Goal: Task Accomplishment & Management: Use online tool/utility

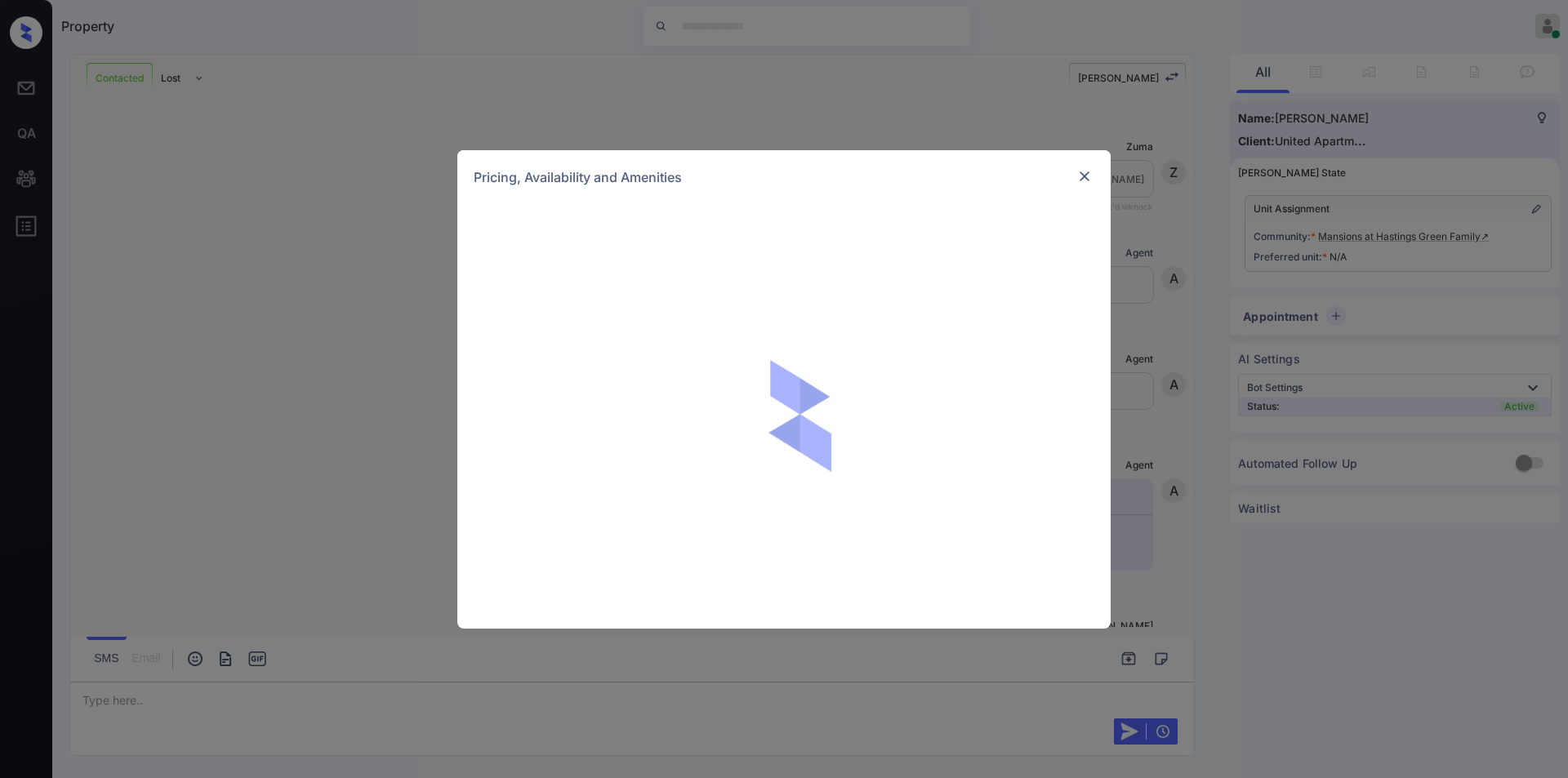
scroll to position [803, 0]
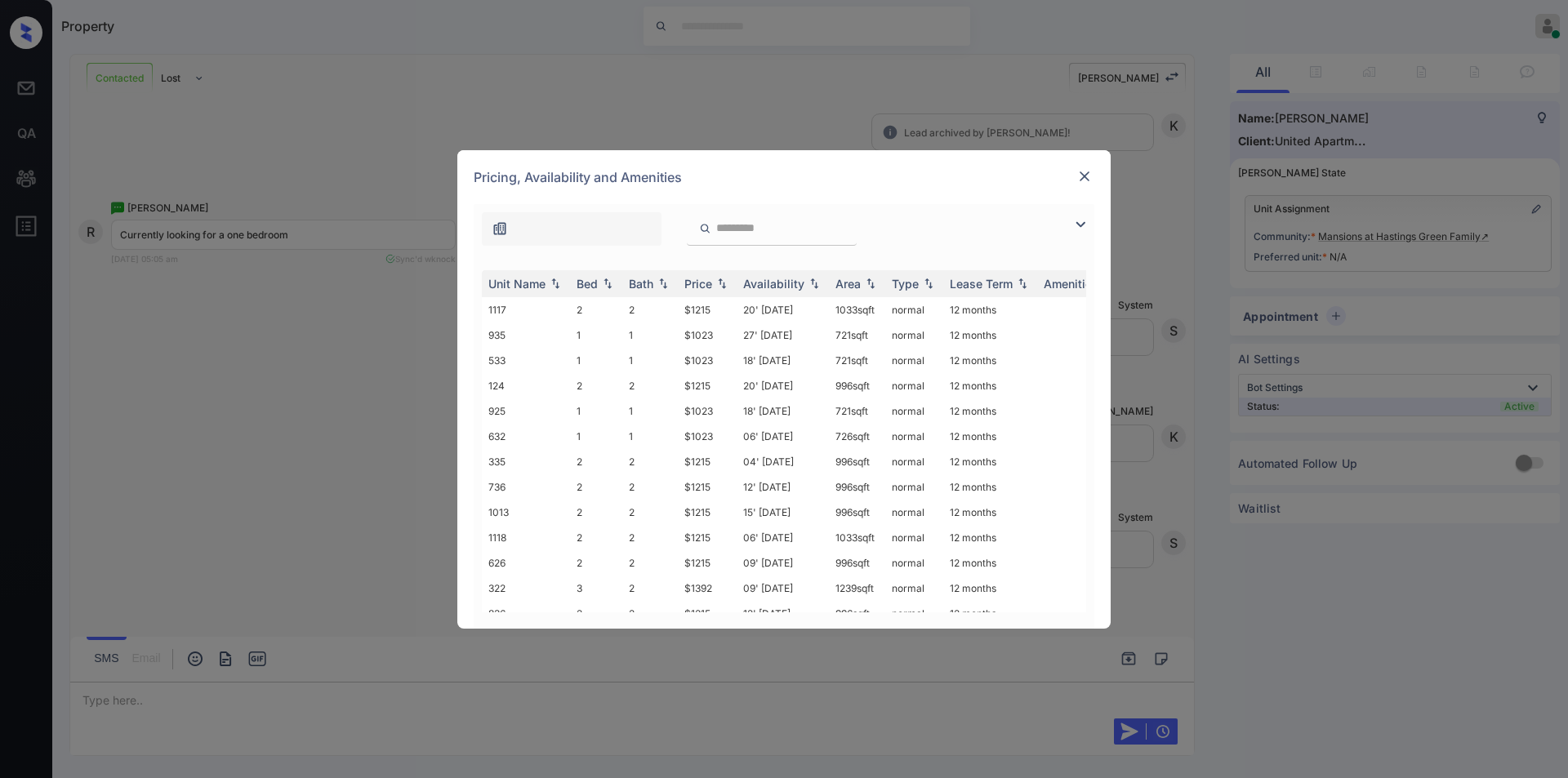
click at [1085, 231] on img at bounding box center [1080, 224] width 19 height 19
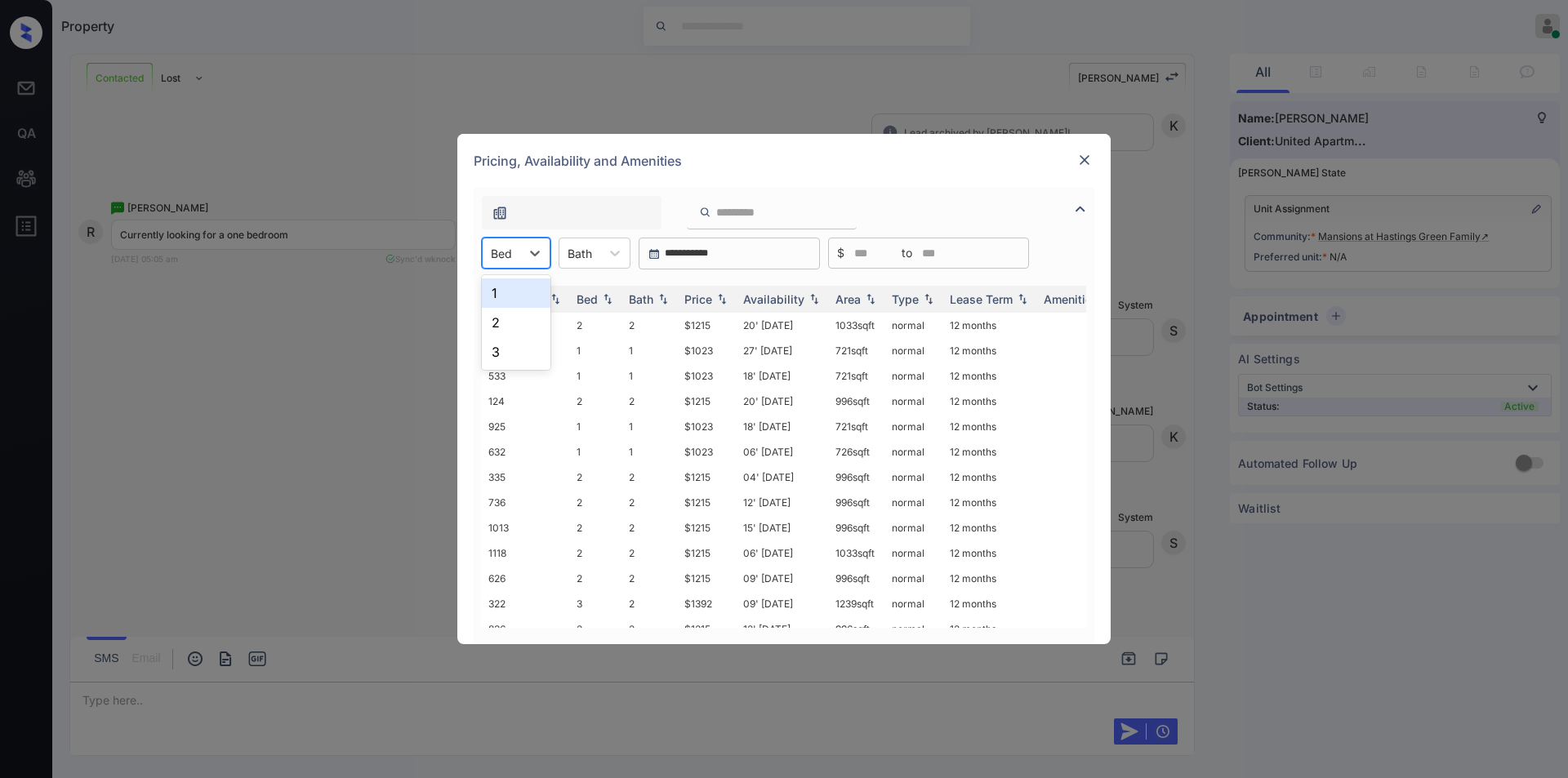
click at [514, 248] on div "Bed" at bounding box center [501, 253] width 38 height 24
click at [508, 296] on div "1" at bounding box center [515, 293] width 68 height 30
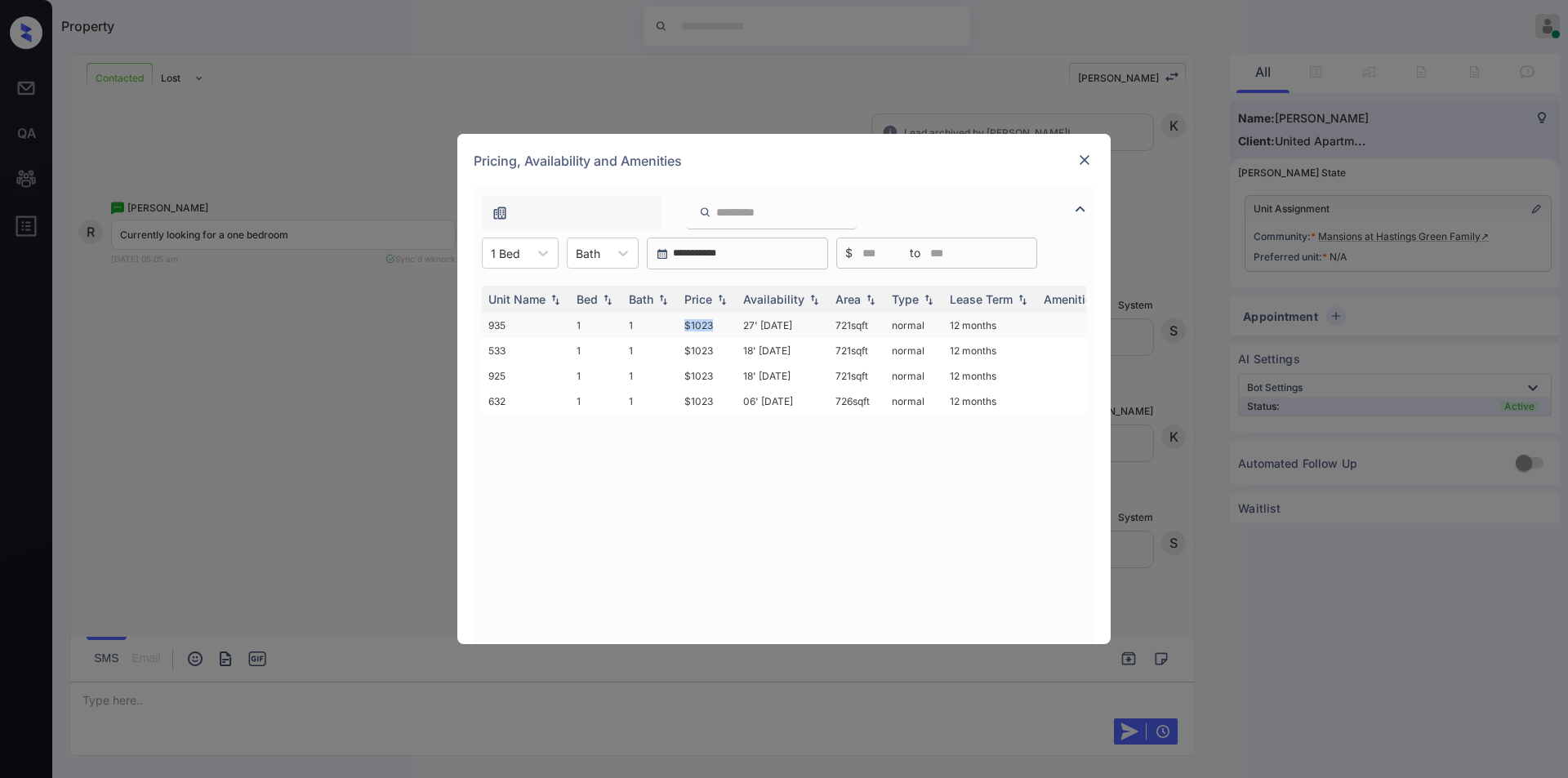
drag, startPoint x: 677, startPoint y: 323, endPoint x: 725, endPoint y: 318, distance: 48.3
click at [725, 318] on tr "935 1 1 $1023 27' Jun 25 721 sqft normal 12 months" at bounding box center [908, 325] width 853 height 25
copy tr "$1023"
click at [706, 326] on td "$1023" at bounding box center [707, 325] width 59 height 25
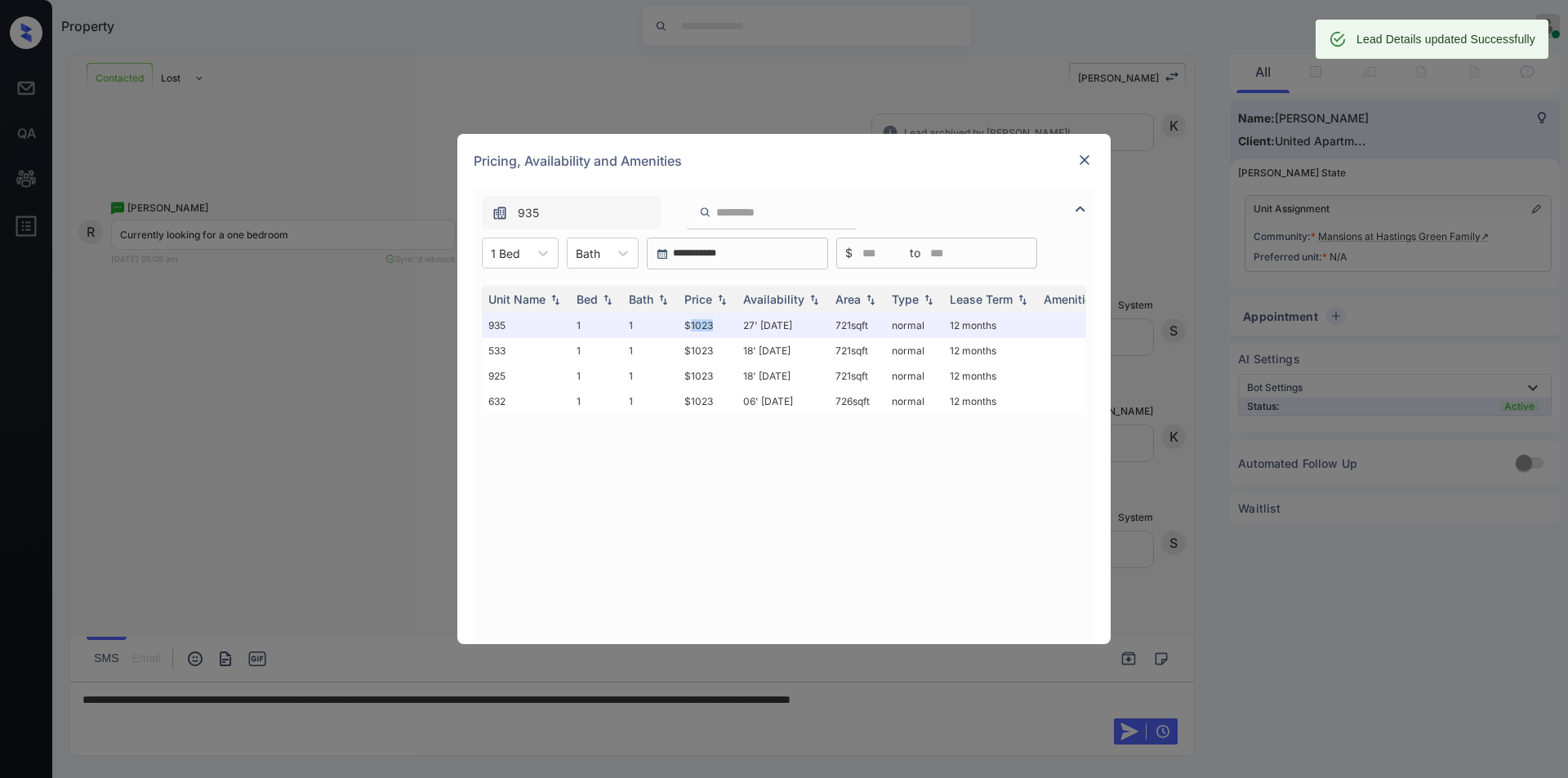
click at [1091, 161] on img at bounding box center [1084, 160] width 16 height 16
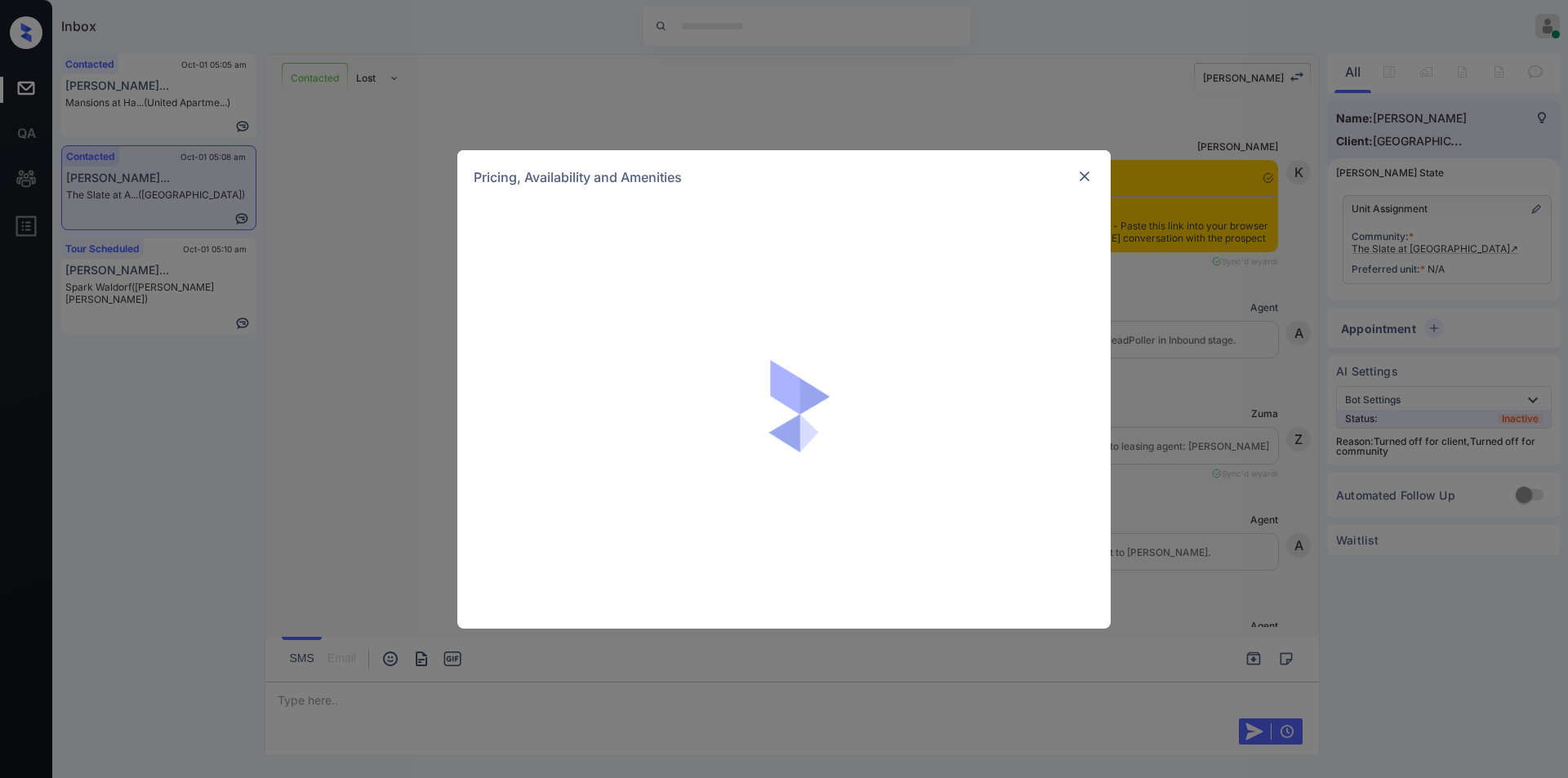
scroll to position [858, 0]
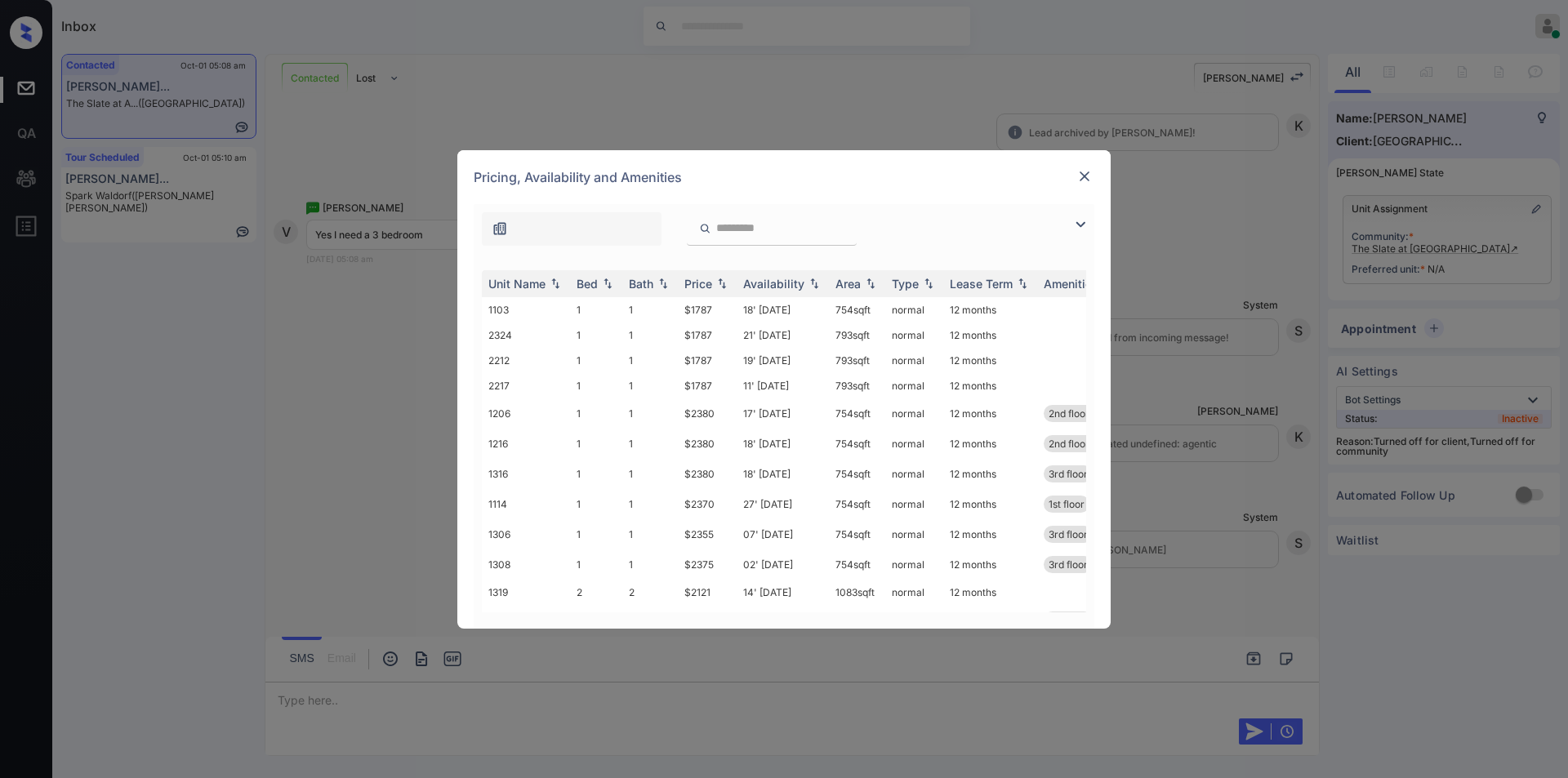
click at [1083, 223] on img at bounding box center [1080, 224] width 19 height 19
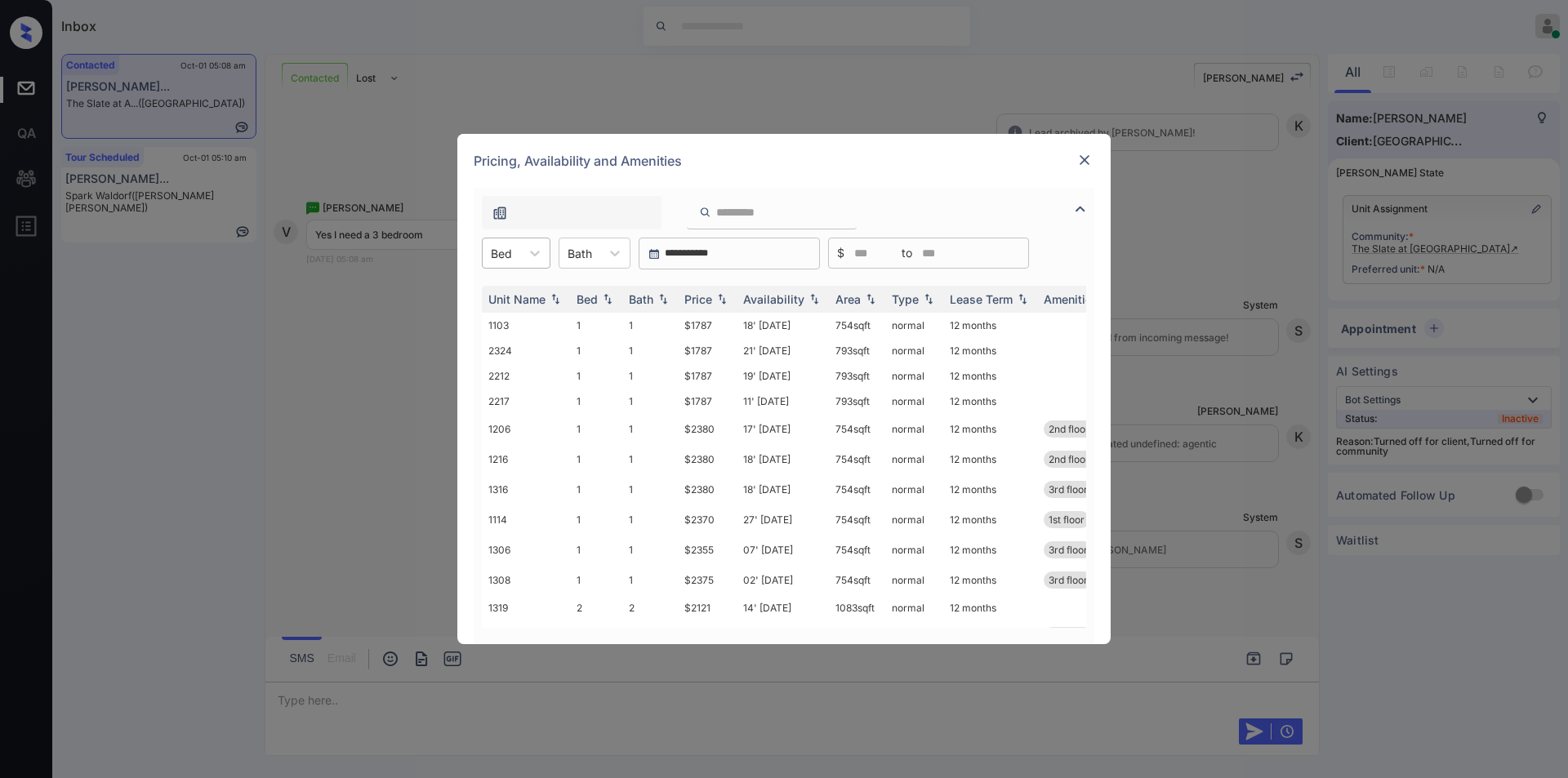
click at [510, 255] on div at bounding box center [501, 253] width 21 height 17
click at [511, 349] on div "3" at bounding box center [515, 351] width 68 height 30
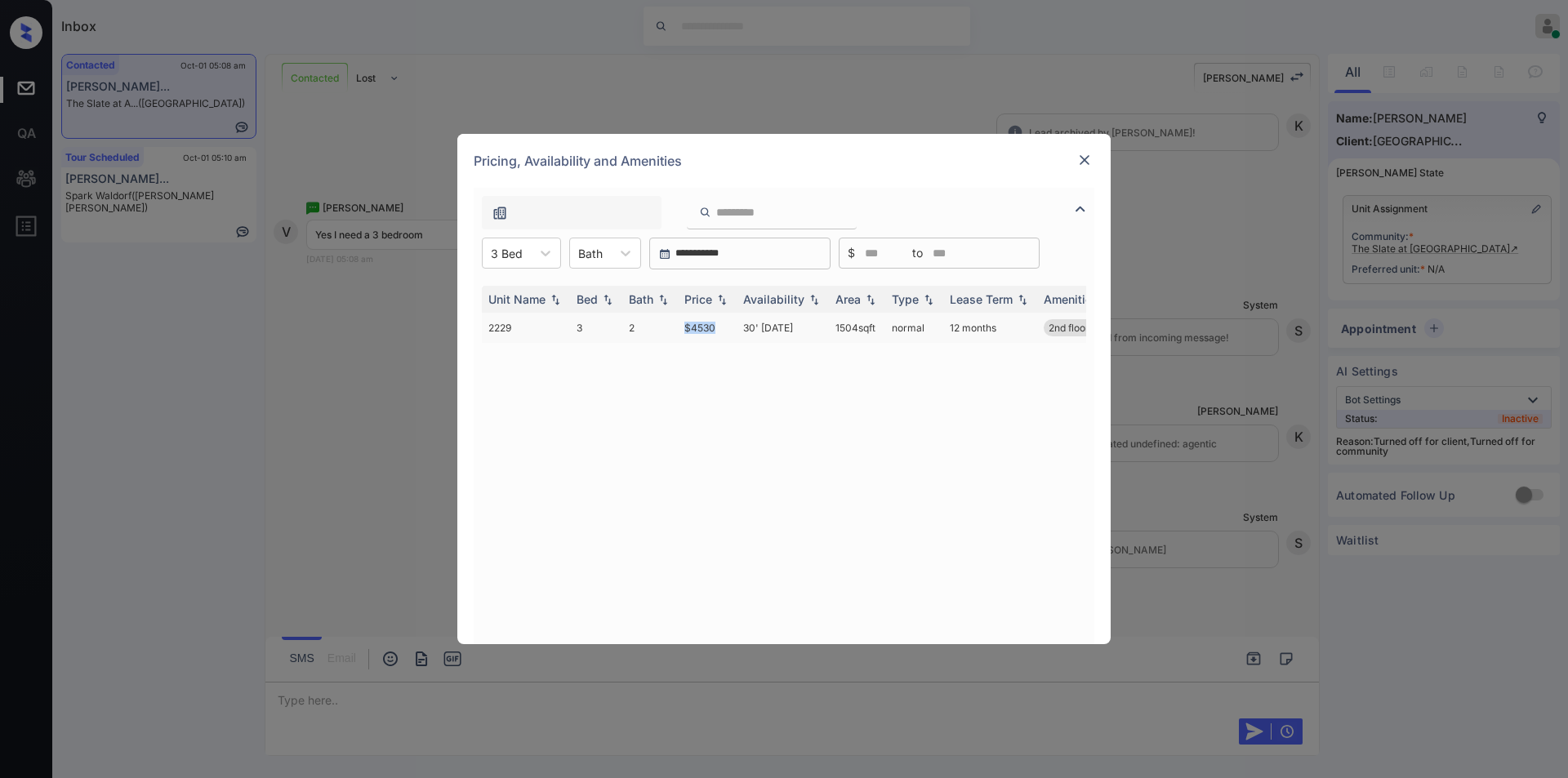
drag, startPoint x: 679, startPoint y: 331, endPoint x: 713, endPoint y: 326, distance: 34.4
click at [713, 326] on td "$4530" at bounding box center [707, 327] width 59 height 30
copy td "$4530"
click at [705, 331] on td "$4530" at bounding box center [707, 327] width 59 height 30
click at [704, 331] on td "$4530" at bounding box center [707, 327] width 59 height 30
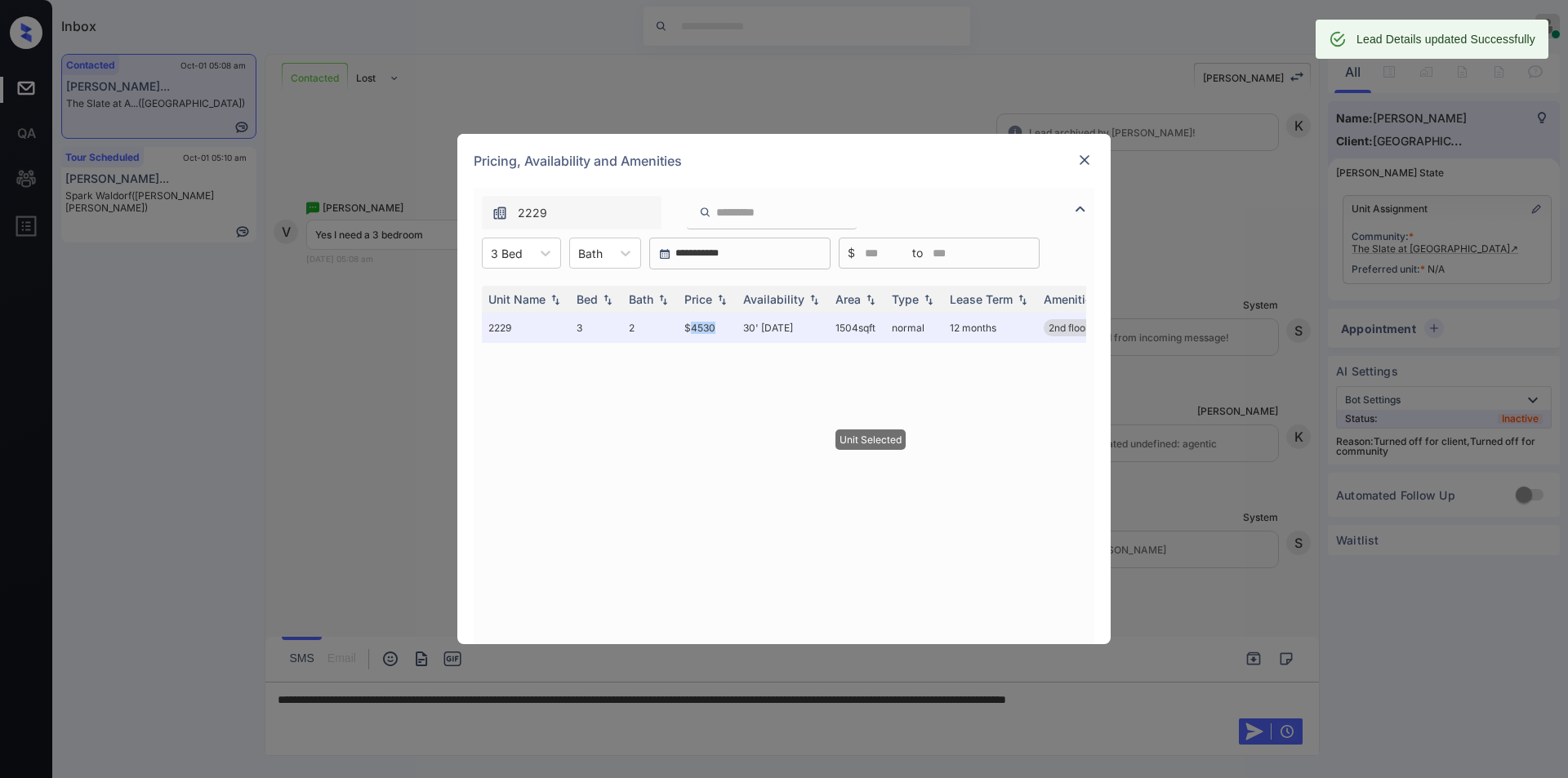
click at [1084, 159] on img at bounding box center [1084, 160] width 16 height 16
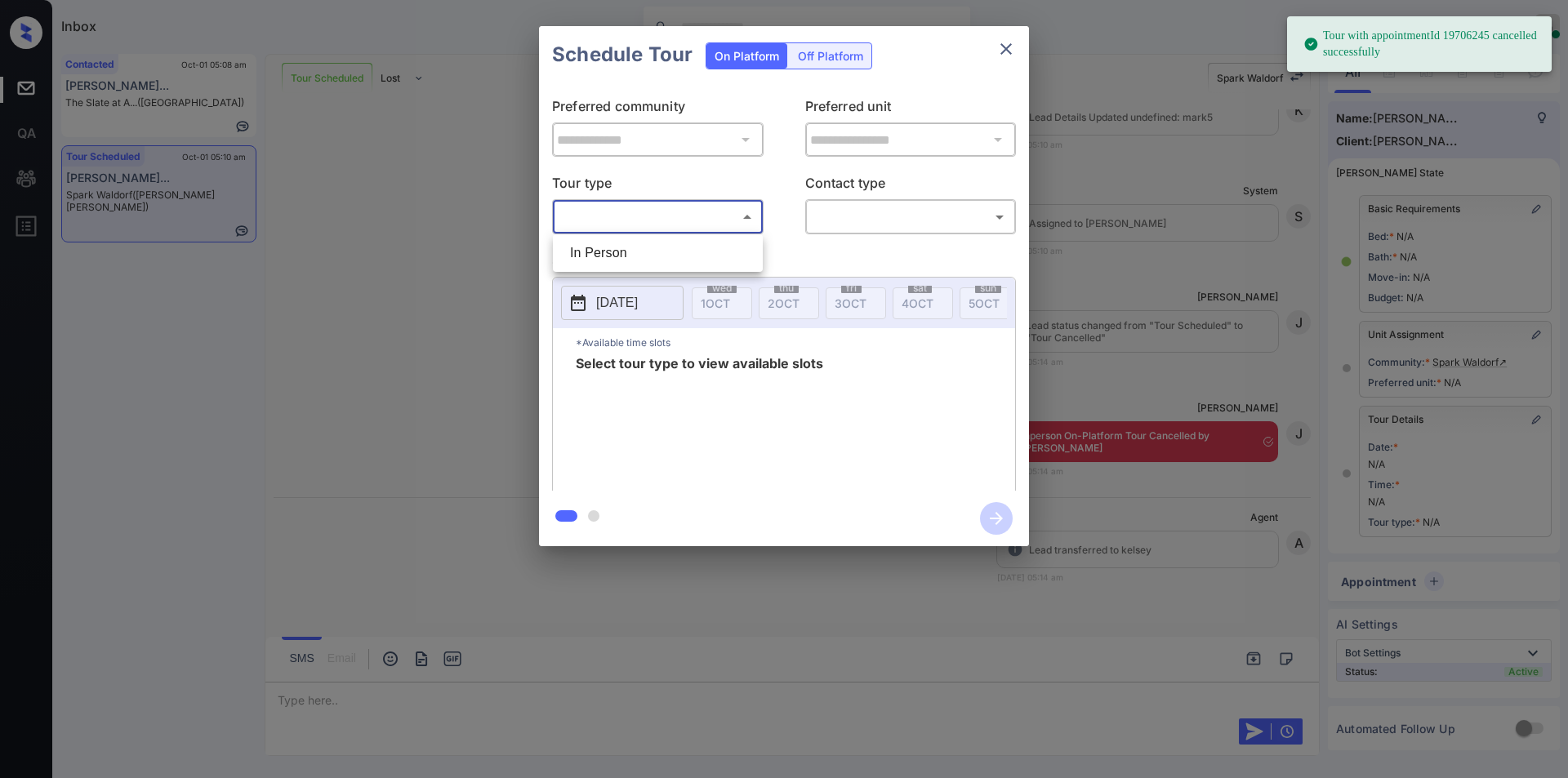
click at [670, 223] on body "Tour with appointmentId 19706245 cancelled successfully Inbox Jiro Alonzo Onlin…" at bounding box center [784, 389] width 1568 height 778
click at [643, 240] on li "In Person" at bounding box center [657, 253] width 202 height 30
type input "********"
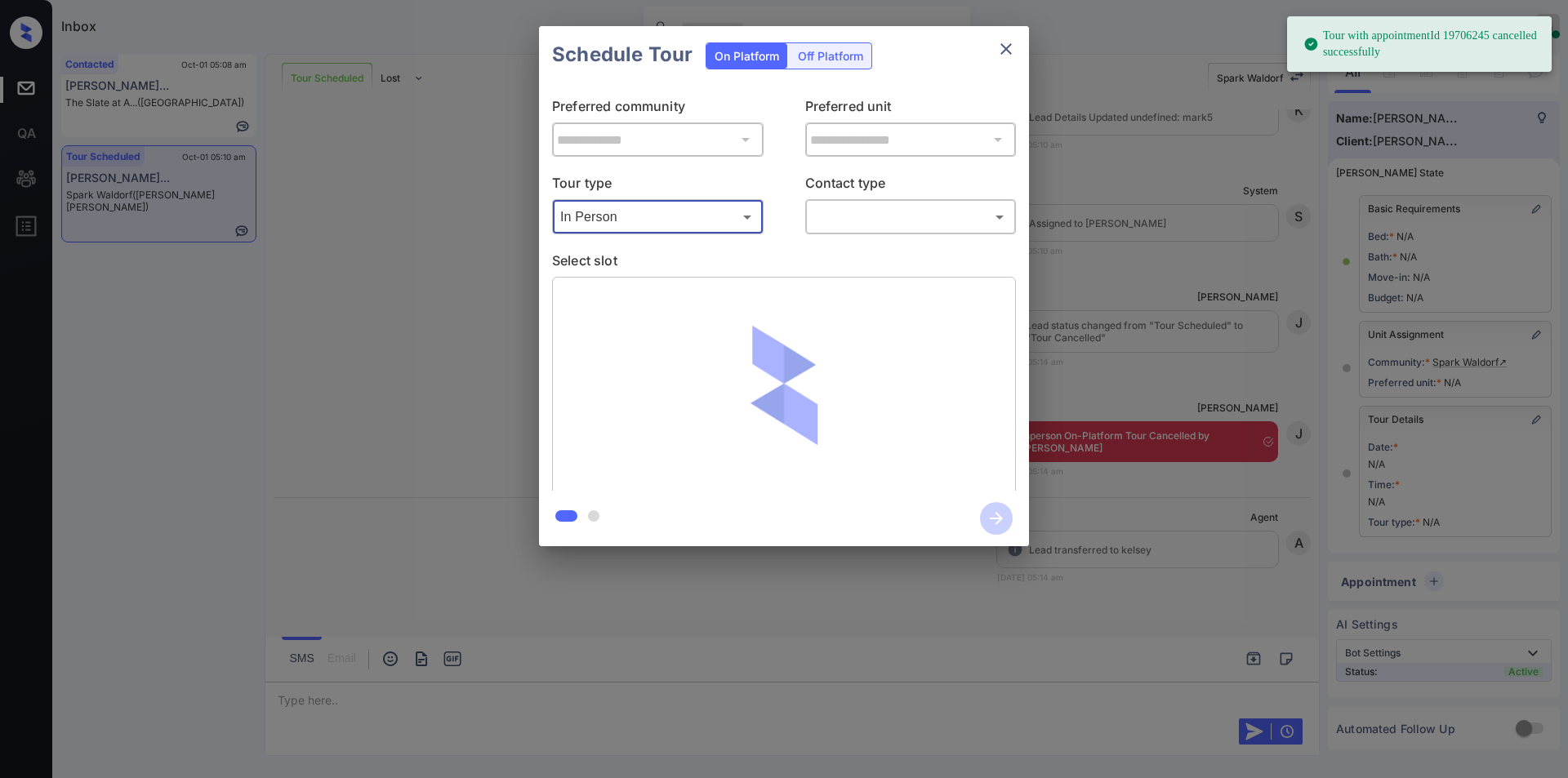
click at [890, 219] on body "Tour with appointmentId 19706245 cancelled successfully Inbox Jiro Alonzo Onlin…" at bounding box center [784, 389] width 1568 height 778
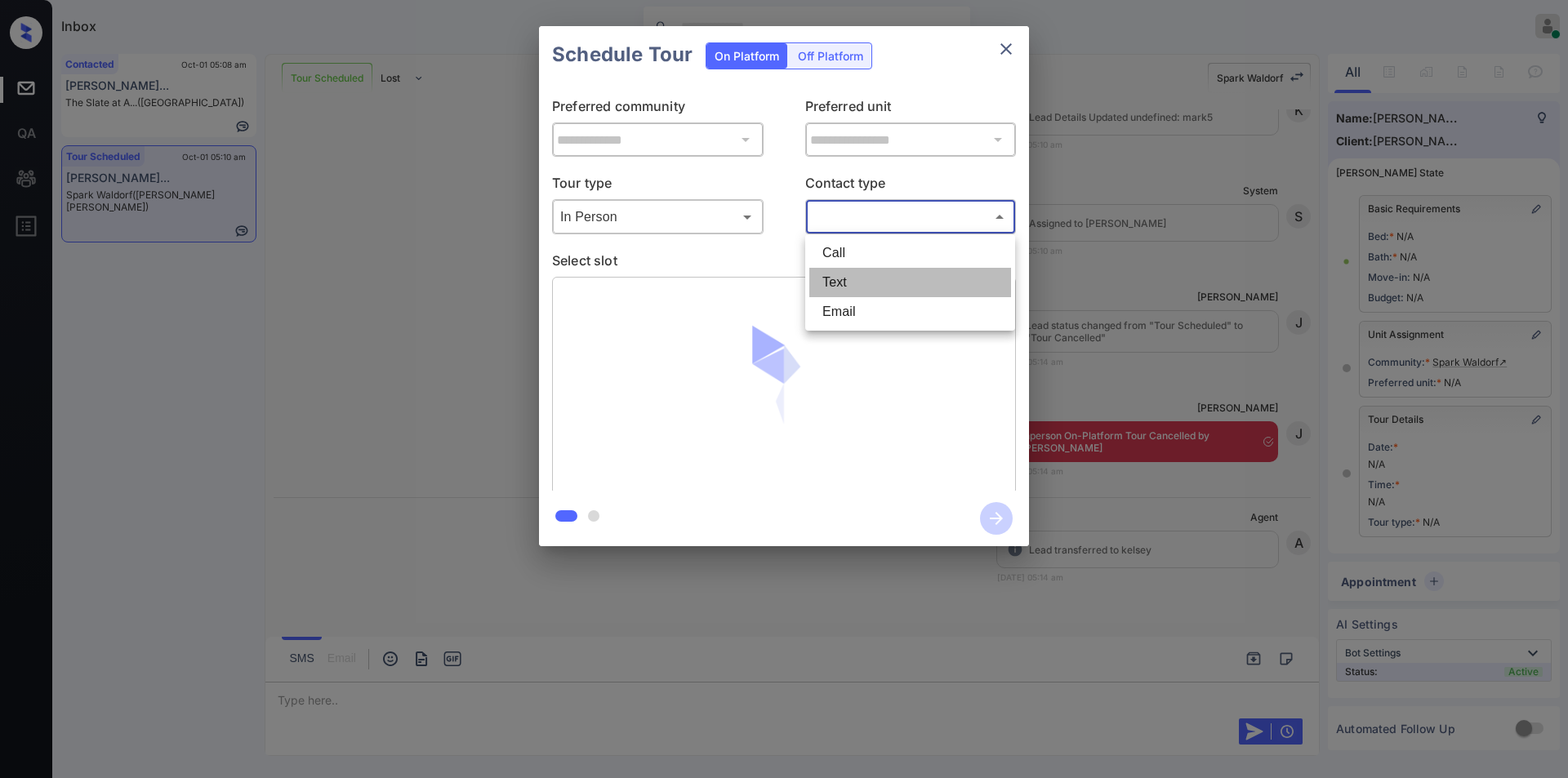
click at [837, 286] on li "Text" at bounding box center [911, 282] width 202 height 30
type input "****"
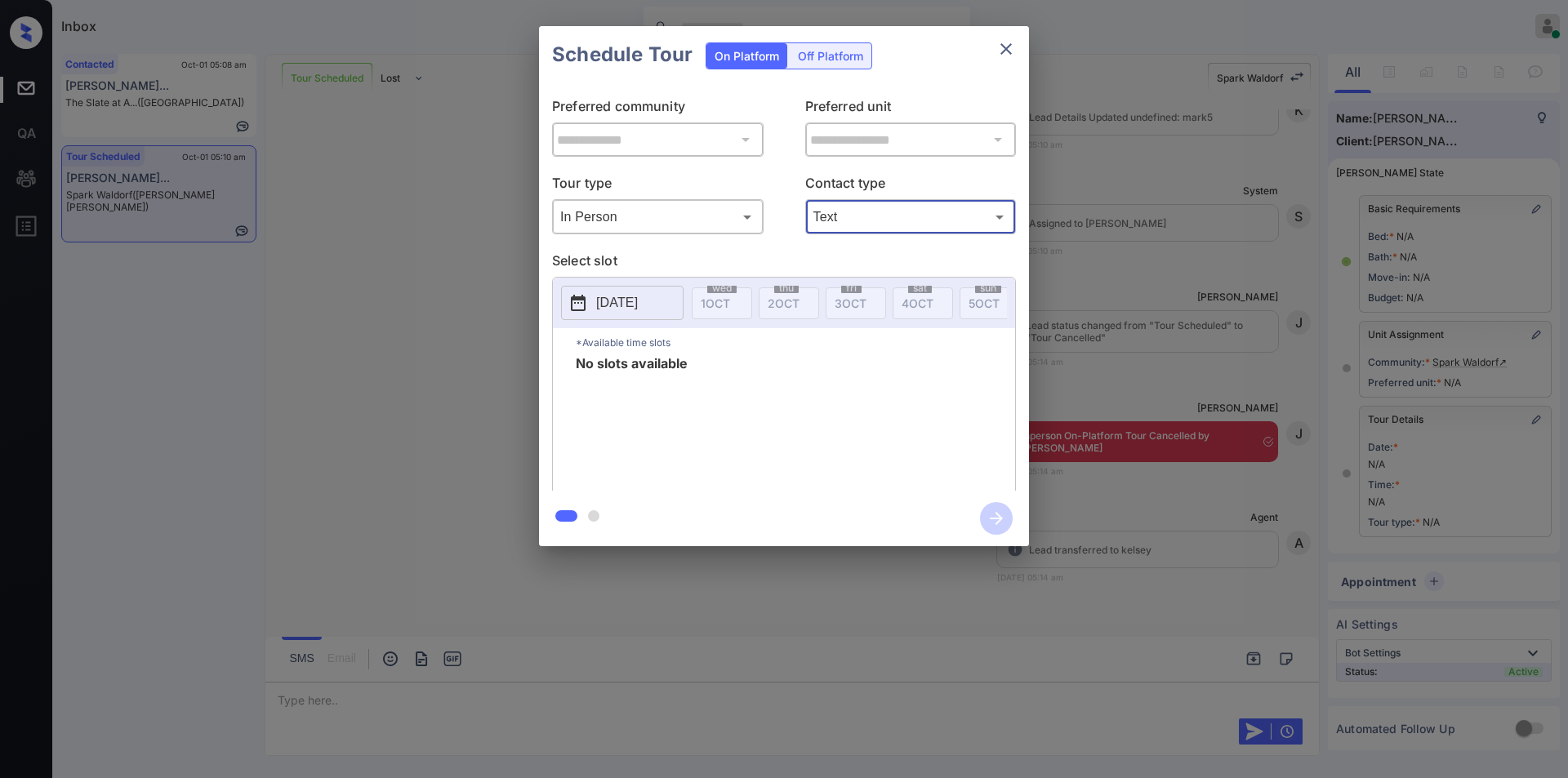
click at [637, 299] on p "2025-10-01" at bounding box center [616, 303] width 41 height 19
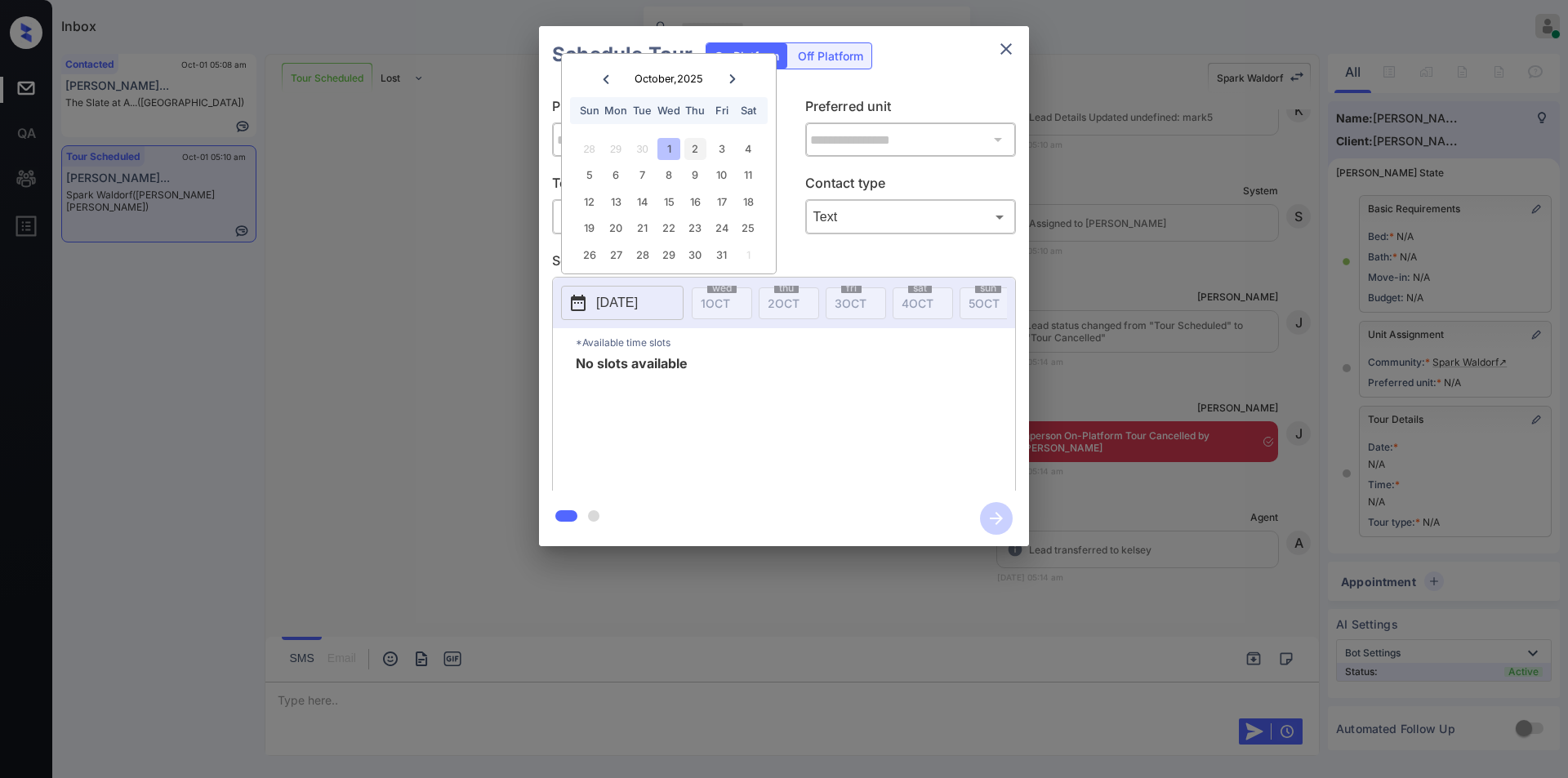
click at [696, 144] on div "2" at bounding box center [695, 148] width 22 height 22
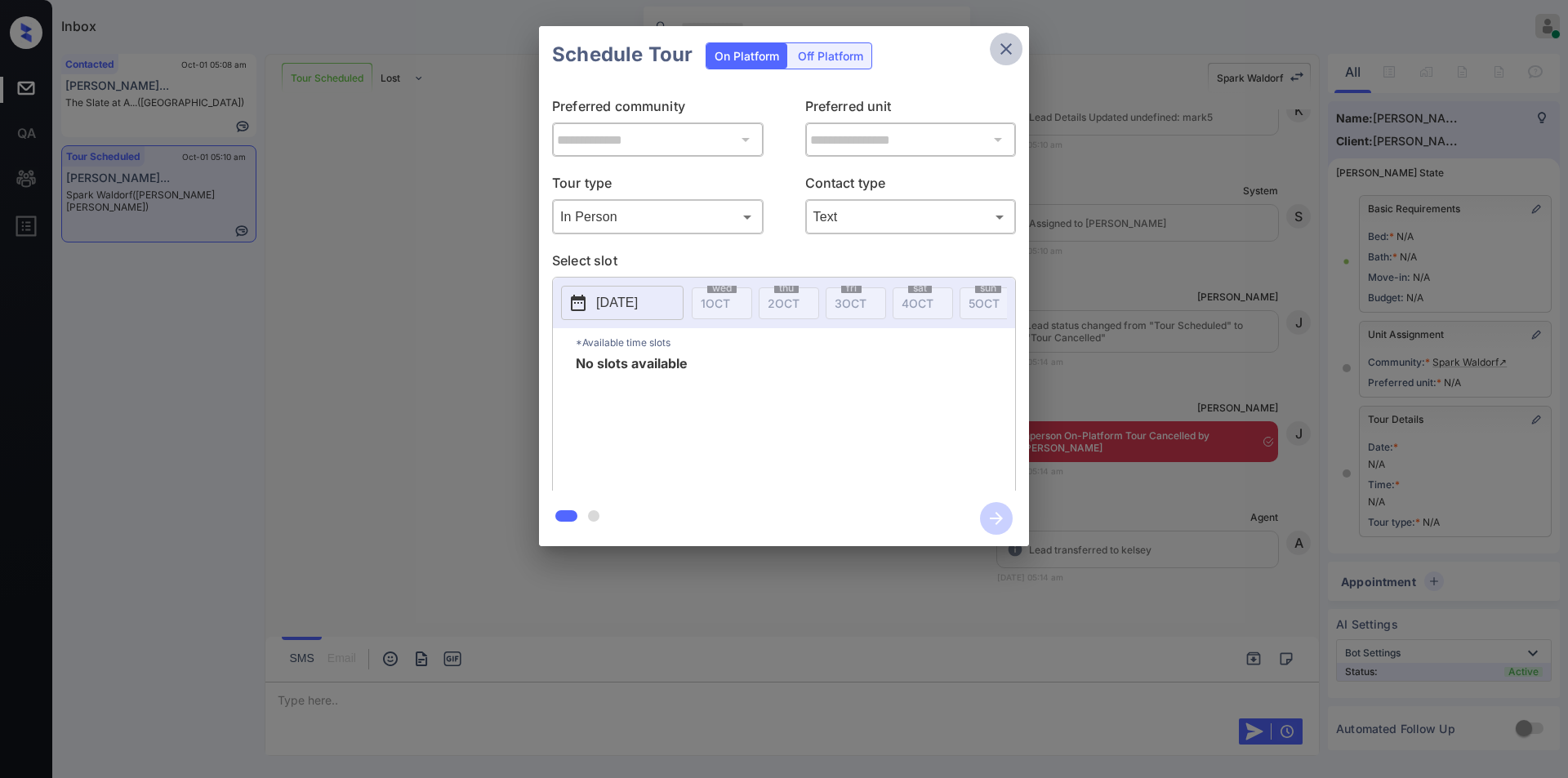
click at [1012, 45] on icon "close" at bounding box center [1006, 49] width 19 height 19
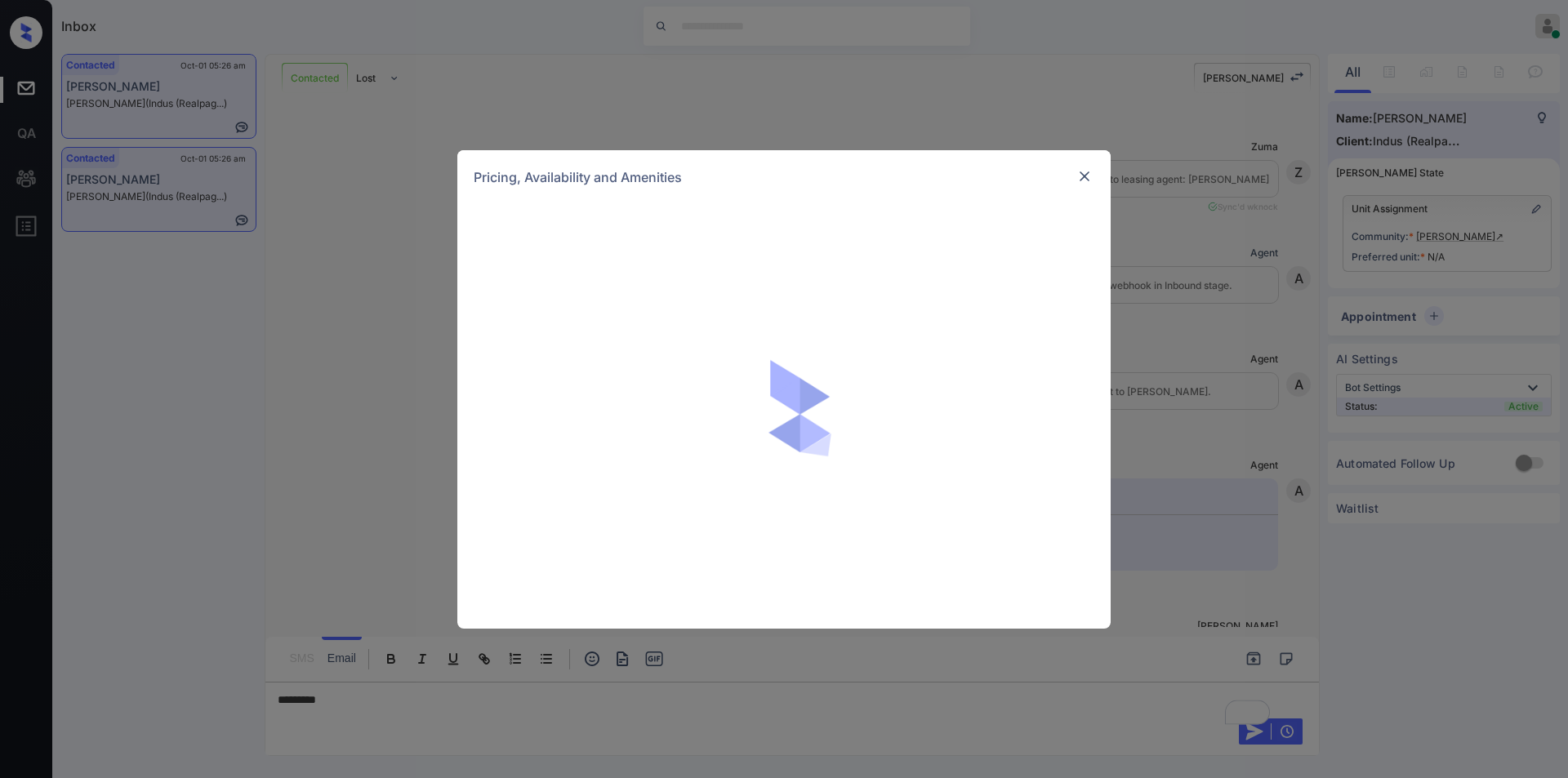
scroll to position [2488, 0]
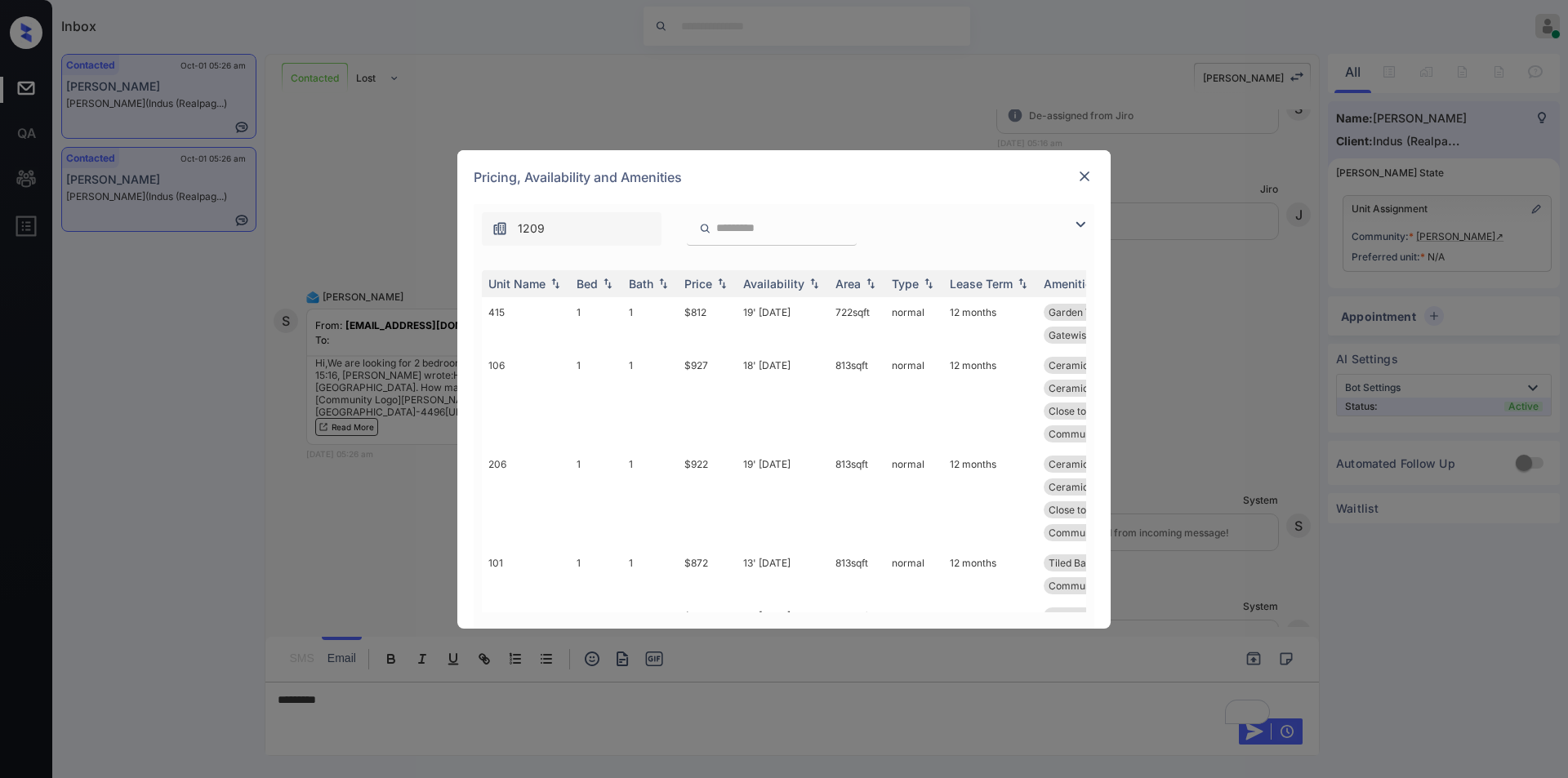
click at [1079, 222] on img at bounding box center [1080, 224] width 19 height 19
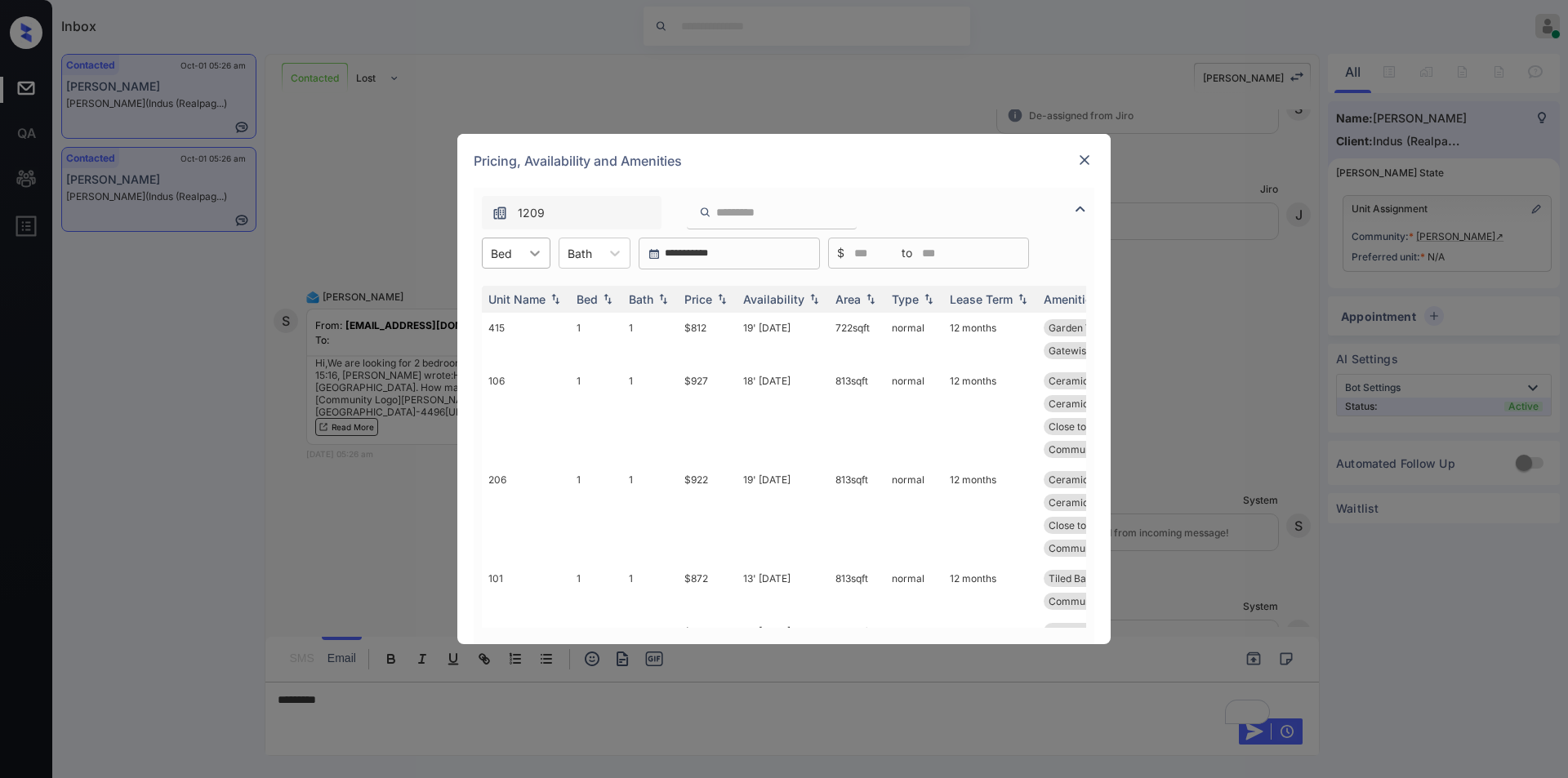
click at [522, 249] on div at bounding box center [534, 253] width 30 height 30
click at [486, 322] on div "2" at bounding box center [515, 323] width 68 height 30
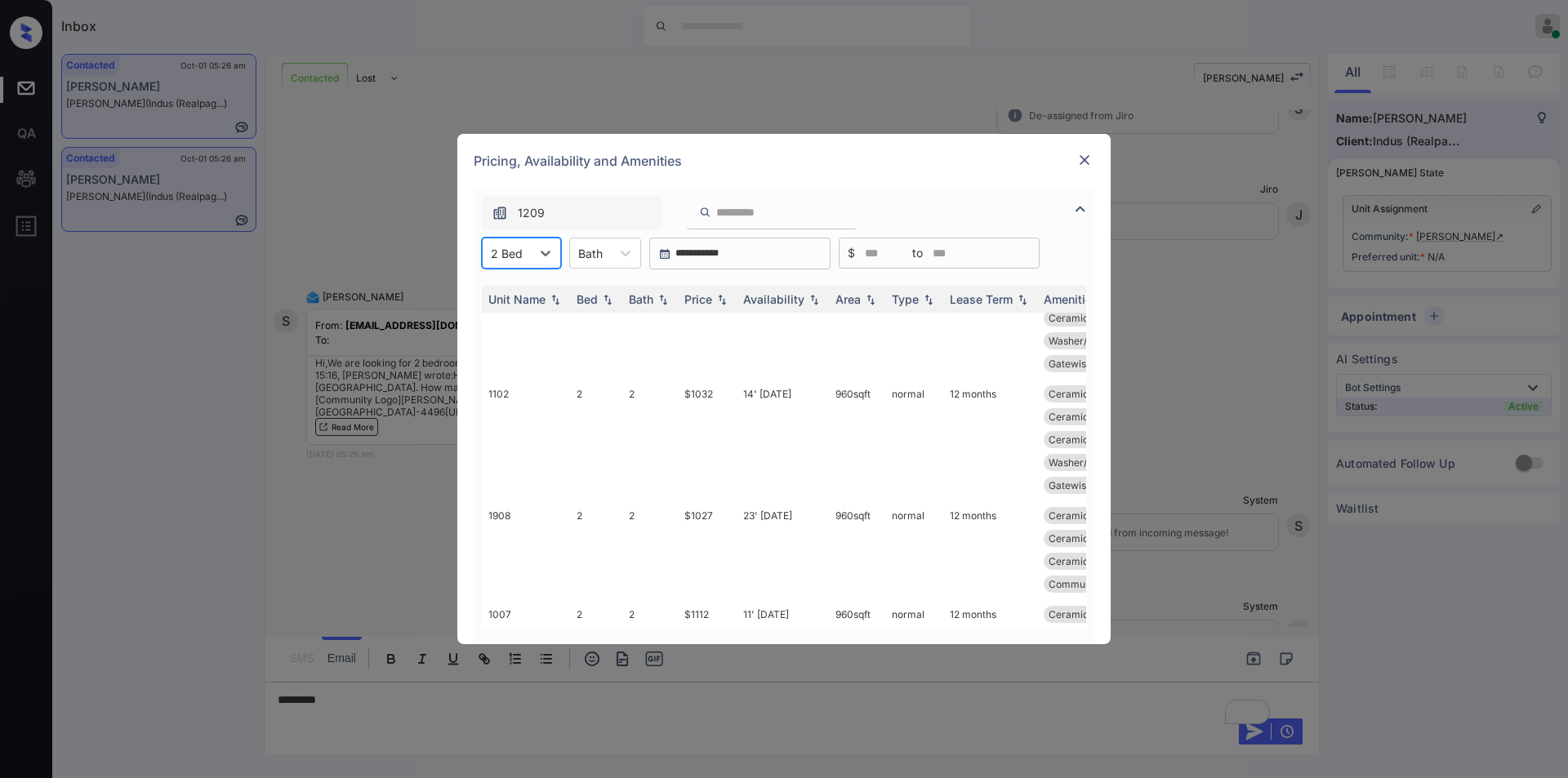
scroll to position [0, 0]
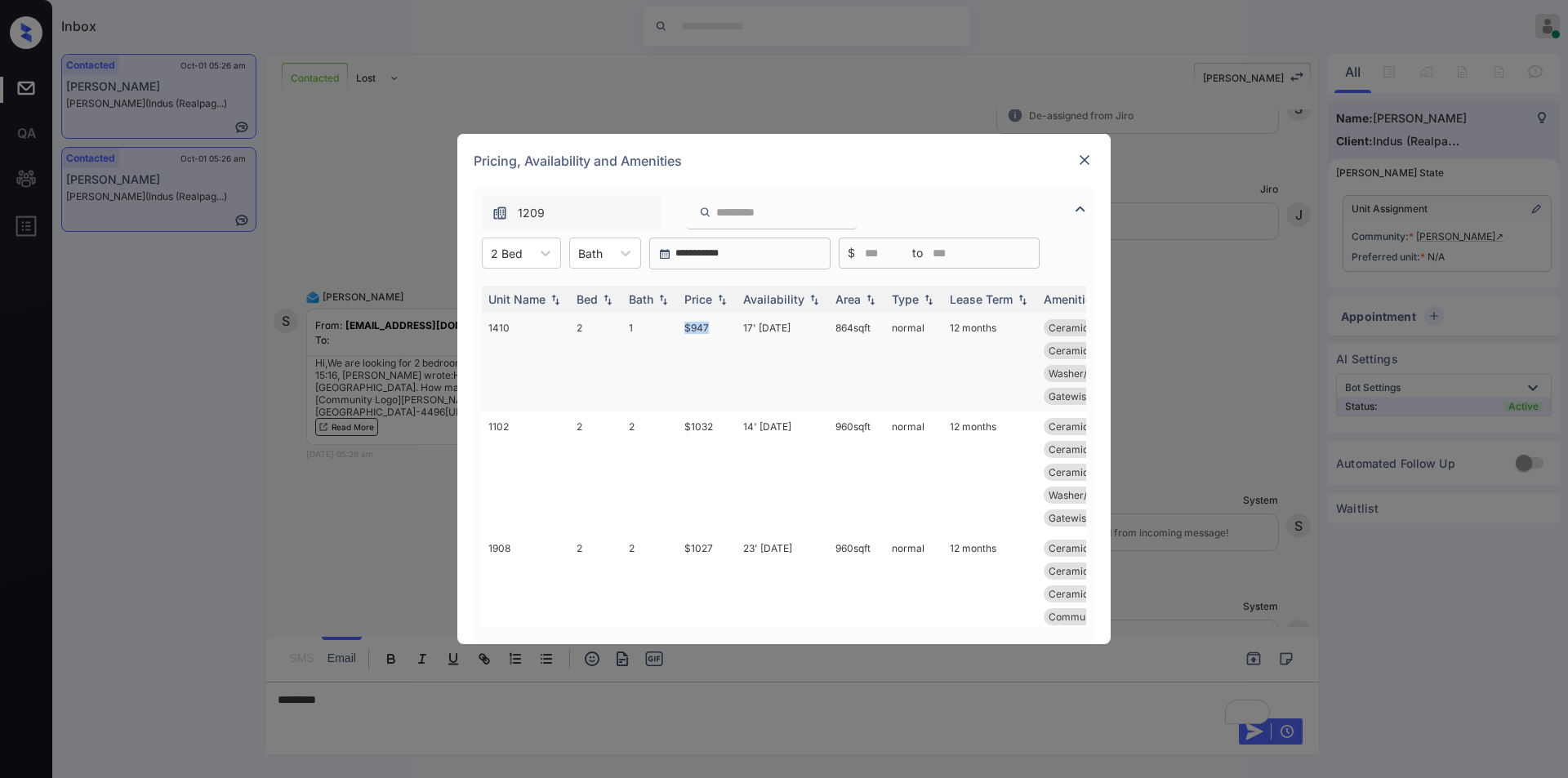
drag, startPoint x: 675, startPoint y: 325, endPoint x: 710, endPoint y: 318, distance: 35.7
click at [710, 318] on tr "1410 2 1 $947 17' Oct 25 864 sqft normal 12 months Ceramic Tile Ba... Ceramic T…" at bounding box center [908, 362] width 853 height 99
copy tr "$947"
click at [702, 328] on td "$947" at bounding box center [707, 362] width 59 height 99
click at [702, 327] on td "$947" at bounding box center [707, 362] width 59 height 99
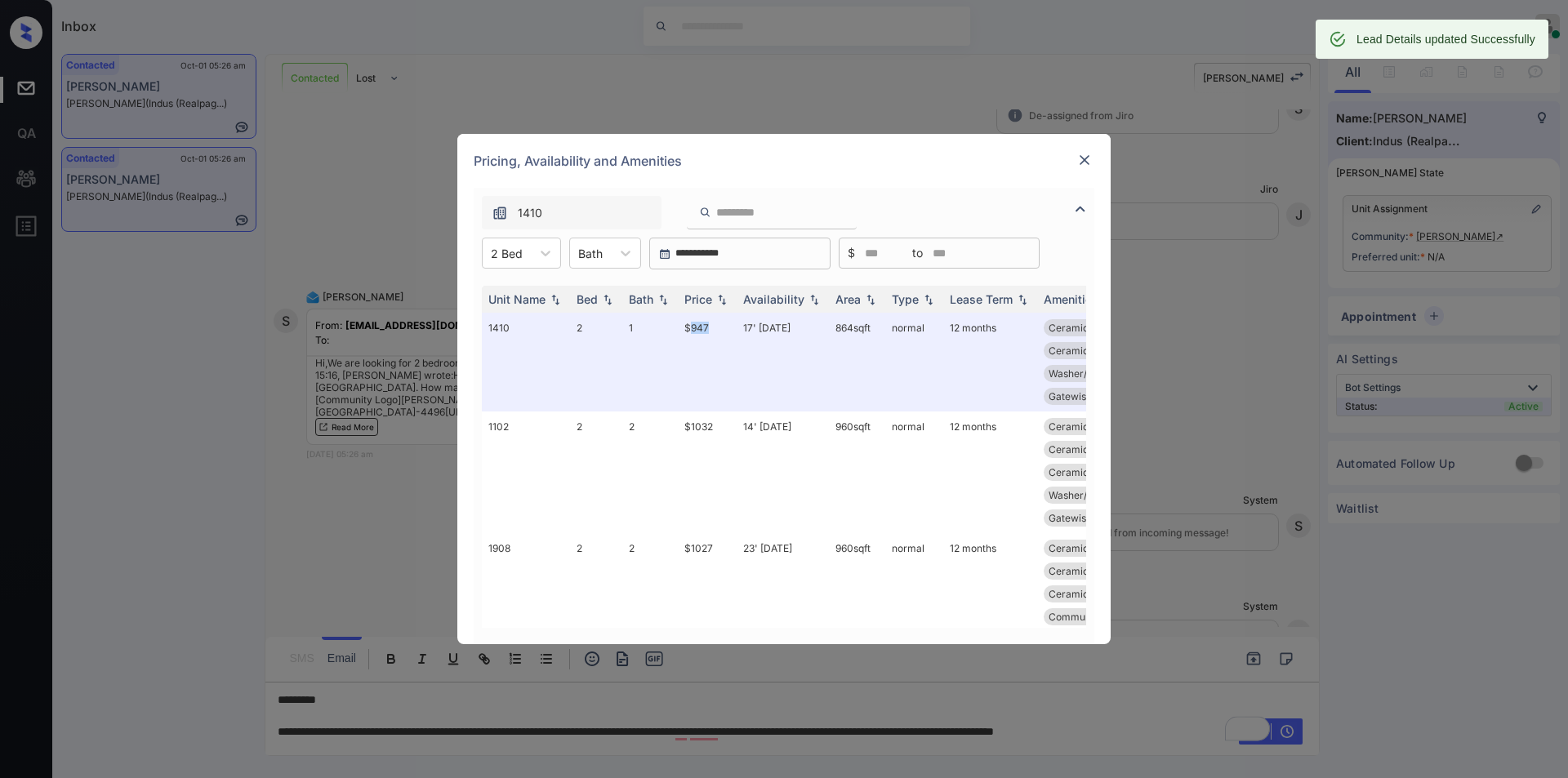
click at [1083, 155] on img at bounding box center [1084, 160] width 16 height 16
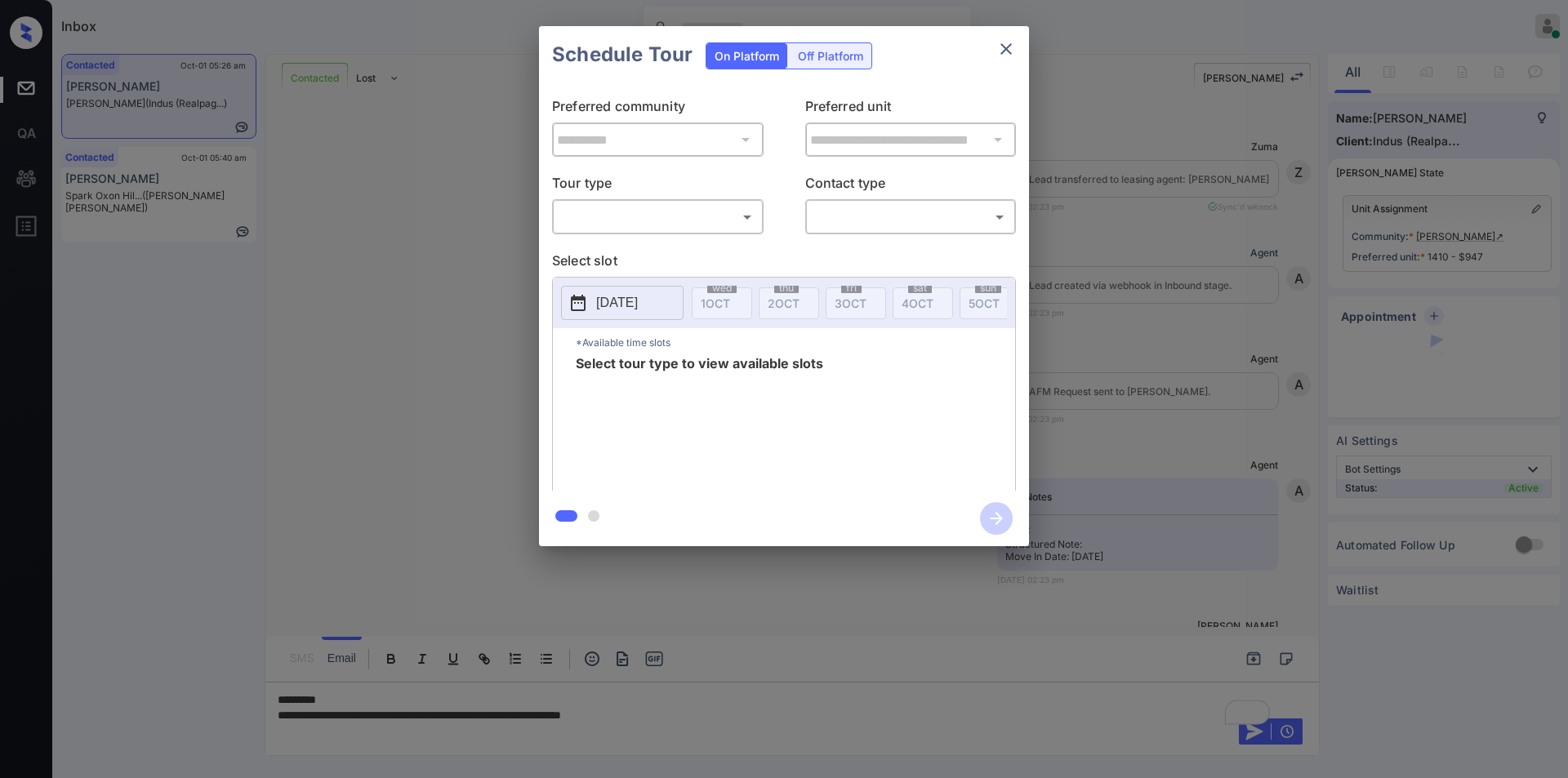
scroll to position [3557, 0]
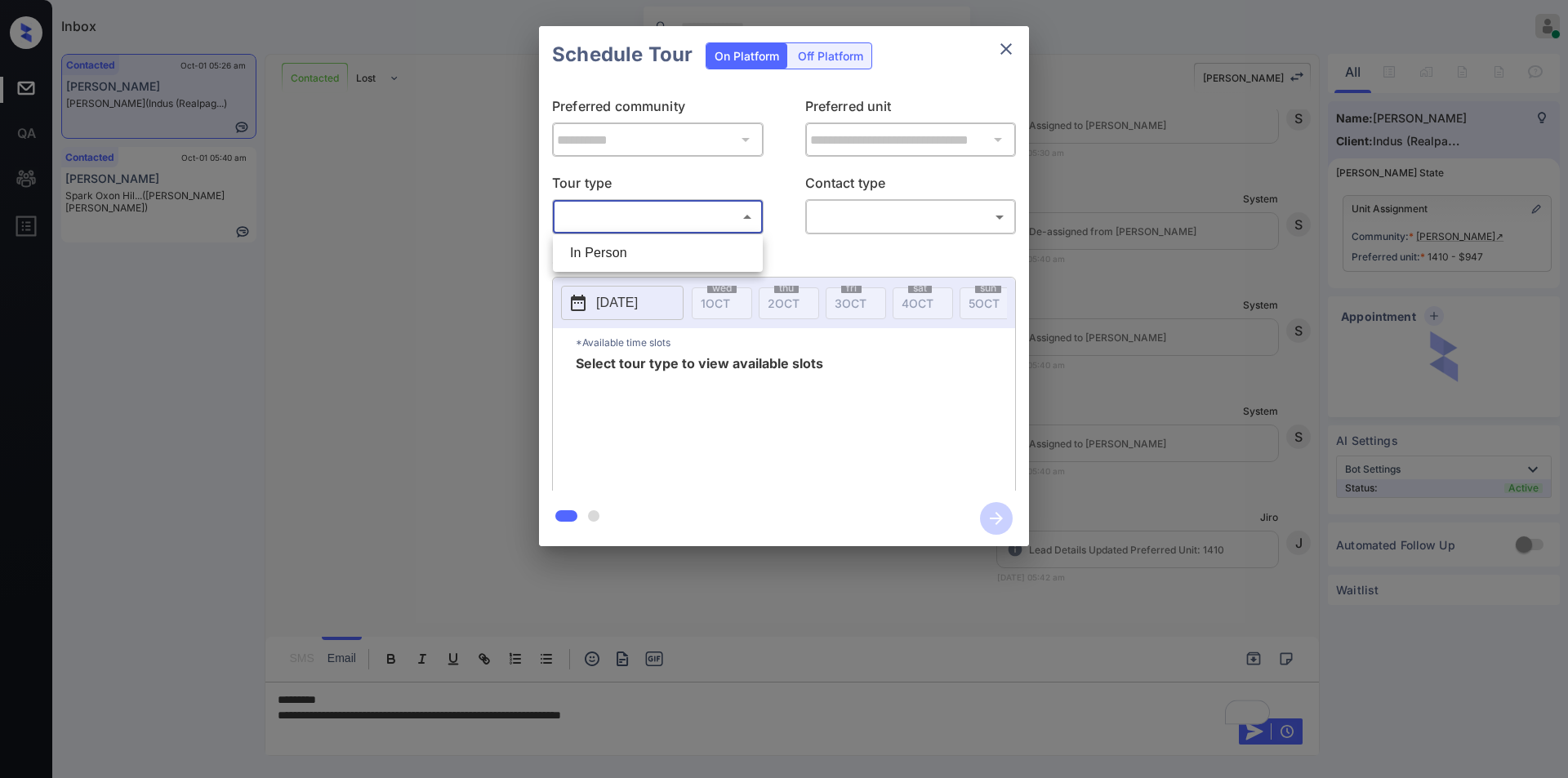
click at [665, 218] on body "Inbox Jiro Alonzo Online Set yourself offline Set yourself on break Profile Swi…" at bounding box center [784, 389] width 1568 height 778
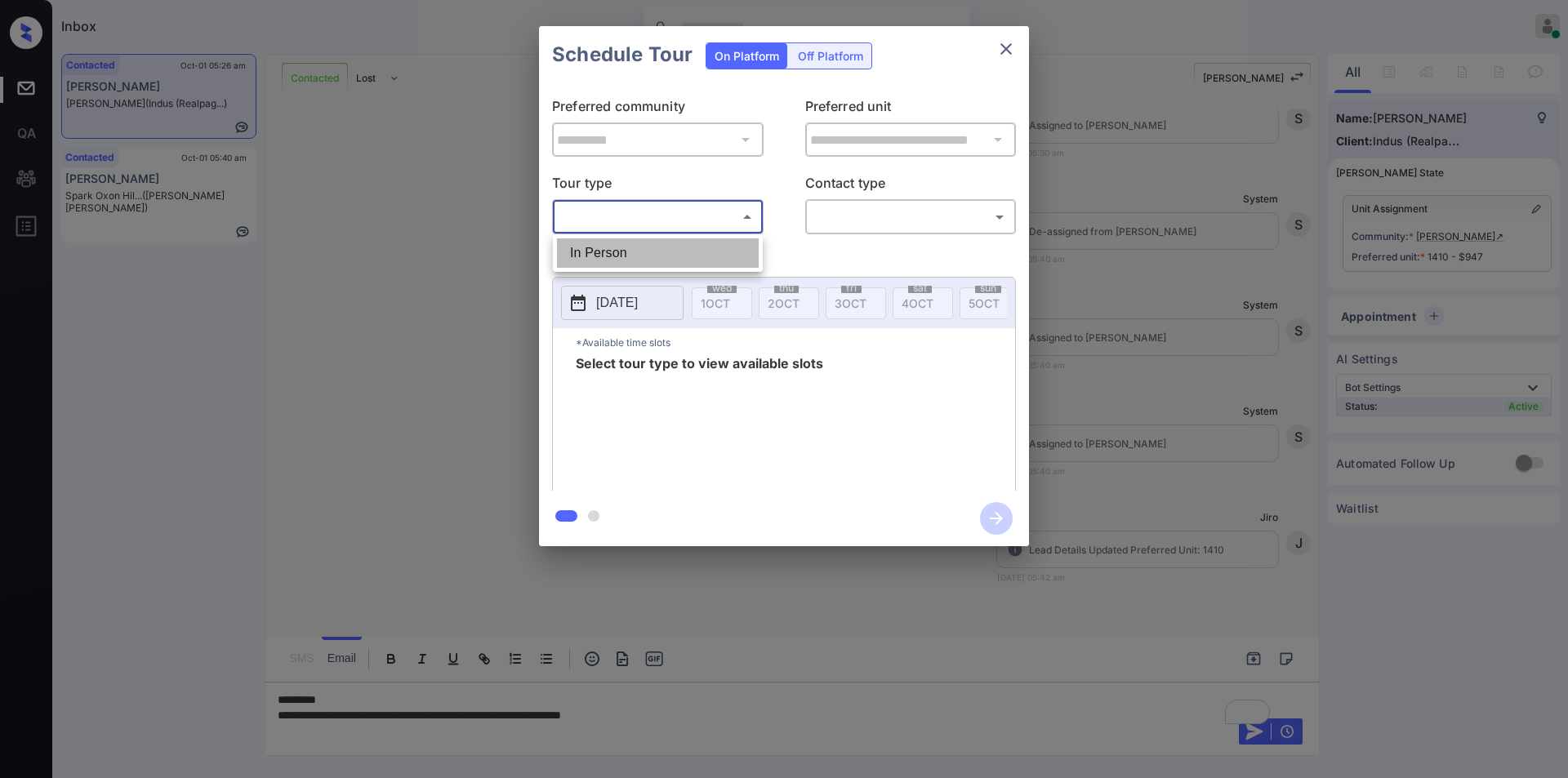
click at [621, 252] on li "In Person" at bounding box center [657, 253] width 202 height 30
type input "********"
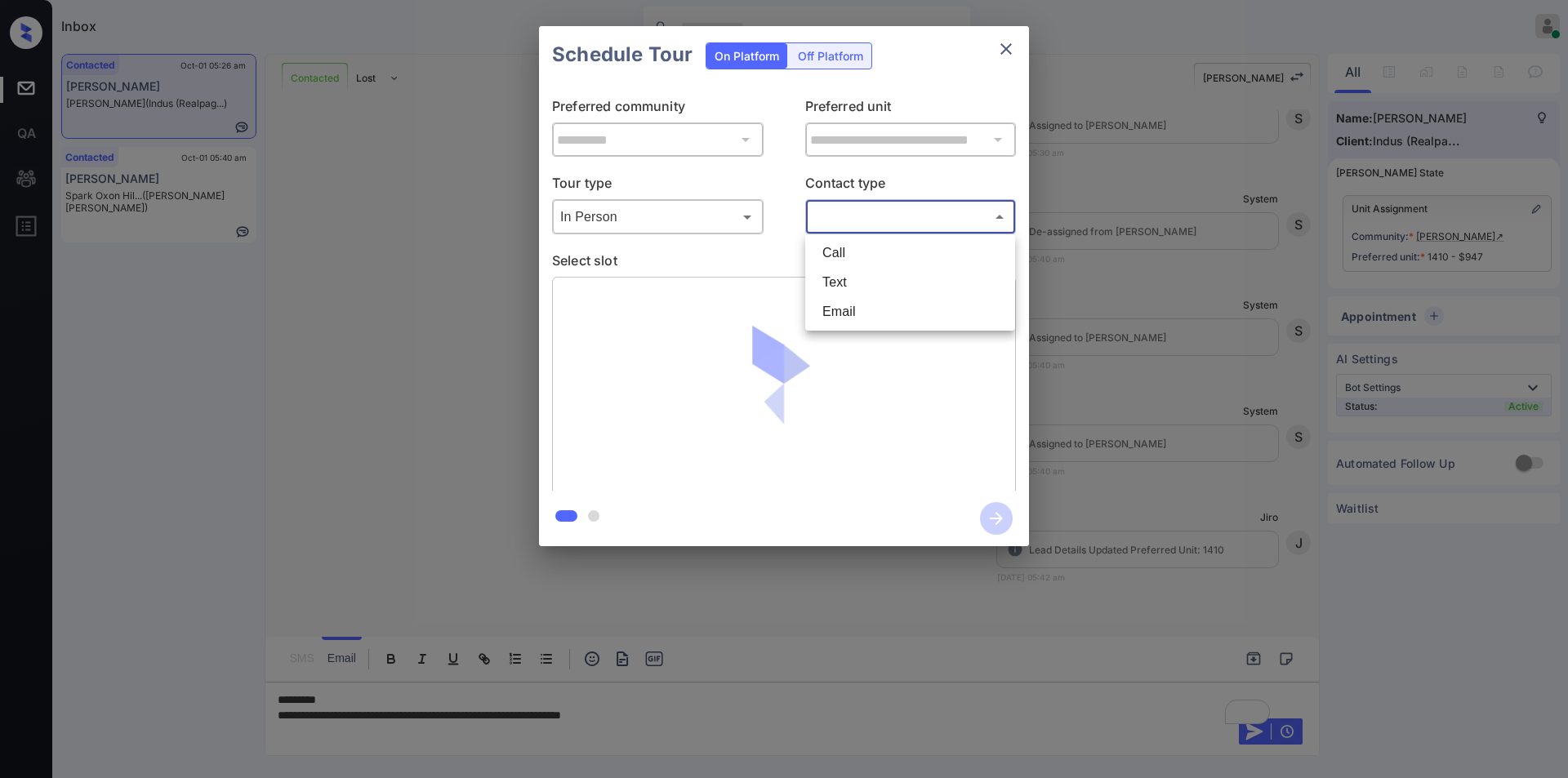
click at [862, 220] on body "Inbox Jiro Alonzo Online Set yourself offline Set yourself on break Profile Swi…" at bounding box center [784, 389] width 1568 height 778
click at [839, 291] on li "Text" at bounding box center [911, 282] width 202 height 30
type input "****"
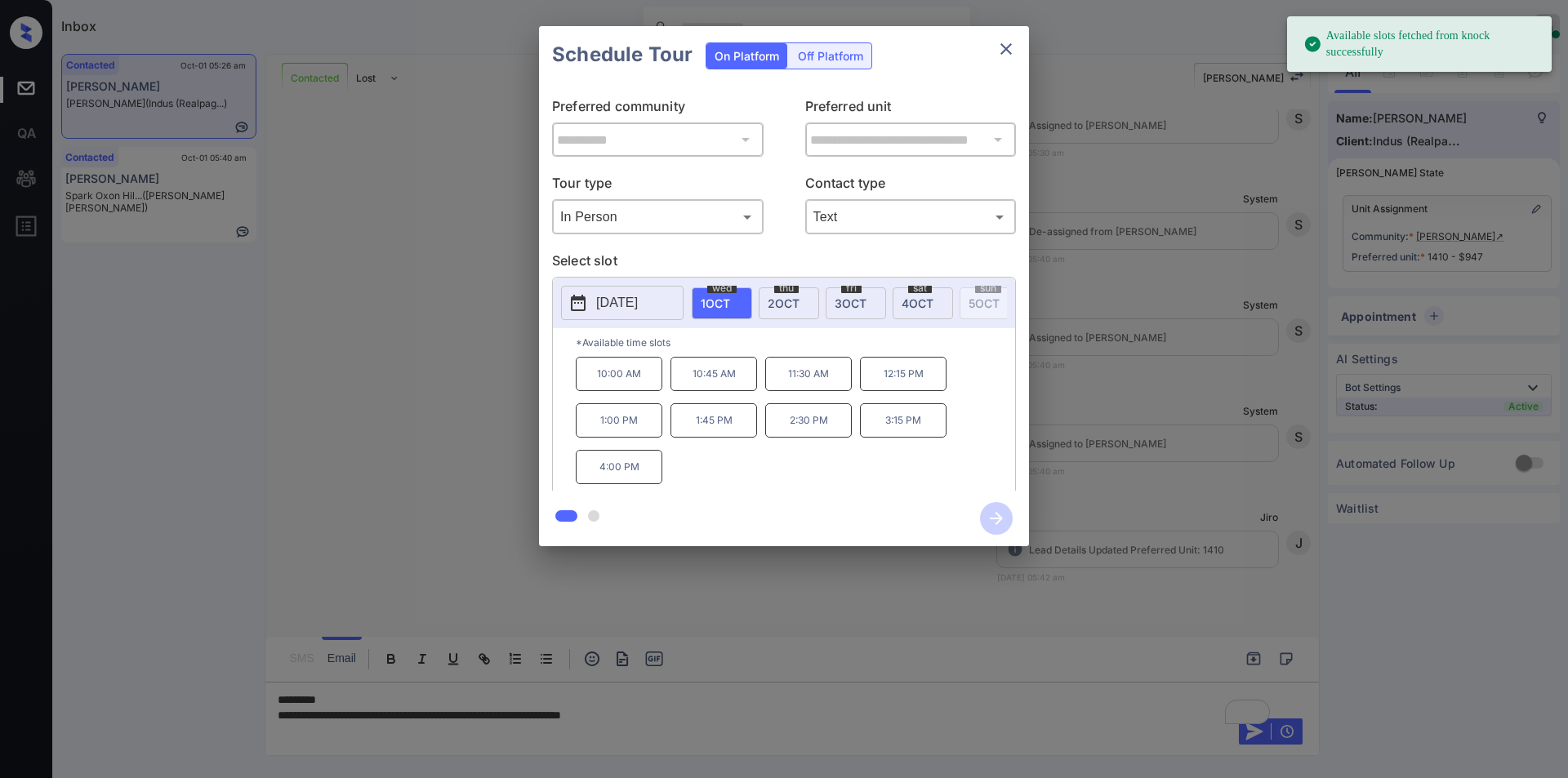
click at [636, 310] on p "[DATE]" at bounding box center [616, 303] width 41 height 19
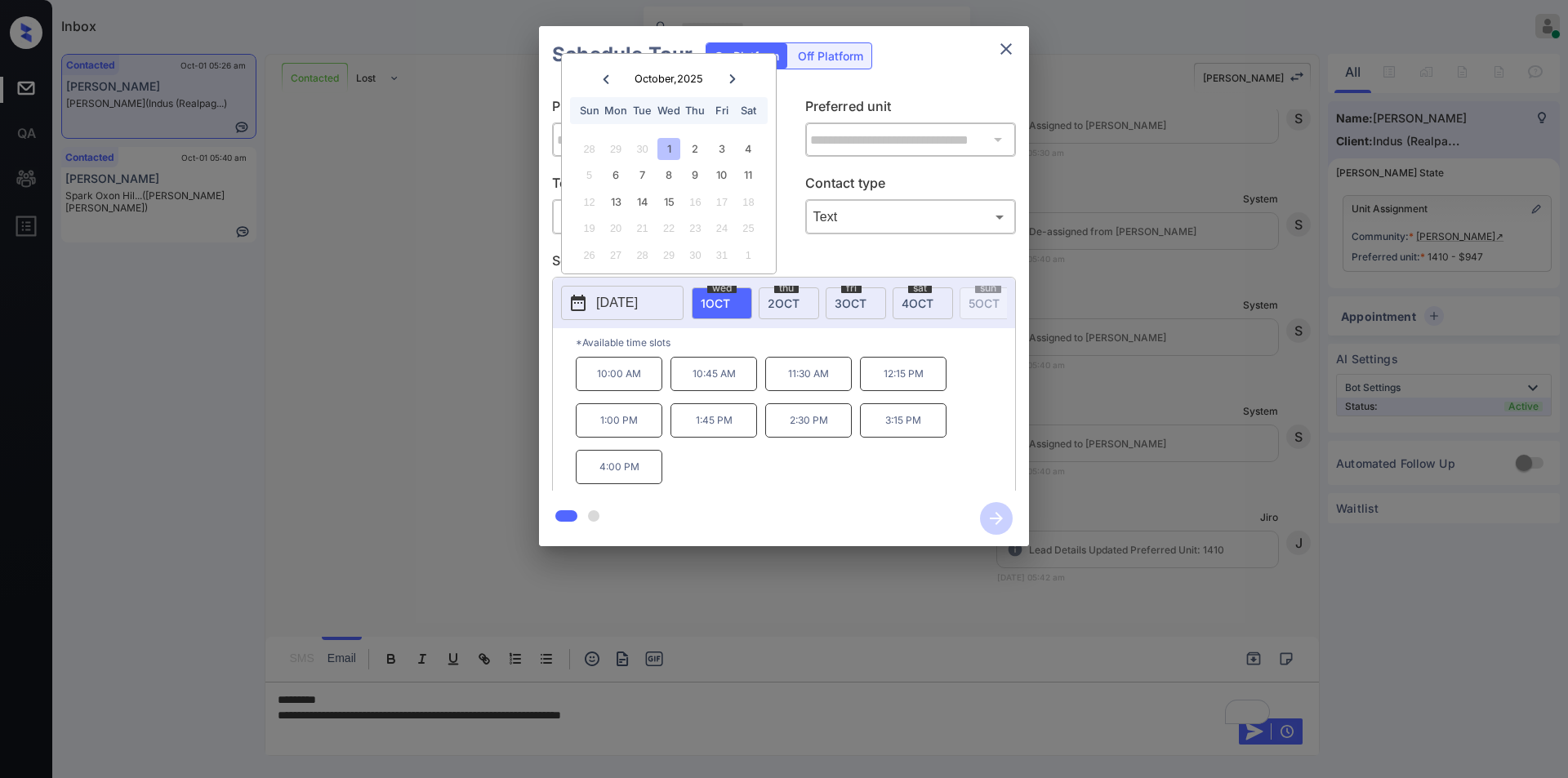
click at [393, 322] on div "**********" at bounding box center [784, 286] width 1568 height 573
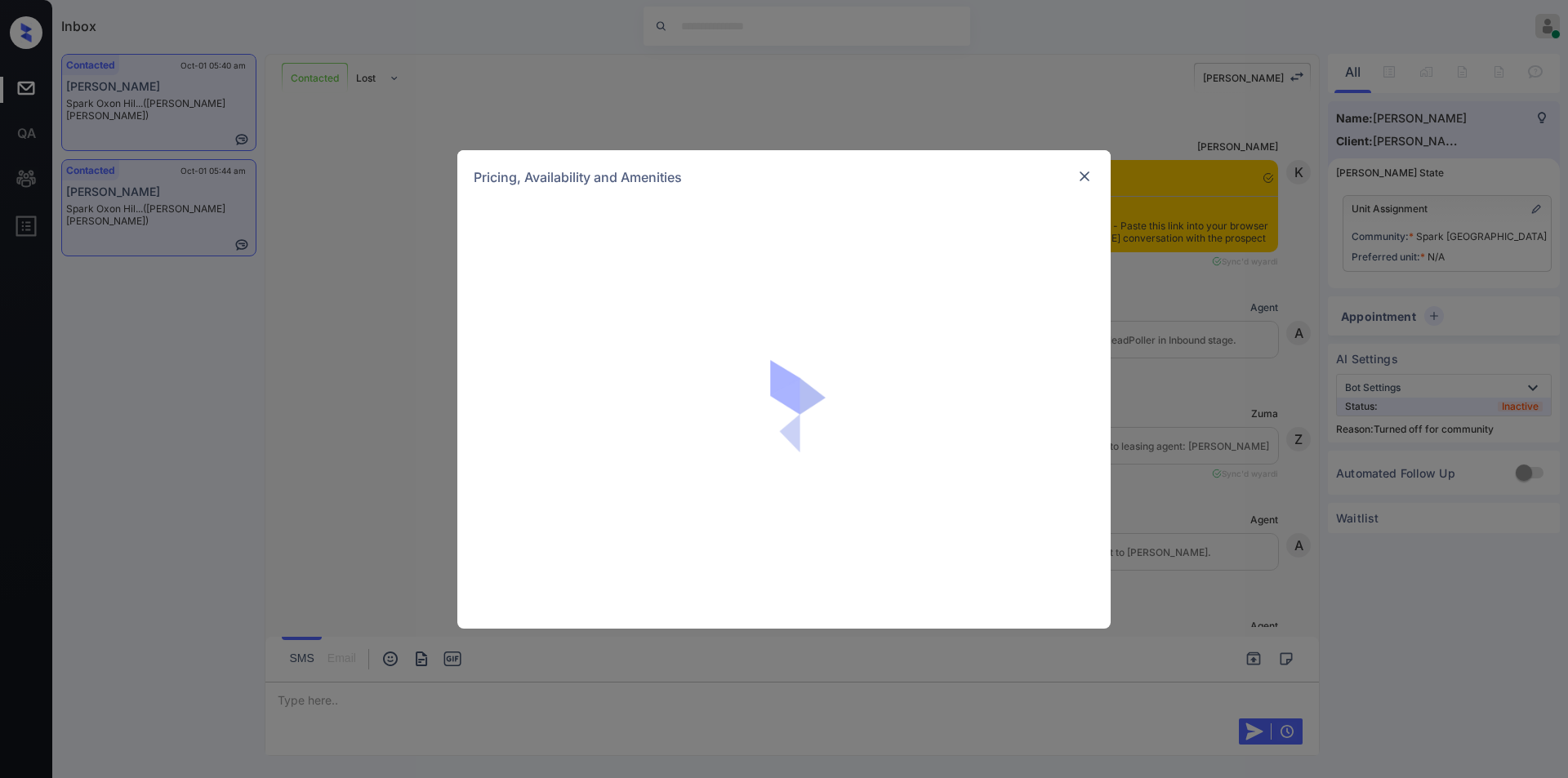
scroll to position [1493, 0]
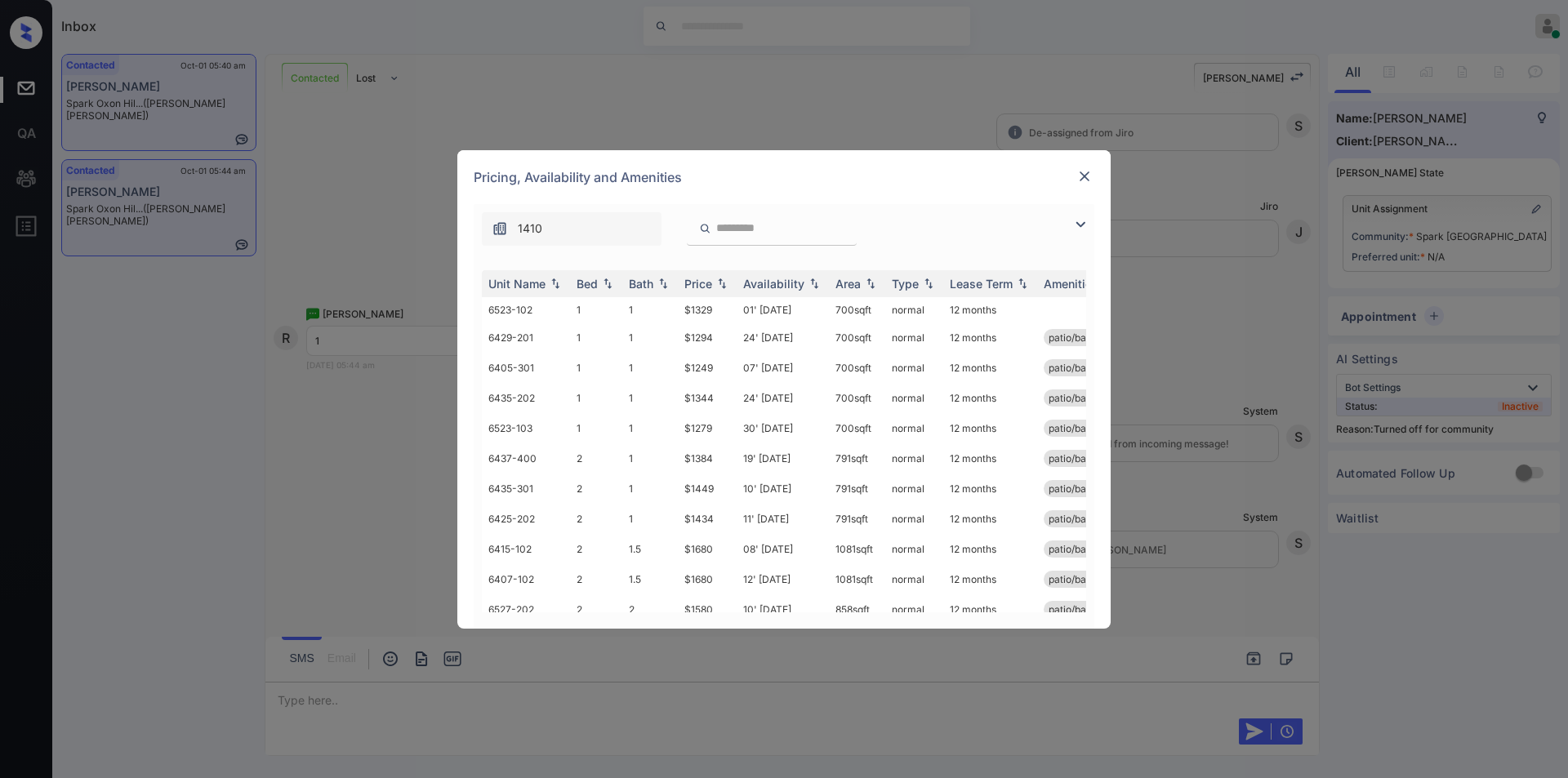
click at [1081, 226] on img at bounding box center [1080, 224] width 19 height 19
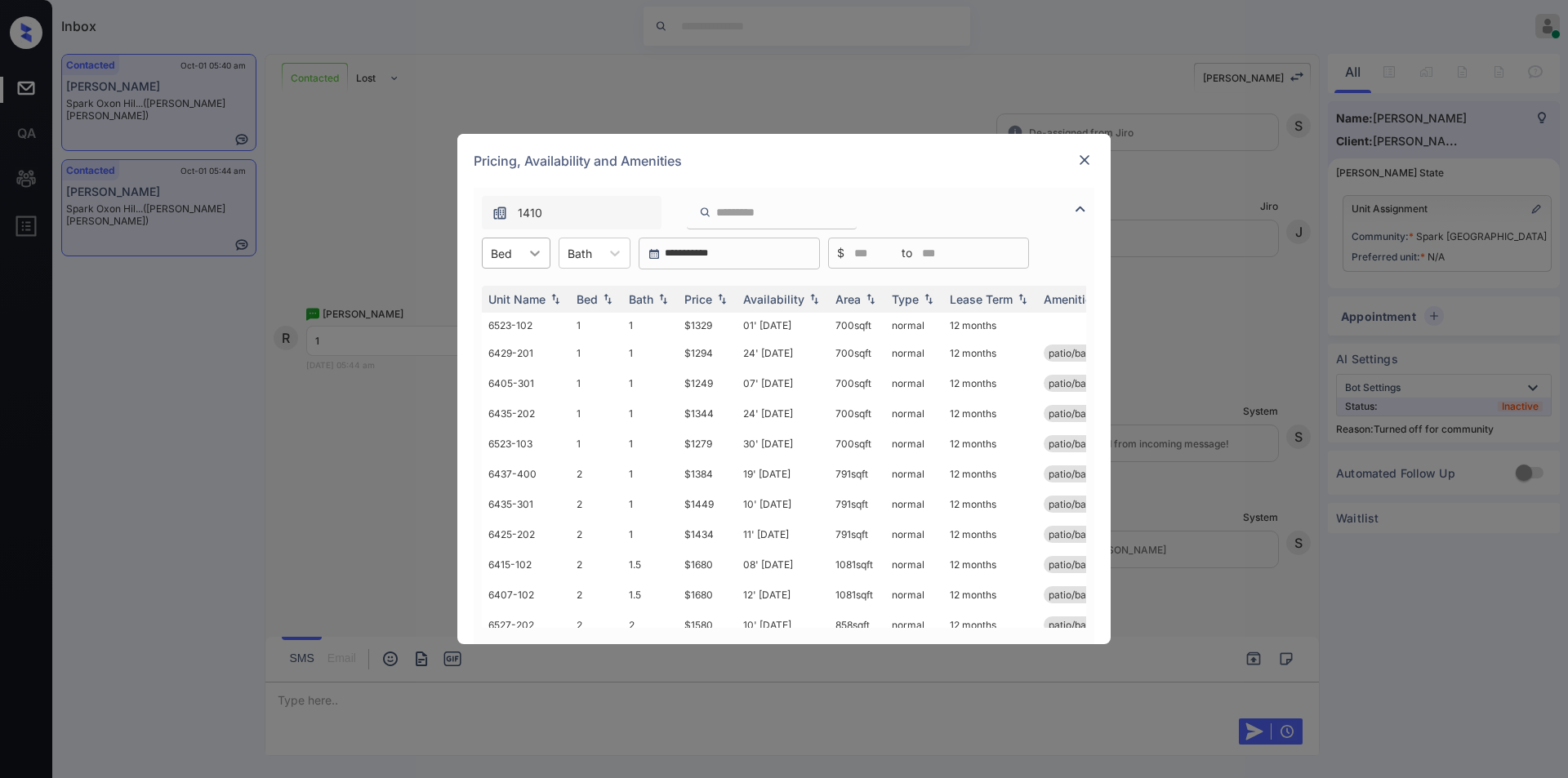
click at [525, 248] on div at bounding box center [534, 253] width 30 height 30
click at [506, 290] on div "1" at bounding box center [515, 293] width 68 height 30
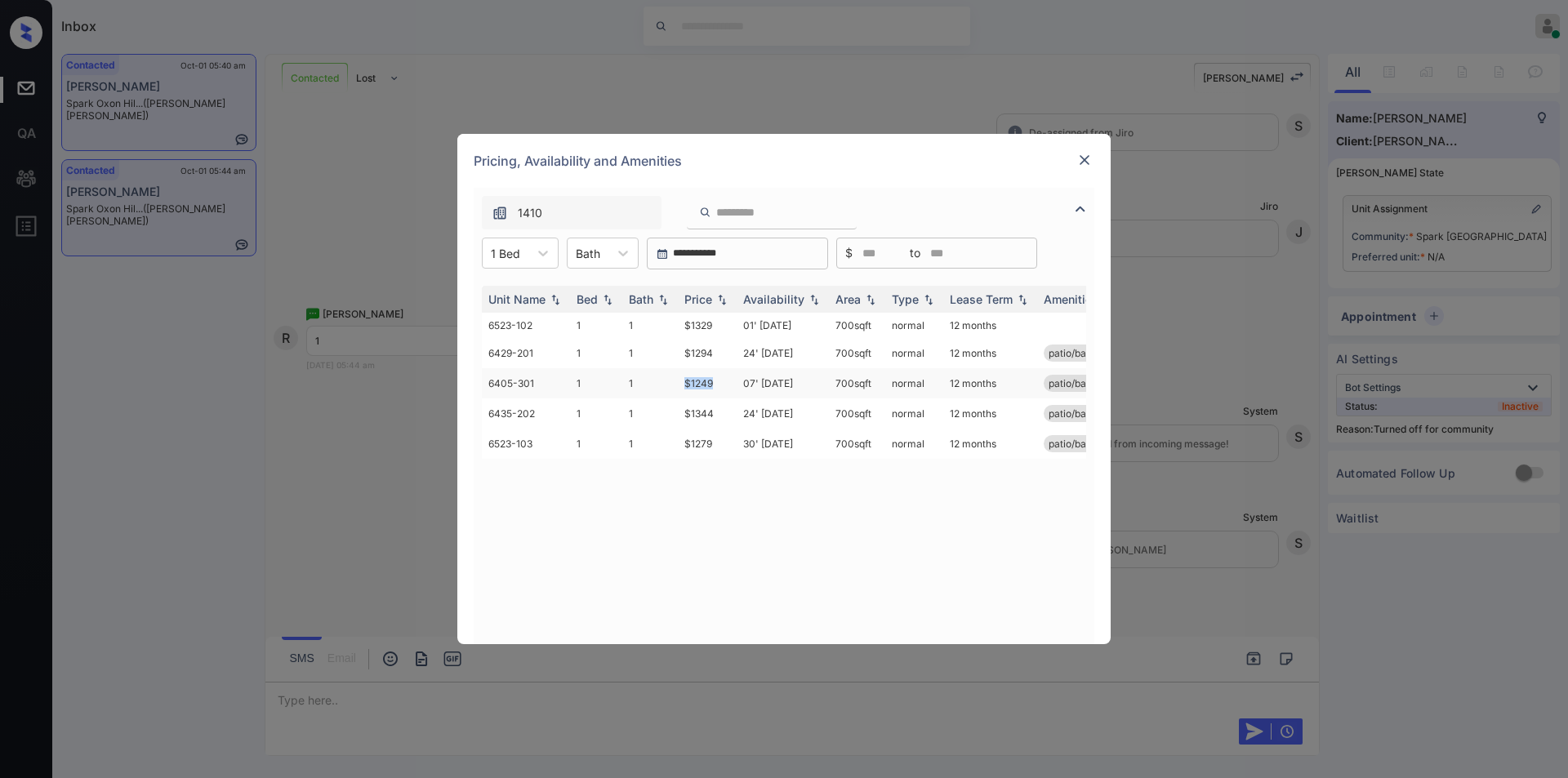
drag, startPoint x: 677, startPoint y: 387, endPoint x: 721, endPoint y: 385, distance: 44.0
click at [721, 385] on tr "6405-301 1 1 $1249 07' Mar 26 700 sqft normal 12 months patio/balcony" at bounding box center [908, 383] width 853 height 30
copy tr "$1249"
click at [697, 384] on td "$1249" at bounding box center [707, 383] width 59 height 30
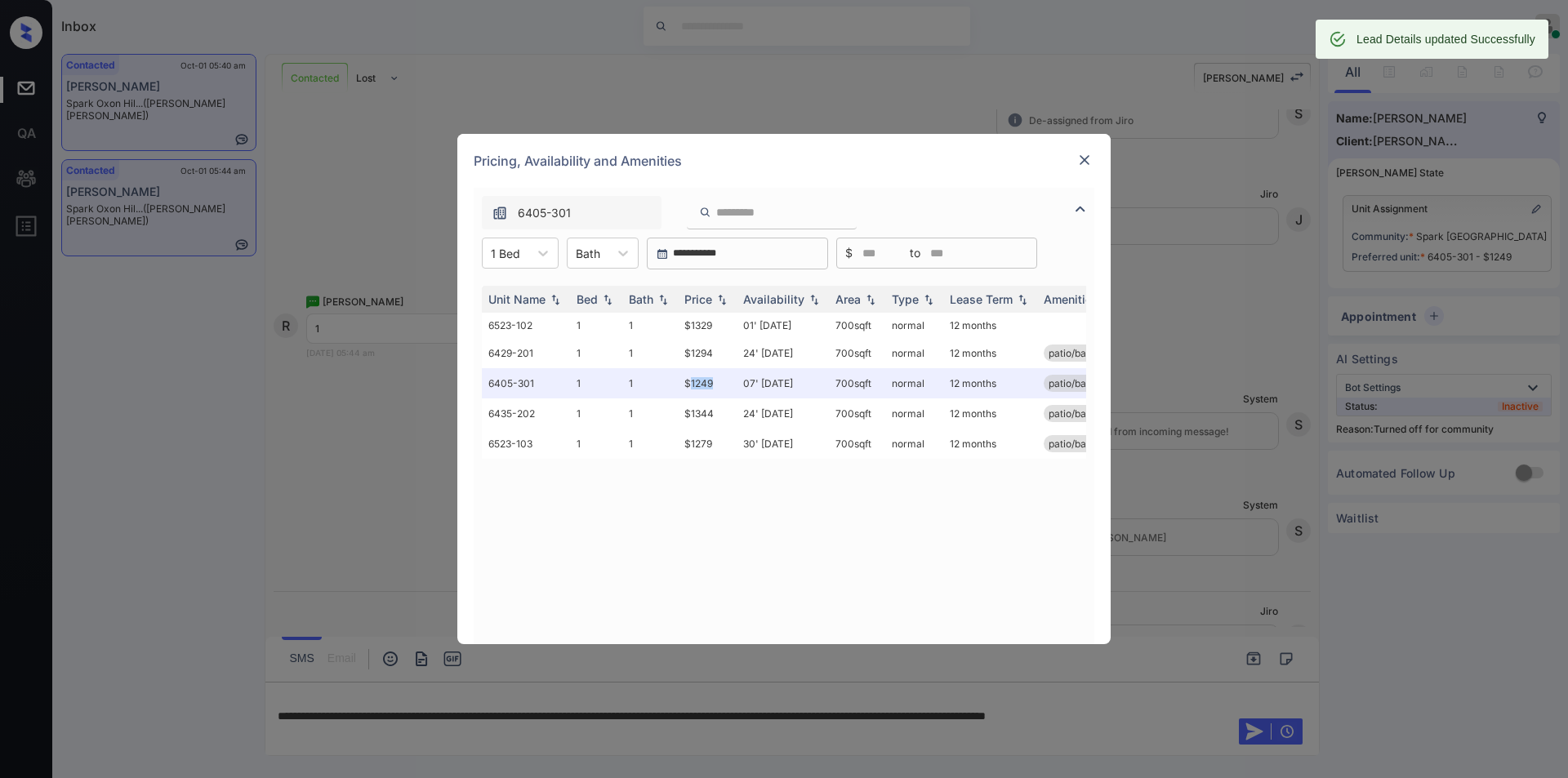
scroll to position [1600, 0]
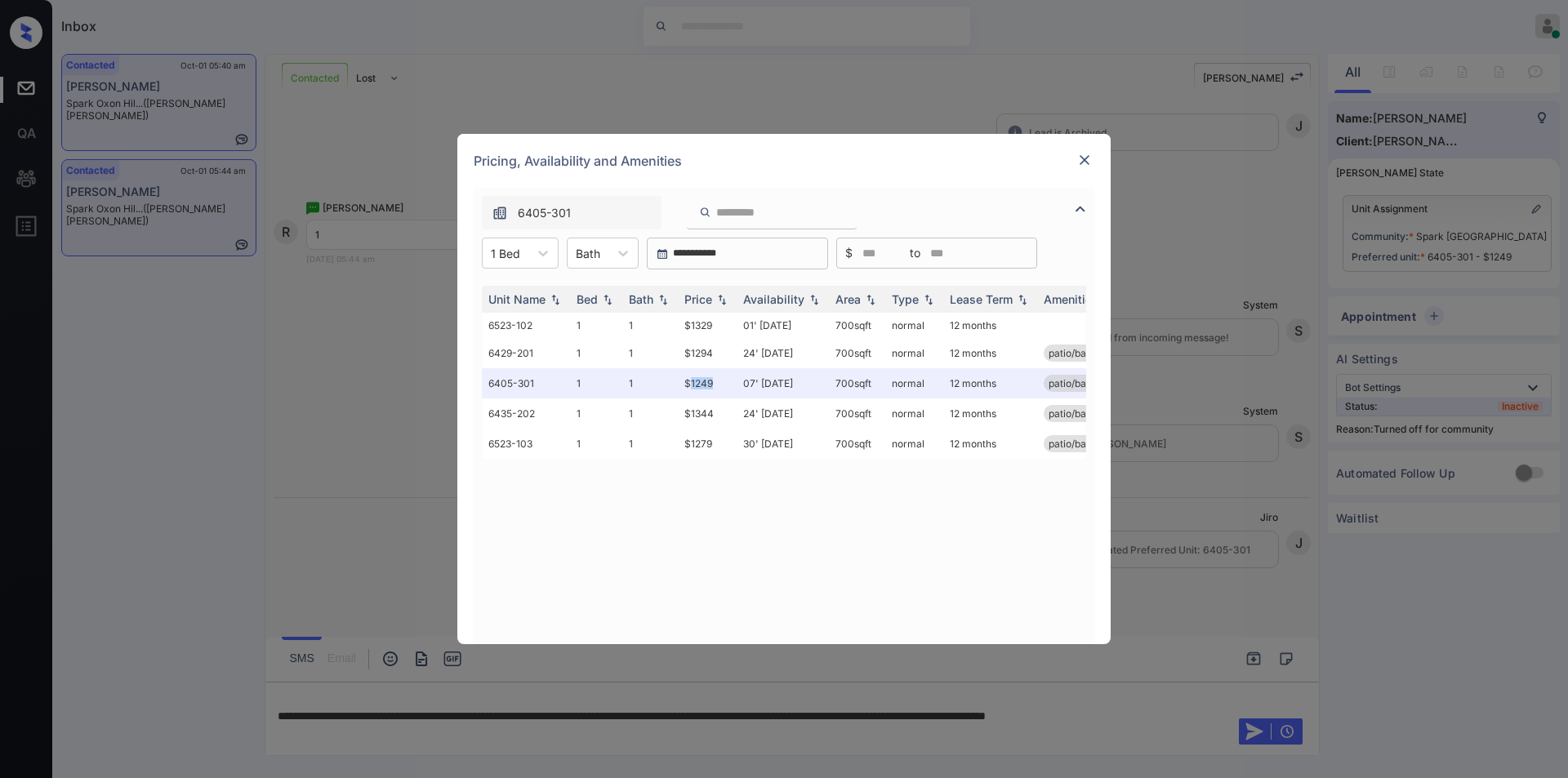
click at [1089, 155] on img at bounding box center [1084, 160] width 16 height 16
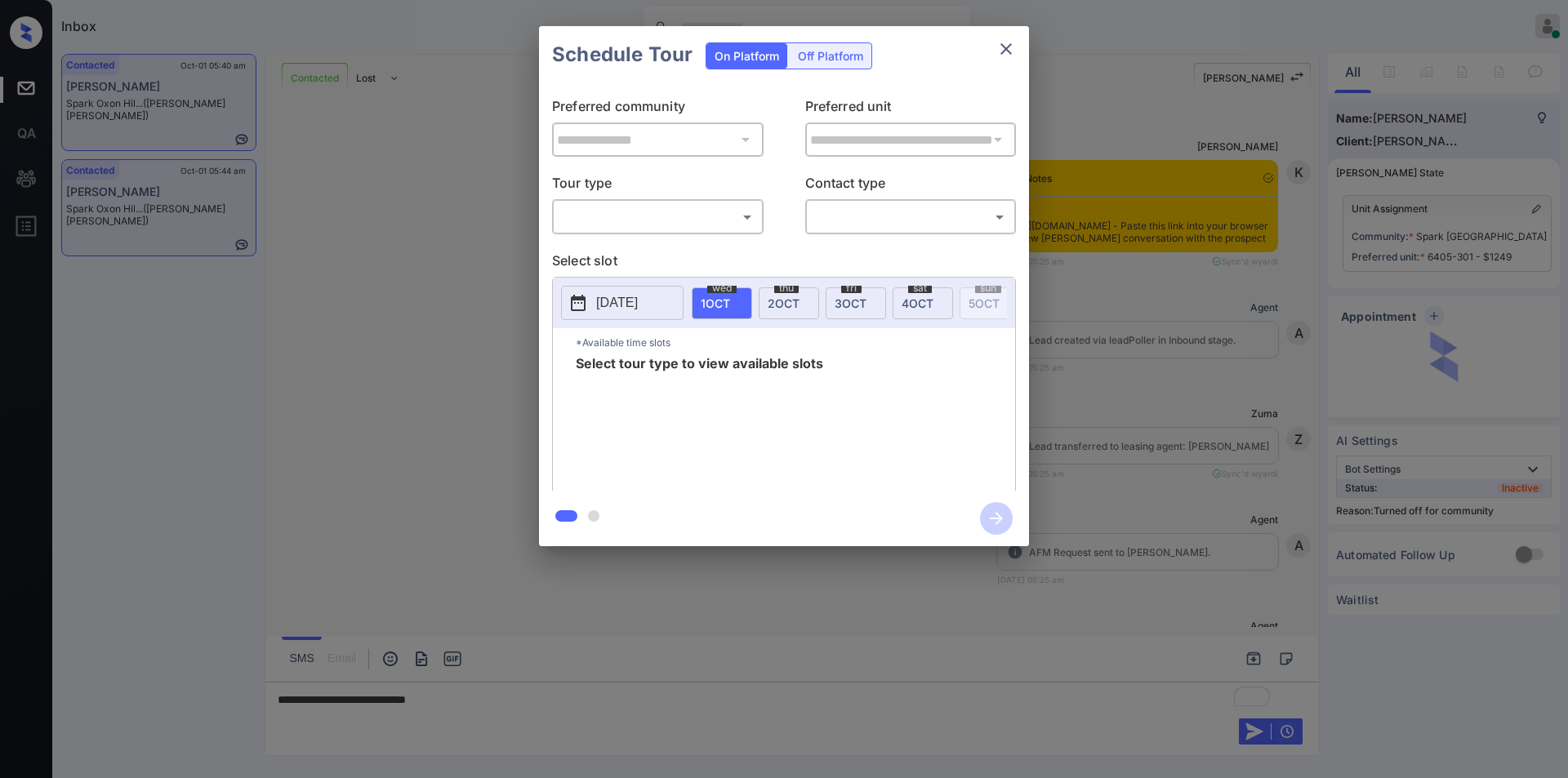
scroll to position [1600, 0]
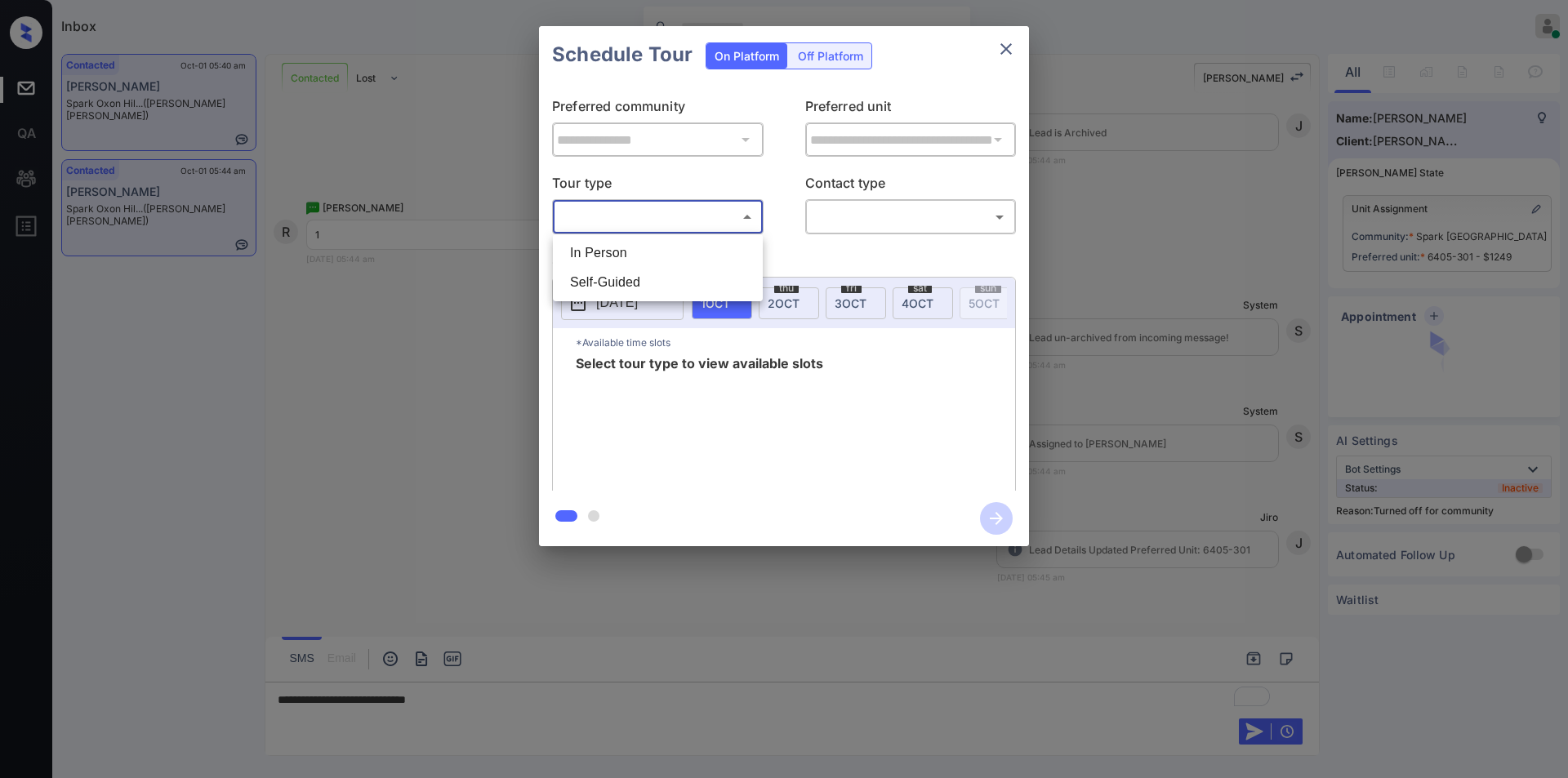
drag, startPoint x: 681, startPoint y: 214, endPoint x: 662, endPoint y: 240, distance: 32.2
click at [681, 213] on body "Inbox [PERSON_NAME] Online Set yourself offline Set yourself on break Profile S…" at bounding box center [784, 389] width 1568 height 778
click at [639, 251] on li "In Person" at bounding box center [657, 253] width 202 height 30
type input "********"
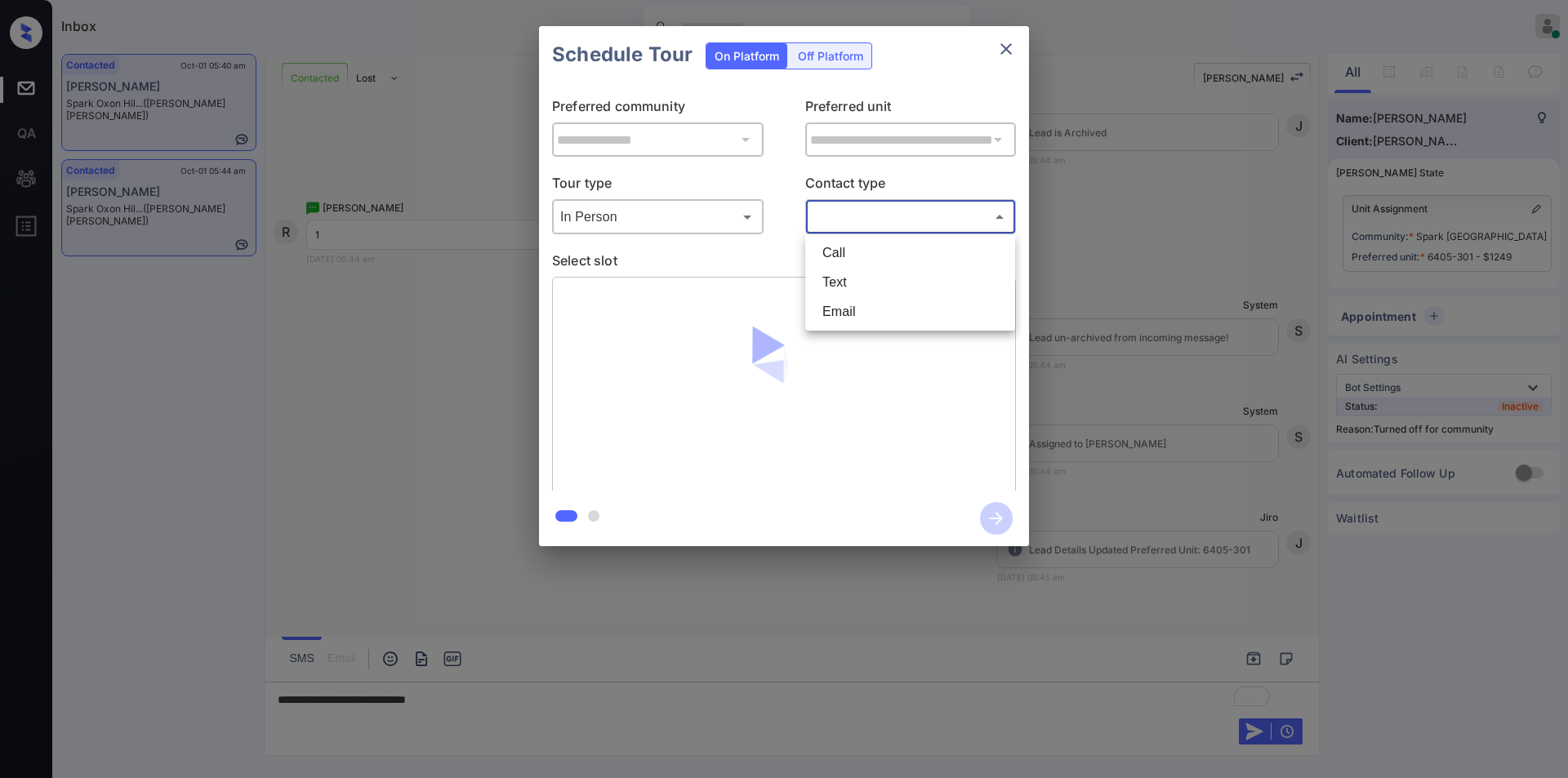
click at [821, 217] on body "Inbox Jiro Alonzo Online Set yourself offline Set yourself on break Profile Swi…" at bounding box center [784, 389] width 1568 height 778
click at [836, 280] on li "Text" at bounding box center [911, 282] width 202 height 30
type input "****"
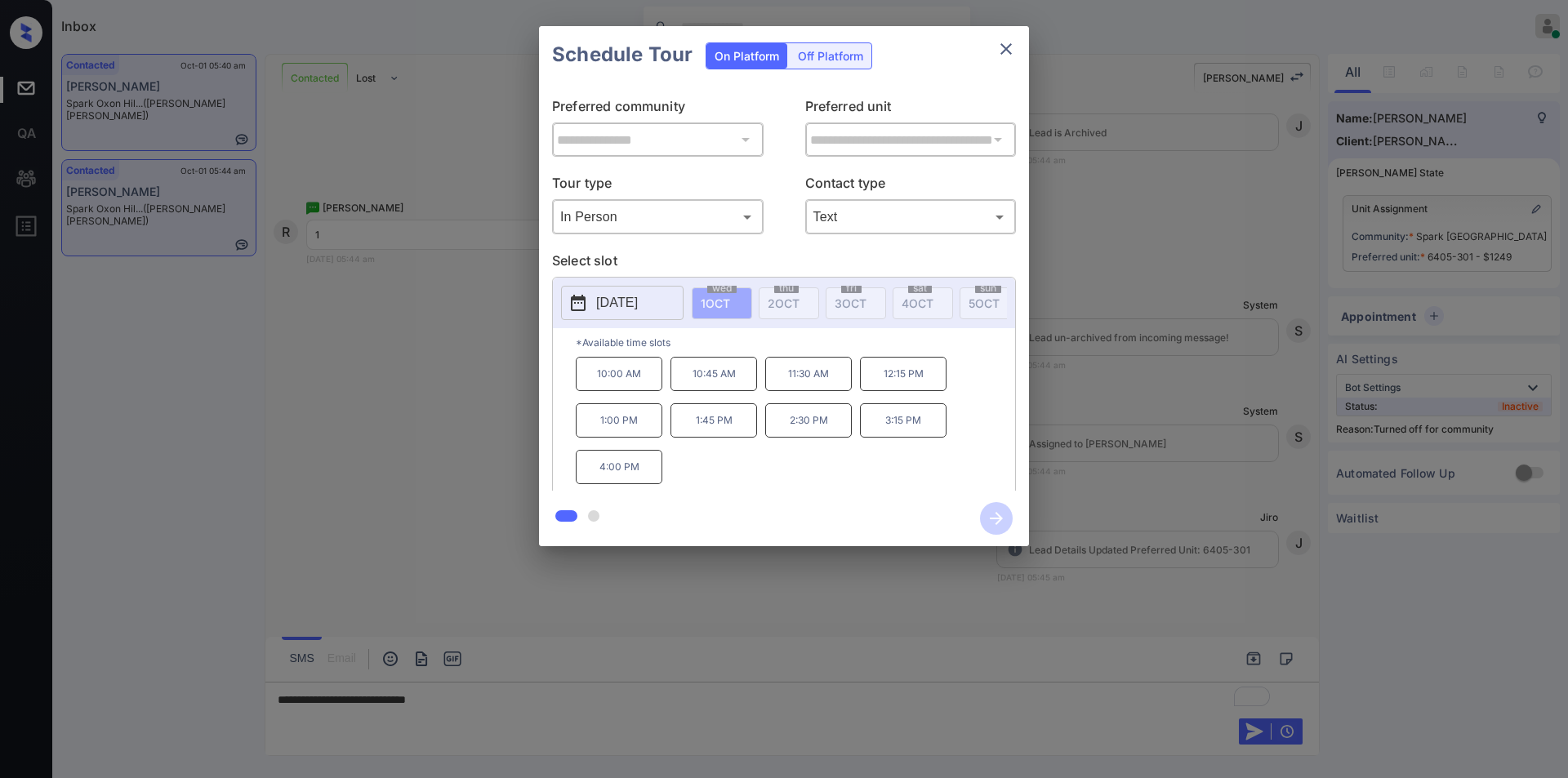
click at [625, 299] on p "2025-10-01" at bounding box center [616, 303] width 41 height 19
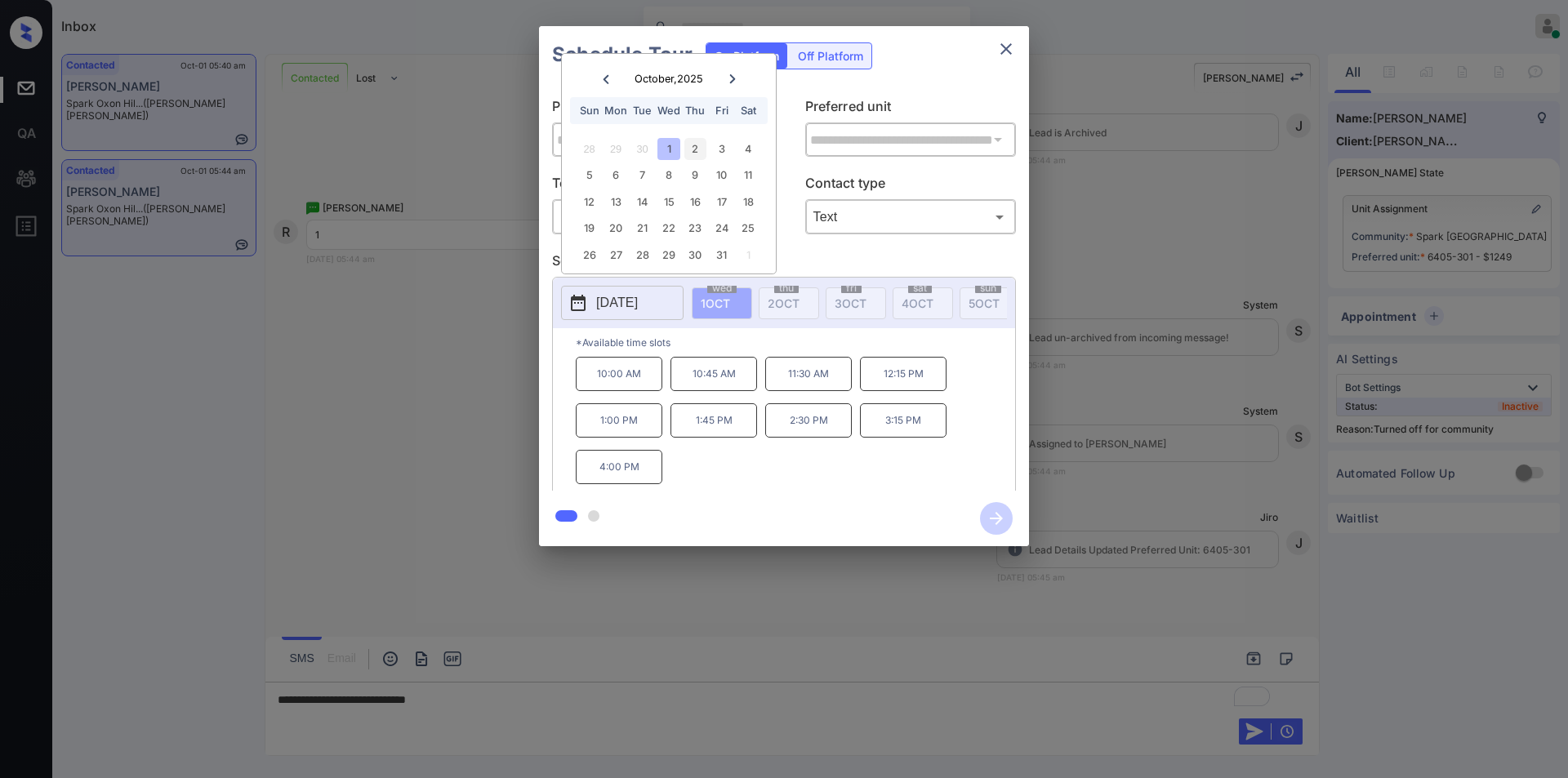
click at [696, 148] on div "2" at bounding box center [695, 148] width 22 height 22
click at [618, 391] on p "10:00 AM" at bounding box center [619, 375] width 87 height 35
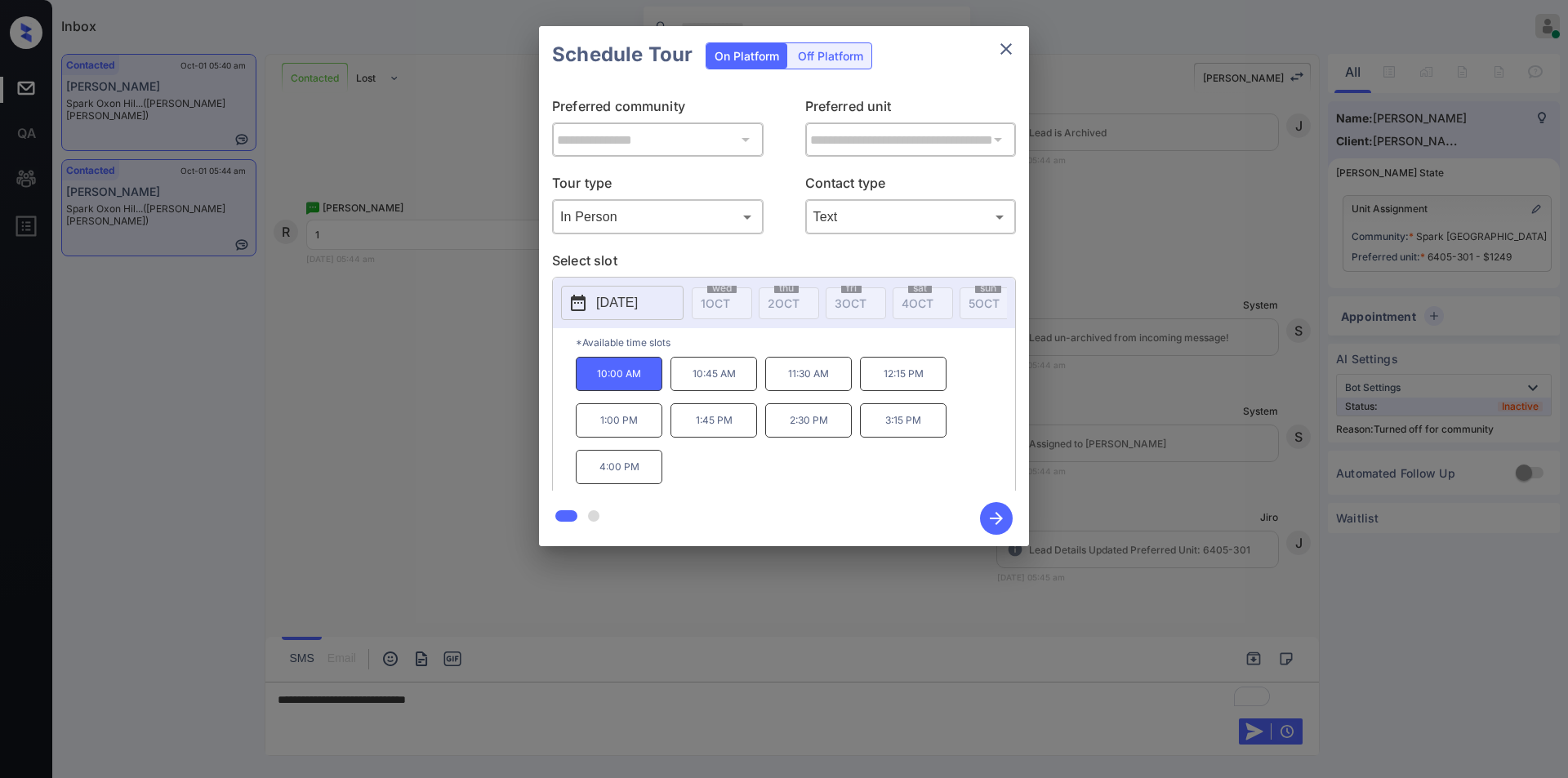
click at [325, 376] on div "**********" at bounding box center [784, 286] width 1568 height 573
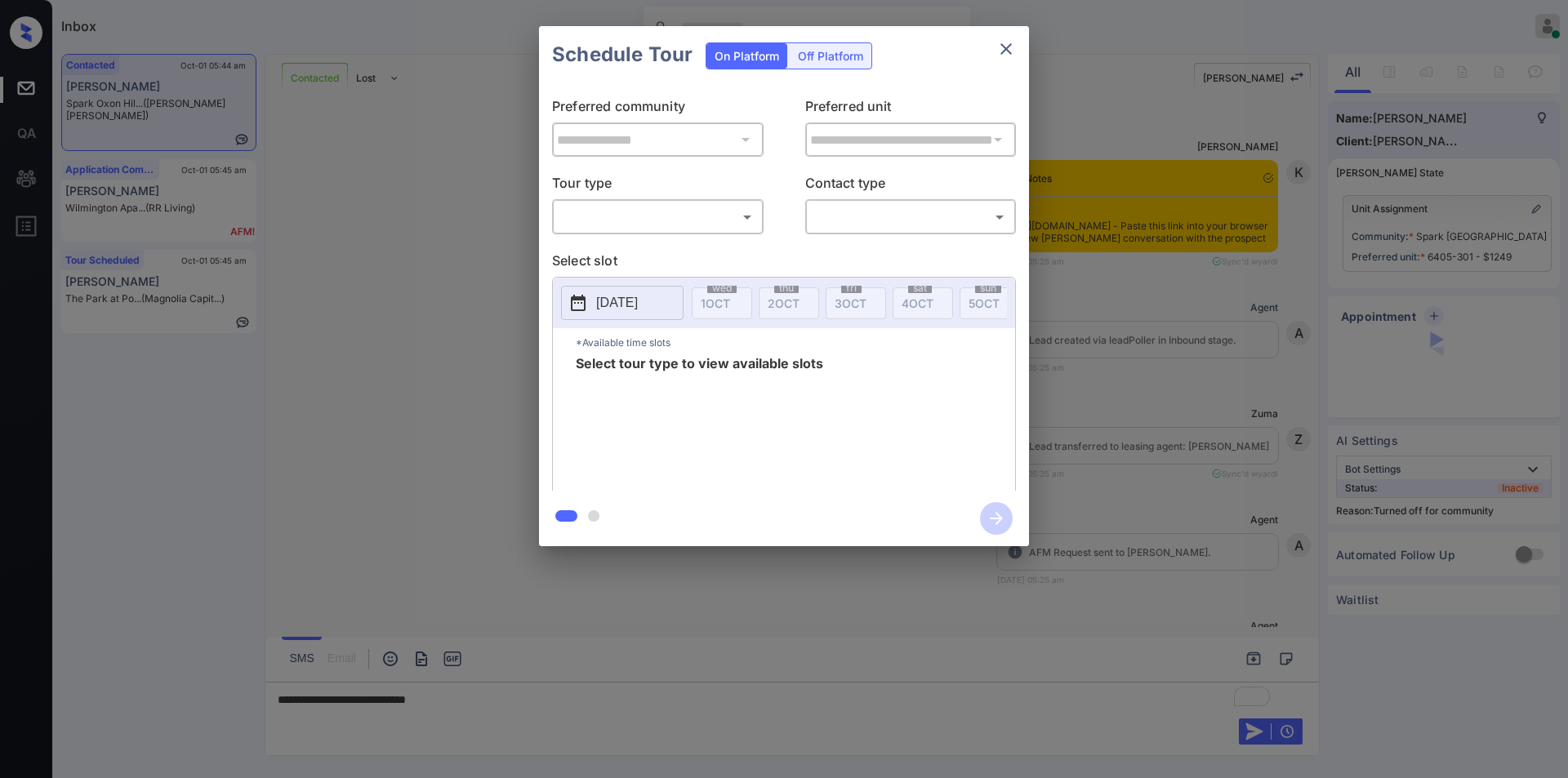
scroll to position [1600, 0]
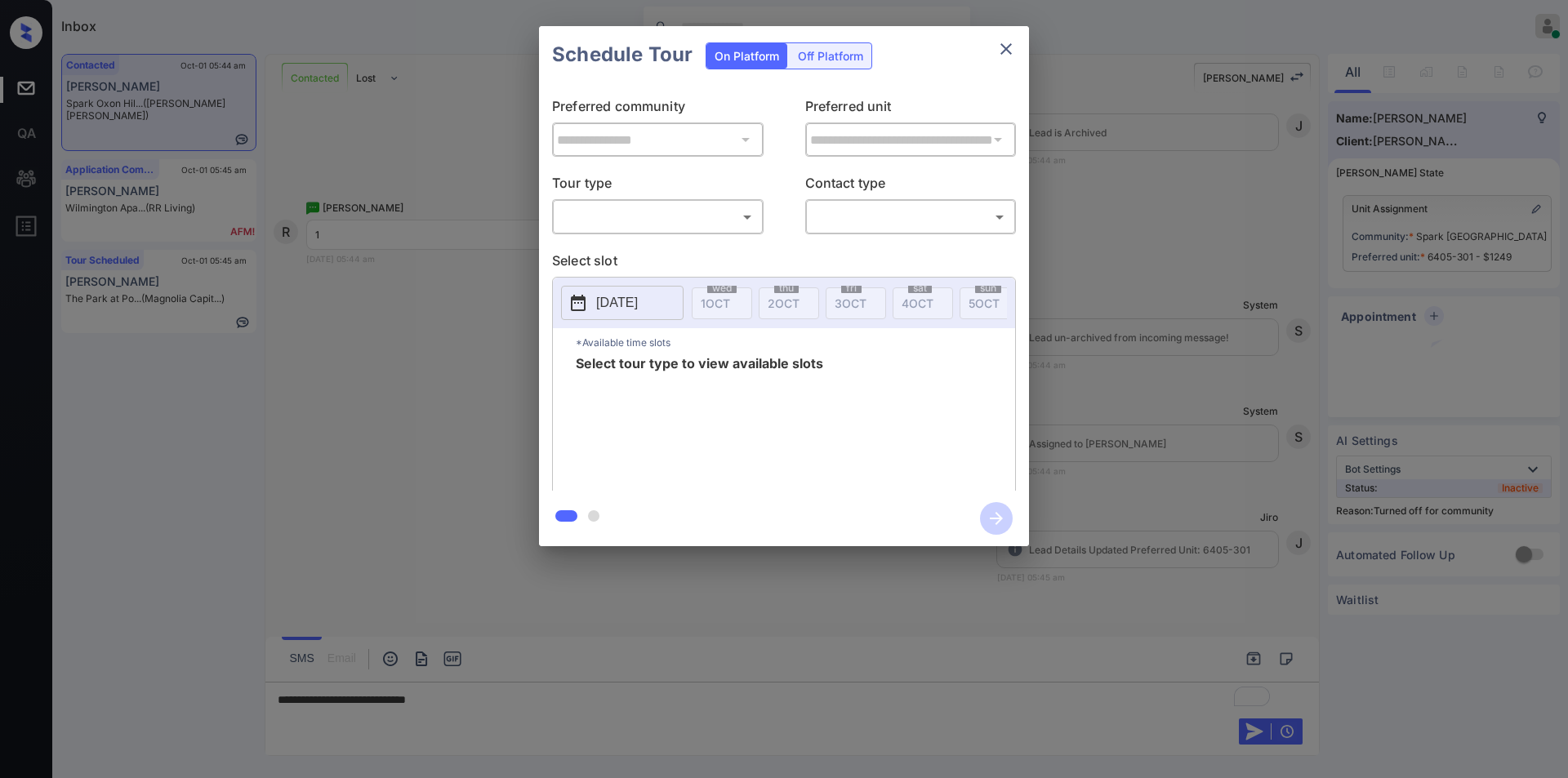
click at [674, 218] on body "Inbox Jiro Alonzo Online Set yourself offline Set yourself on break Profile Swi…" at bounding box center [784, 389] width 1568 height 778
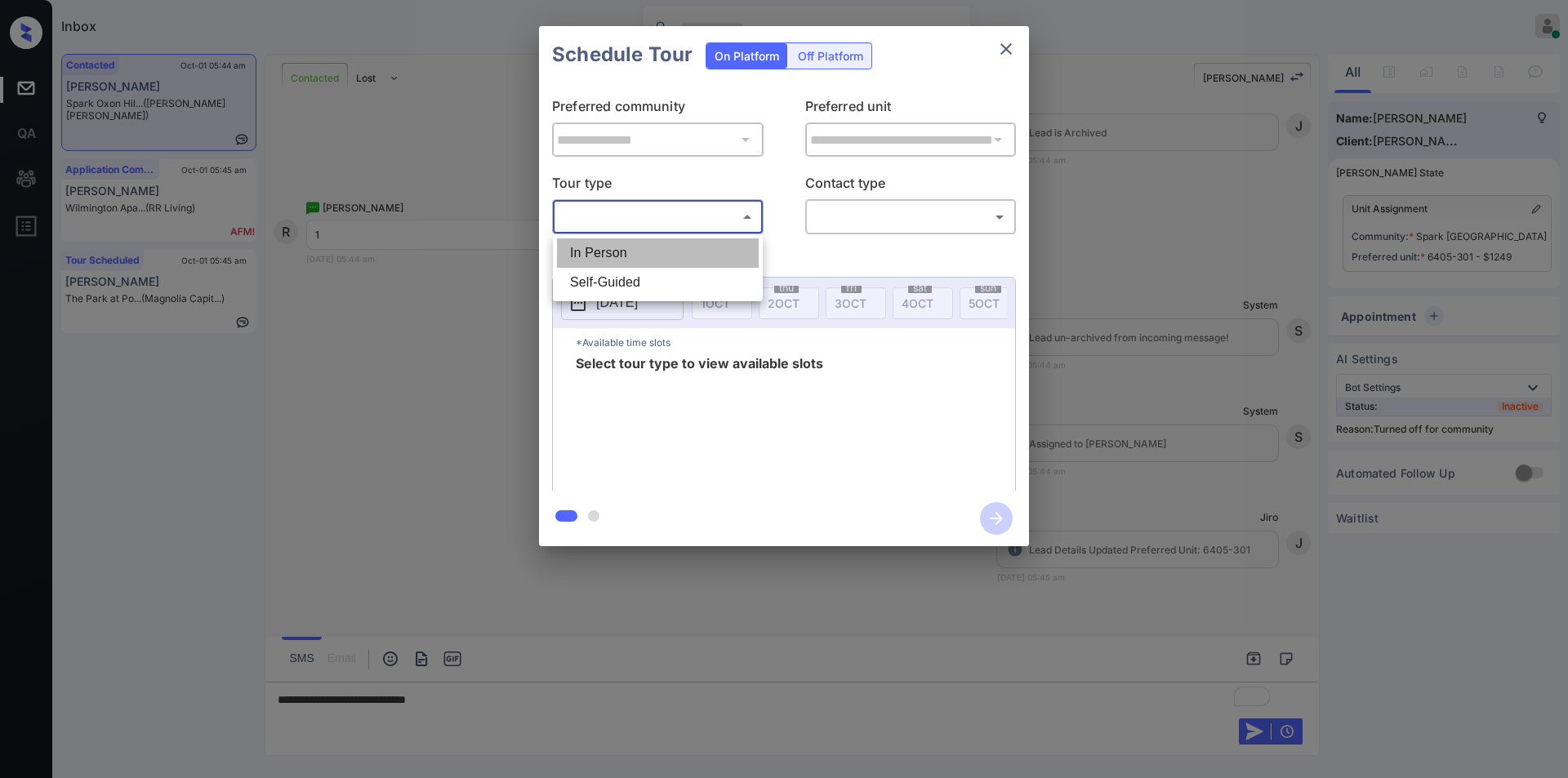
drag, startPoint x: 629, startPoint y: 255, endPoint x: 853, endPoint y: 227, distance: 225.7
click at [632, 253] on li "In Person" at bounding box center [657, 253] width 202 height 30
type input "********"
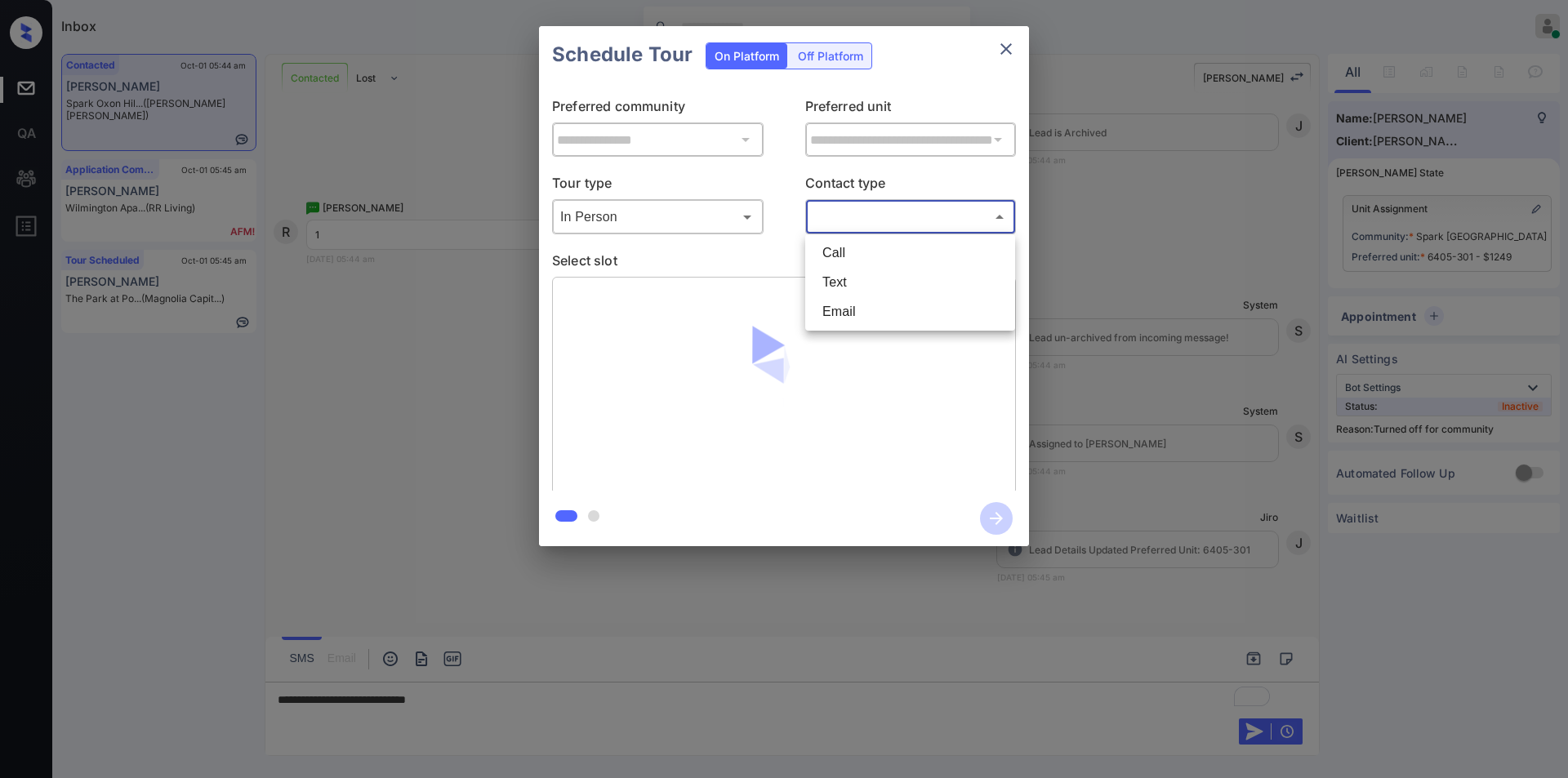
click at [854, 226] on body "Inbox Jiro Alonzo Online Set yourself offline Set yourself on break Profile Swi…" at bounding box center [784, 389] width 1568 height 778
click at [847, 291] on li "Text" at bounding box center [911, 282] width 202 height 30
type input "****"
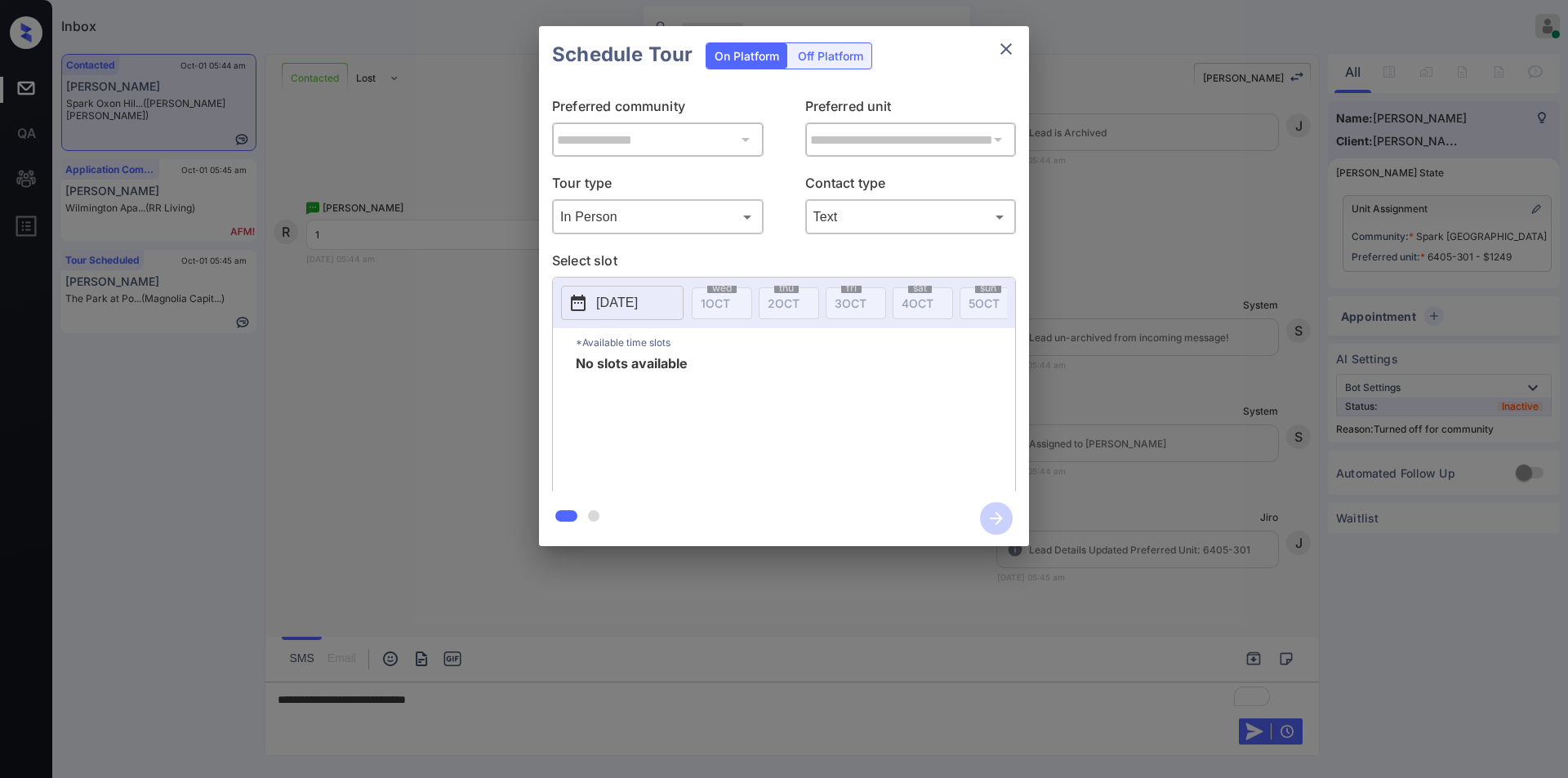
click at [367, 342] on div "**********" at bounding box center [784, 286] width 1568 height 573
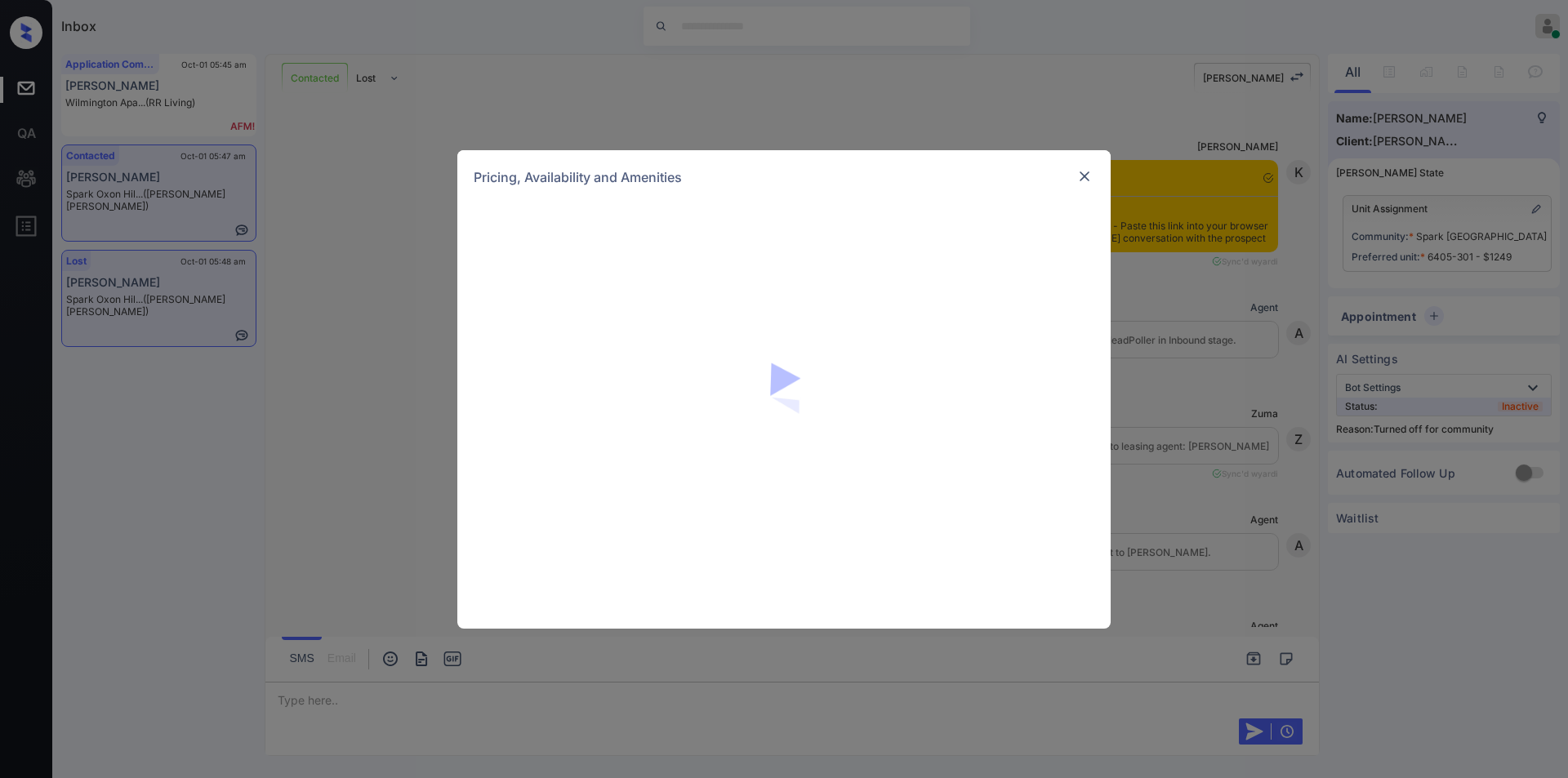
scroll to position [2567, 0]
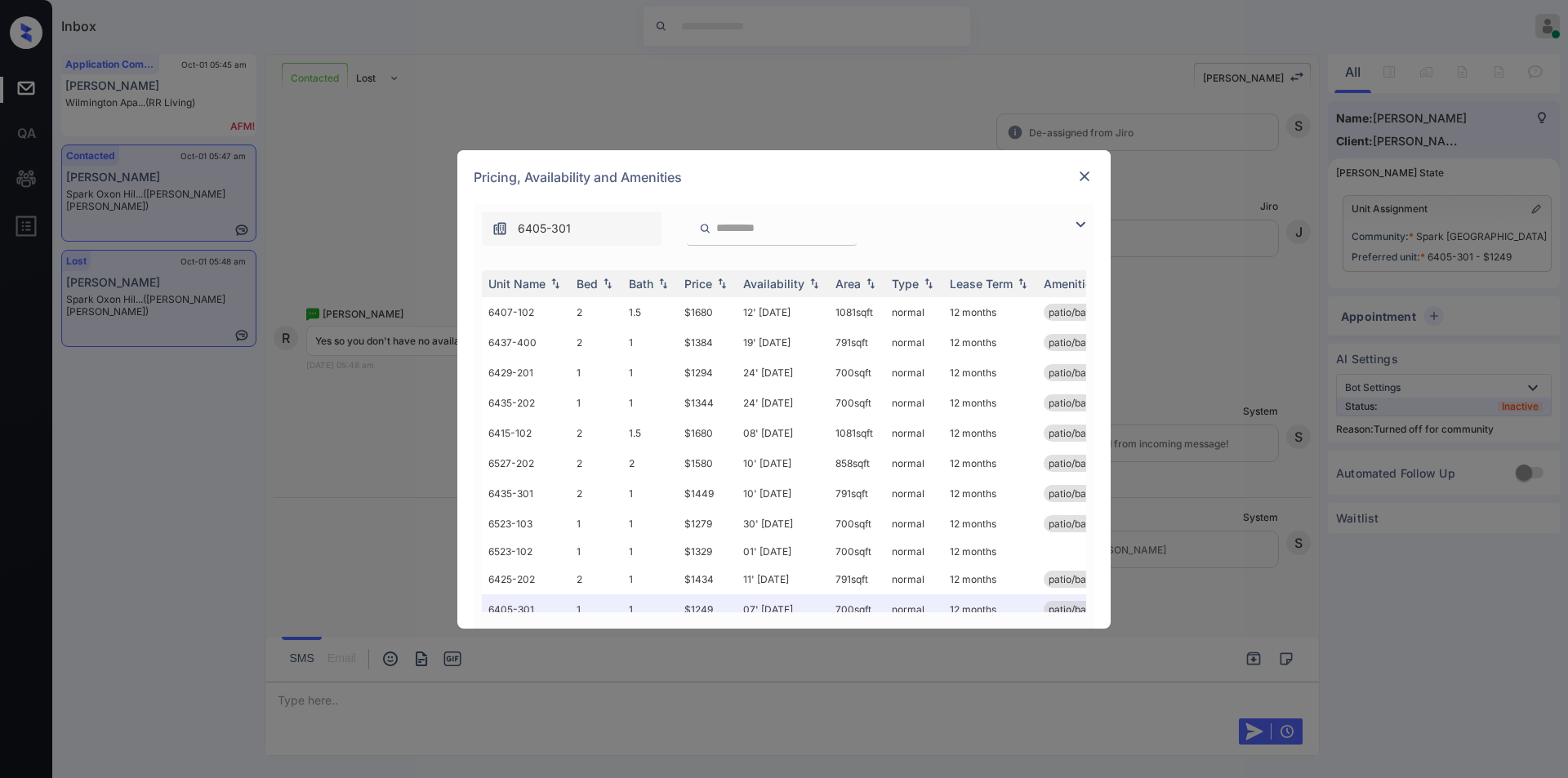
click at [1092, 220] on div at bounding box center [1084, 224] width 19 height 19
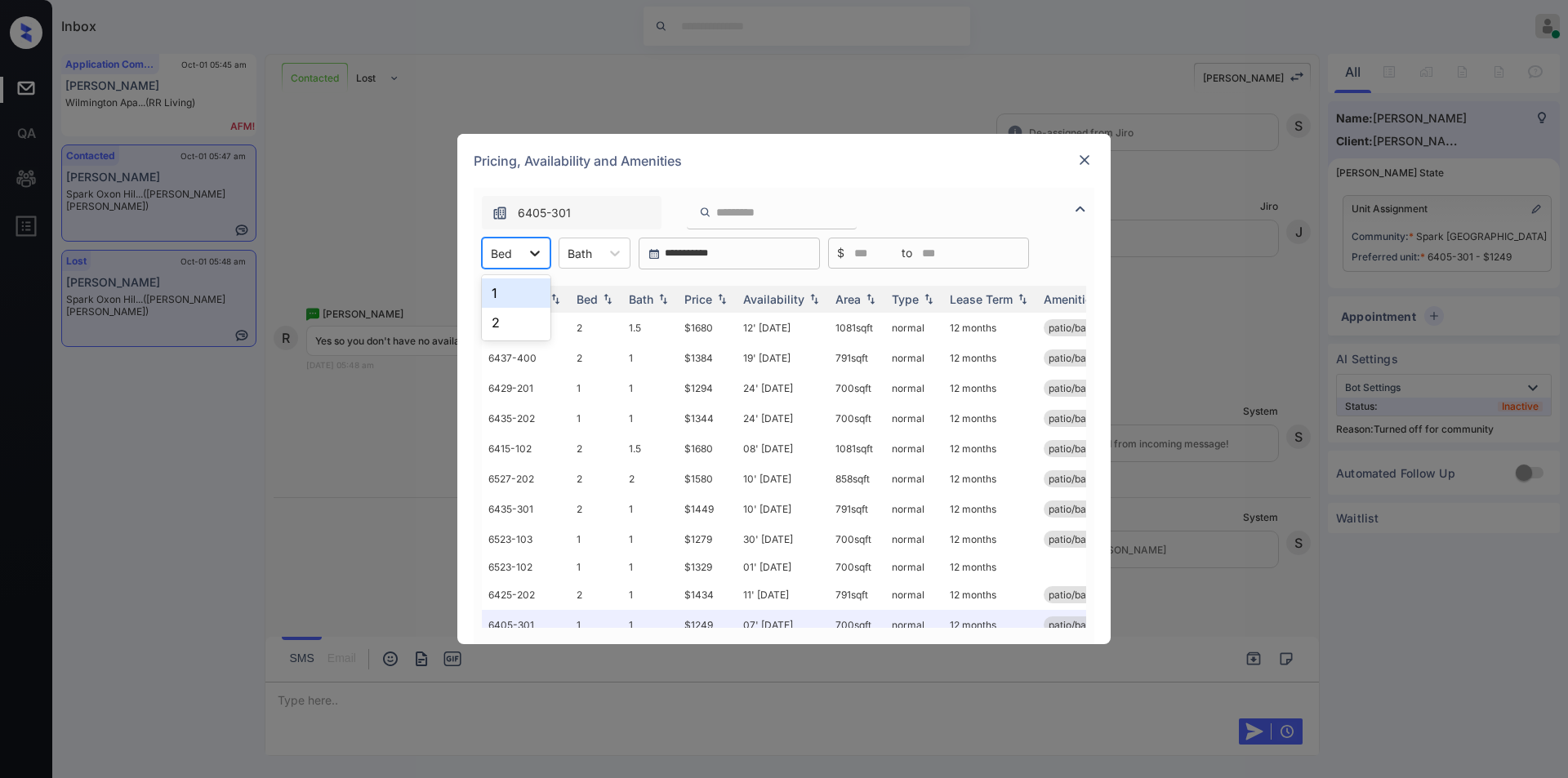
click at [547, 261] on div at bounding box center [534, 253] width 30 height 30
click at [500, 296] on div "1" at bounding box center [515, 293] width 68 height 30
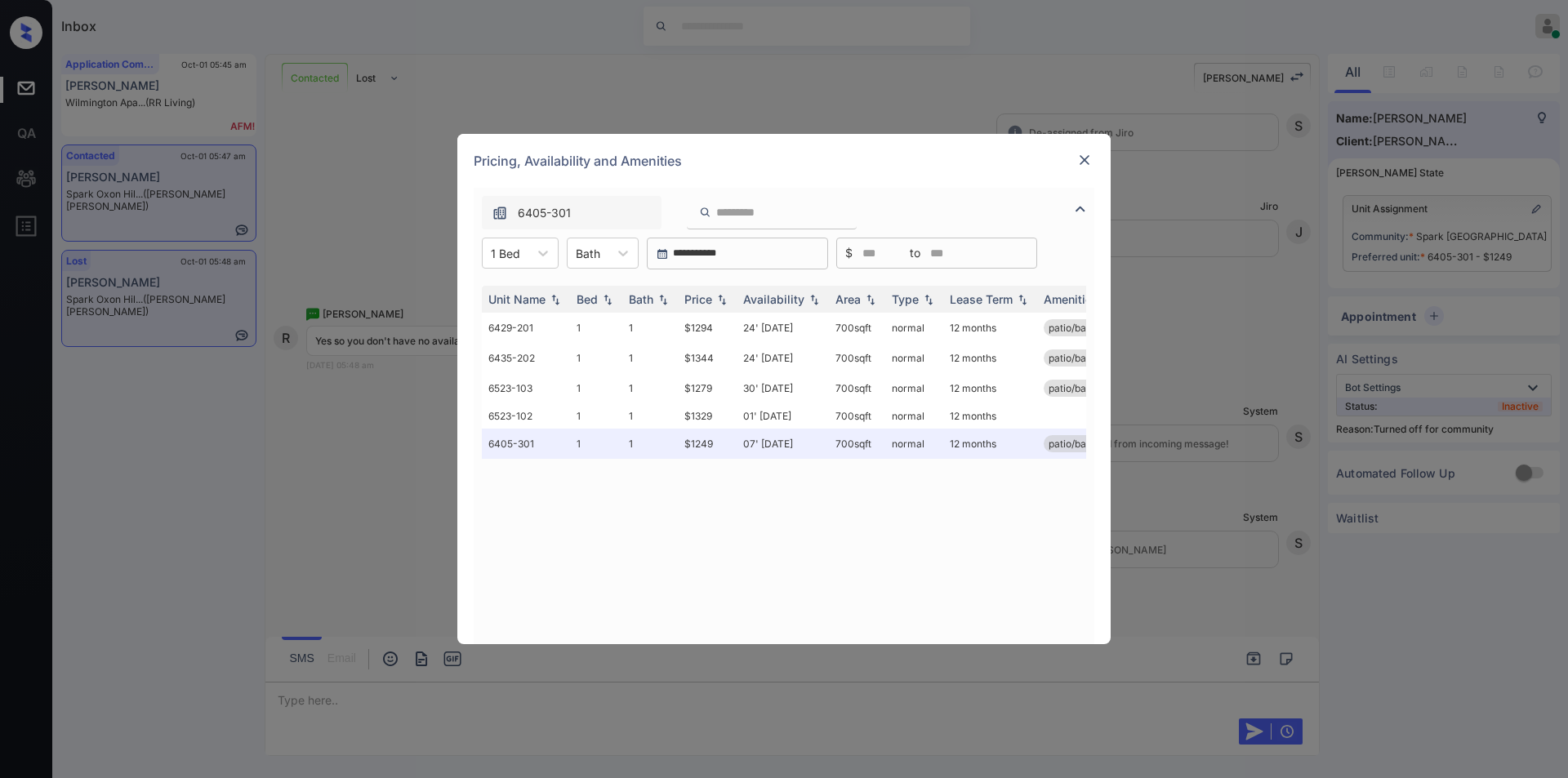
click at [1086, 153] on img at bounding box center [1084, 160] width 16 height 16
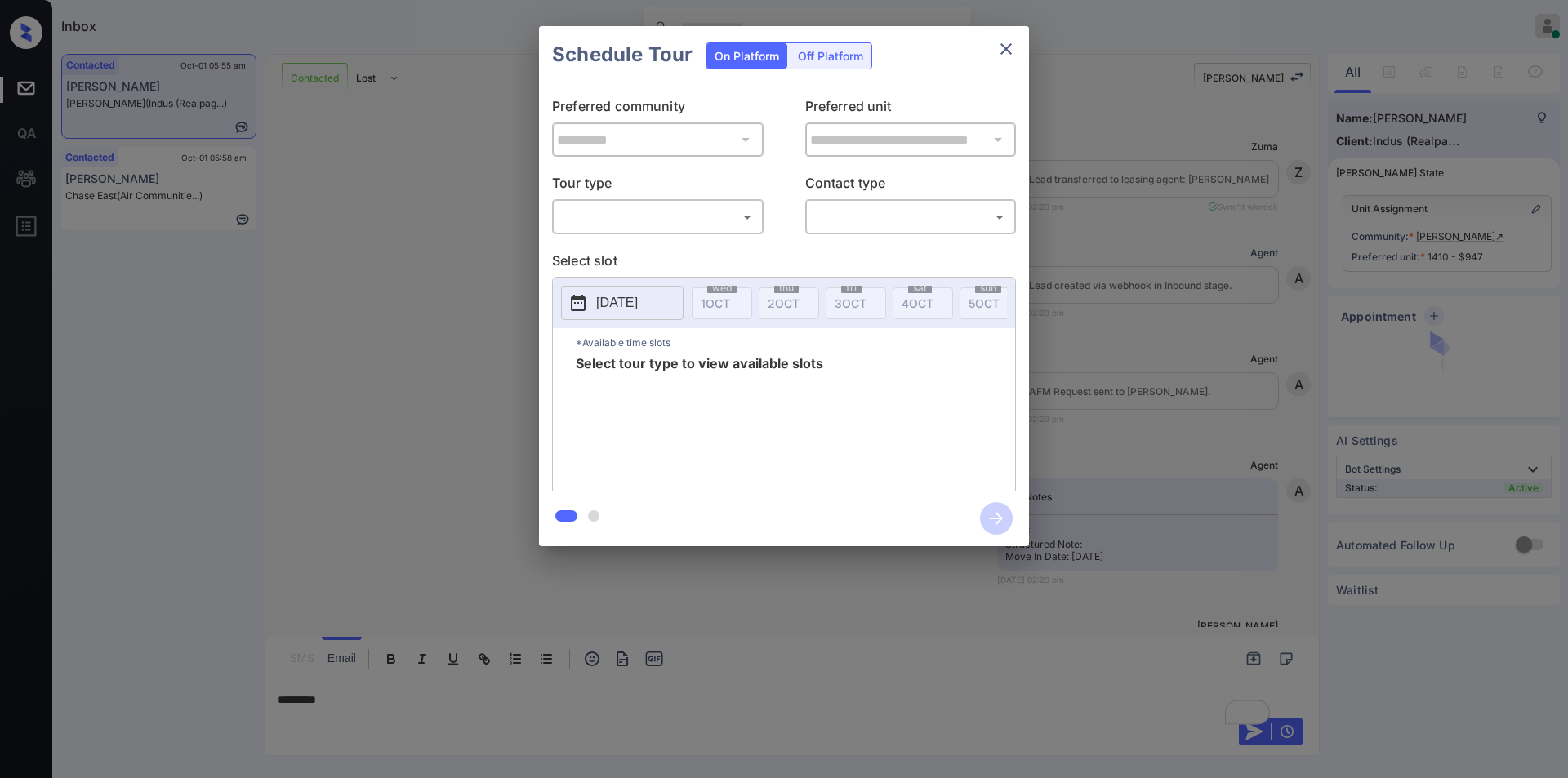
scroll to position [4483, 0]
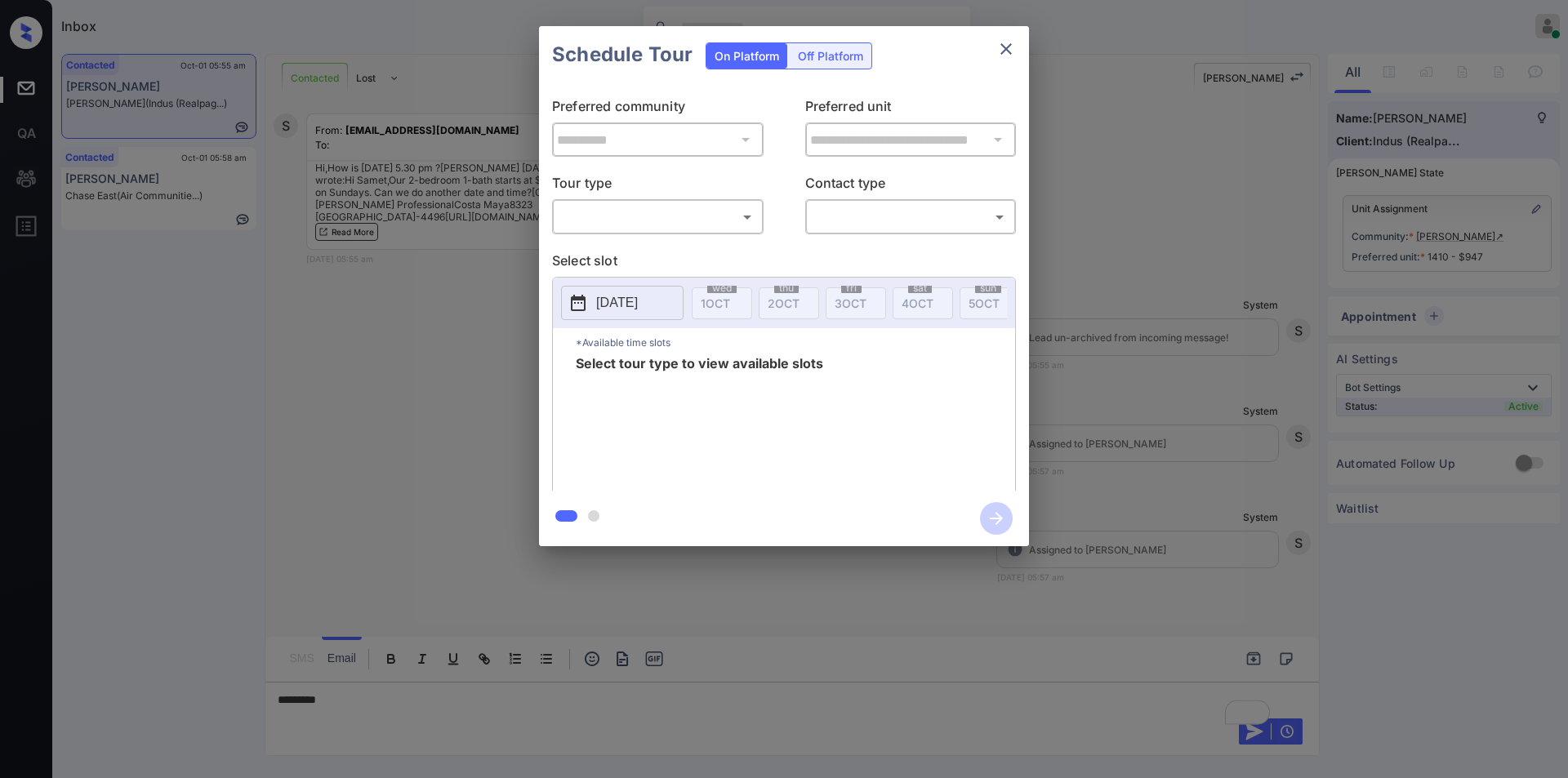
click at [632, 218] on body "Inbox Jiro Alonzo Online Set yourself offline Set yourself on break Profile Swi…" at bounding box center [784, 389] width 1568 height 778
click at [606, 256] on li "In Person" at bounding box center [657, 253] width 202 height 30
type input "********"
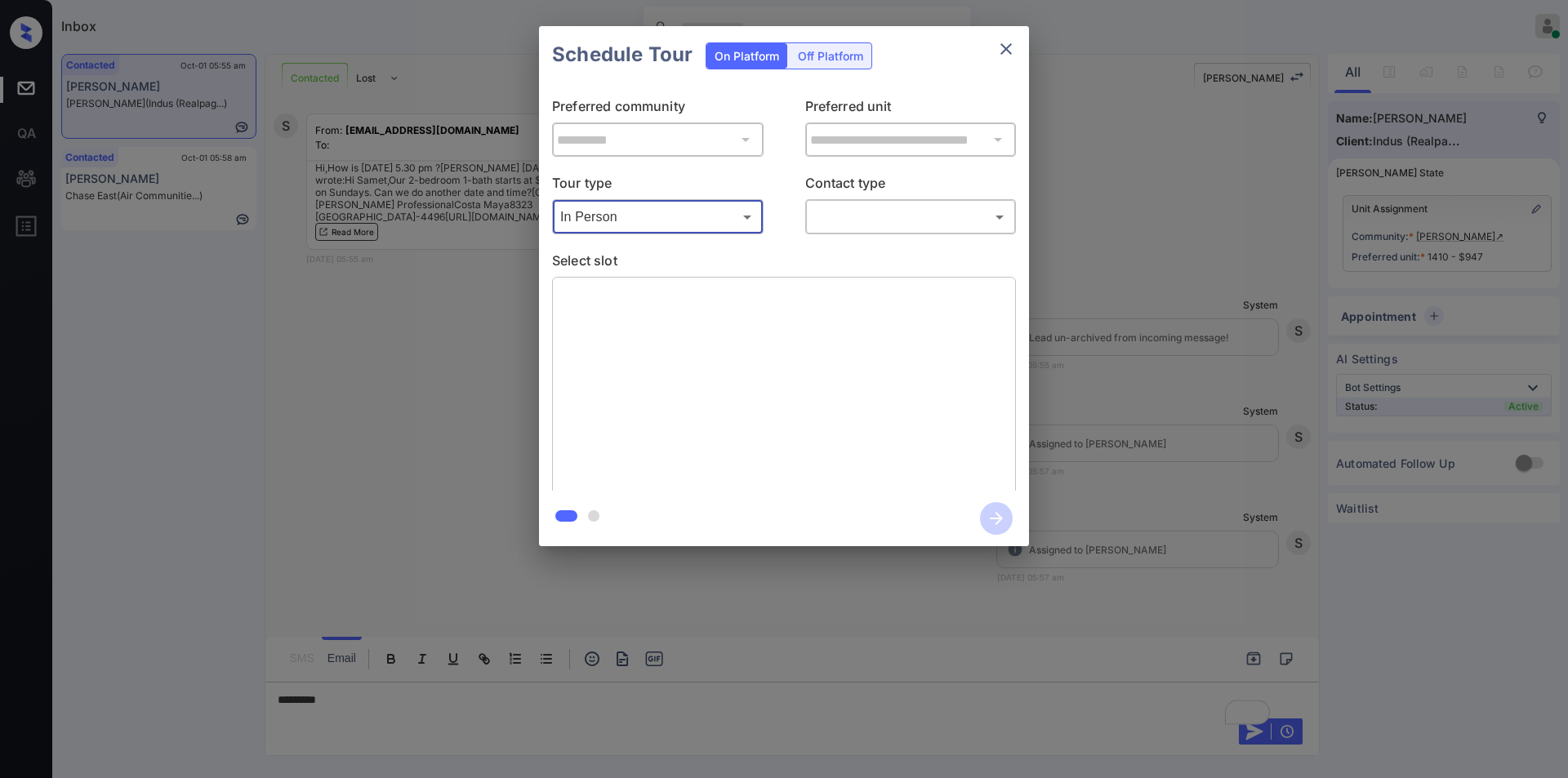
click at [885, 218] on body "Inbox Jiro Alonzo Online Set yourself offline Set yourself on break Profile Swi…" at bounding box center [784, 389] width 1568 height 778
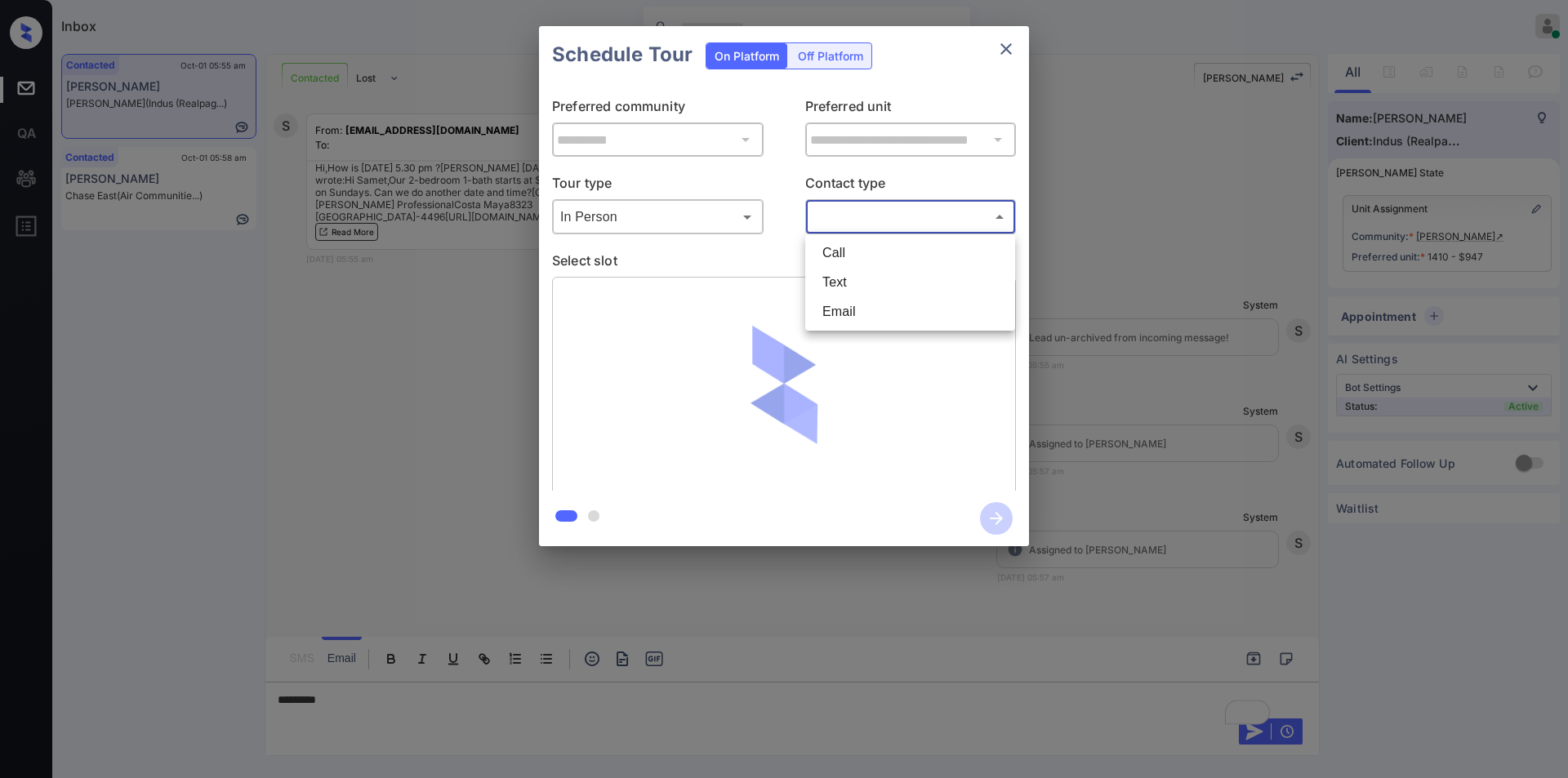
click at [859, 276] on li "Text" at bounding box center [911, 282] width 202 height 30
type input "****"
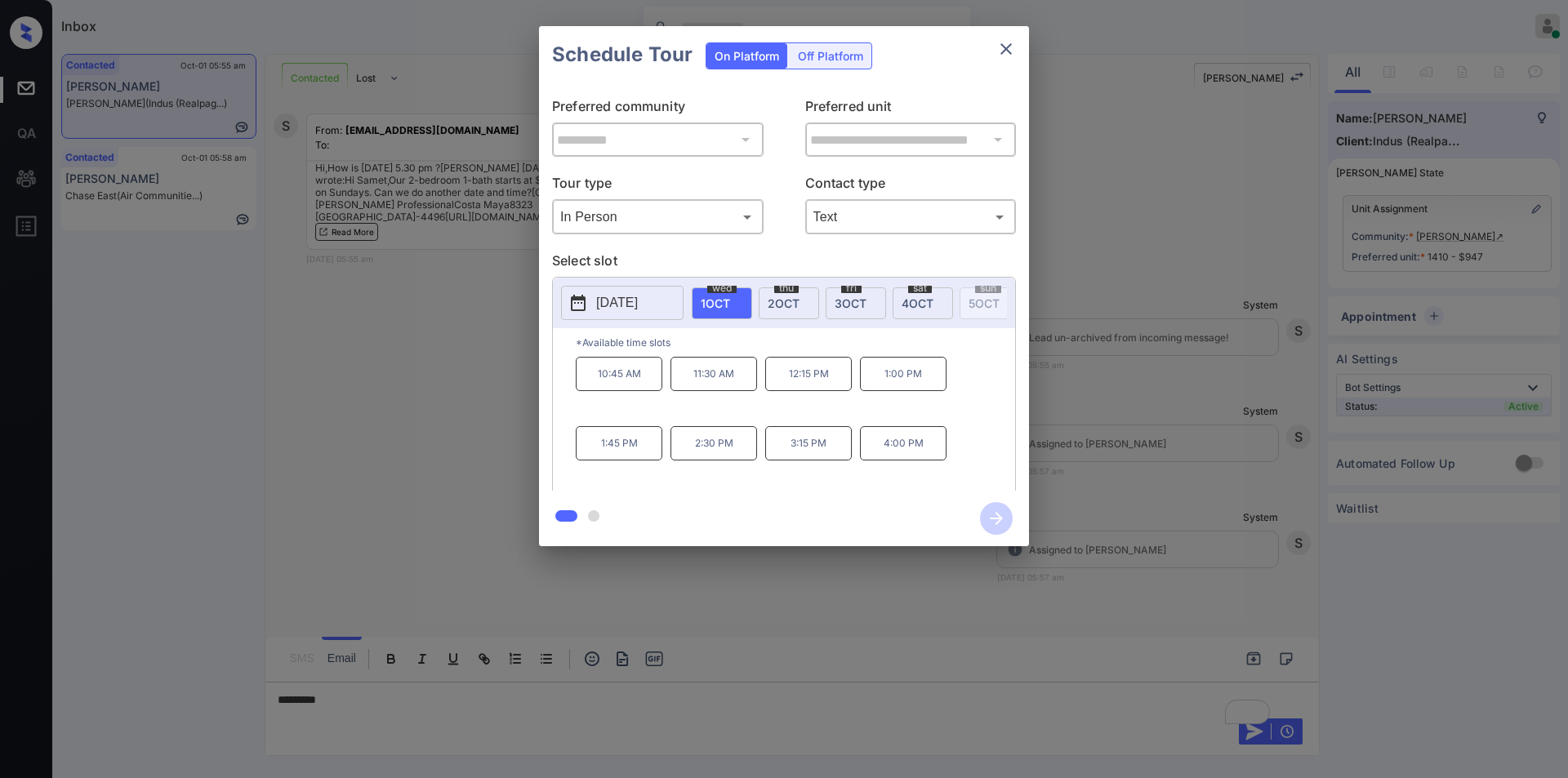
click at [637, 312] on p "[DATE]" at bounding box center [616, 303] width 41 height 19
click at [647, 179] on div "7" at bounding box center [642, 174] width 22 height 22
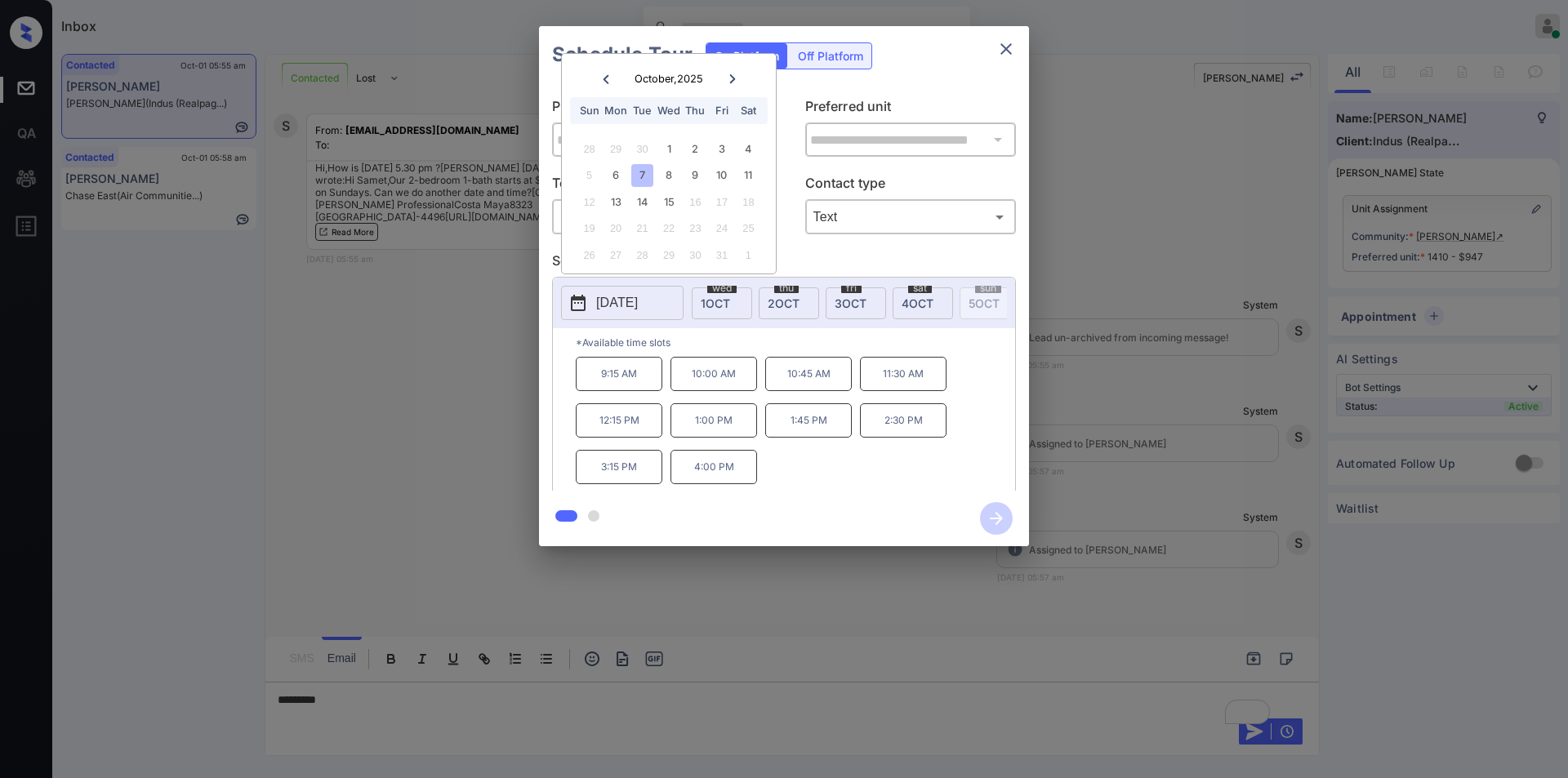
click at [323, 462] on div "**********" at bounding box center [784, 286] width 1568 height 573
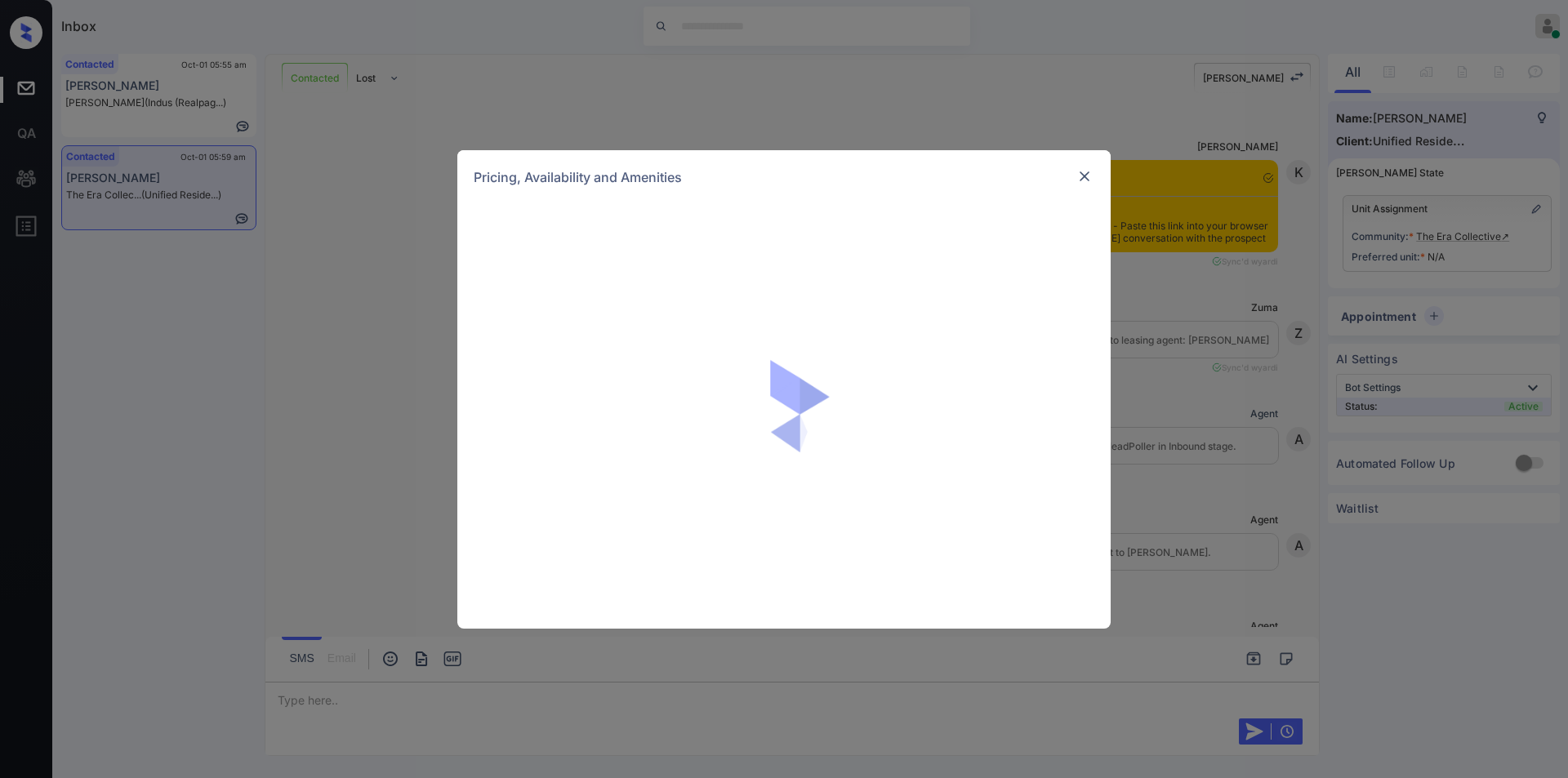
scroll to position [1013, 0]
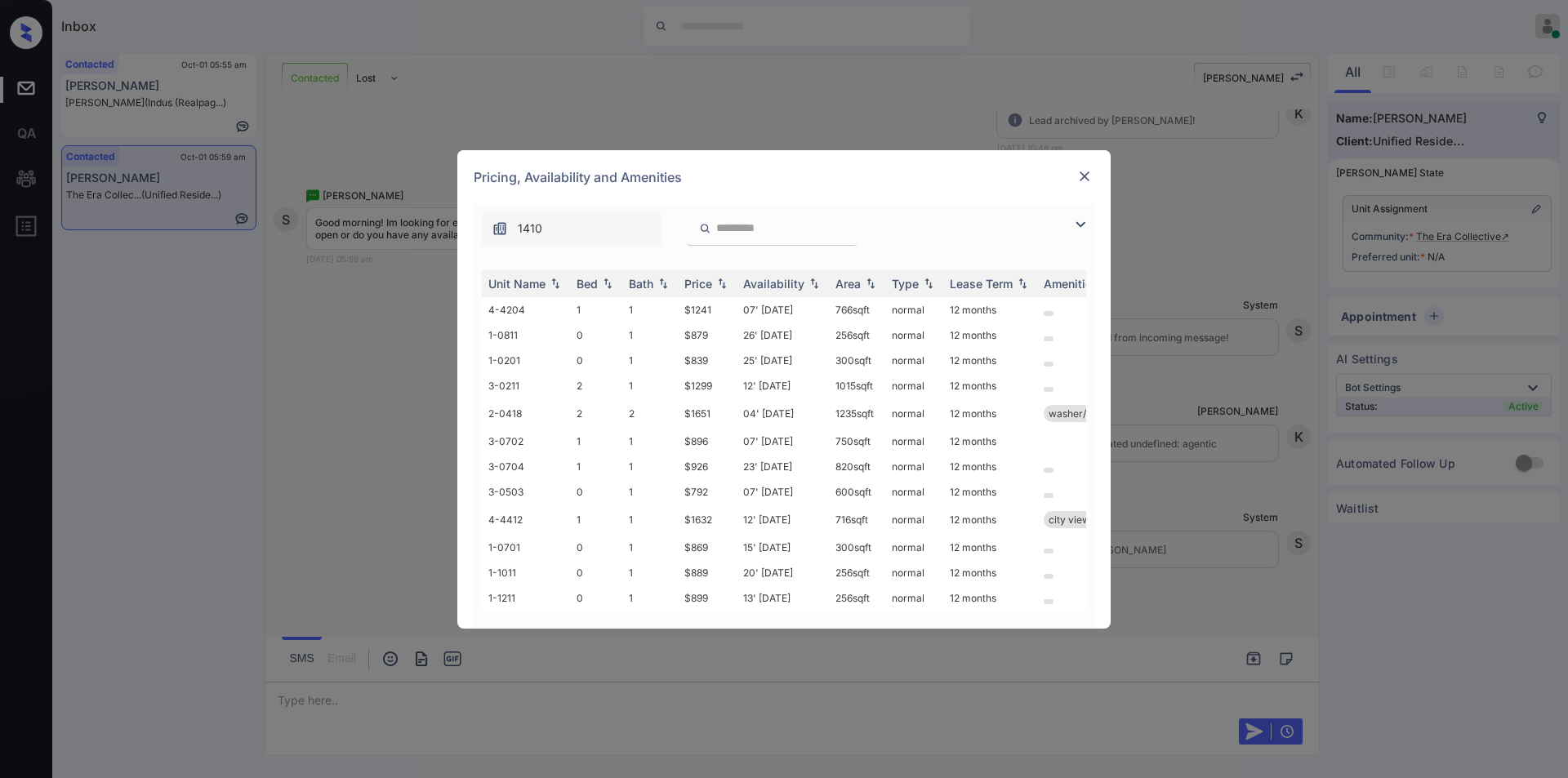
click at [1077, 220] on img at bounding box center [1080, 224] width 19 height 19
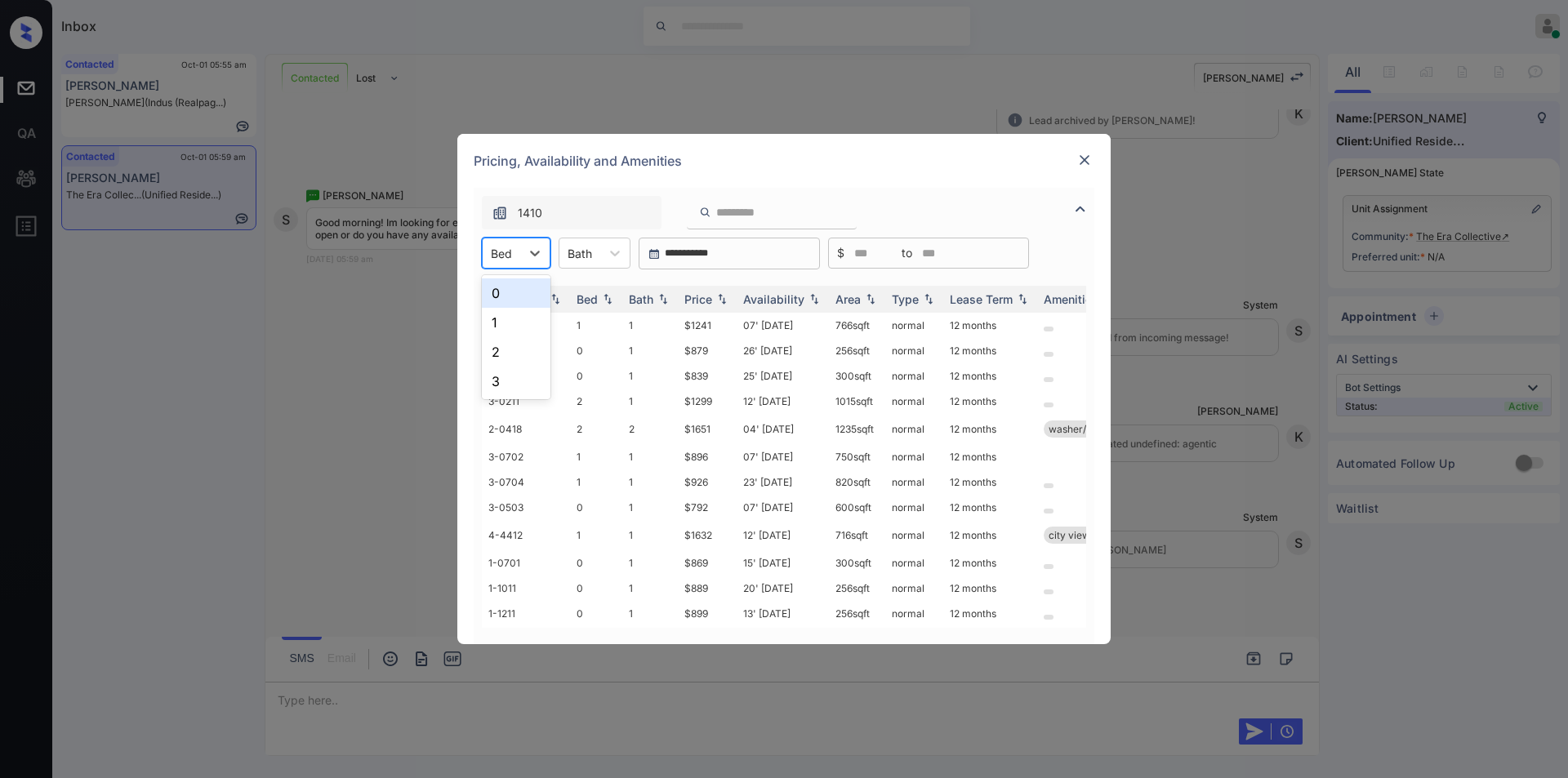
click at [515, 257] on div "Bed" at bounding box center [501, 253] width 38 height 24
click at [513, 293] on div "0" at bounding box center [515, 293] width 68 height 30
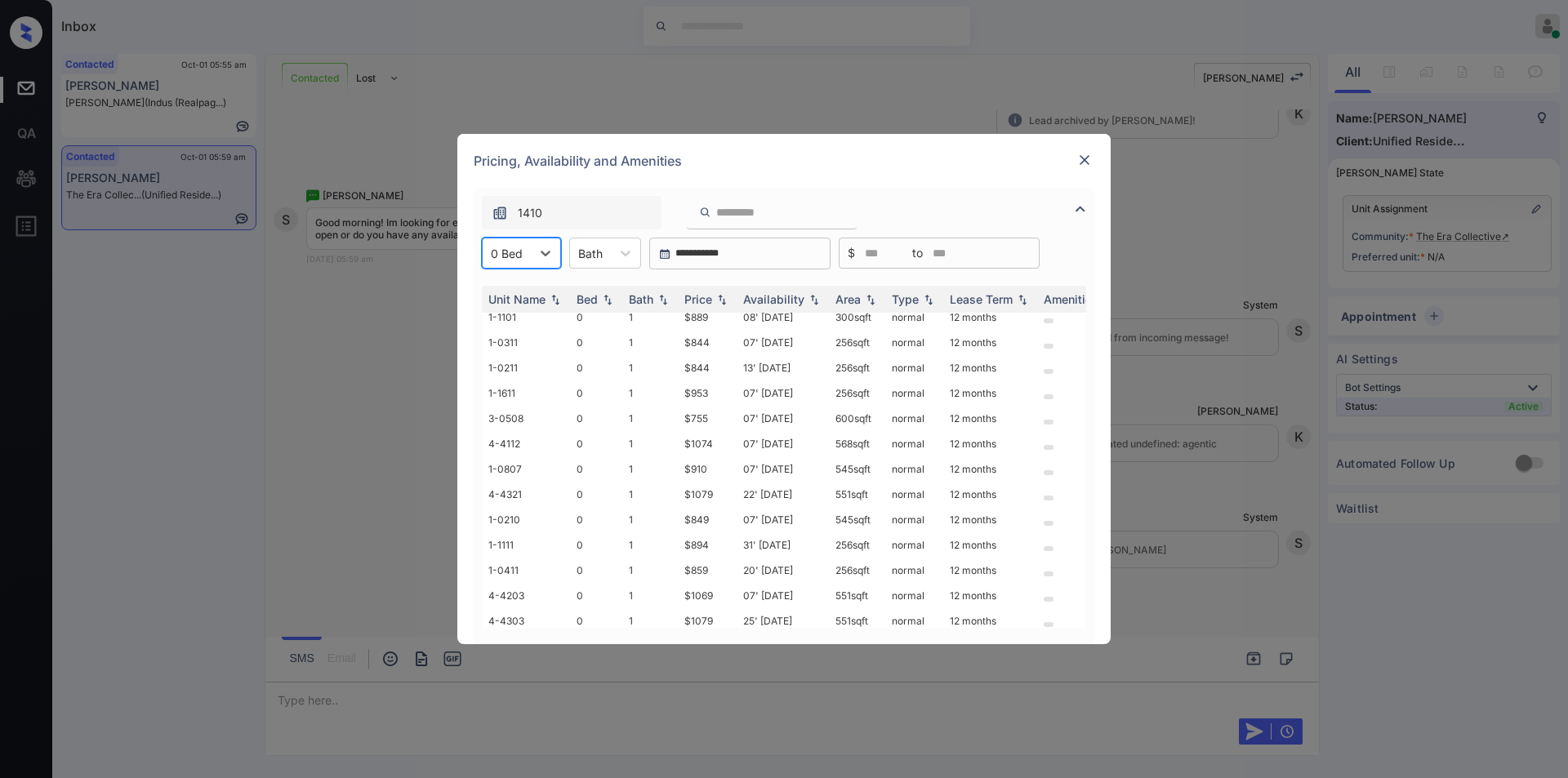
scroll to position [233, 0]
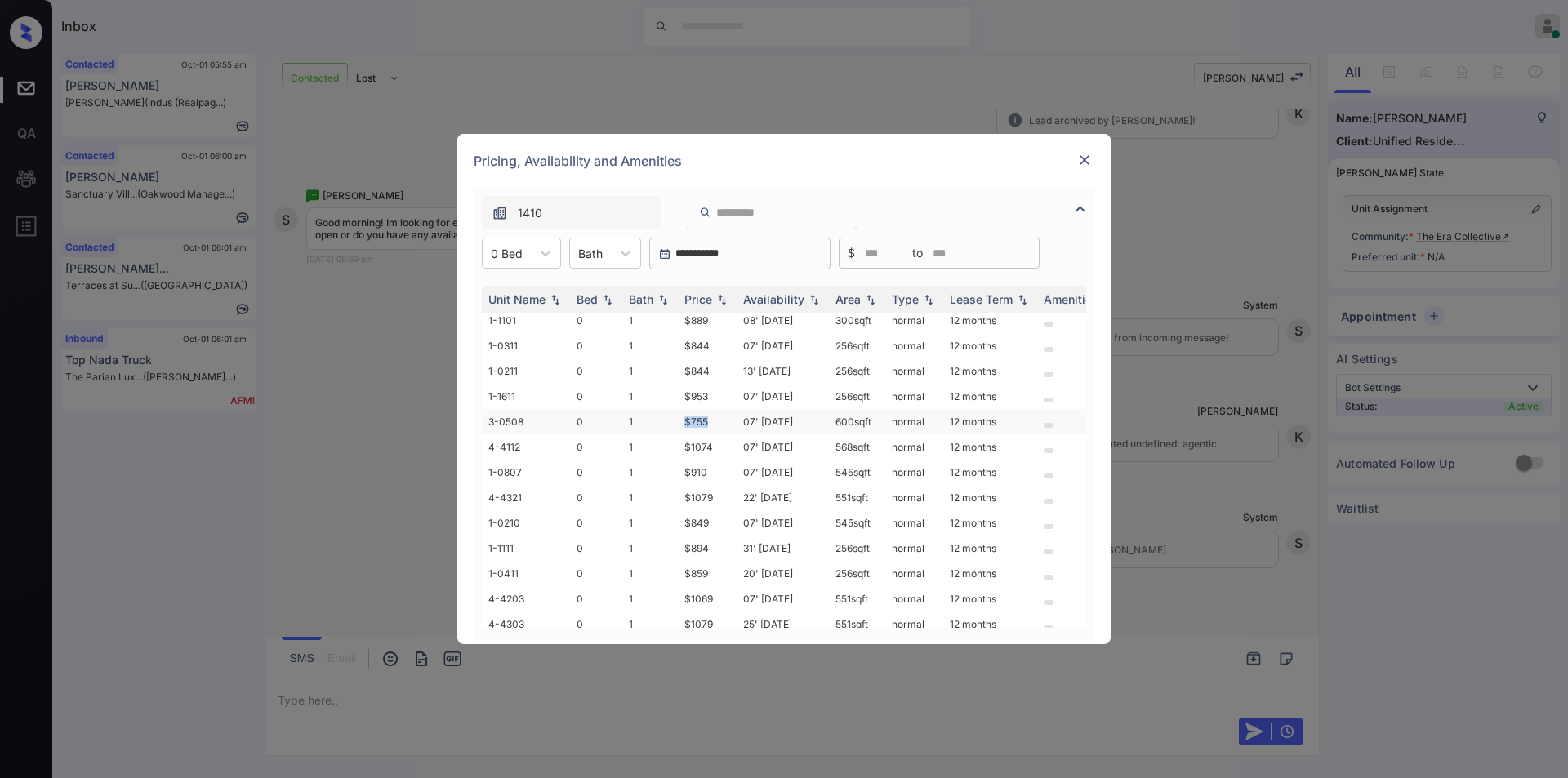
drag, startPoint x: 681, startPoint y: 422, endPoint x: 717, endPoint y: 418, distance: 36.2
click at [717, 418] on td "$755" at bounding box center [707, 422] width 59 height 25
copy td "$755"
click at [701, 419] on td "$755" at bounding box center [707, 422] width 59 height 25
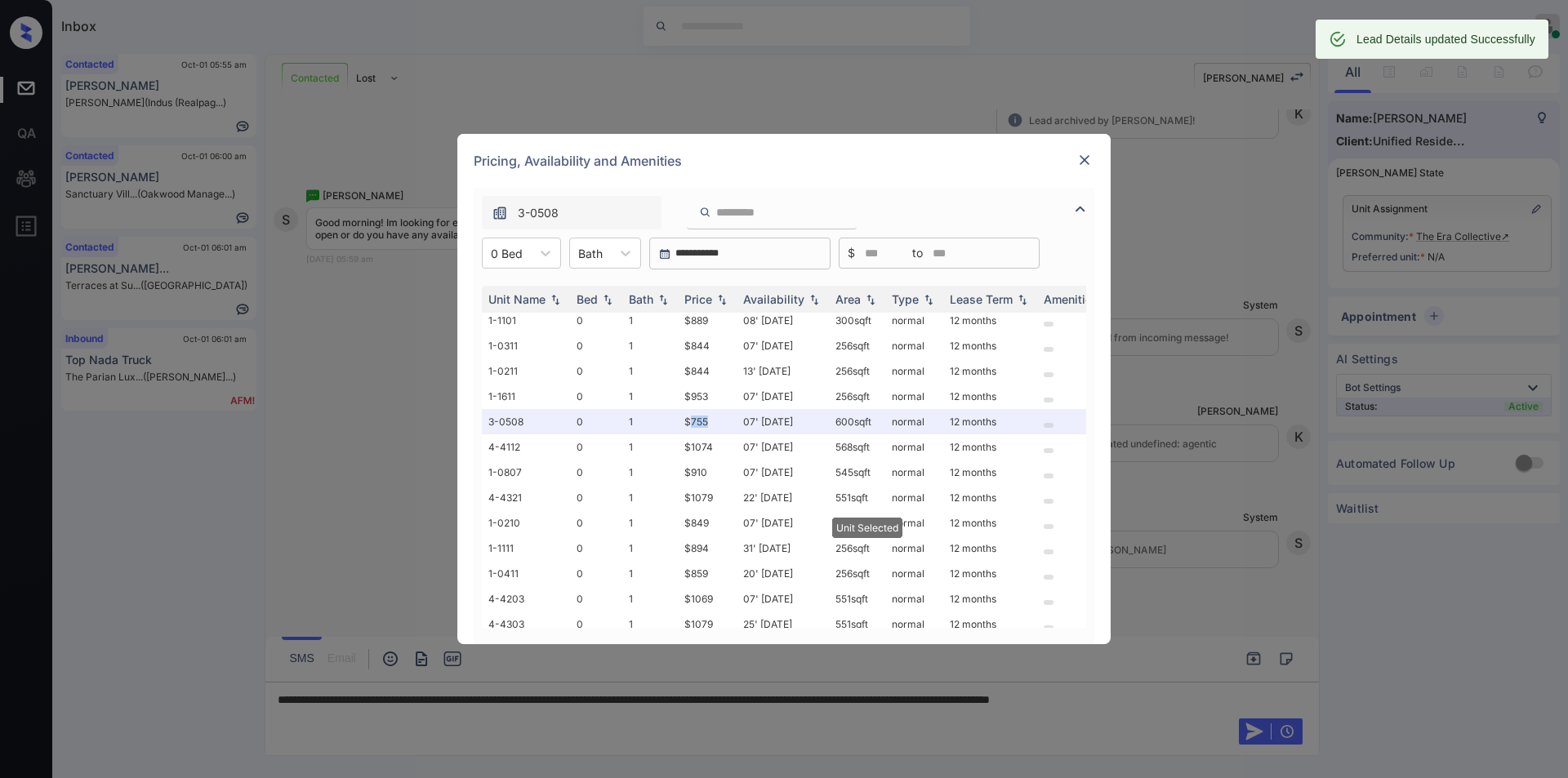
click at [1084, 162] on img at bounding box center [1084, 160] width 16 height 16
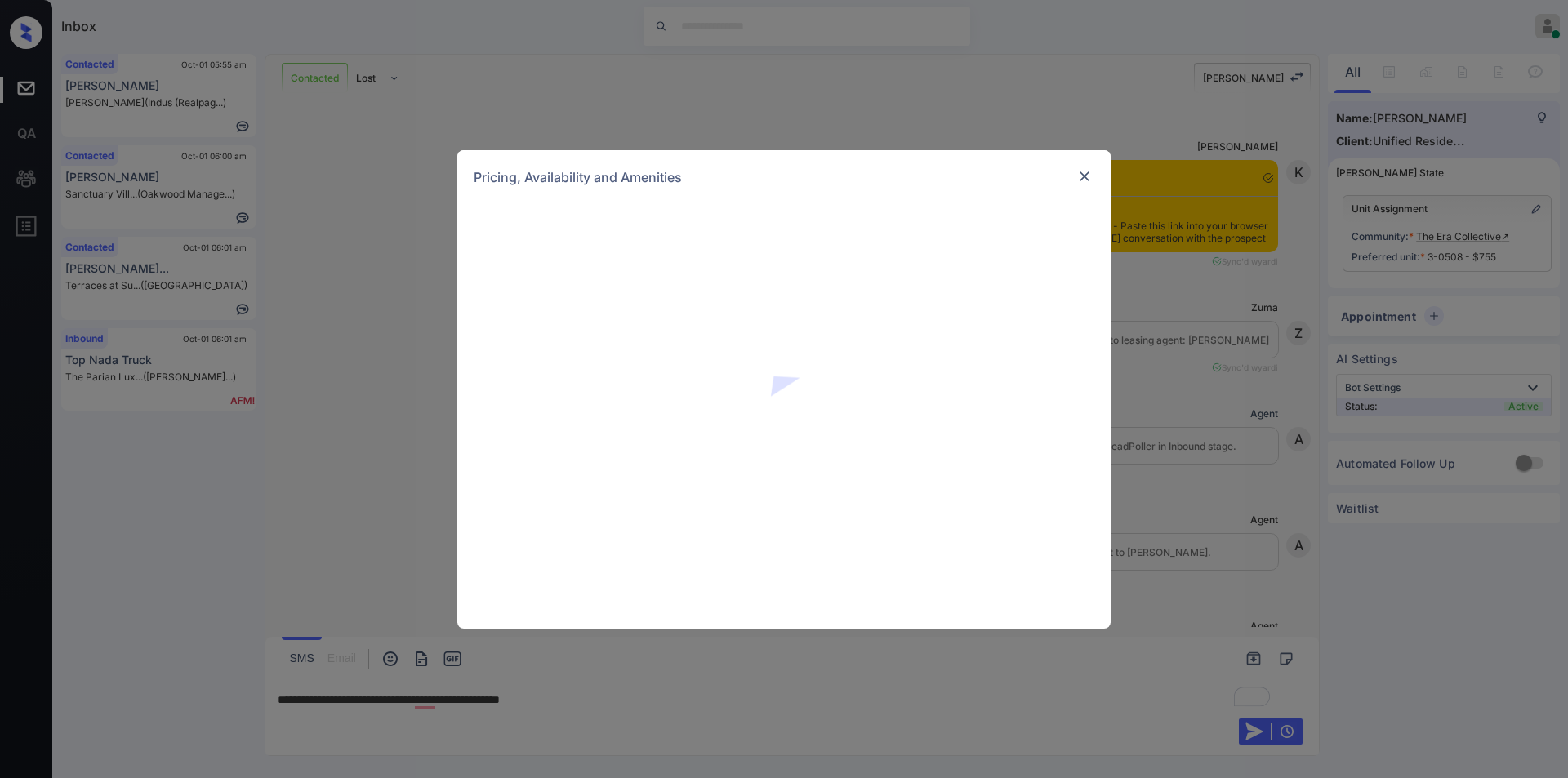
scroll to position [1119, 0]
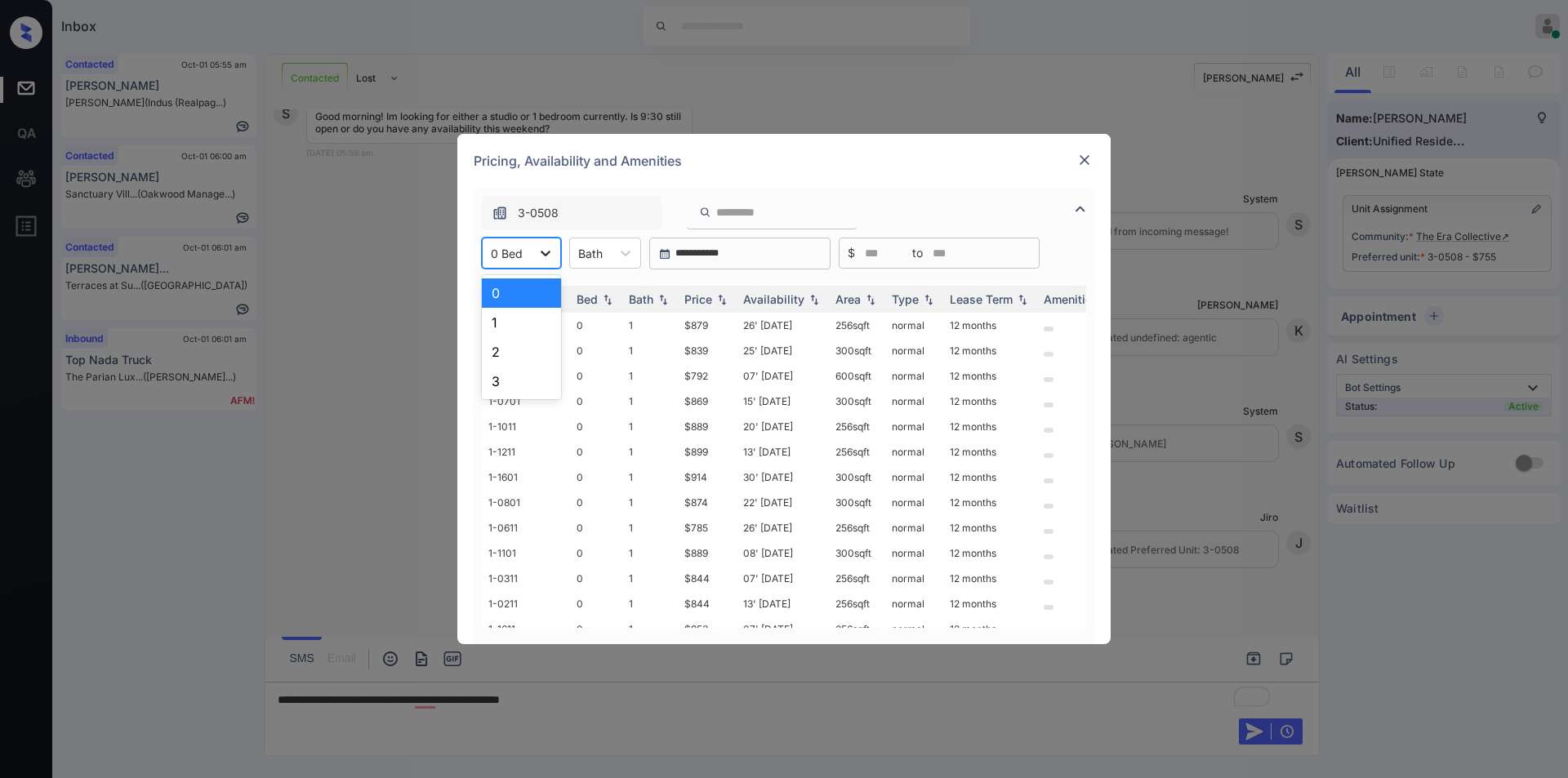
click at [541, 258] on icon at bounding box center [545, 252] width 16 height 16
click at [500, 331] on div "1" at bounding box center [521, 323] width 79 height 30
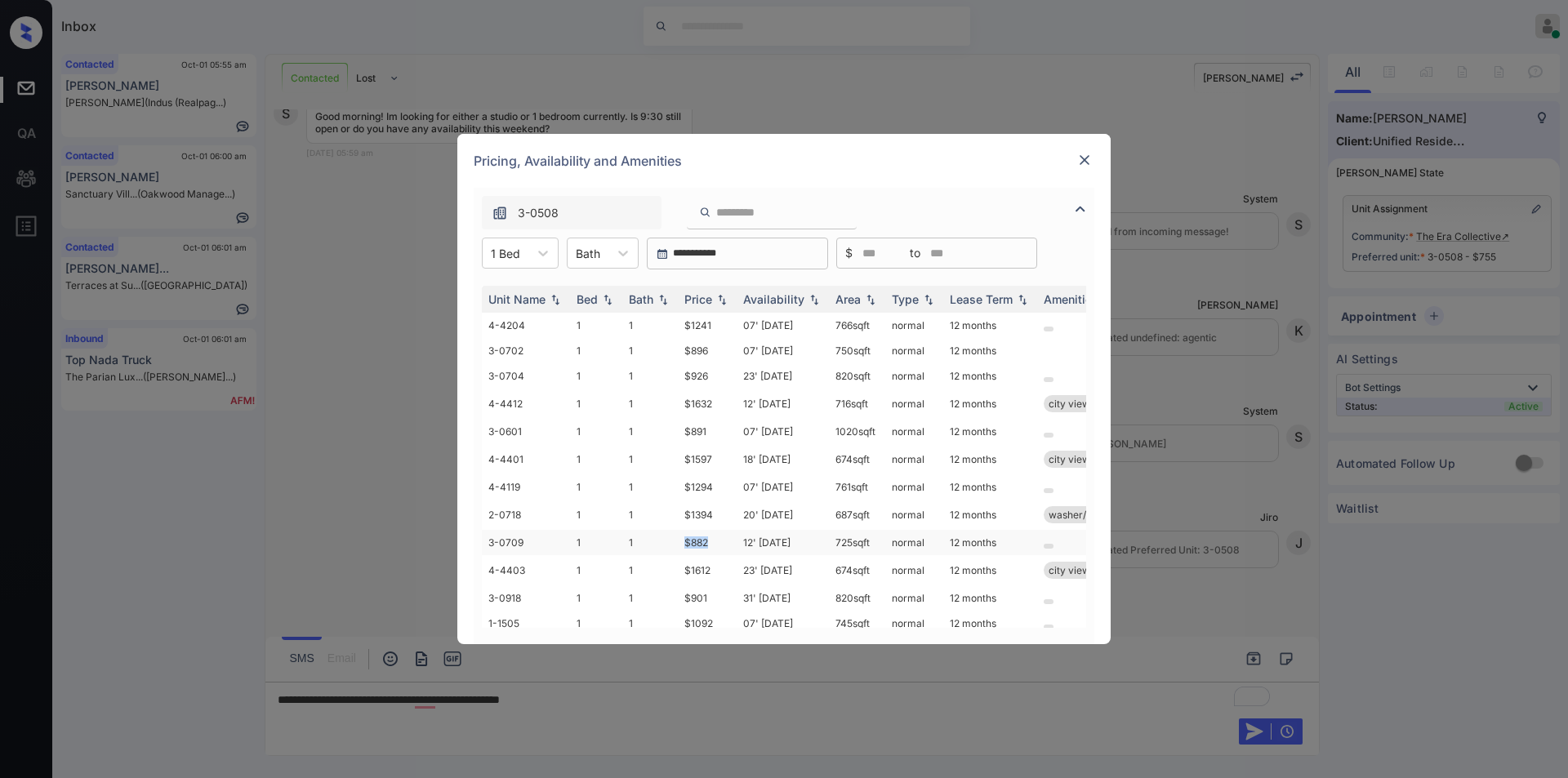
drag, startPoint x: 681, startPoint y: 535, endPoint x: 729, endPoint y: 540, distance: 48.3
click at [729, 540] on td "$882" at bounding box center [707, 542] width 59 height 25
copy td "$882"
click at [1085, 154] on img at bounding box center [1084, 160] width 16 height 16
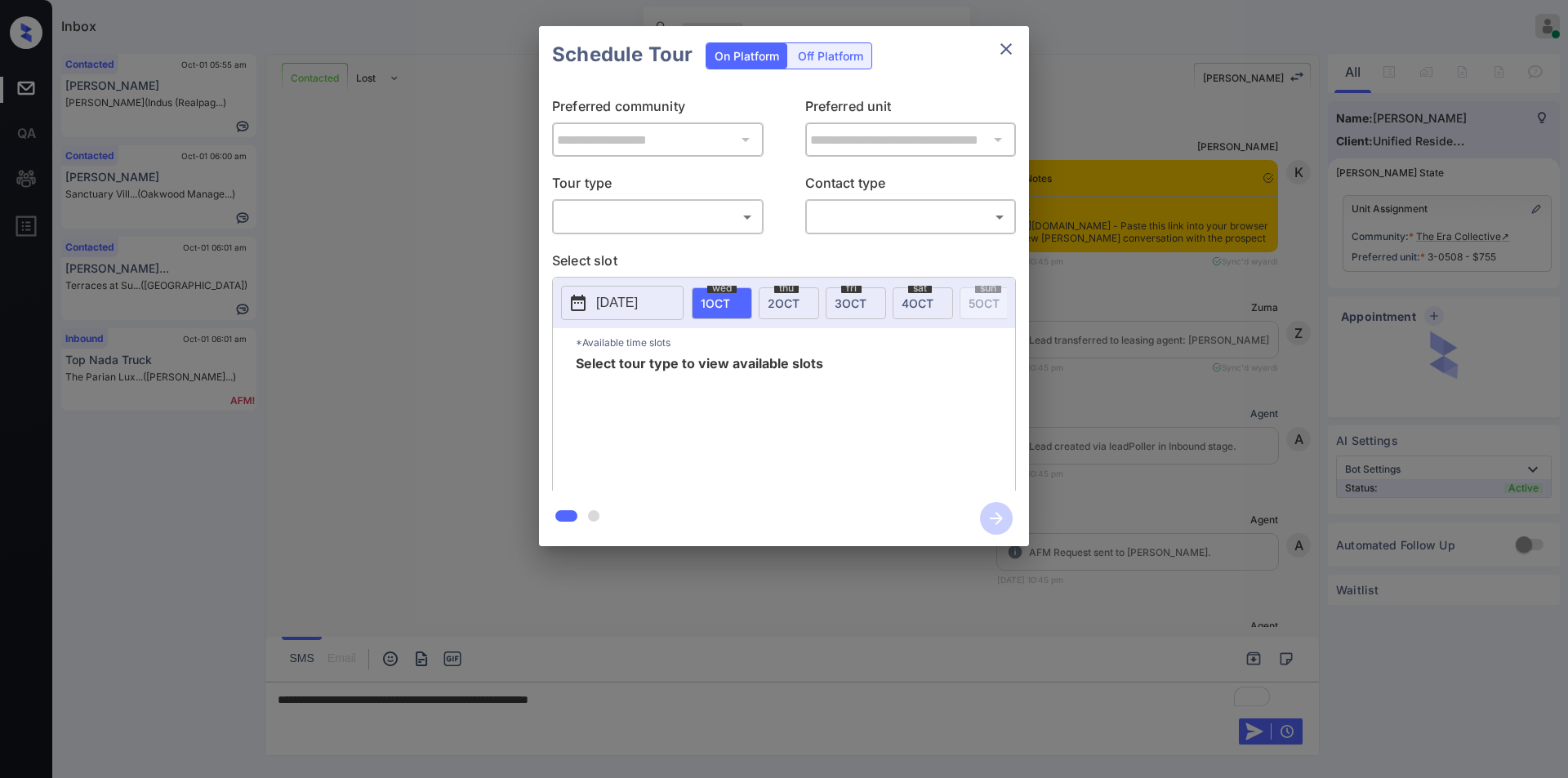
scroll to position [1119, 0]
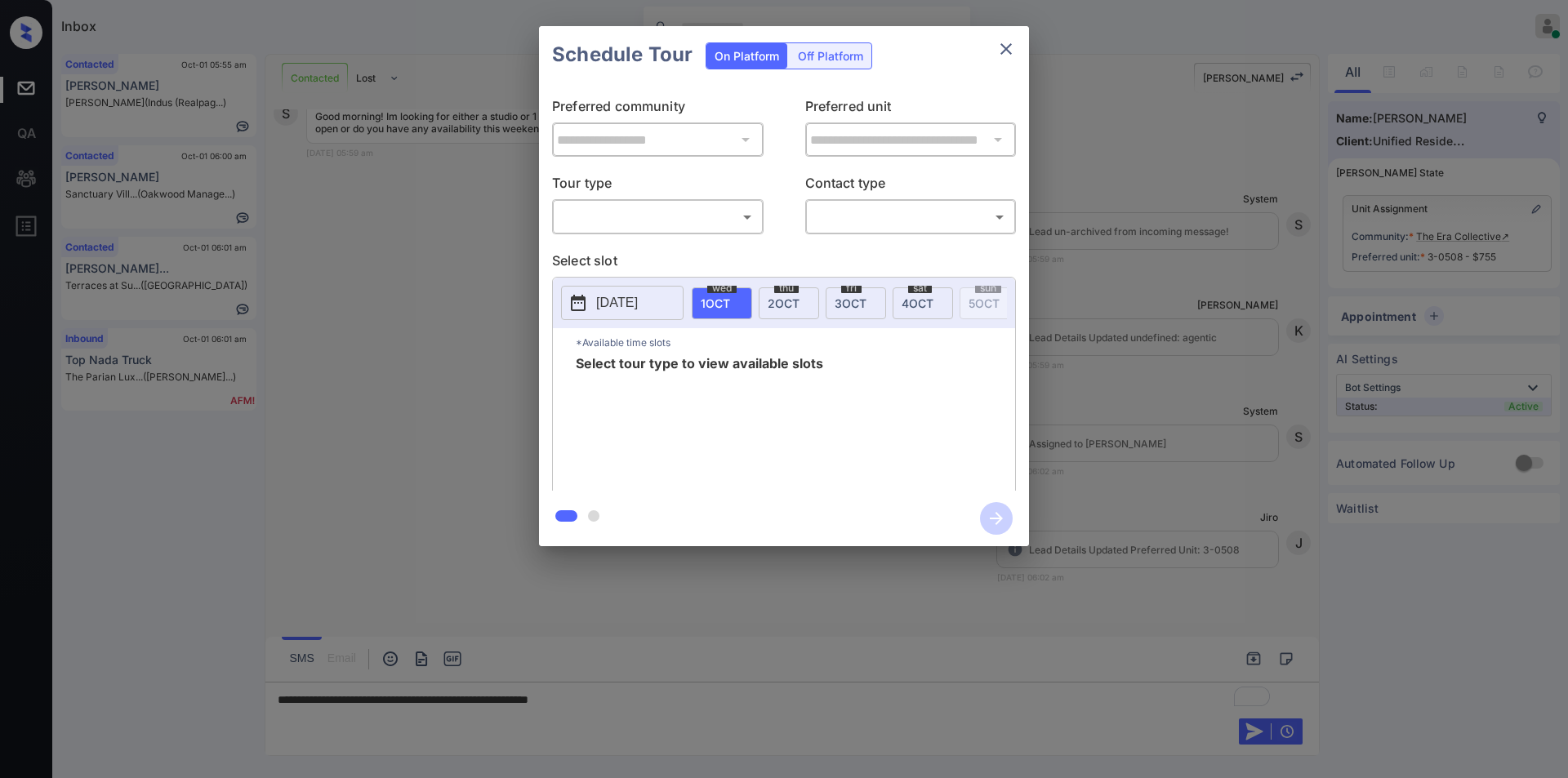
click at [665, 215] on body "Inbox Jiro Alonzo Online Set yourself offline Set yourself on break Profile Swi…" at bounding box center [784, 389] width 1568 height 778
click at [631, 253] on li "In Person" at bounding box center [657, 253] width 202 height 30
type input "********"
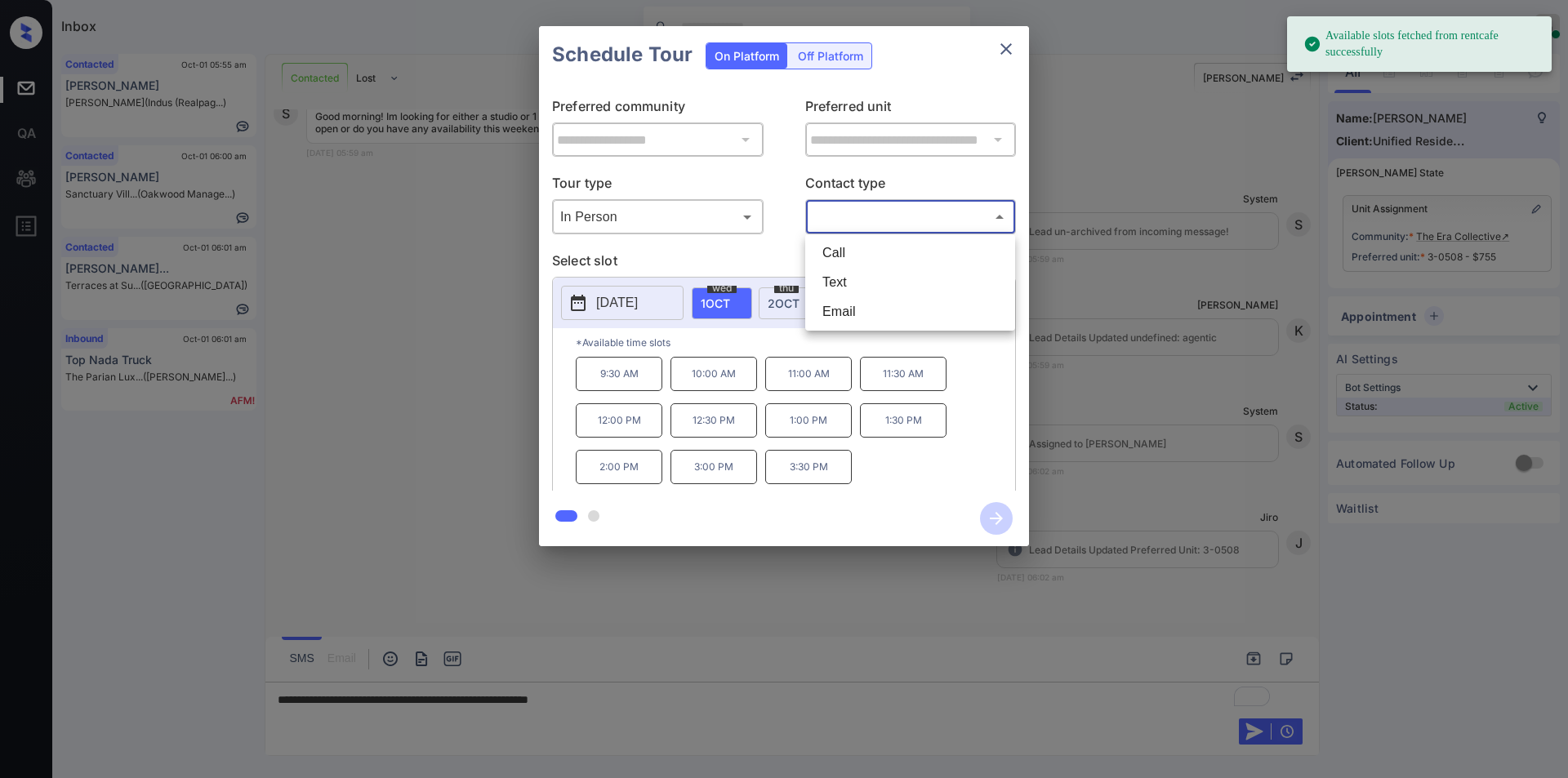
click at [861, 225] on body "Available slots fetched from rentcafe successfully Inbox Jiro Alonzo Online Set…" at bounding box center [784, 389] width 1568 height 778
click at [852, 291] on li "Text" at bounding box center [911, 282] width 202 height 30
type input "****"
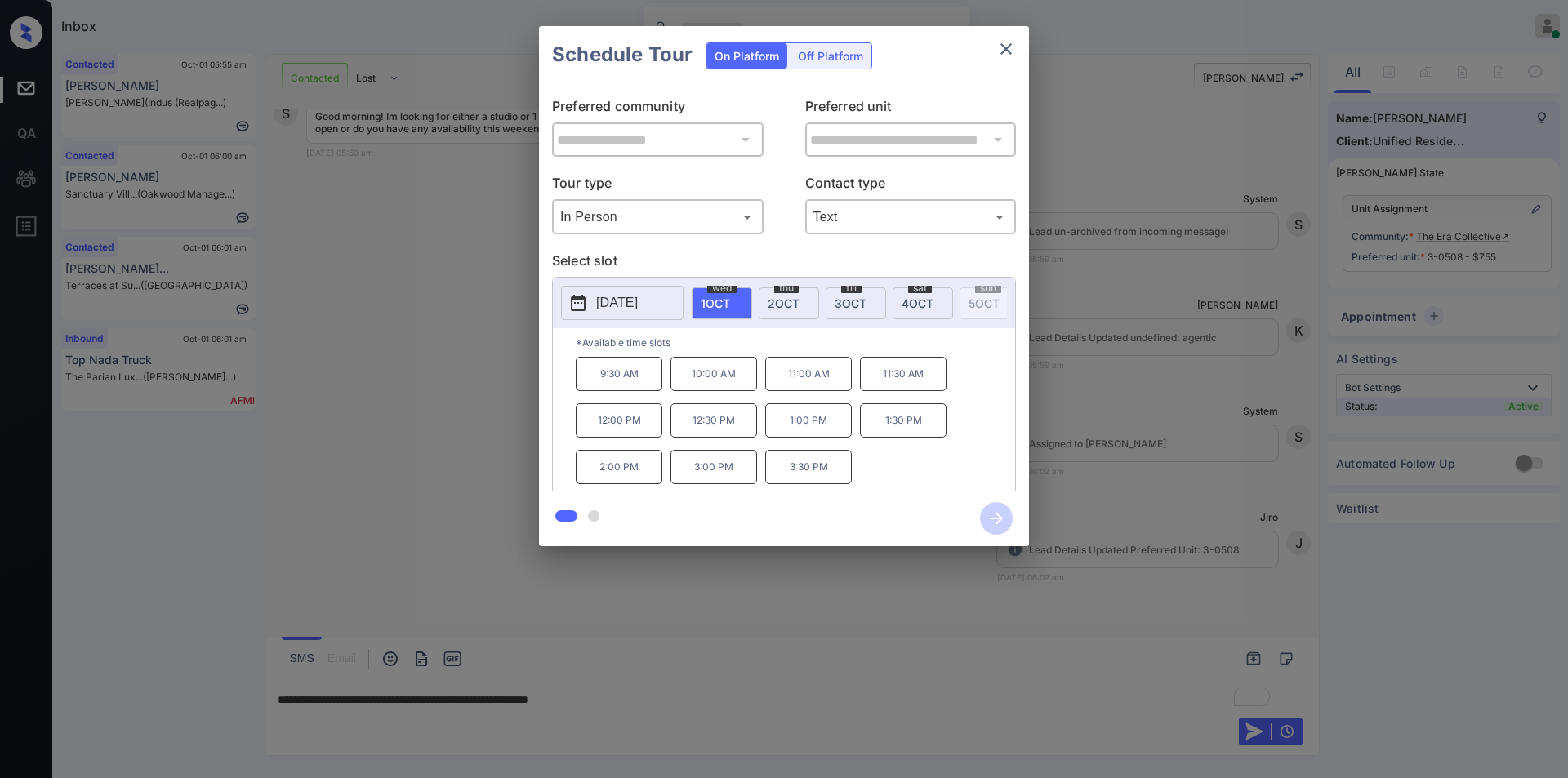
click at [637, 302] on p "2025-10-01" at bounding box center [616, 303] width 41 height 19
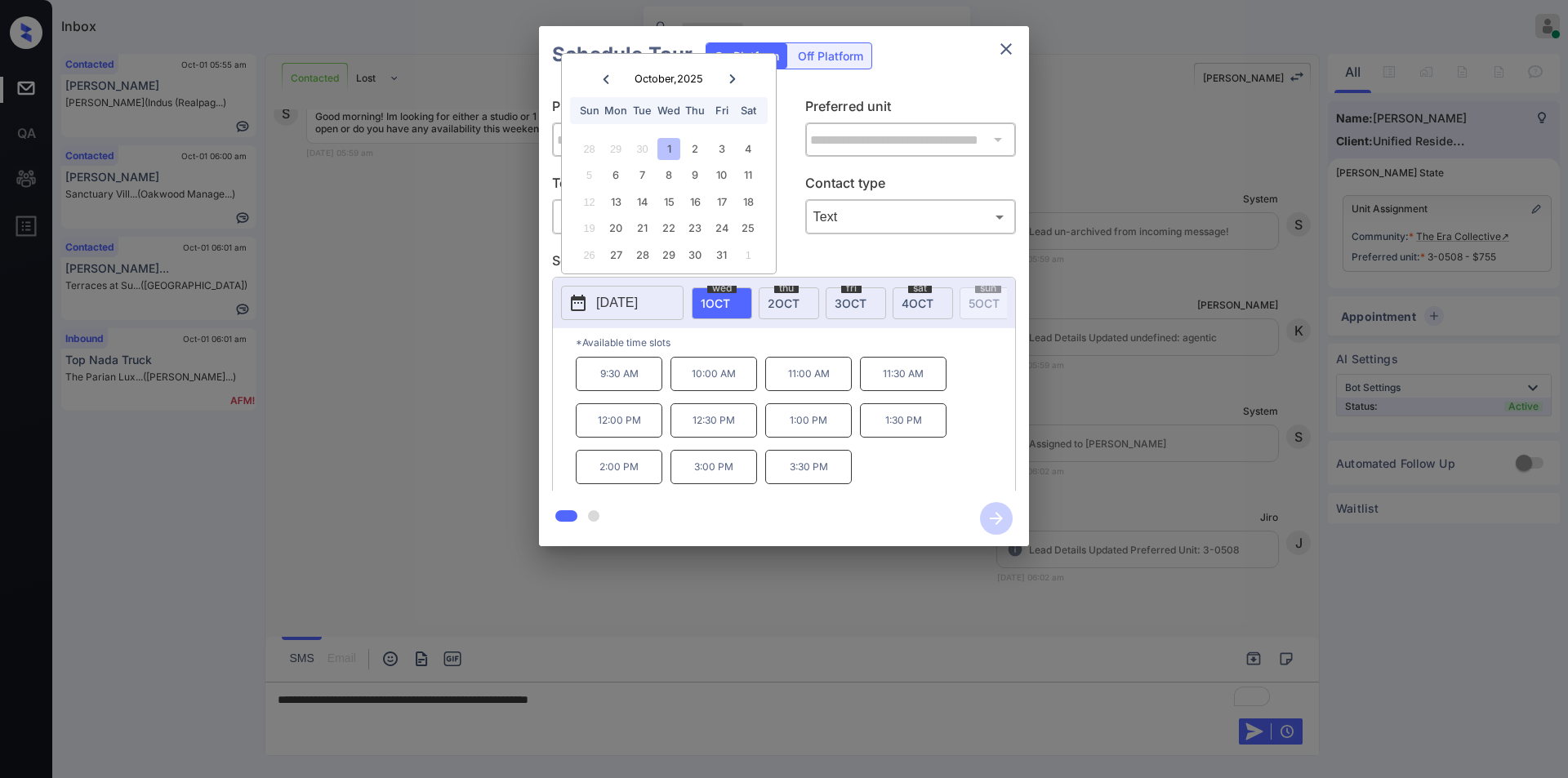
click at [485, 242] on div "**********" at bounding box center [784, 286] width 1568 height 573
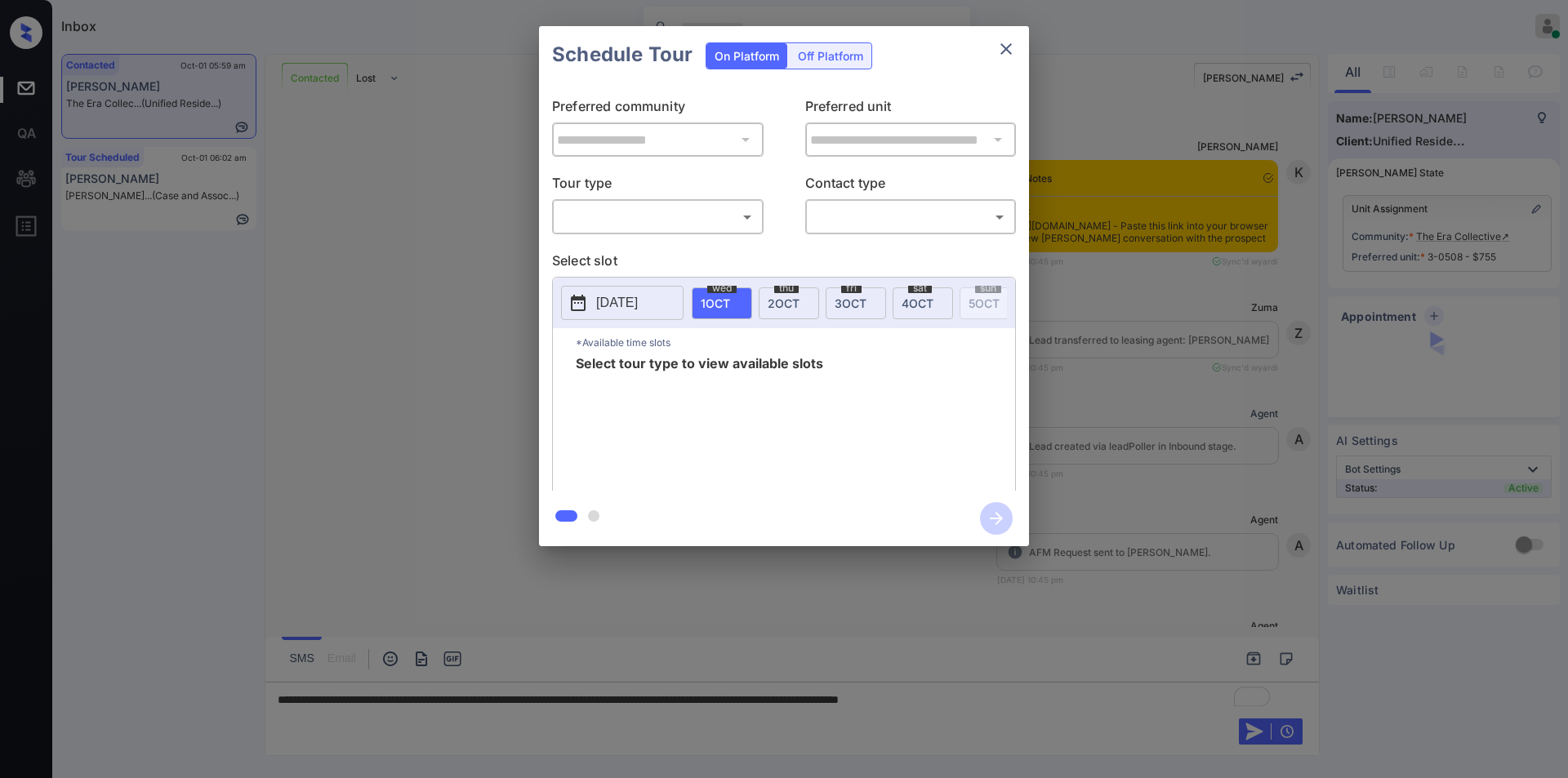
scroll to position [1119, 0]
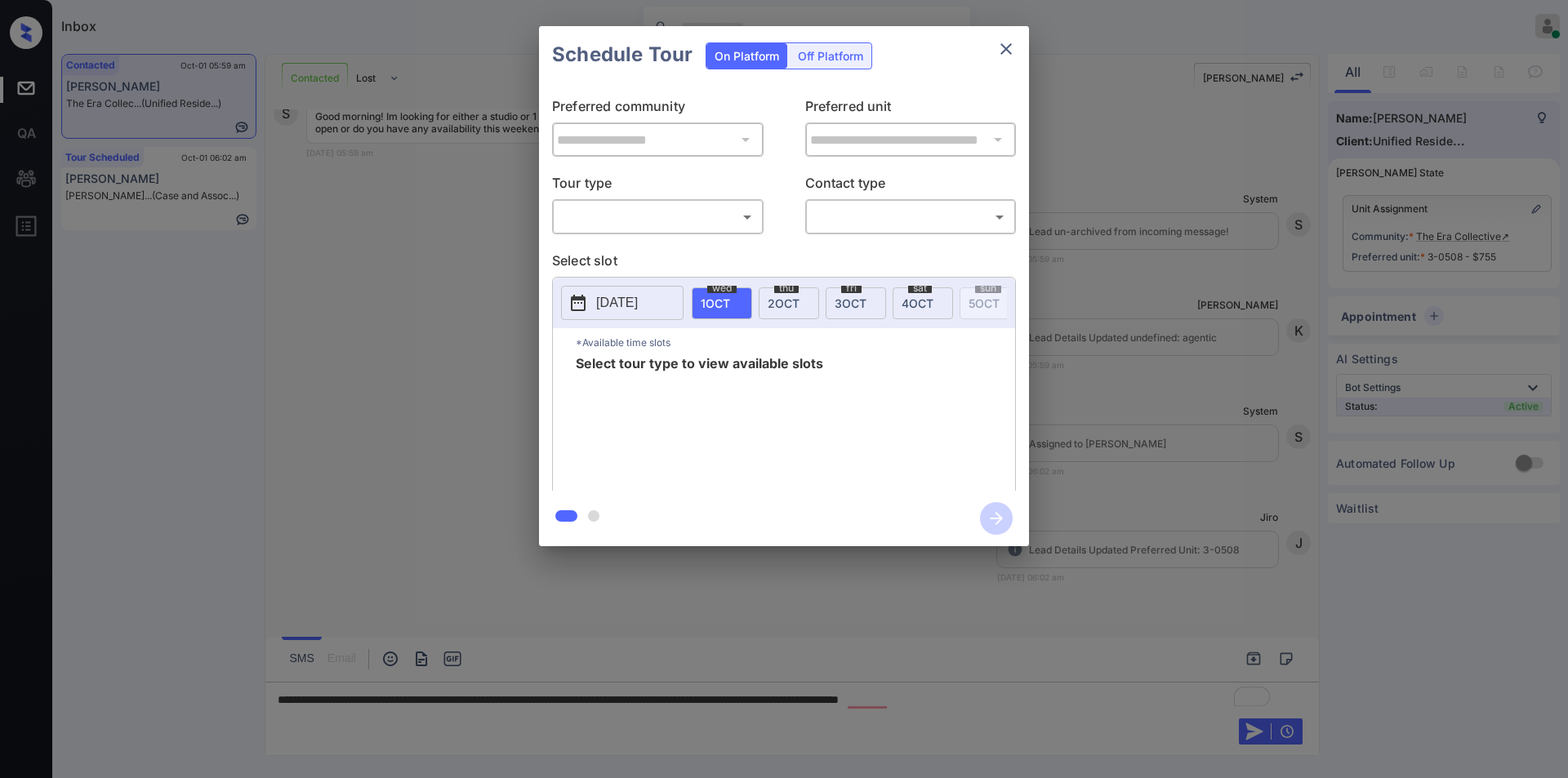
click at [601, 219] on body "Inbox Jiro Alonzo Online Set yourself offline Set yourself on break Profile Swi…" at bounding box center [784, 389] width 1568 height 778
click at [596, 260] on li "In Person" at bounding box center [657, 253] width 202 height 30
type input "********"
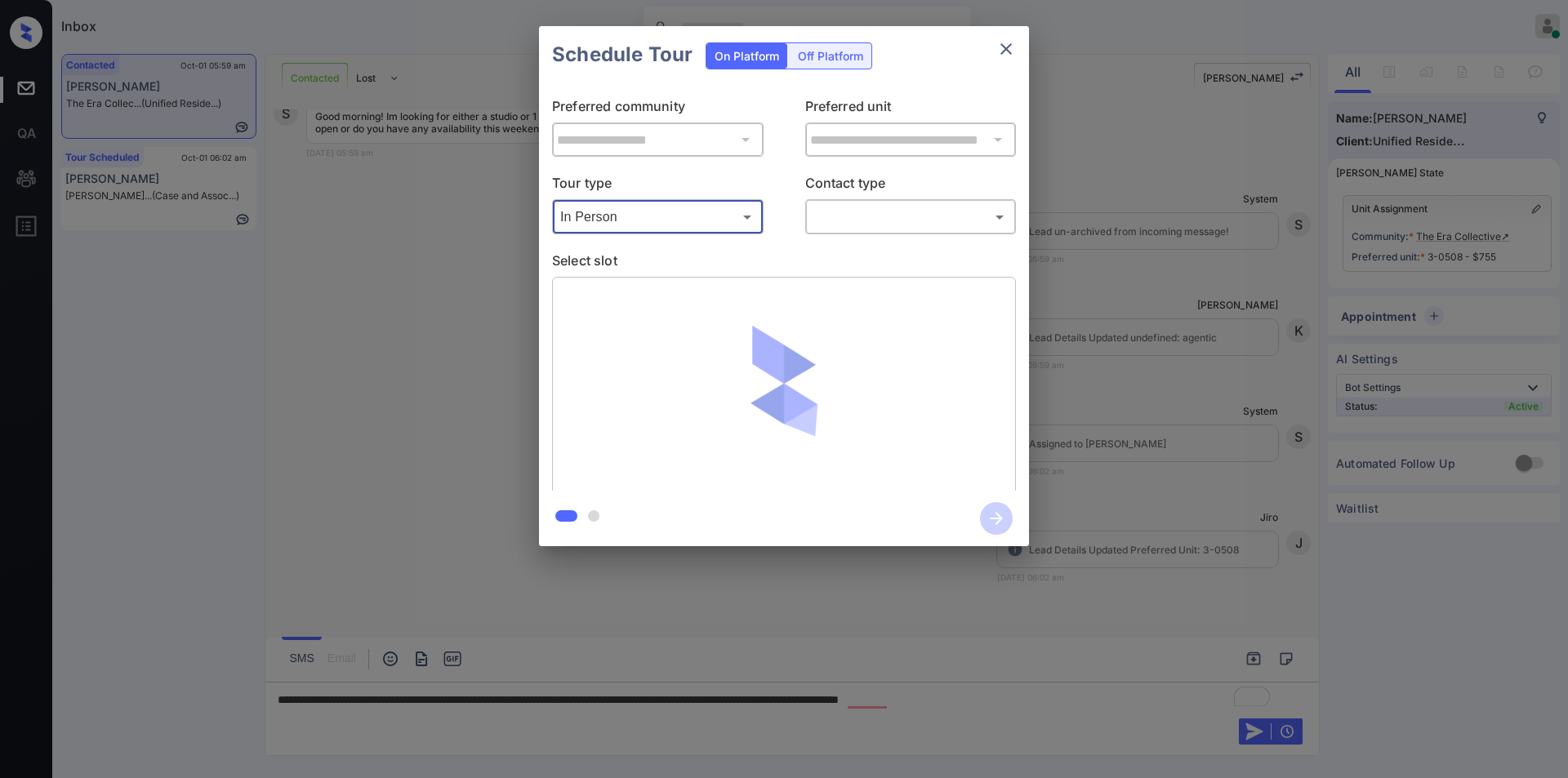
click at [879, 228] on body "Inbox Jiro Alonzo Online Set yourself offline Set yourself on break Profile Swi…" at bounding box center [784, 389] width 1568 height 778
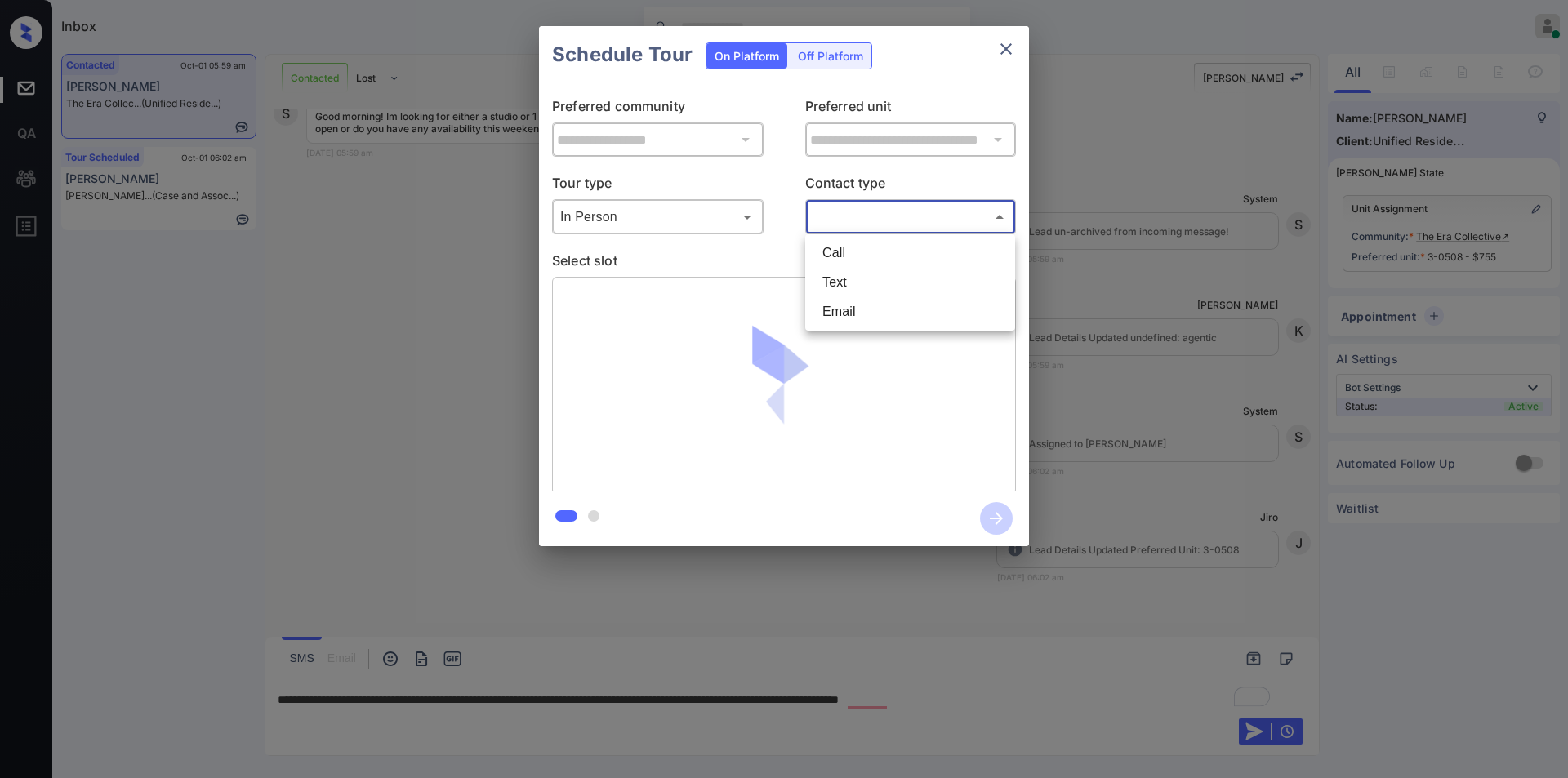
click at [859, 278] on li "Text" at bounding box center [911, 282] width 202 height 30
type input "****"
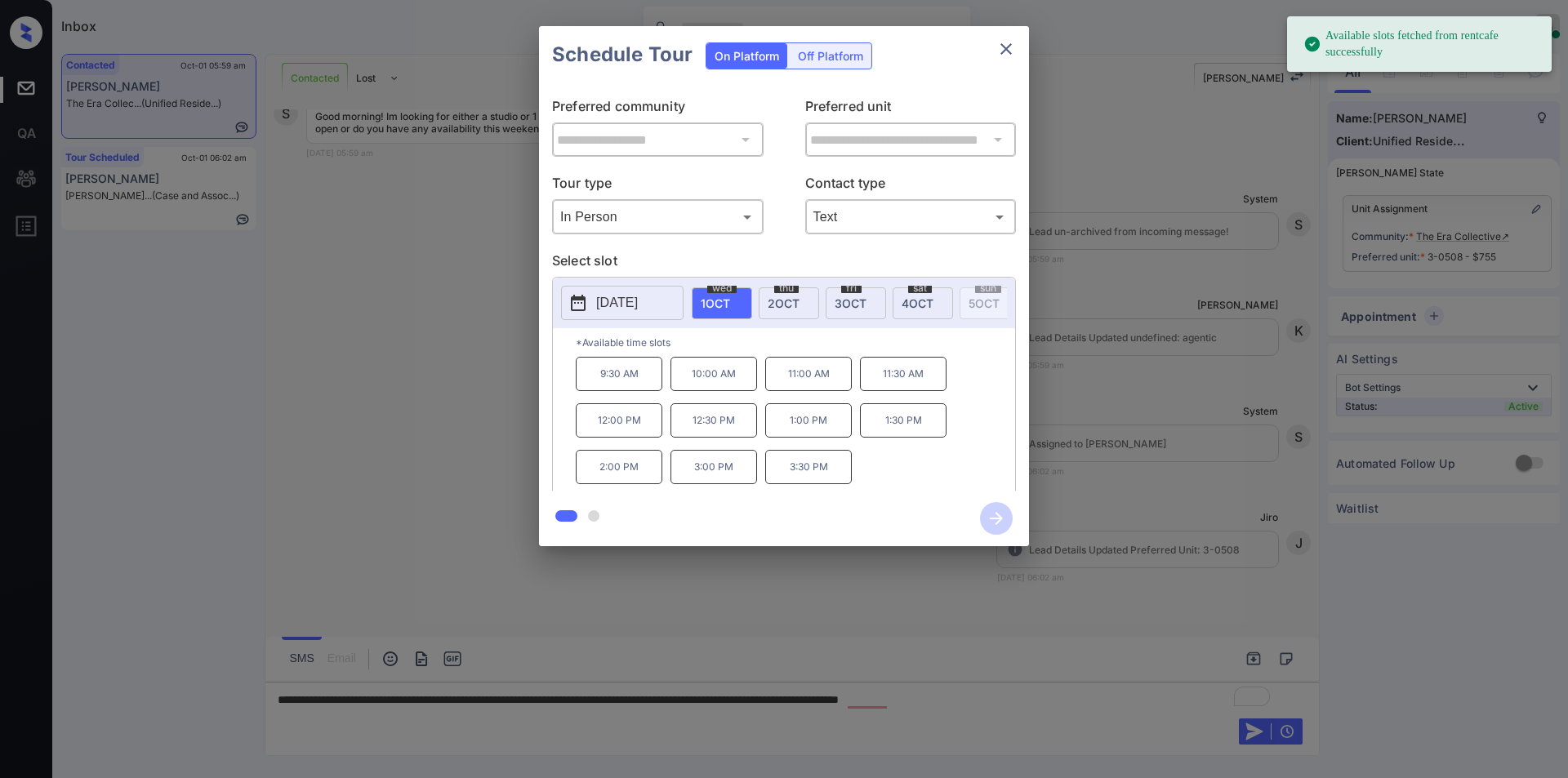
click at [617, 300] on p "[DATE]" at bounding box center [616, 303] width 41 height 19
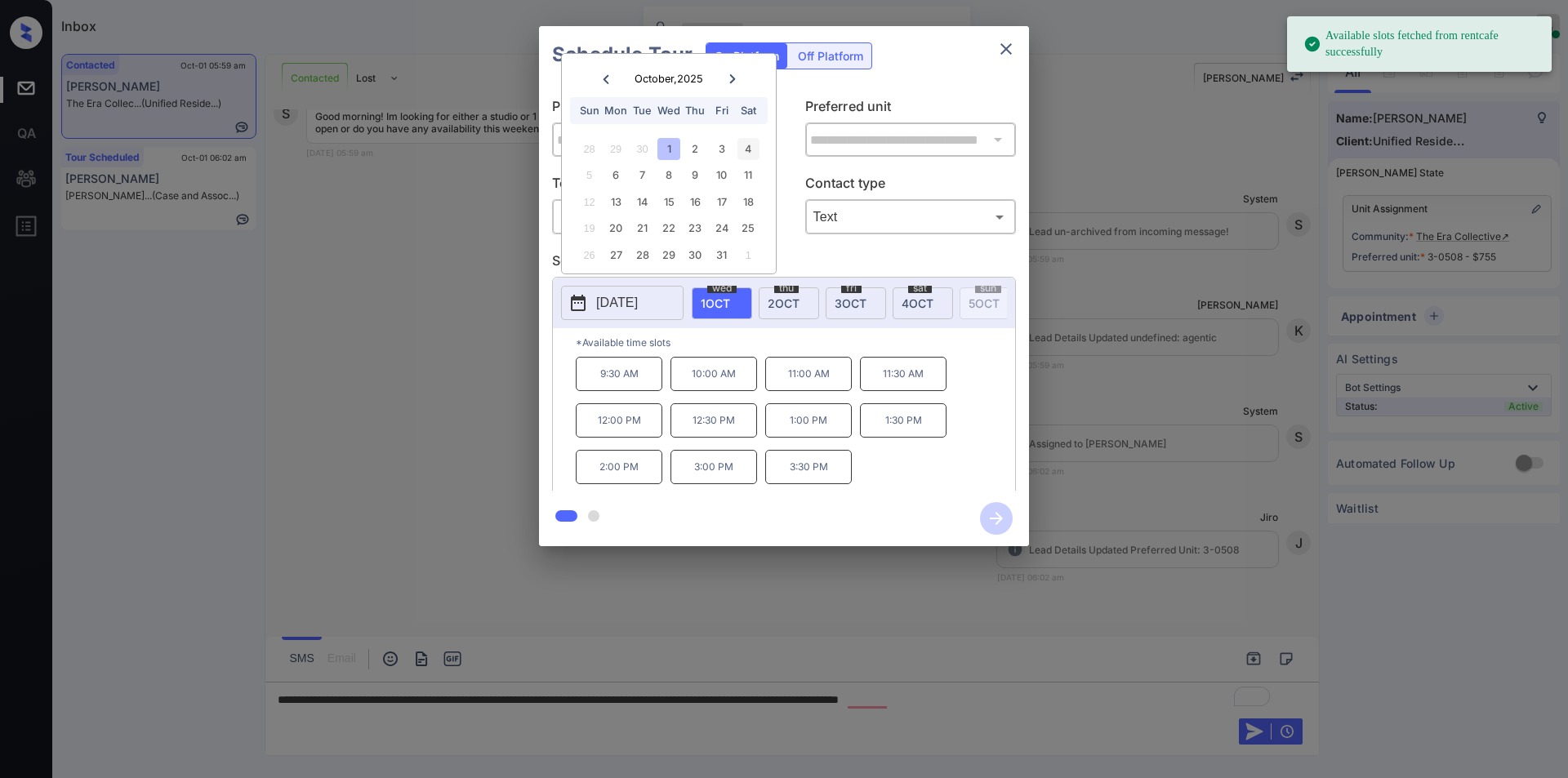
click at [756, 145] on div "4" at bounding box center [748, 148] width 22 height 22
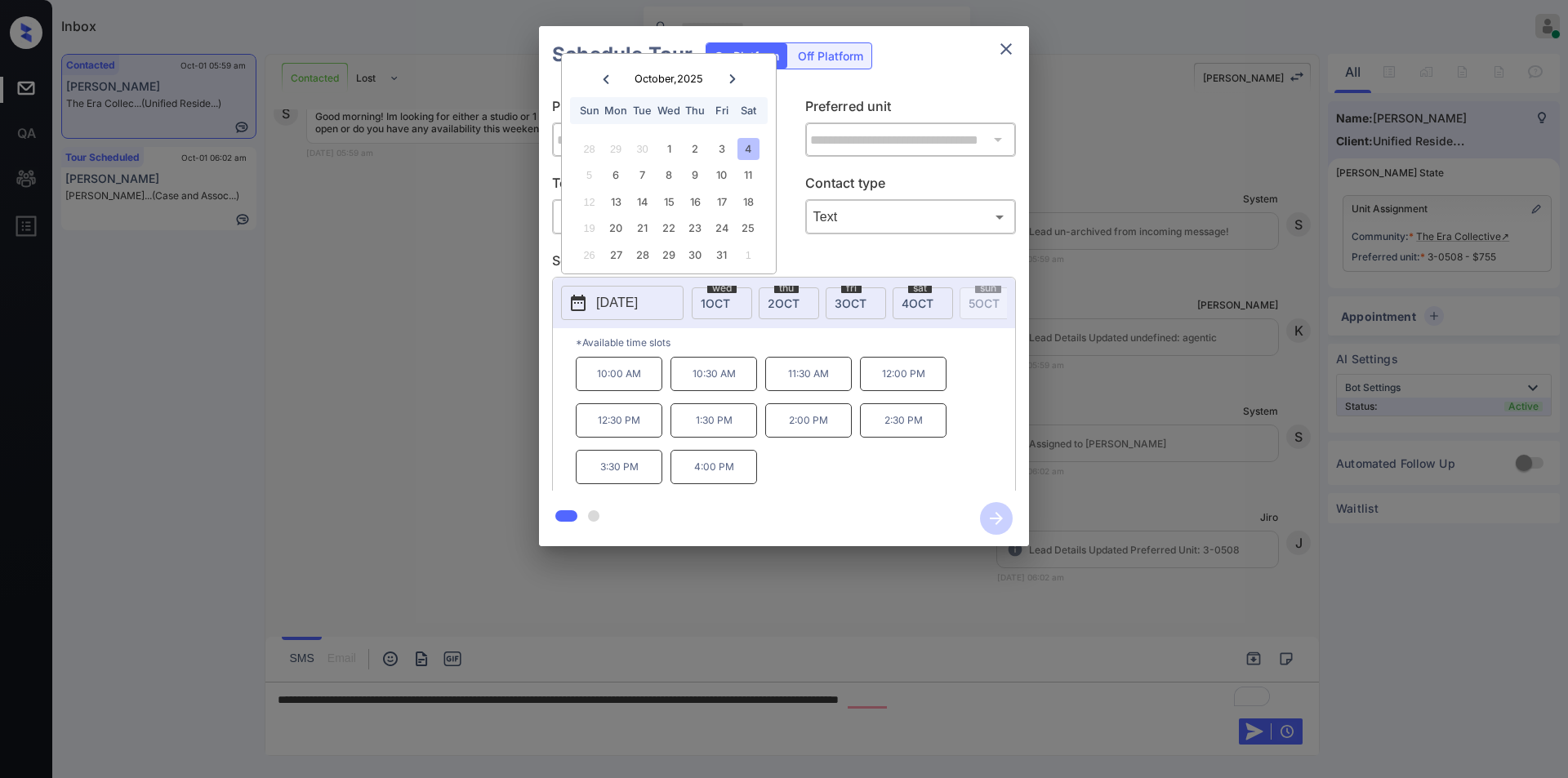
click at [369, 465] on div "**********" at bounding box center [784, 286] width 1568 height 573
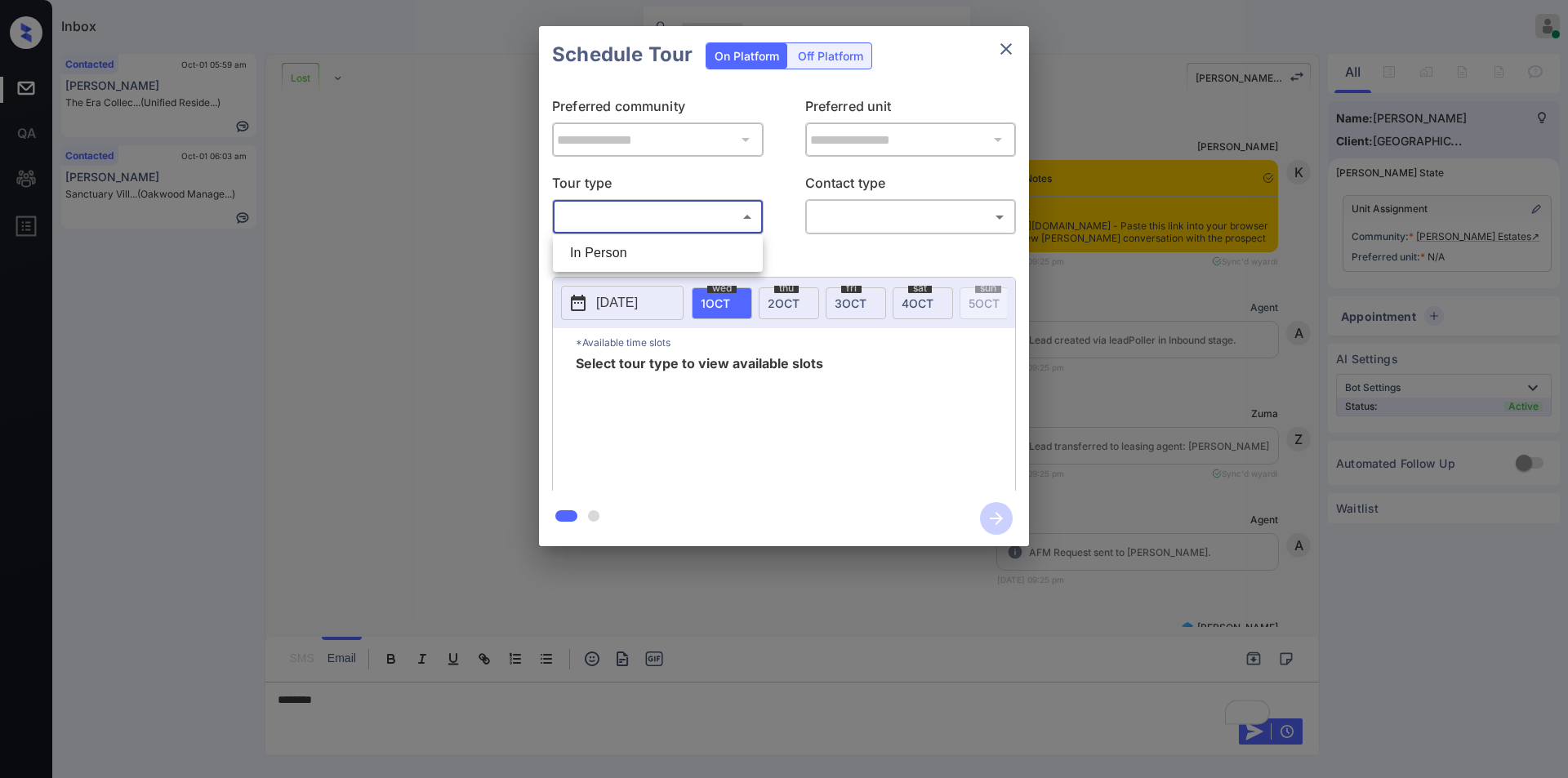
scroll to position [11207, 0]
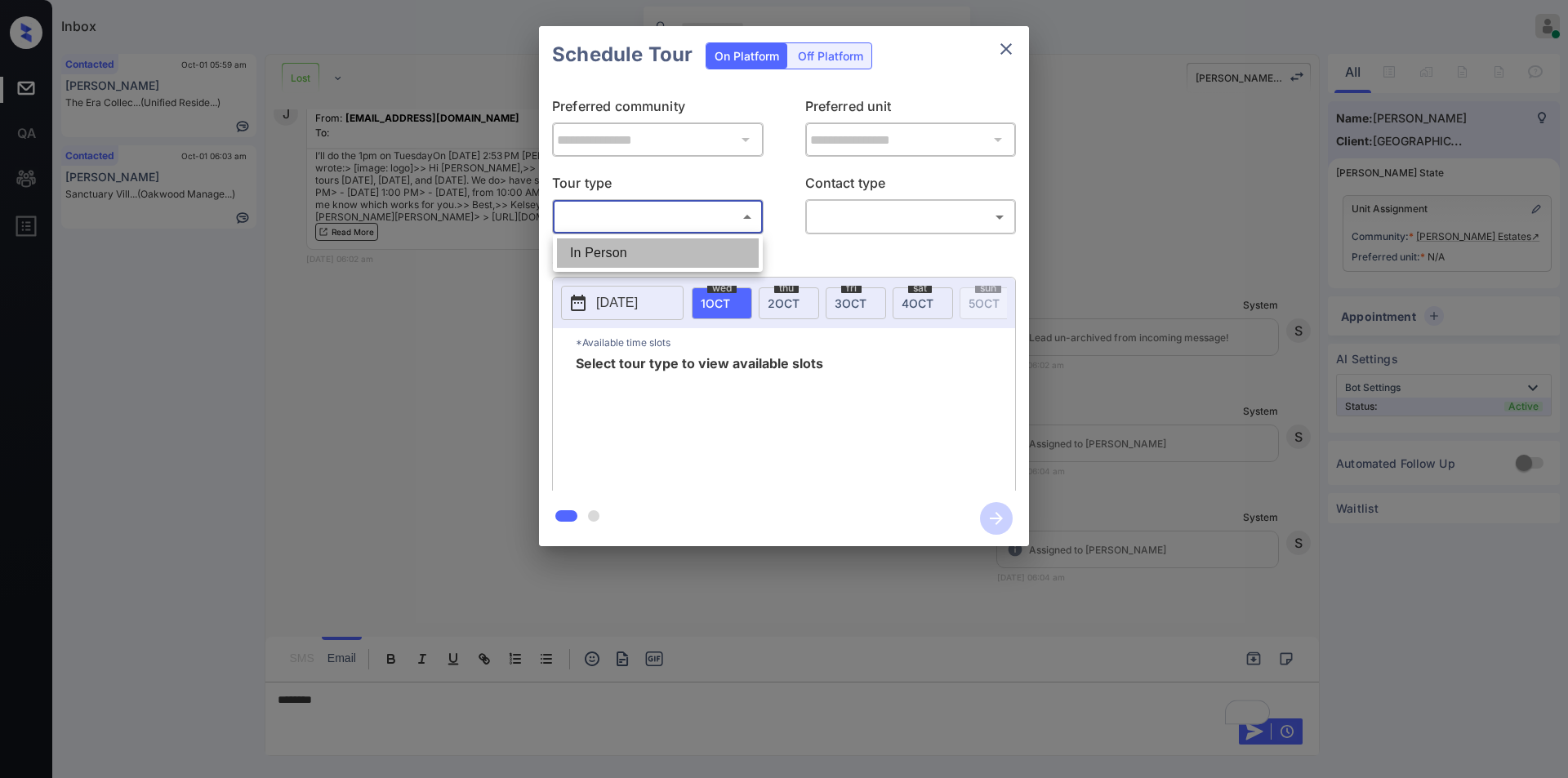
click at [588, 249] on li "In Person" at bounding box center [657, 253] width 202 height 30
type input "********"
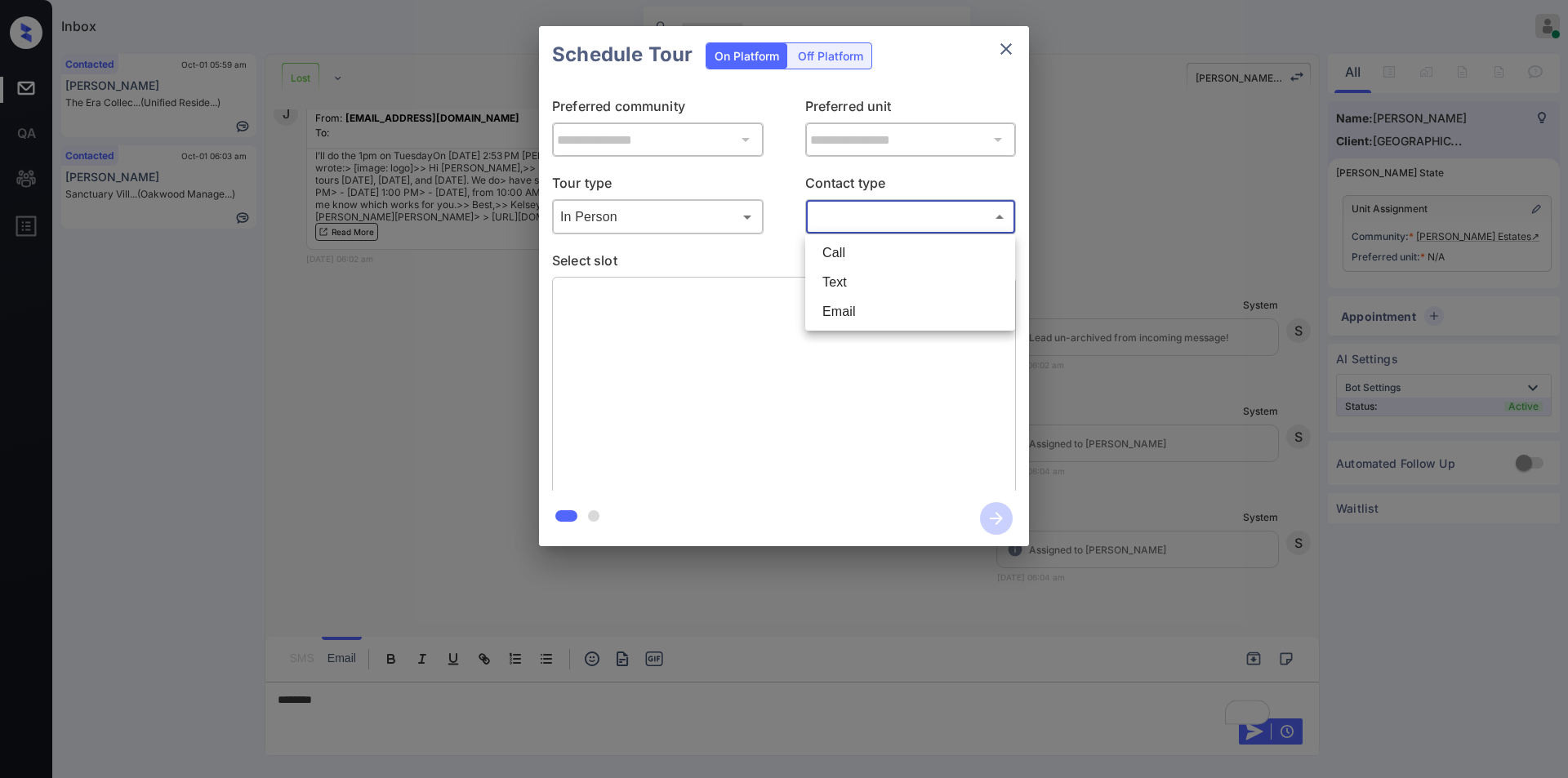
click at [863, 218] on body "Inbox Jiro Alonzo Online Set yourself offline Set yourself on break Profile Swi…" at bounding box center [784, 389] width 1568 height 778
click at [853, 295] on li "Text" at bounding box center [911, 282] width 202 height 30
type input "****"
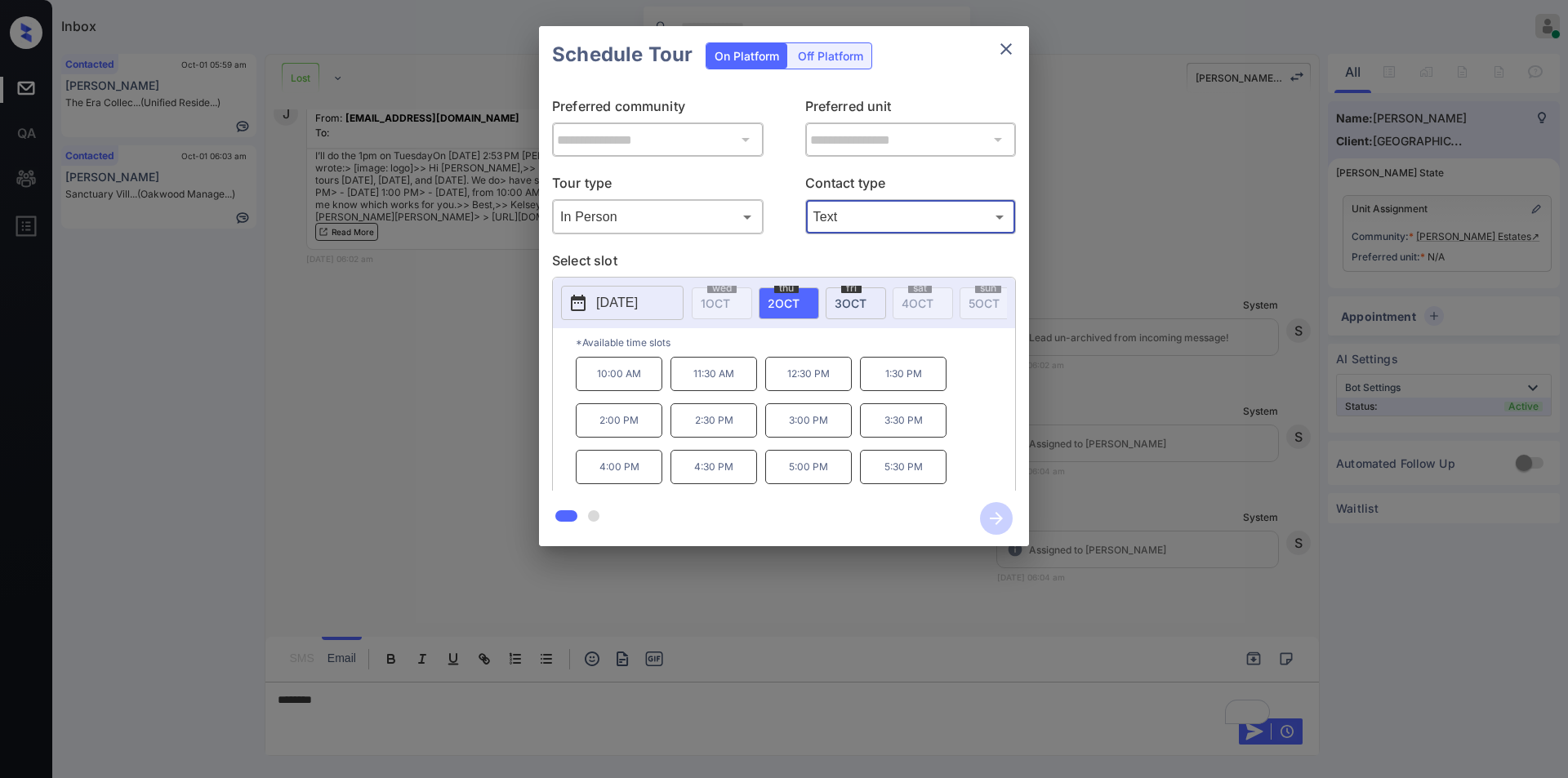
click at [598, 304] on p "2025-10-02" at bounding box center [616, 303] width 41 height 19
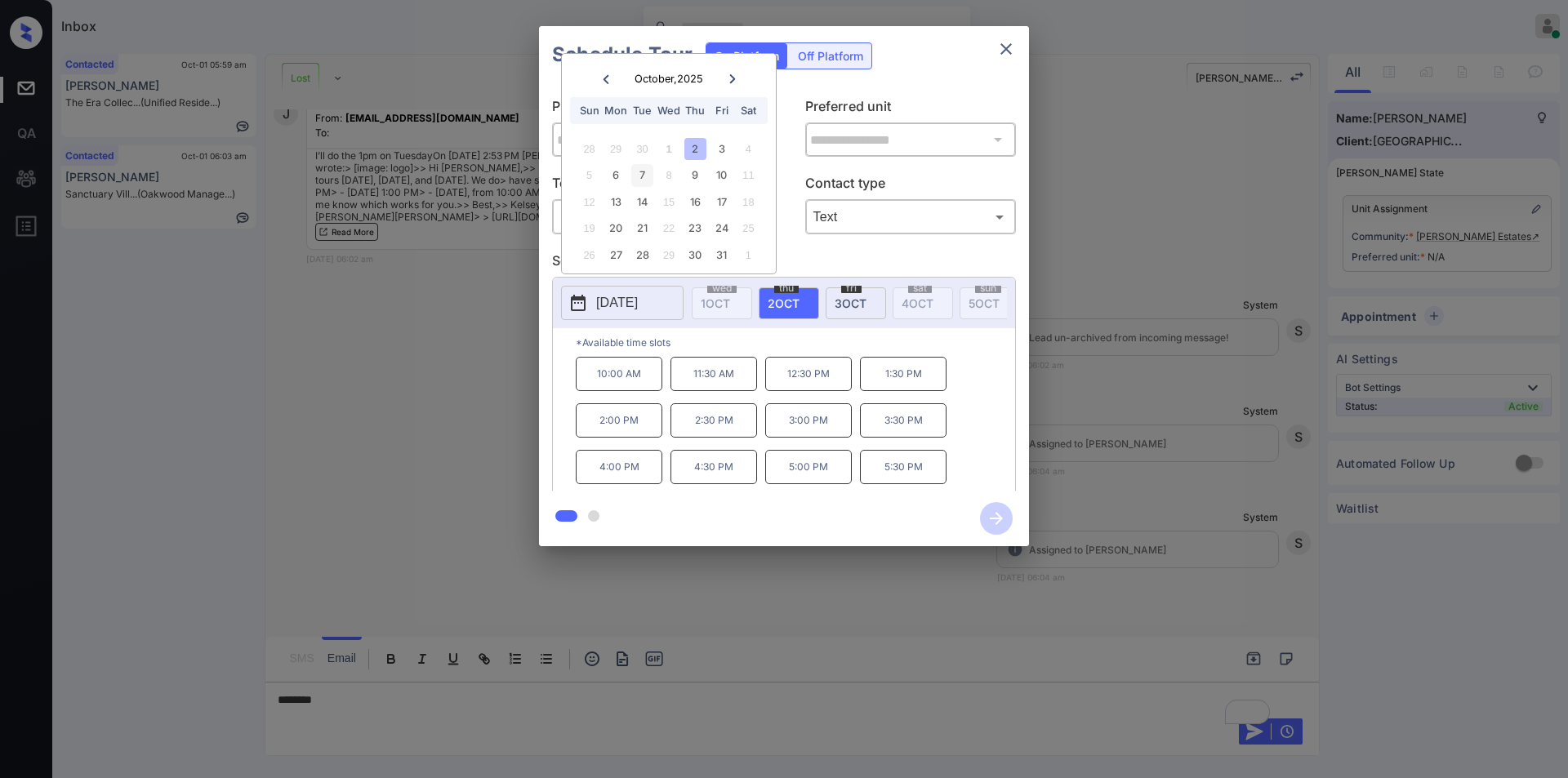
click at [645, 169] on div "7" at bounding box center [642, 174] width 22 height 22
click at [415, 273] on div "**********" at bounding box center [784, 286] width 1568 height 573
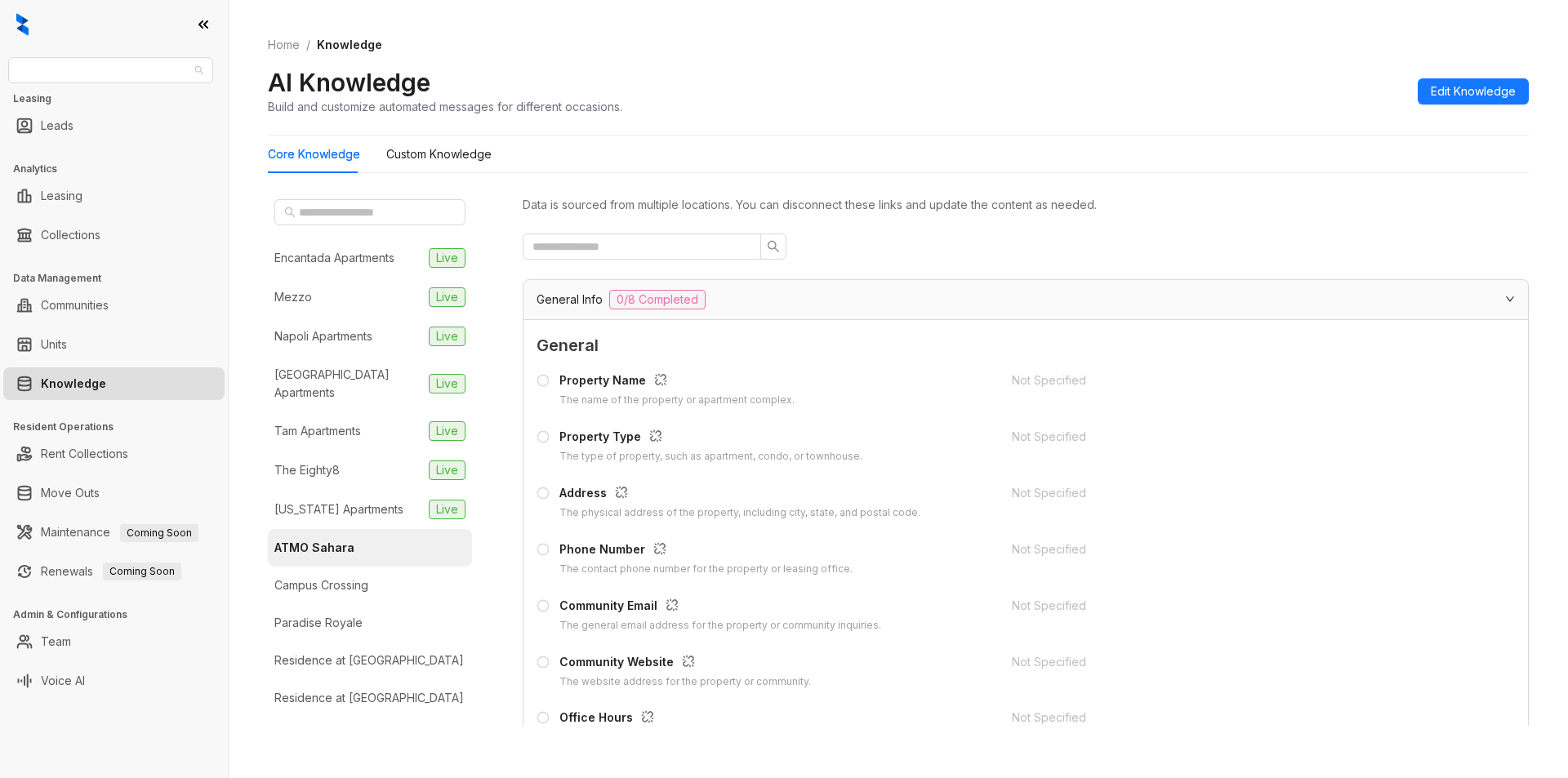
click at [125, 66] on span "RR Living" at bounding box center [111, 69] width 186 height 24
type input "********"
click at [110, 106] on div "Magnolia Capital" at bounding box center [111, 103] width 179 height 18
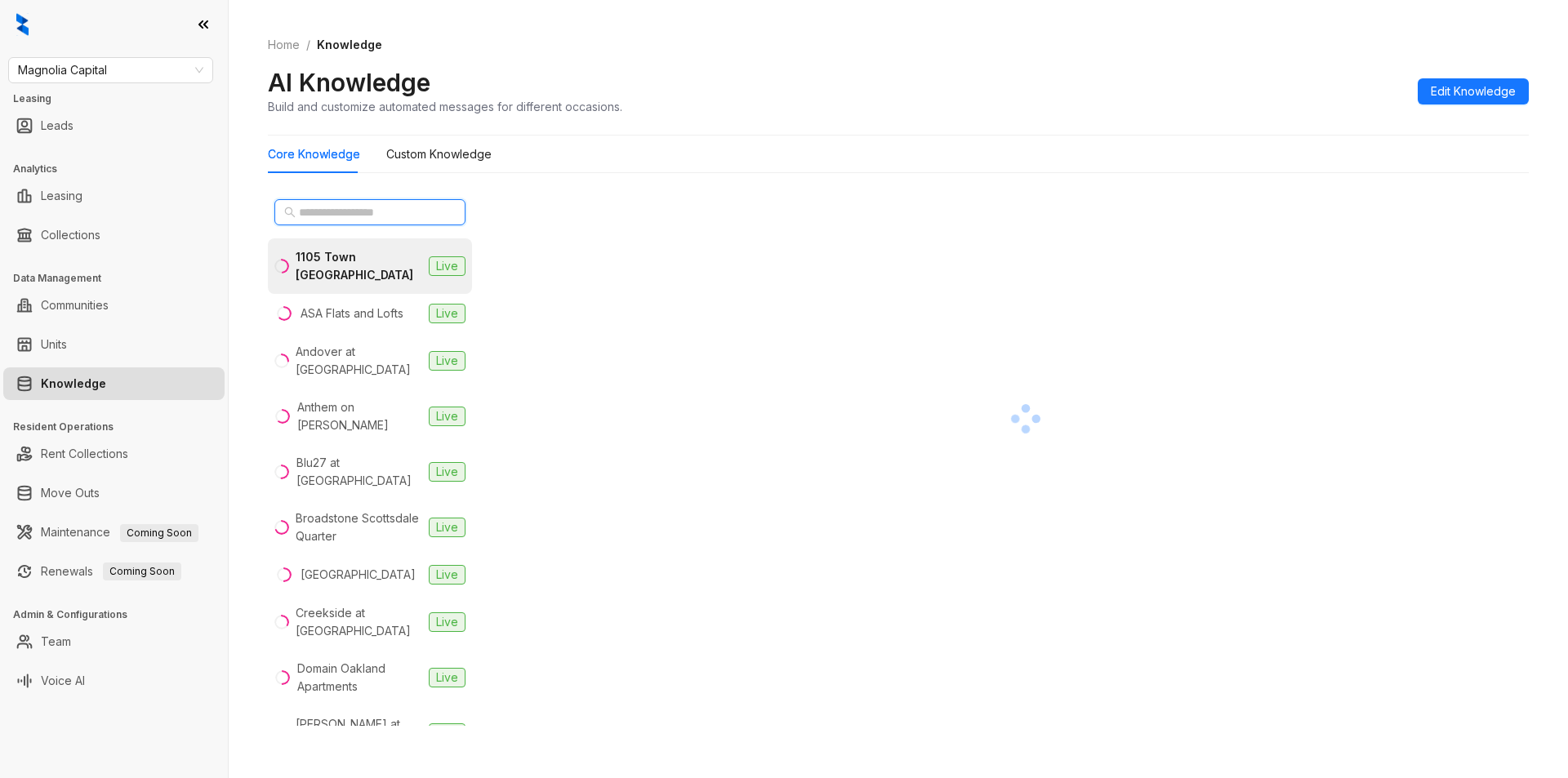
click at [365, 214] on input "text" at bounding box center [370, 212] width 143 height 18
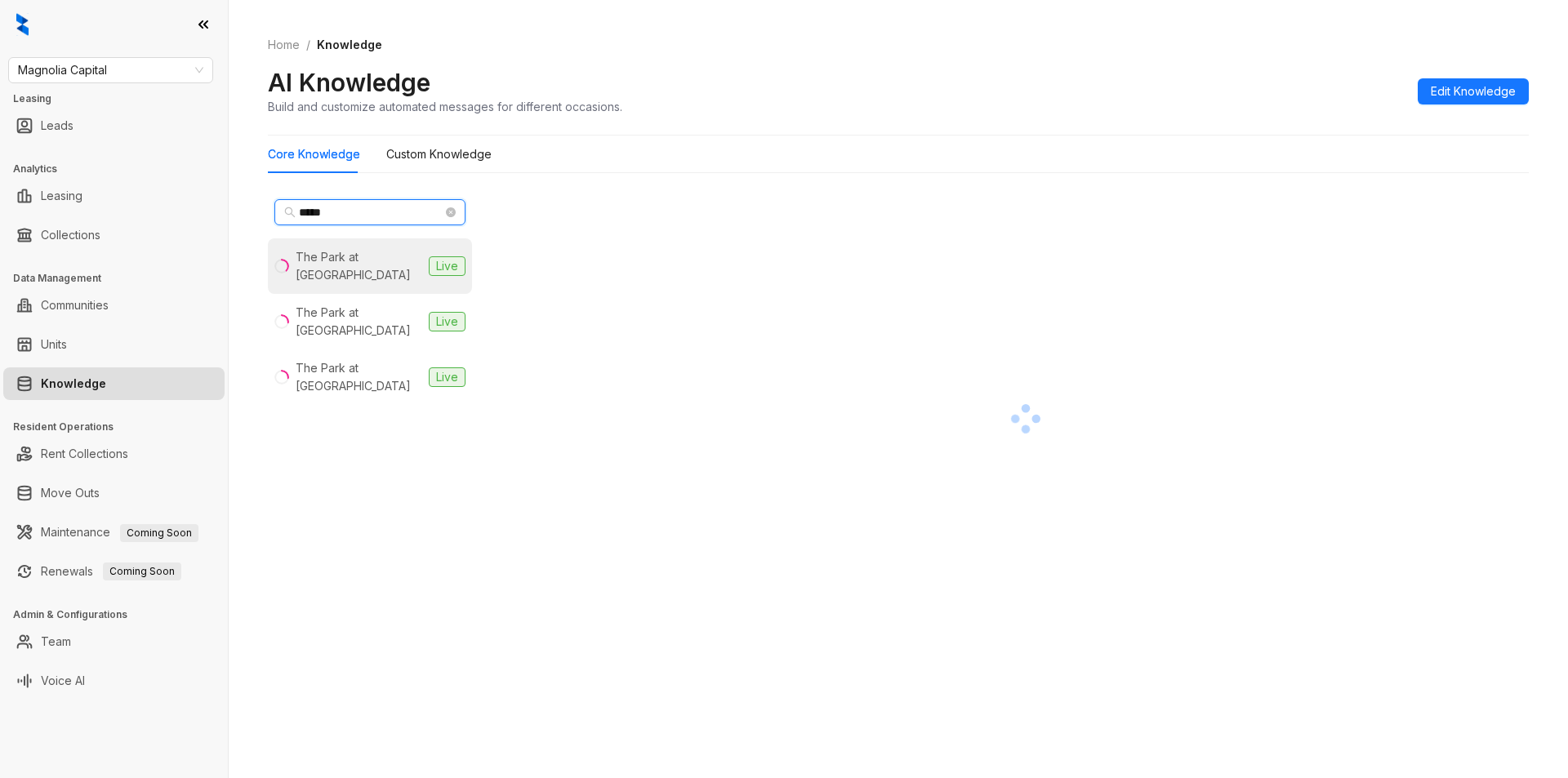
type input "*****"
click at [358, 254] on div "The Park at [GEOGRAPHIC_DATA]" at bounding box center [358, 266] width 126 height 36
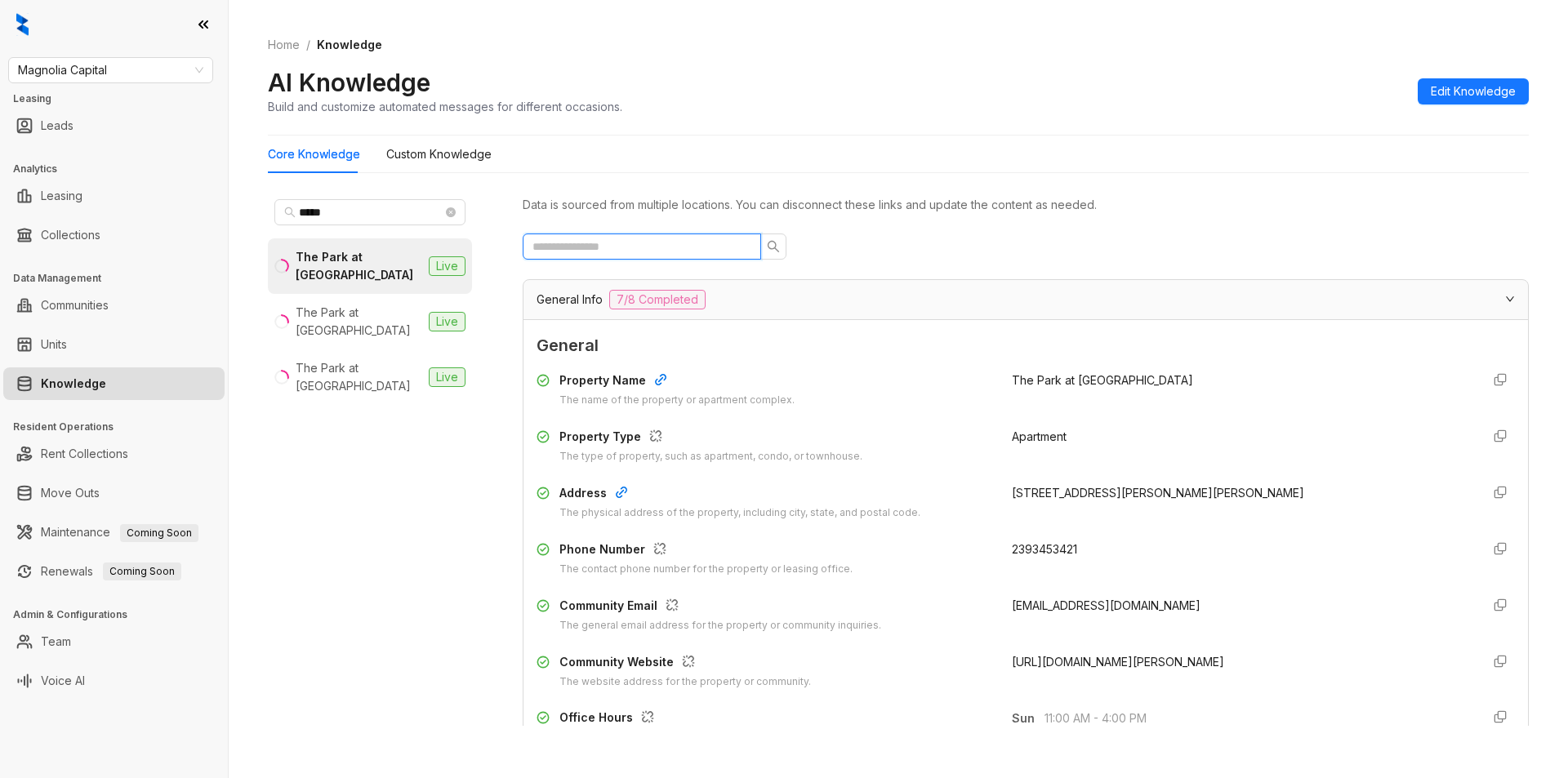
click at [664, 241] on input "text" at bounding box center [635, 246] width 206 height 18
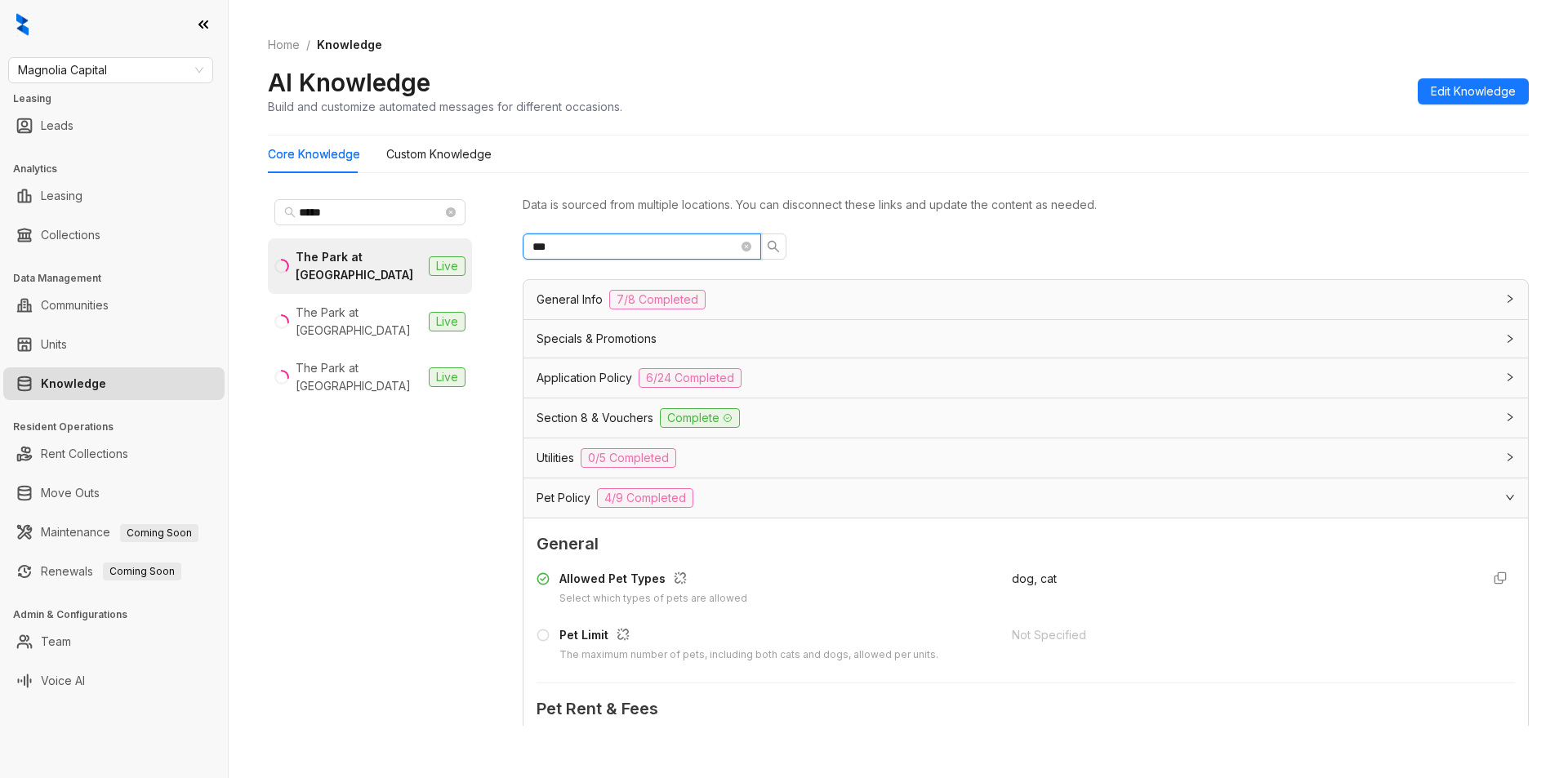
type input "***"
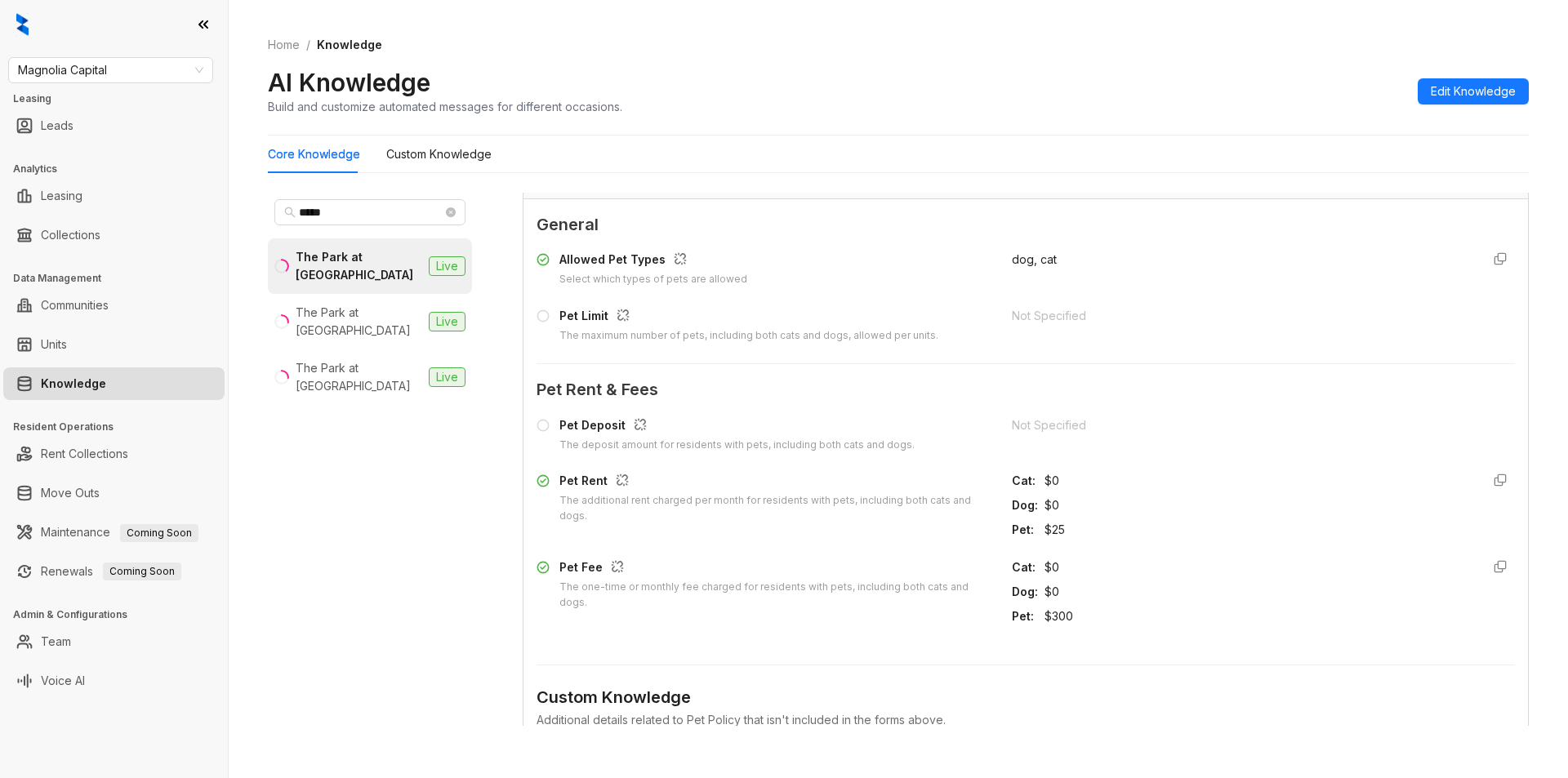
scroll to position [321, 0]
drag, startPoint x: 360, startPoint y: 210, endPoint x: 272, endPoint y: 215, distance: 88.1
click at [272, 215] on div "*****" at bounding box center [370, 212] width 204 height 39
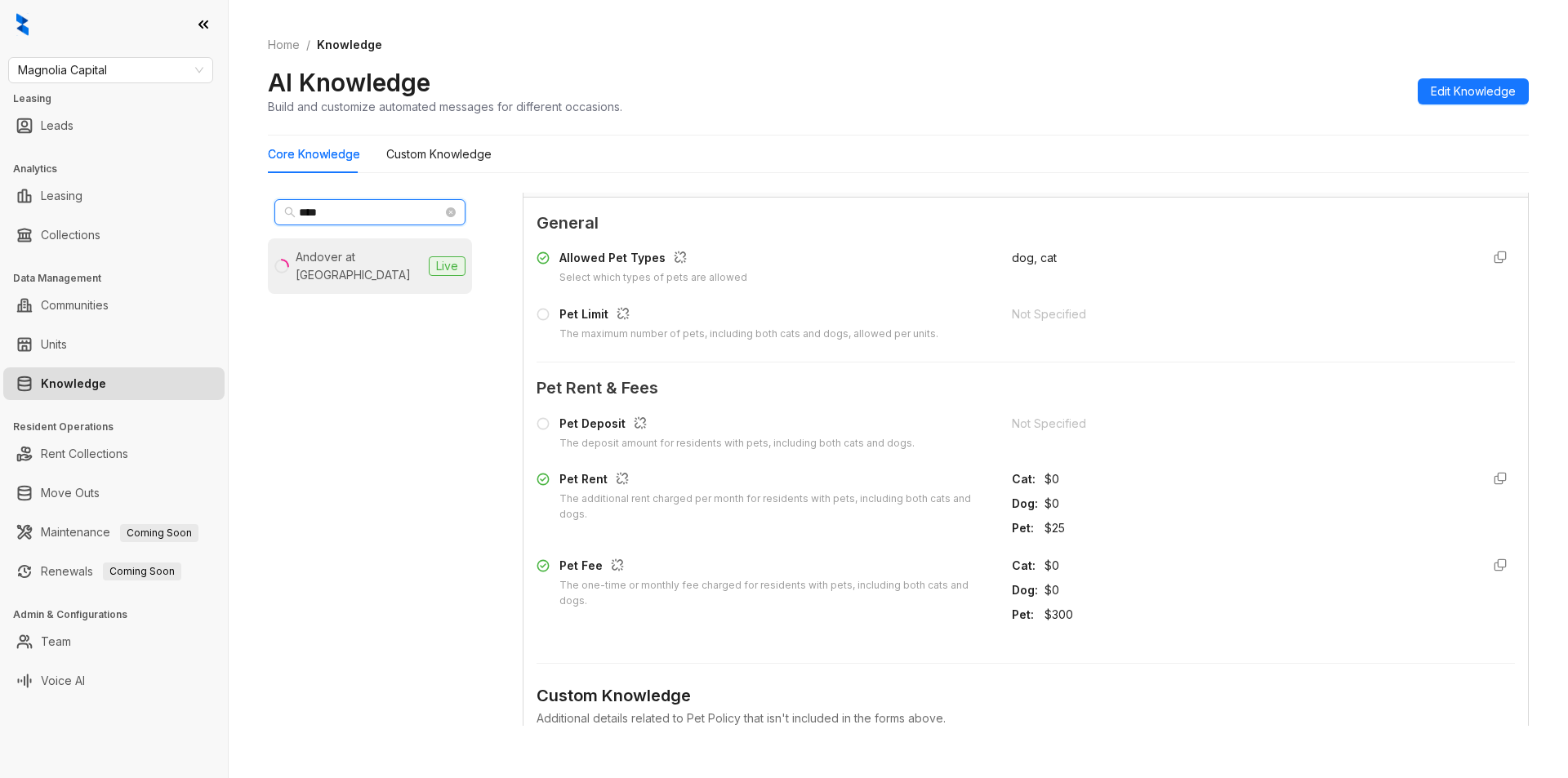
type input "****"
click at [317, 262] on div "Andover at [GEOGRAPHIC_DATA]" at bounding box center [358, 266] width 126 height 36
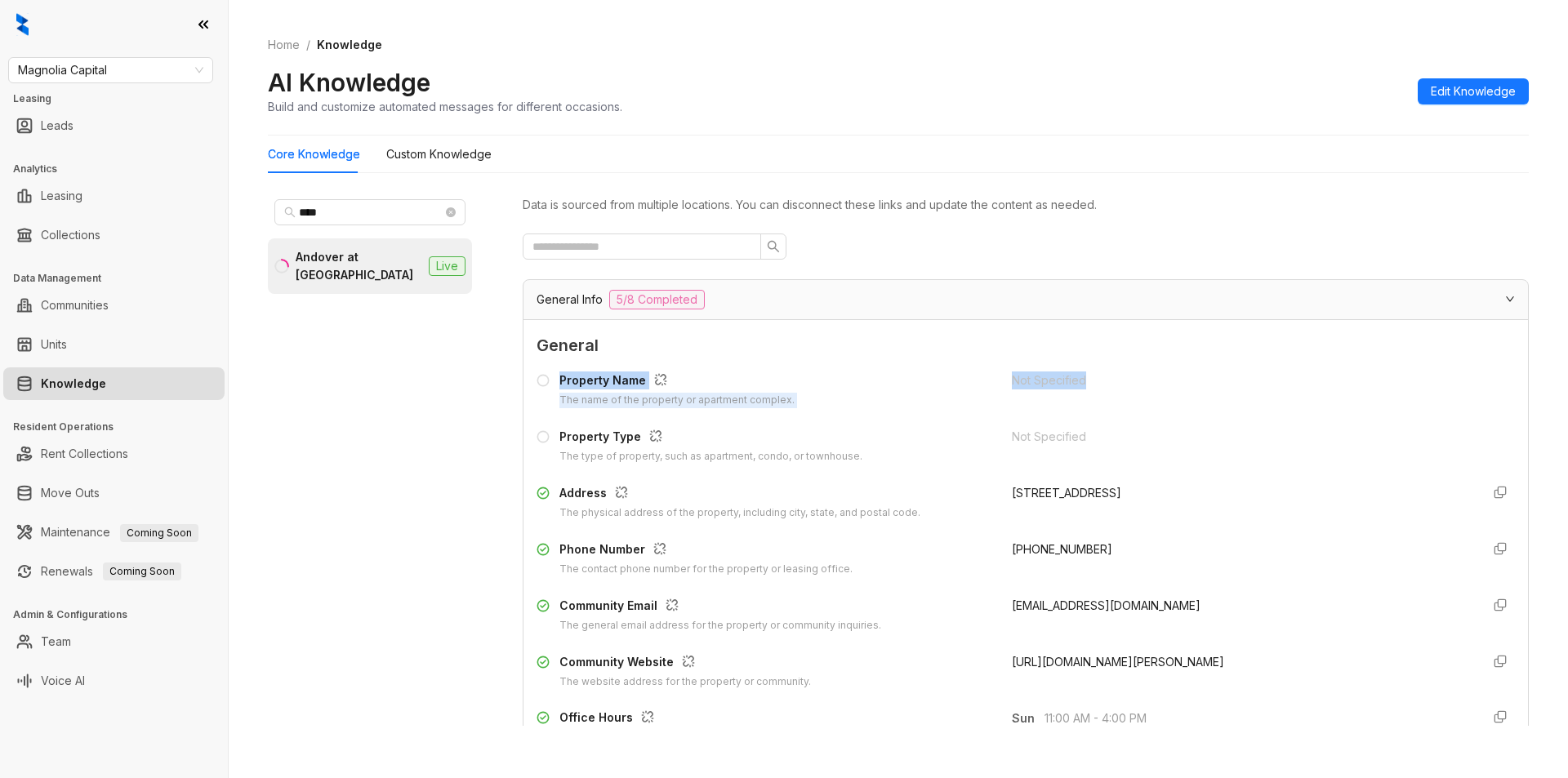
drag, startPoint x: 1504, startPoint y: 333, endPoint x: 1508, endPoint y: 385, distance: 52.2
click at [1508, 385] on div "Data is sourced from multiple locations. You can disconnect these links and upd…" at bounding box center [1025, 459] width 1006 height 533
click at [1371, 374] on div "Not Specified" at bounding box center [1239, 380] width 455 height 18
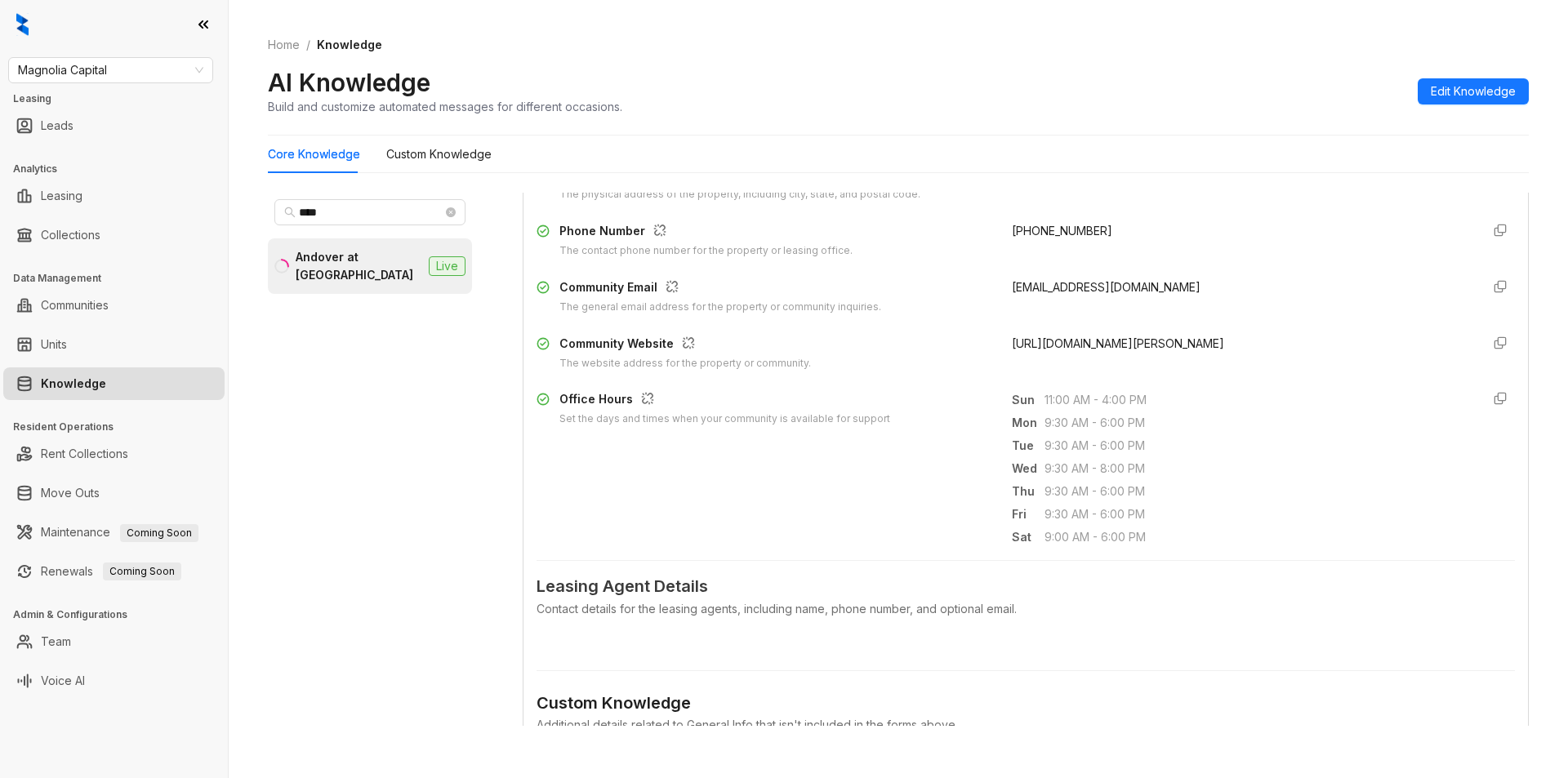
scroll to position [369, 0]
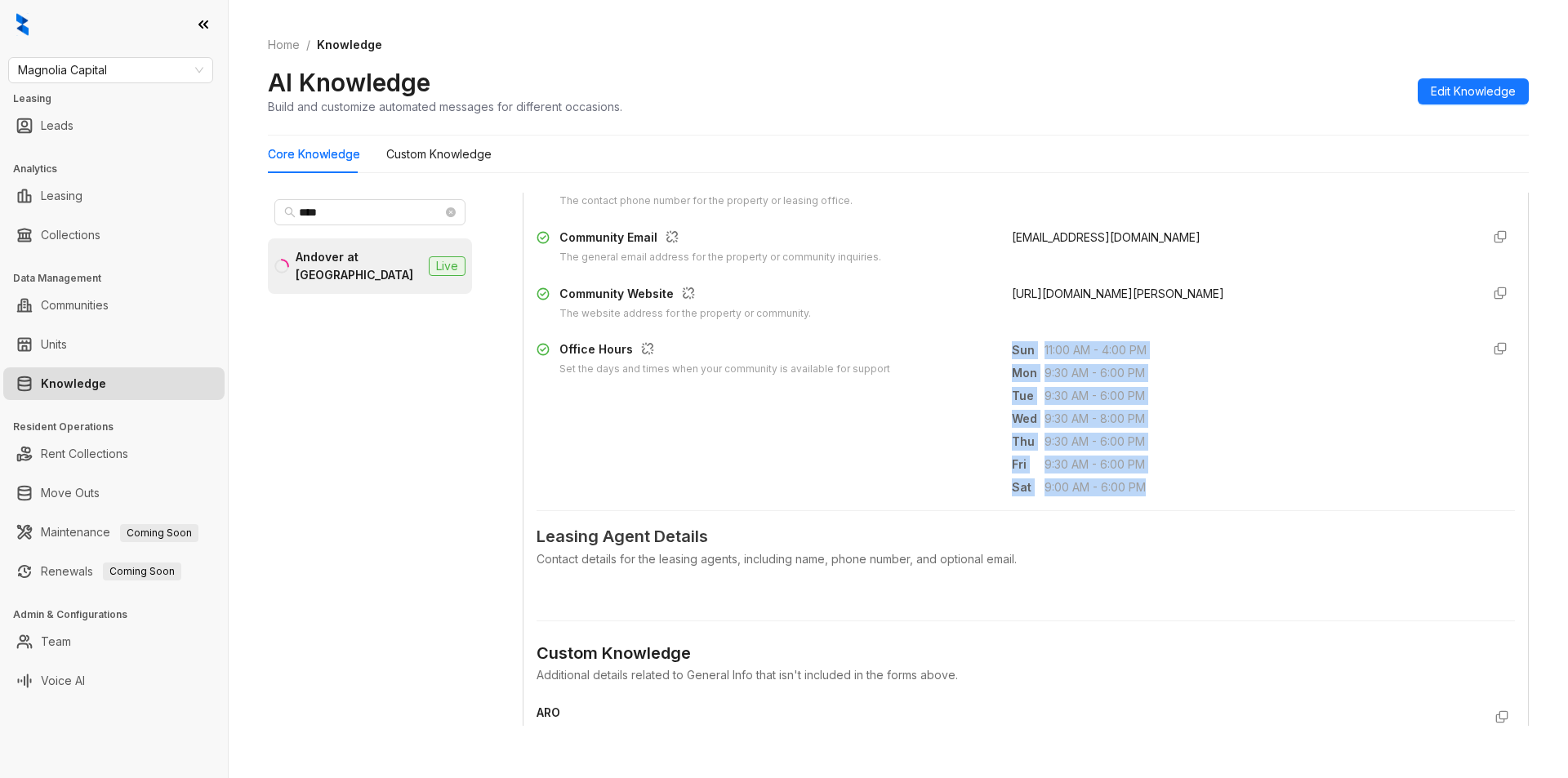
drag, startPoint x: 997, startPoint y: 347, endPoint x: 1160, endPoint y: 487, distance: 214.9
click at [1160, 487] on div "Office Hours Set the days and times when your community is available for suppor…" at bounding box center [1025, 419] width 978 height 157
copy div "Sun 11:00 AM - 4:00 PM Mon 9:30 AM - 6:00 PM Tue 9:30 AM - 6:00 PM Wed 9:30 AM …"
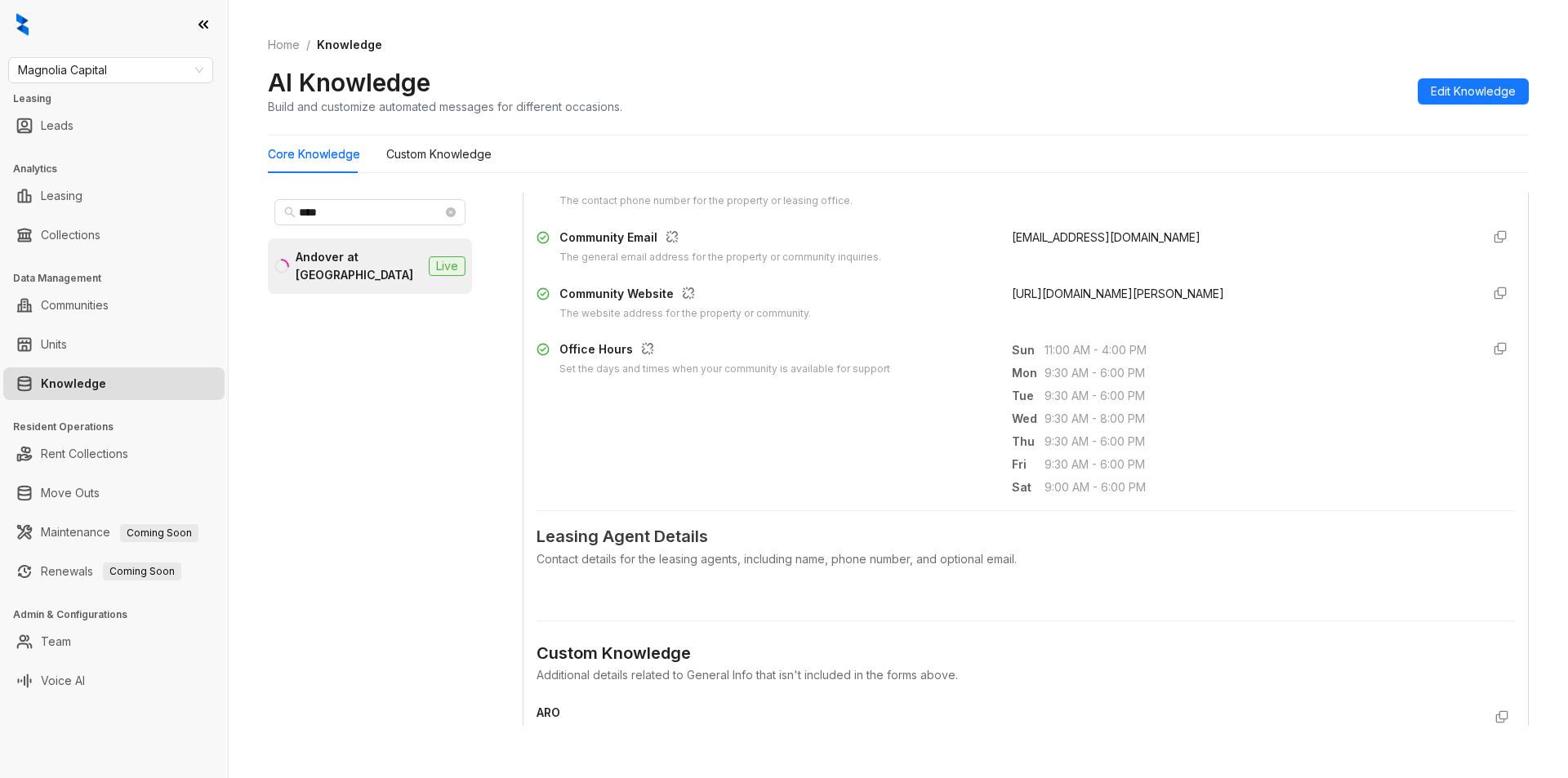
click at [138, 55] on div "Magnolia Capital Leasing Leads Analytics Leasing Collections Data Management Co…" at bounding box center [114, 389] width 228 height 778
click at [123, 73] on span "Magnolia Capital" at bounding box center [111, 69] width 186 height 24
type input "****"
click at [114, 94] on div "Case and Associates" at bounding box center [111, 103] width 179 height 18
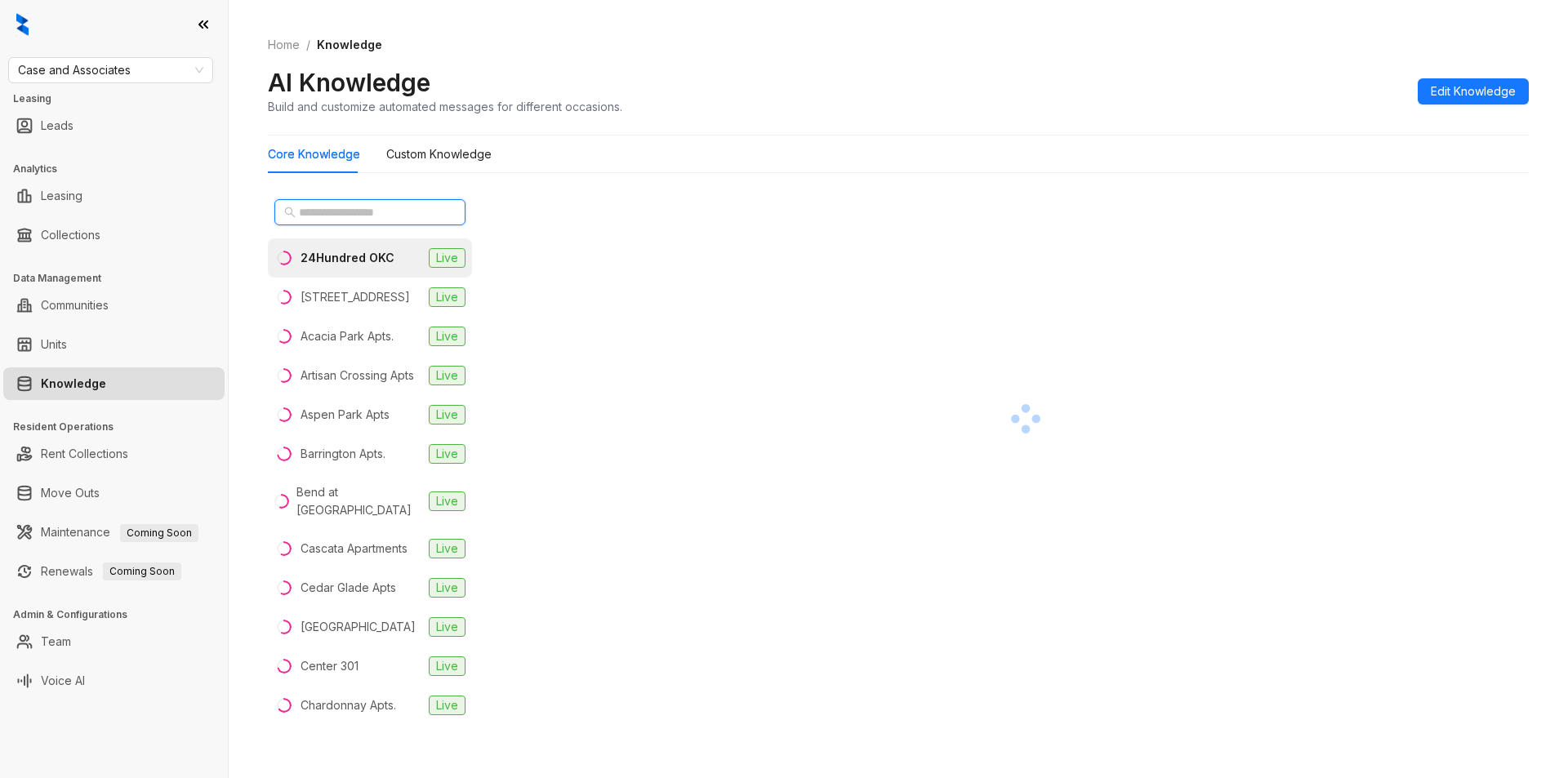
click at [325, 212] on input "text" at bounding box center [370, 212] width 143 height 18
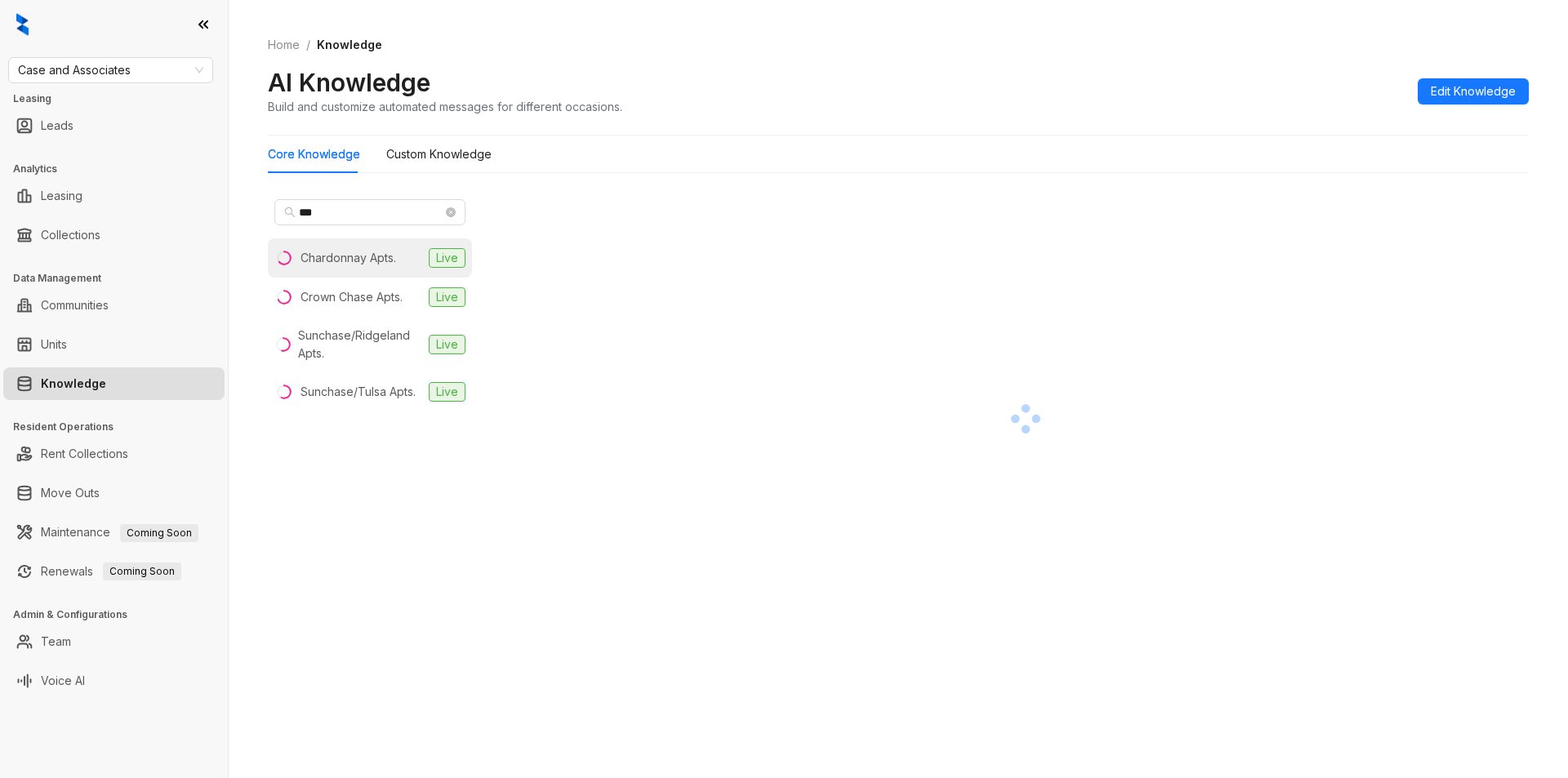
click at [388, 267] on div "Chardonnay Apts." at bounding box center [347, 258] width 95 height 18
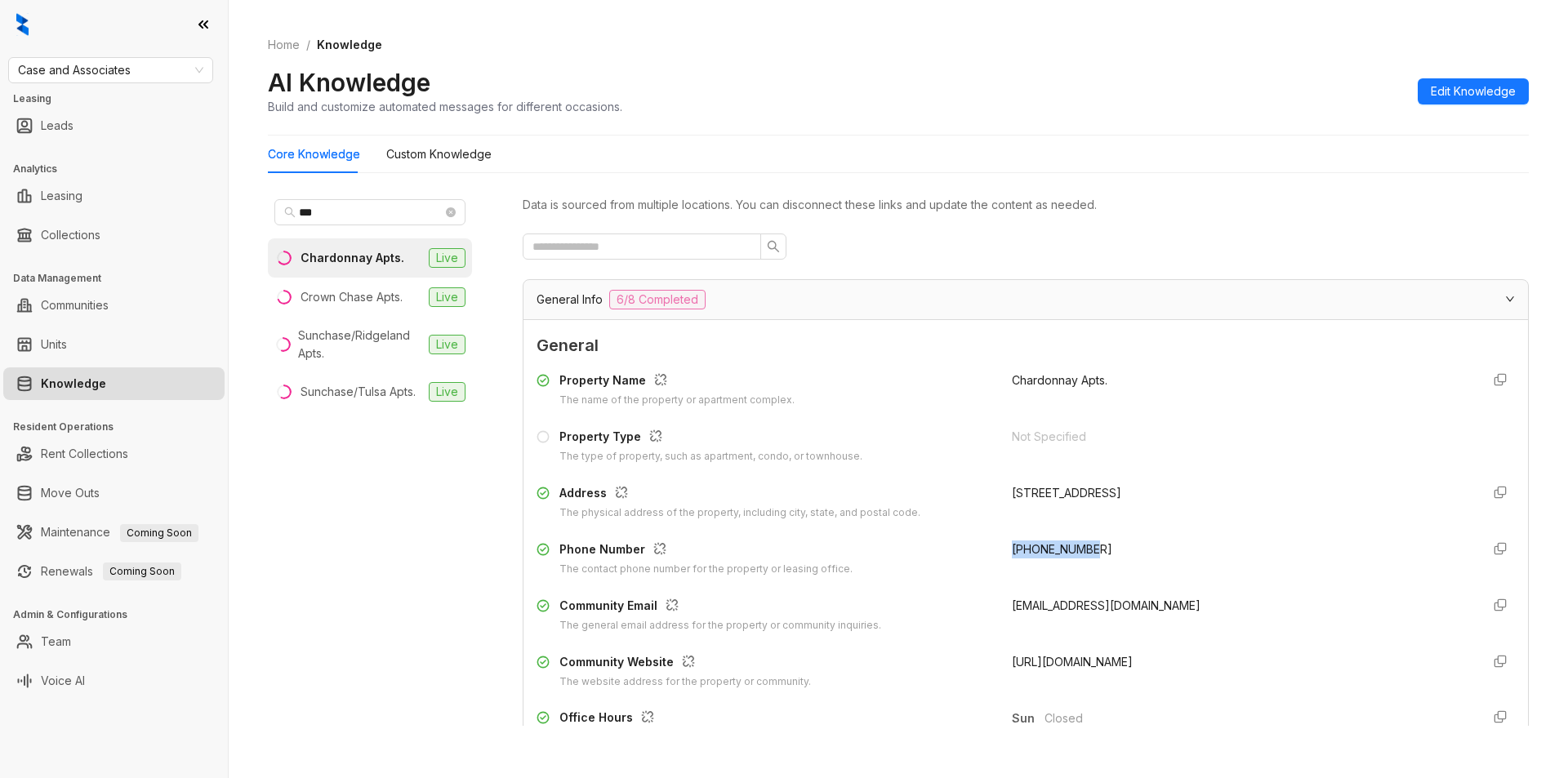
drag, startPoint x: 999, startPoint y: 552, endPoint x: 1106, endPoint y: 561, distance: 107.4
click at [1106, 561] on div "+19182508668" at bounding box center [1239, 559] width 455 height 37
copy span "+19182508668"
click at [351, 213] on input "***" at bounding box center [370, 212] width 143 height 18
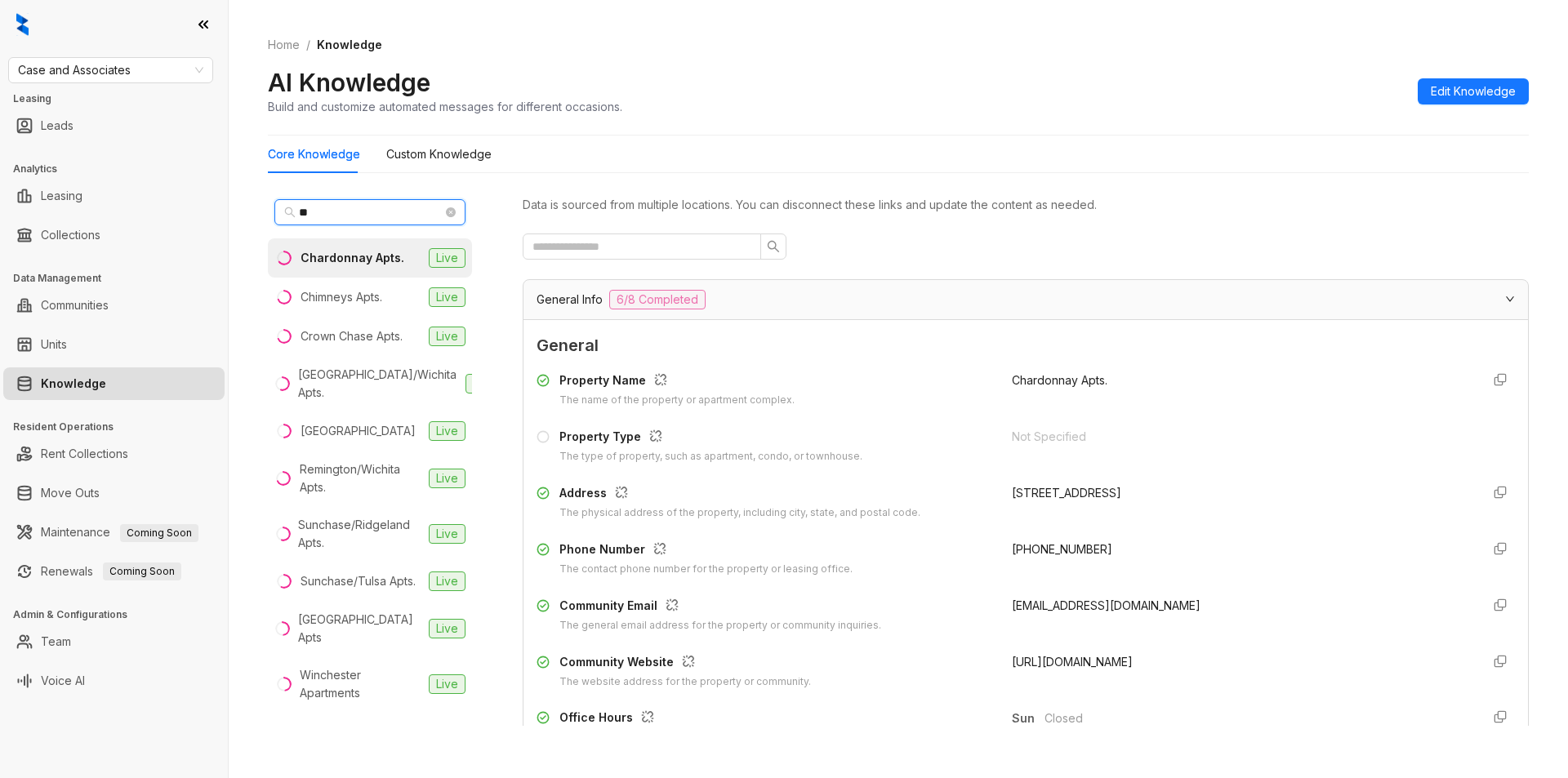
type input "*"
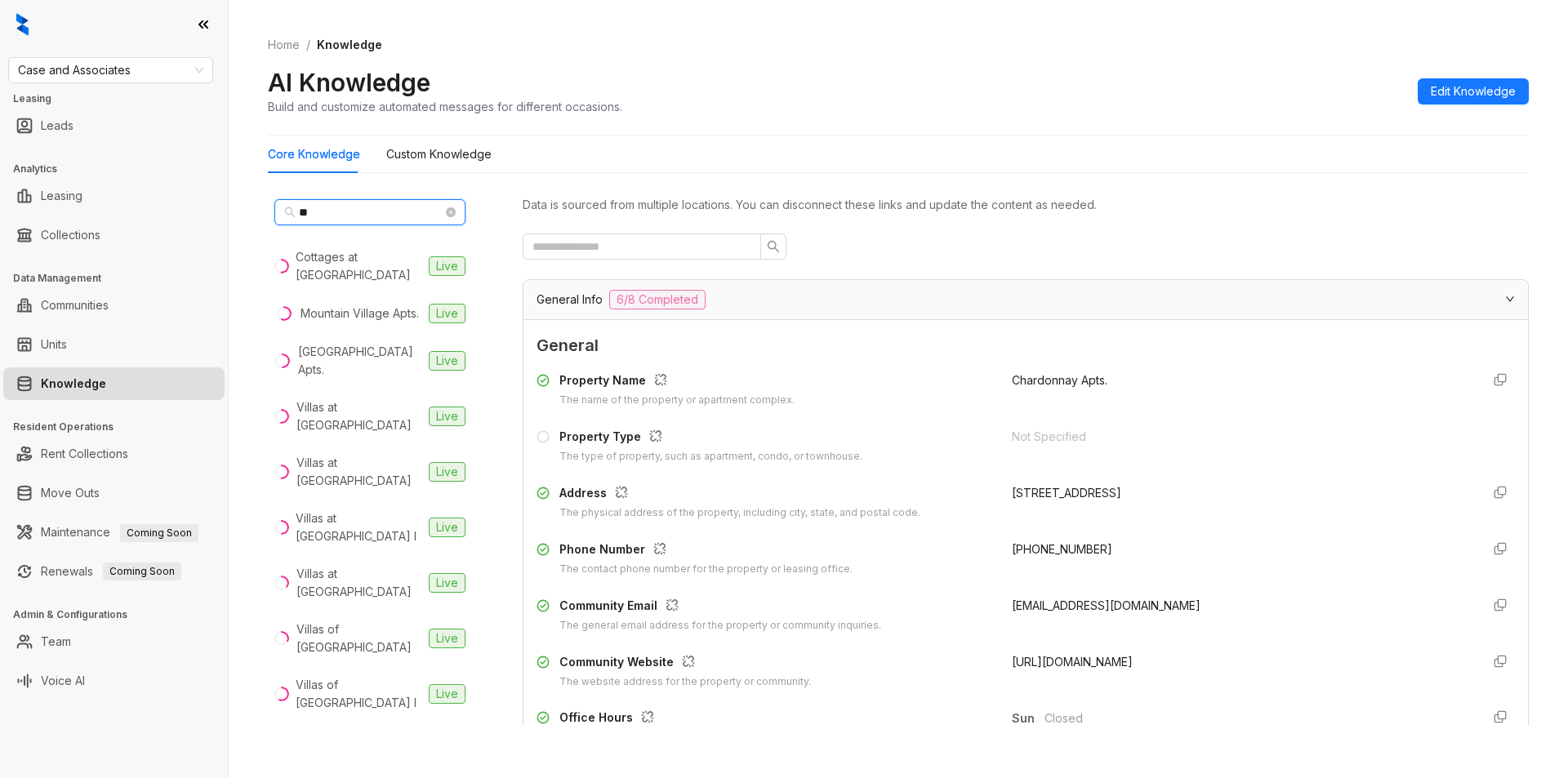
type input "**"
click at [399, 621] on div "Villas of Waterford" at bounding box center [359, 638] width 126 height 36
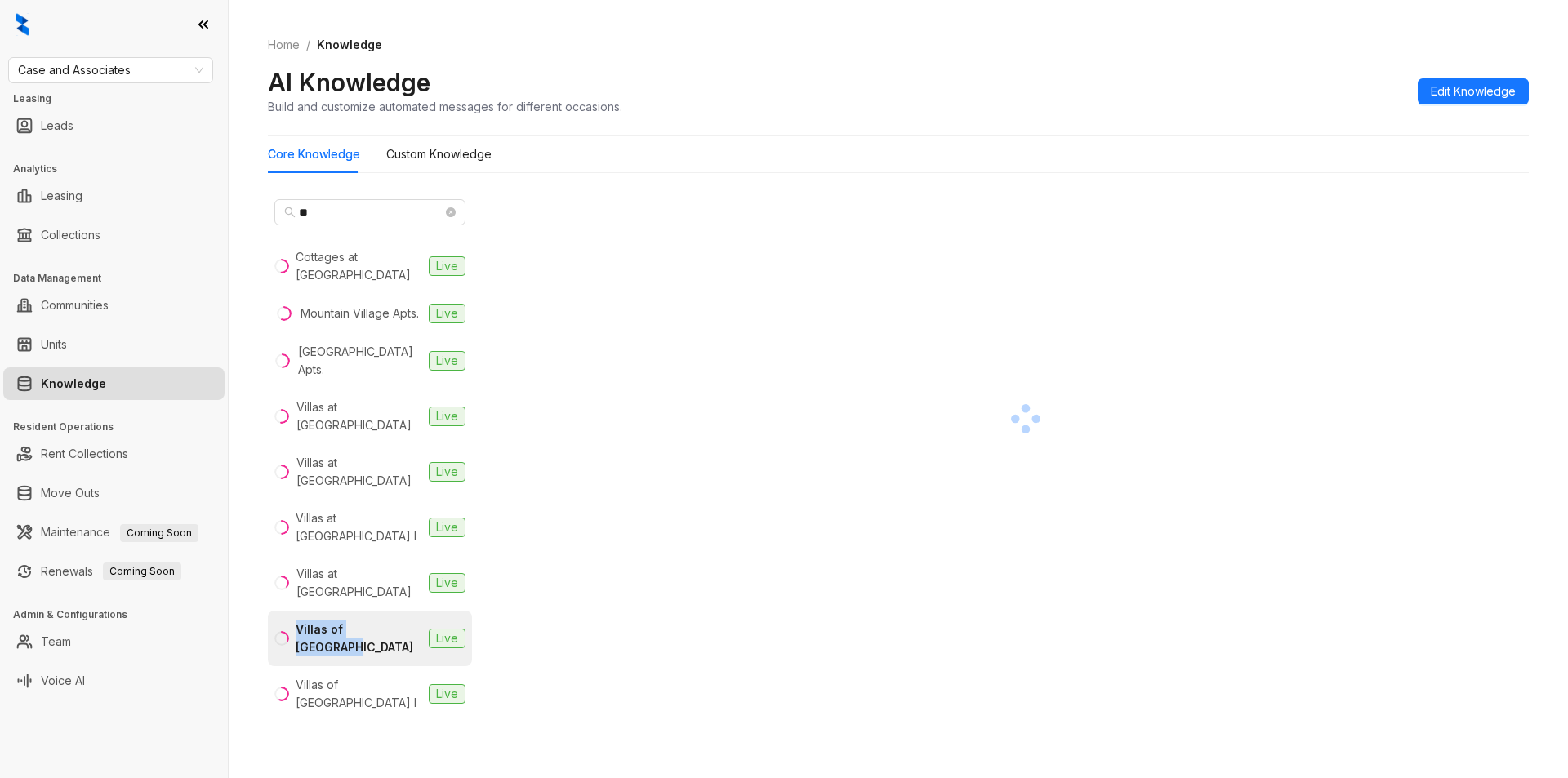
drag, startPoint x: 296, startPoint y: 552, endPoint x: 409, endPoint y: 542, distance: 113.4
click at [409, 610] on li "Villas of Waterford Live" at bounding box center [370, 638] width 204 height 56
copy div "Villas of Waterford"
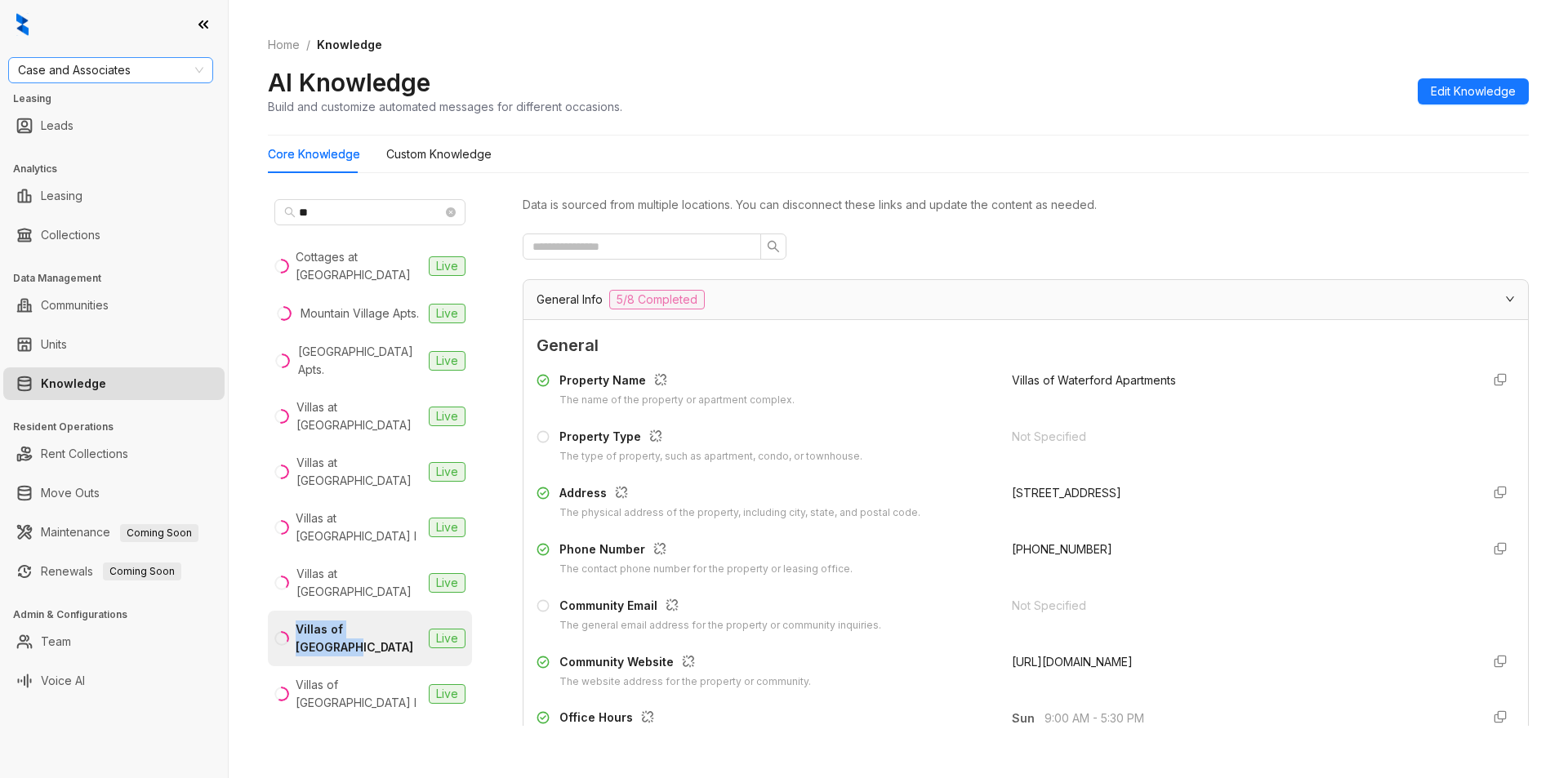
click at [162, 73] on span "Case and Associates" at bounding box center [111, 69] width 186 height 24
type input "*****"
click at [84, 115] on div "RR Living" at bounding box center [111, 102] width 198 height 26
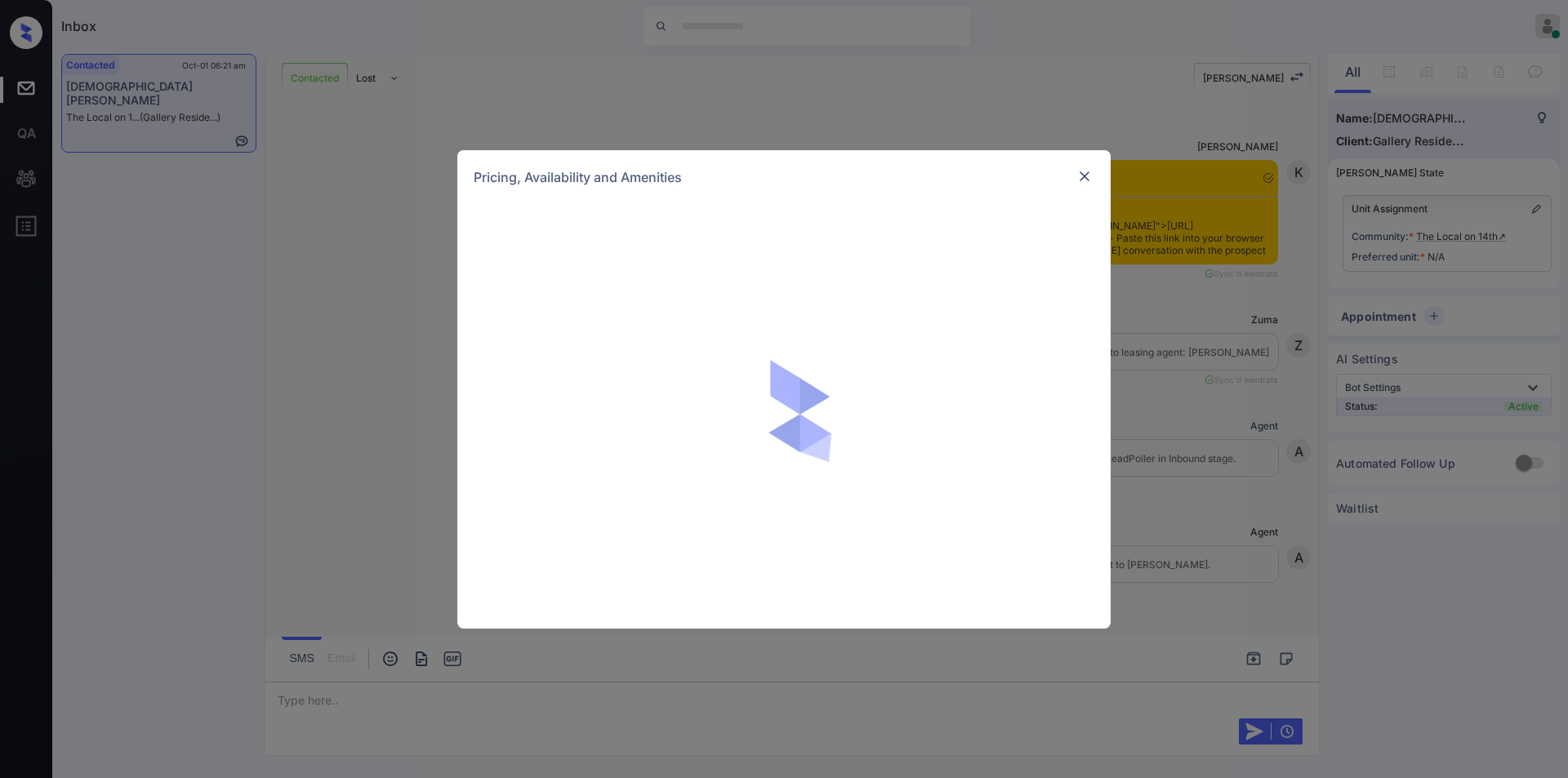
scroll to position [1941, 0]
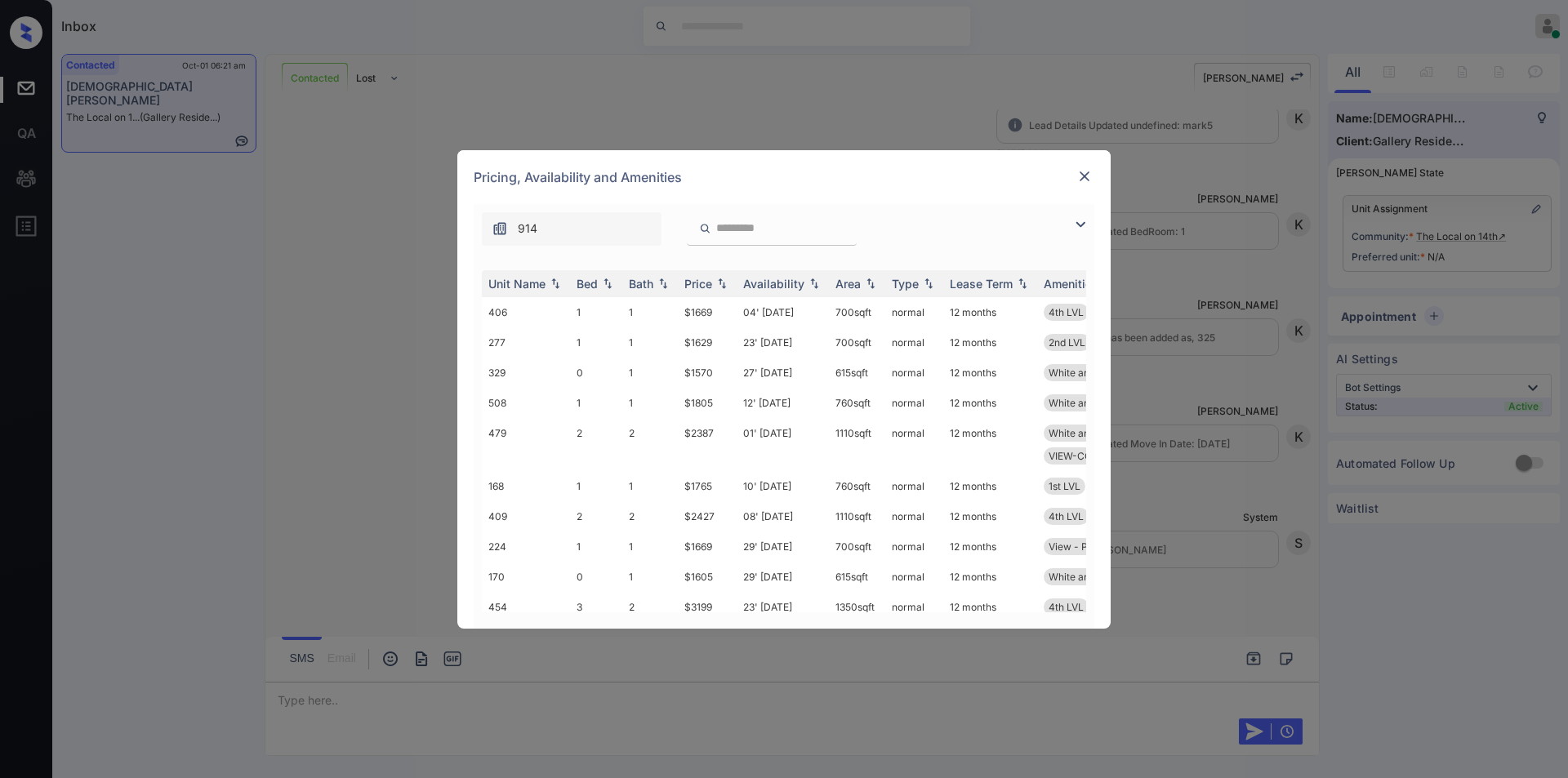
click at [1078, 223] on img at bounding box center [1080, 224] width 19 height 19
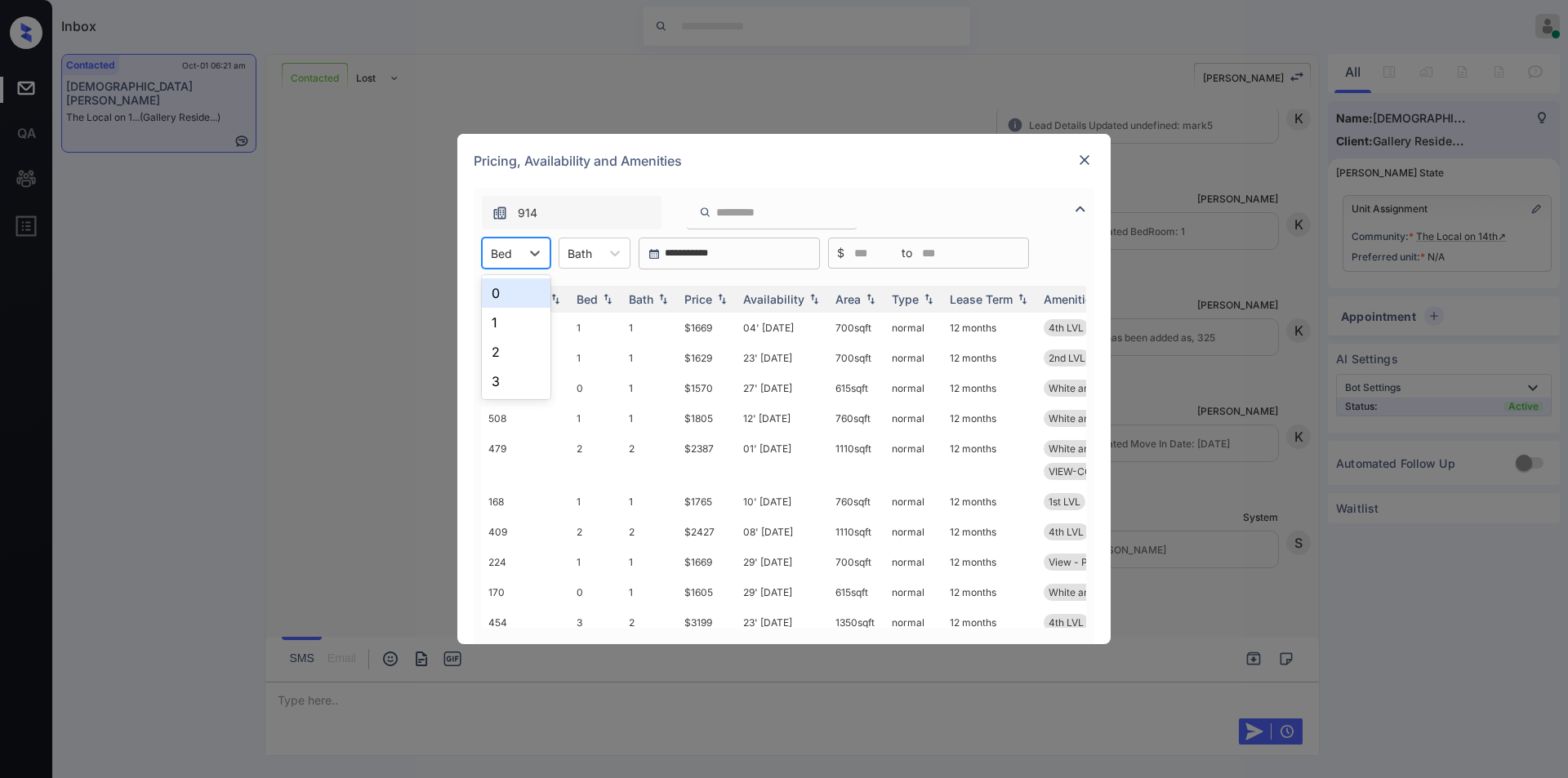
click at [517, 246] on div "Bed" at bounding box center [501, 253] width 38 height 24
click at [496, 320] on div "1" at bounding box center [515, 323] width 68 height 30
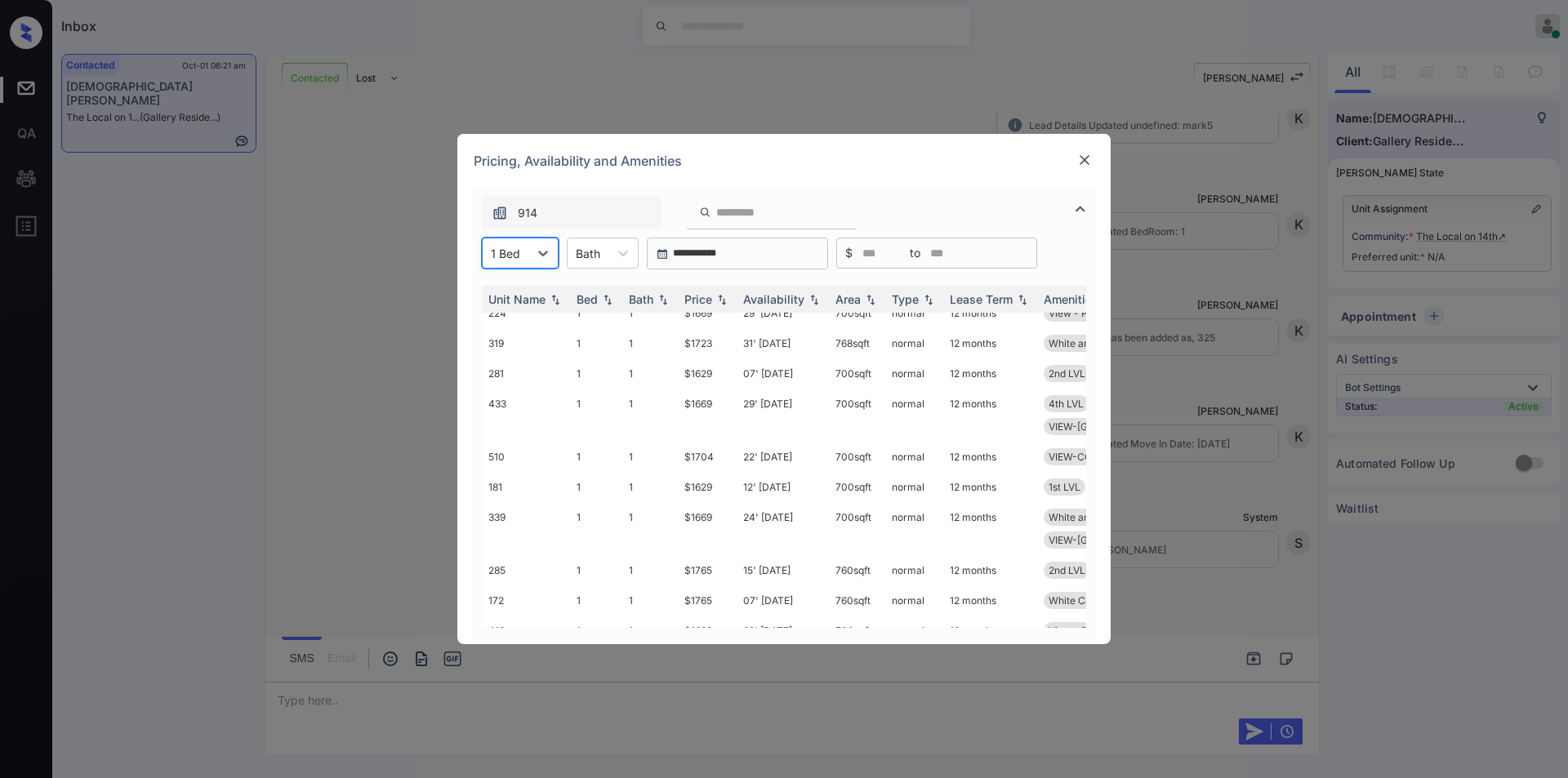
scroll to position [272, 0]
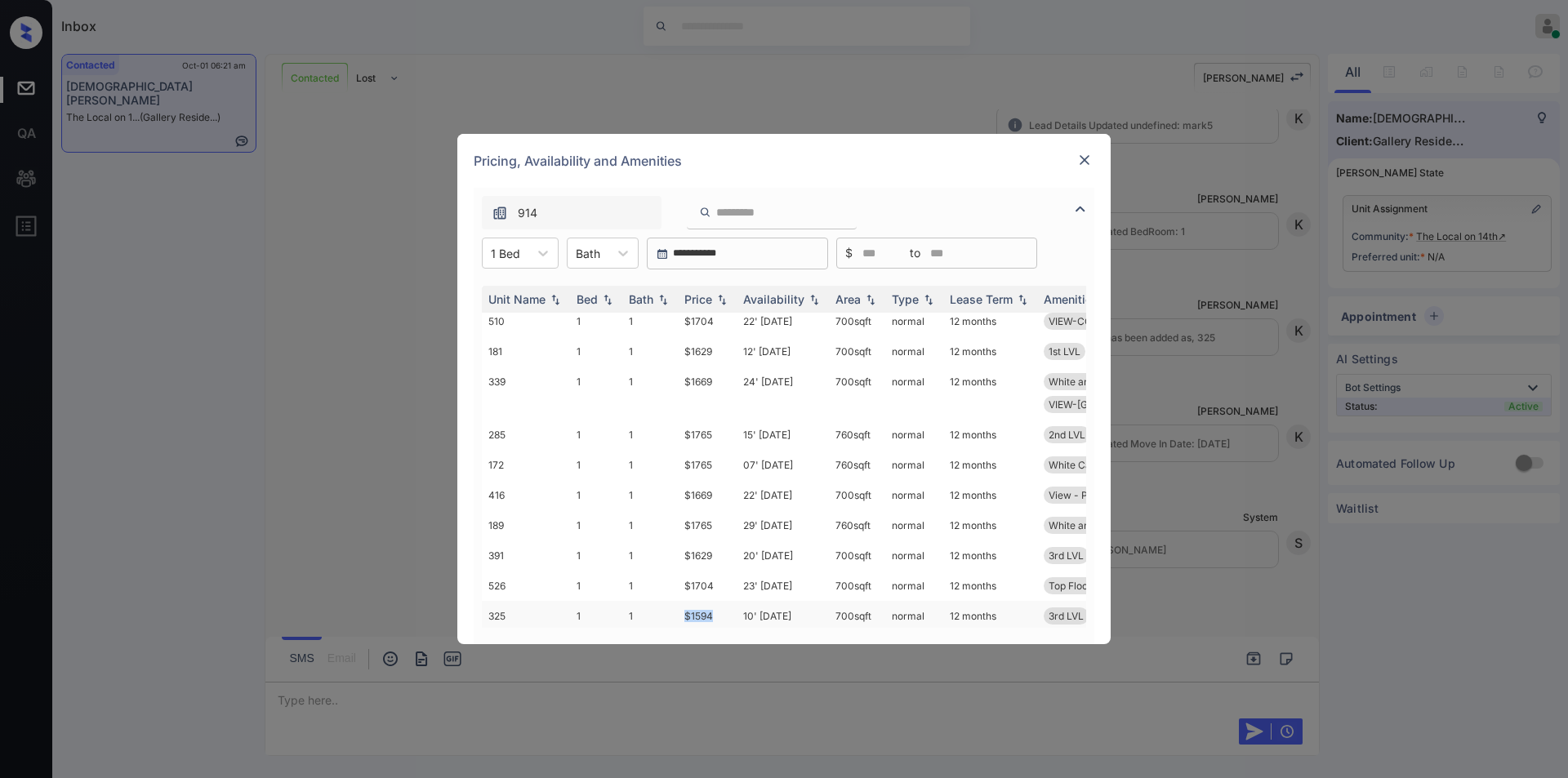
drag, startPoint x: 683, startPoint y: 572, endPoint x: 725, endPoint y: 564, distance: 42.8
click at [725, 601] on td "$1594" at bounding box center [707, 615] width 59 height 30
copy td "$1594"
click at [699, 601] on td "$1594" at bounding box center [707, 615] width 59 height 30
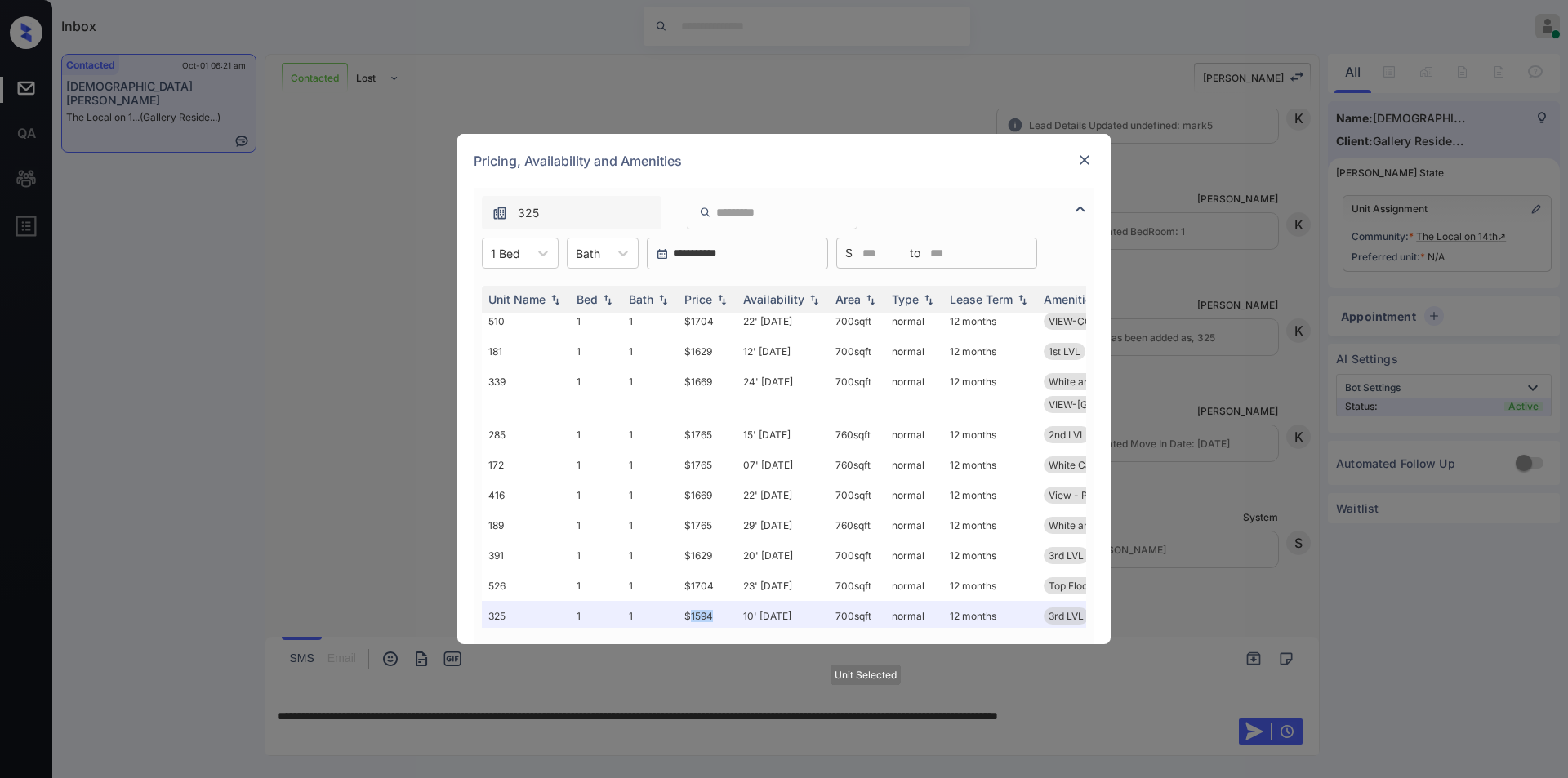
click at [1089, 153] on img at bounding box center [1084, 160] width 16 height 16
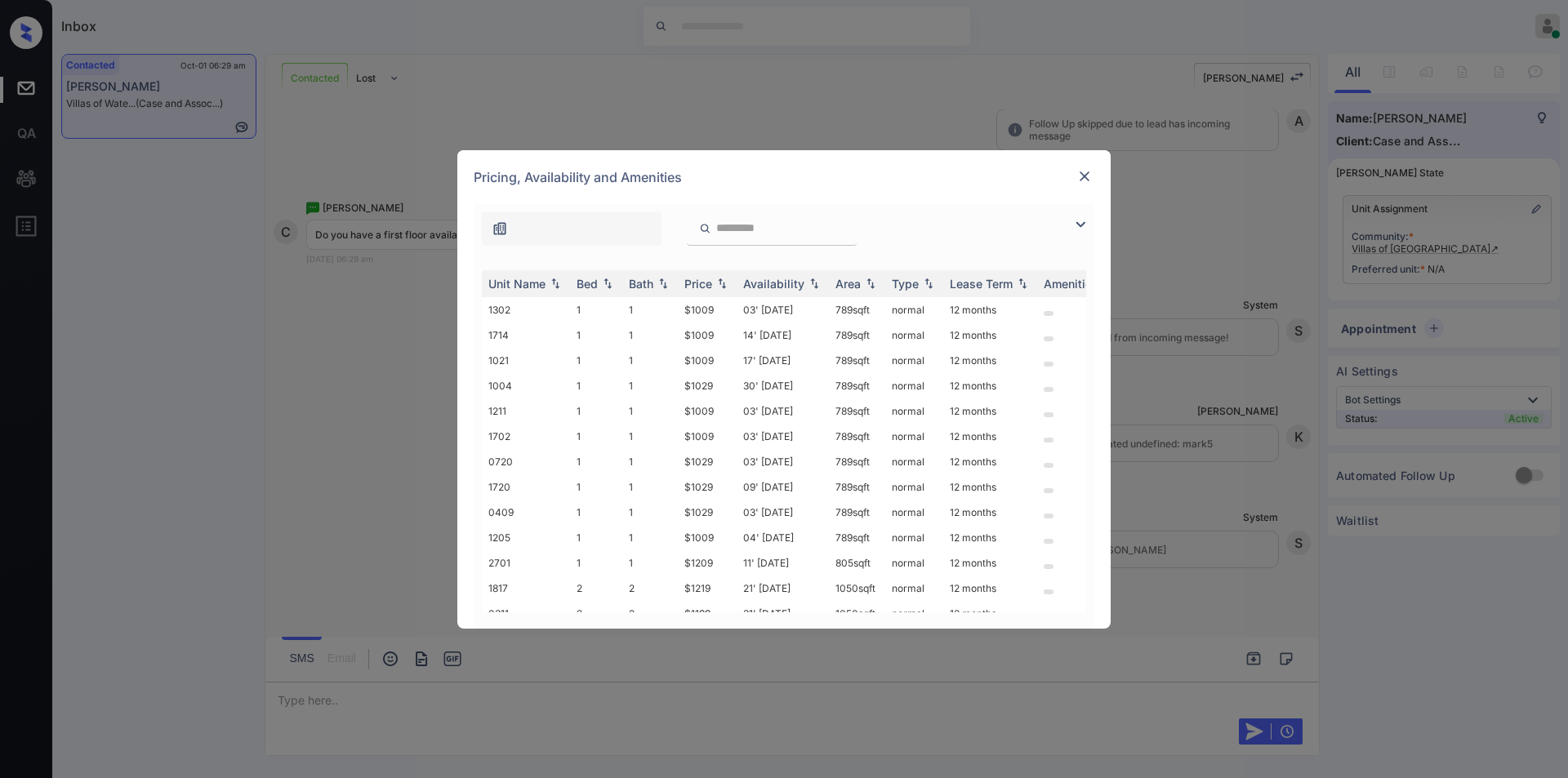
click at [1088, 174] on img at bounding box center [1084, 176] width 16 height 16
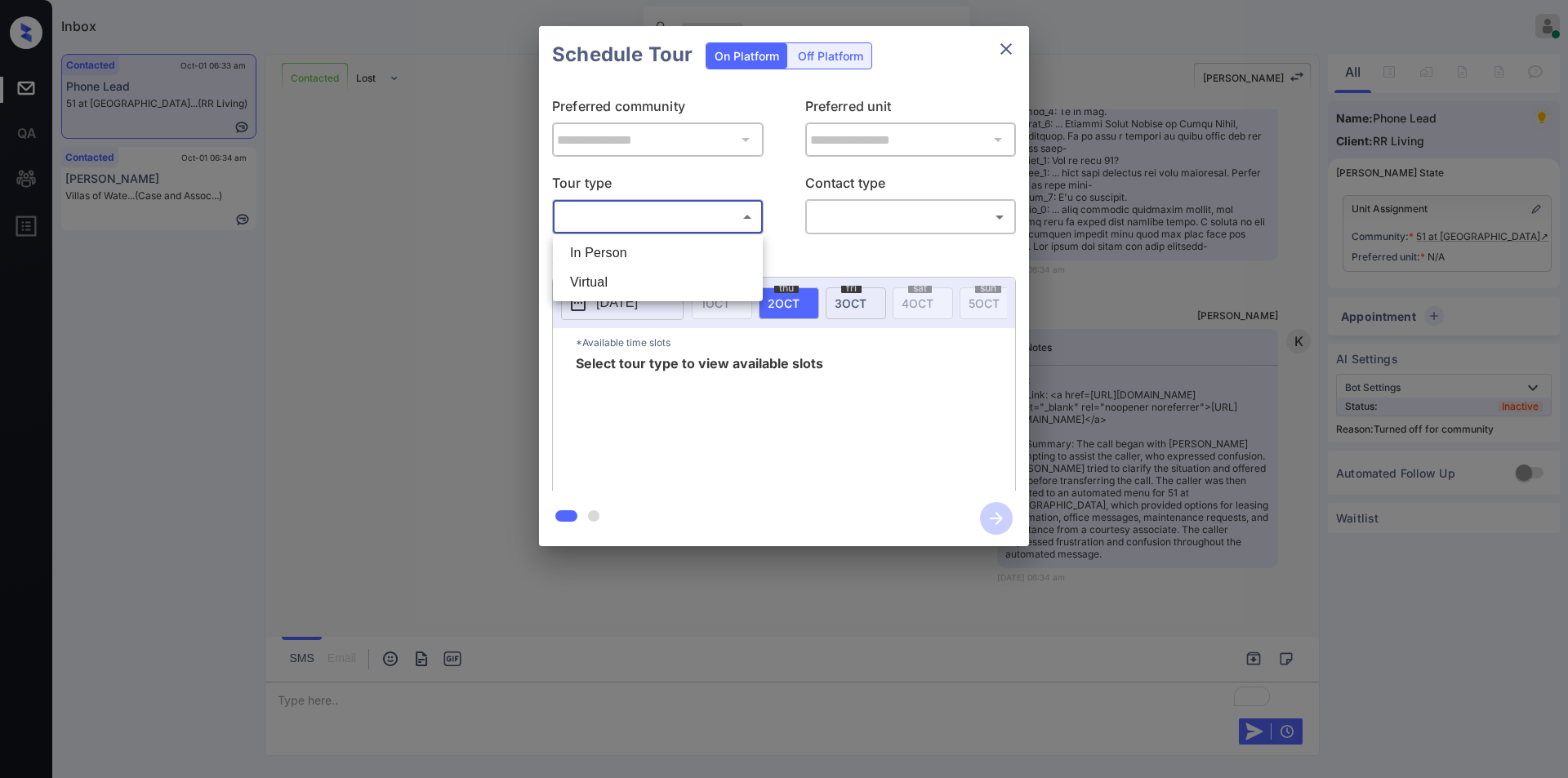
click at [578, 213] on body "Inbox [PERSON_NAME] Online Set yourself offline Set yourself on break Profile S…" at bounding box center [784, 389] width 1568 height 778
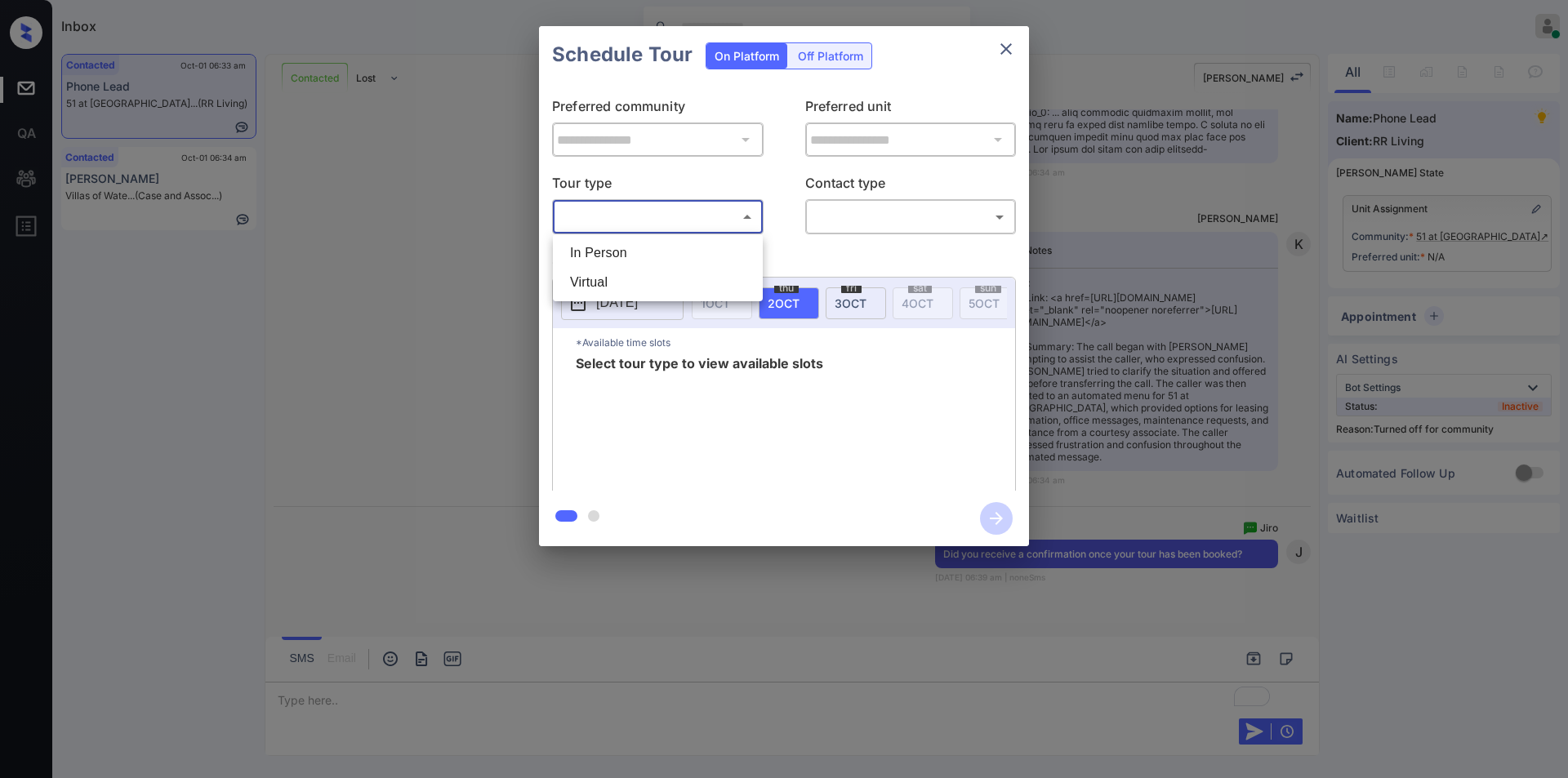
click at [581, 238] on ul "In Person Virtual" at bounding box center [657, 268] width 210 height 67
click at [649, 255] on li "In Person" at bounding box center [657, 253] width 202 height 30
type input "********"
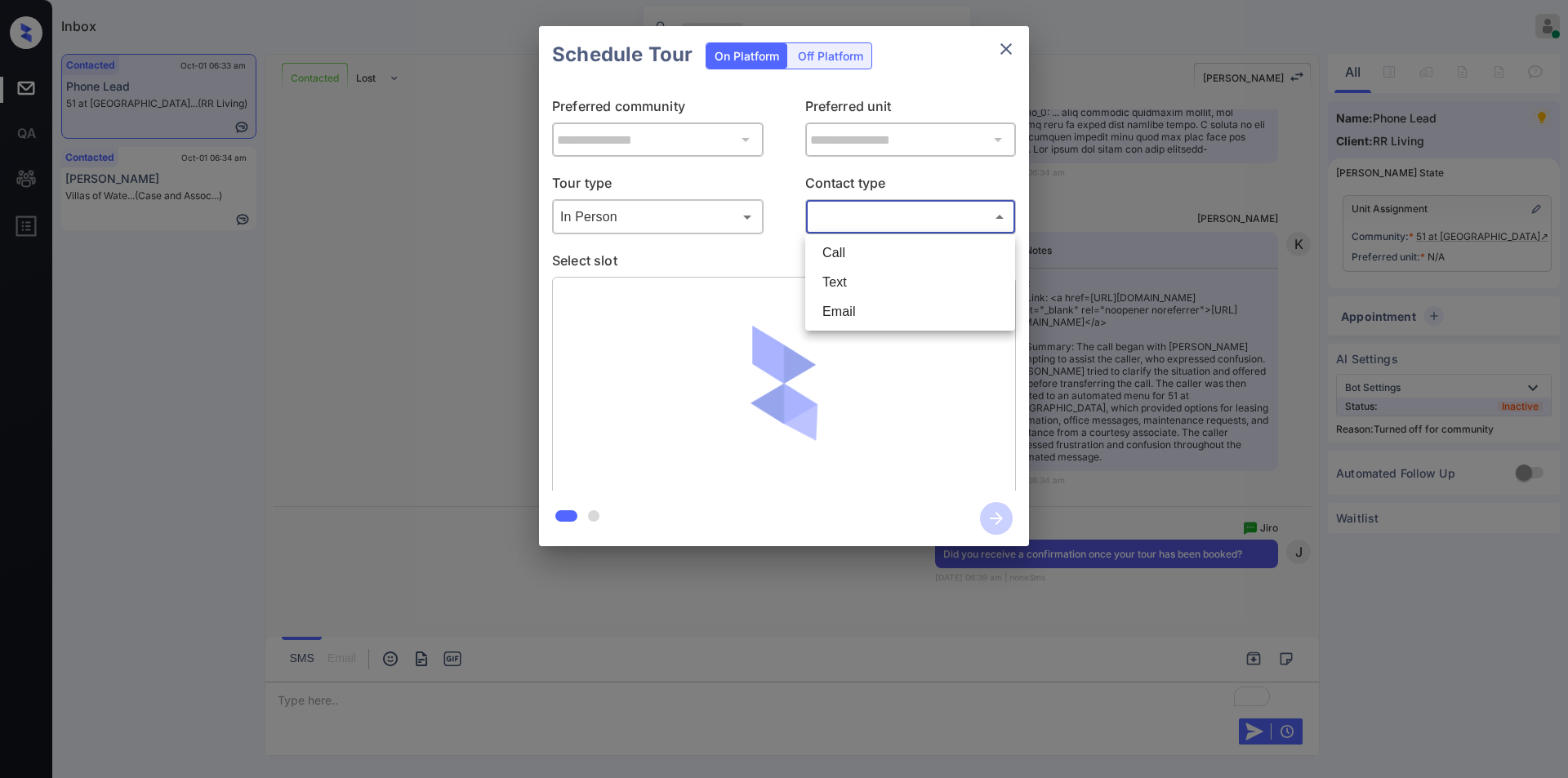
click at [869, 218] on body "Inbox Jiro Alonzo Online Set yourself offline Set yourself on break Profile Swi…" at bounding box center [784, 389] width 1568 height 778
click at [835, 289] on li "Text" at bounding box center [911, 282] width 202 height 30
type input "****"
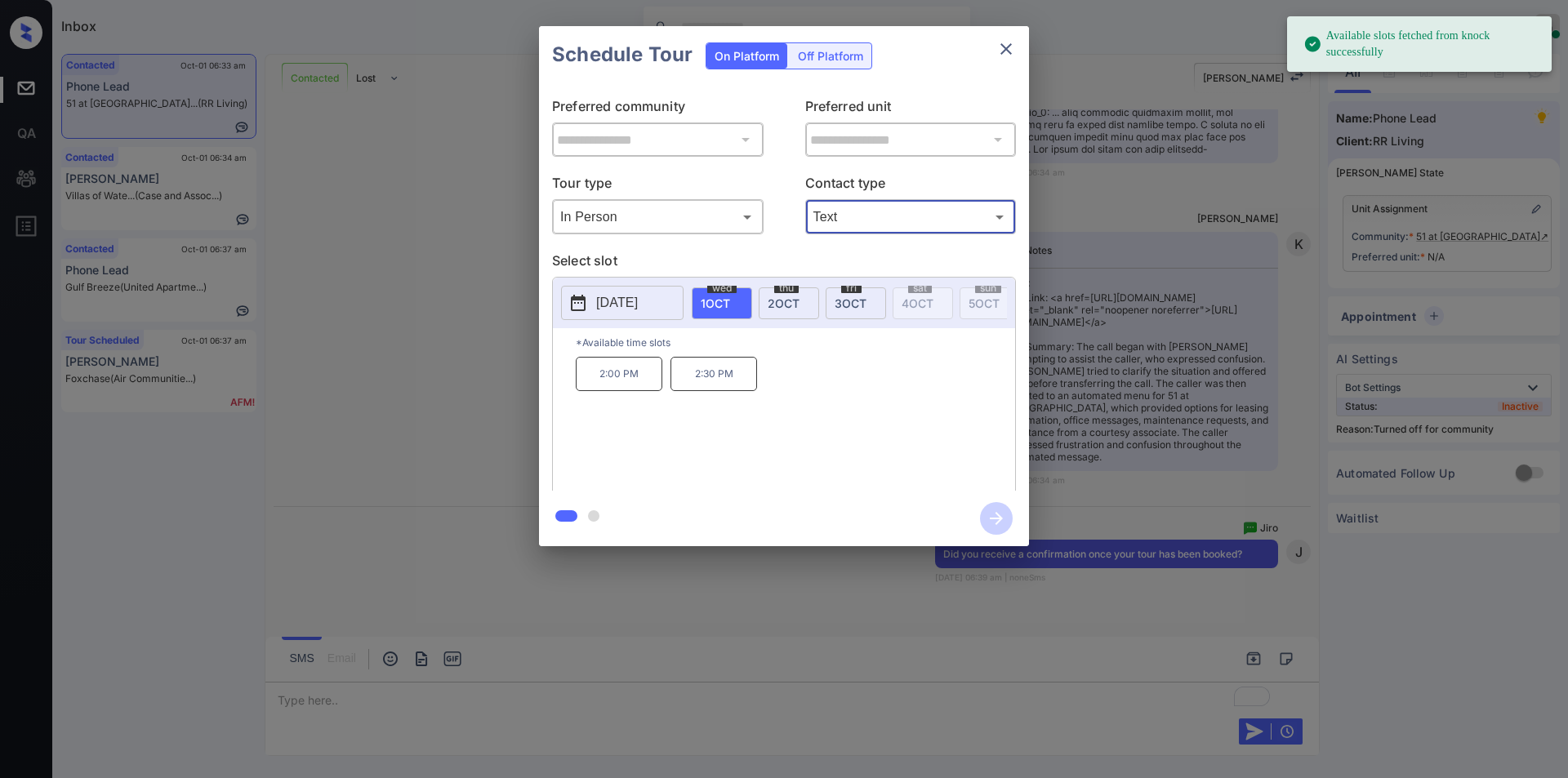
click at [637, 309] on p "2025-10-01" at bounding box center [616, 303] width 41 height 19
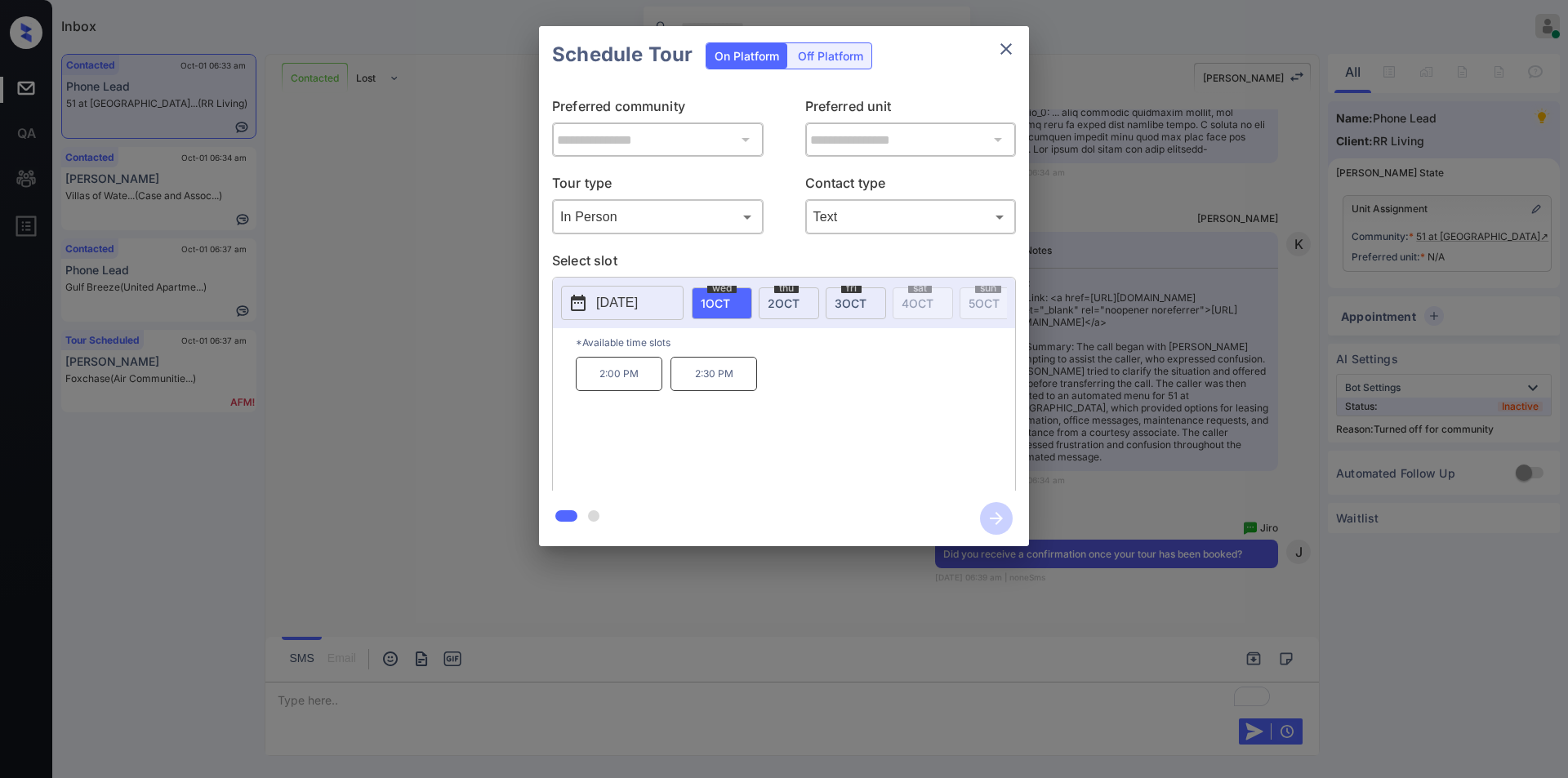
click at [446, 295] on div "**********" at bounding box center [784, 286] width 1568 height 573
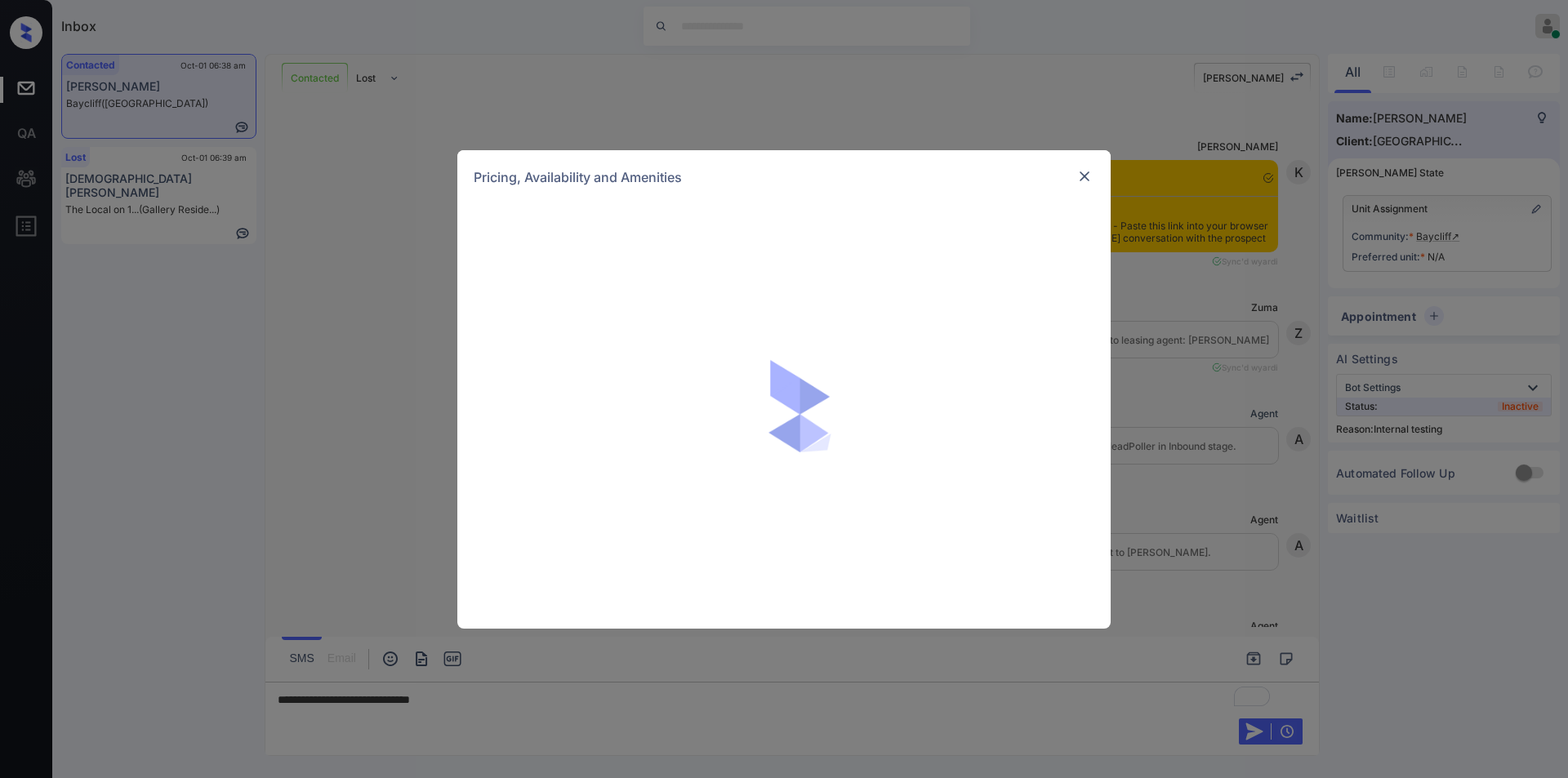
scroll to position [1776, 0]
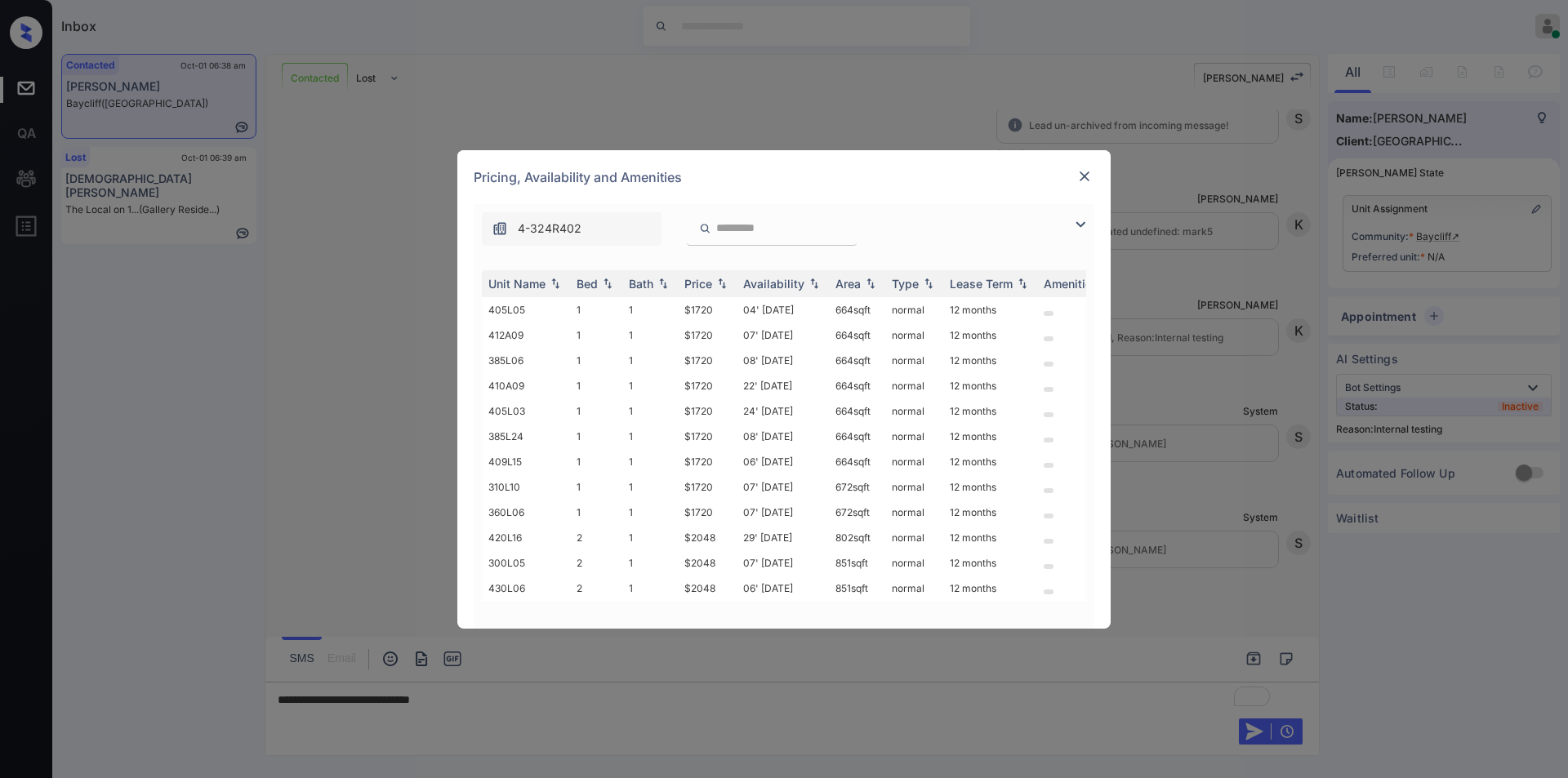
click at [1081, 227] on img at bounding box center [1080, 224] width 19 height 19
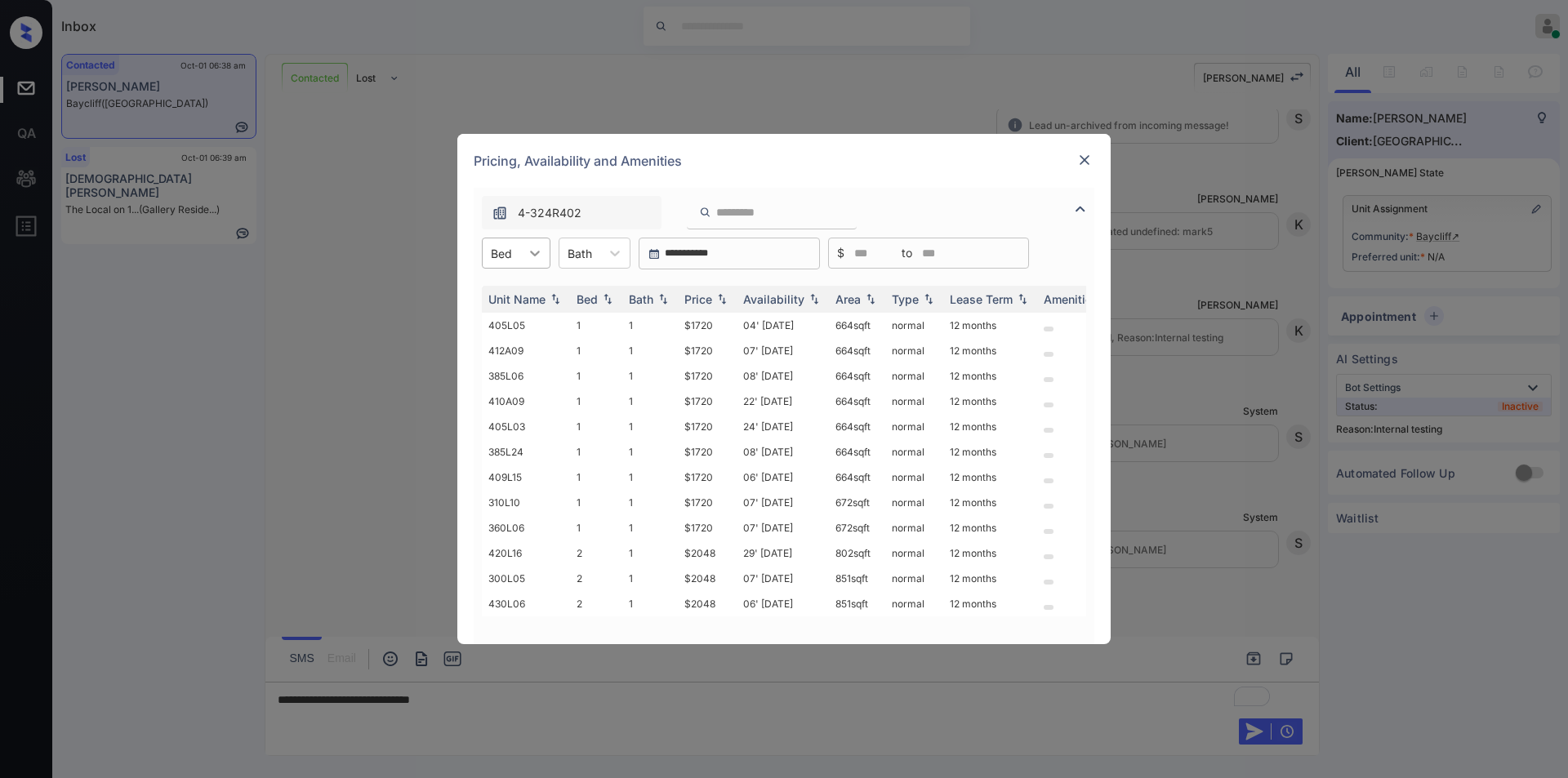
click at [531, 257] on icon at bounding box center [534, 252] width 16 height 16
click at [502, 295] on div "1" at bounding box center [515, 293] width 68 height 30
drag, startPoint x: 685, startPoint y: 325, endPoint x: 719, endPoint y: 322, distance: 34.1
click at [719, 322] on td "$1720" at bounding box center [707, 325] width 59 height 25
copy td "$1720"
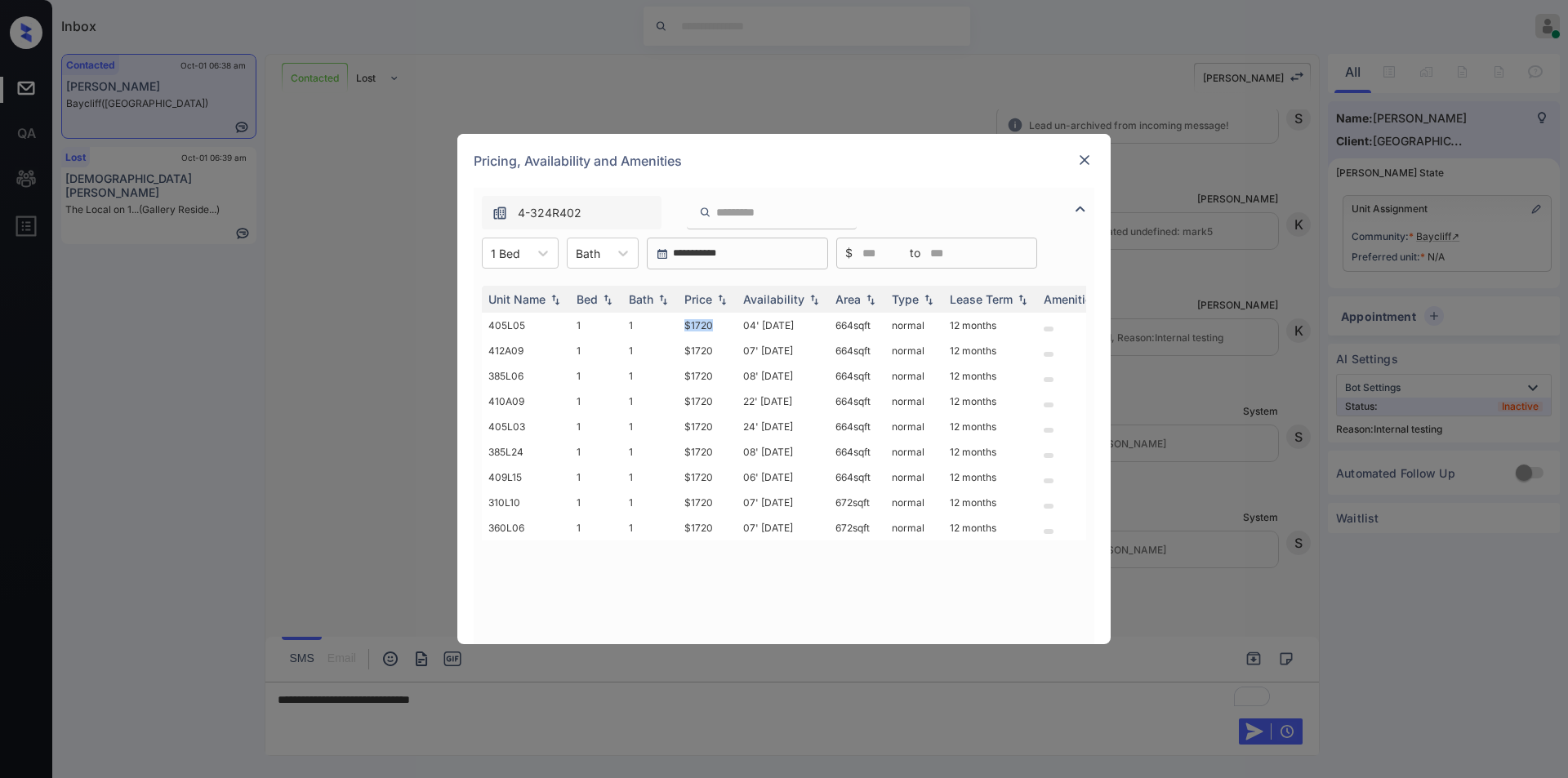
click at [1092, 159] on img at bounding box center [1084, 160] width 16 height 16
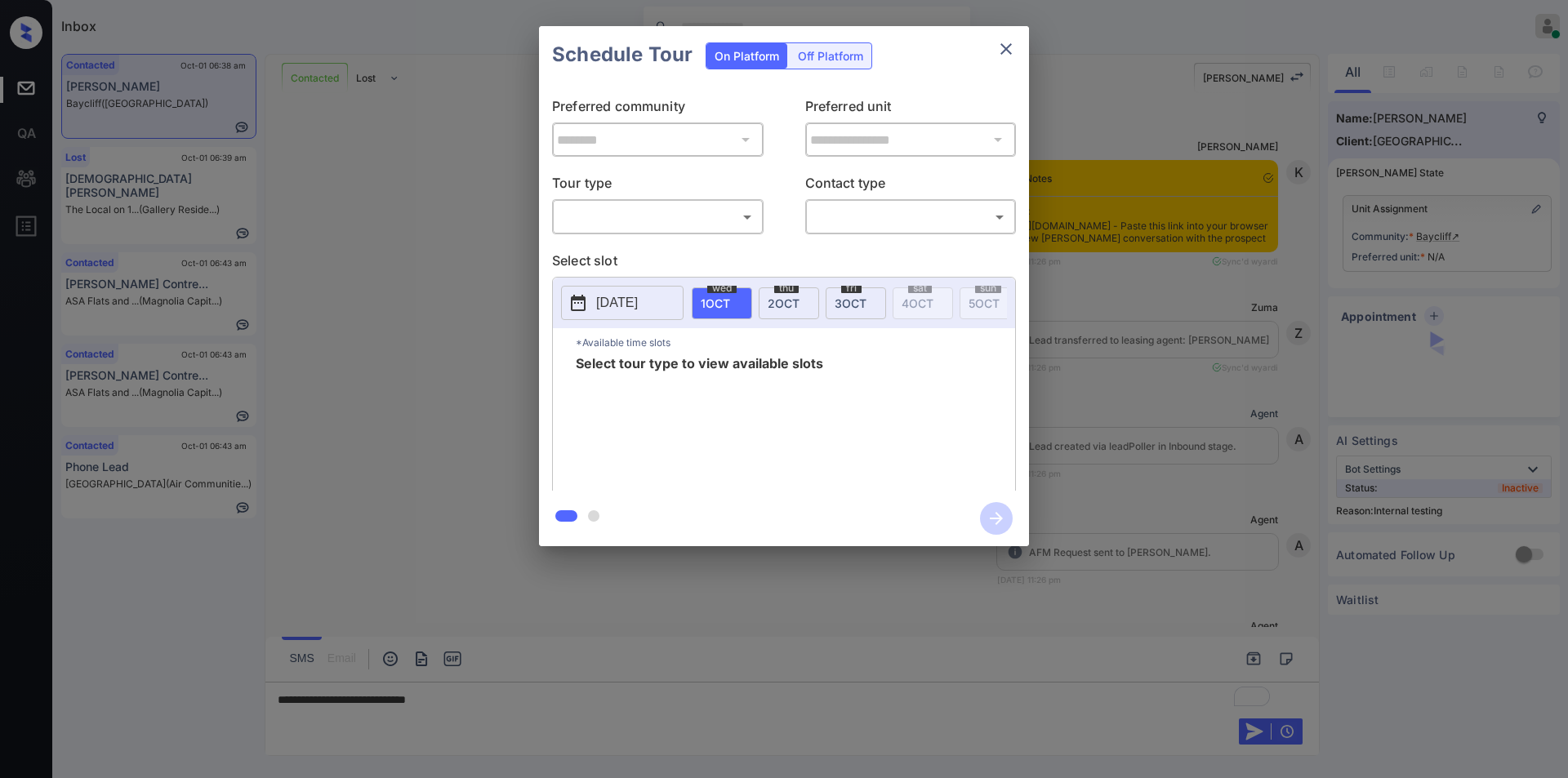
scroll to position [1776, 0]
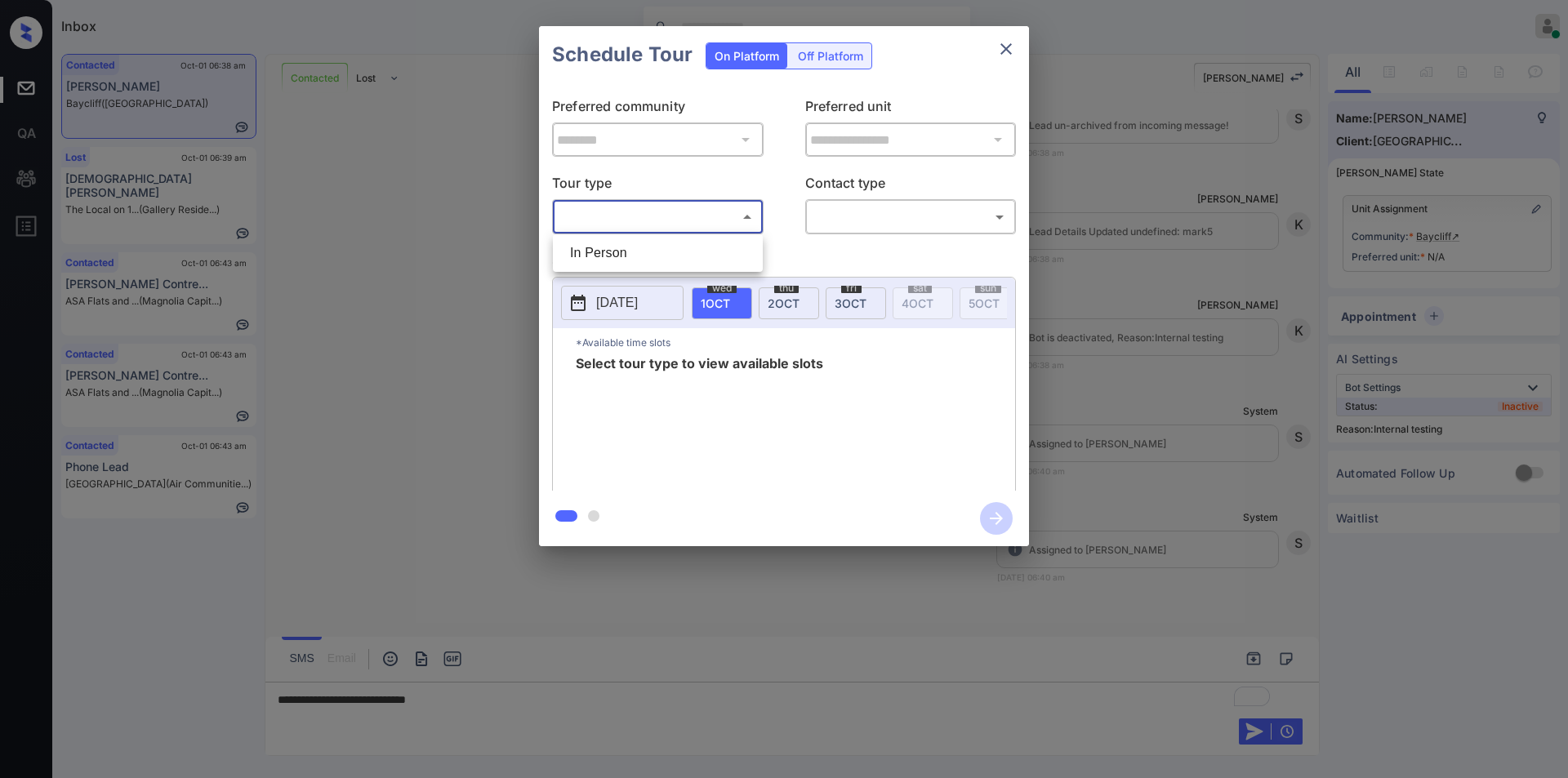
click at [593, 222] on body "Inbox Jiro Alonzo Online Set yourself offline Set yourself on break Profile Swi…" at bounding box center [784, 389] width 1568 height 778
drag, startPoint x: 586, startPoint y: 246, endPoint x: 869, endPoint y: 235, distance: 283.2
click at [587, 249] on li "In Person" at bounding box center [657, 253] width 202 height 30
type input "********"
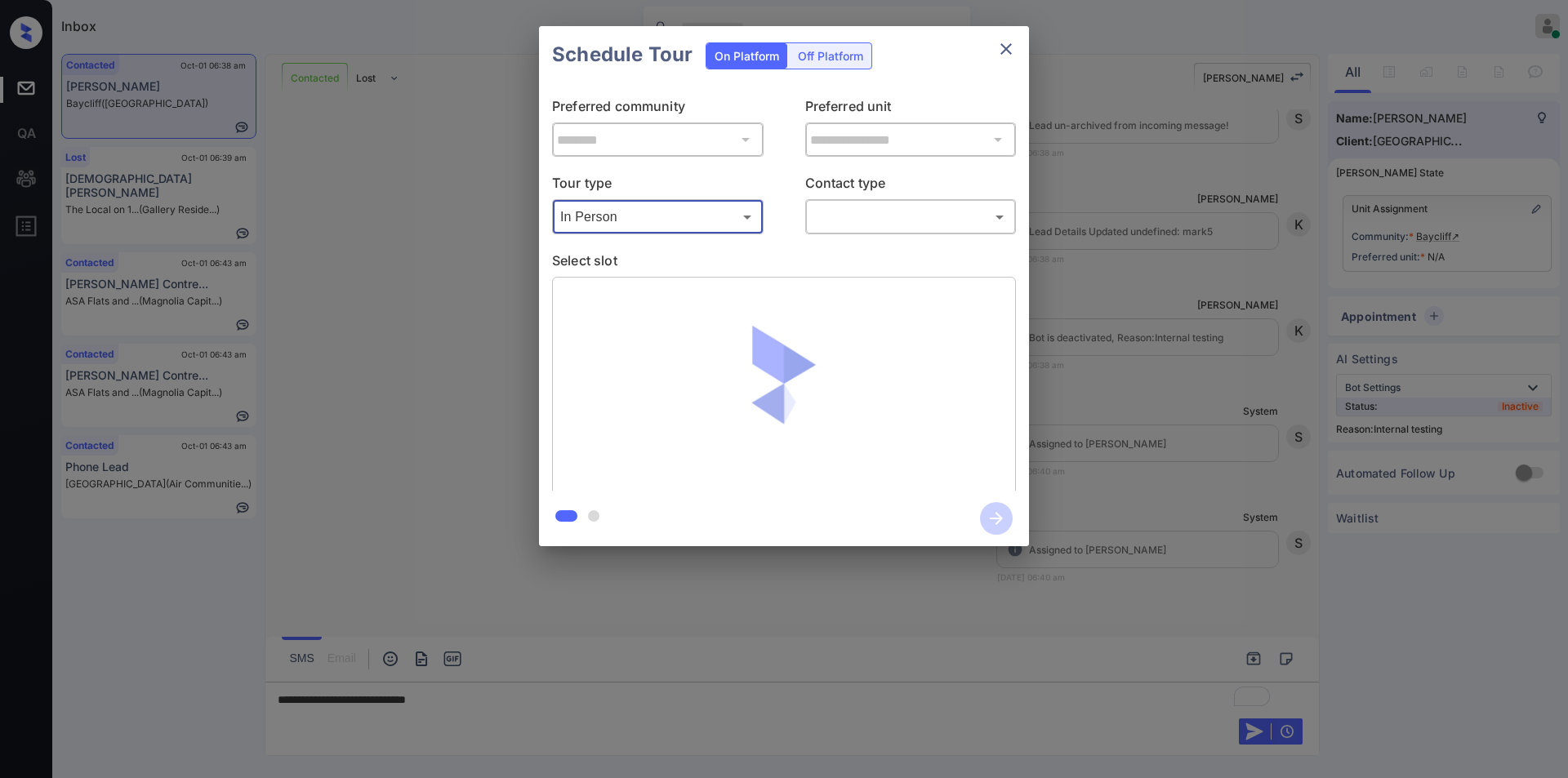
click at [874, 220] on body "Inbox Jiro Alonzo Online Set yourself offline Set yourself on break Profile Swi…" at bounding box center [784, 389] width 1568 height 778
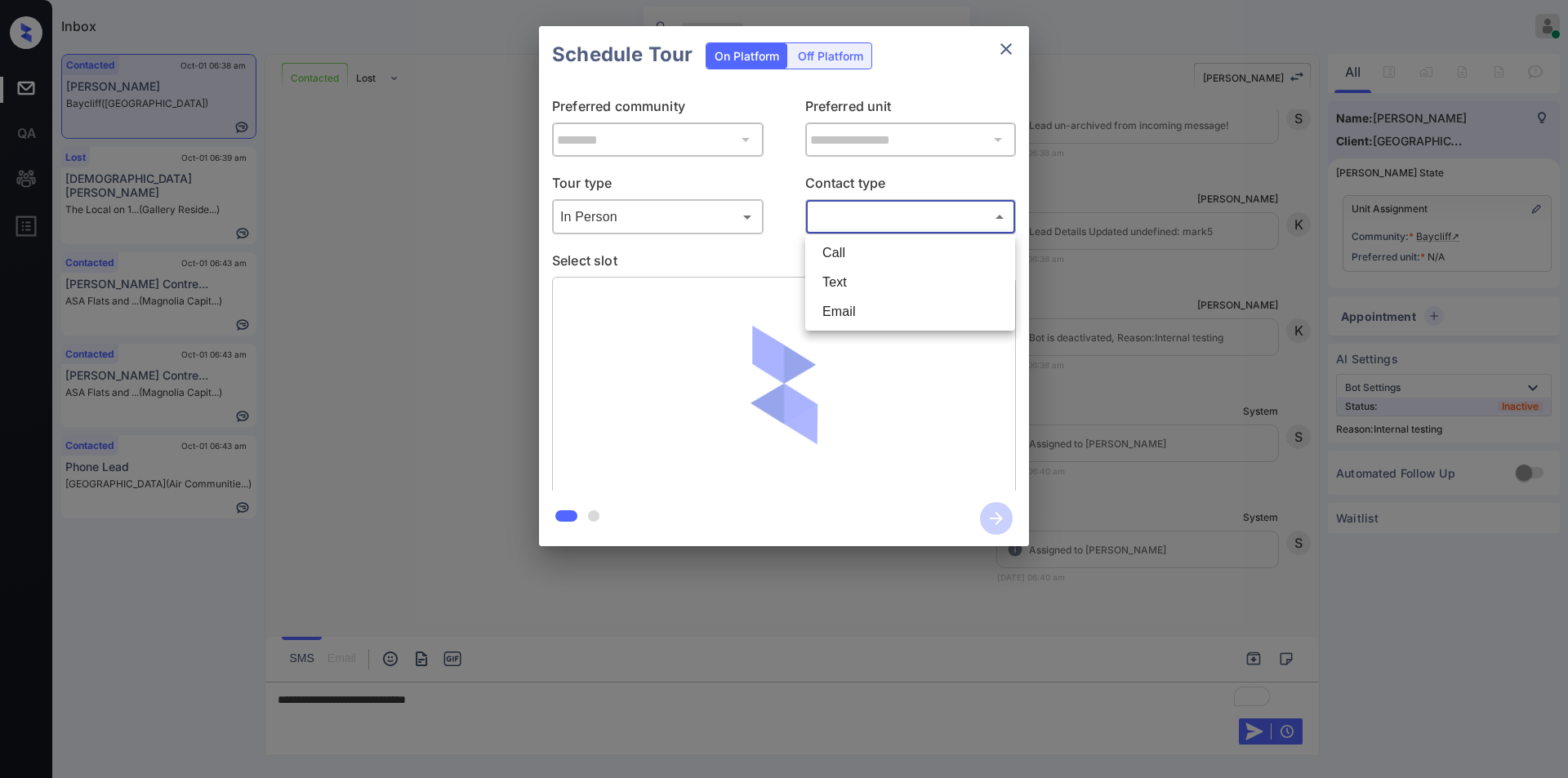
click at [865, 287] on li "Text" at bounding box center [911, 282] width 202 height 30
type input "****"
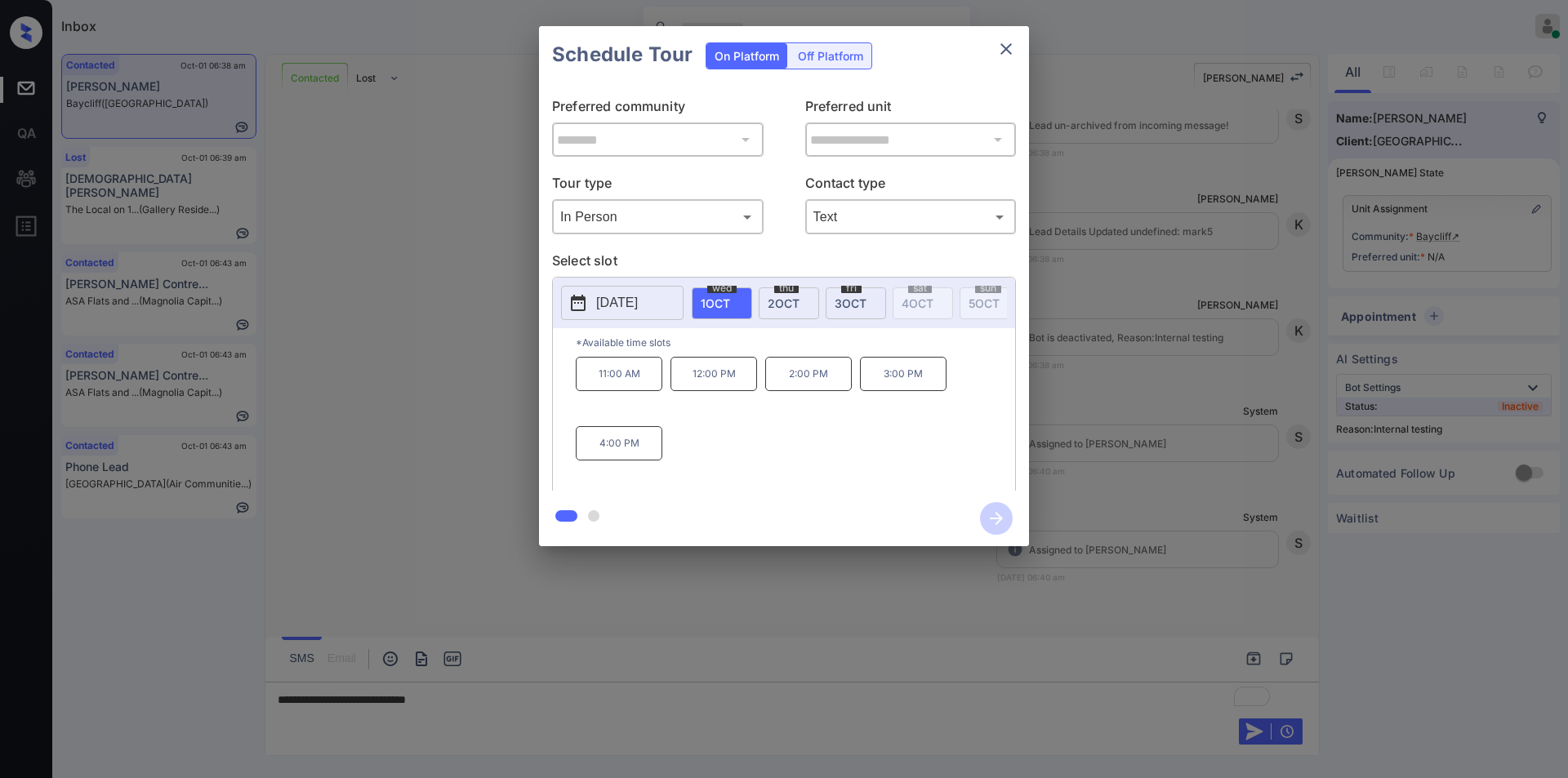
click at [398, 421] on div "**********" at bounding box center [784, 286] width 1568 height 573
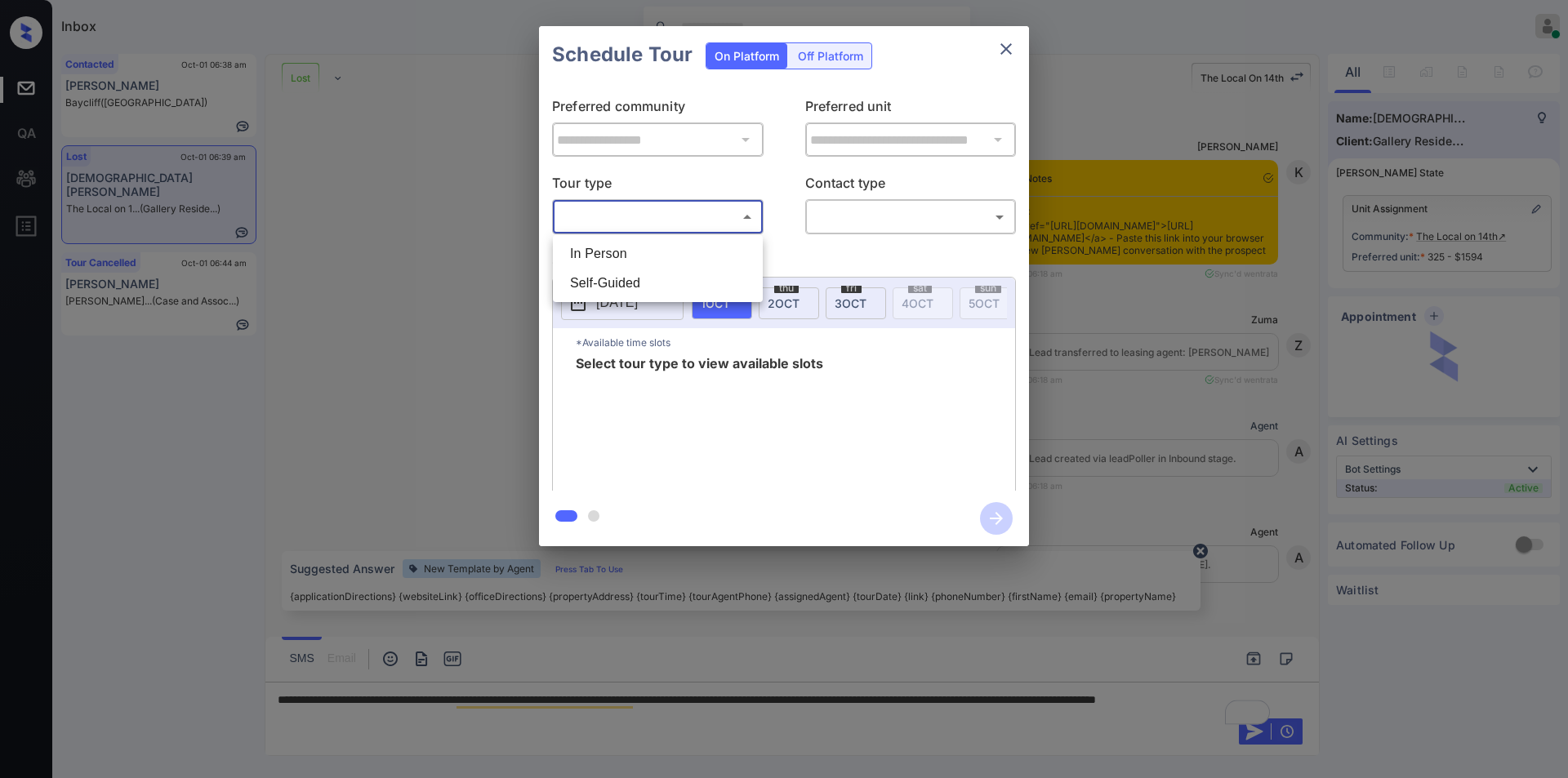
scroll to position [4898, 0]
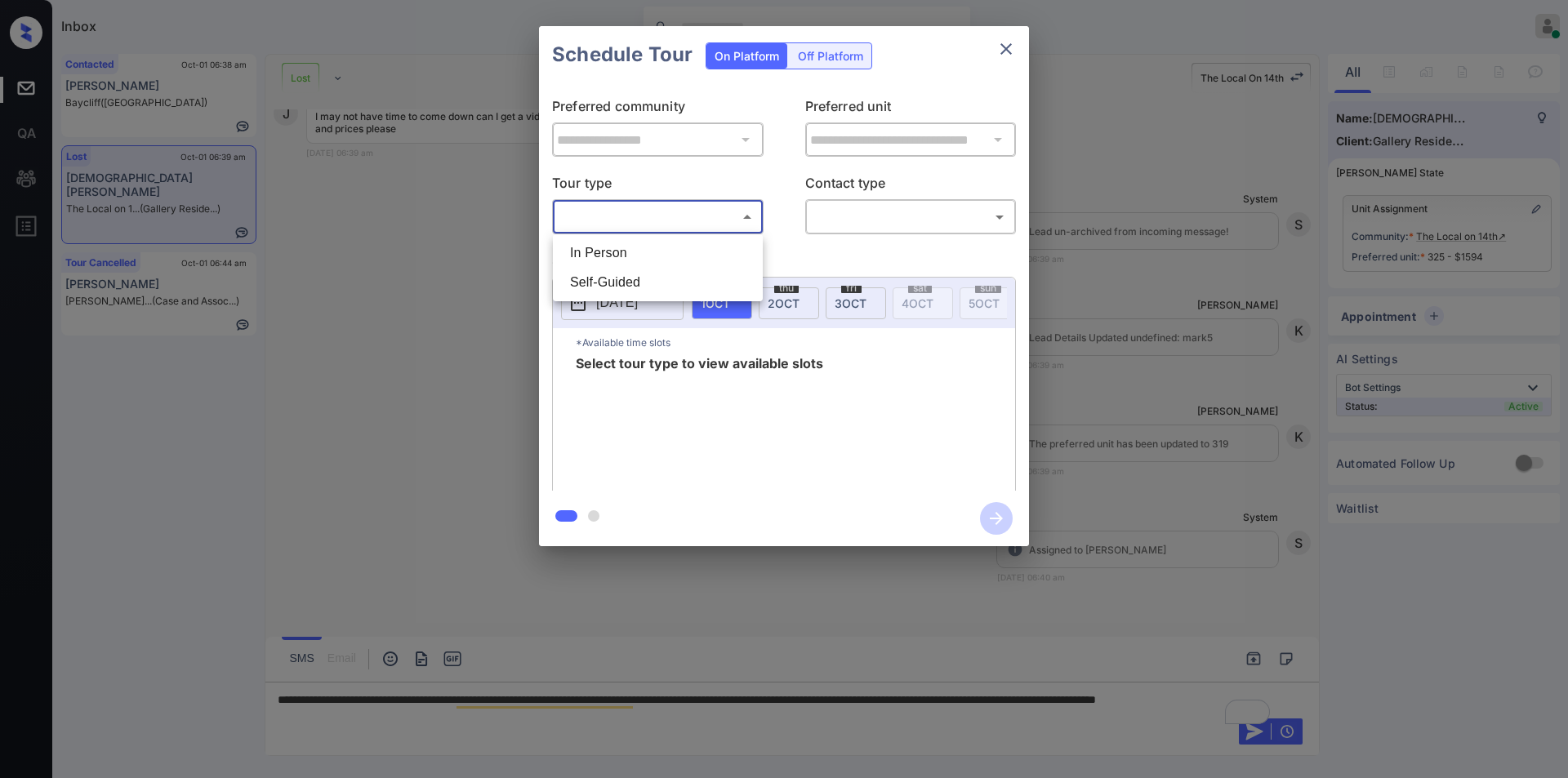
click at [471, 320] on div at bounding box center [784, 389] width 1568 height 778
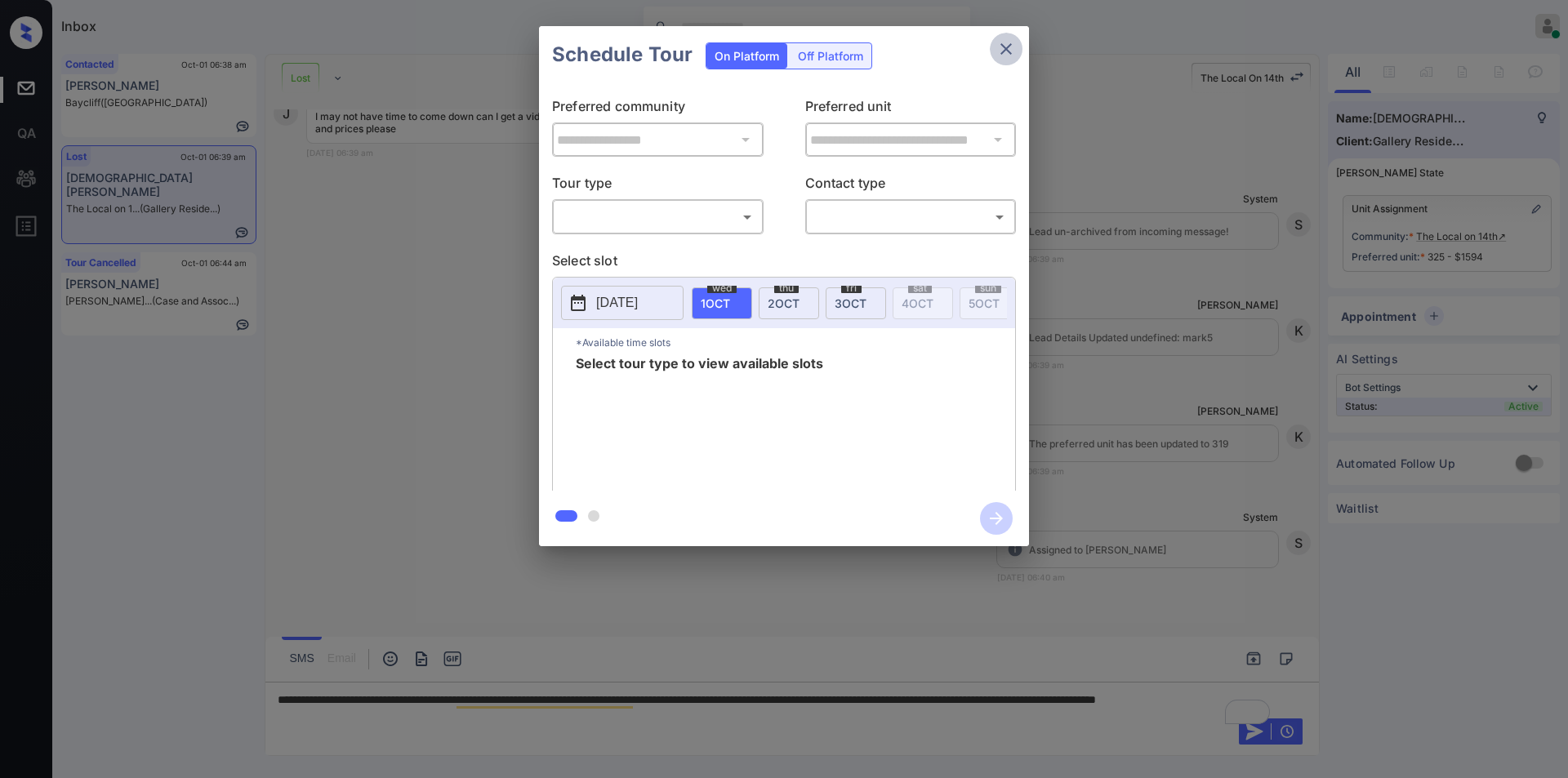
click at [1008, 53] on icon "close" at bounding box center [1006, 49] width 19 height 19
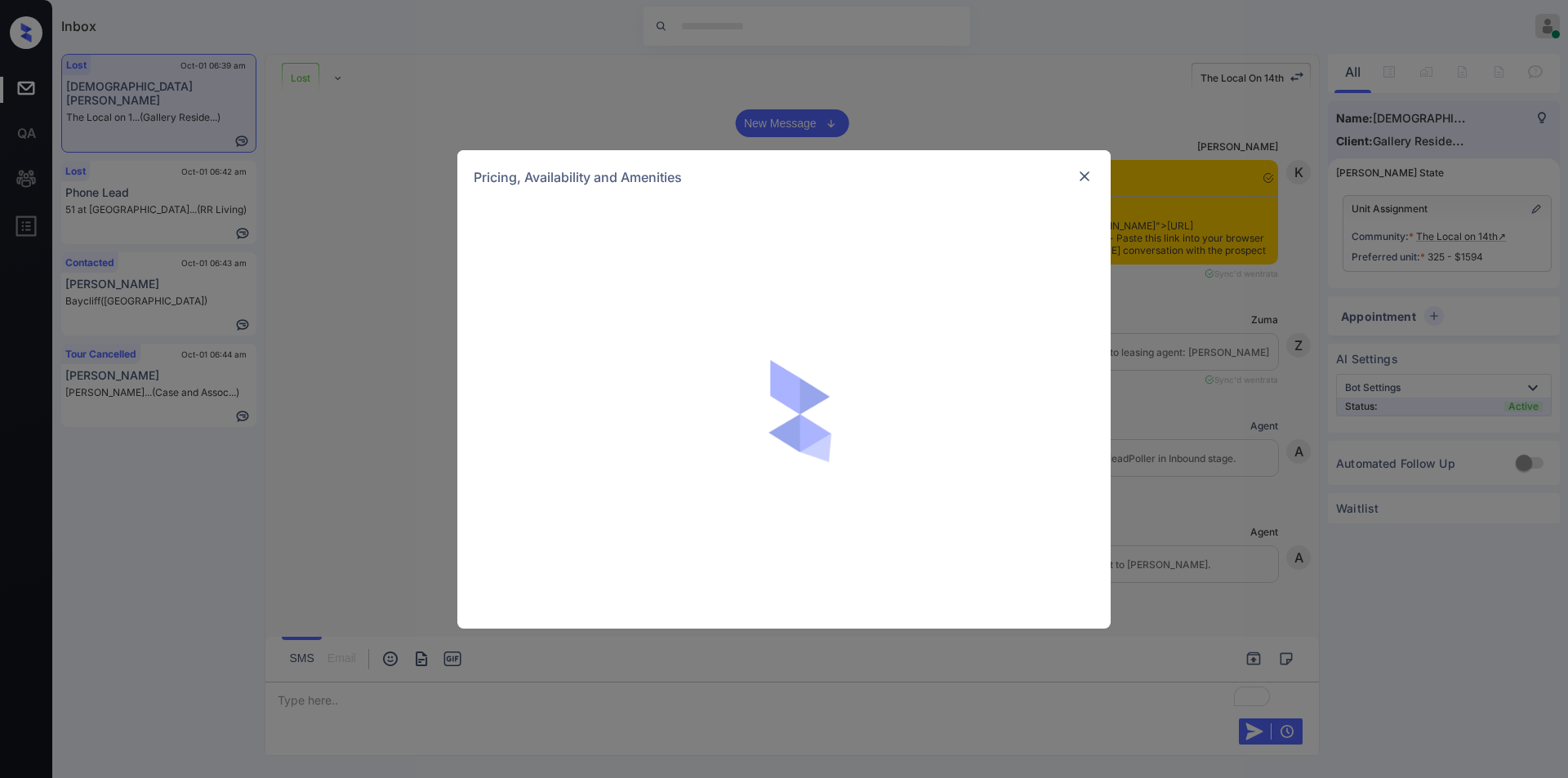
scroll to position [4627, 0]
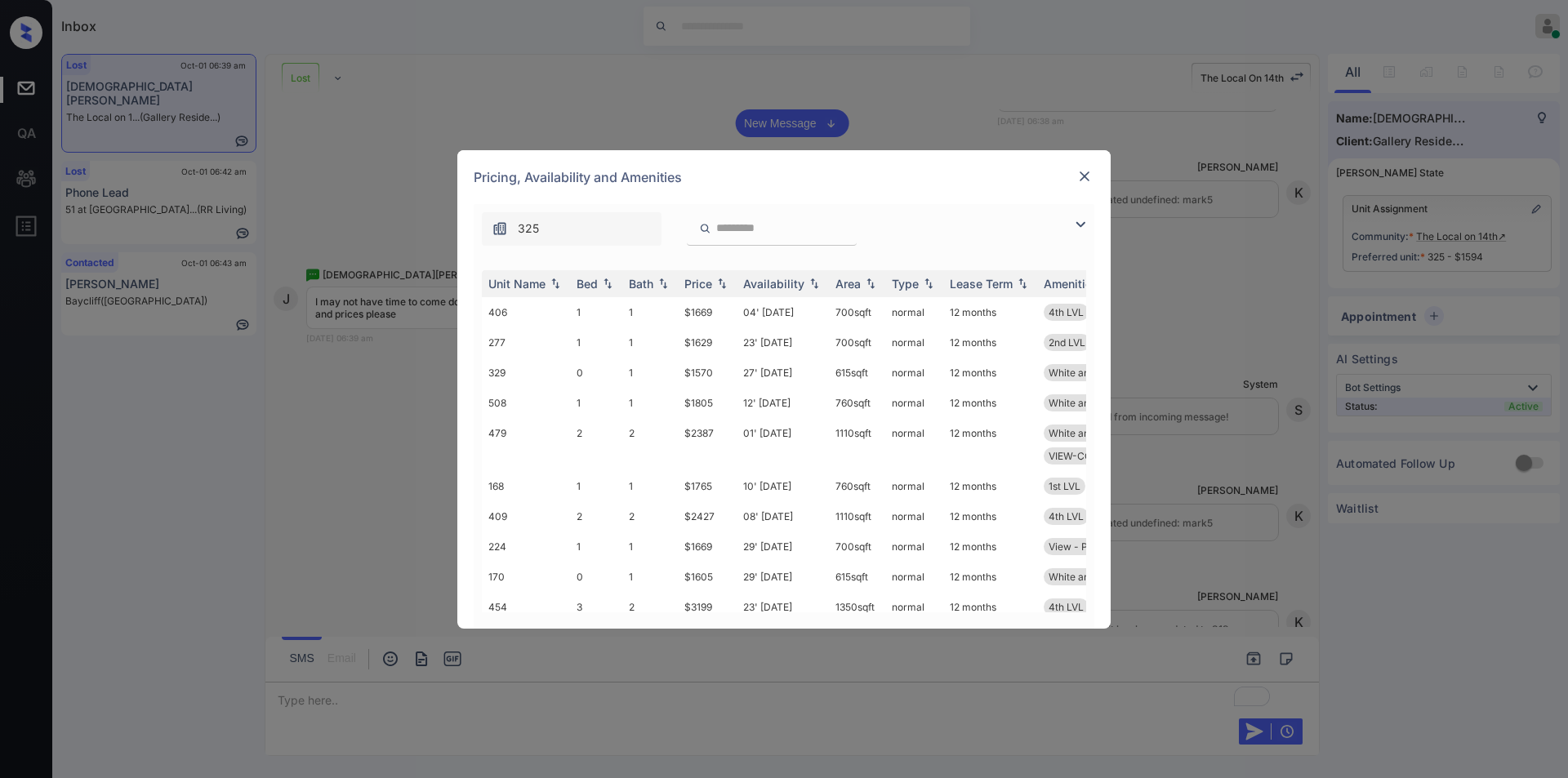
click at [1067, 228] on div "325" at bounding box center [784, 224] width 621 height 41
click at [1084, 219] on img at bounding box center [1080, 224] width 19 height 19
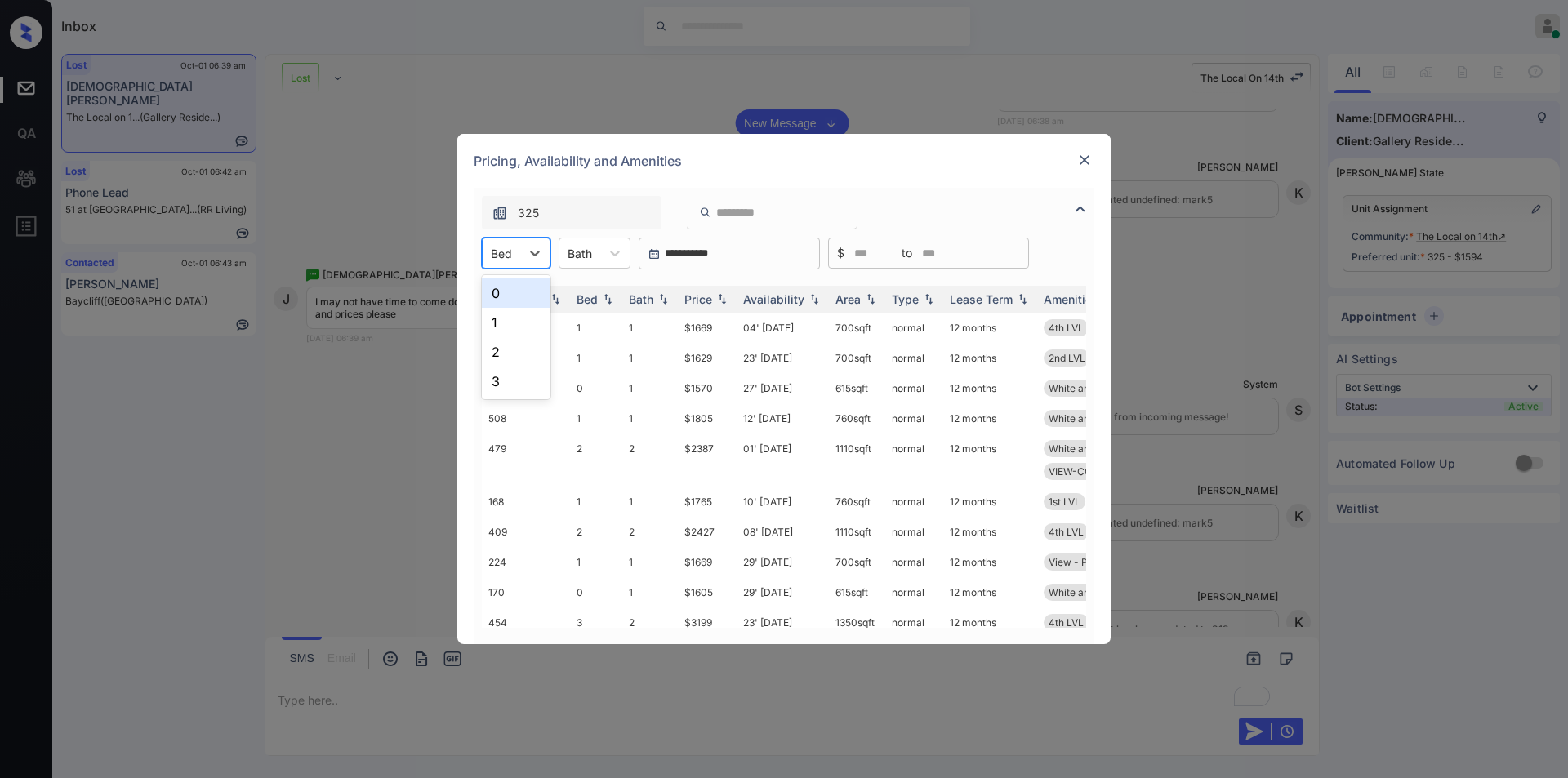
click at [517, 251] on div "Bed" at bounding box center [501, 253] width 38 height 24
click at [503, 319] on div "1" at bounding box center [515, 323] width 68 height 30
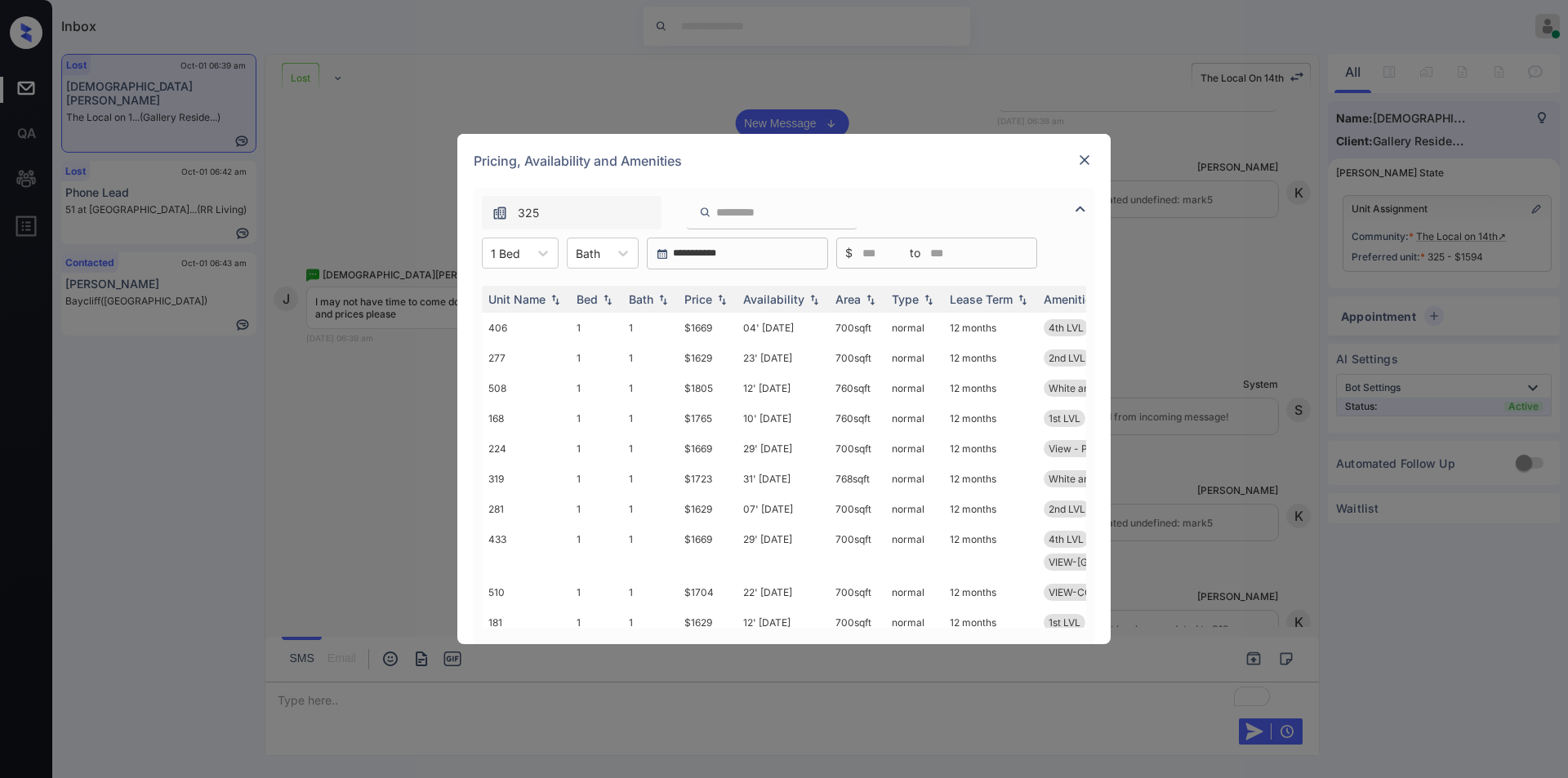
click at [1090, 159] on img at bounding box center [1084, 160] width 16 height 16
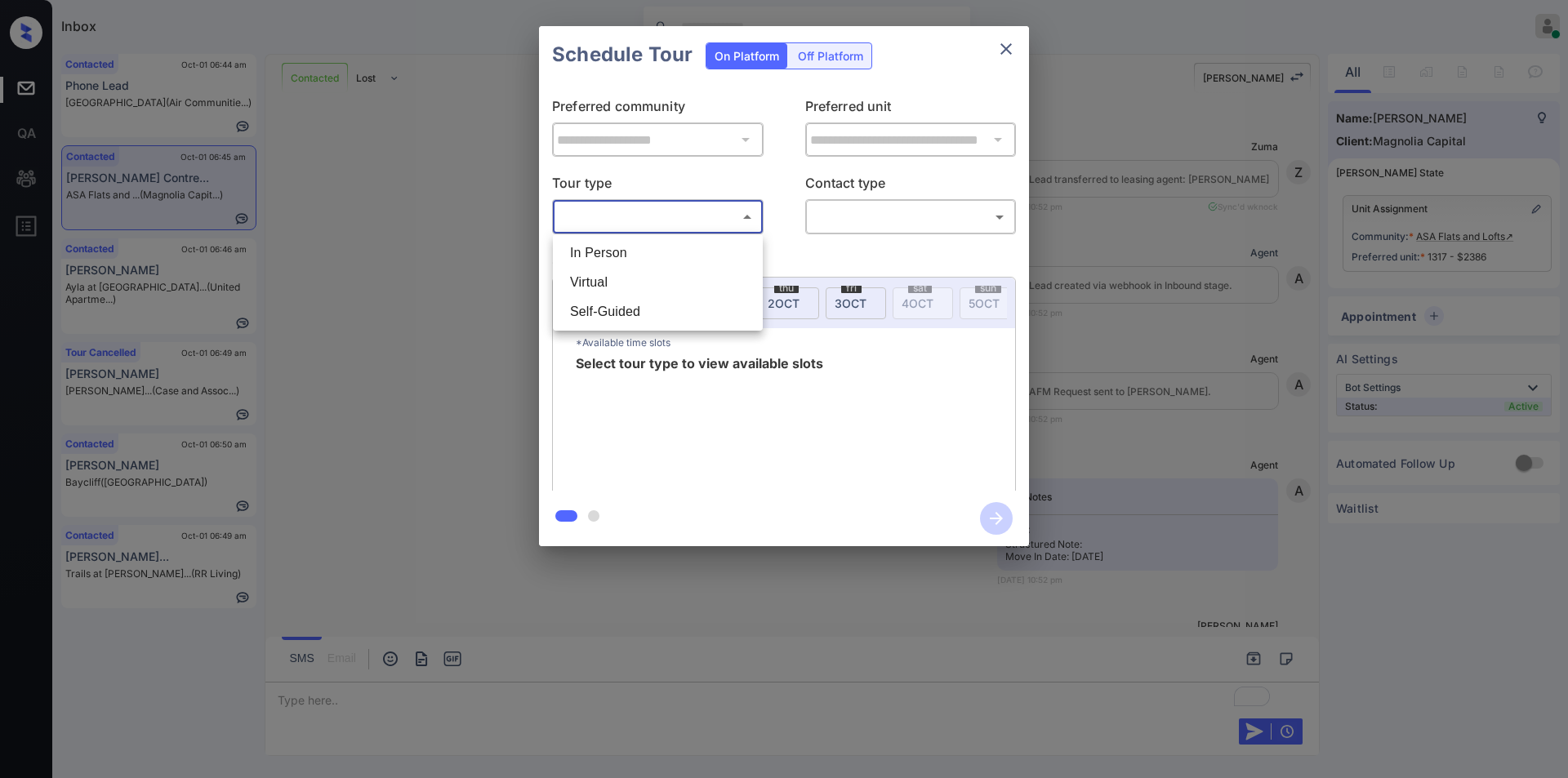
click at [584, 260] on li "In Person" at bounding box center [657, 253] width 202 height 30
type input "********"
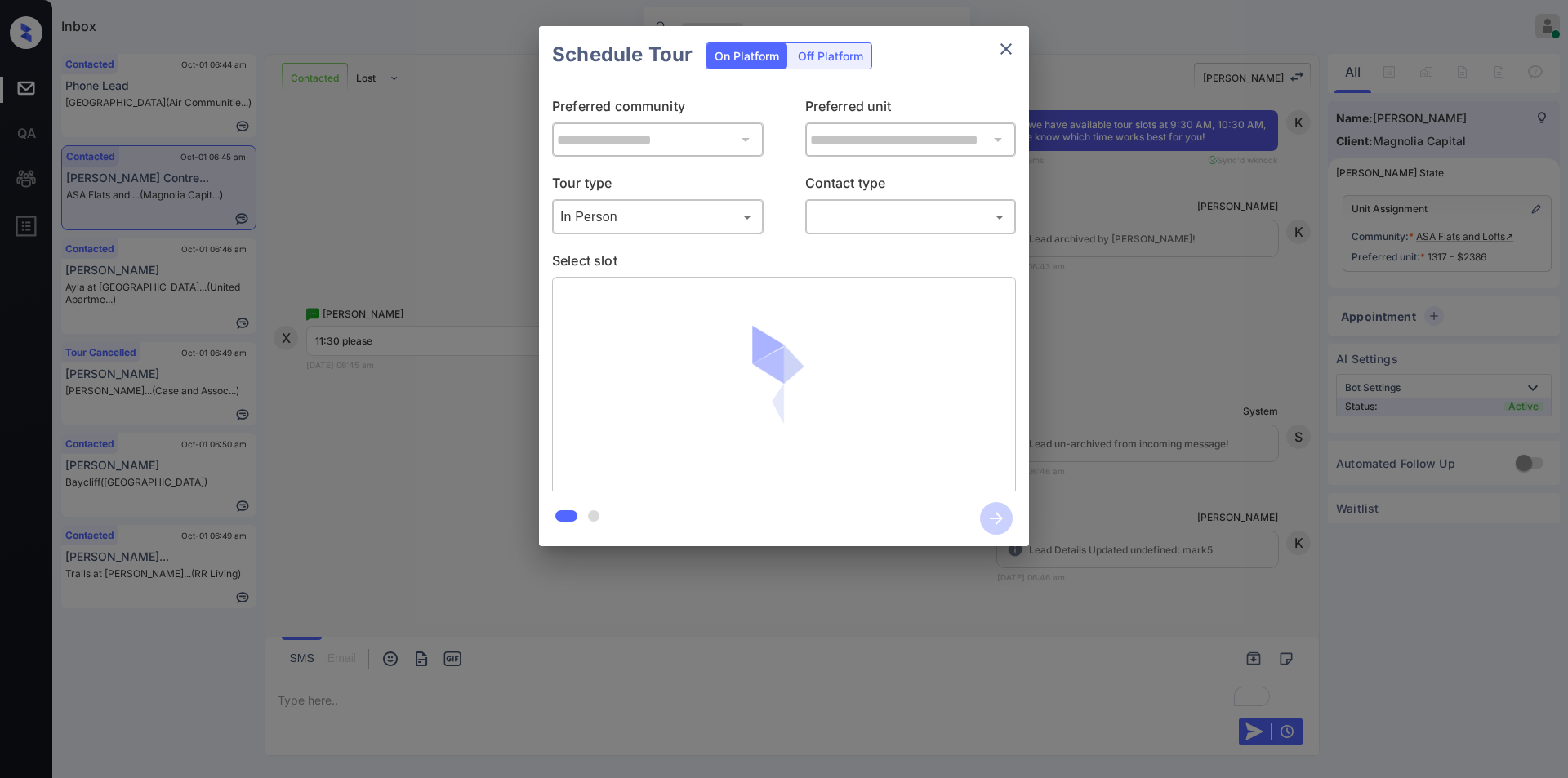
click at [374, 432] on div "**********" at bounding box center [784, 286] width 1568 height 573
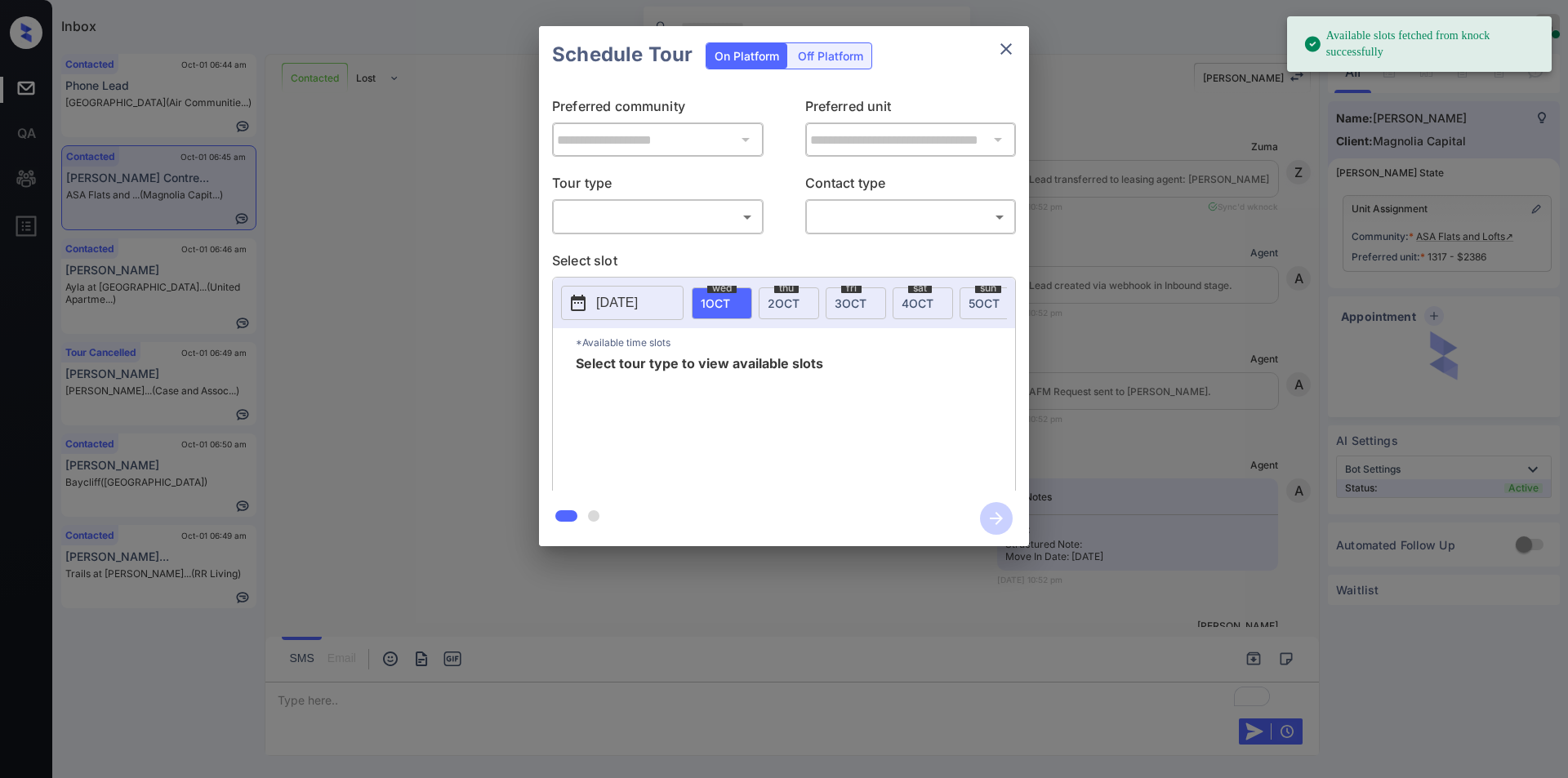
scroll to position [13524, 0]
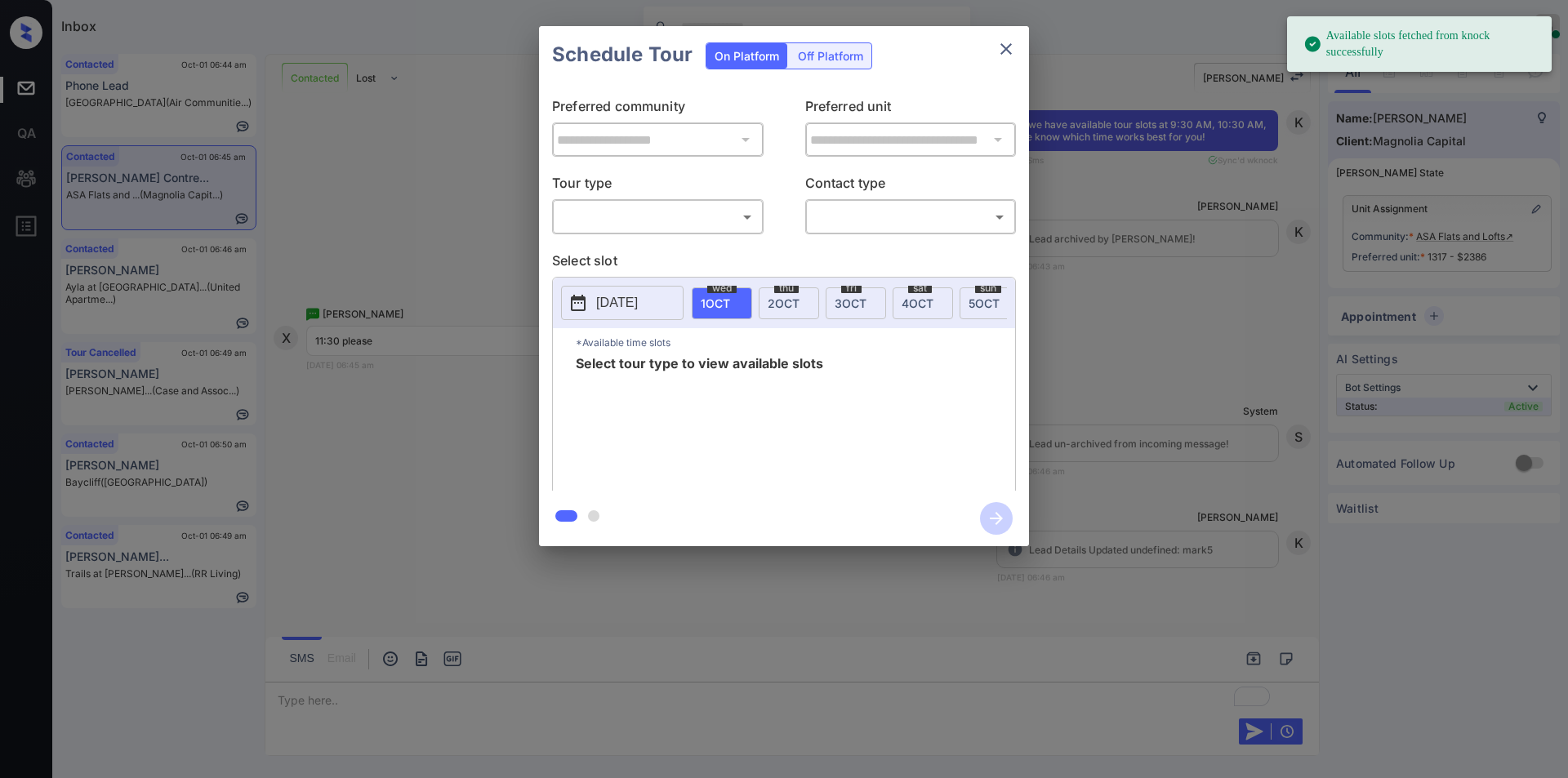
click at [671, 215] on body "Available slots fetched from knock successfully Inbox Jiro Alonzo Online Set yo…" at bounding box center [784, 389] width 1568 height 778
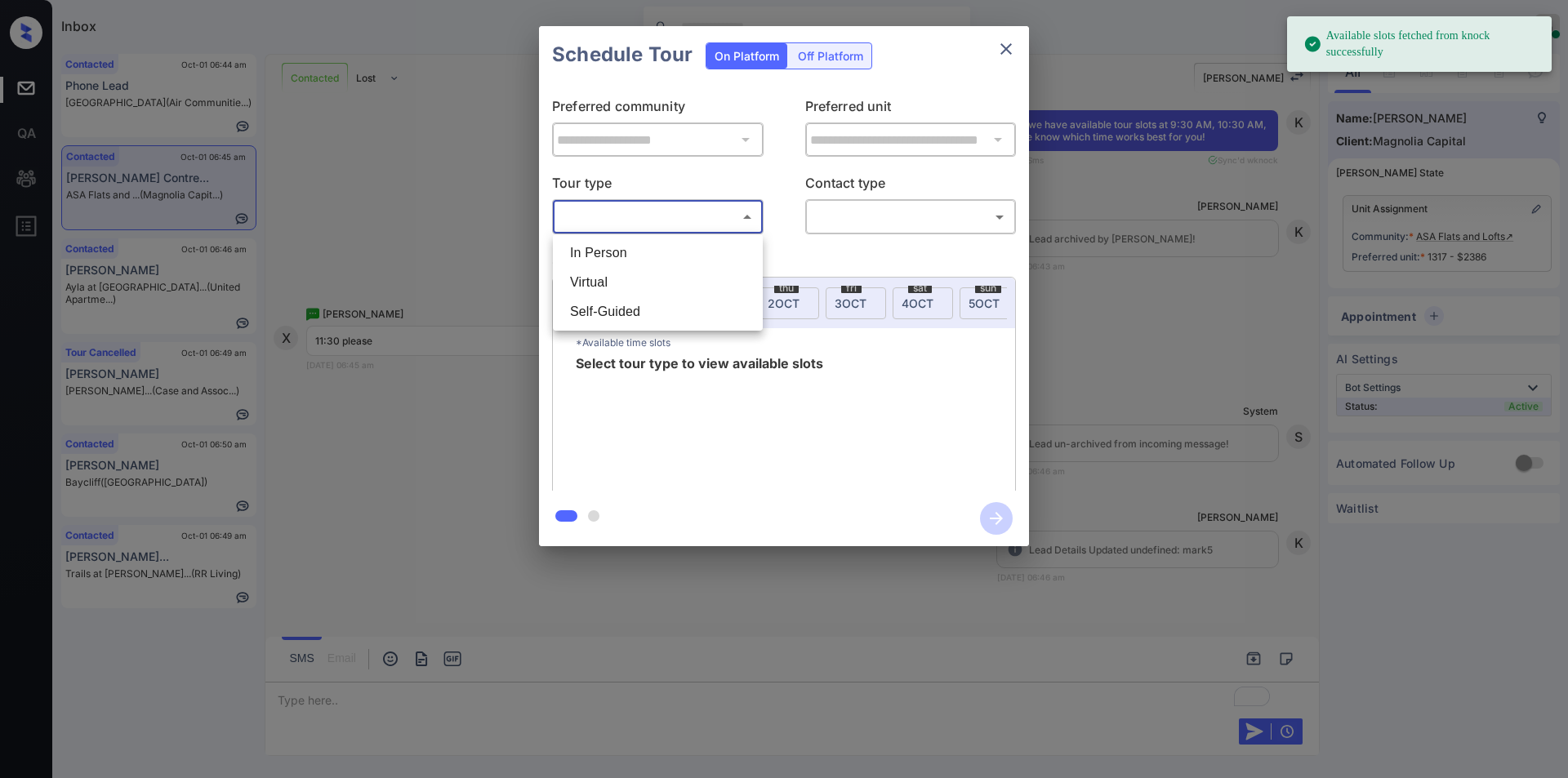
click at [454, 212] on div at bounding box center [784, 389] width 1568 height 778
click at [1258, 400] on div "**********" at bounding box center [784, 286] width 1568 height 573
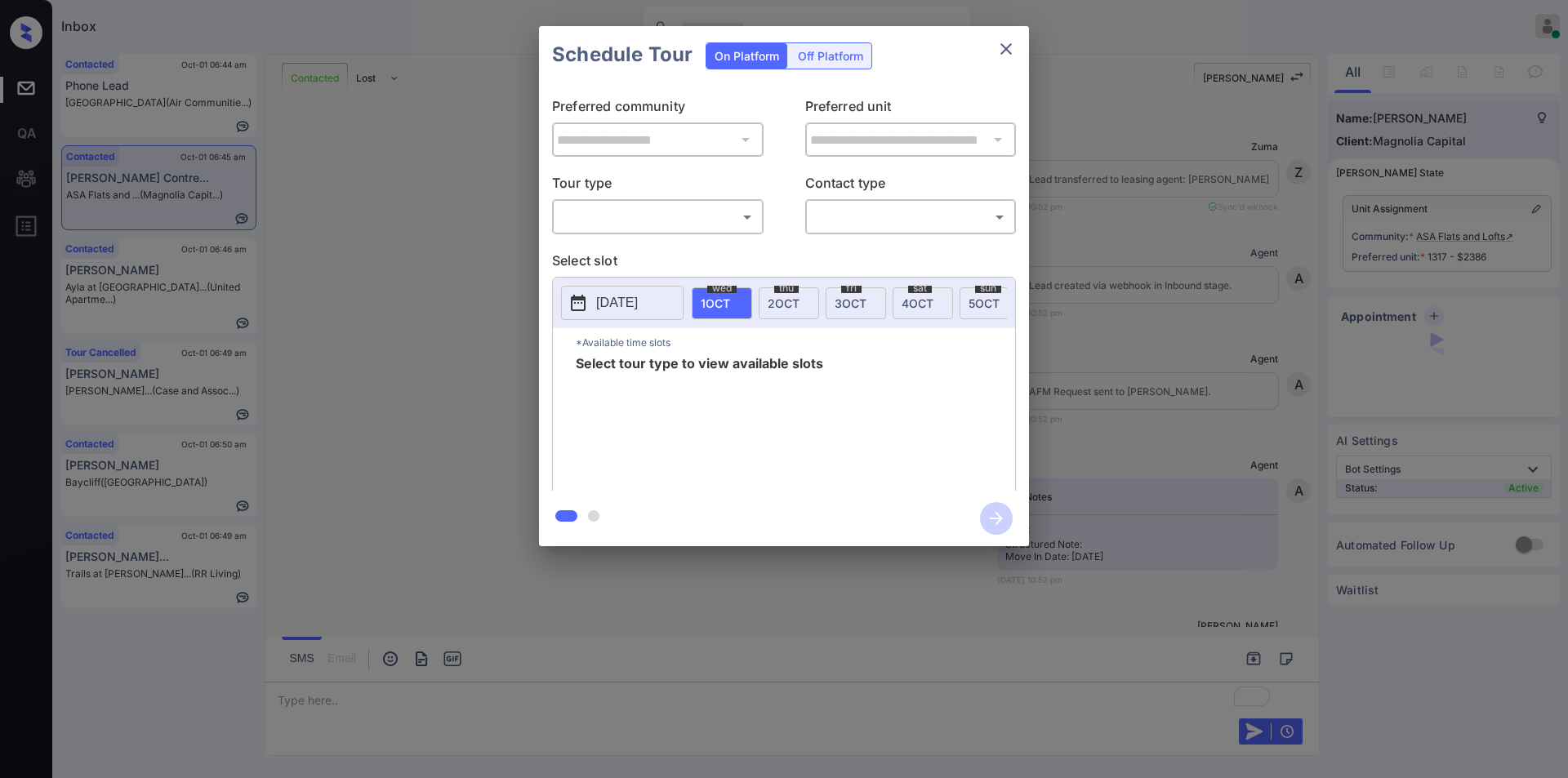
scroll to position [13524, 0]
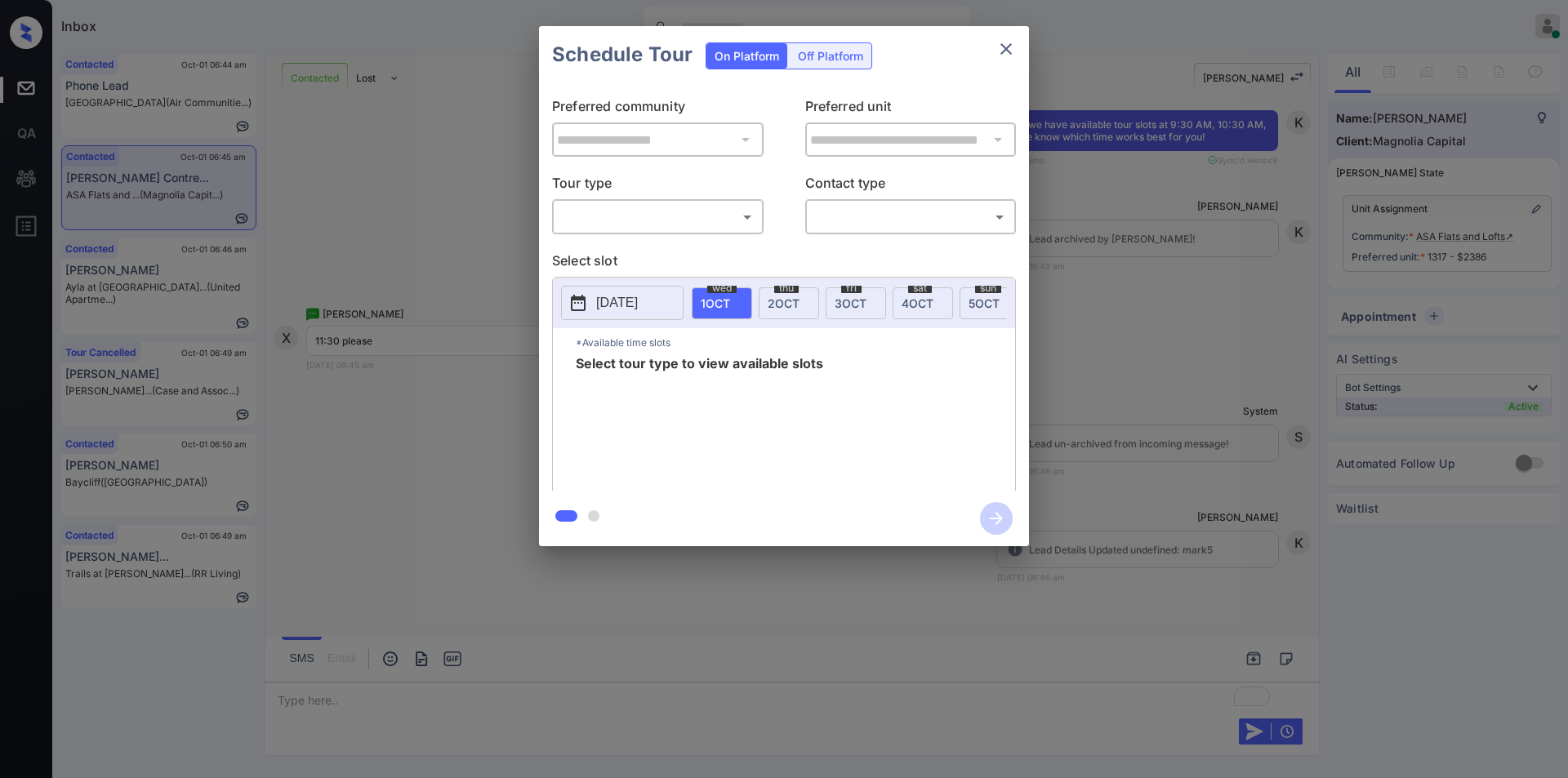
click at [692, 222] on body "Inbox [PERSON_NAME] Online Set yourself offline Set yourself on break Profile S…" at bounding box center [784, 389] width 1568 height 778
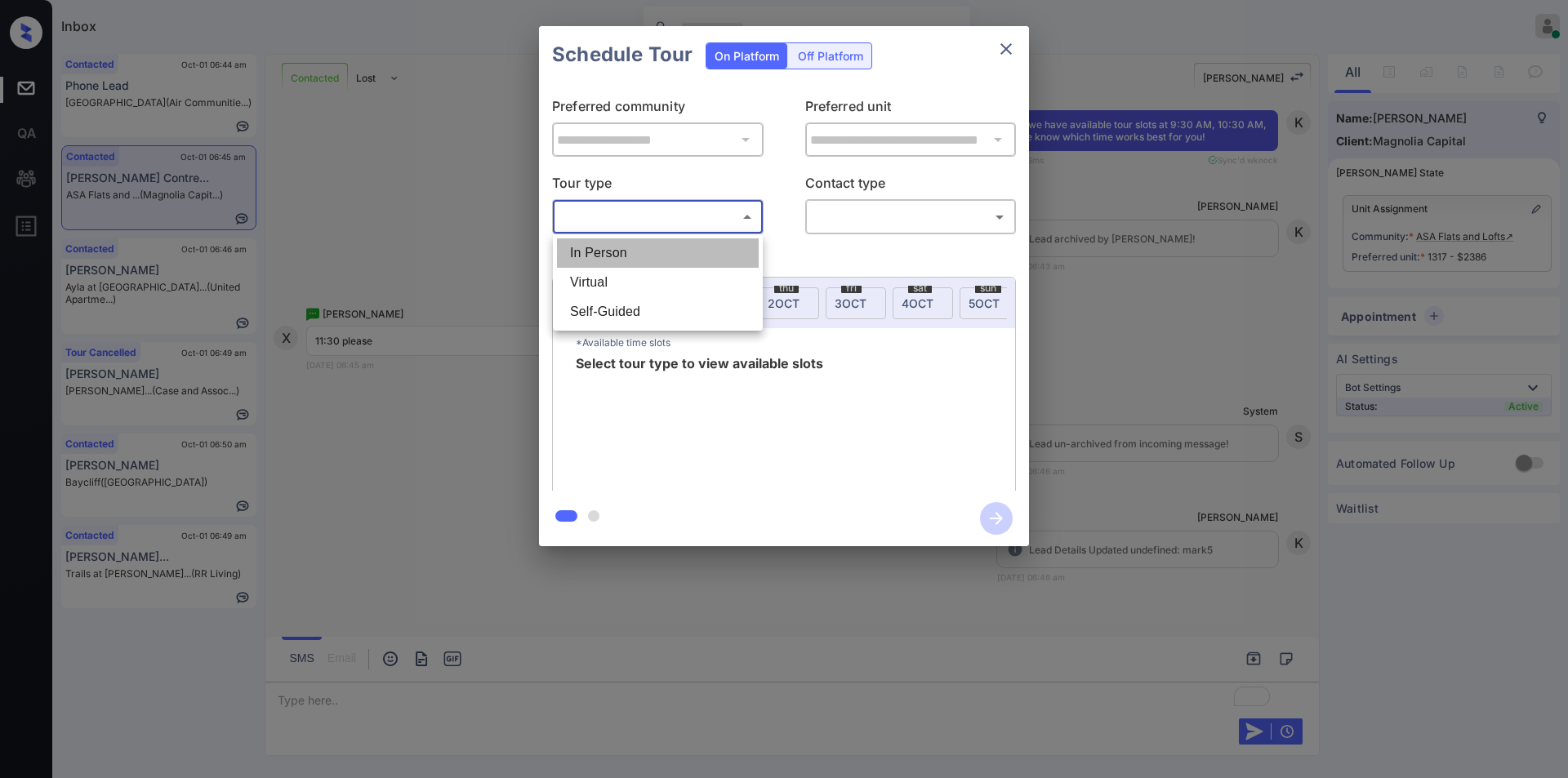
click at [650, 260] on li "In Person" at bounding box center [657, 253] width 202 height 30
type input "********"
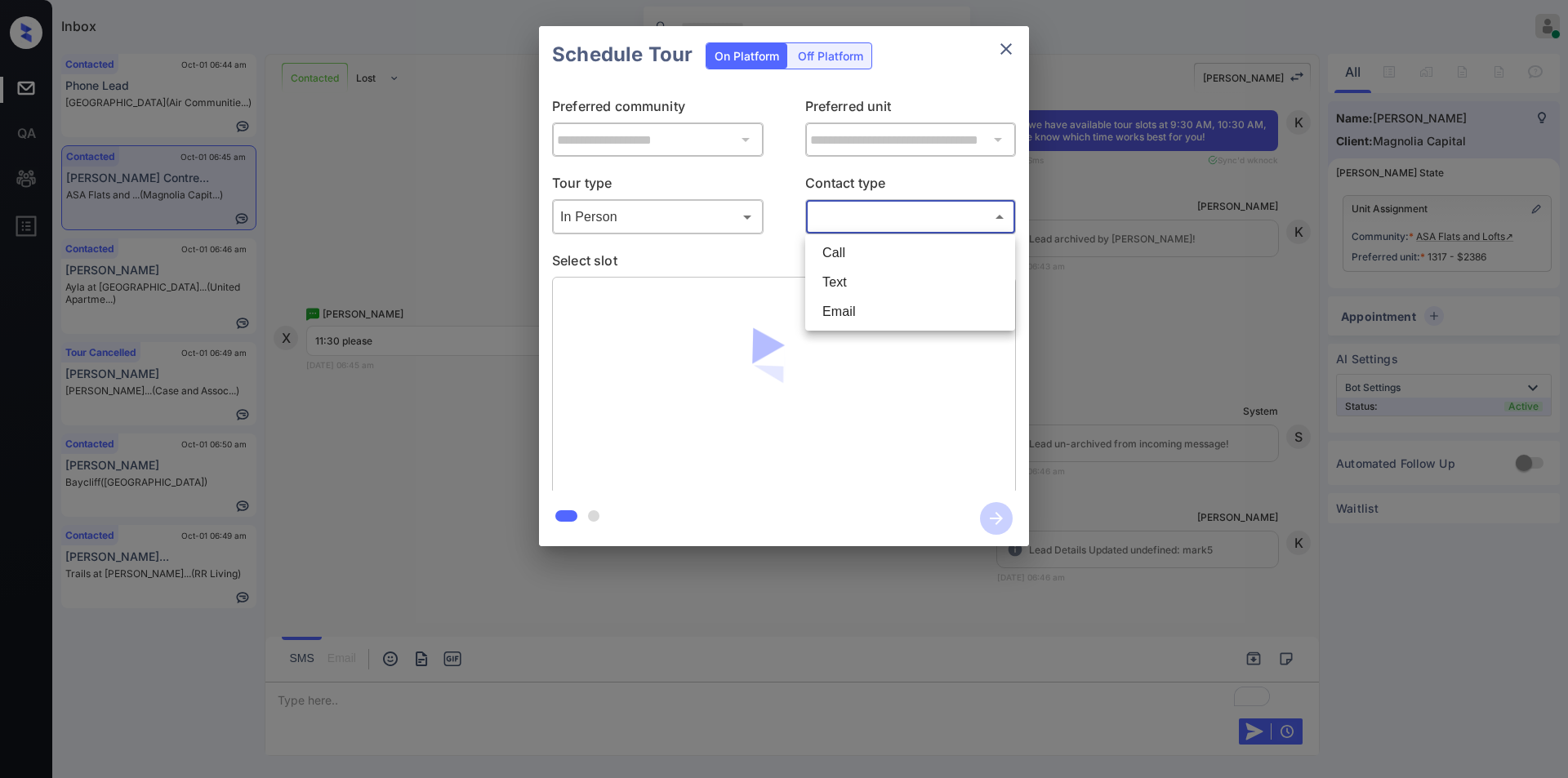
click at [858, 206] on body "Inbox Jiro Alonzo Online Set yourself offline Set yourself on break Profile Swi…" at bounding box center [784, 389] width 1568 height 778
click at [847, 287] on li "Text" at bounding box center [911, 282] width 202 height 30
type input "****"
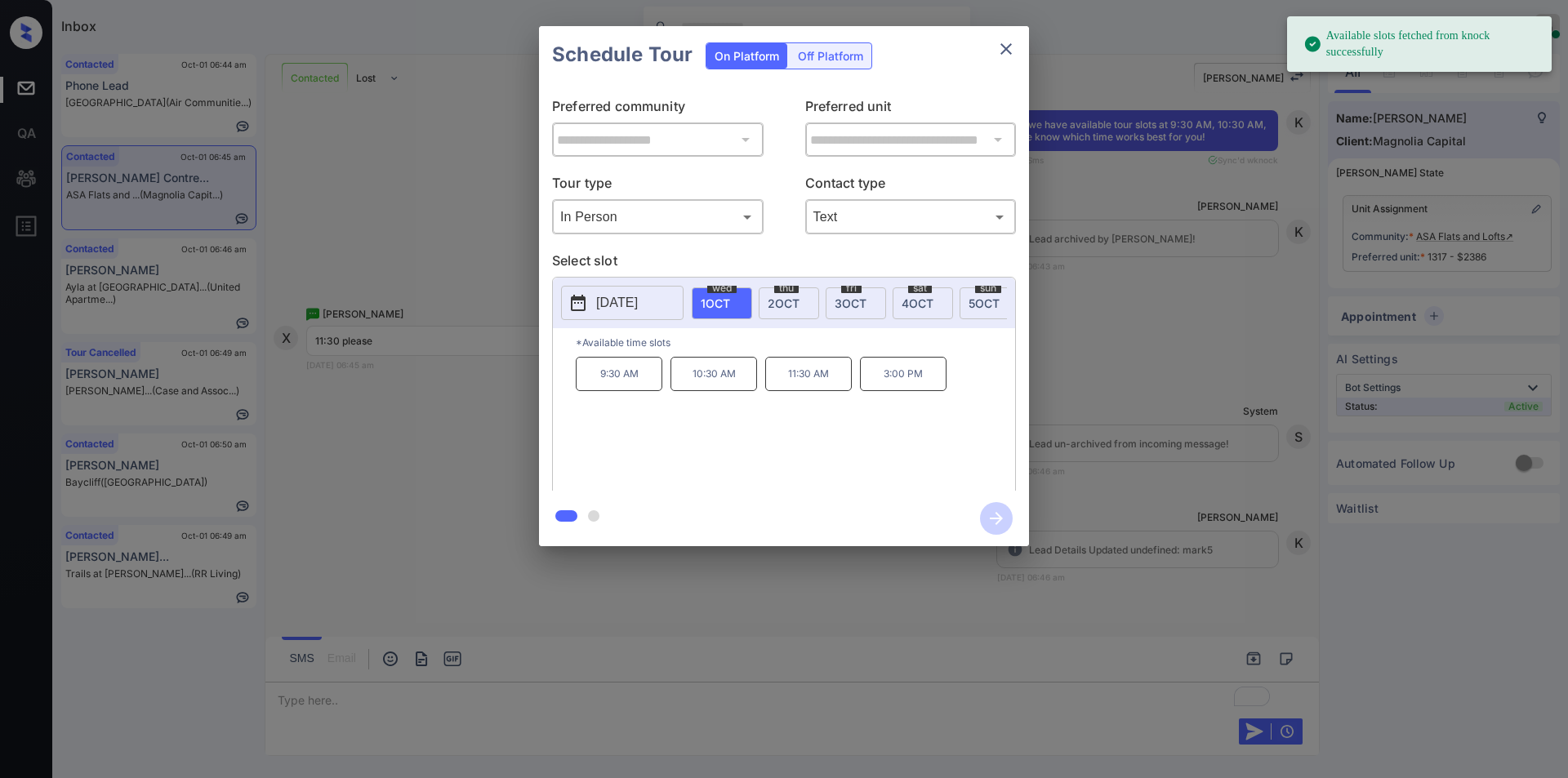
click at [806, 380] on p "11:30 AM" at bounding box center [809, 375] width 87 height 35
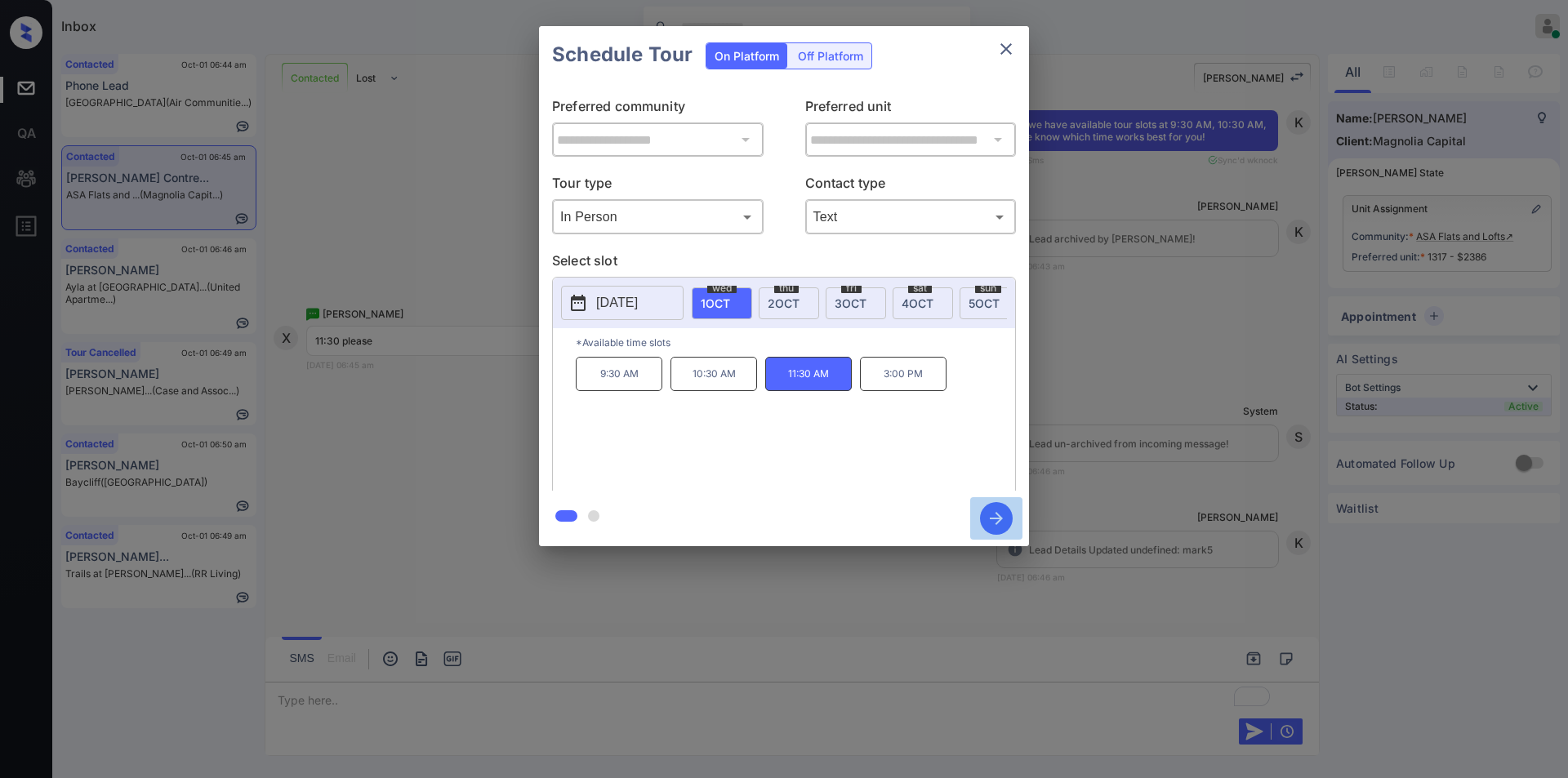
click at [995, 510] on icon "button" at bounding box center [996, 519] width 33 height 33
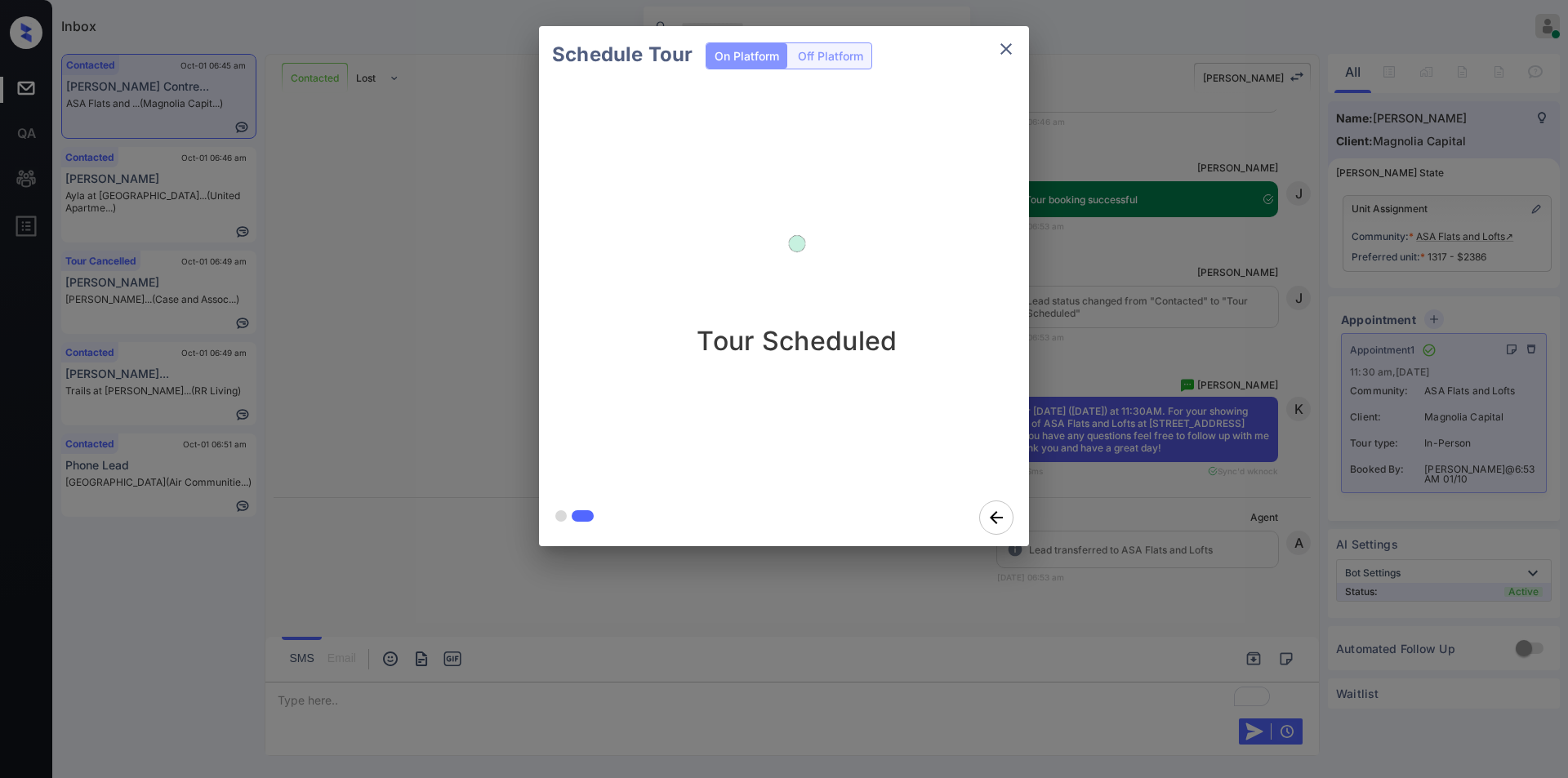
scroll to position [13980, 0]
click at [1010, 52] on icon "close" at bounding box center [1006, 49] width 12 height 12
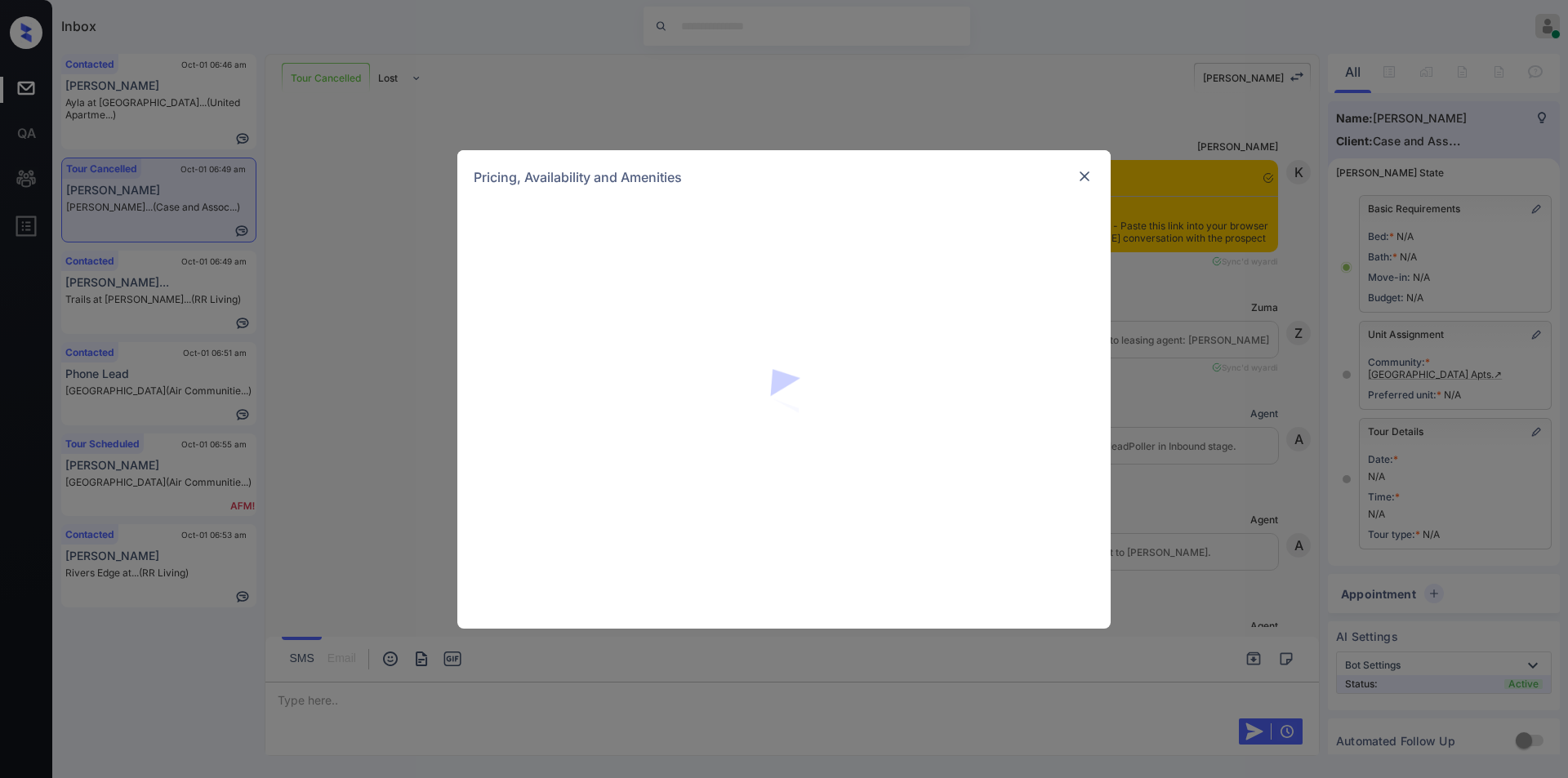
scroll to position [1417, 0]
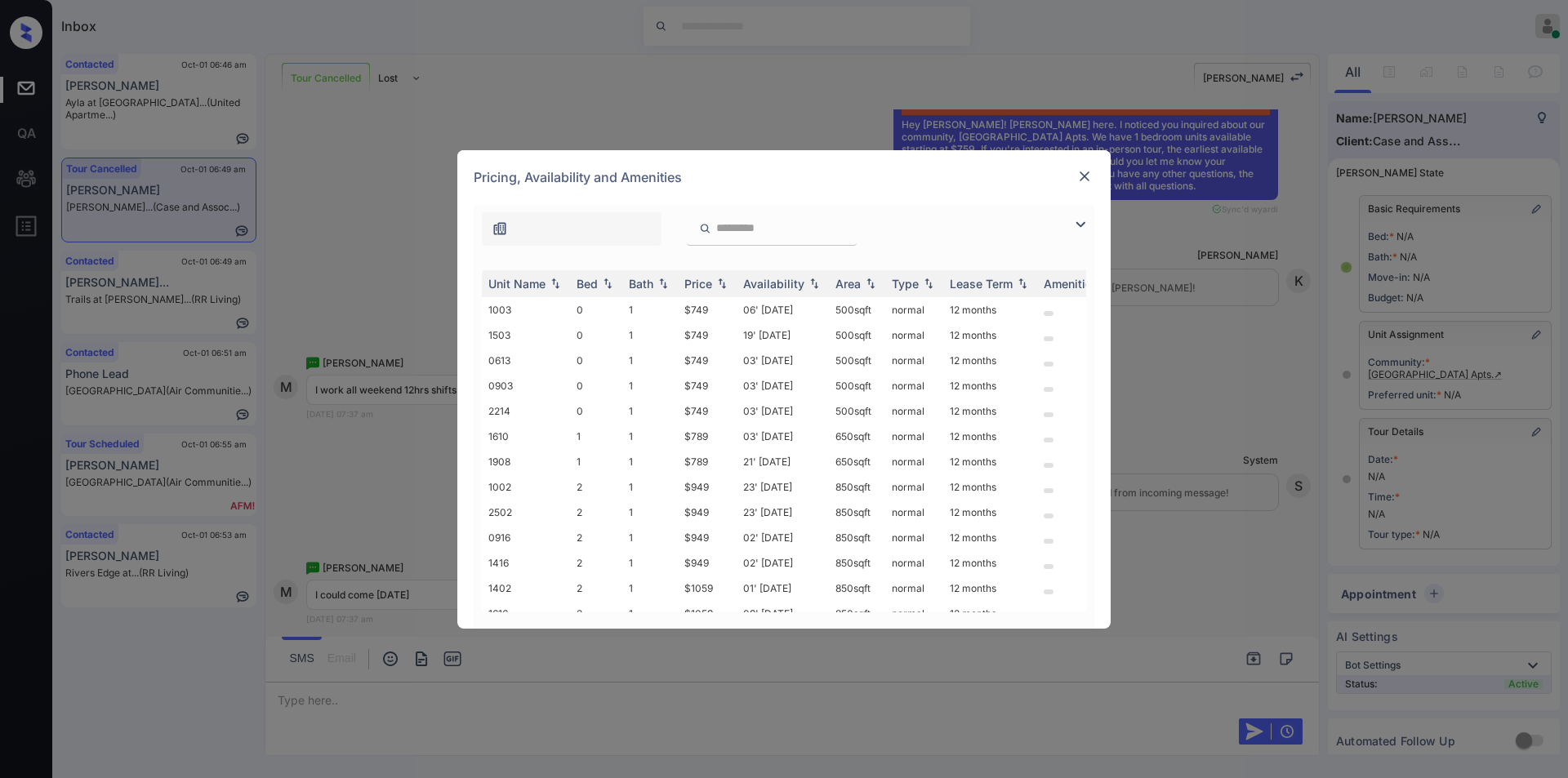
click at [1081, 221] on img at bounding box center [1080, 224] width 19 height 19
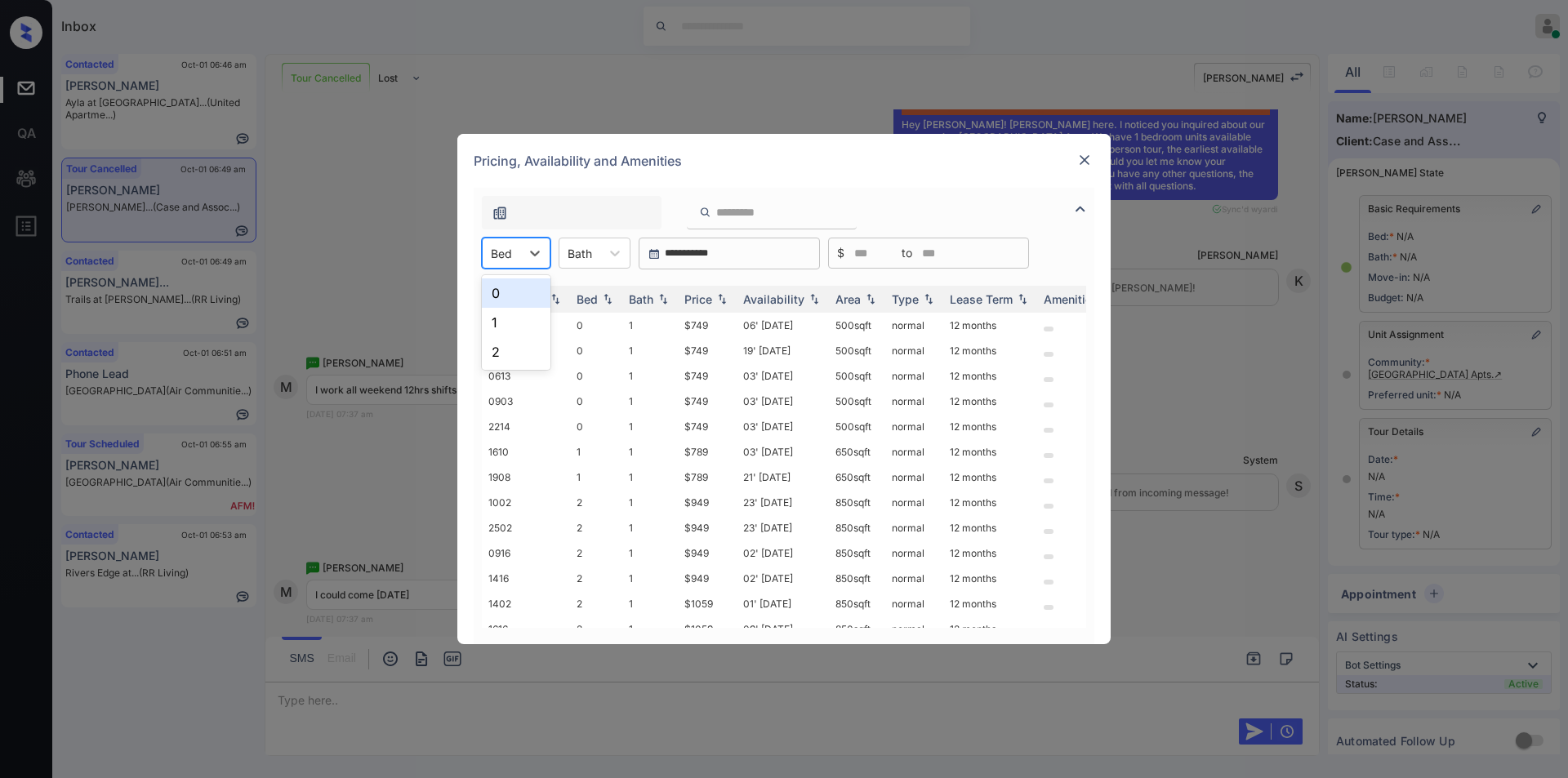
click at [519, 253] on div "Bed" at bounding box center [501, 253] width 38 height 24
click at [507, 323] on div "1" at bounding box center [515, 323] width 68 height 30
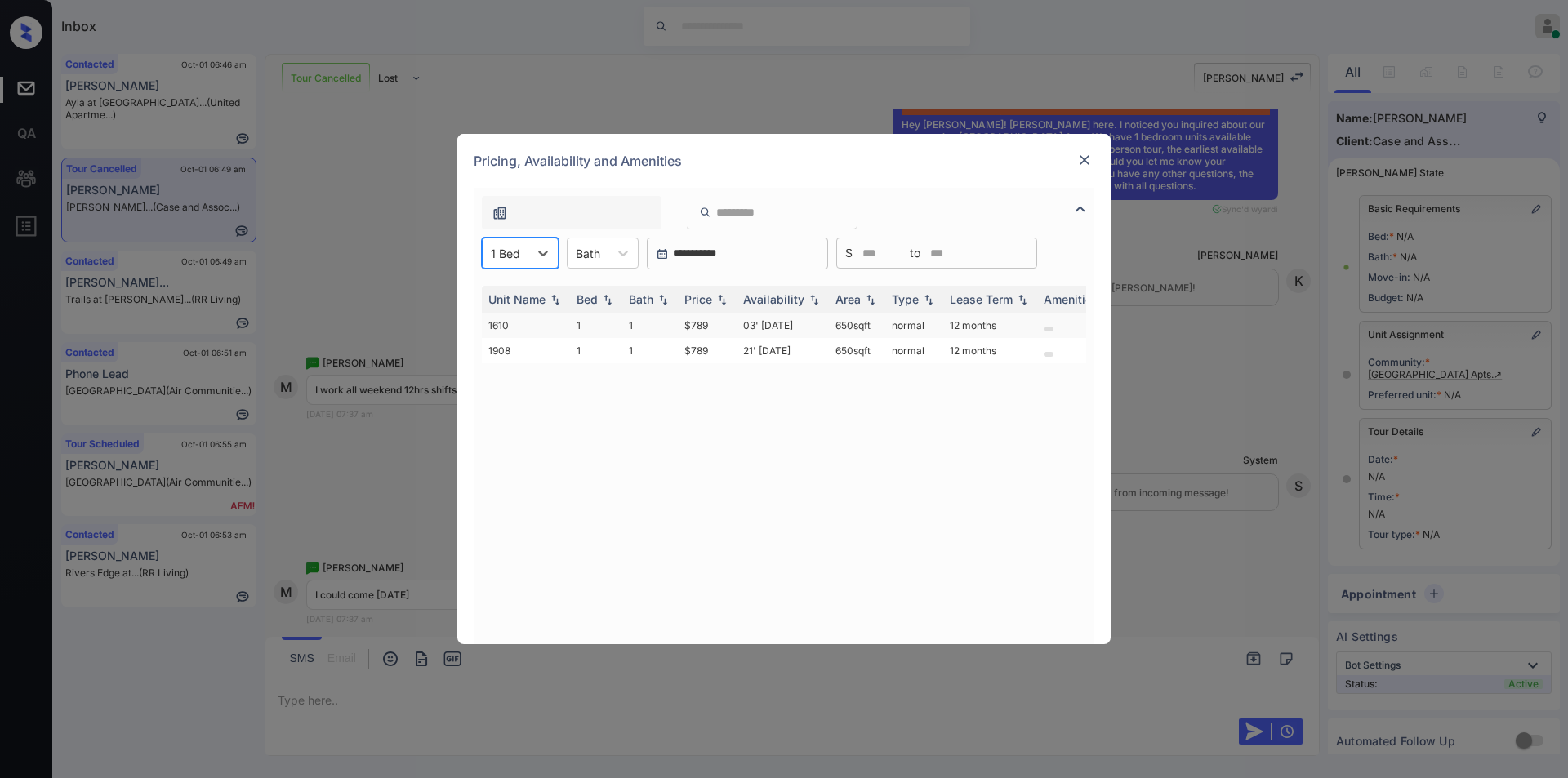
click at [697, 321] on td "$789" at bounding box center [707, 325] width 59 height 25
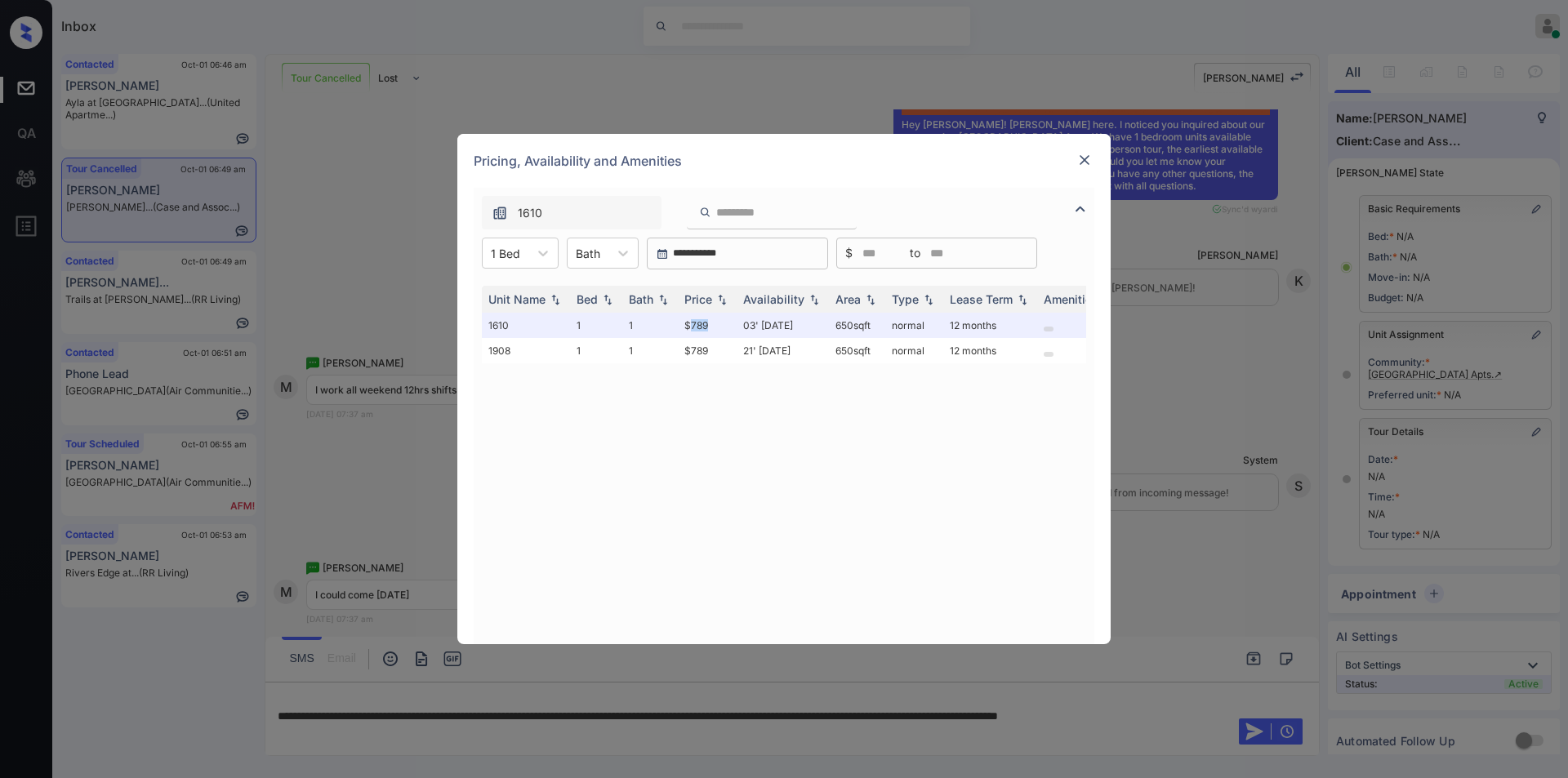
click at [1089, 157] on img at bounding box center [1084, 160] width 16 height 16
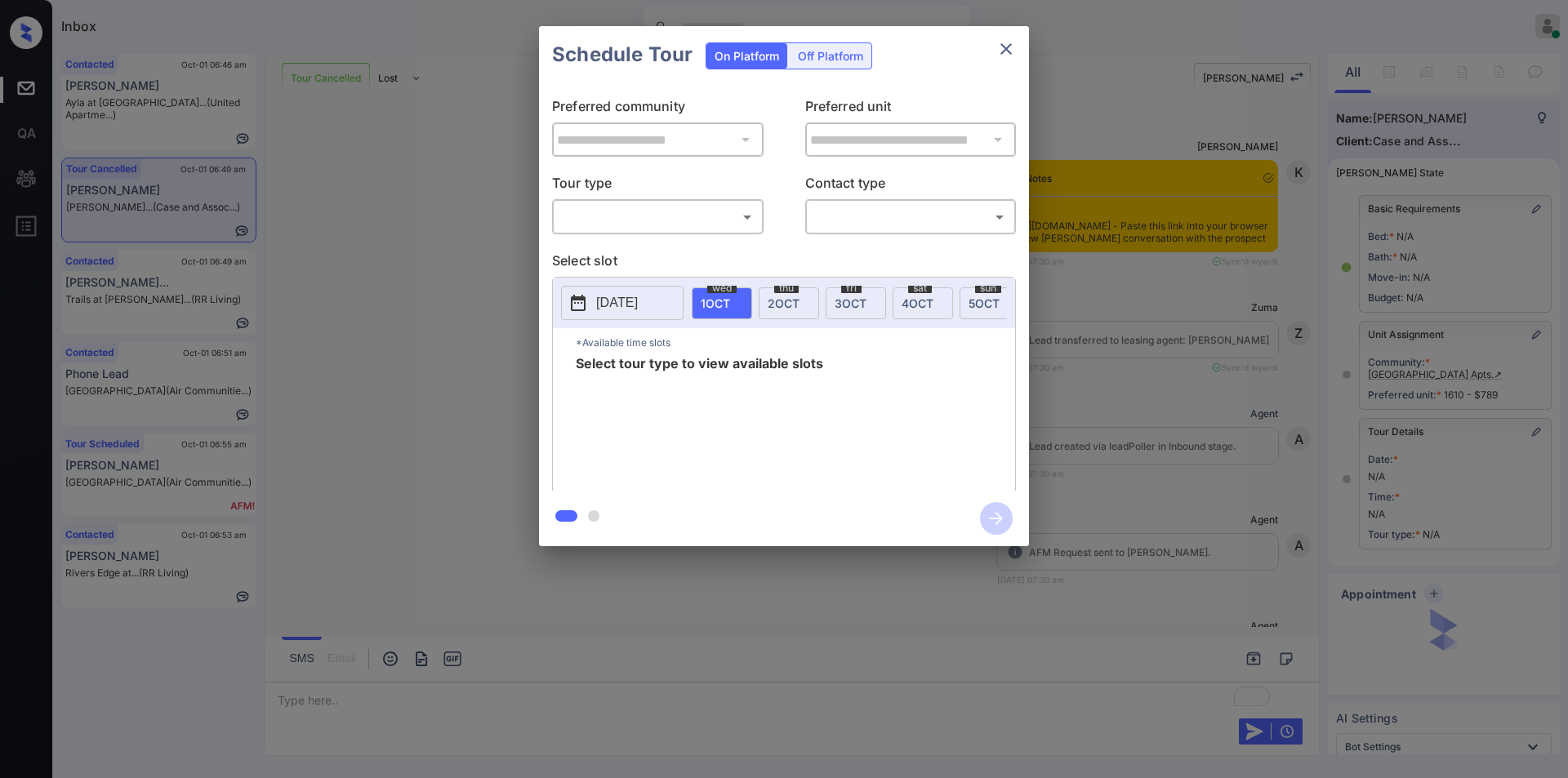
click at [607, 213] on body "Inbox [PERSON_NAME] Online Set yourself offline Set yourself on break Profile S…" at bounding box center [784, 389] width 1568 height 778
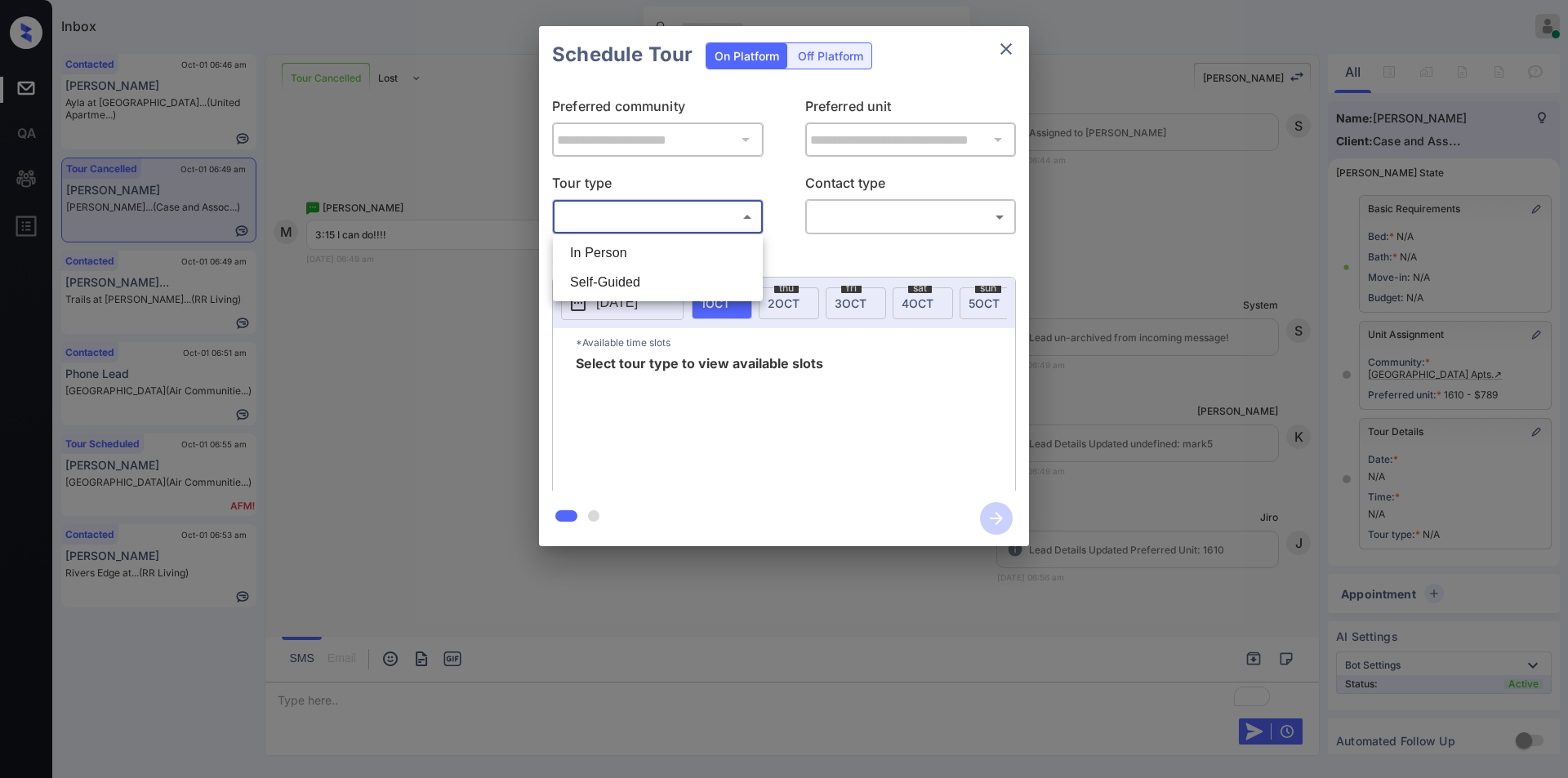
click at [608, 255] on li "In Person" at bounding box center [657, 253] width 202 height 30
type input "********"
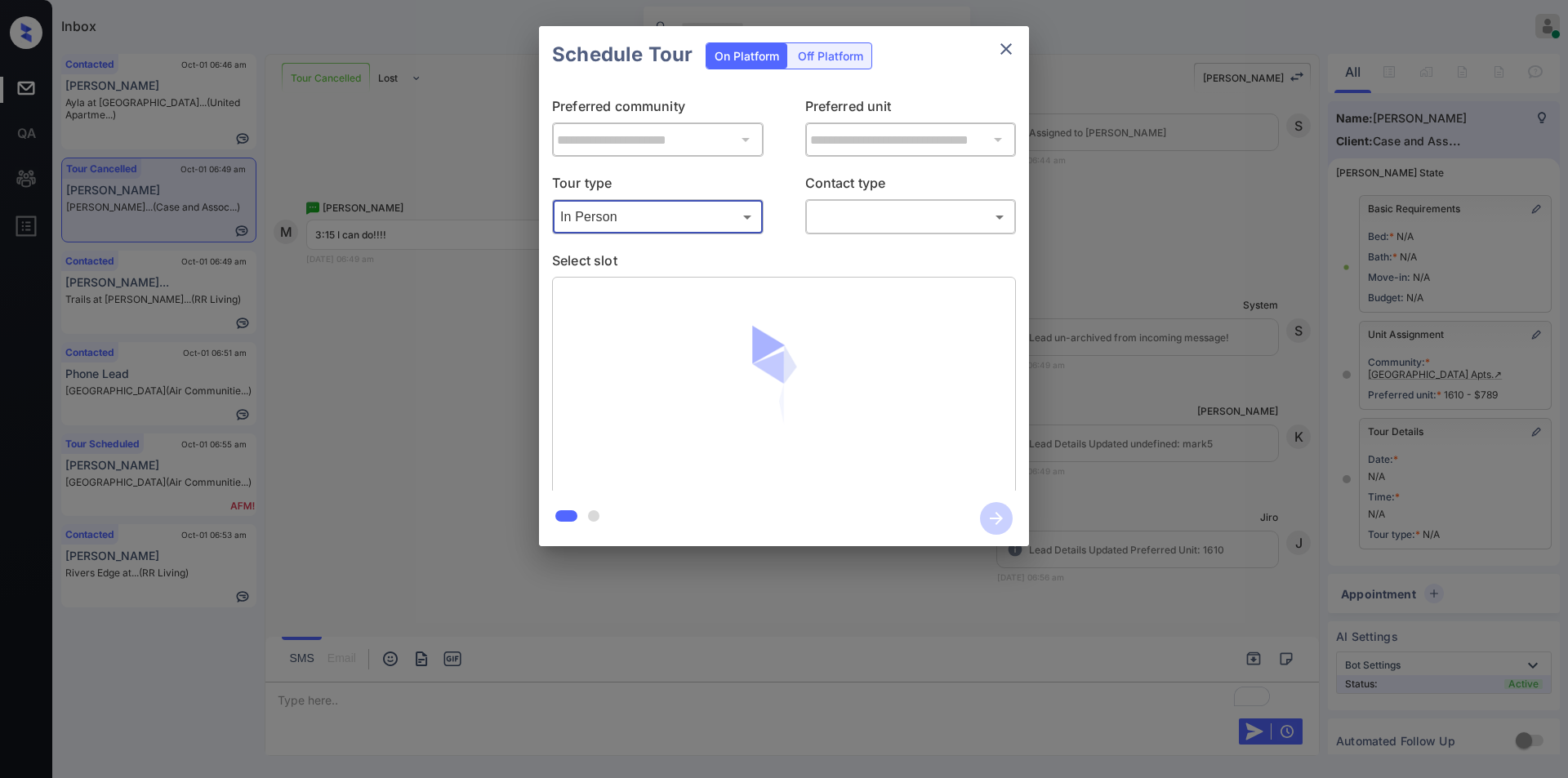
click at [827, 212] on body "Inbox [PERSON_NAME] Online Set yourself offline Set yourself on break Profile S…" at bounding box center [784, 389] width 1568 height 778
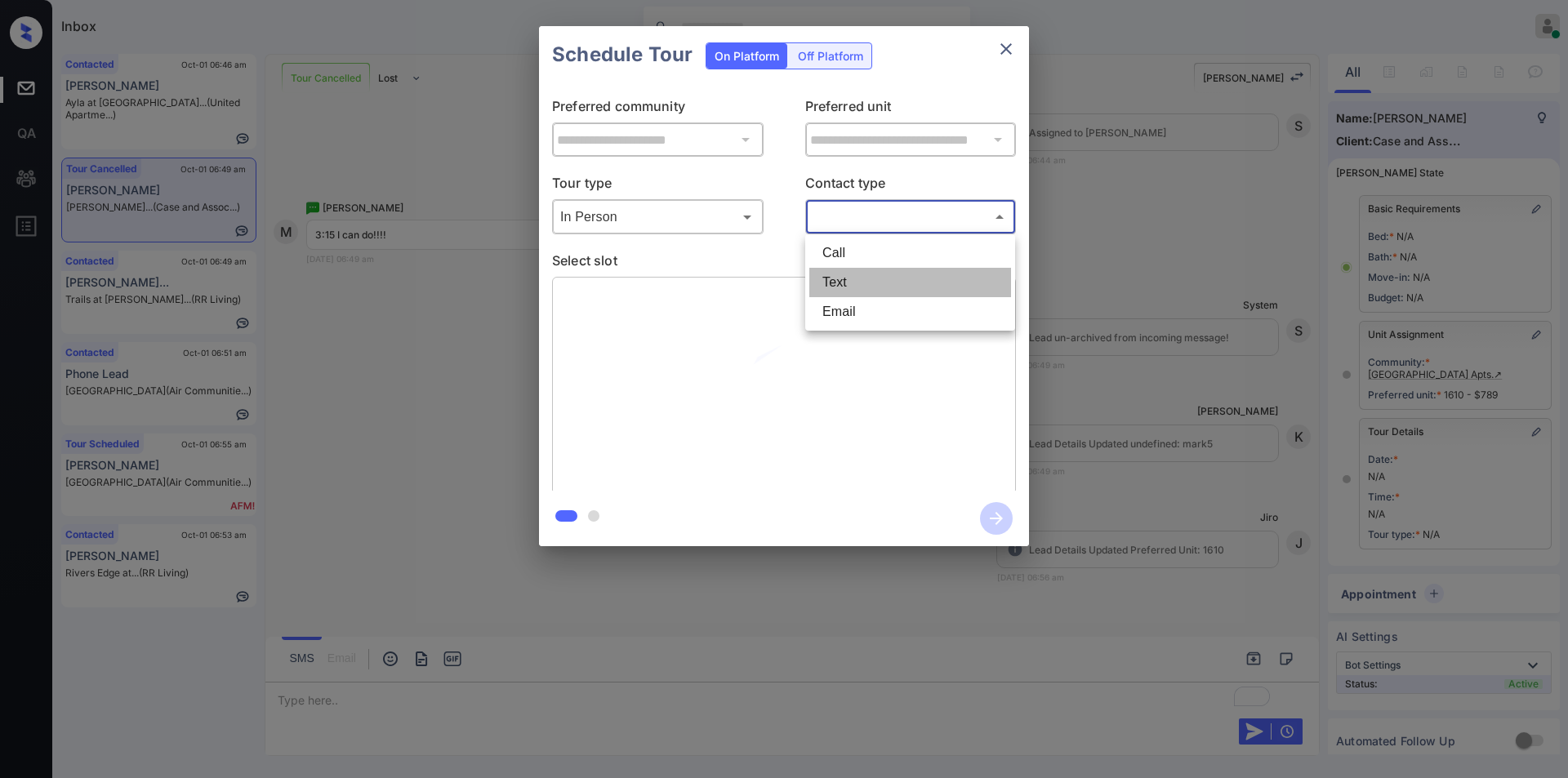
click at [856, 277] on li "Text" at bounding box center [911, 282] width 202 height 30
type input "****"
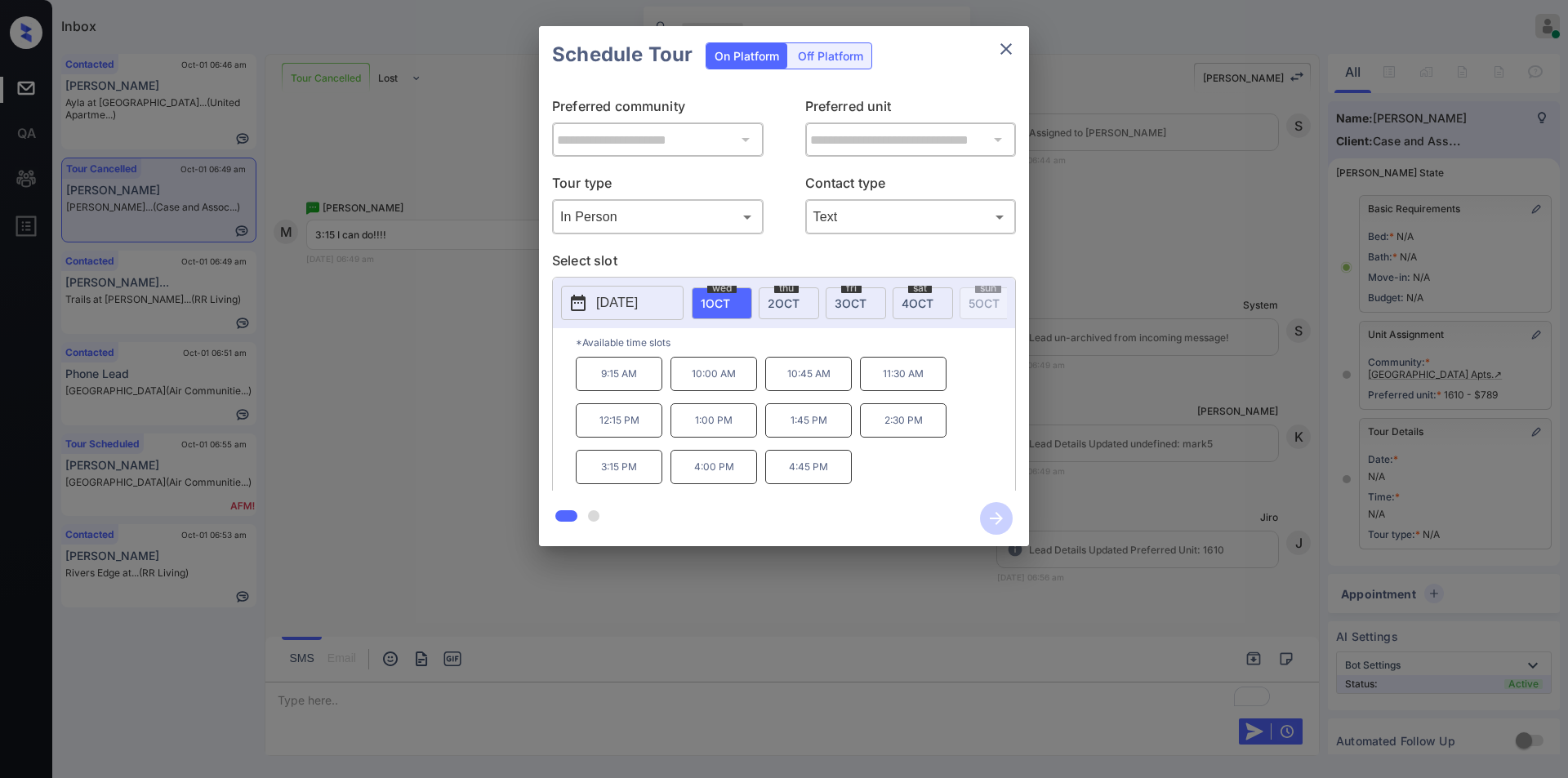
click at [783, 301] on span "2 OCT" at bounding box center [783, 303] width 32 height 13
click at [724, 469] on p "3:15 PM" at bounding box center [713, 467] width 87 height 35
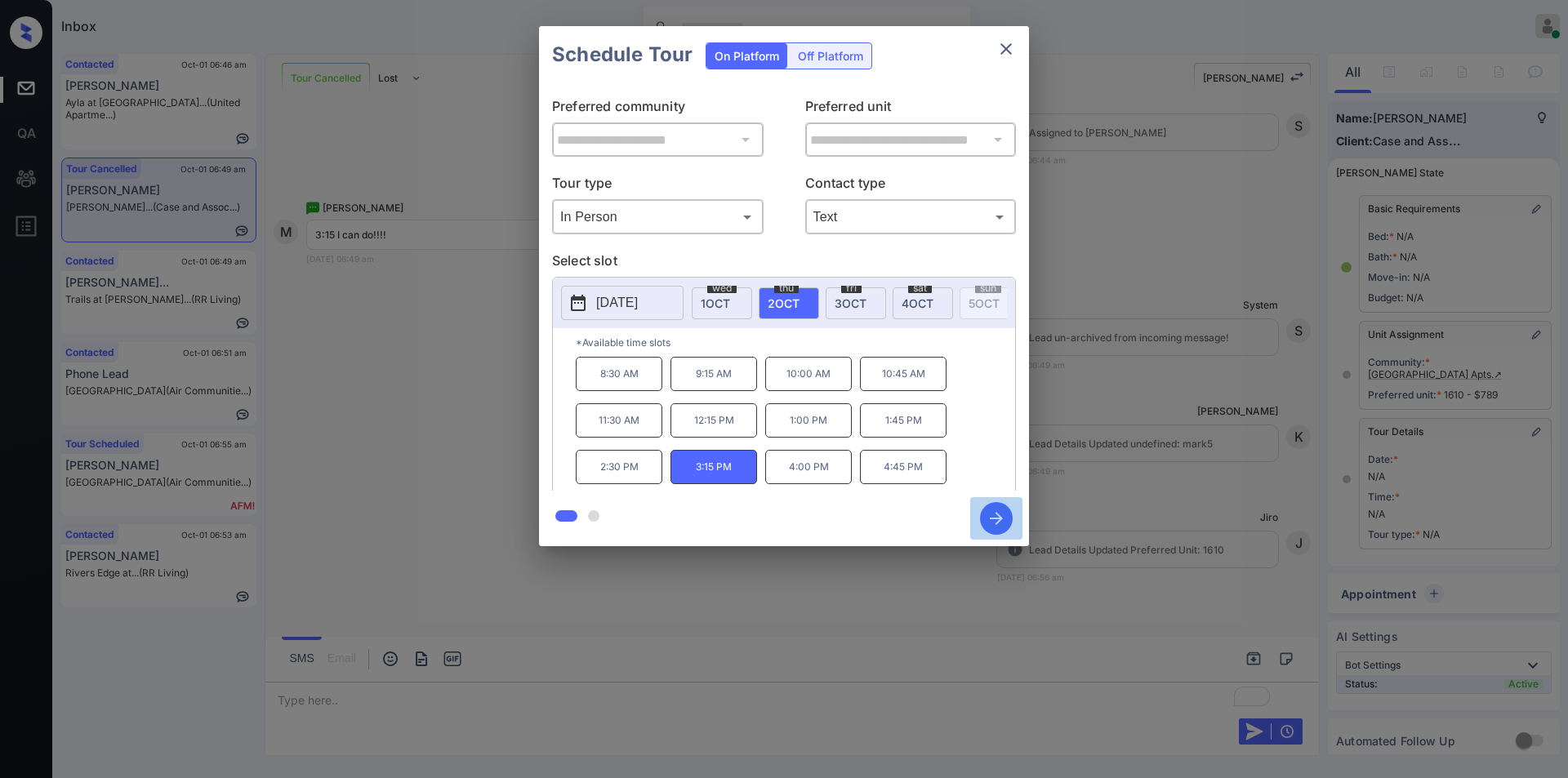
click at [999, 521] on icon "button" at bounding box center [996, 519] width 13 height 13
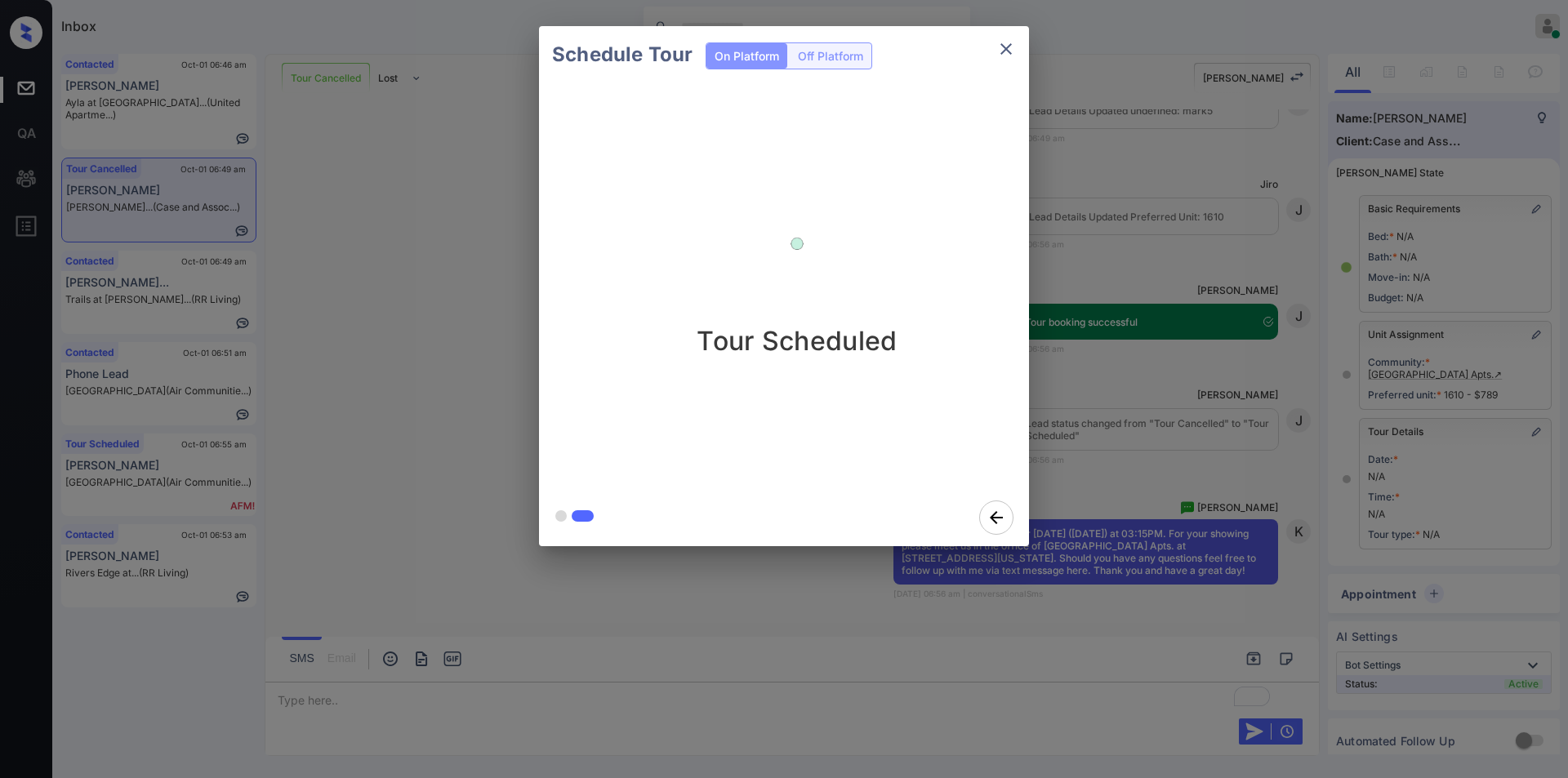
scroll to position [16826, 0]
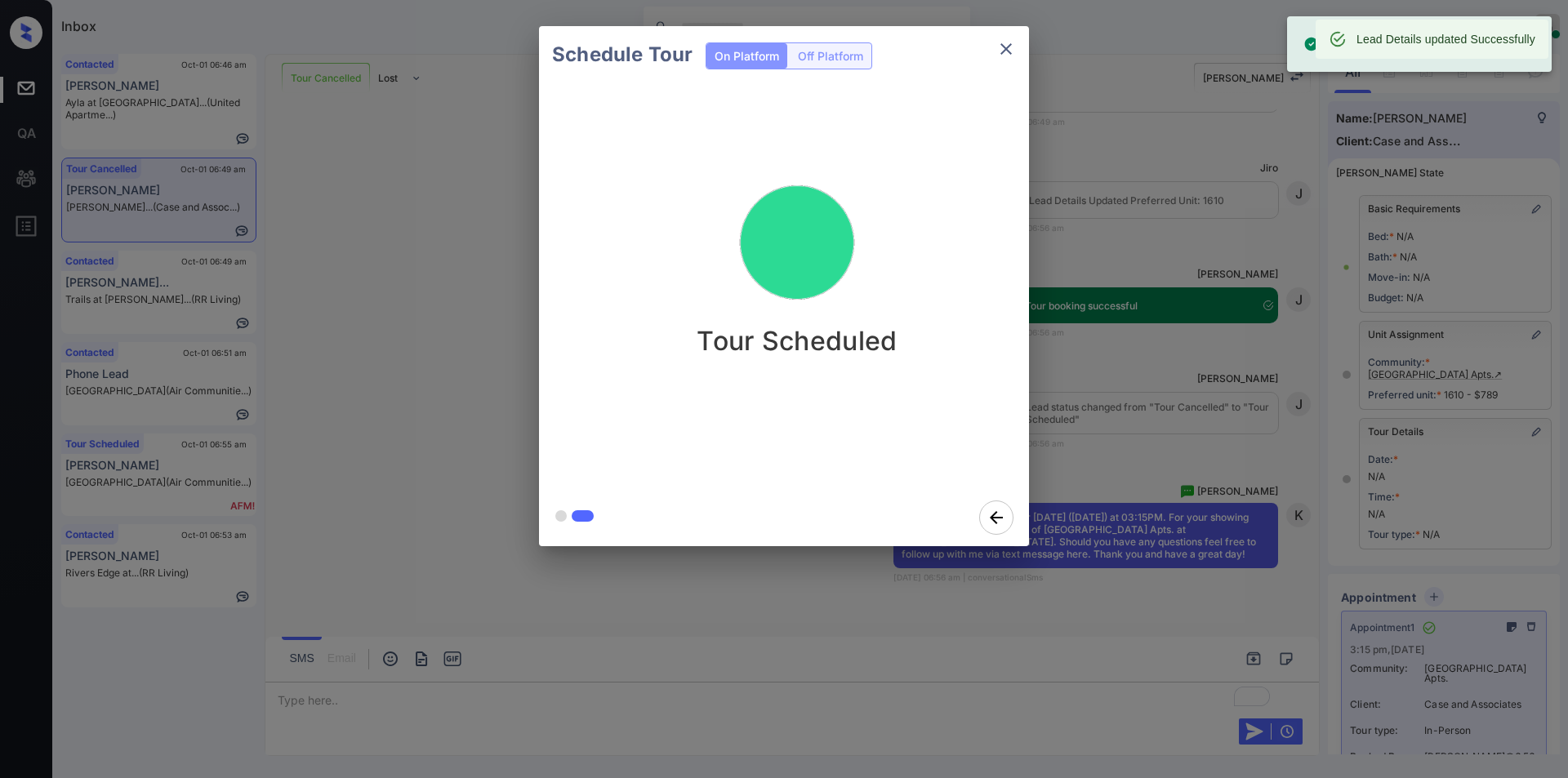
click at [1010, 39] on icon "close" at bounding box center [1006, 49] width 19 height 19
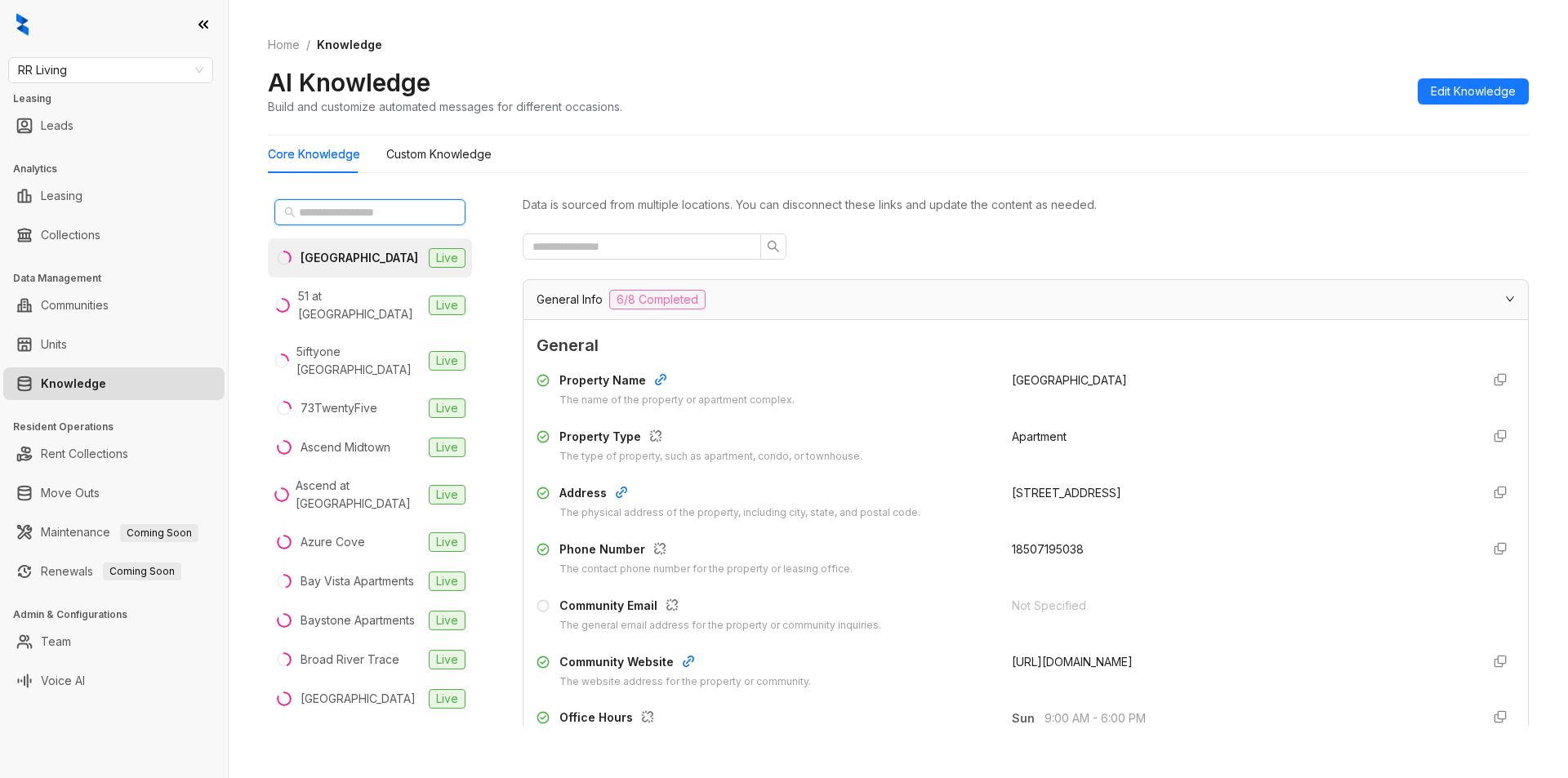
click at [380, 205] on input "text" at bounding box center [370, 212] width 143 height 18
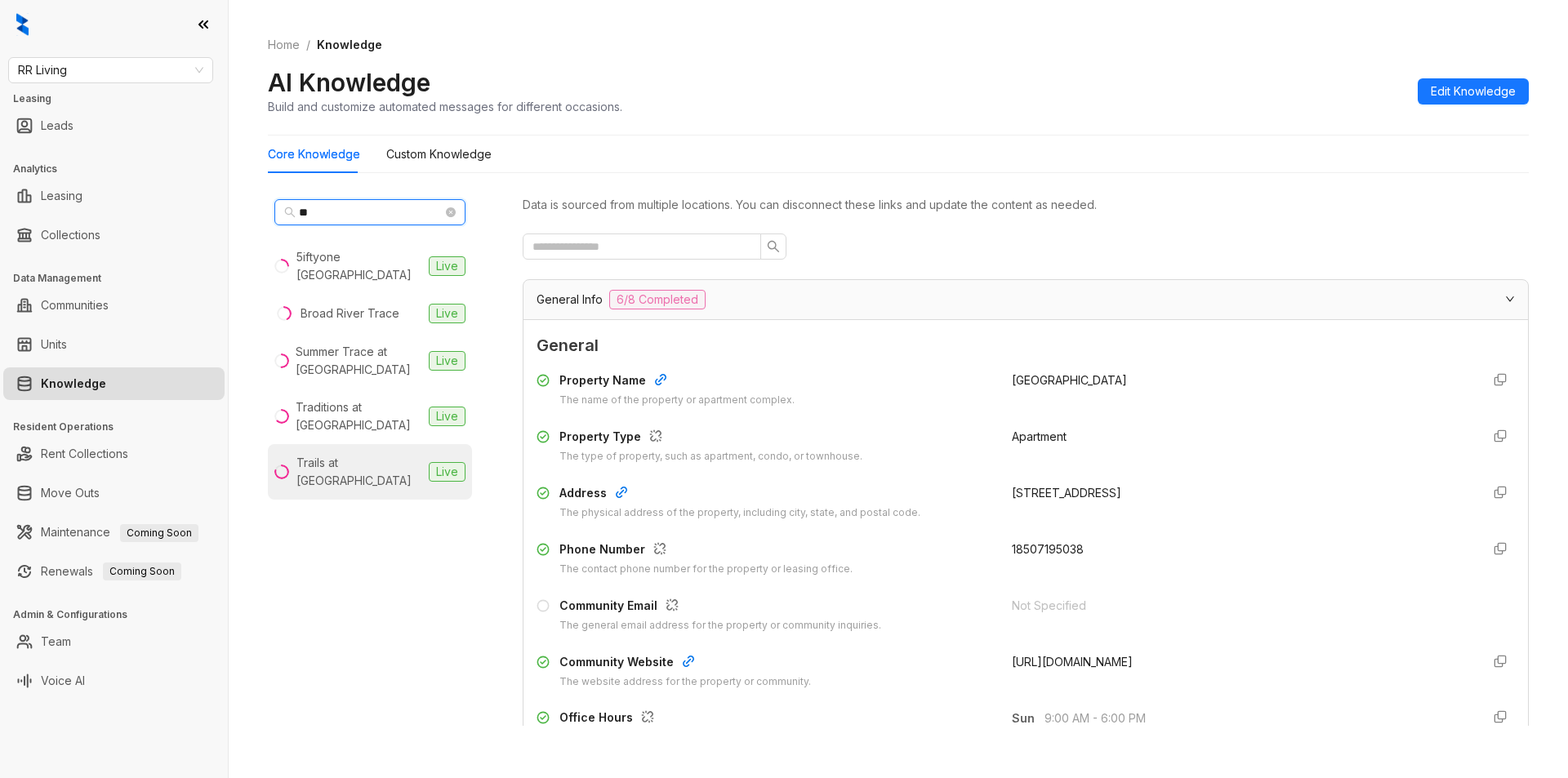
type input "**"
click at [379, 460] on div "Trails at Hunter Pointe" at bounding box center [359, 472] width 126 height 36
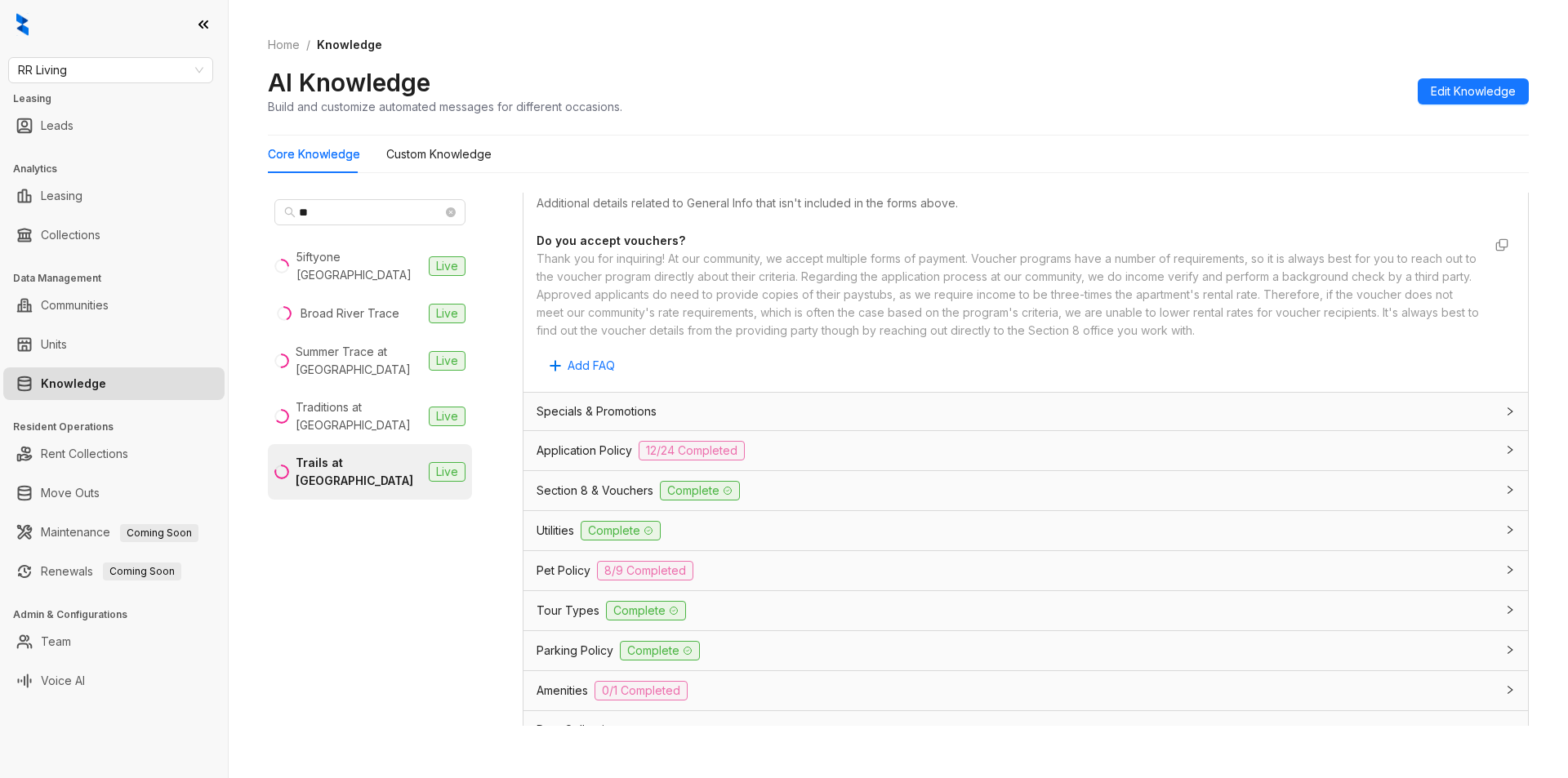
scroll to position [864, 0]
click at [779, 459] on div "Application Policy 12/24 Completed" at bounding box center [1025, 446] width 1004 height 39
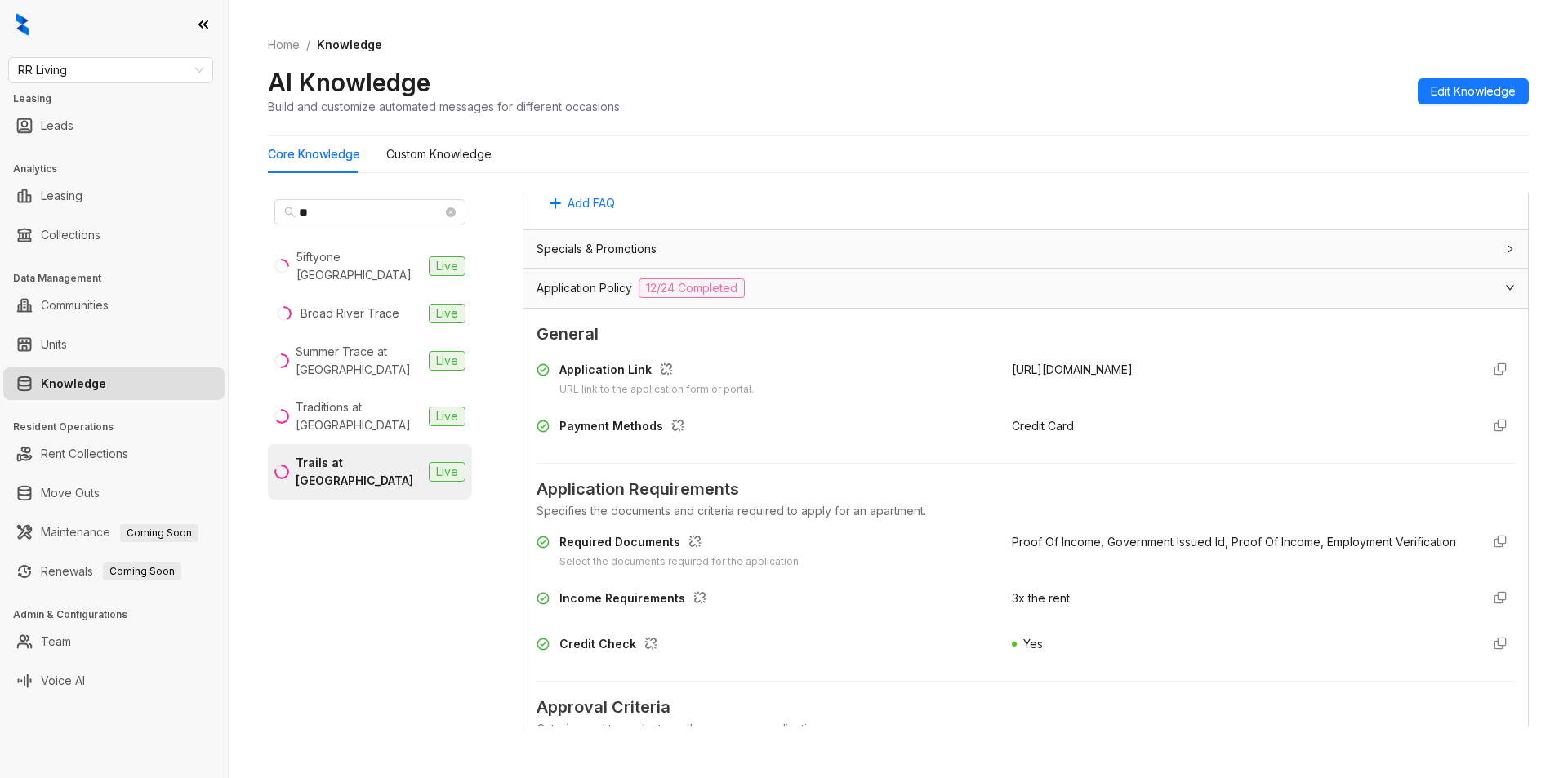
scroll to position [1160, 0]
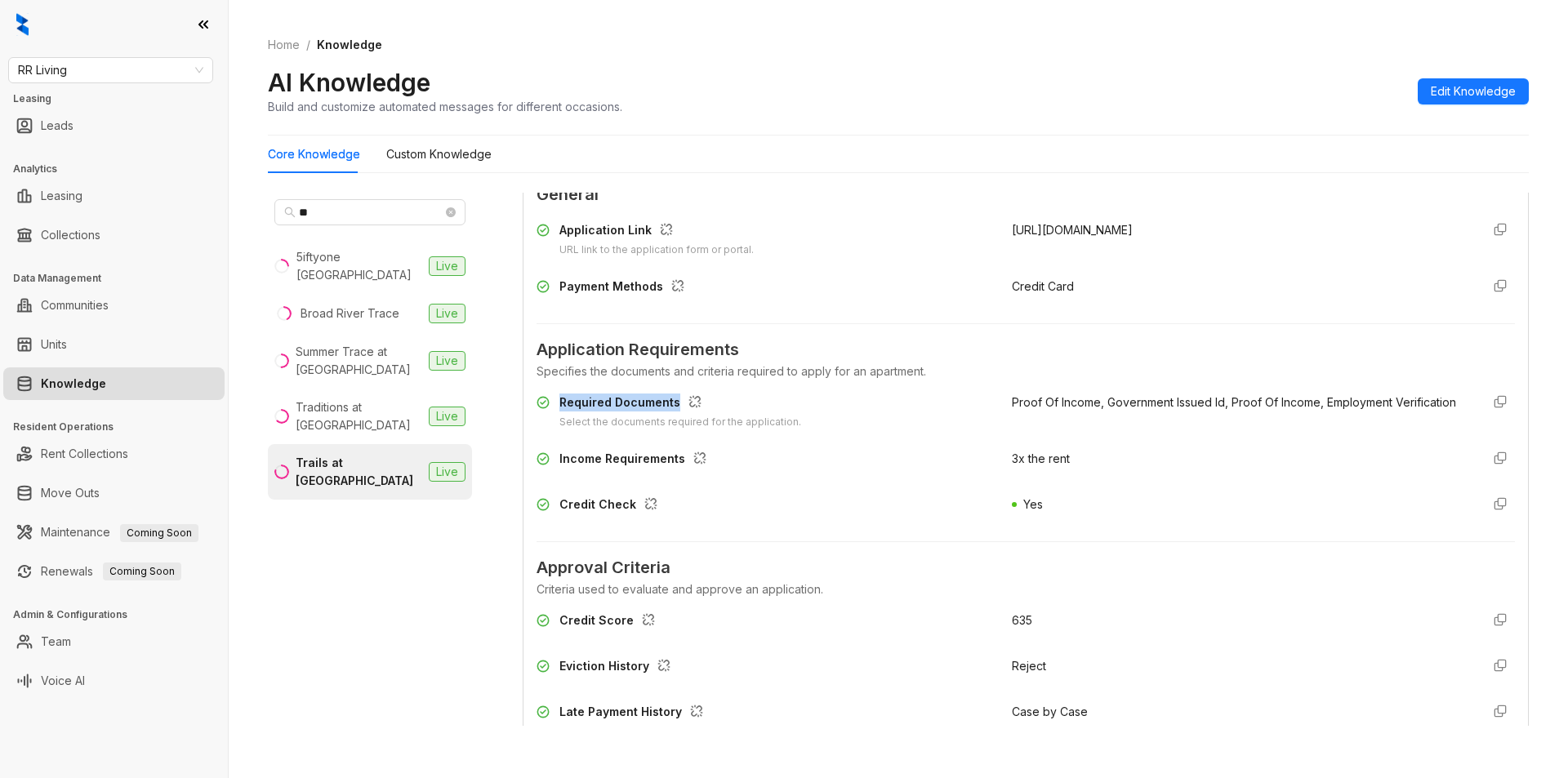
drag, startPoint x: 557, startPoint y: 403, endPoint x: 672, endPoint y: 396, distance: 115.2
click at [672, 396] on div "Required Documents Select the documents required for the application." at bounding box center [763, 412] width 455 height 37
copy div "Required Documents"
drag, startPoint x: 1011, startPoint y: 405, endPoint x: 1003, endPoint y: 407, distance: 8.2
click at [1012, 407] on span "Proof Of Income, Government Issued Id, Proof Of Income, Employment Verification" at bounding box center [1233, 402] width 444 height 13
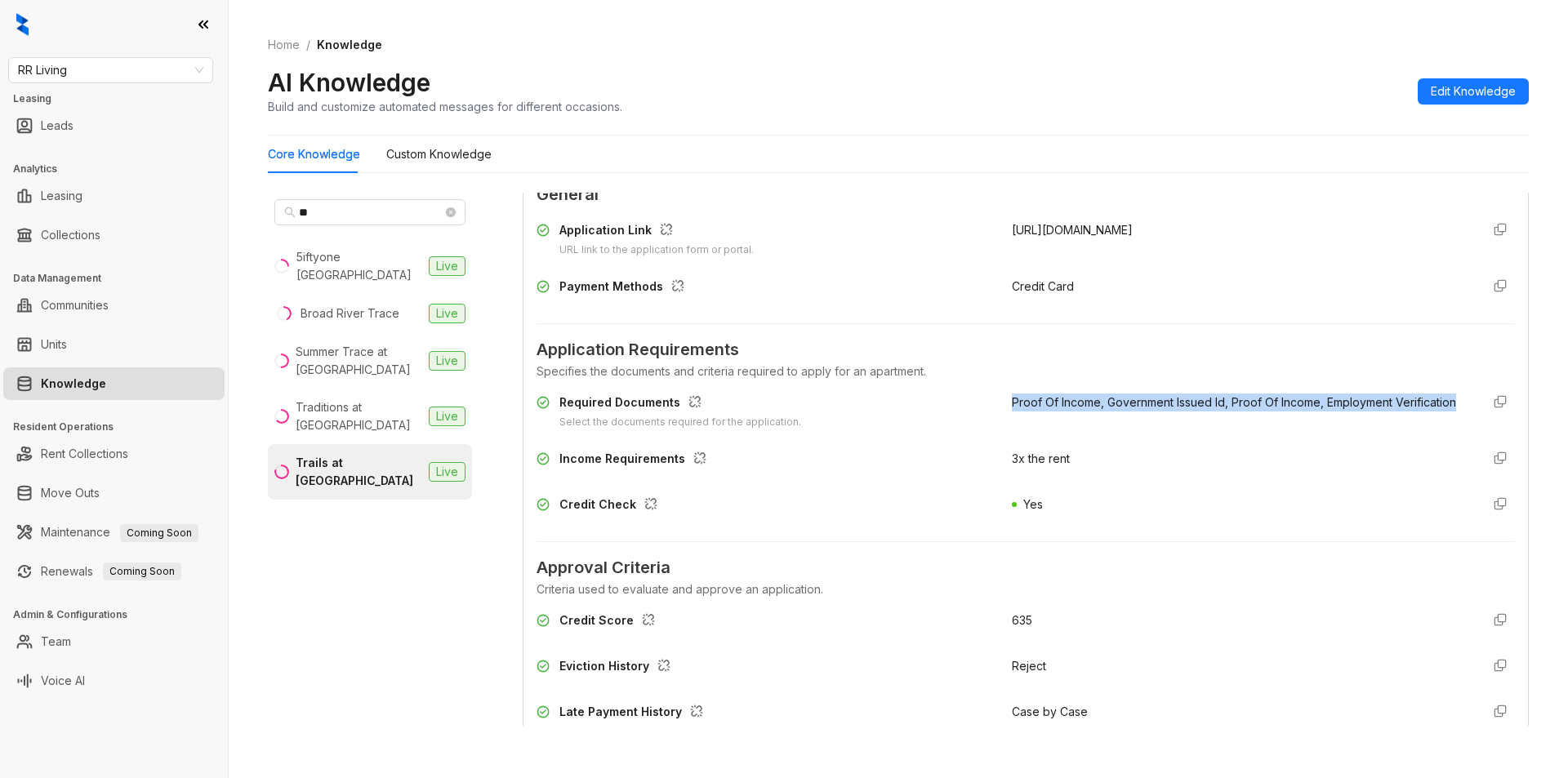
drag, startPoint x: 995, startPoint y: 407, endPoint x: 1079, endPoint y: 421, distance: 85.2
click at [1079, 421] on div "Required Documents Select the documents required for the application. Proof Of …" at bounding box center [1025, 412] width 978 height 37
copy span "Proof Of Income, Government Issued Id, Proof Of Income, Employment Verification"
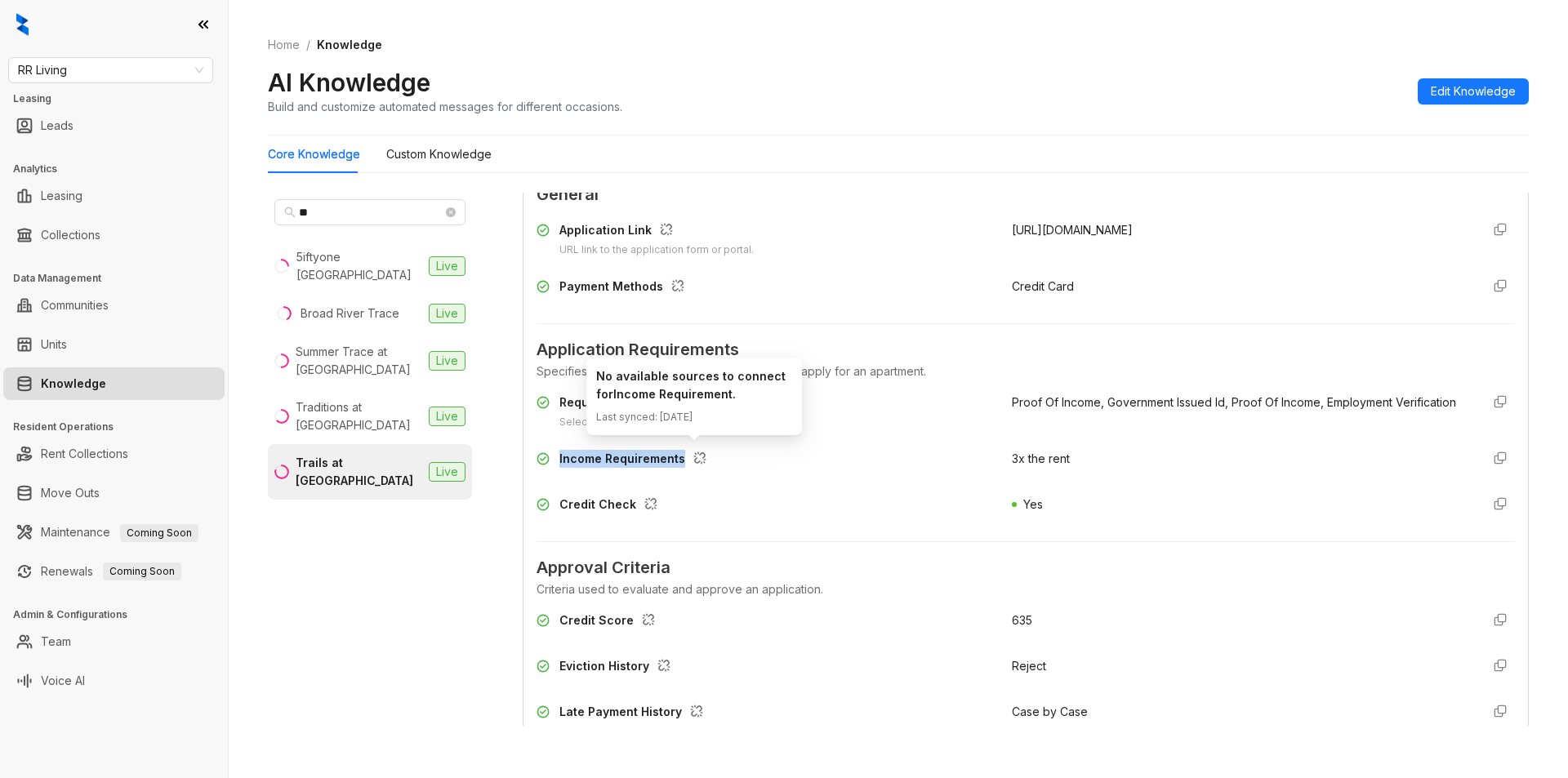
drag, startPoint x: 555, startPoint y: 458, endPoint x: 681, endPoint y: 457, distance: 126.0
click at [681, 457] on div "Income Requirements" at bounding box center [763, 462] width 455 height 26
copy div "Income Requirements"
drag, startPoint x: 1000, startPoint y: 465, endPoint x: 1070, endPoint y: 455, distance: 70.7
click at [1070, 455] on div "3x the rent" at bounding box center [1239, 462] width 455 height 26
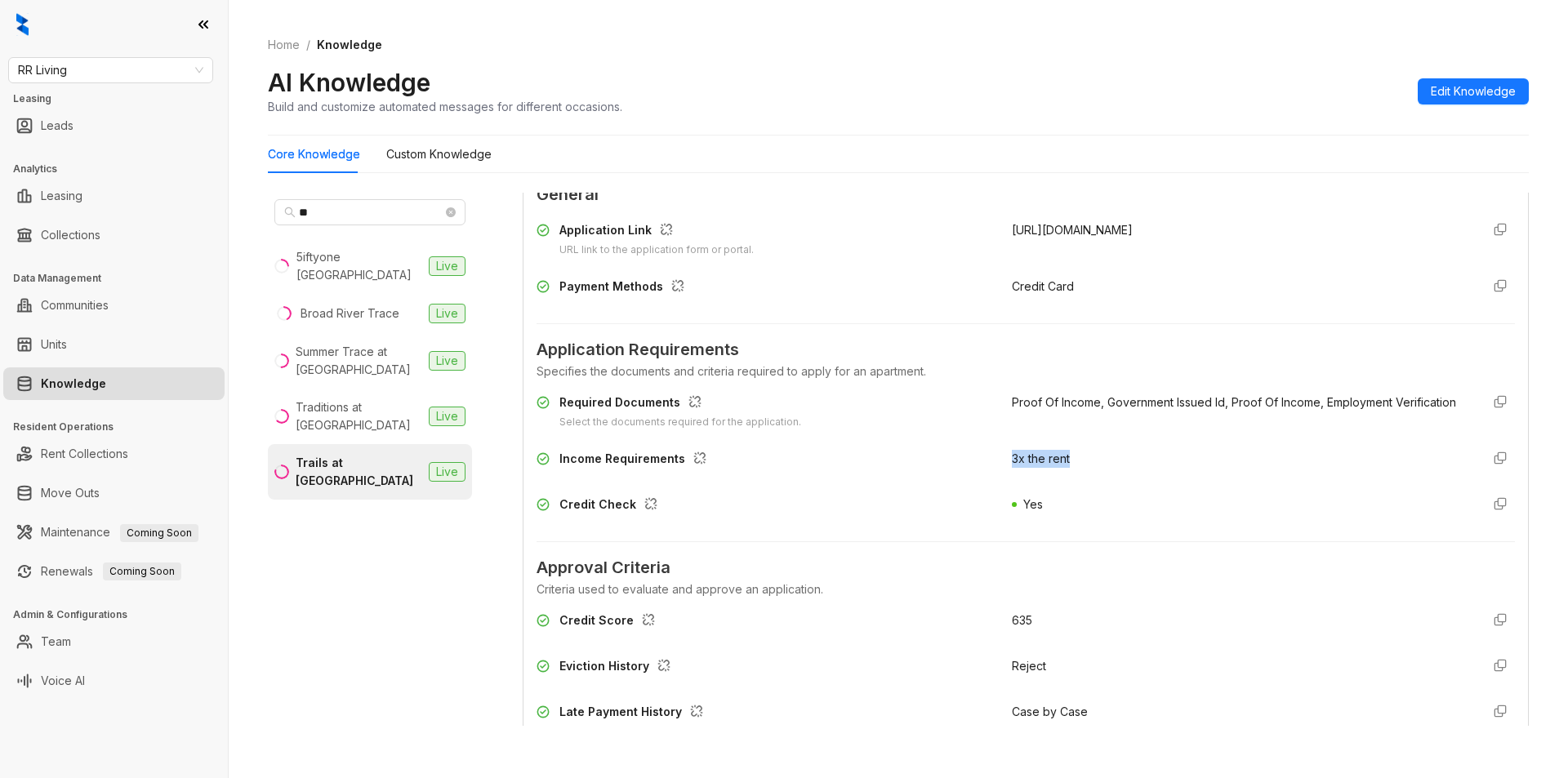
copy span "3x the rent"
click at [571, 499] on div "Credit Check" at bounding box center [611, 506] width 105 height 21
drag, startPoint x: 558, startPoint y: 508, endPoint x: 630, endPoint y: 505, distance: 72.1
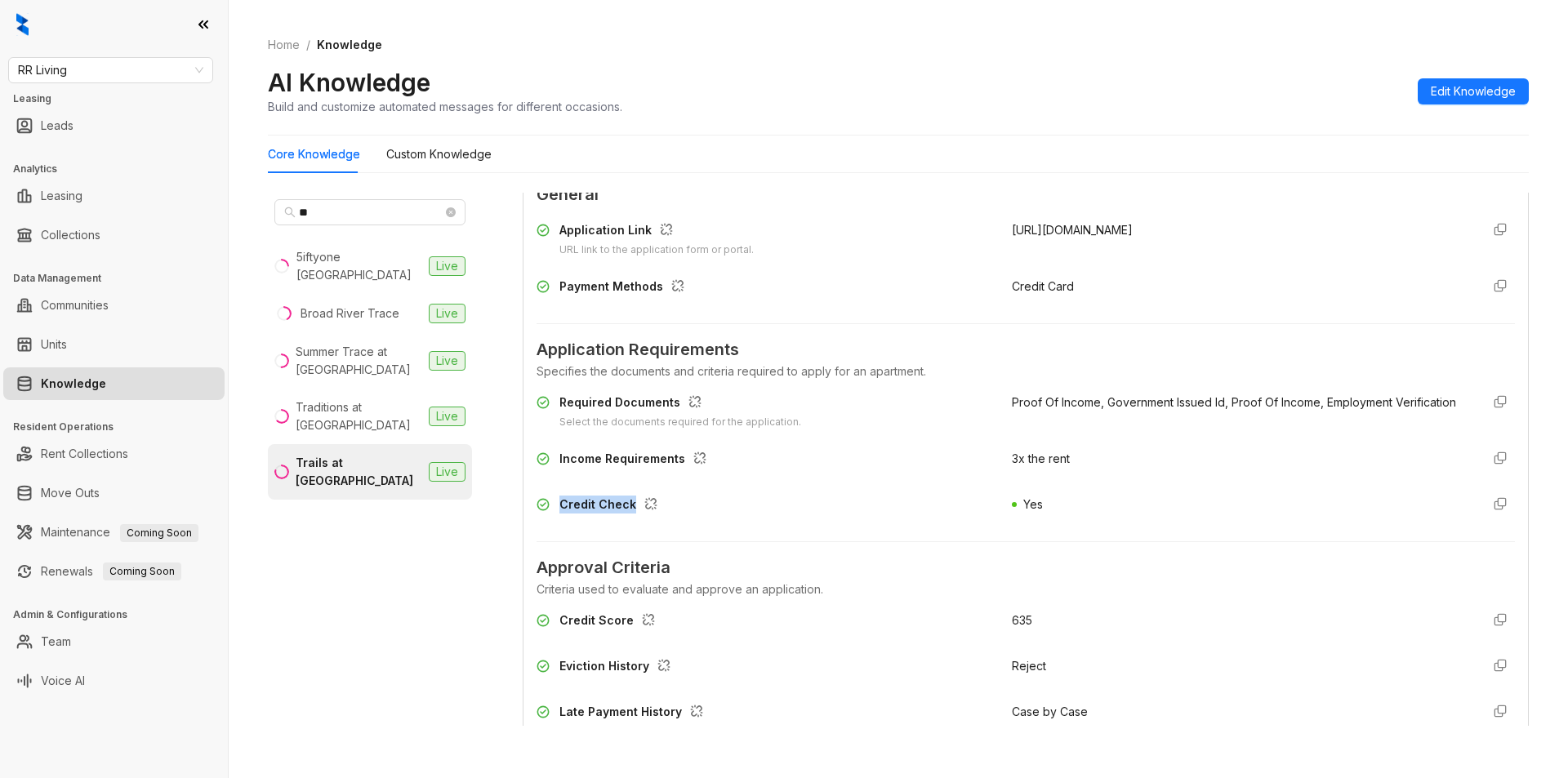
click at [631, 505] on div "Credit Check" at bounding box center [763, 508] width 455 height 26
copy div "Credit Check"
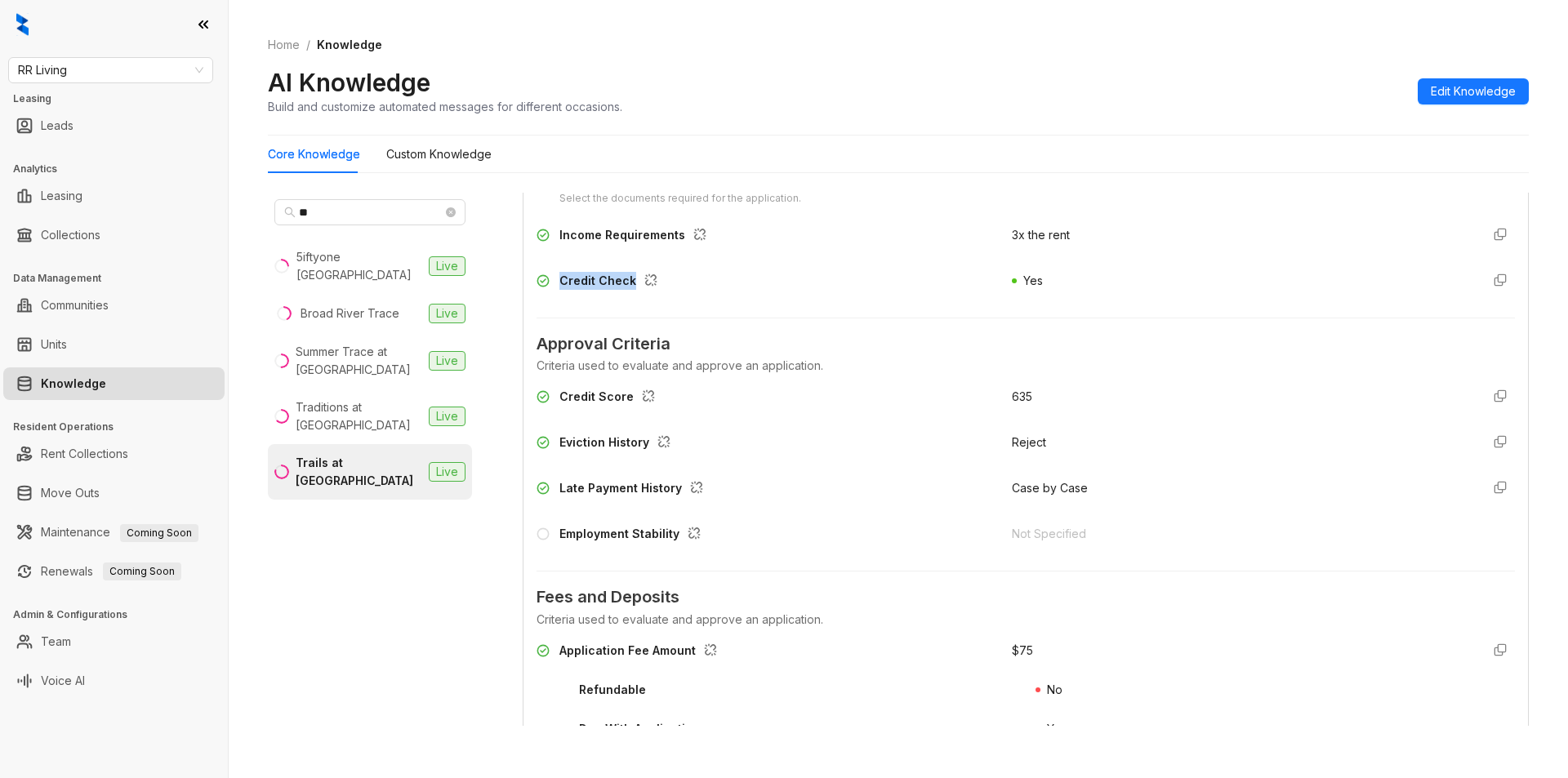
scroll to position [1414, 0]
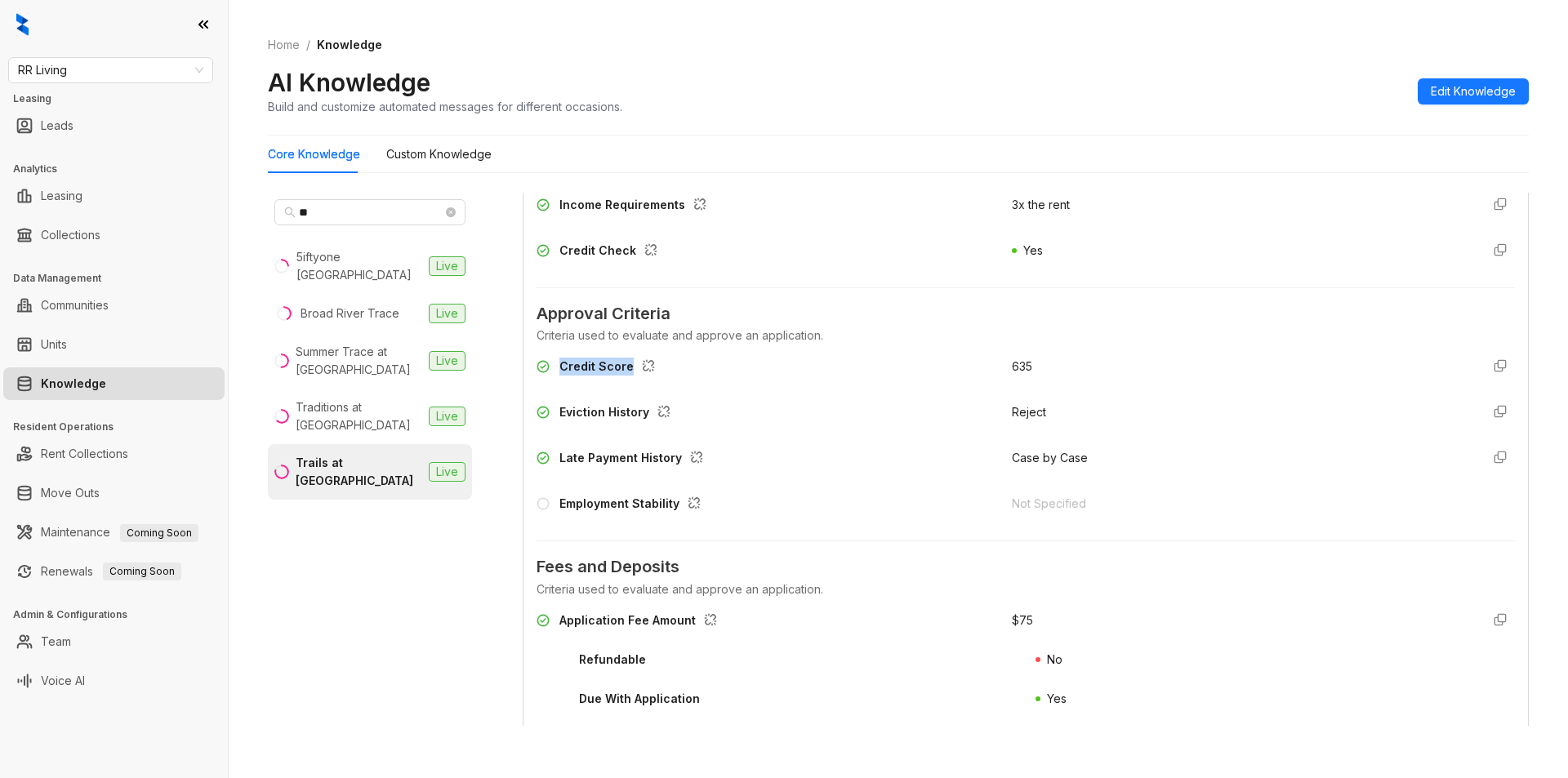
drag, startPoint x: 556, startPoint y: 365, endPoint x: 626, endPoint y: 363, distance: 70.0
click at [626, 363] on div "Credit Score" at bounding box center [763, 371] width 455 height 26
copy div "Credit Score"
click at [1012, 365] on div "635" at bounding box center [1239, 367] width 455 height 18
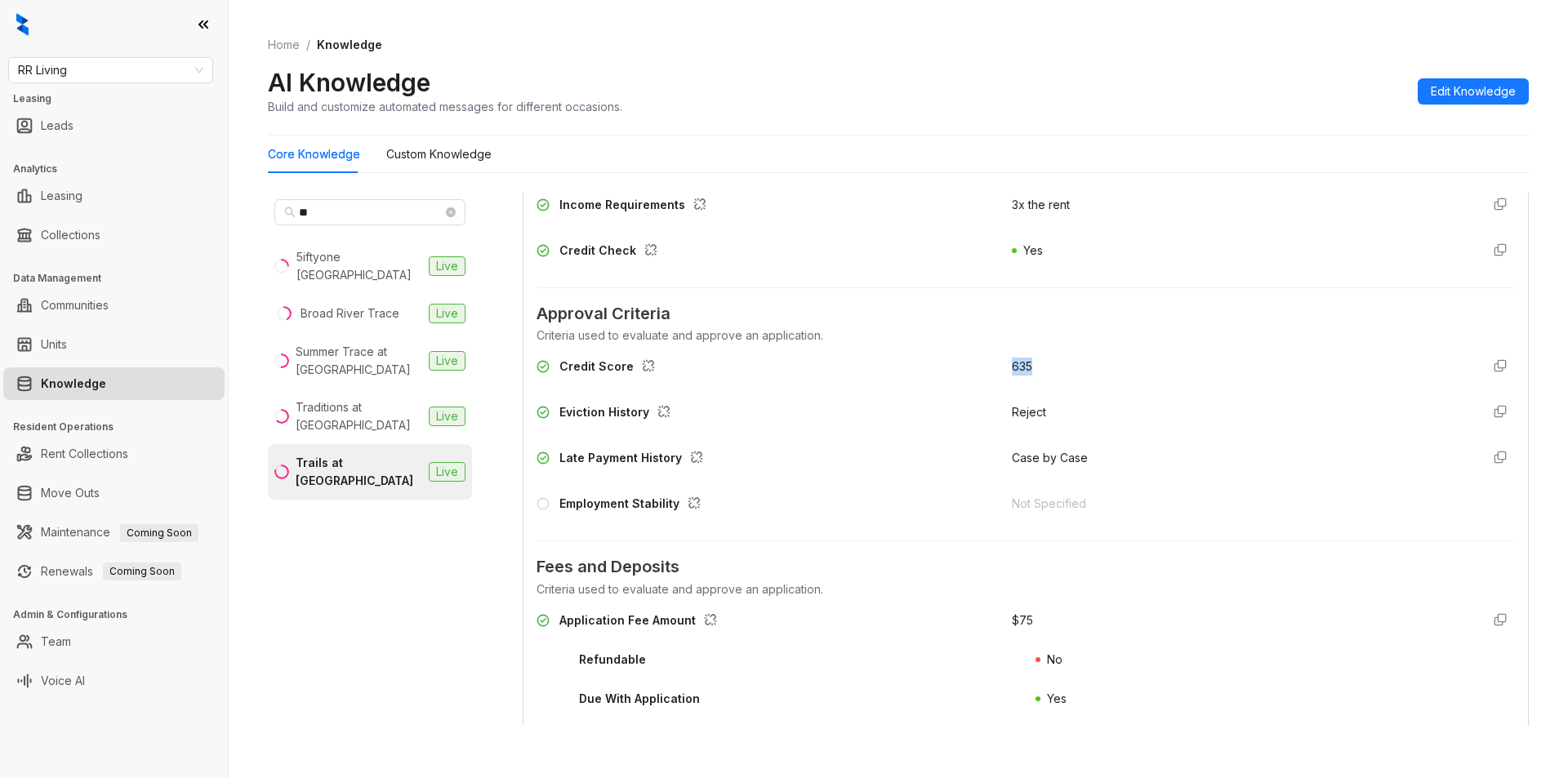
copy div "635"
drag, startPoint x: 560, startPoint y: 619, endPoint x: 691, endPoint y: 623, distance: 131.1
click at [691, 623] on div "Application Fee Amount" at bounding box center [641, 622] width 164 height 21
copy div "Application Fee Amount"
click at [1012, 619] on div "$ 75" at bounding box center [1022, 620] width 21 height 18
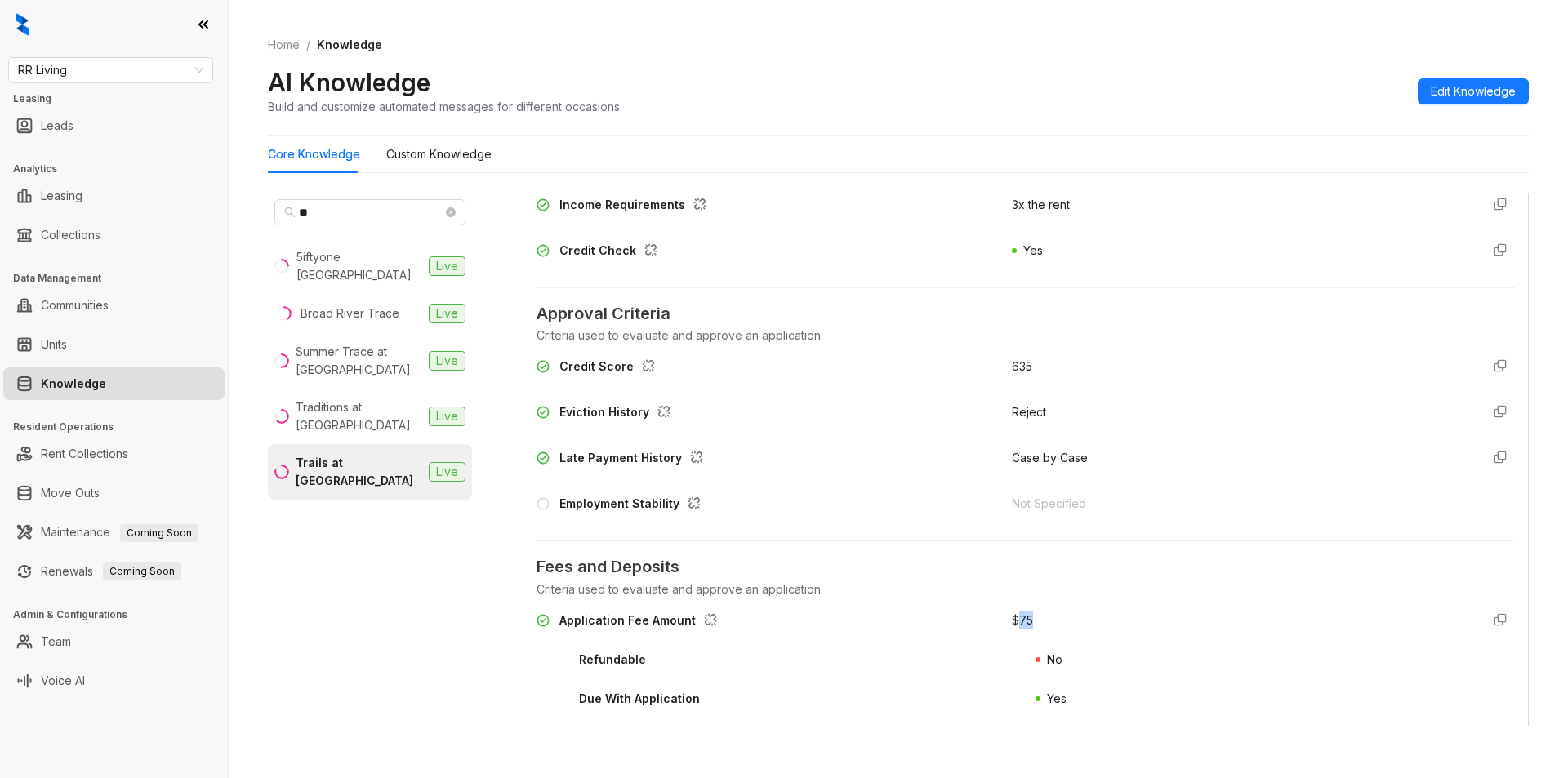
click at [1012, 619] on div "$ 75" at bounding box center [1022, 620] width 21 height 18
click at [997, 640] on div "Application Fee Amount $ 75 Refundable No Due With Application Yes" at bounding box center [1025, 670] width 978 height 117
drag, startPoint x: 993, startPoint y: 622, endPoint x: 1021, endPoint y: 622, distance: 28.0
click at [1021, 622] on div "Application Fee Amount $ 75" at bounding box center [1025, 624] width 978 height 26
copy div "$ 75"
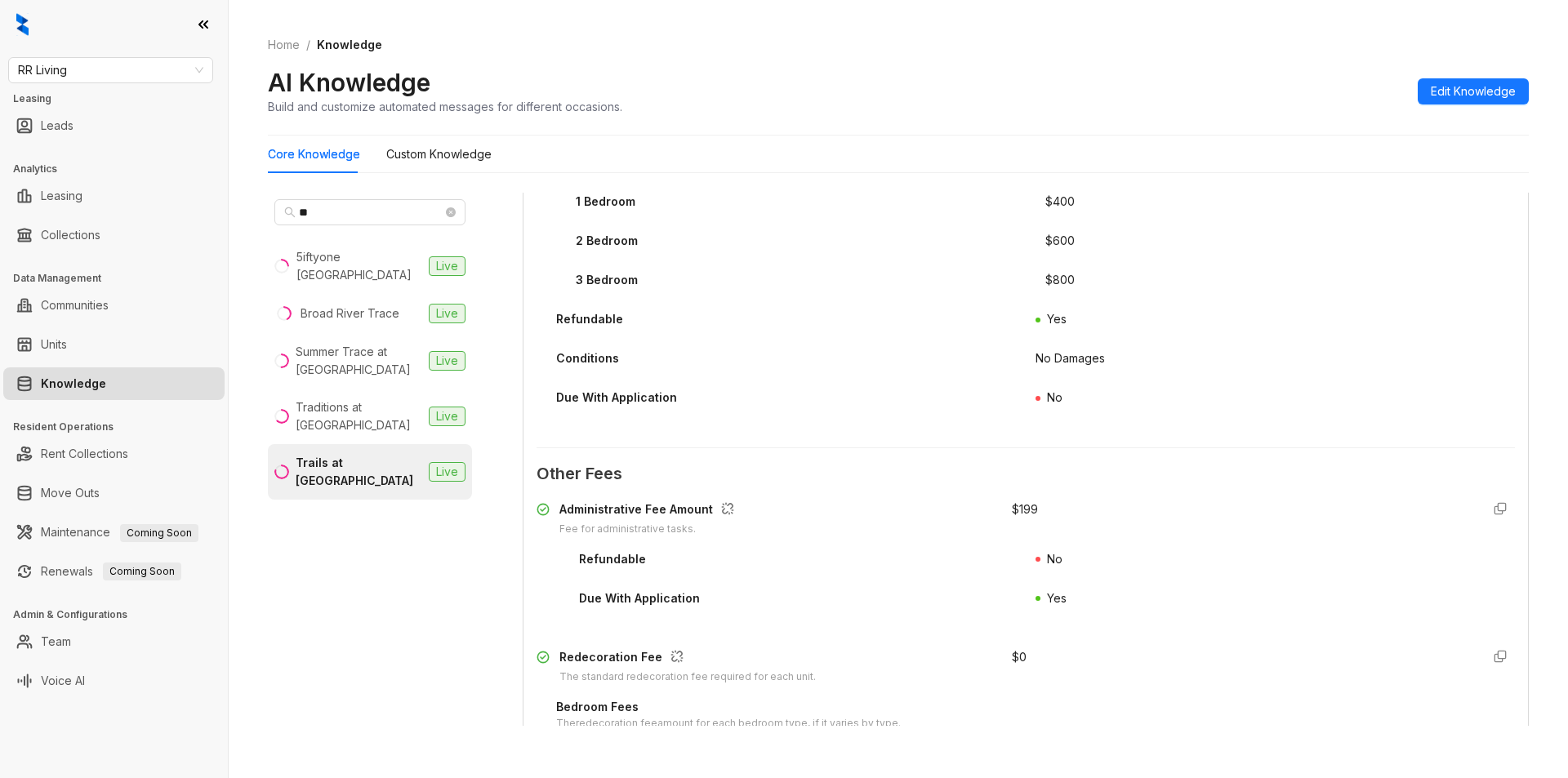
scroll to position [2203, 0]
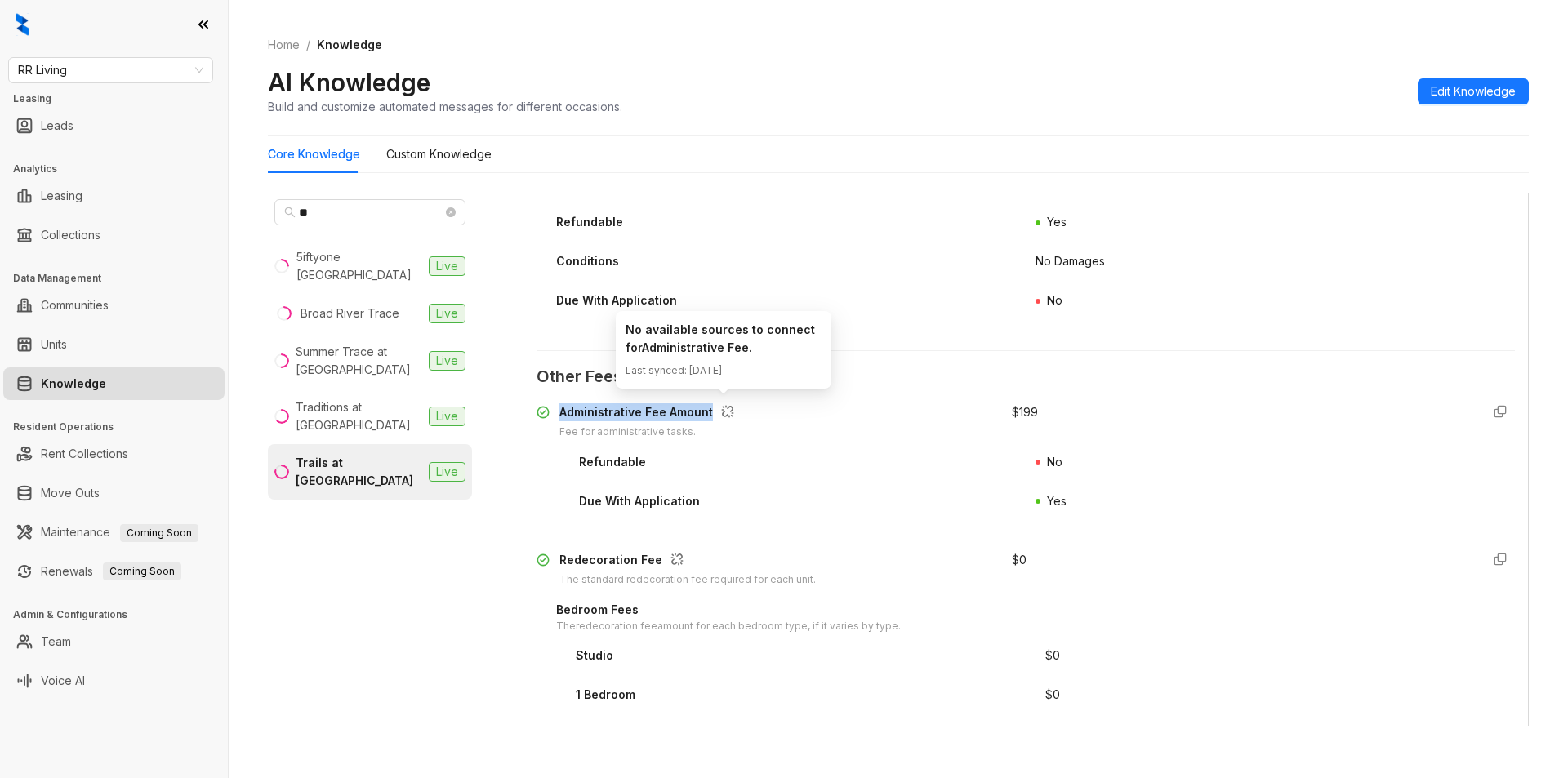
drag, startPoint x: 556, startPoint y: 416, endPoint x: 710, endPoint y: 413, distance: 154.0
click at [710, 413] on div "Administrative Fee Amount Fee for administrative tasks." at bounding box center [763, 422] width 455 height 37
copy div "Administrative Fee Amount"
drag, startPoint x: 992, startPoint y: 410, endPoint x: 1024, endPoint y: 405, distance: 32.4
click at [1024, 405] on div "Administrative Fee Amount Fee for administrative tasks. $ 199" at bounding box center [1025, 422] width 978 height 37
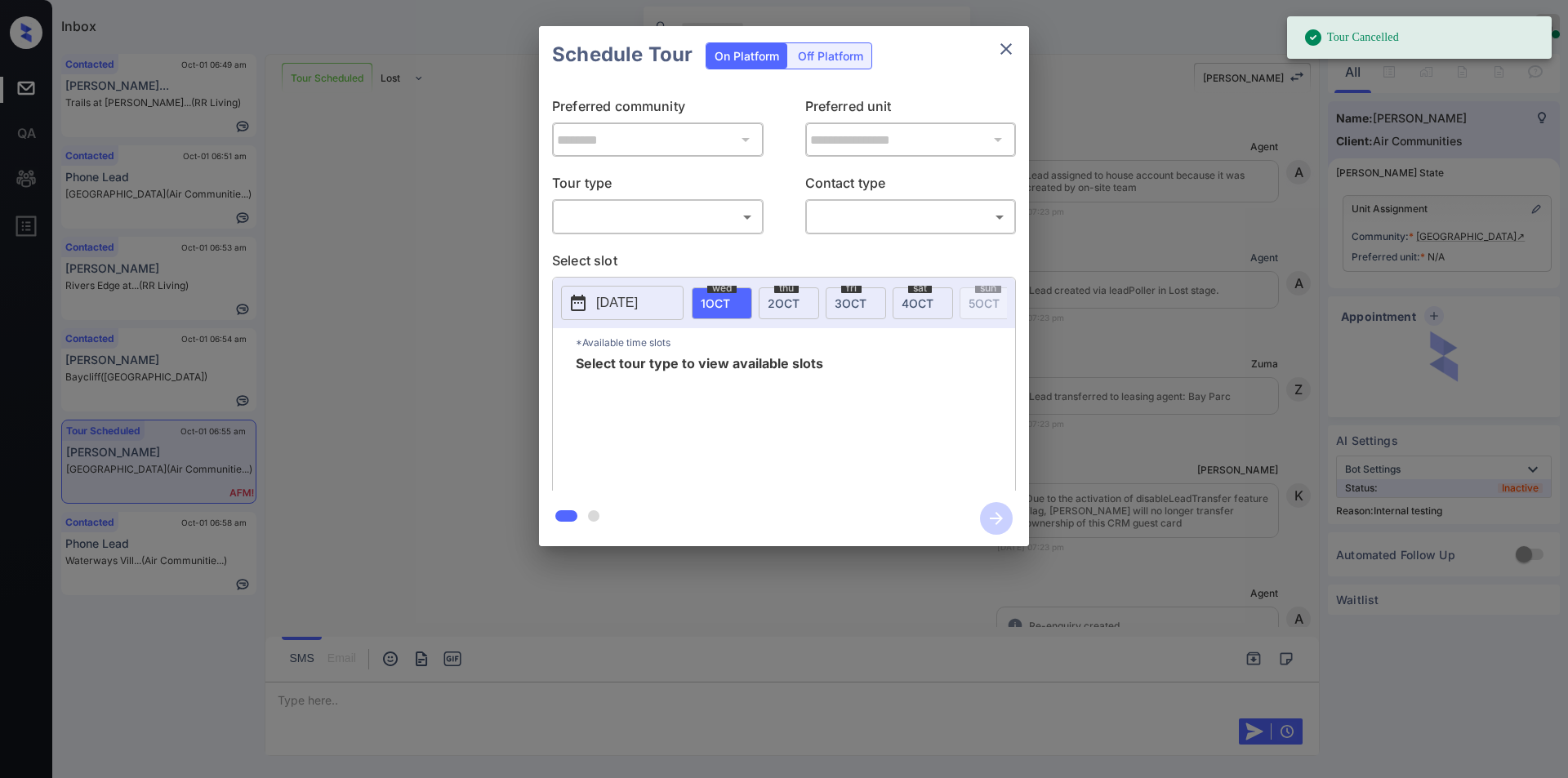
scroll to position [10058, 0]
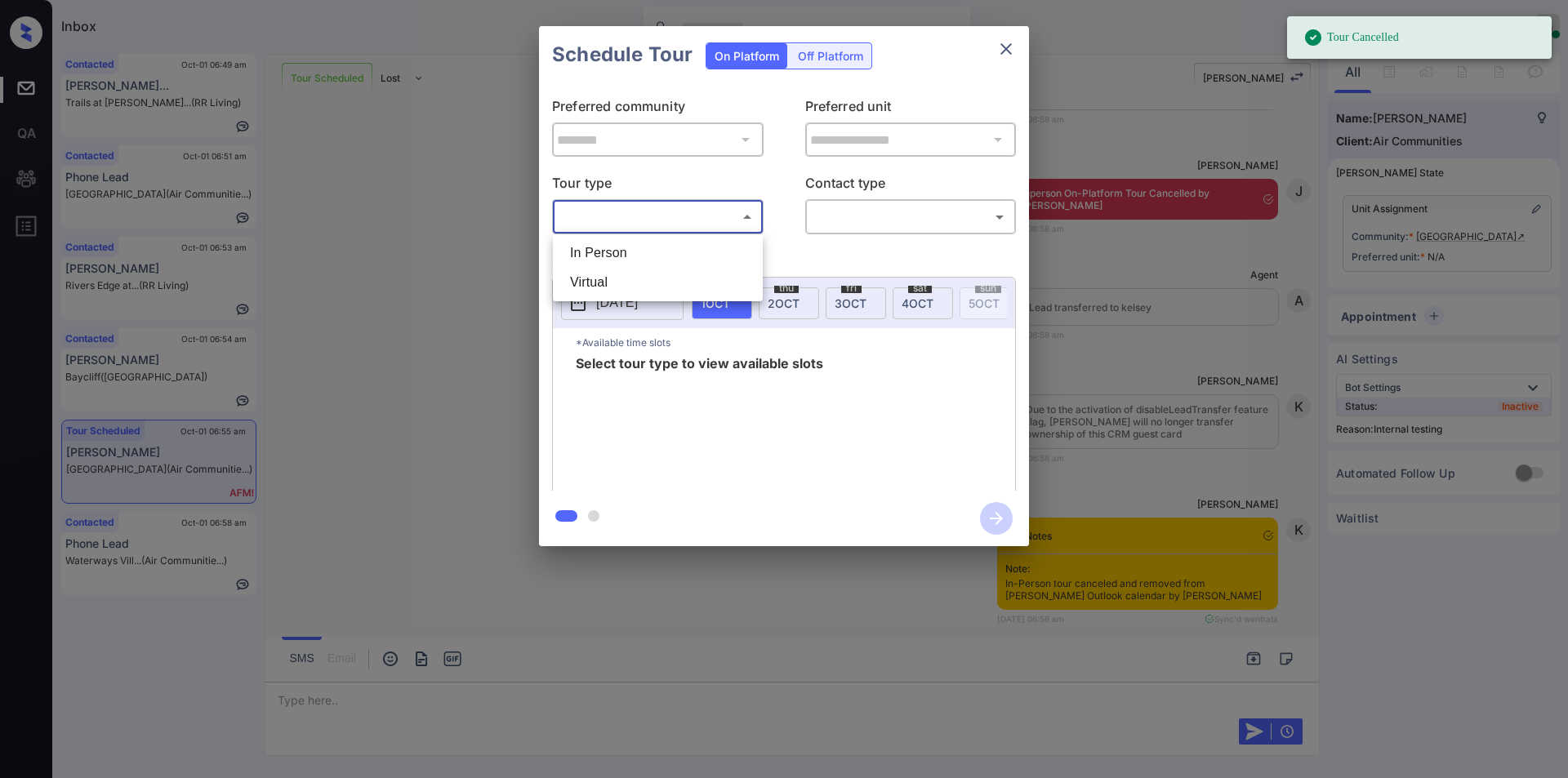
drag, startPoint x: 677, startPoint y: 214, endPoint x: 615, endPoint y: 259, distance: 76.6
click at [677, 215] on body "Tour Cancelled Inbox Jiro Alonzo Online Set yourself offline Set yourself on br…" at bounding box center [784, 389] width 1568 height 778
click at [615, 259] on li "In Person" at bounding box center [657, 253] width 202 height 30
type input "********"
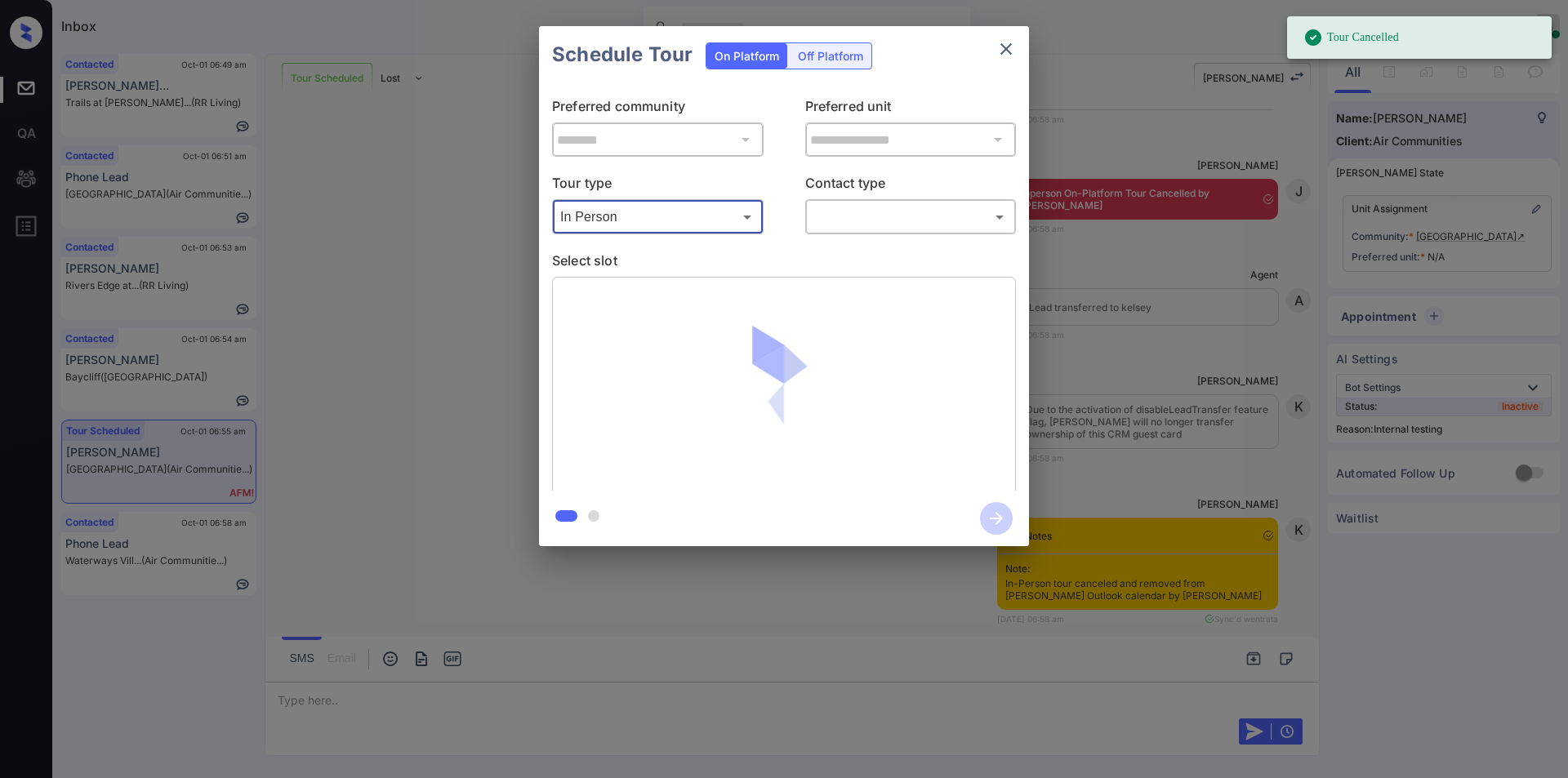
click at [883, 223] on body "Tour Cancelled Inbox Jiro Alonzo Online Set yourself offline Set yourself on br…" at bounding box center [784, 389] width 1568 height 778
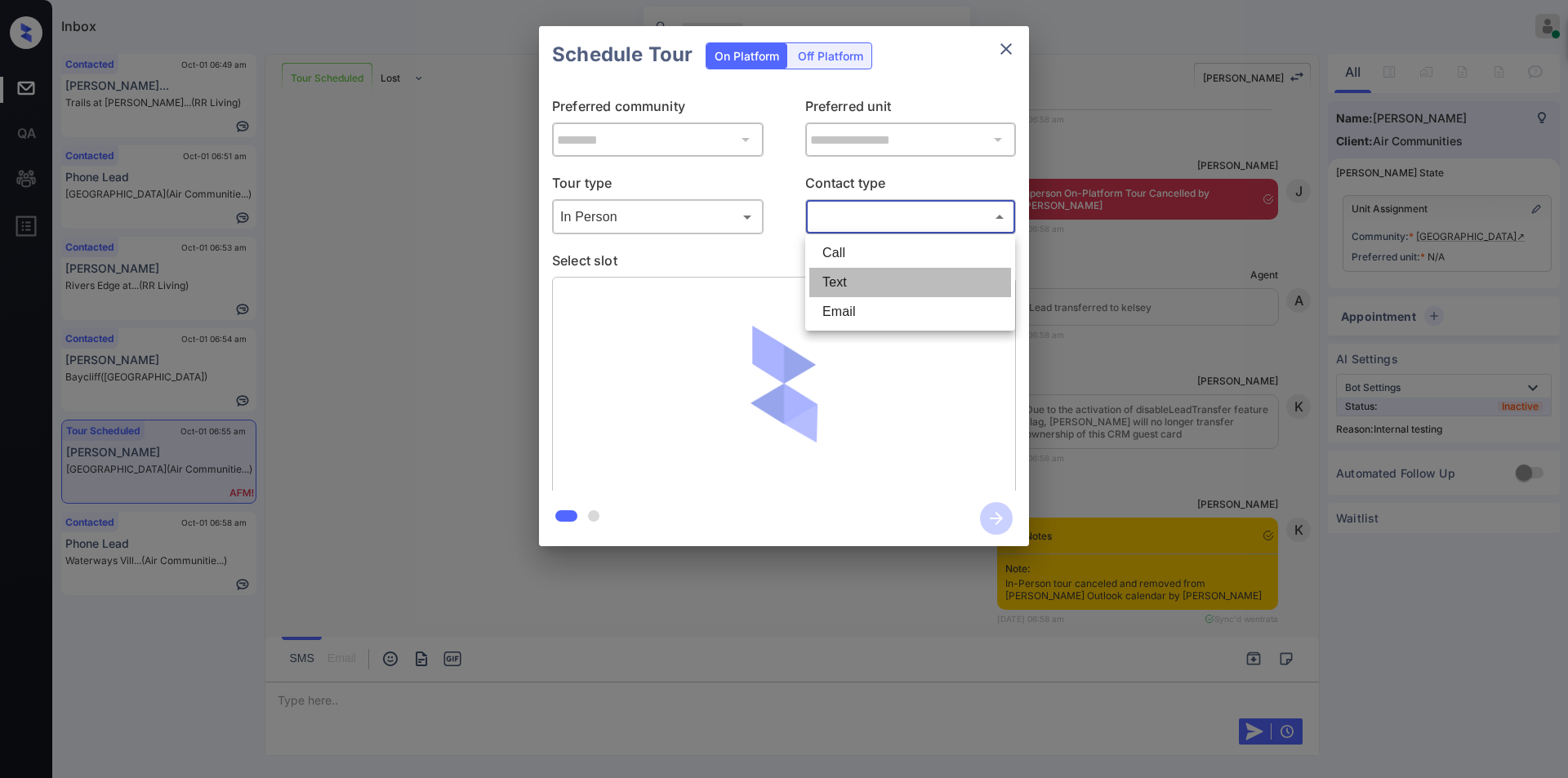
click at [856, 278] on li "Text" at bounding box center [911, 282] width 202 height 30
type input "****"
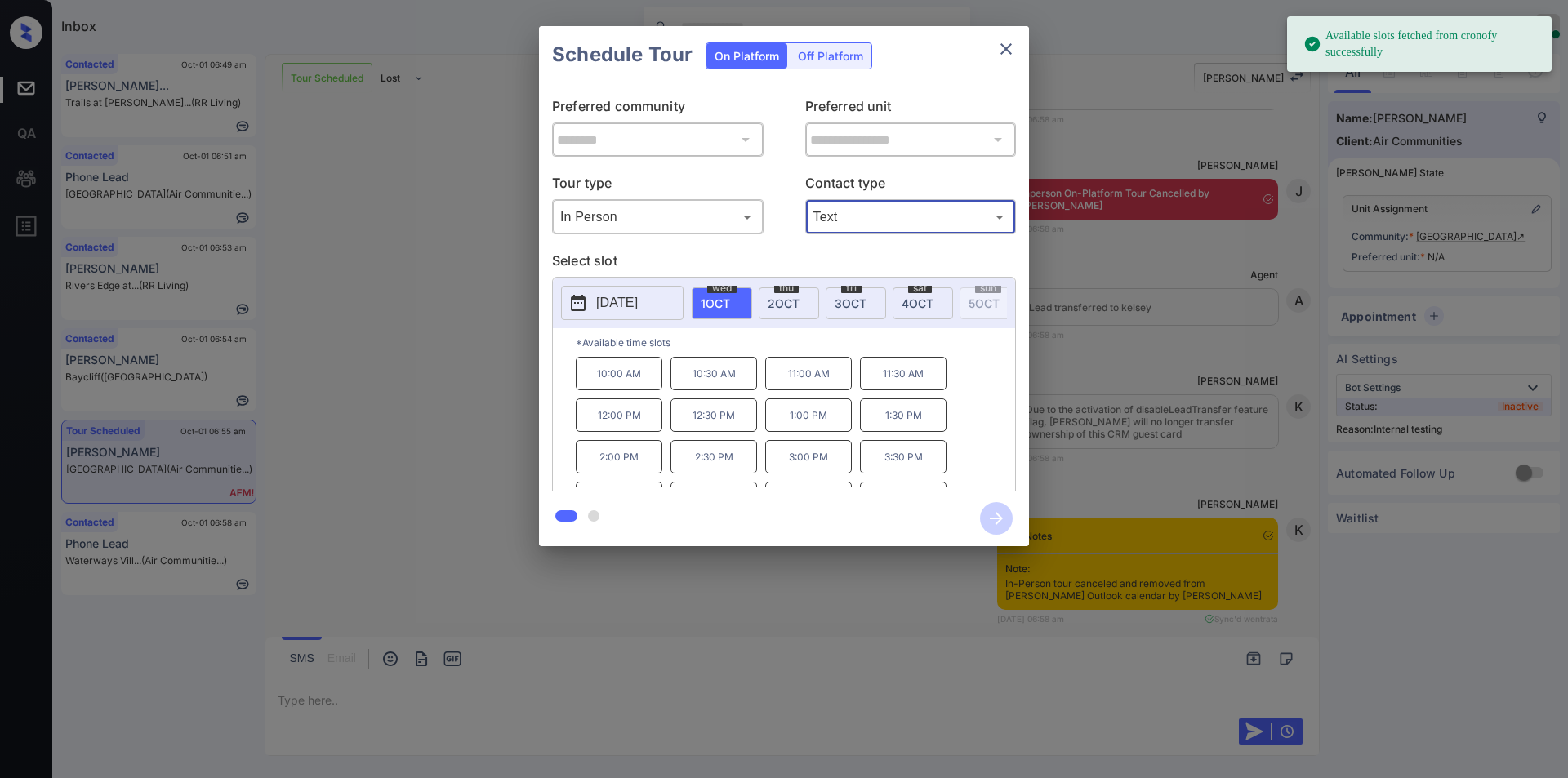
click at [551, 337] on div "**********" at bounding box center [784, 287] width 490 height 407
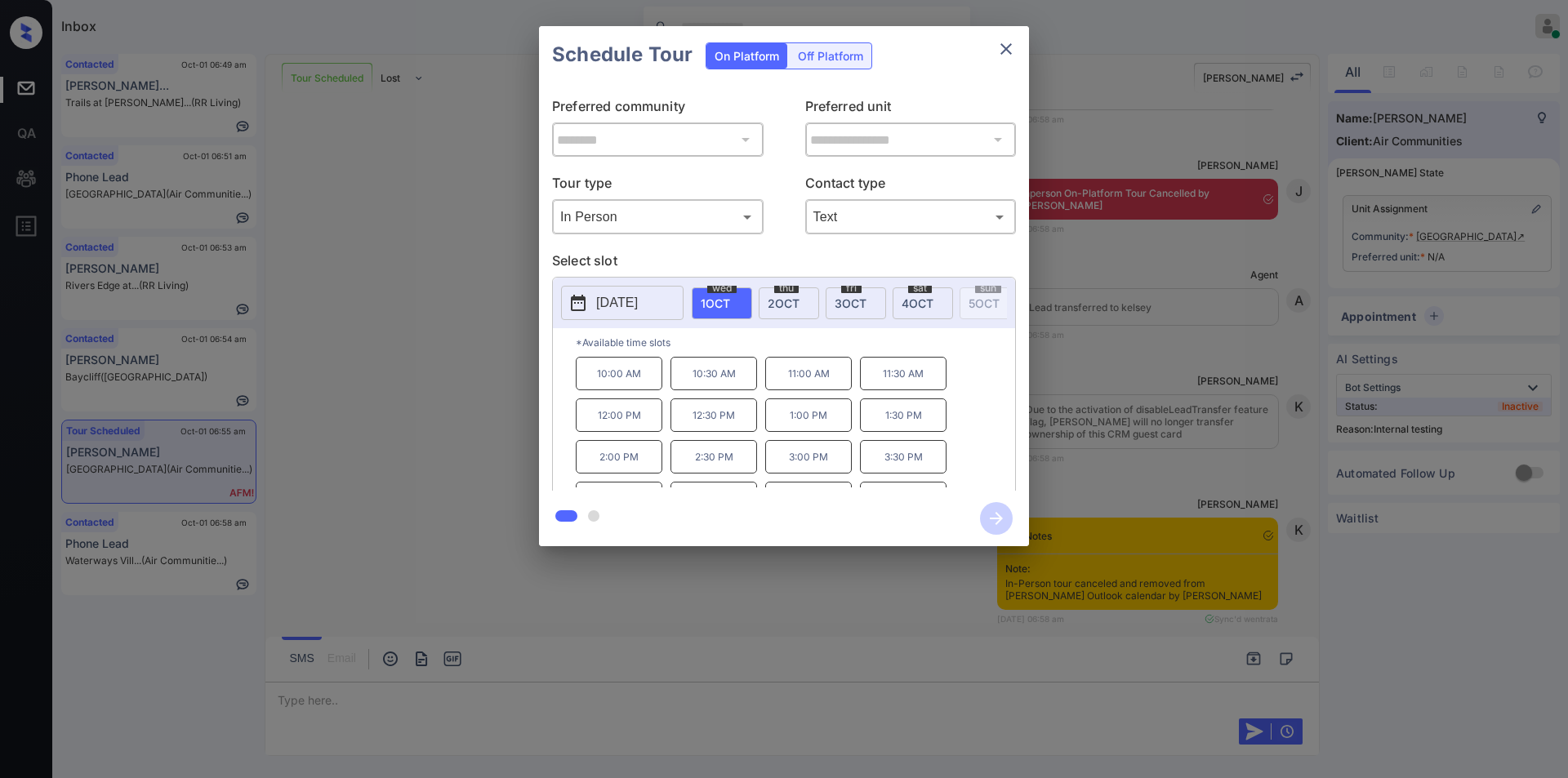
click at [1307, 423] on div "**********" at bounding box center [784, 286] width 1568 height 573
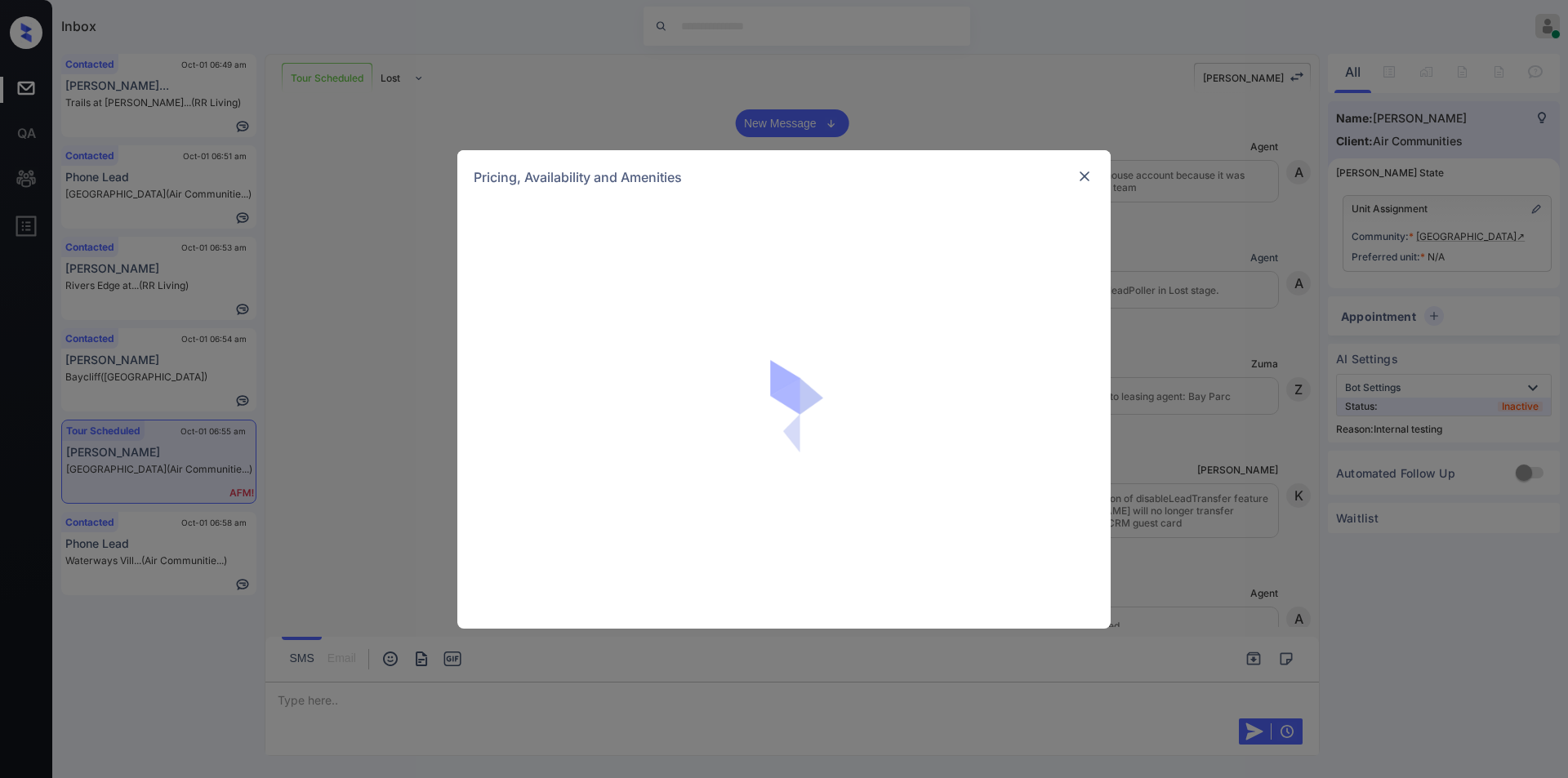
scroll to position [10058, 0]
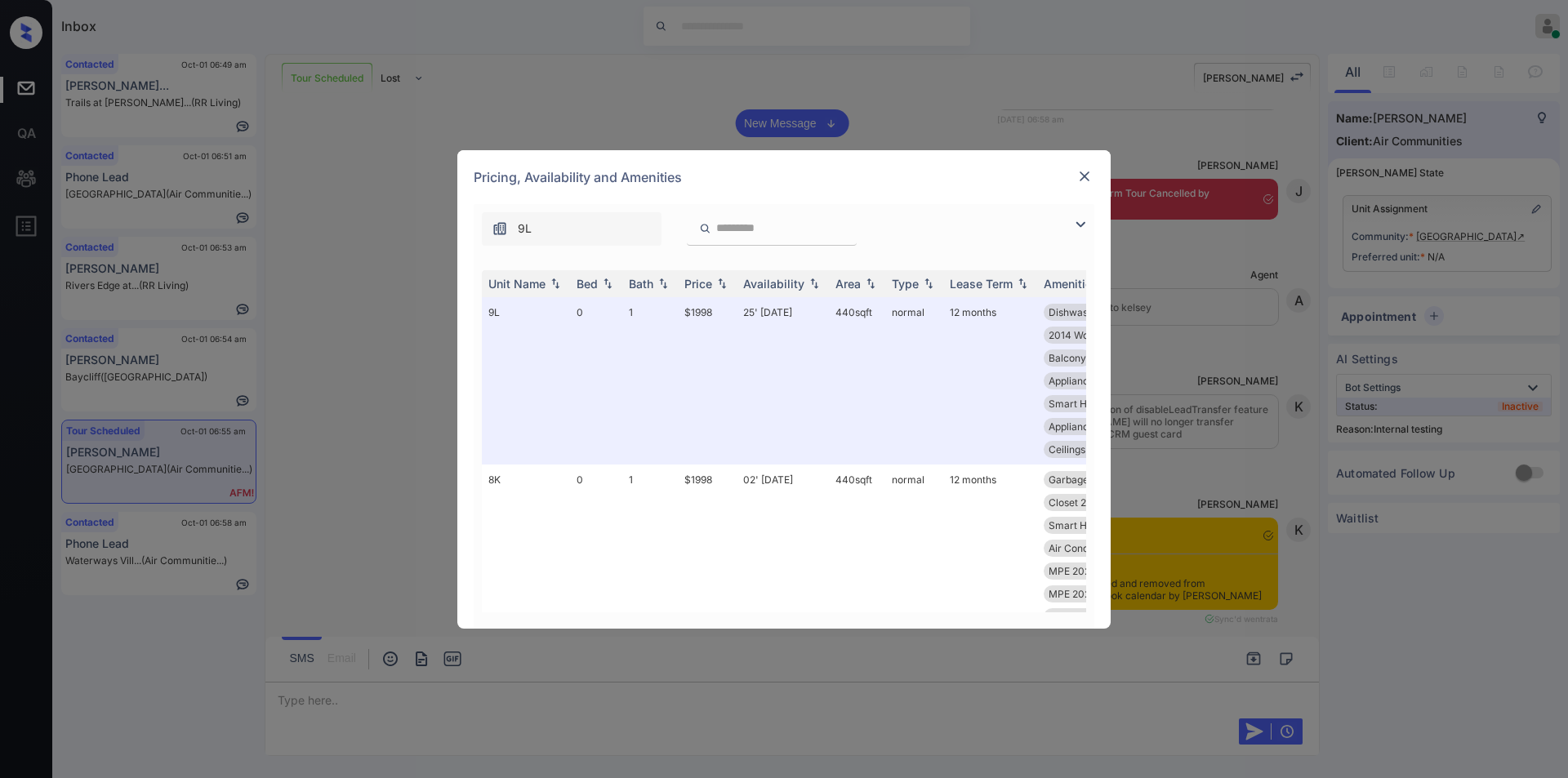
click at [1084, 220] on img at bounding box center [1080, 224] width 19 height 19
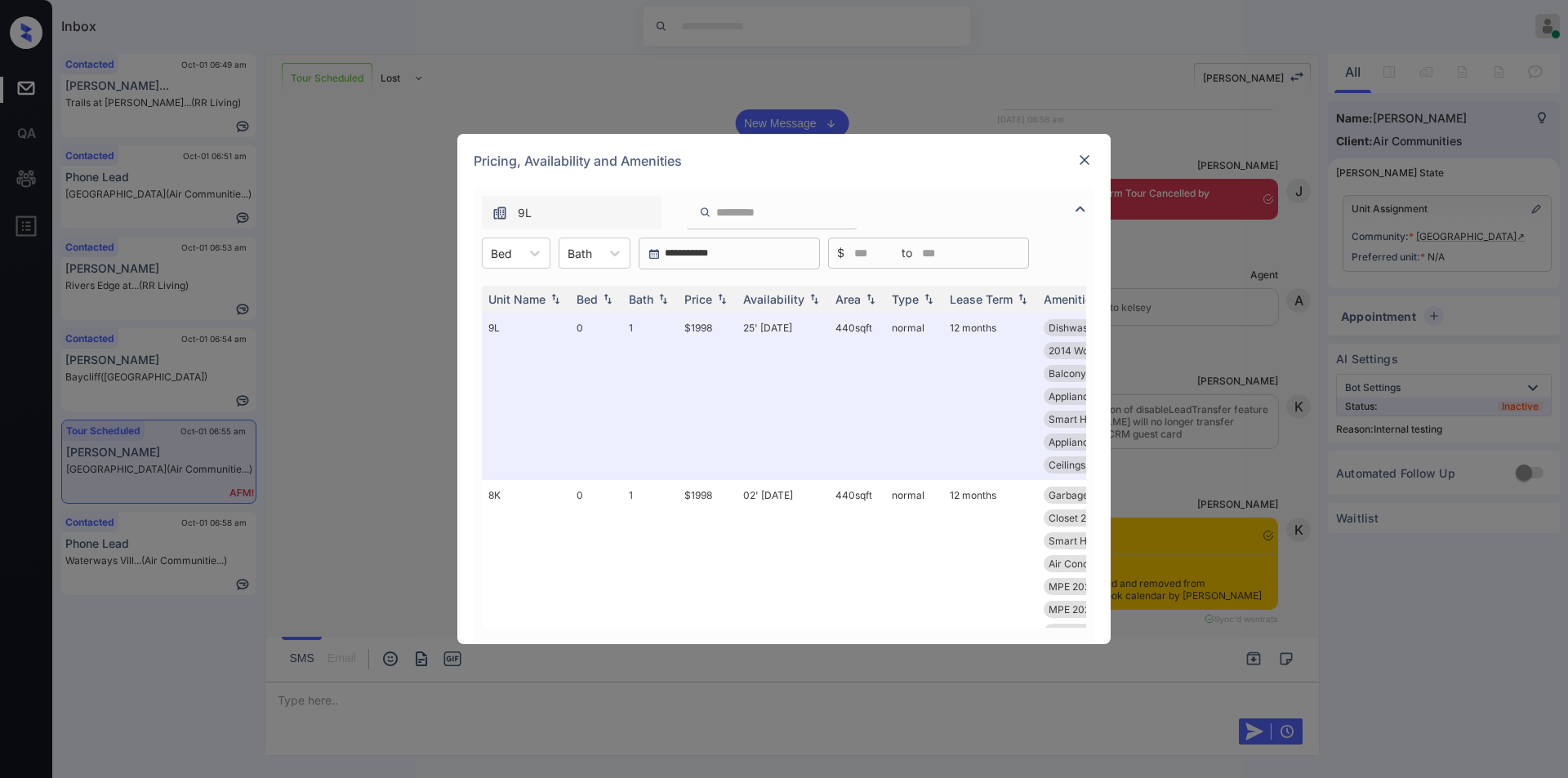
click at [1079, 155] on img at bounding box center [1084, 160] width 16 height 16
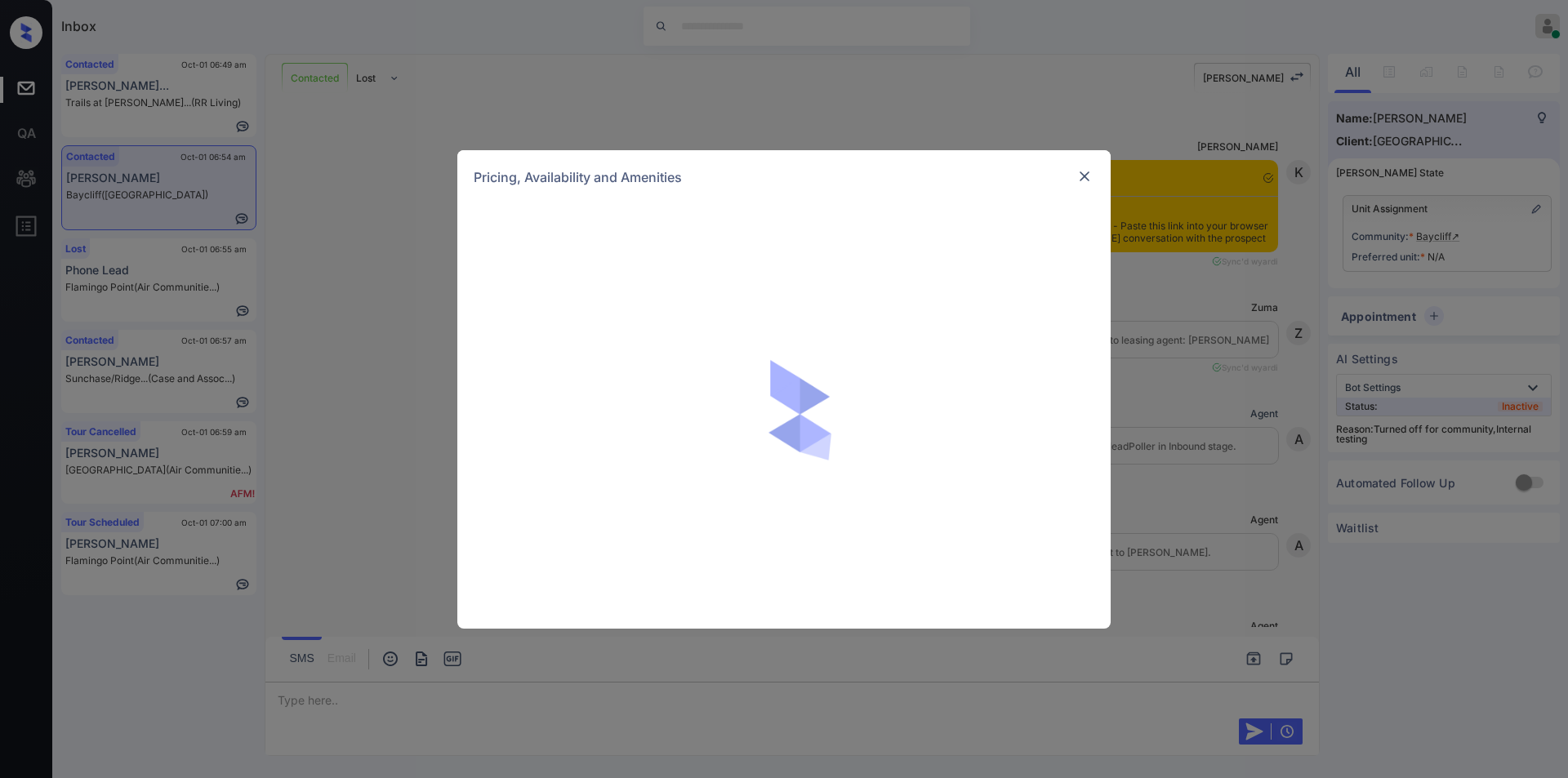
scroll to position [2191, 0]
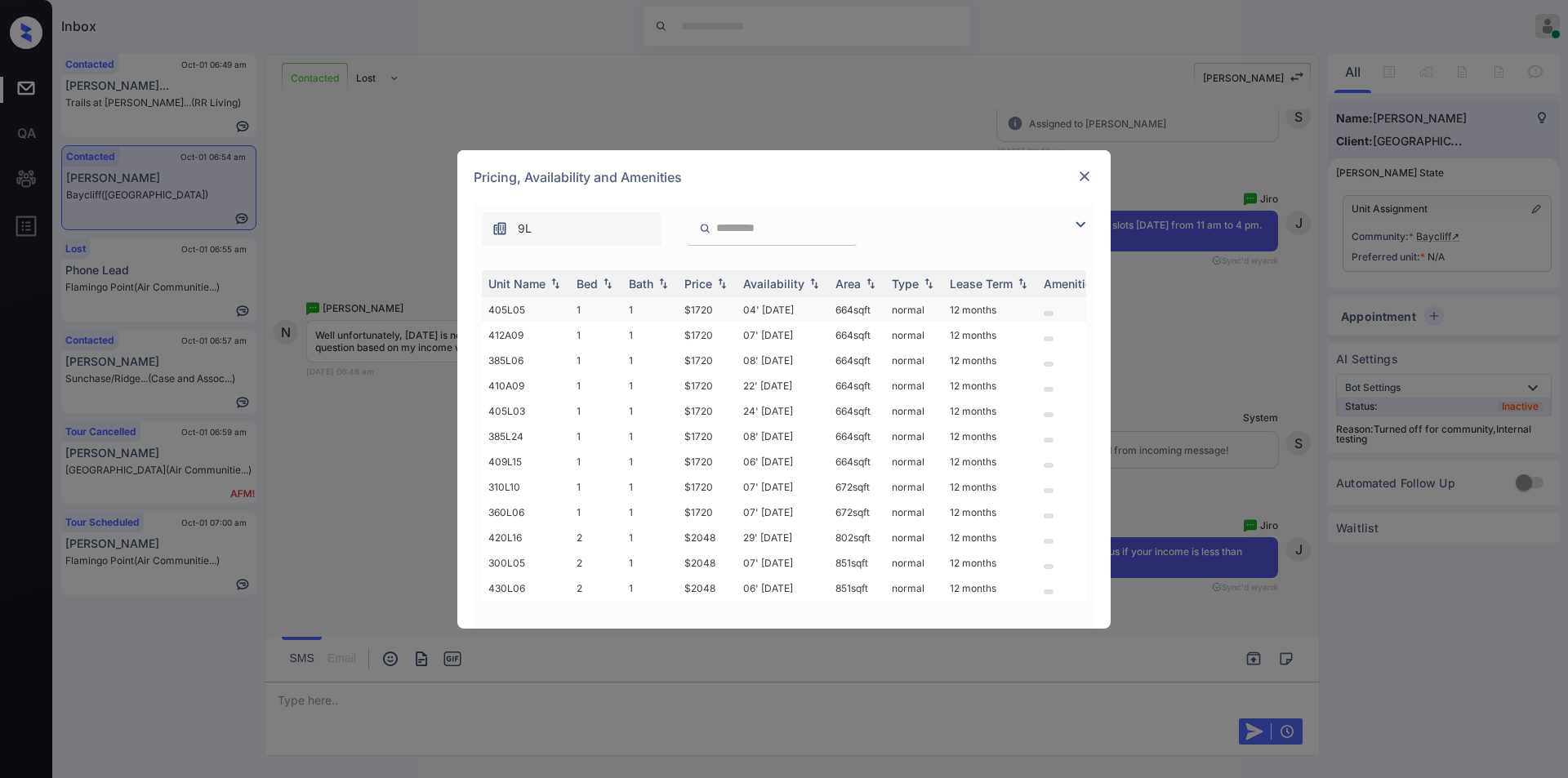
click at [707, 316] on td "$1720" at bounding box center [707, 310] width 59 height 25
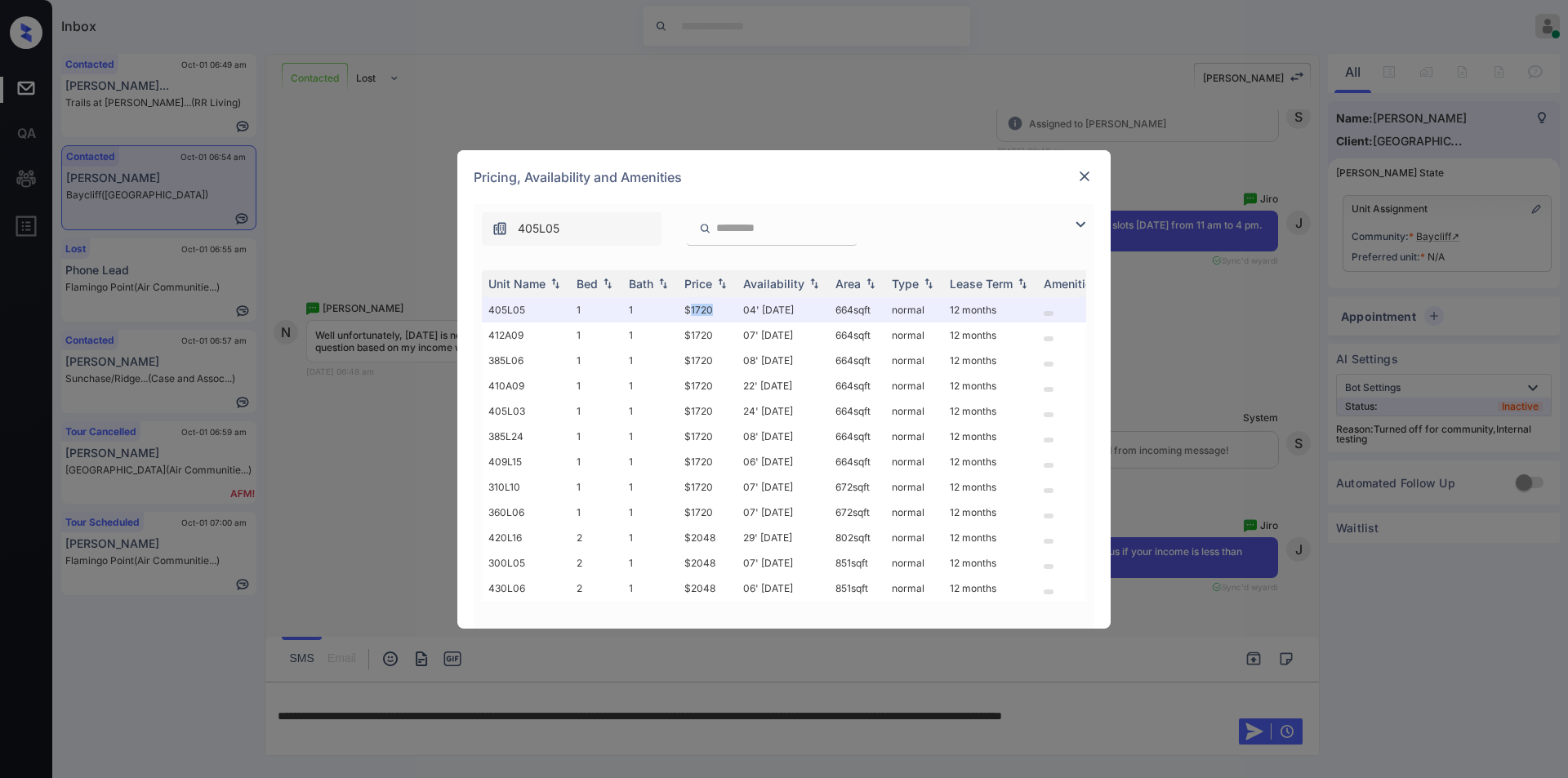
click at [1089, 180] on img at bounding box center [1084, 176] width 16 height 16
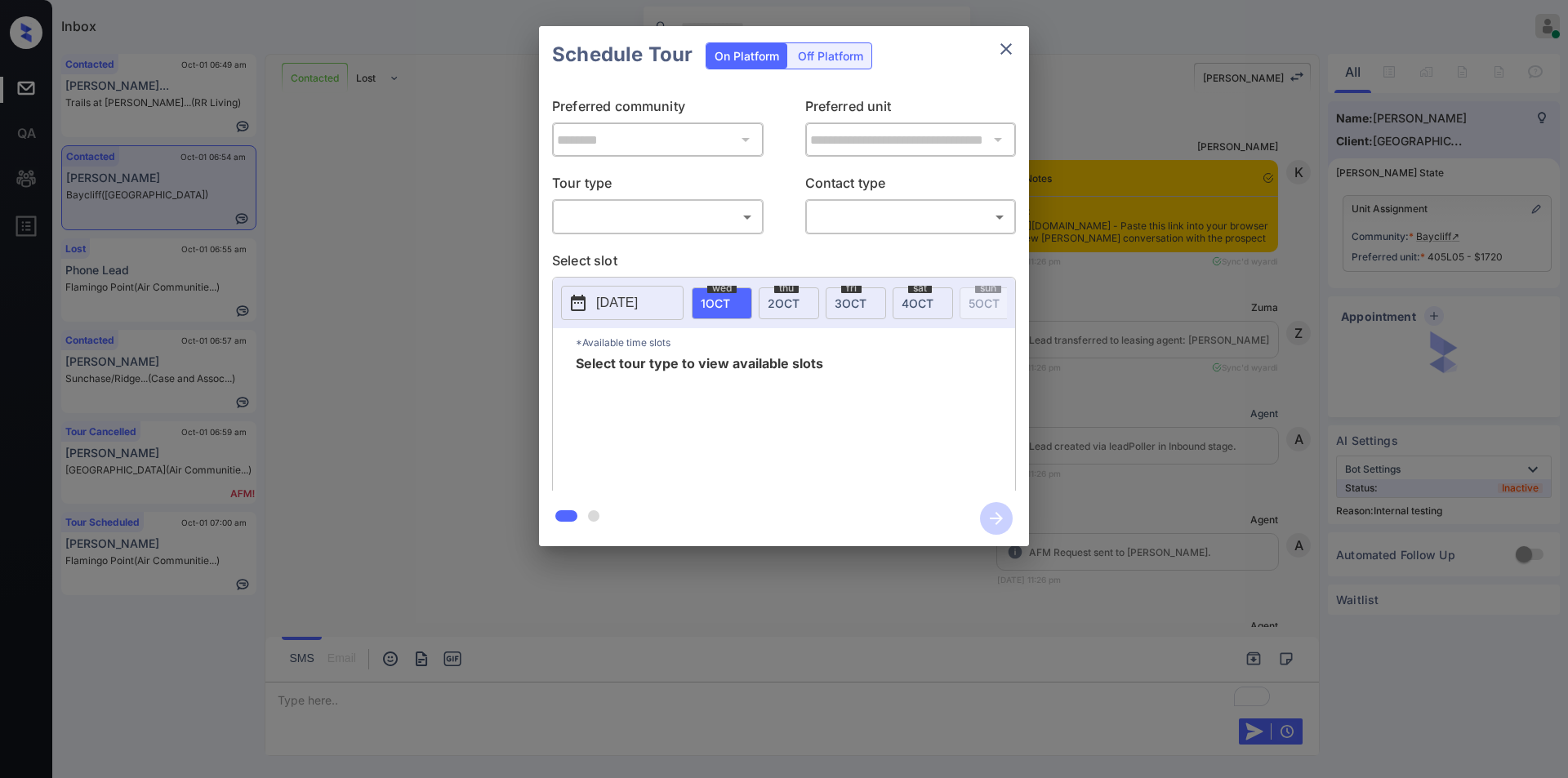
scroll to position [2951, 0]
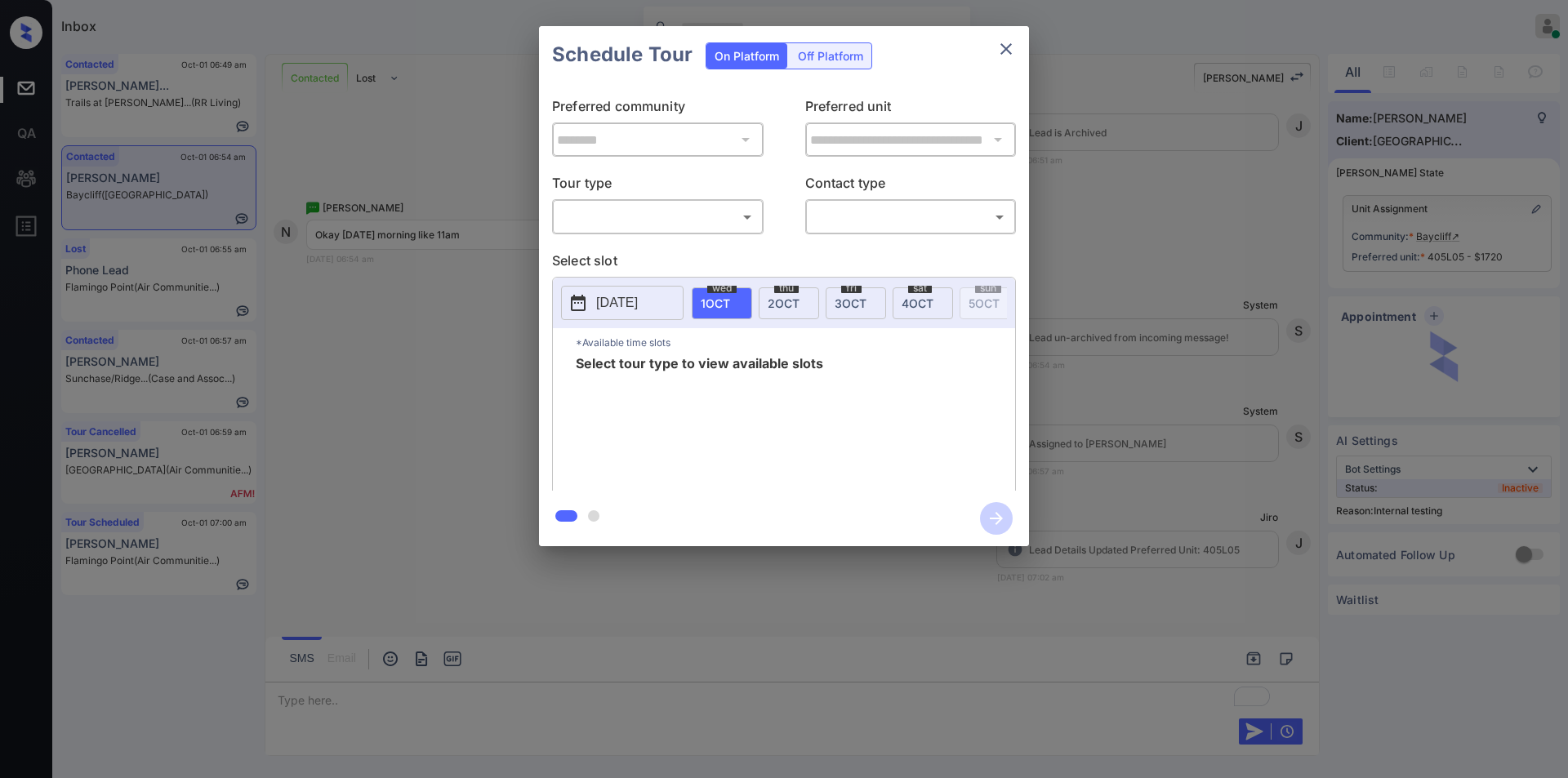
click at [678, 224] on body "Inbox [PERSON_NAME] Online Set yourself offline Set yourself on break Profile S…" at bounding box center [784, 389] width 1568 height 778
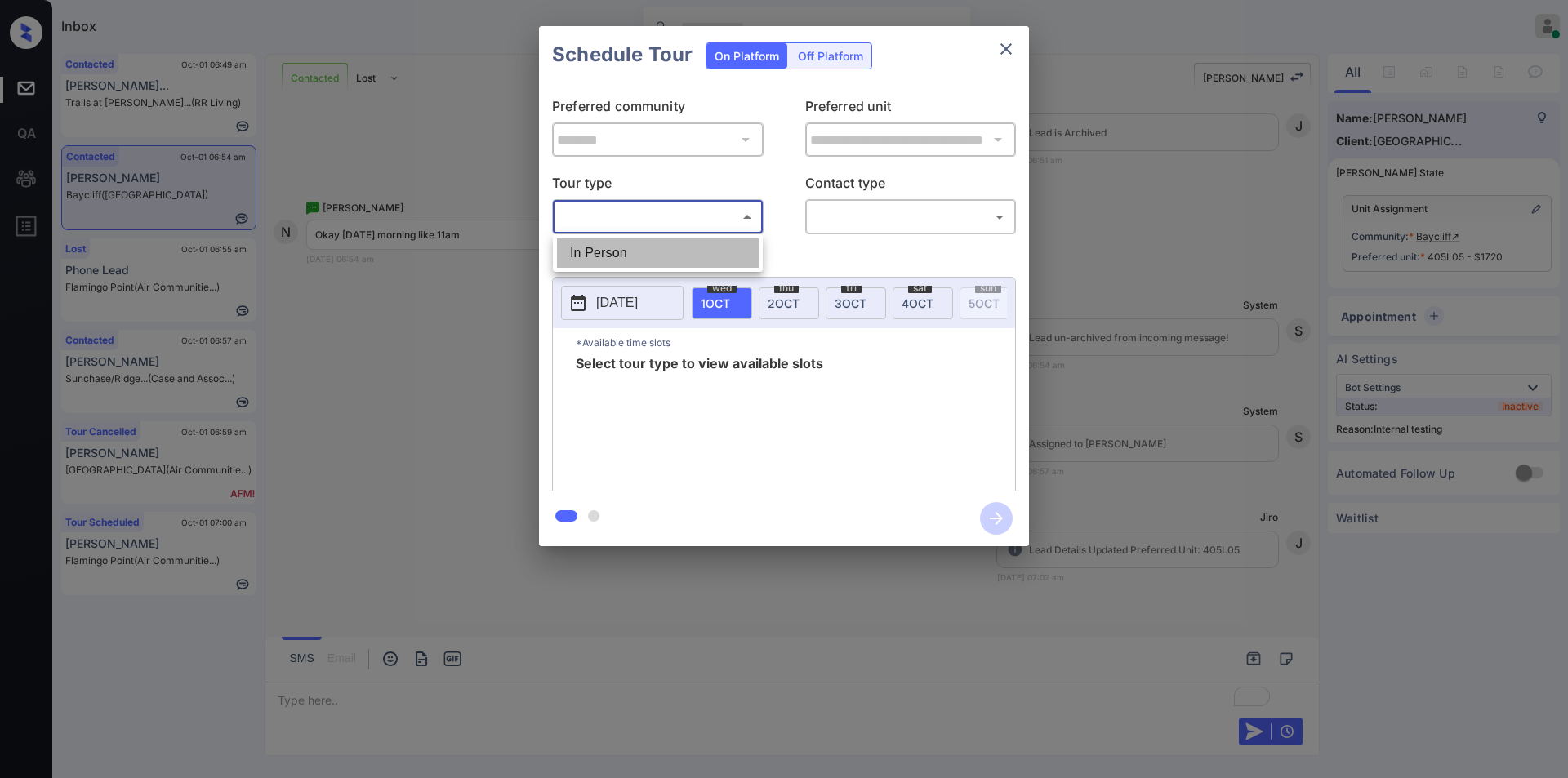
click at [622, 252] on li "In Person" at bounding box center [657, 253] width 202 height 30
type input "********"
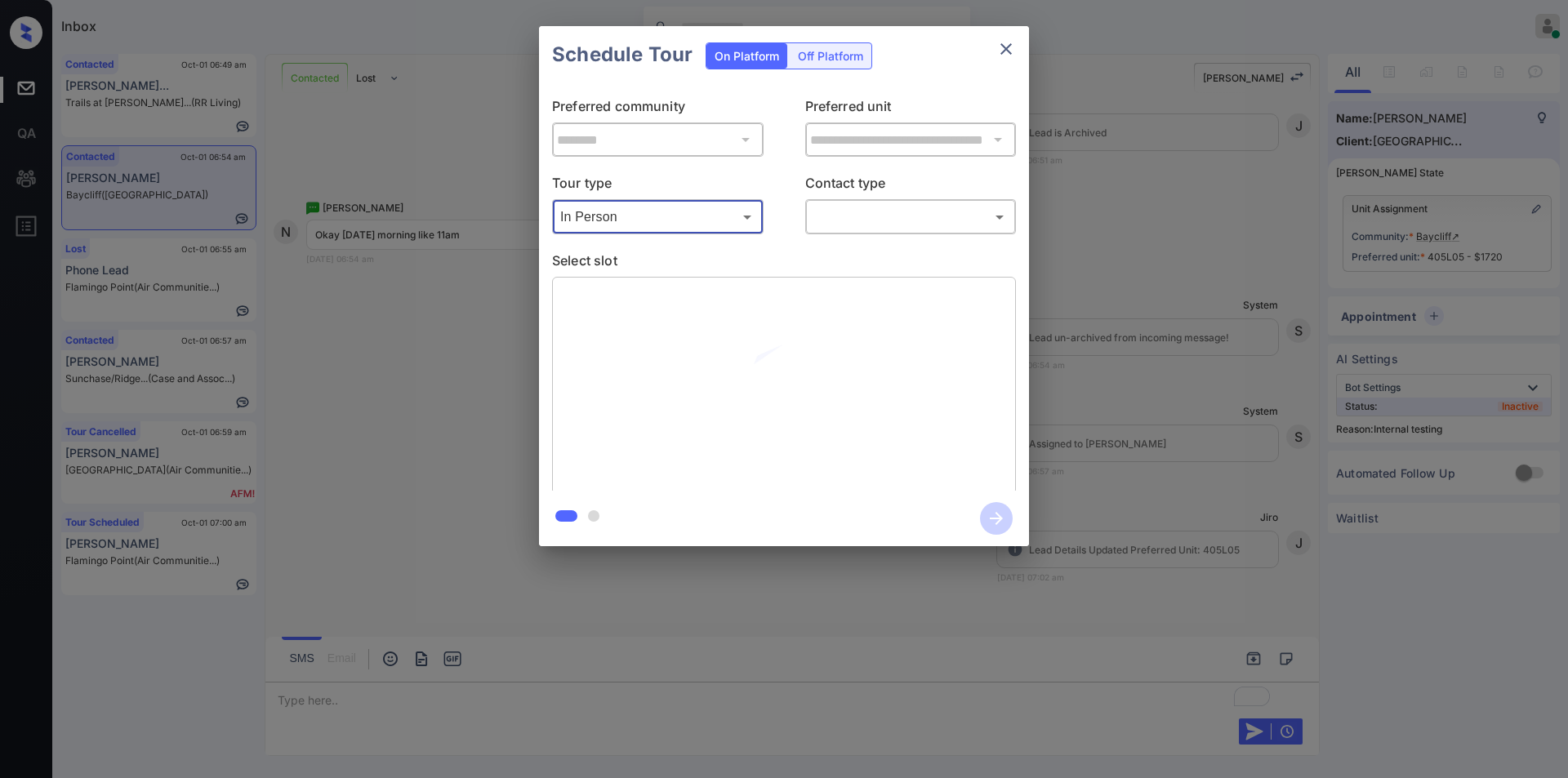
click at [858, 216] on body "Inbox Jiro Alonzo Online Set yourself offline Set yourself on break Profile Swi…" at bounding box center [784, 389] width 1568 height 778
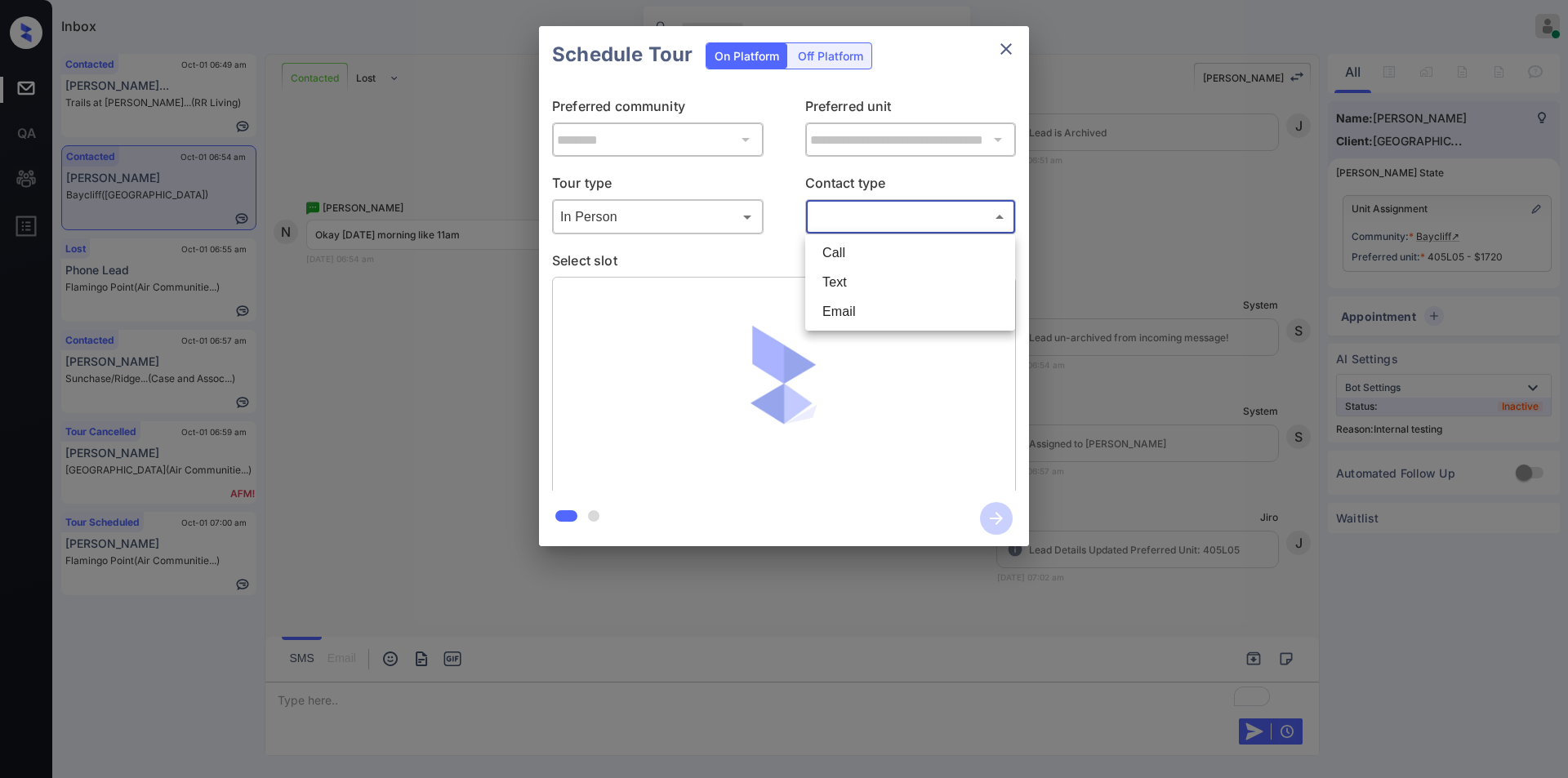
click at [840, 289] on li "Text" at bounding box center [911, 282] width 202 height 30
type input "****"
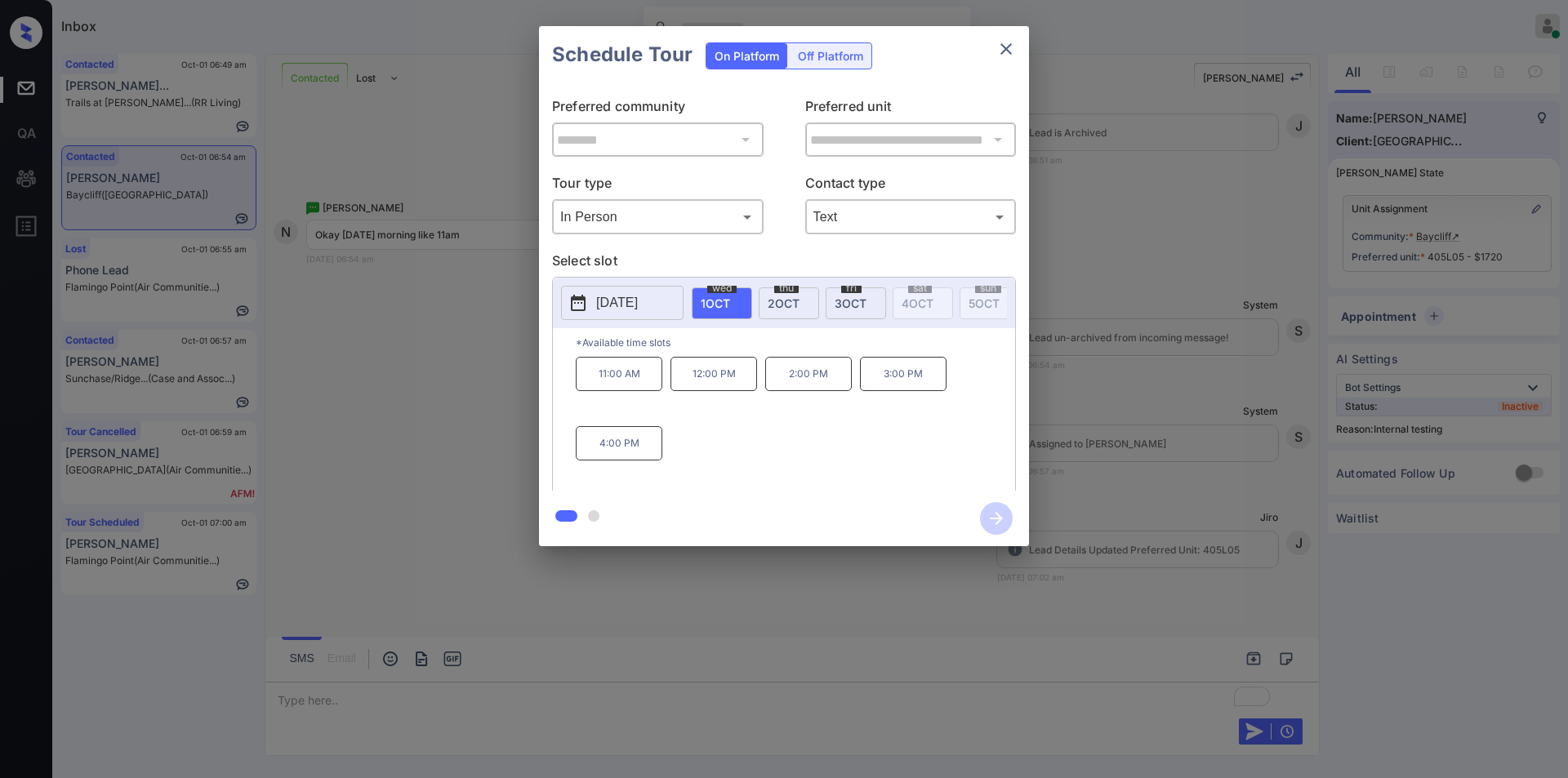
click at [637, 294] on p "[DATE]" at bounding box center [616, 303] width 41 height 19
click at [733, 74] on icon at bounding box center [733, 79] width 10 height 10
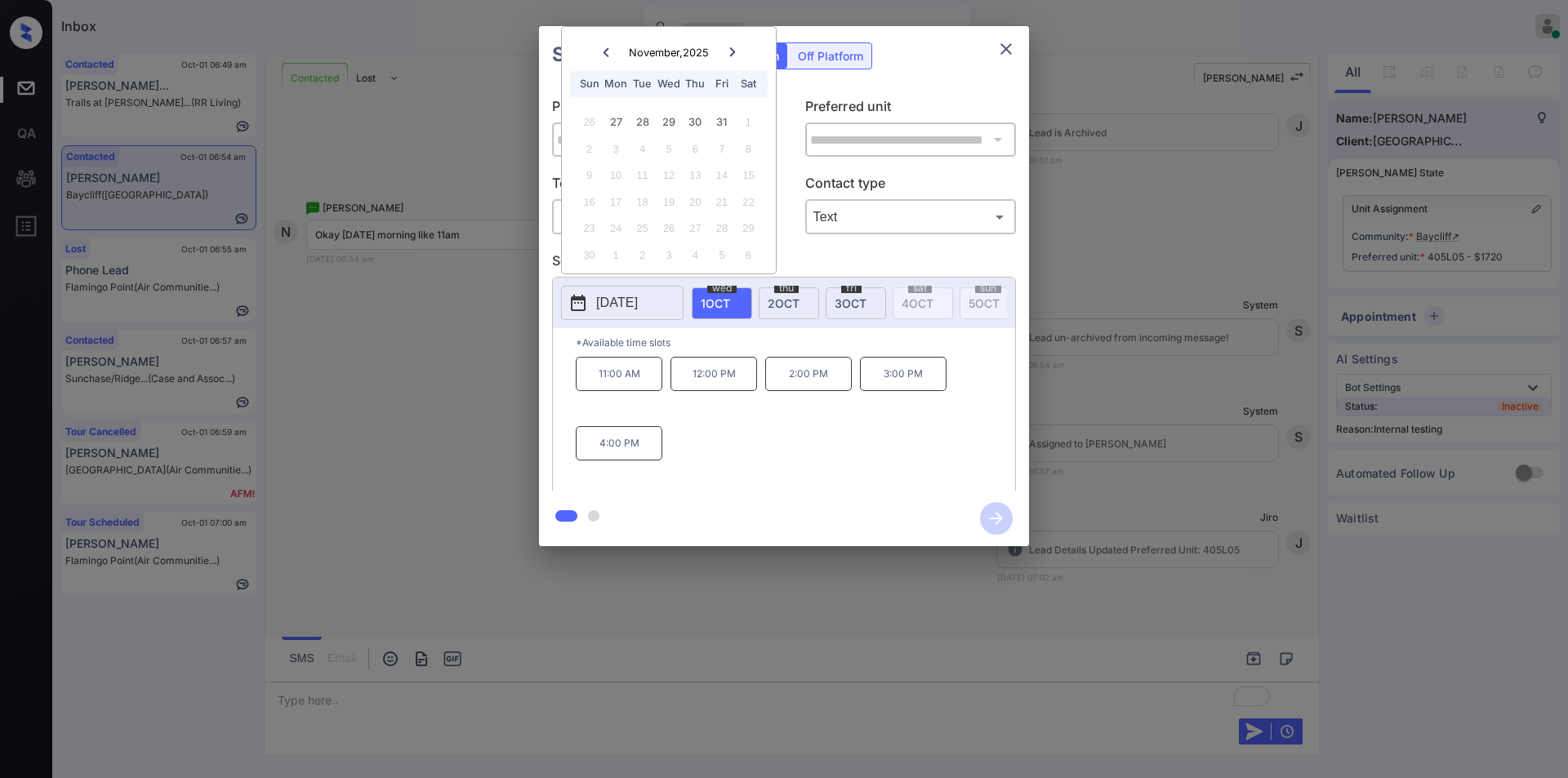
click at [454, 338] on div "**********" at bounding box center [784, 286] width 1568 height 573
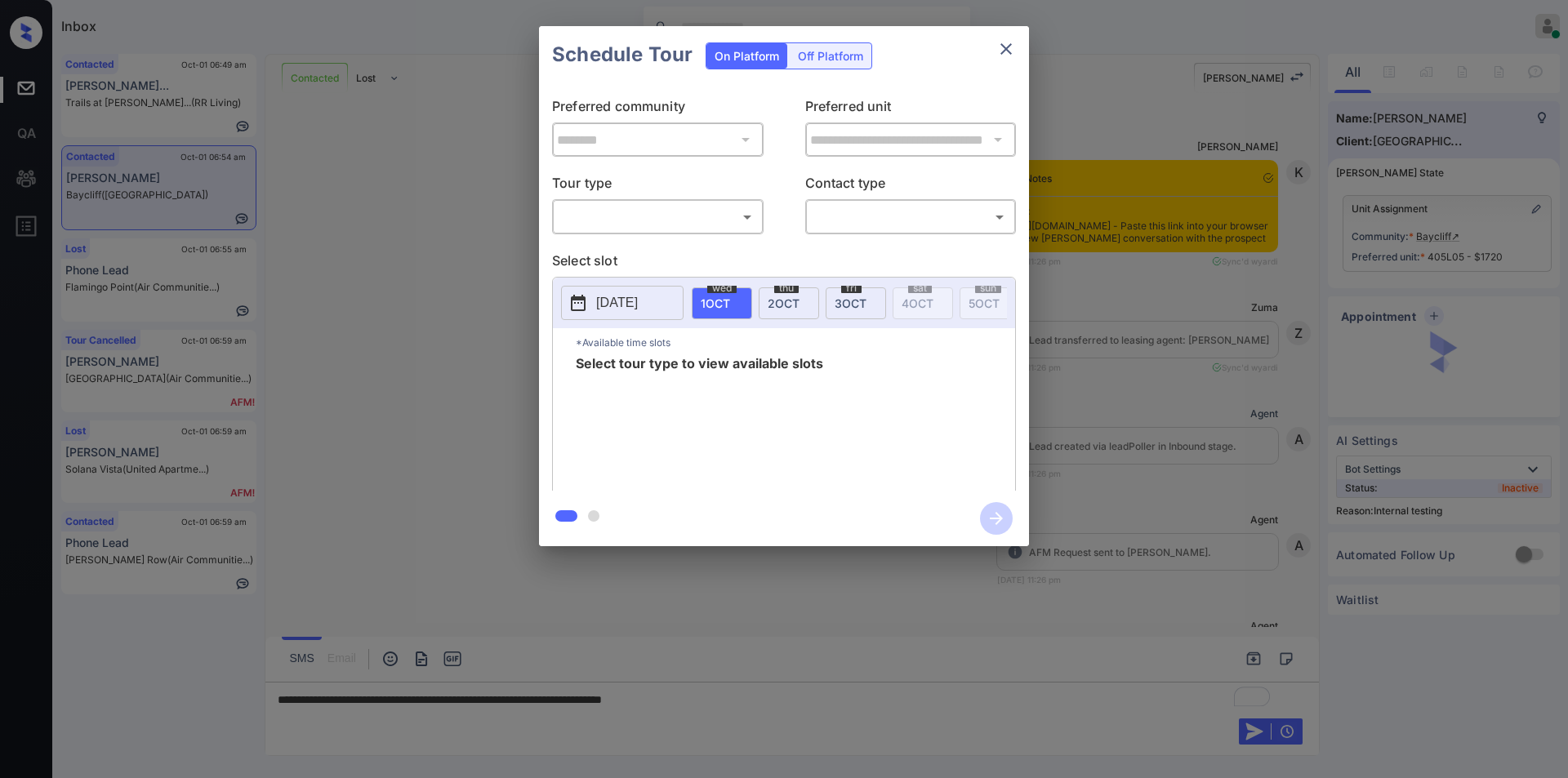
scroll to position [2951, 0]
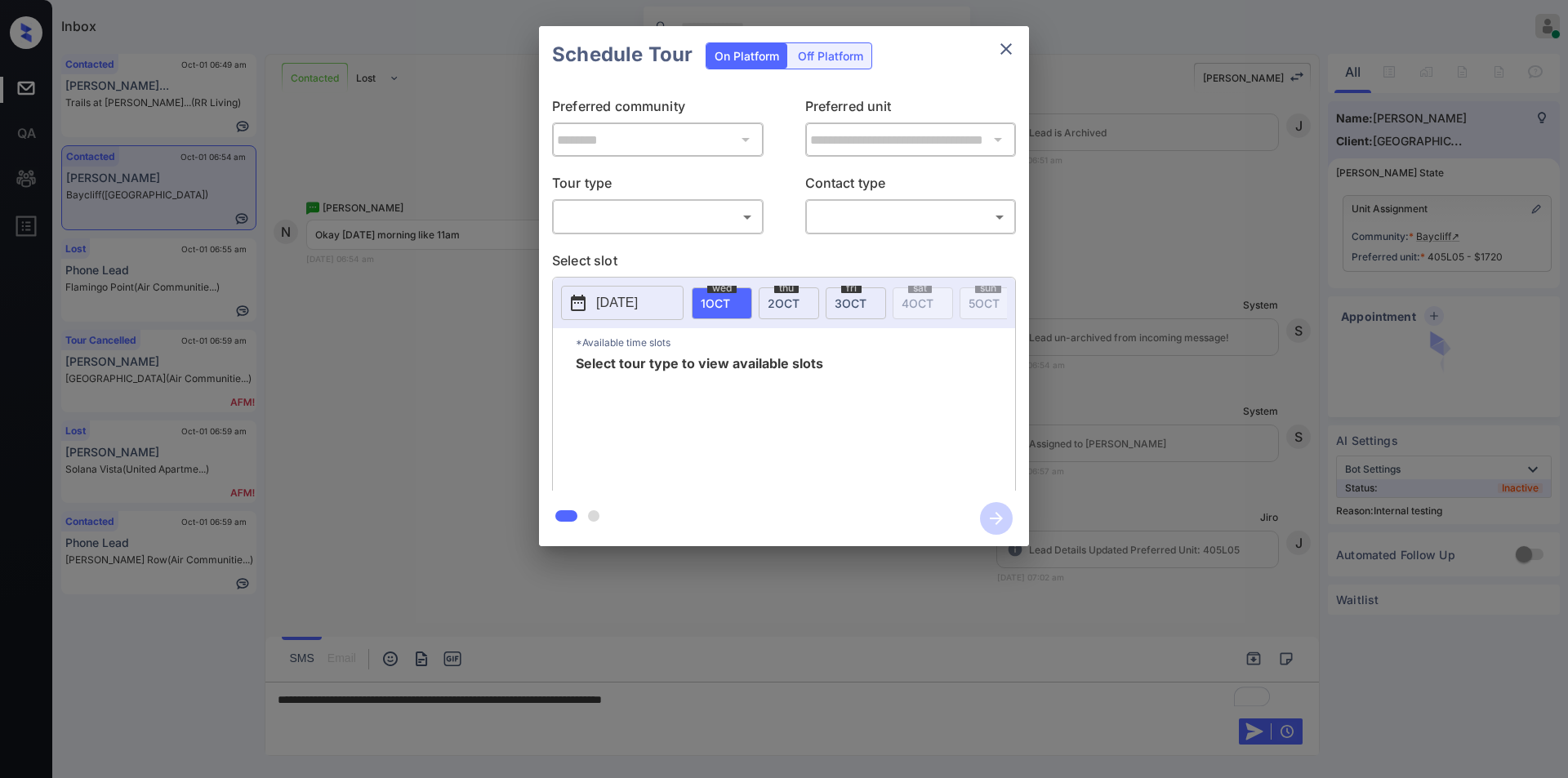
click at [659, 218] on body "Inbox [PERSON_NAME] Online Set yourself offline Set yourself on break Profile S…" at bounding box center [784, 389] width 1568 height 778
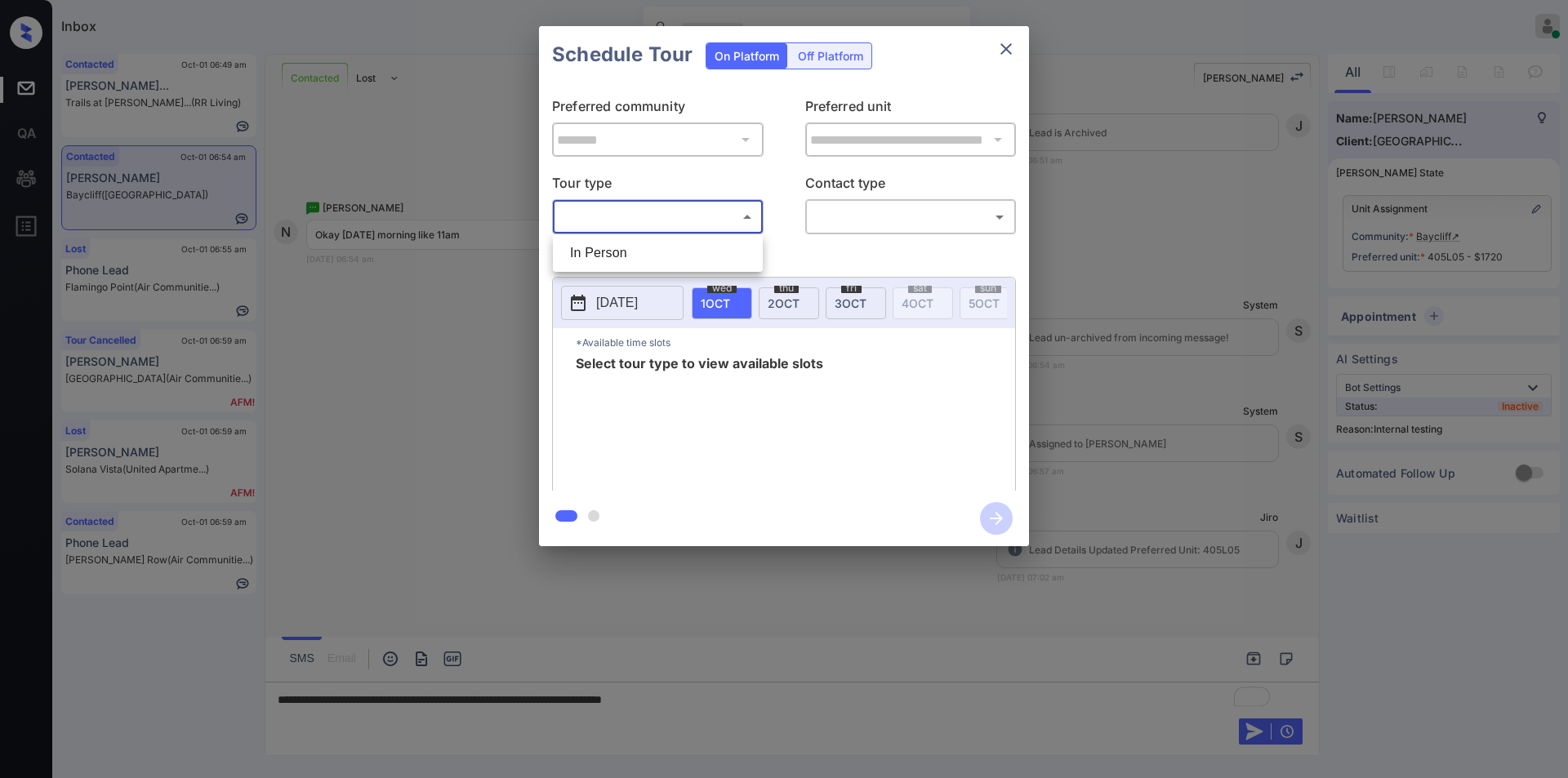
drag, startPoint x: 624, startPoint y: 257, endPoint x: 770, endPoint y: 239, distance: 147.1
click at [624, 258] on li "In Person" at bounding box center [657, 253] width 202 height 30
type input "********"
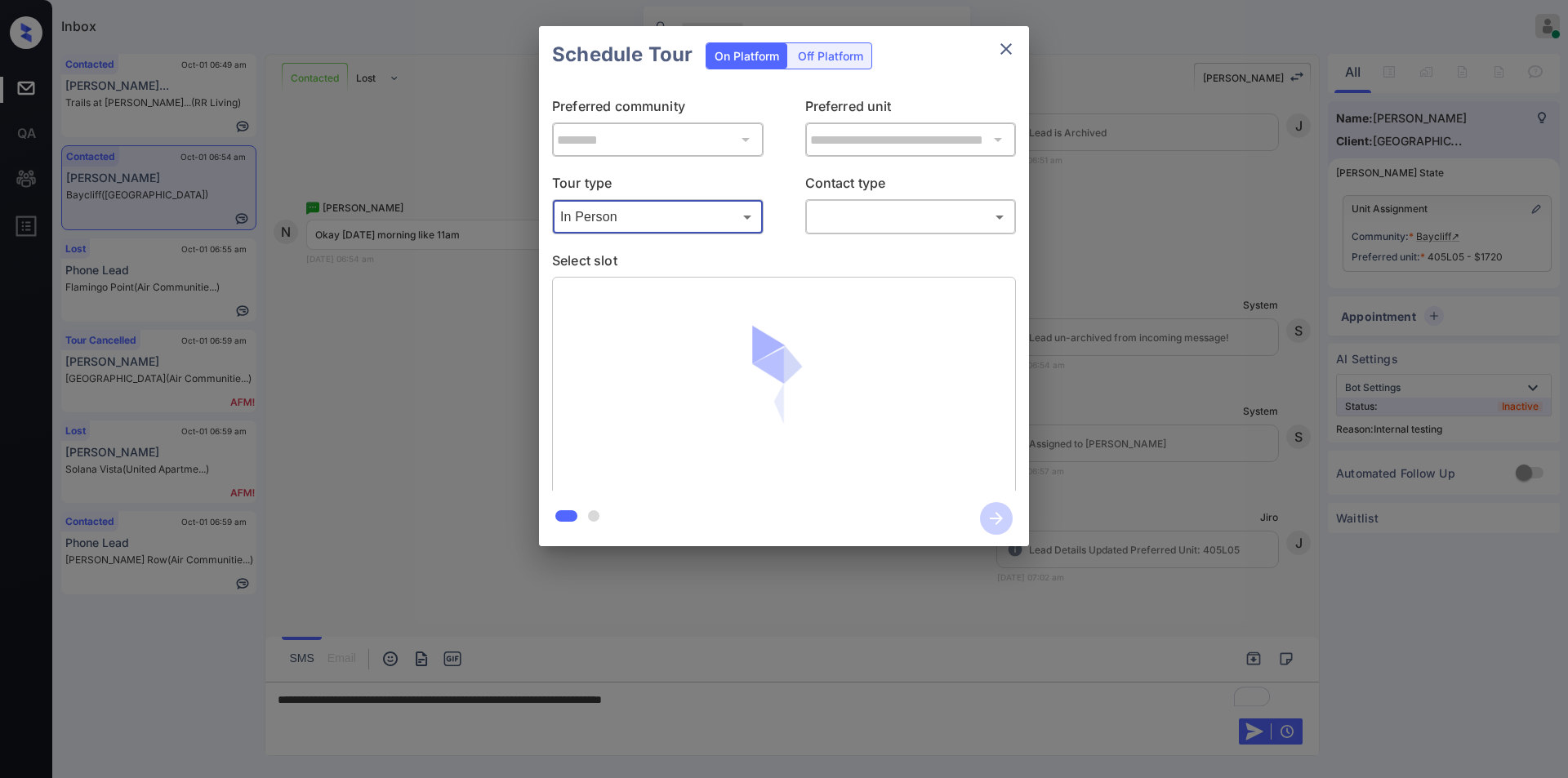
click at [828, 217] on body "Inbox [PERSON_NAME] Online Set yourself offline Set yourself on break Profile S…" at bounding box center [784, 389] width 1568 height 778
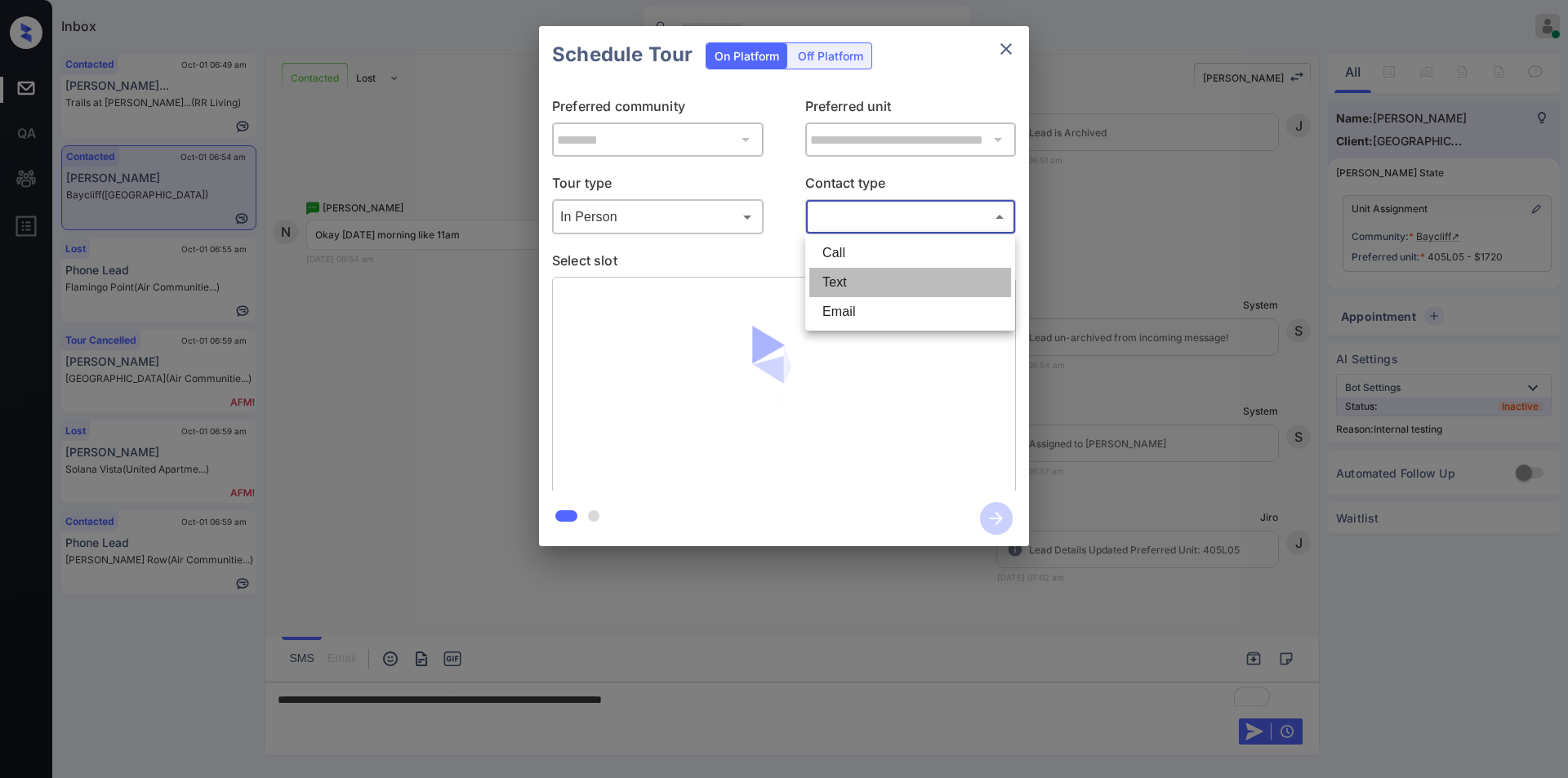
click at [832, 280] on li "Text" at bounding box center [911, 282] width 202 height 30
type input "****"
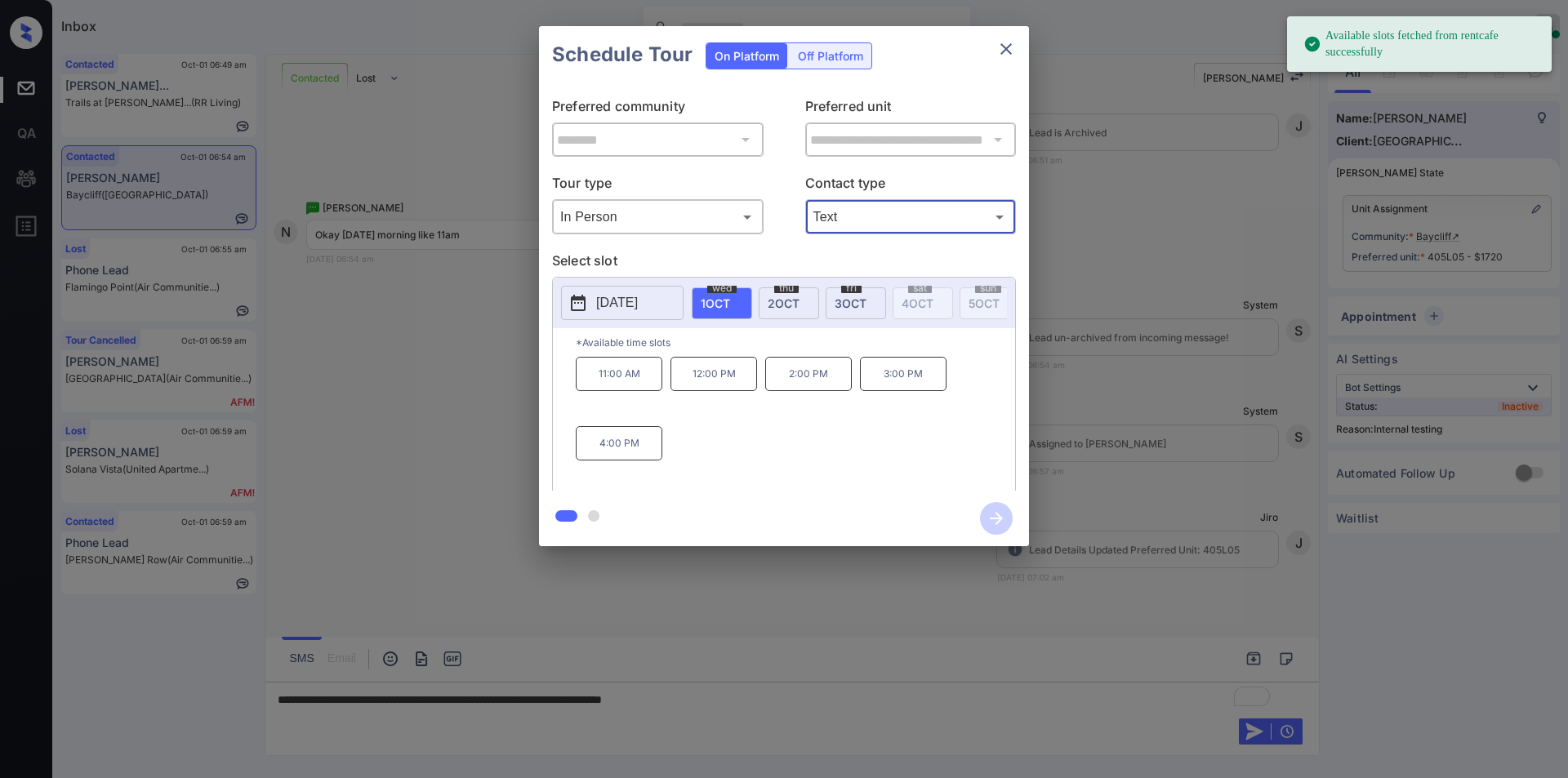
click at [792, 287] on span "thu" at bounding box center [785, 288] width 24 height 10
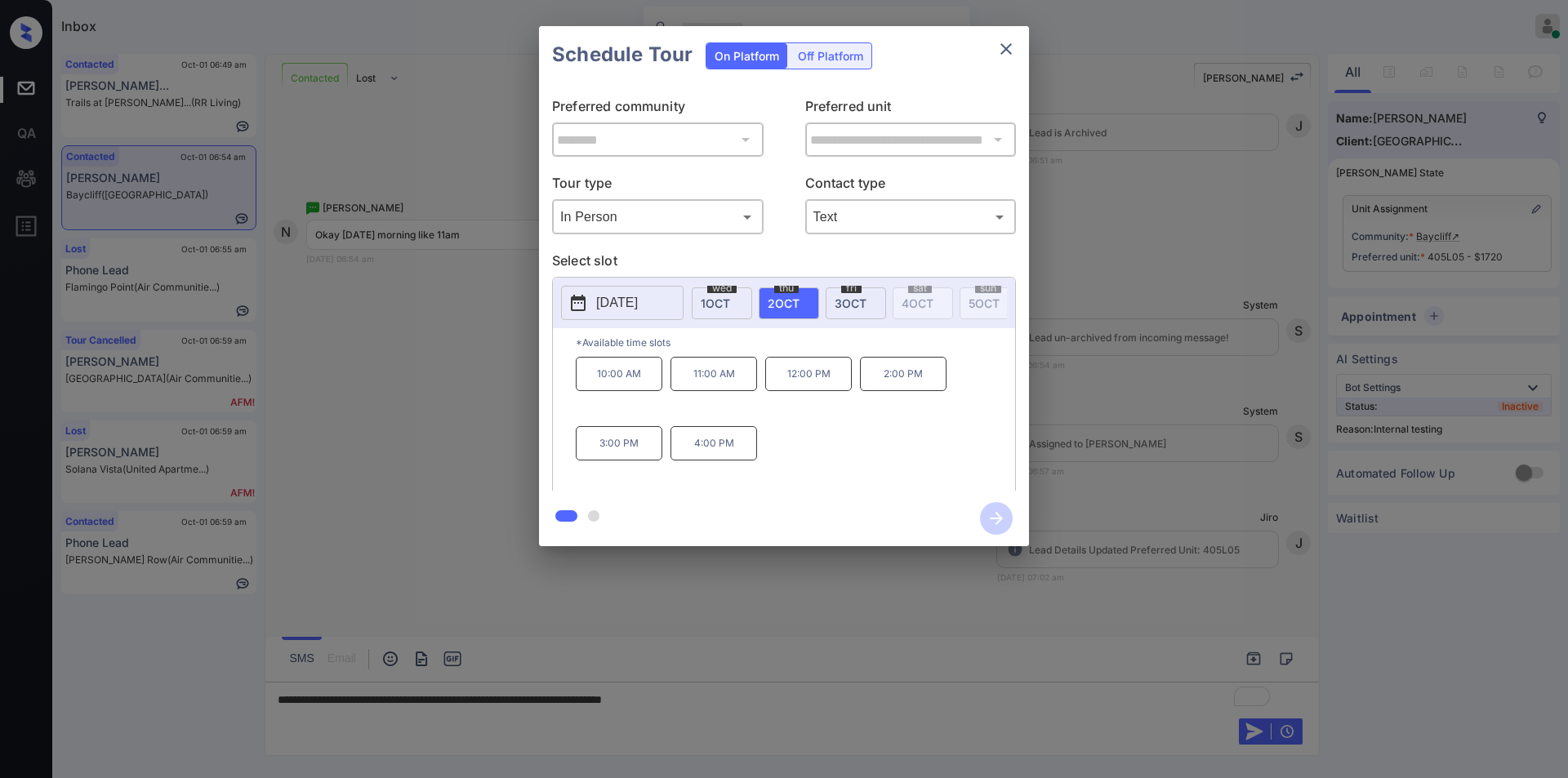
click at [847, 294] on div "fri 3 OCT" at bounding box center [856, 303] width 61 height 32
click at [427, 431] on div "**********" at bounding box center [784, 286] width 1568 height 573
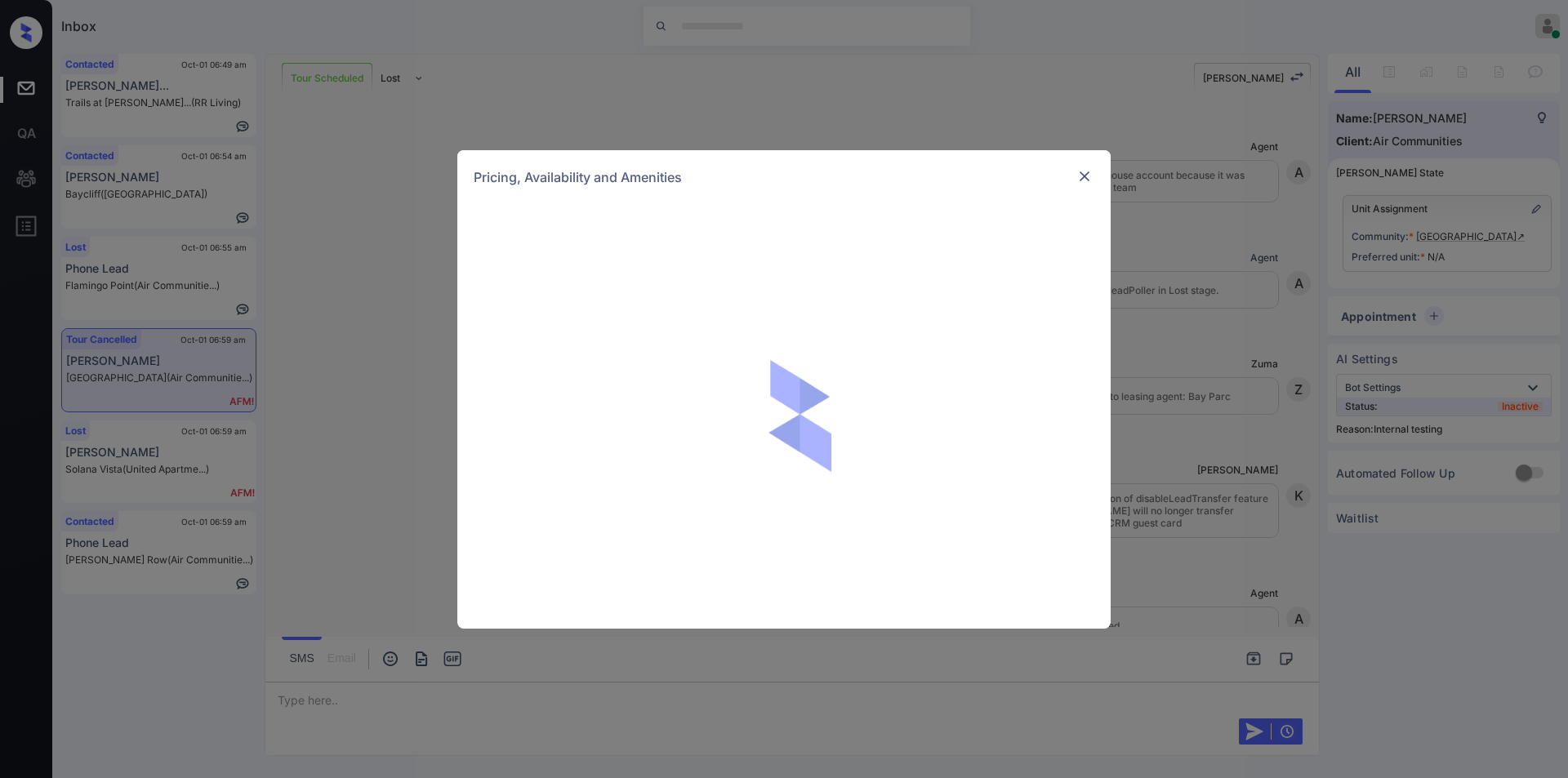
scroll to position [10360, 0]
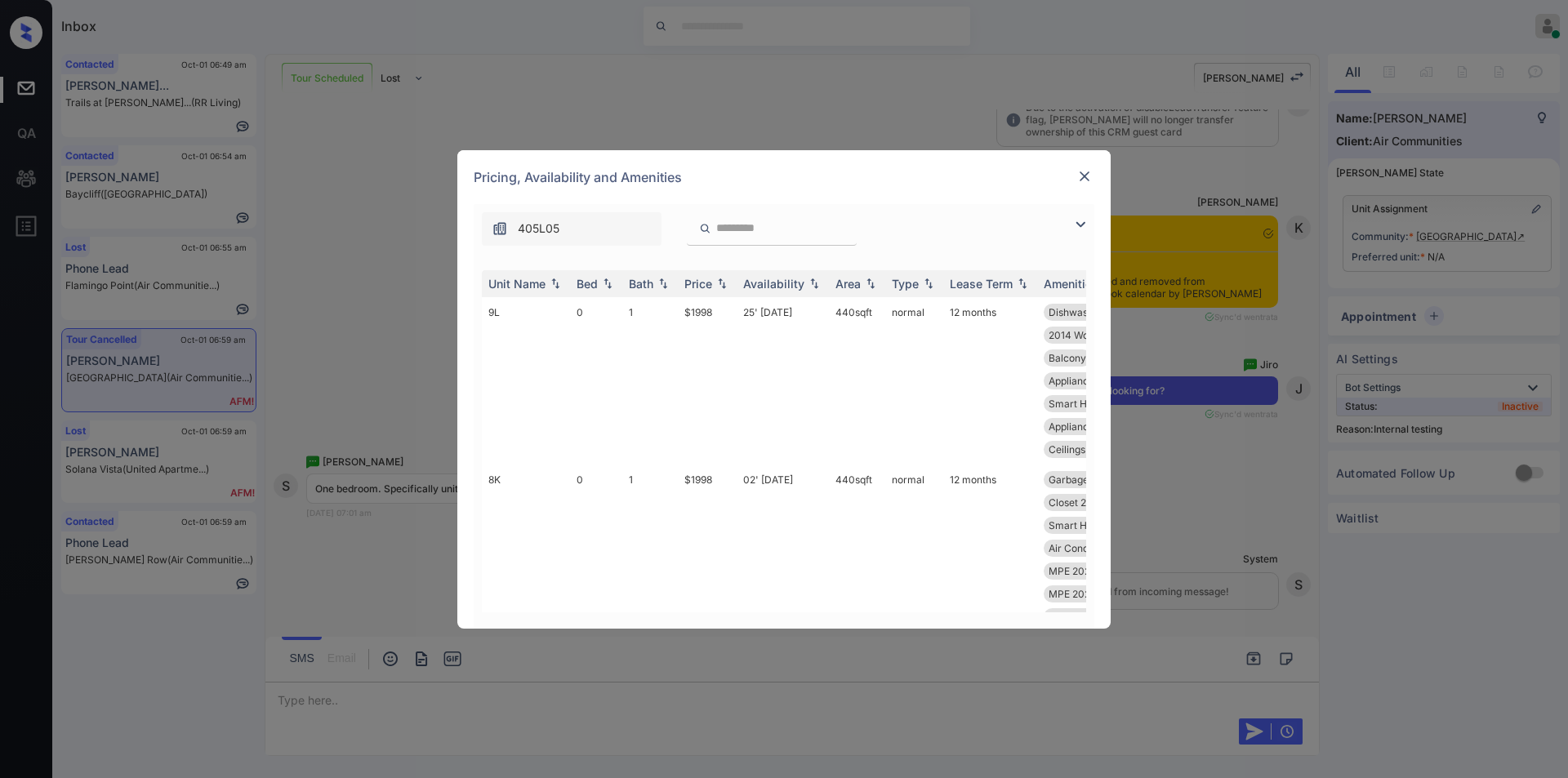
click at [1088, 175] on img at bounding box center [1084, 176] width 16 height 16
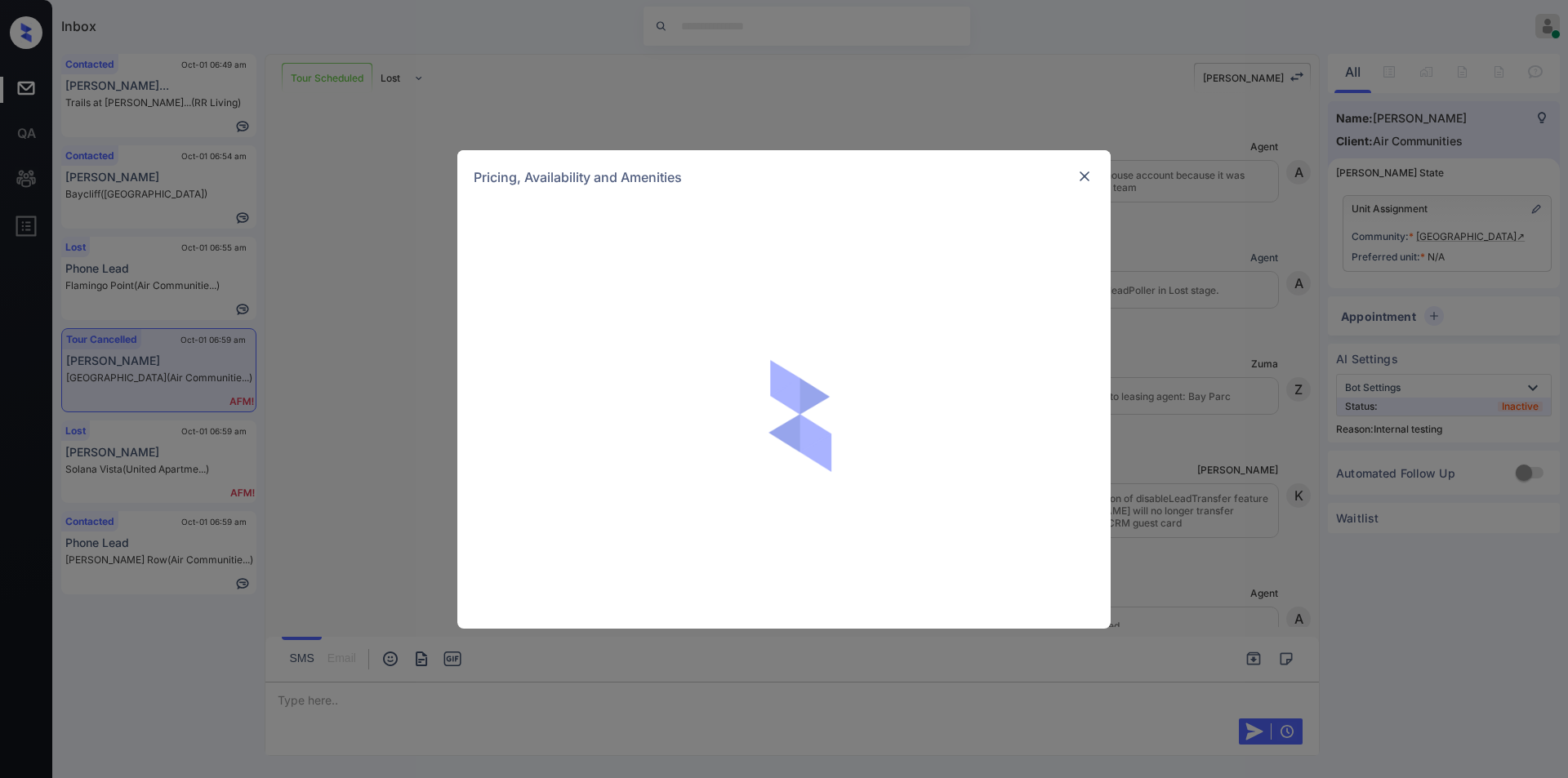
scroll to position [10360, 0]
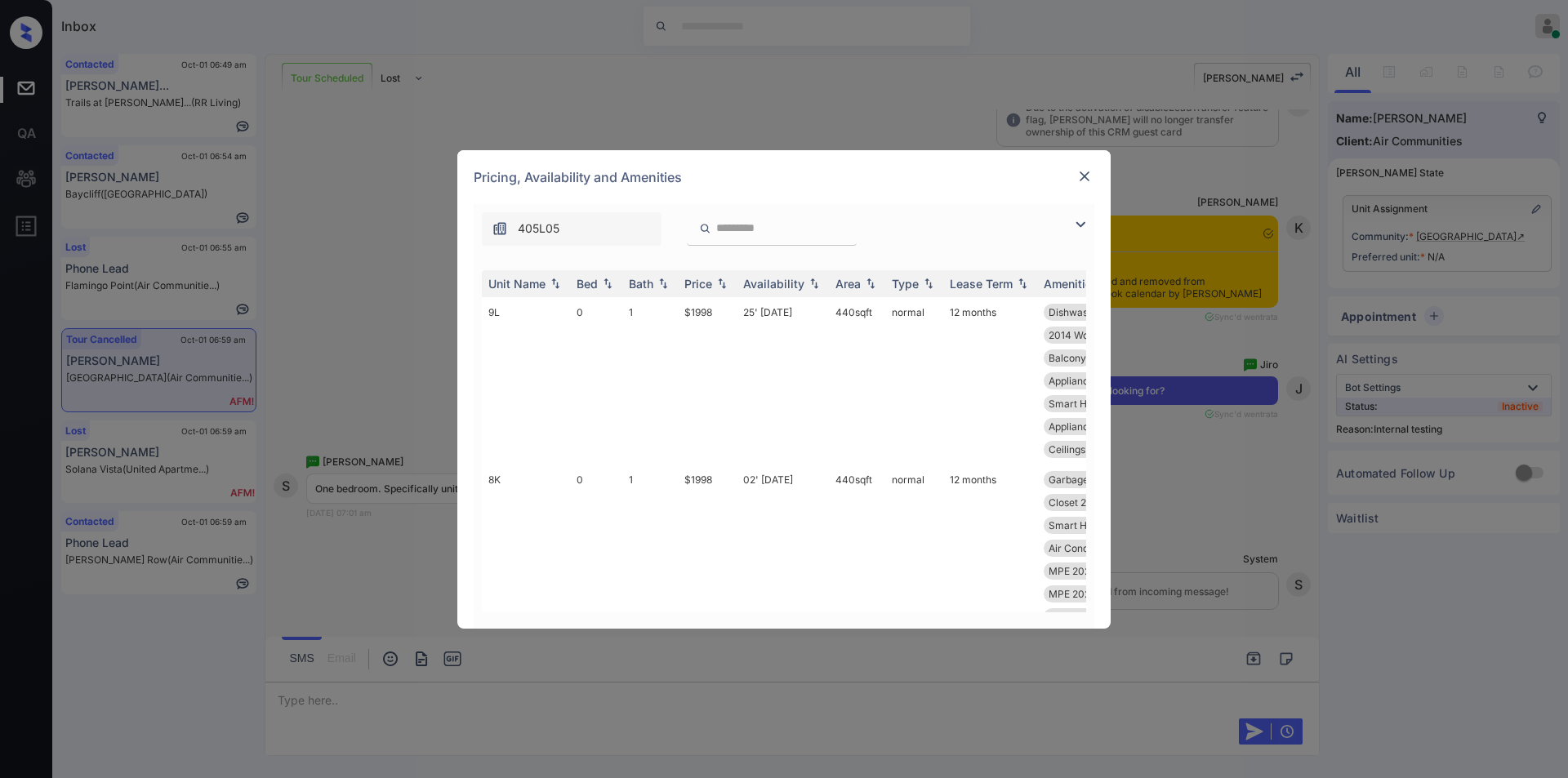
click at [714, 223] on input "search" at bounding box center [781, 228] width 134 height 13
type input "**"
click at [1076, 222] on img at bounding box center [1080, 224] width 19 height 19
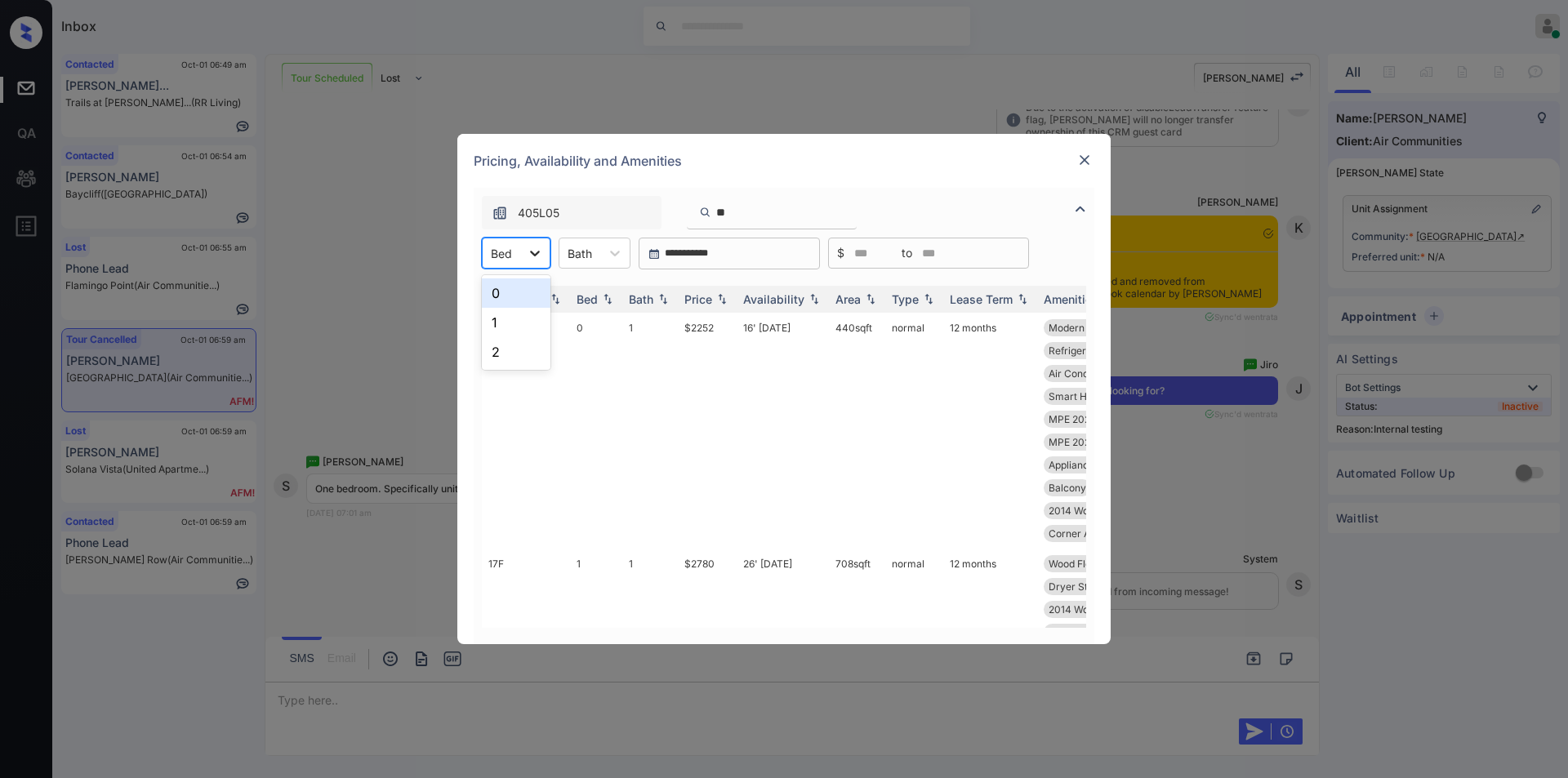
click at [525, 249] on div at bounding box center [534, 253] width 30 height 30
click at [506, 328] on div "1" at bounding box center [515, 323] width 68 height 30
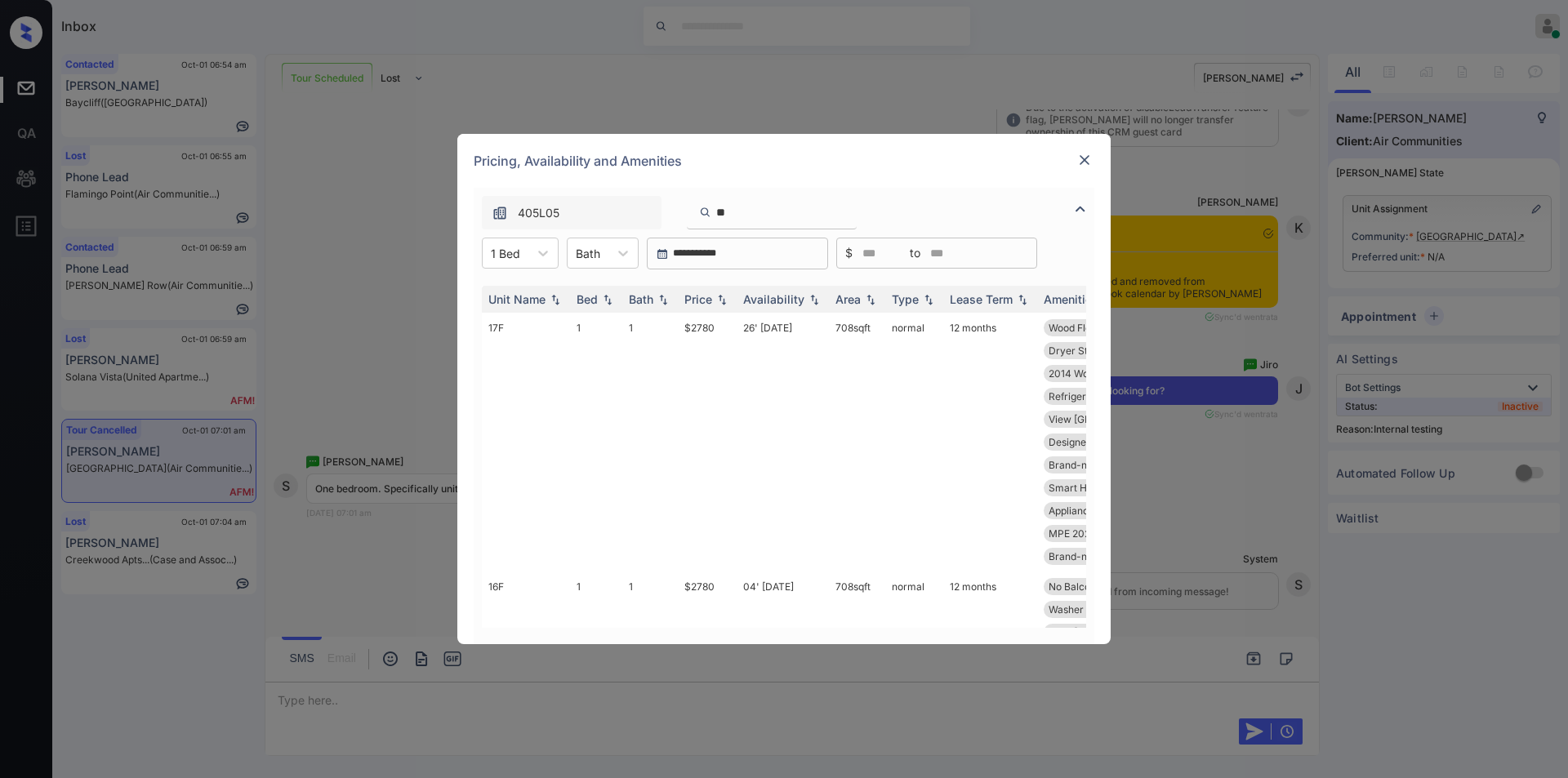
drag, startPoint x: 821, startPoint y: 218, endPoint x: 824, endPoint y: 208, distance: 10.4
click at [654, 196] on div "405L05 **" at bounding box center [660, 213] width 374 height 34
click at [848, 211] on input "**" at bounding box center [781, 213] width 134 height 13
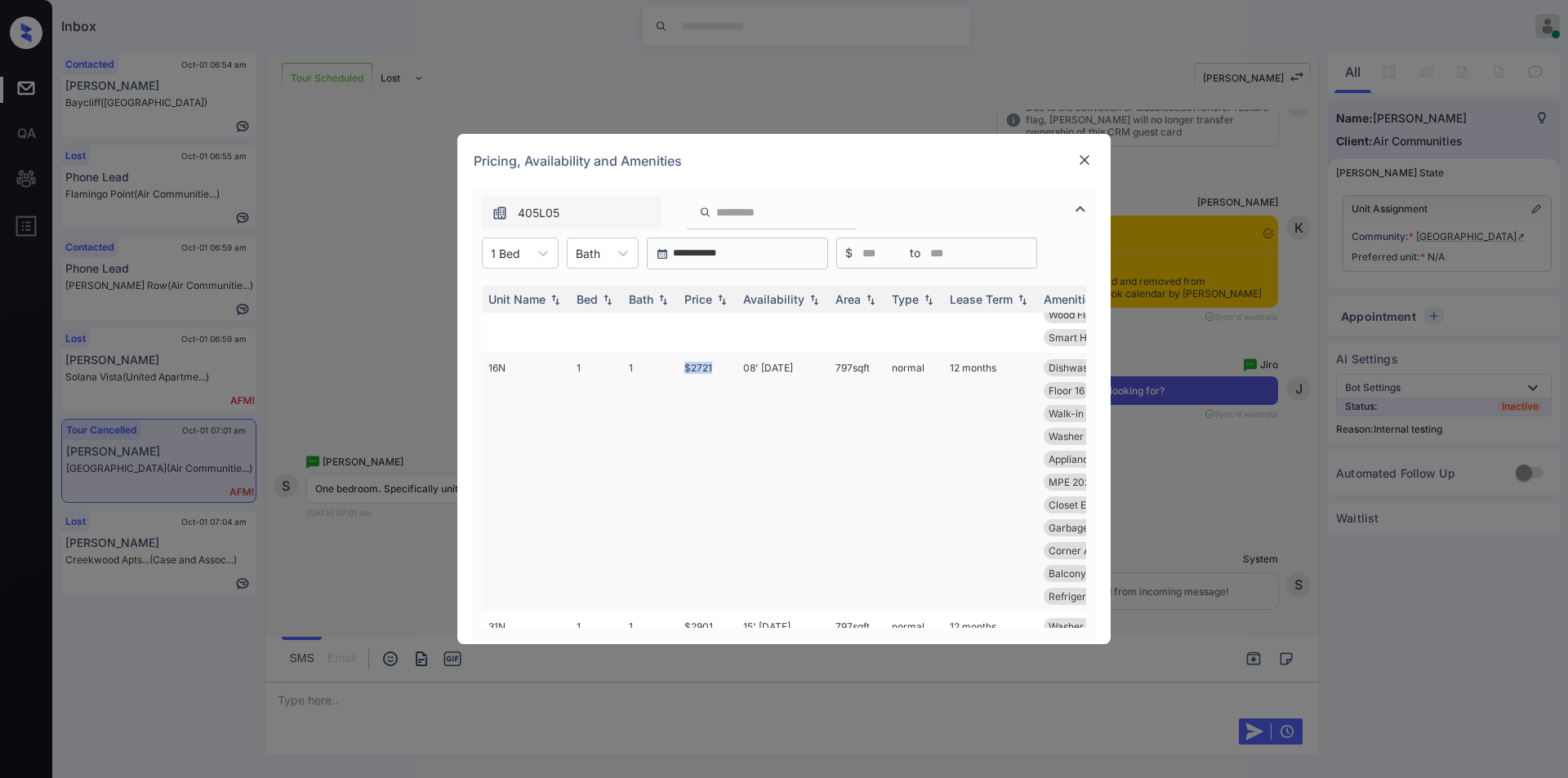
drag, startPoint x: 681, startPoint y: 343, endPoint x: 729, endPoint y: 350, distance: 48.5
click at [729, 352] on tr "16N 1 1 $2721 08' Feb 25 797 sqft normal 12 months Dishwasher Designer Cabine..…" at bounding box center [908, 481] width 853 height 259
click at [694, 352] on td "$2721" at bounding box center [707, 481] width 59 height 259
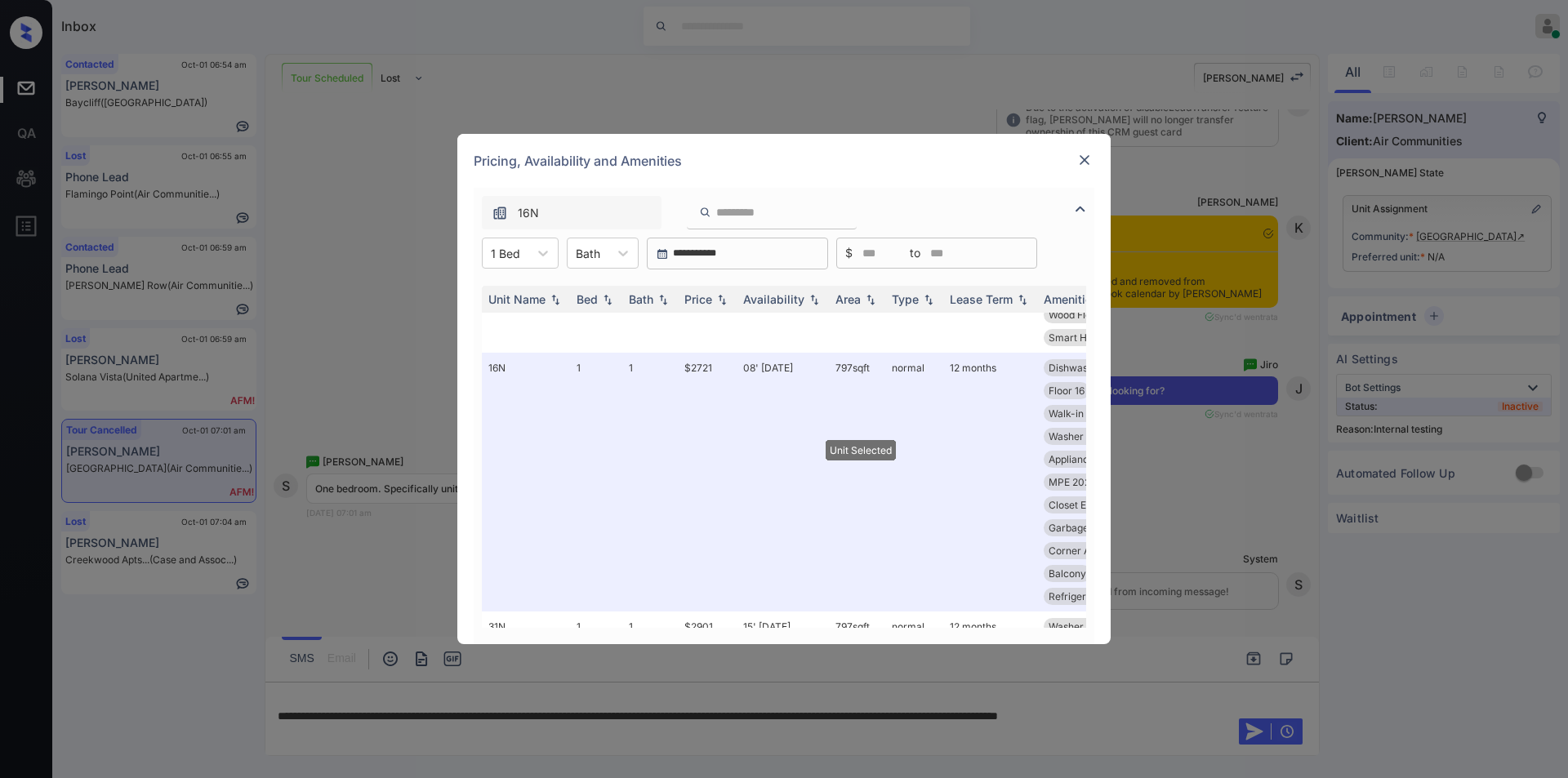
click at [1075, 153] on div at bounding box center [1084, 160] width 19 height 19
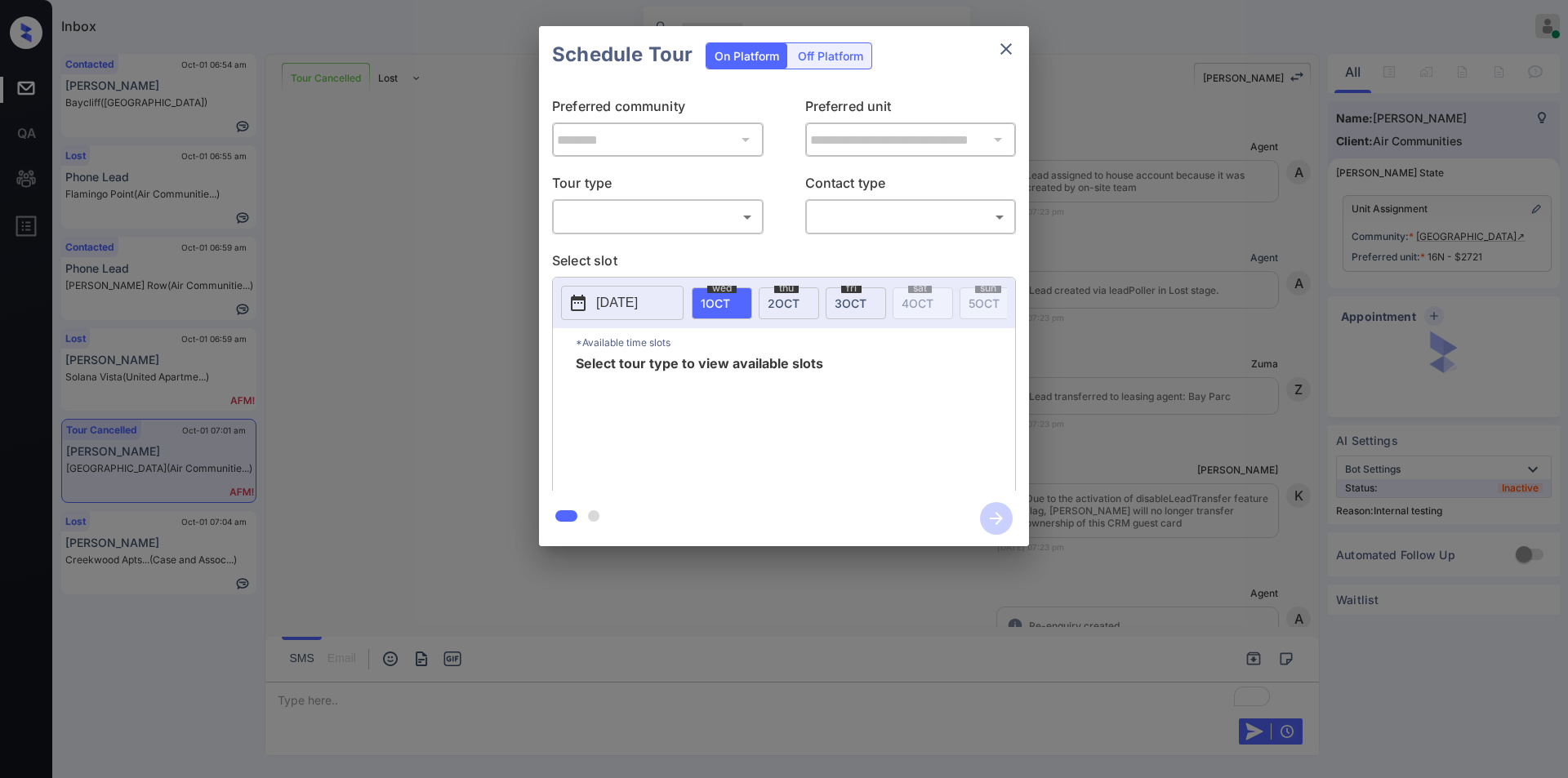
scroll to position [10575, 0]
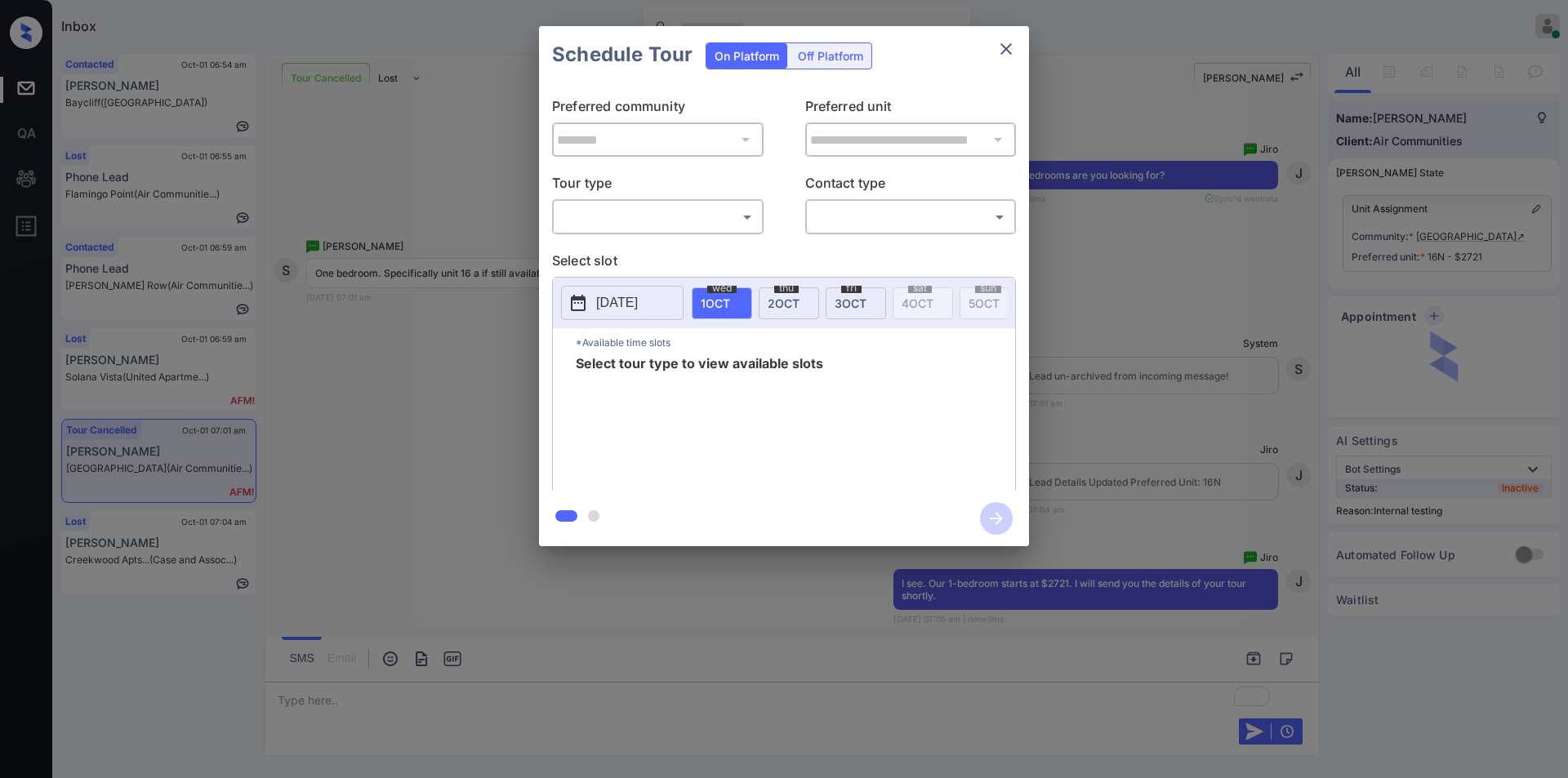
click at [631, 230] on div "​ ​" at bounding box center [657, 217] width 212 height 35
click at [630, 222] on body "Inbox Jiro Alonzo Online Set yourself offline Set yourself on break Profile Swi…" at bounding box center [784, 389] width 1568 height 778
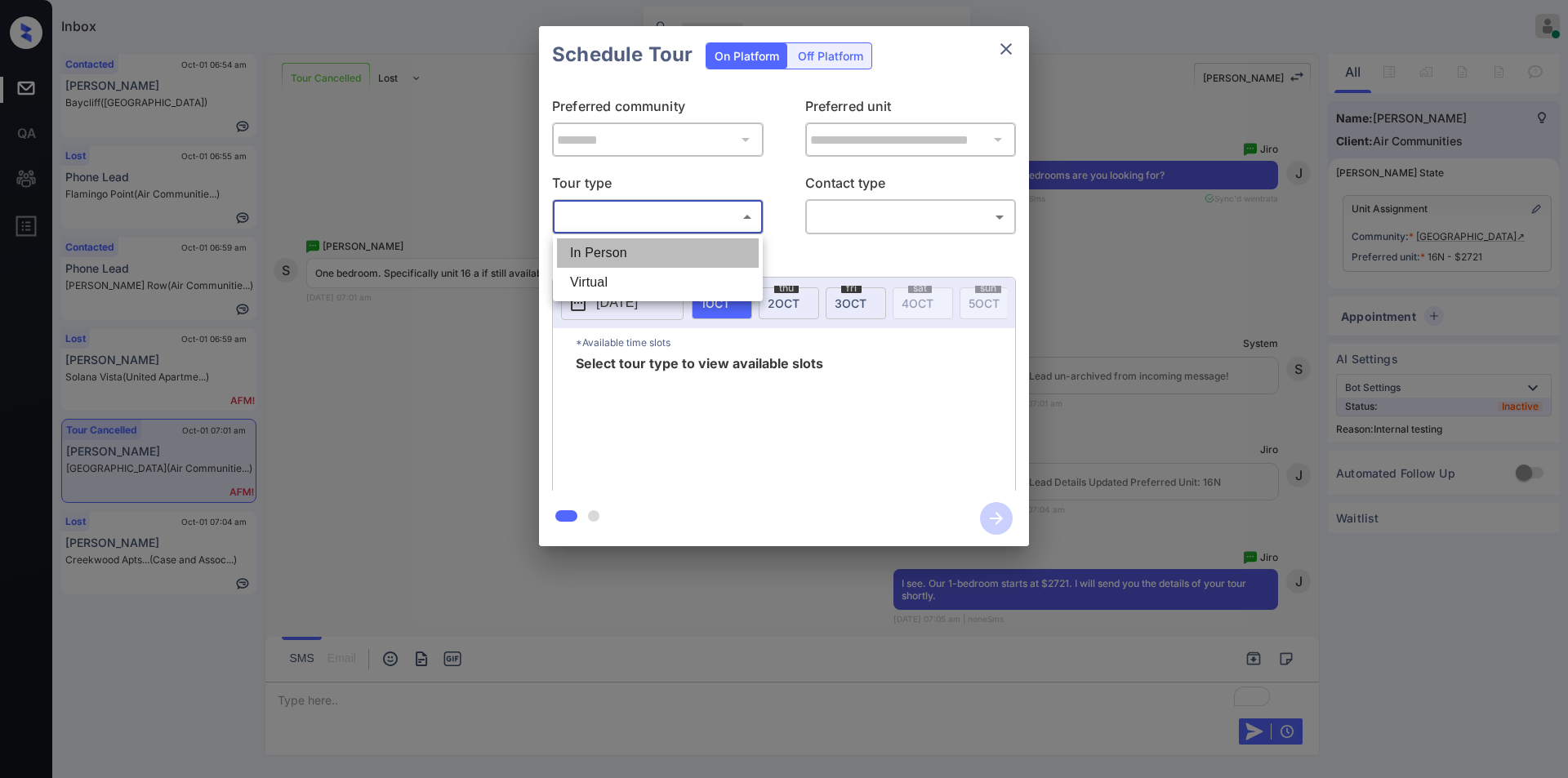
drag, startPoint x: 615, startPoint y: 243, endPoint x: 831, endPoint y: 214, distance: 217.9
click at [618, 243] on li "In Person" at bounding box center [657, 253] width 202 height 30
type input "********"
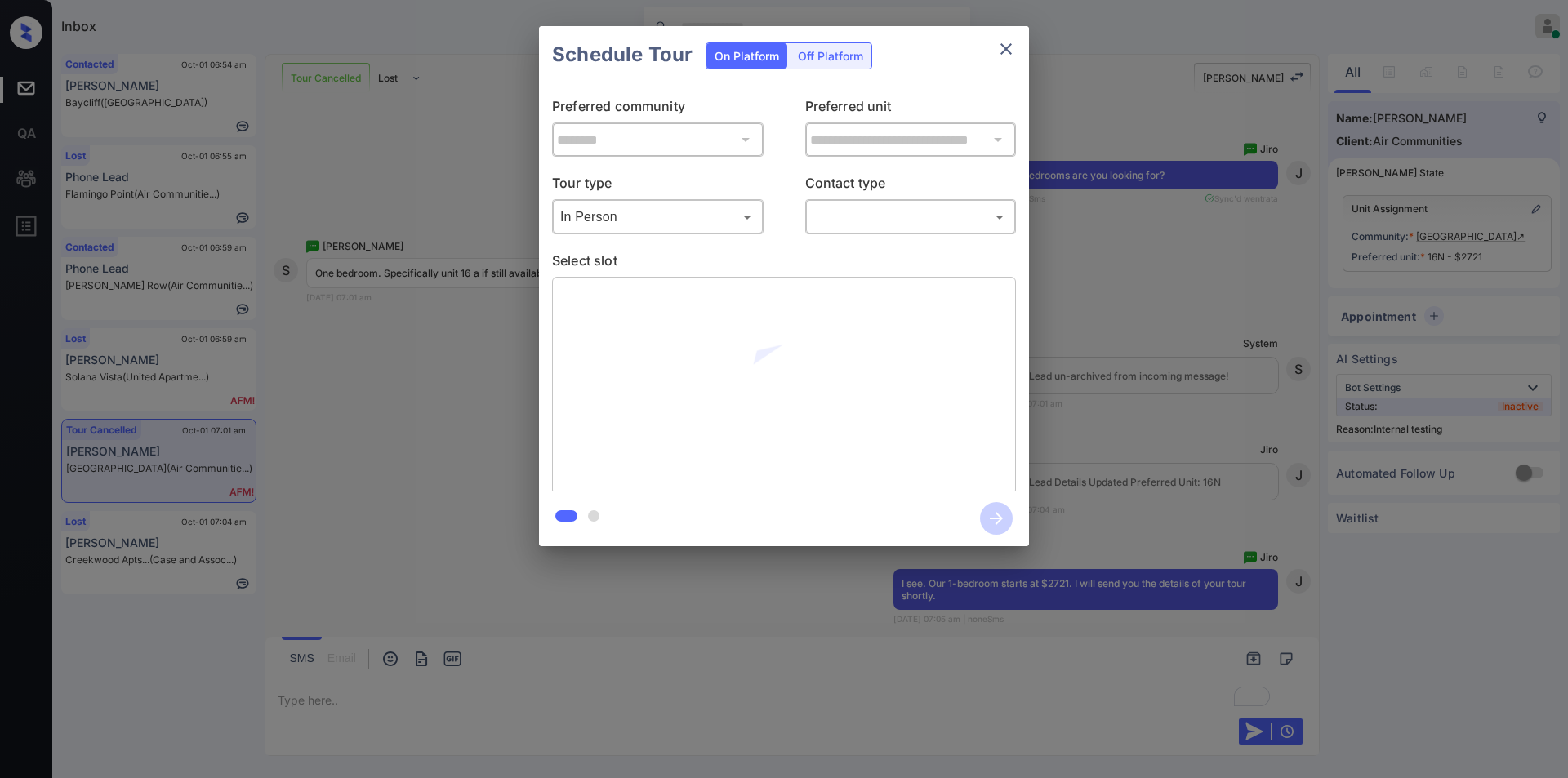
click at [870, 200] on div "​ ​" at bounding box center [911, 217] width 212 height 35
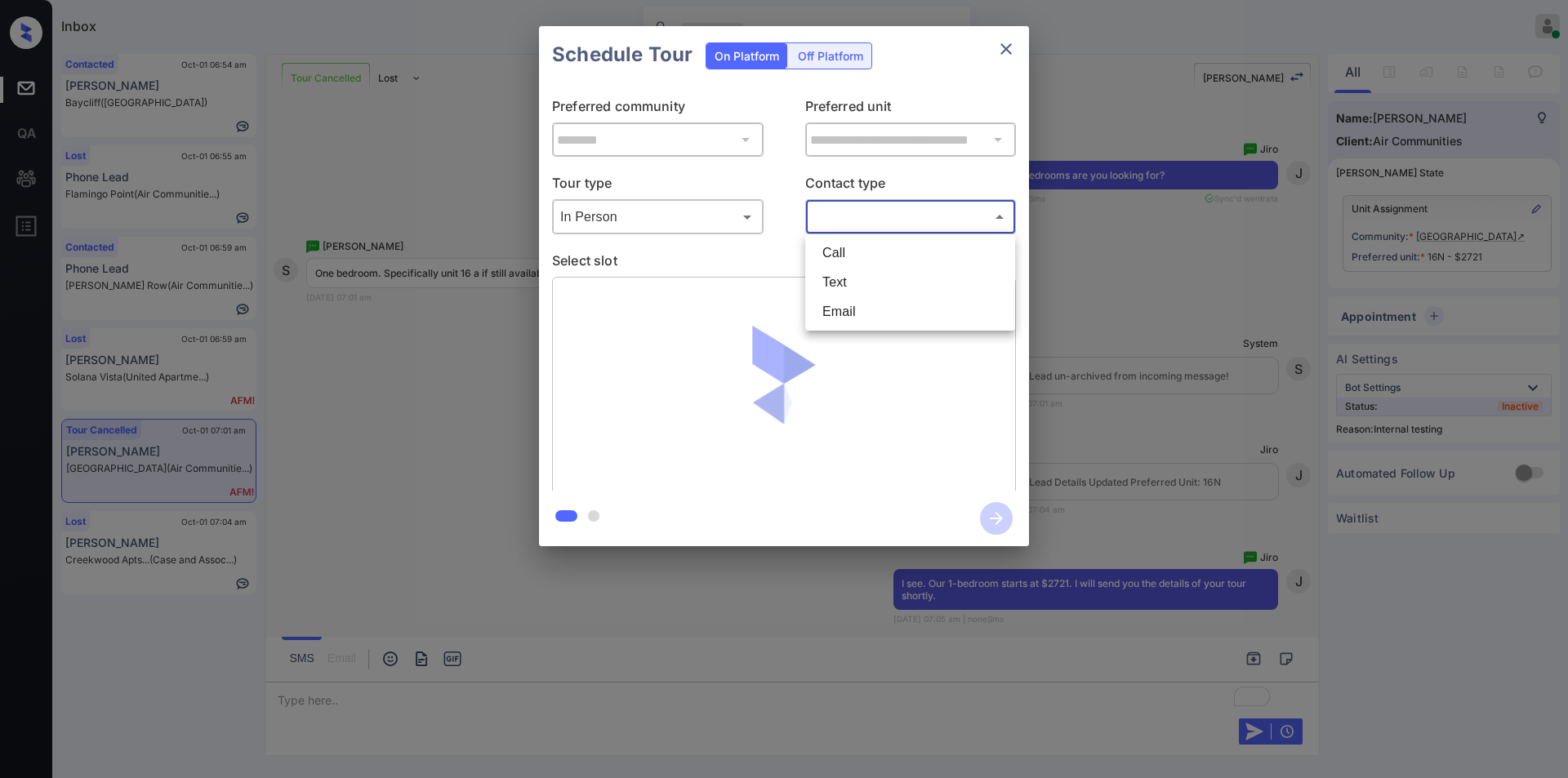
click at [870, 214] on body "Inbox Jiro Alonzo Online Set yourself offline Set yourself on break Profile Swi…" at bounding box center [784, 389] width 1568 height 778
click at [866, 284] on li "Text" at bounding box center [911, 282] width 202 height 30
type input "****"
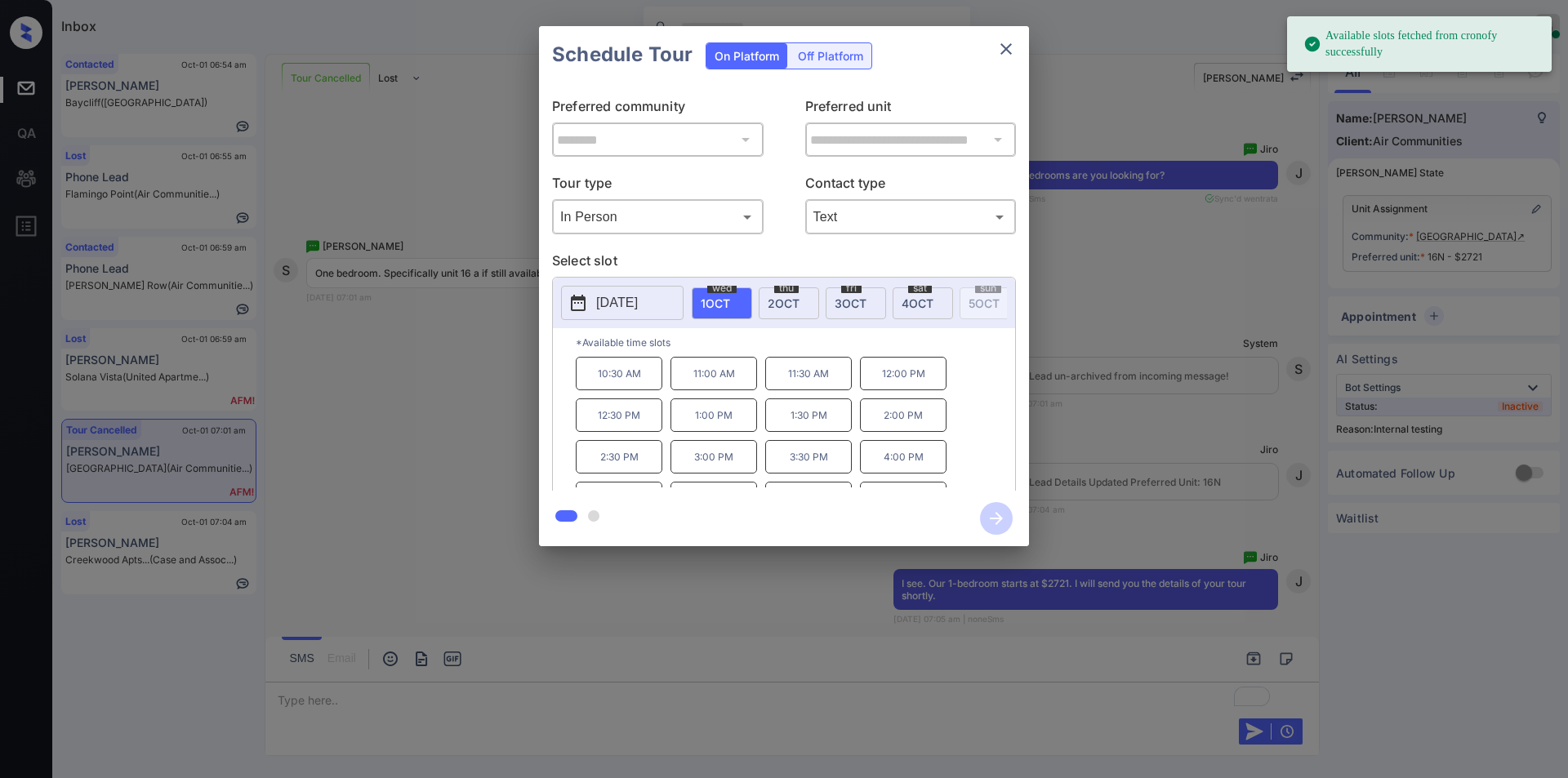
click at [810, 390] on p "11:30 AM" at bounding box center [809, 374] width 87 height 34
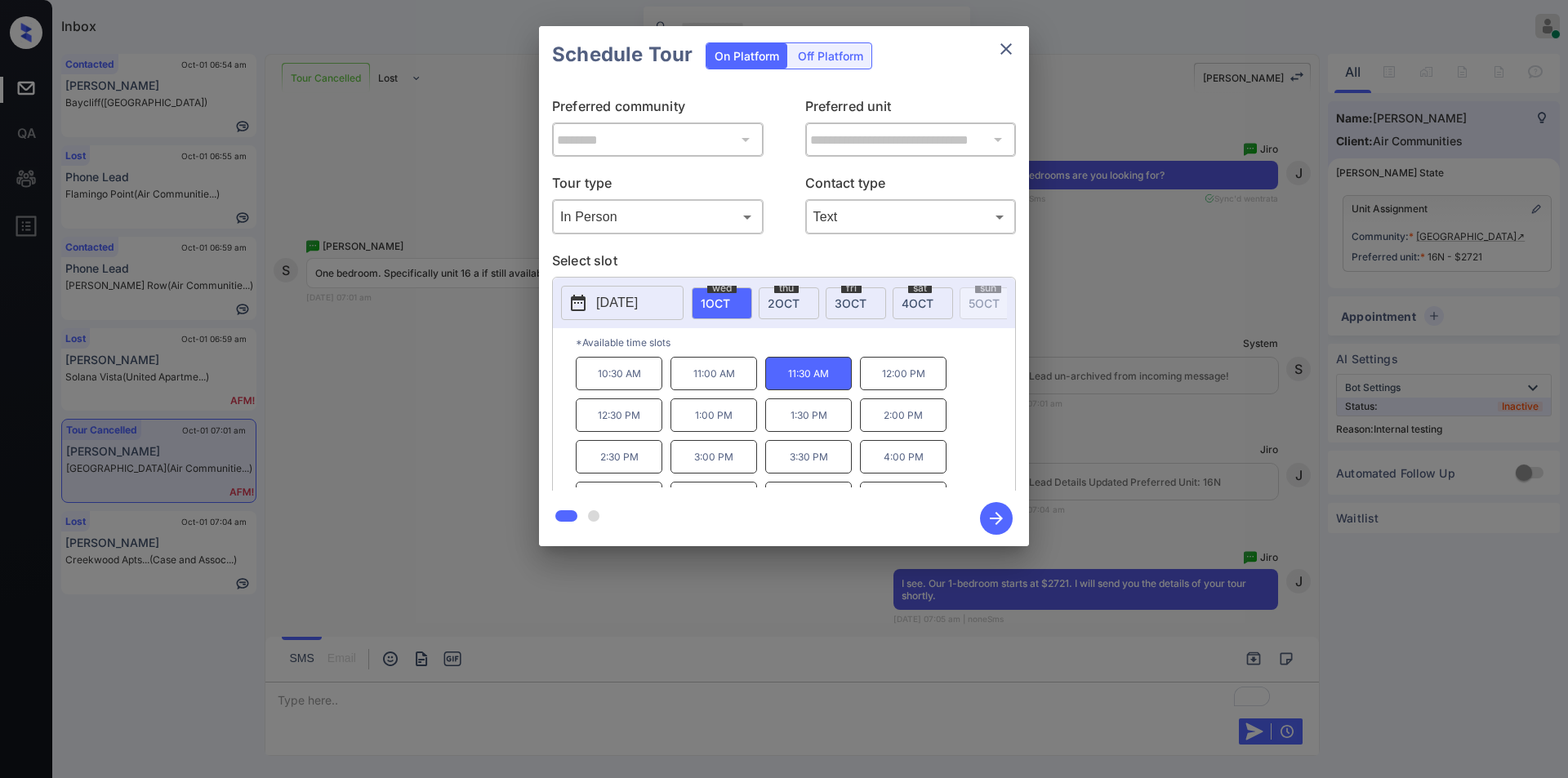
click at [997, 510] on icon "button" at bounding box center [996, 519] width 33 height 33
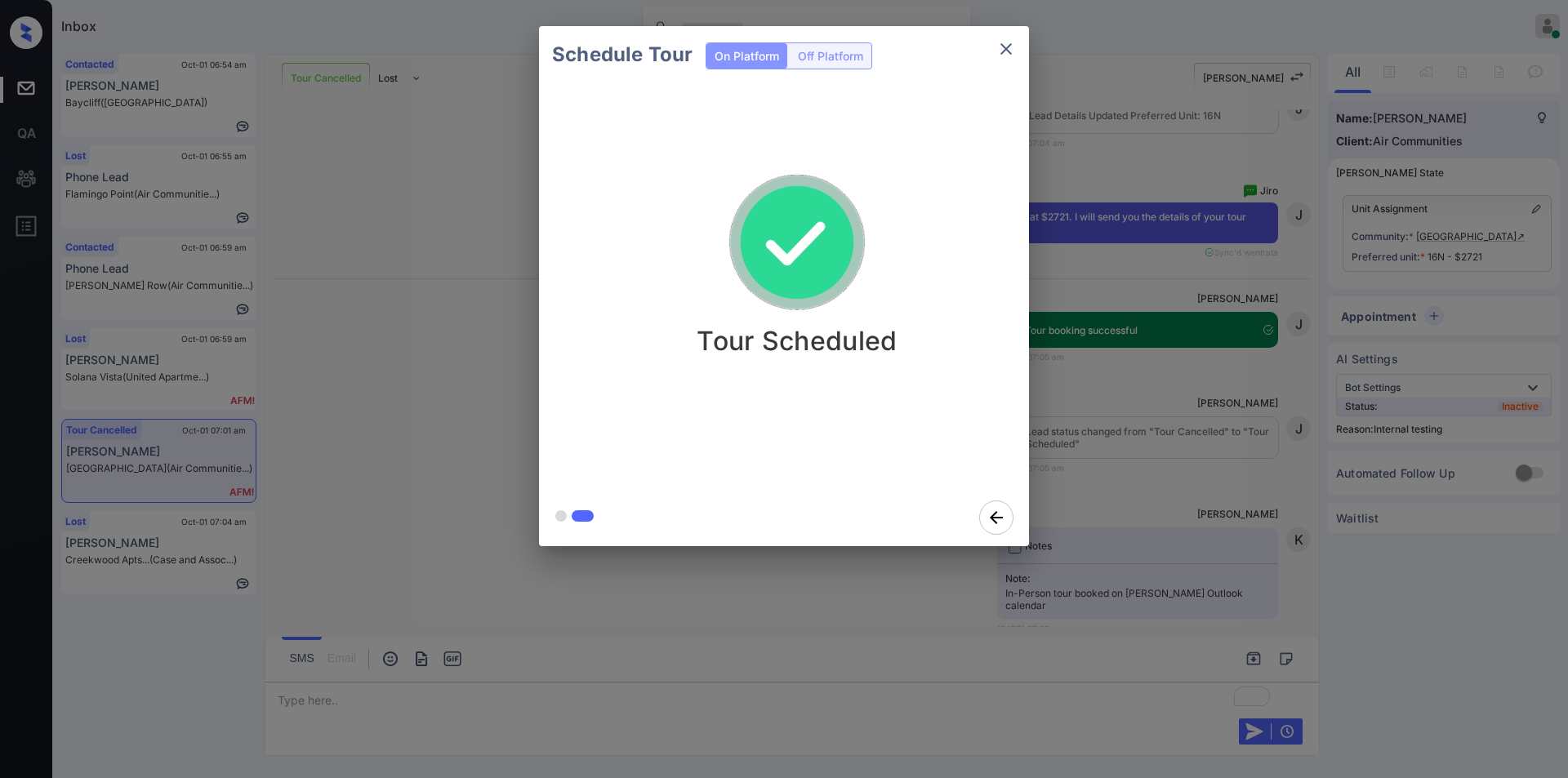
scroll to position [10952, 0]
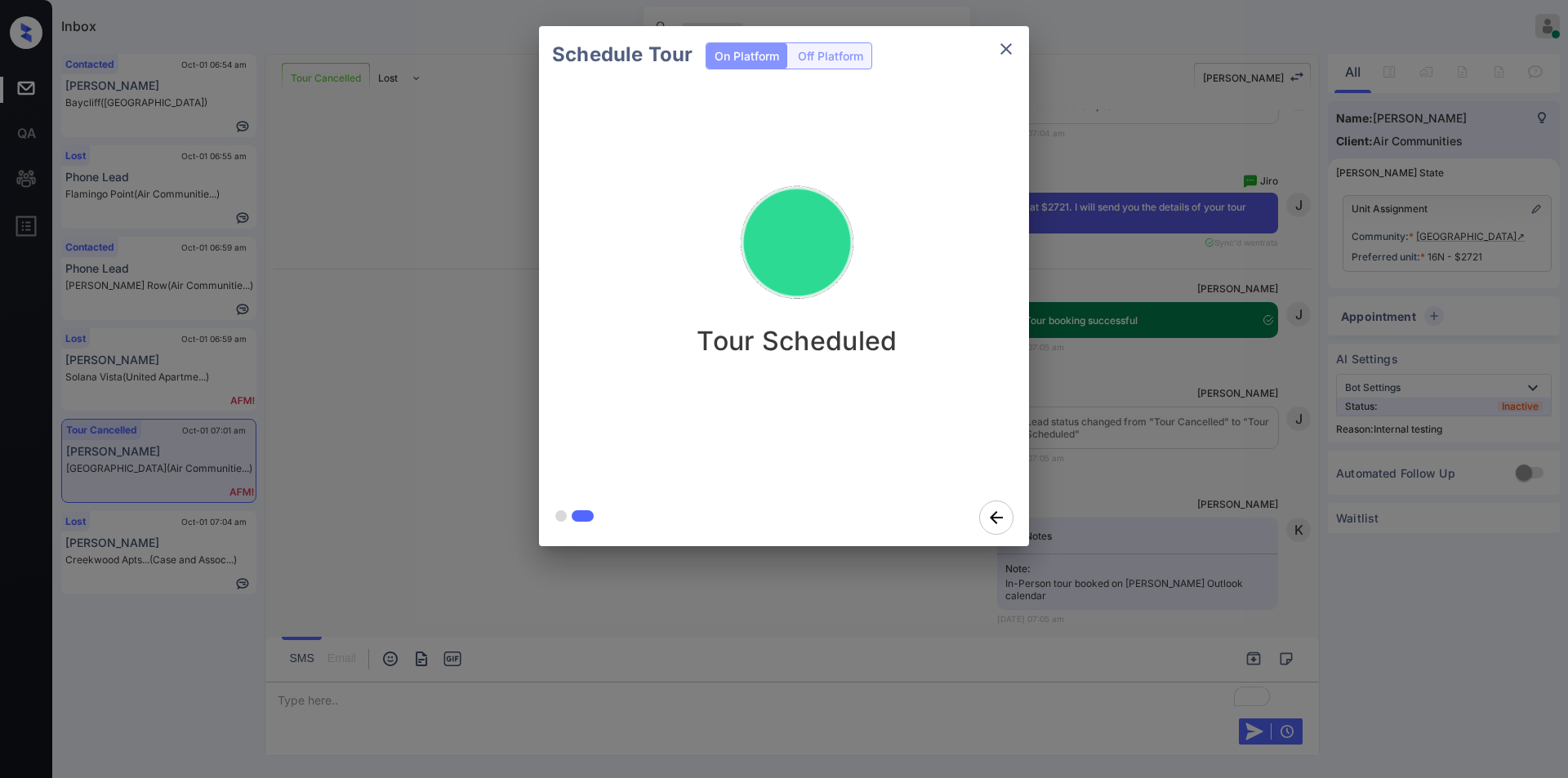
click at [1001, 44] on icon "close" at bounding box center [1006, 49] width 12 height 12
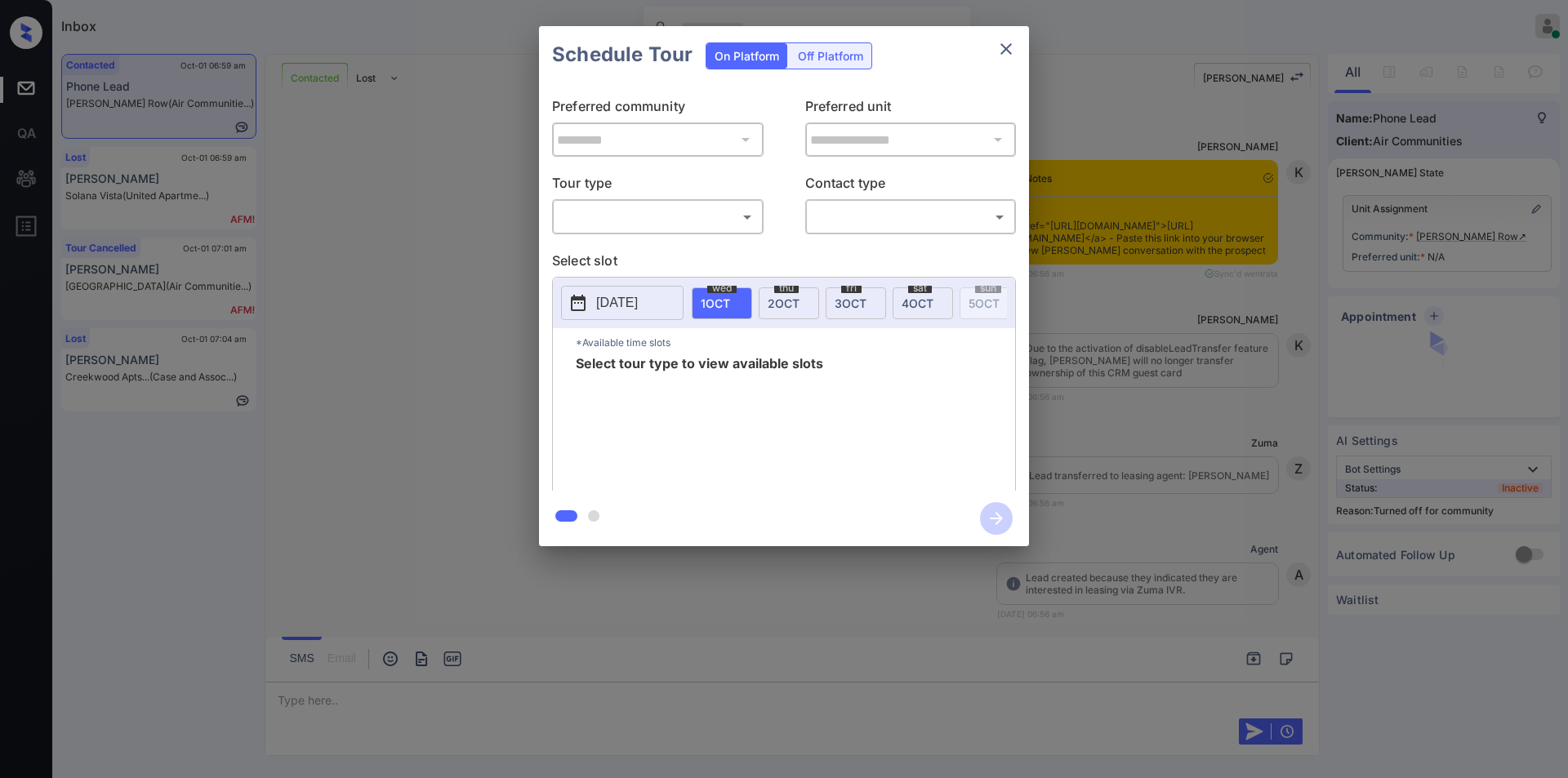
scroll to position [1278, 0]
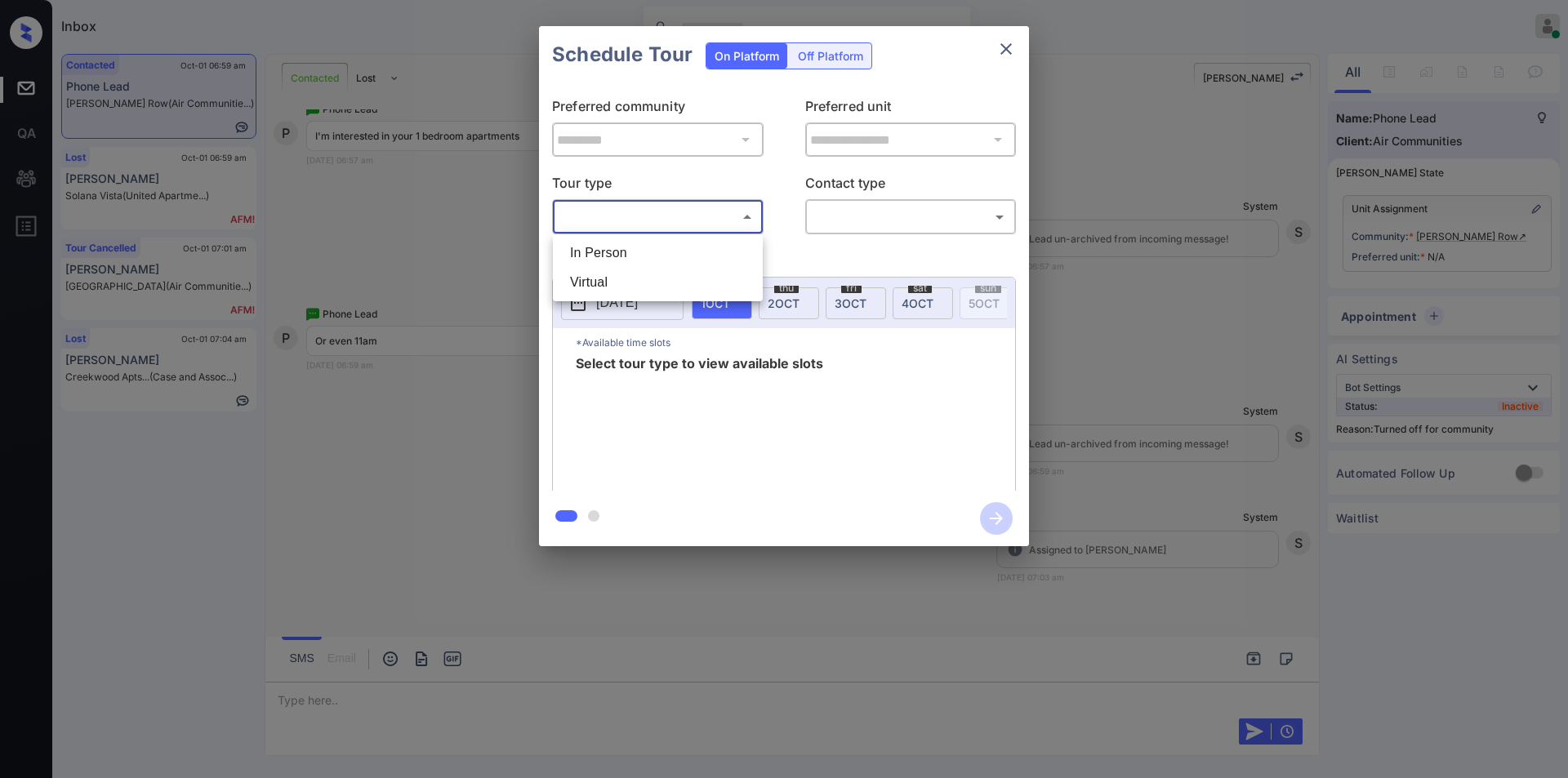
drag, startPoint x: 646, startPoint y: 213, endPoint x: 610, endPoint y: 232, distance: 40.7
click at [645, 213] on body "Inbox [PERSON_NAME] Online Set yourself offline Set yourself on break Profile S…" at bounding box center [784, 389] width 1568 height 778
click at [598, 243] on li "In Person" at bounding box center [657, 253] width 202 height 30
type input "********"
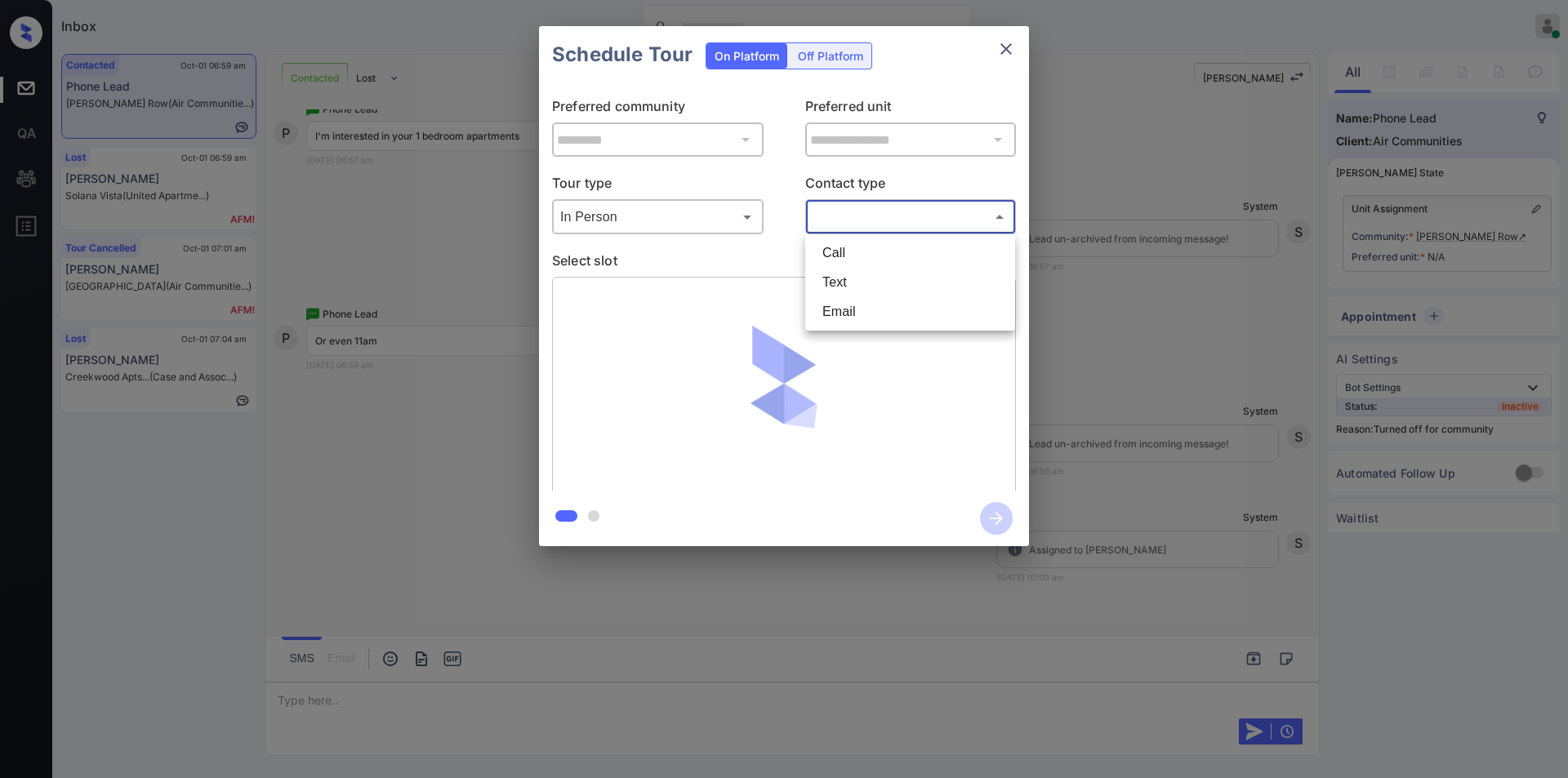
click at [872, 213] on body "Inbox [PERSON_NAME] Online Set yourself offline Set yourself on break Profile S…" at bounding box center [784, 389] width 1568 height 778
click at [851, 281] on li "Text" at bounding box center [911, 282] width 202 height 30
type input "****"
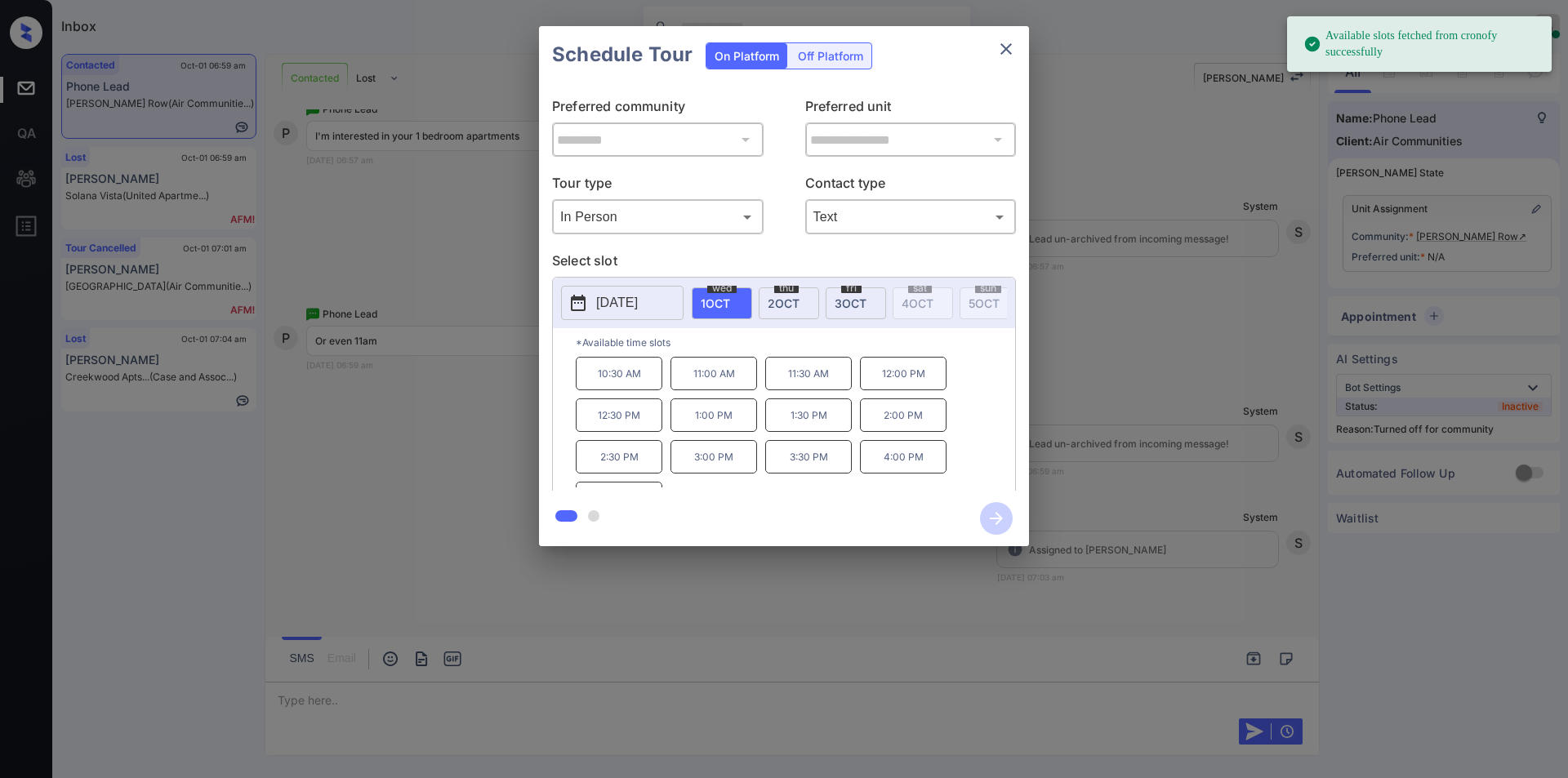
click at [379, 434] on div "**********" at bounding box center [784, 286] width 1568 height 573
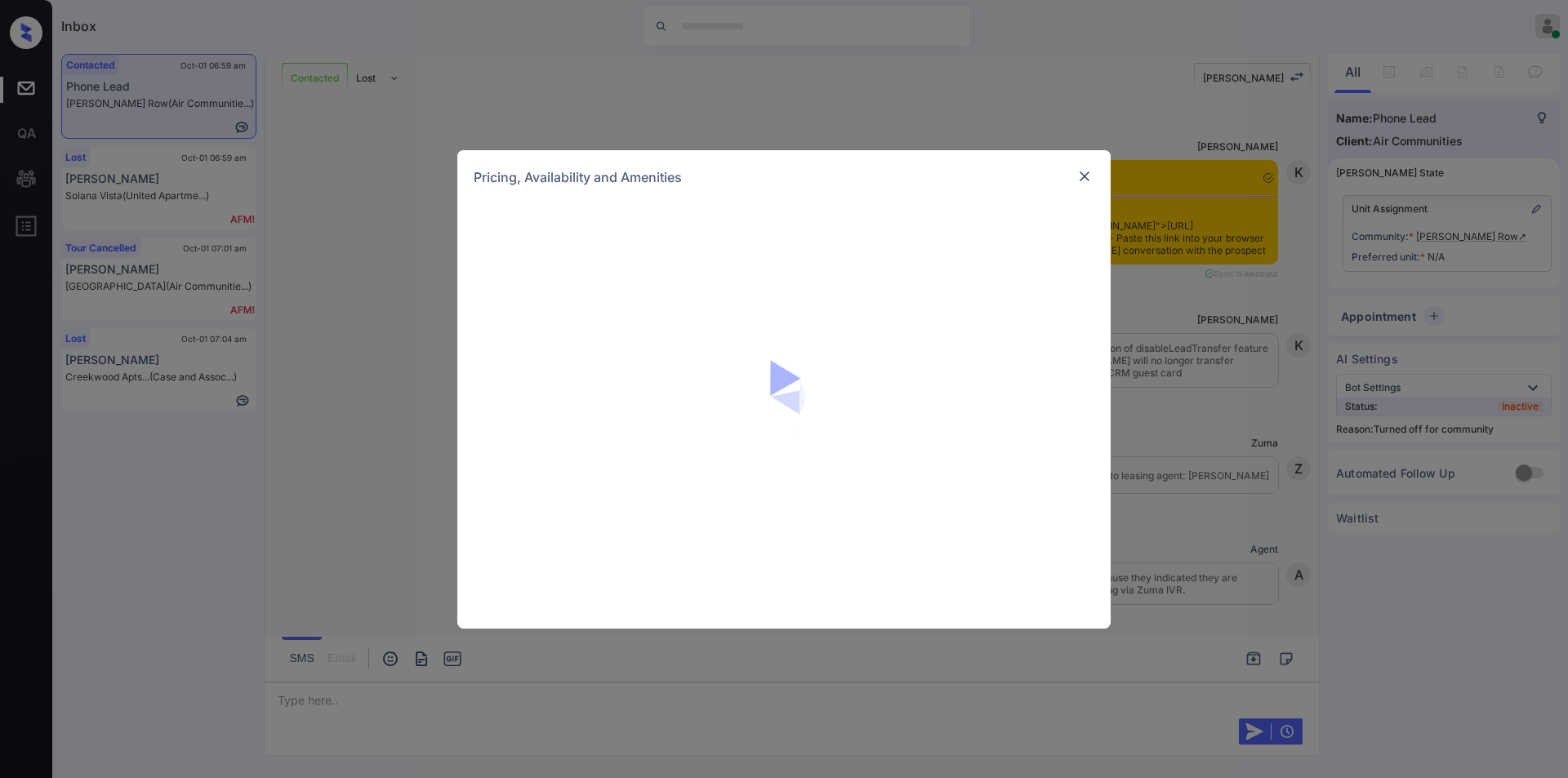
scroll to position [1278, 0]
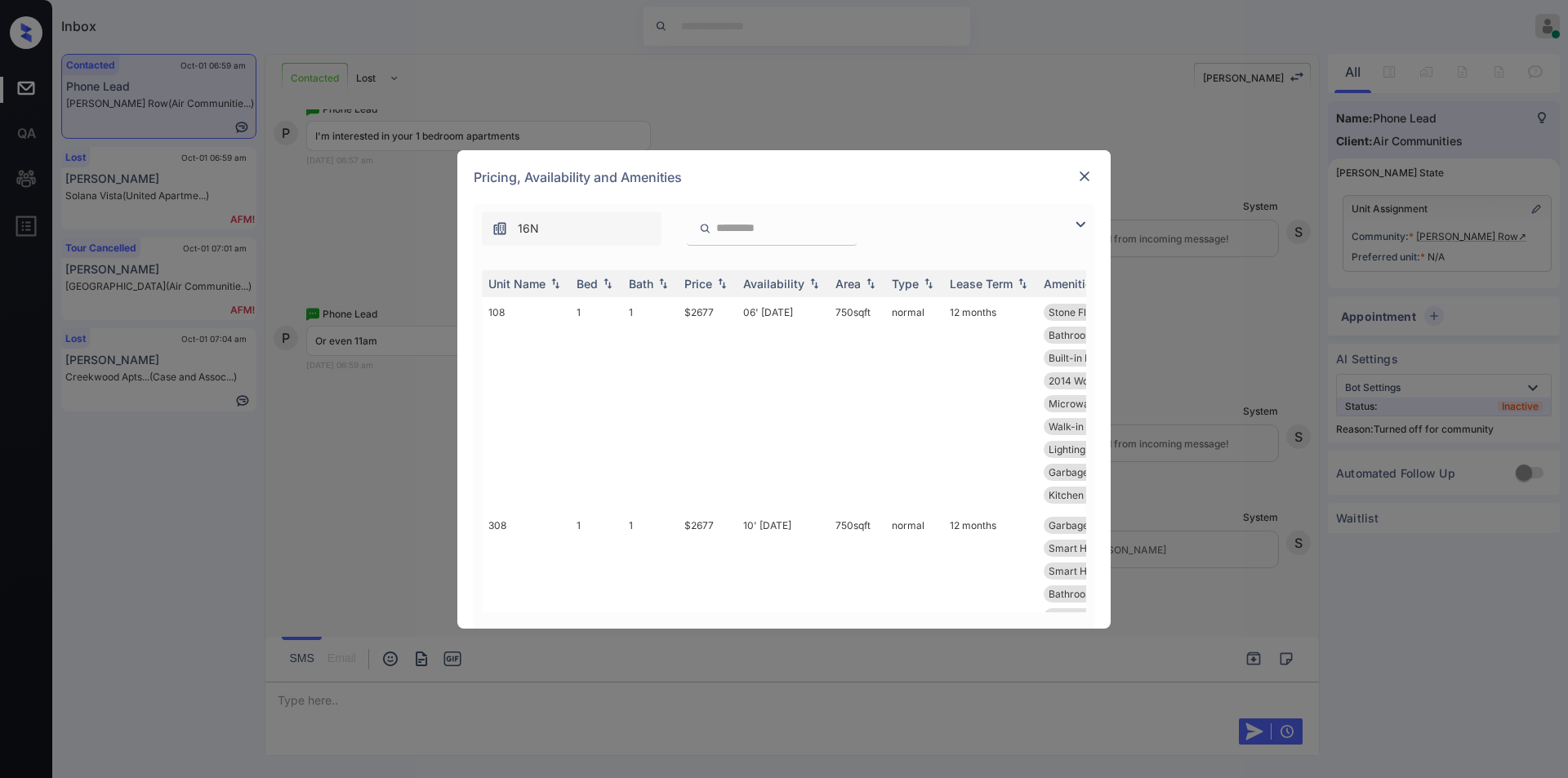
click at [1082, 222] on img at bounding box center [1080, 224] width 19 height 19
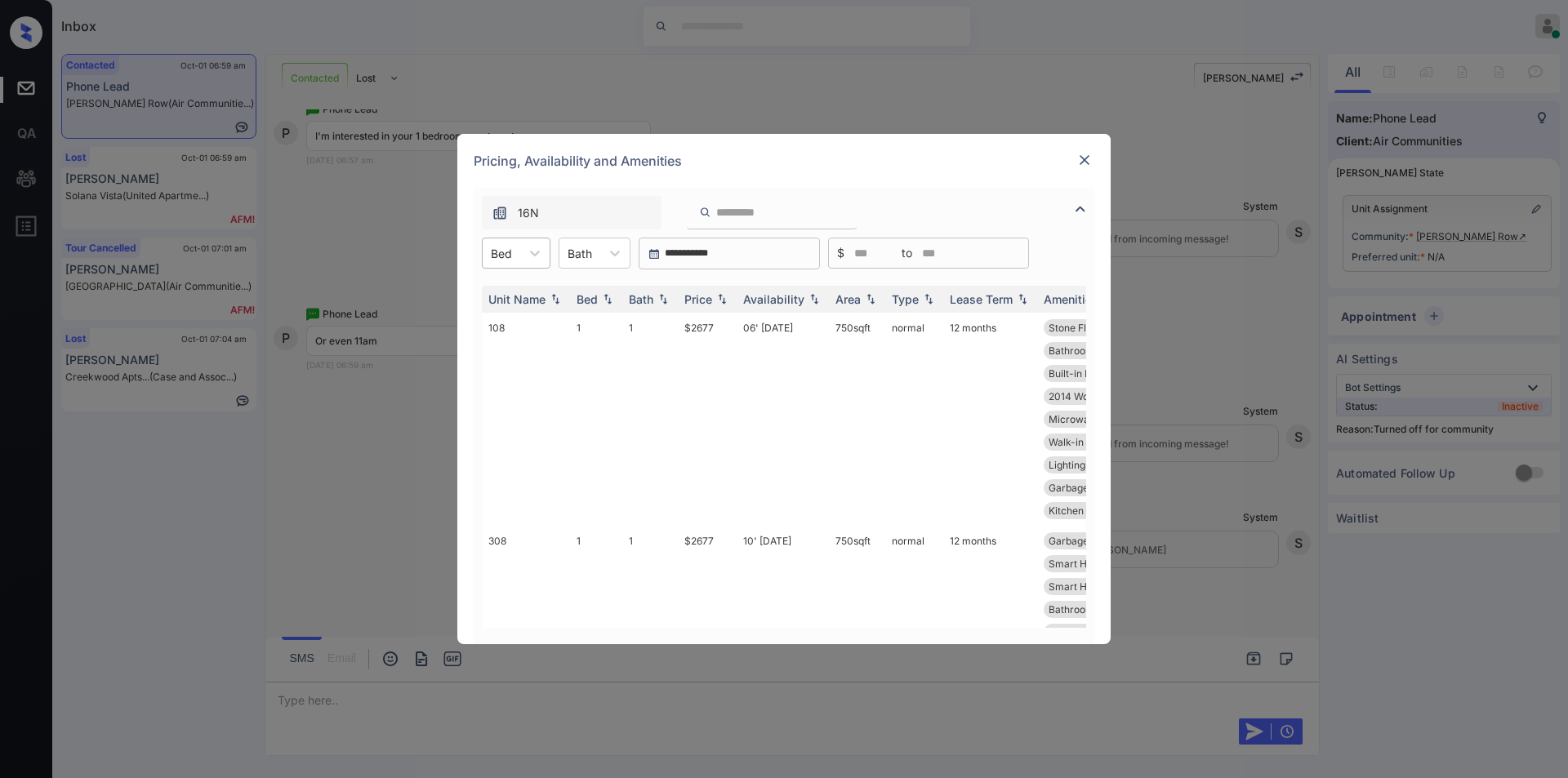
click at [517, 260] on div "Bed" at bounding box center [501, 253] width 38 height 24
click at [507, 298] on div "1" at bounding box center [515, 293] width 68 height 30
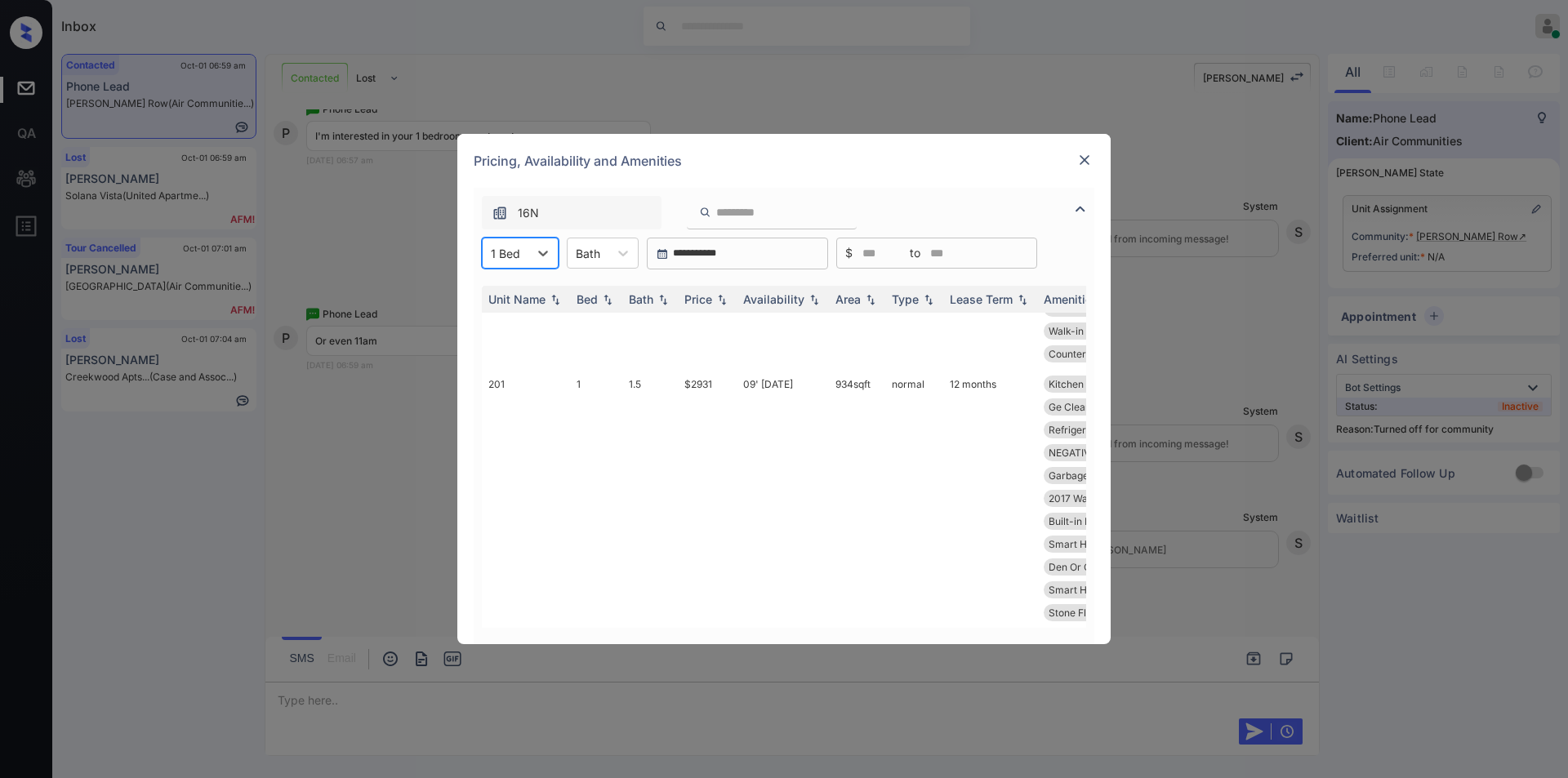
scroll to position [0, 0]
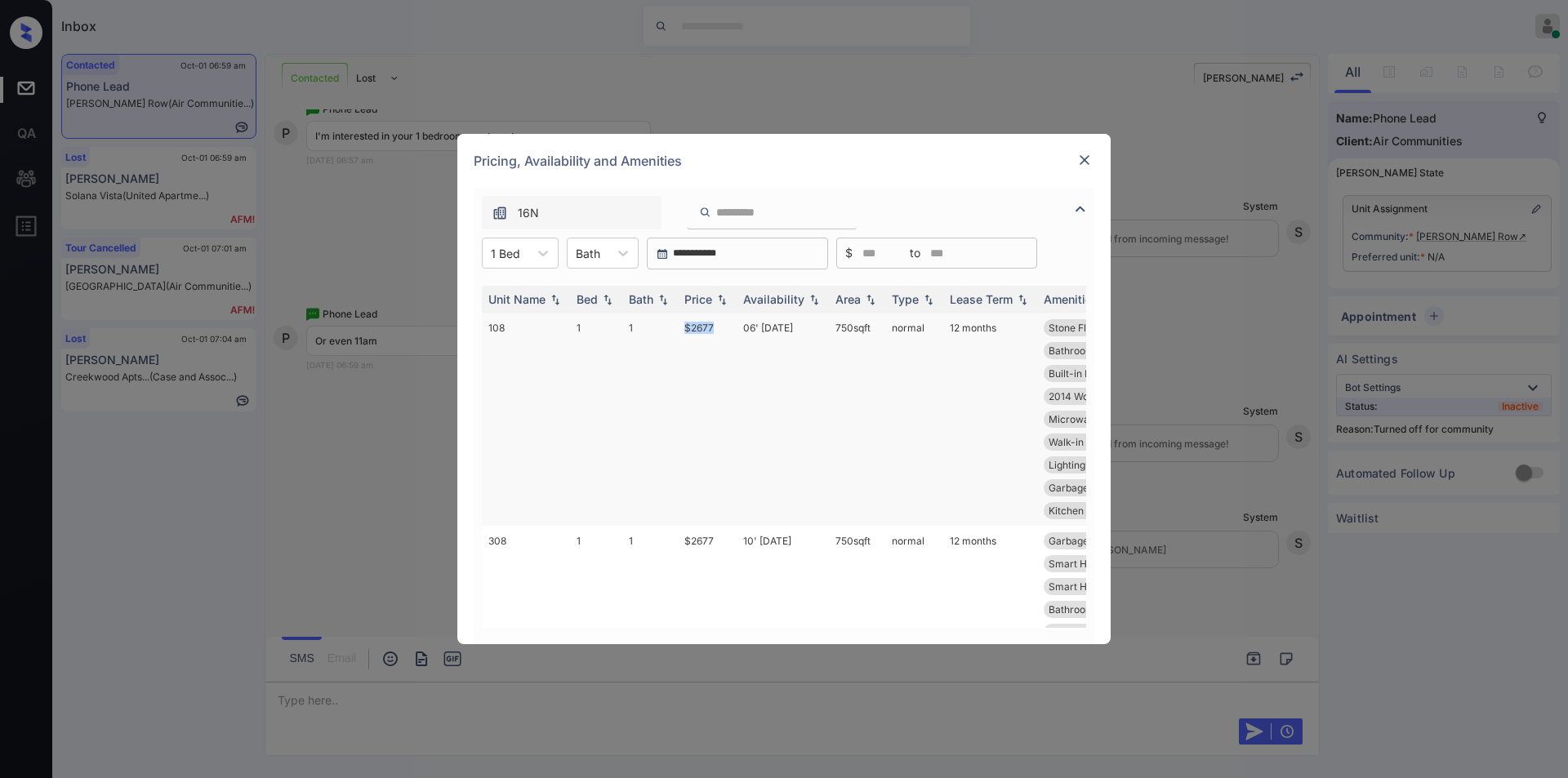
drag, startPoint x: 674, startPoint y: 321, endPoint x: 719, endPoint y: 325, distance: 45.2
click at [719, 325] on tr "108 1 1 $2677 06' Oct 25 750 sqft normal 12 months Stone Flooring ... Wood Plan…" at bounding box center [908, 419] width 853 height 213
copy tr "$2677"
click at [698, 322] on td "$2677" at bounding box center [707, 419] width 59 height 213
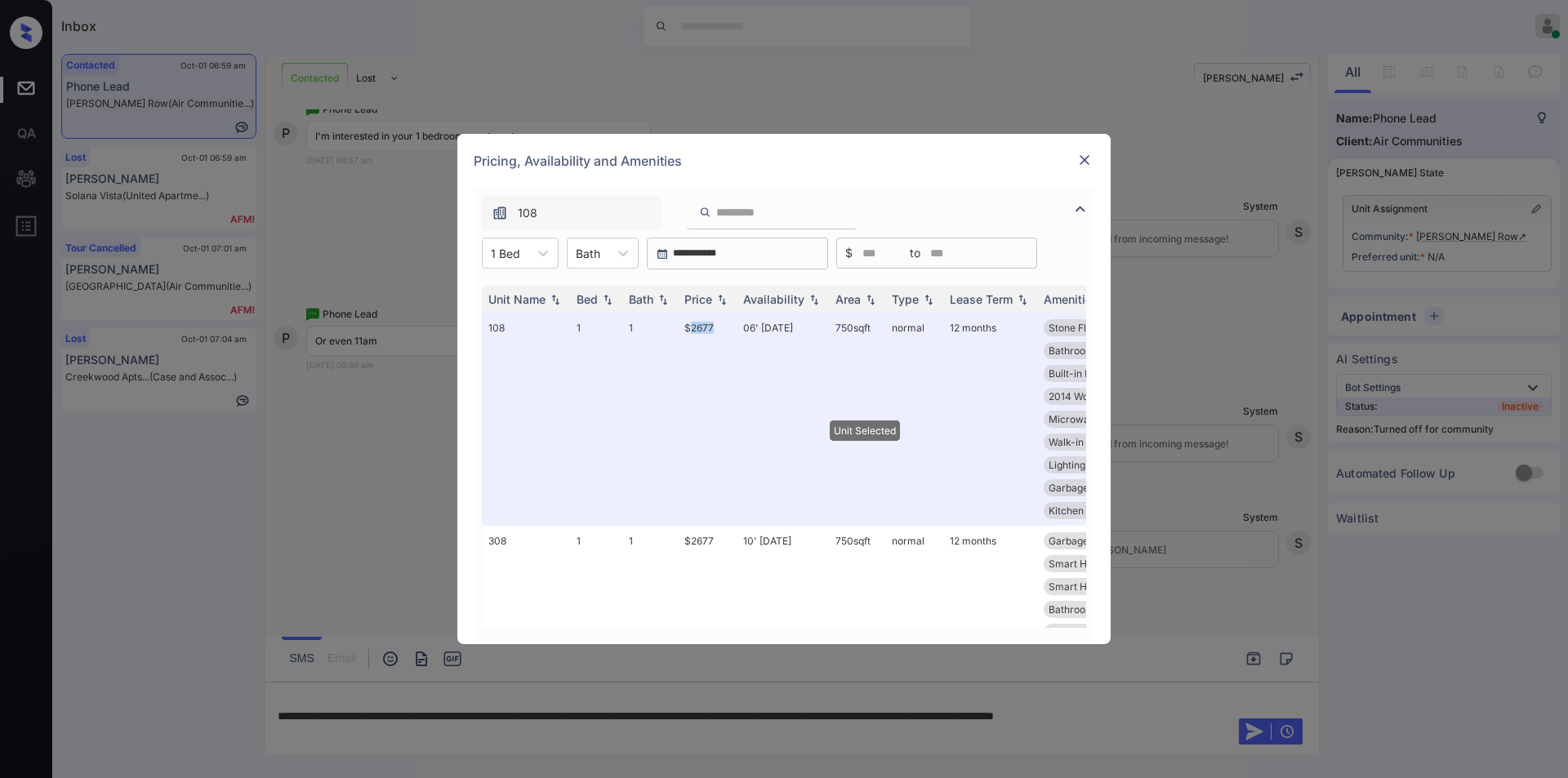
click at [1083, 160] on img at bounding box center [1084, 160] width 16 height 16
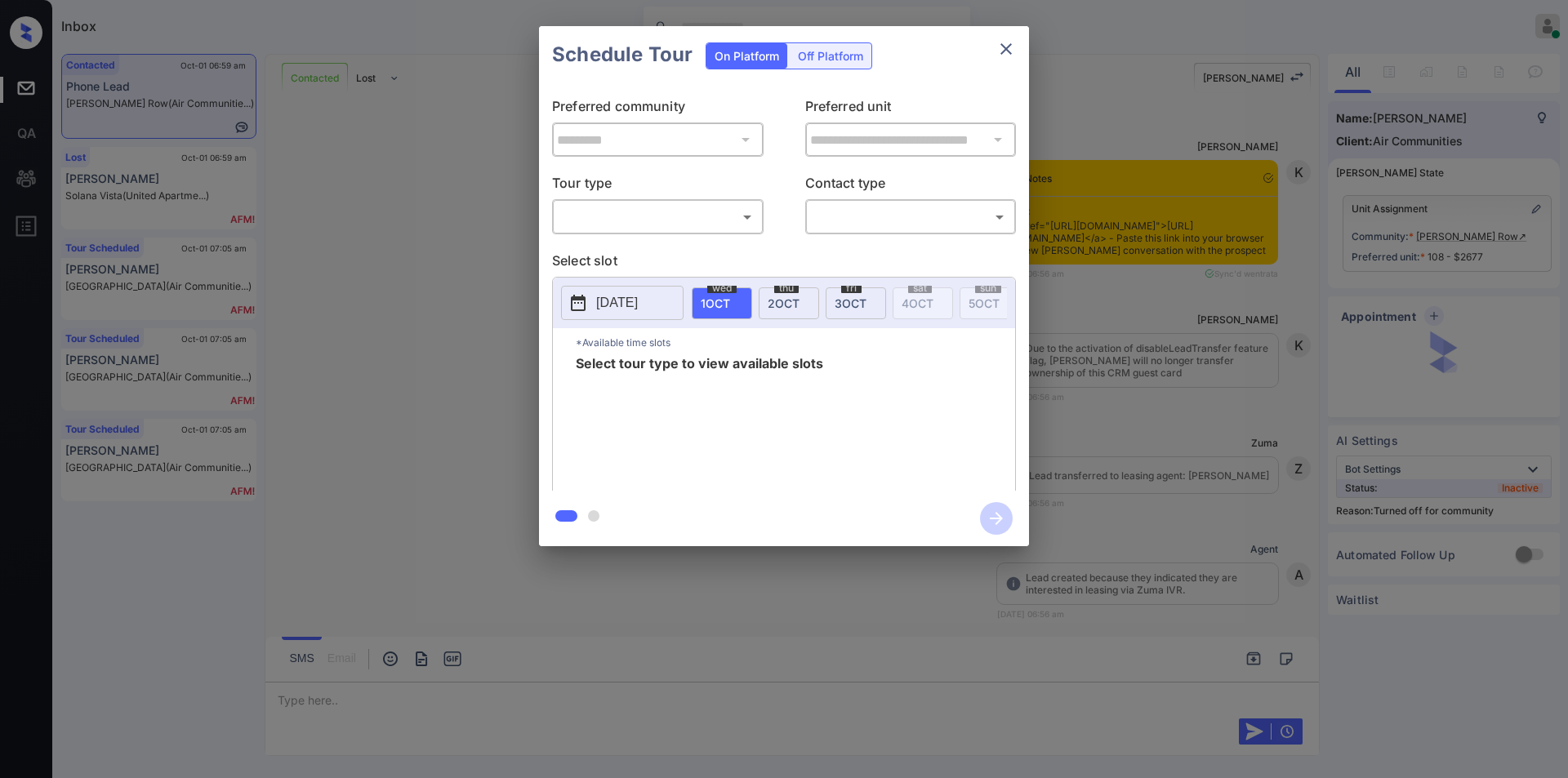
scroll to position [1915, 0]
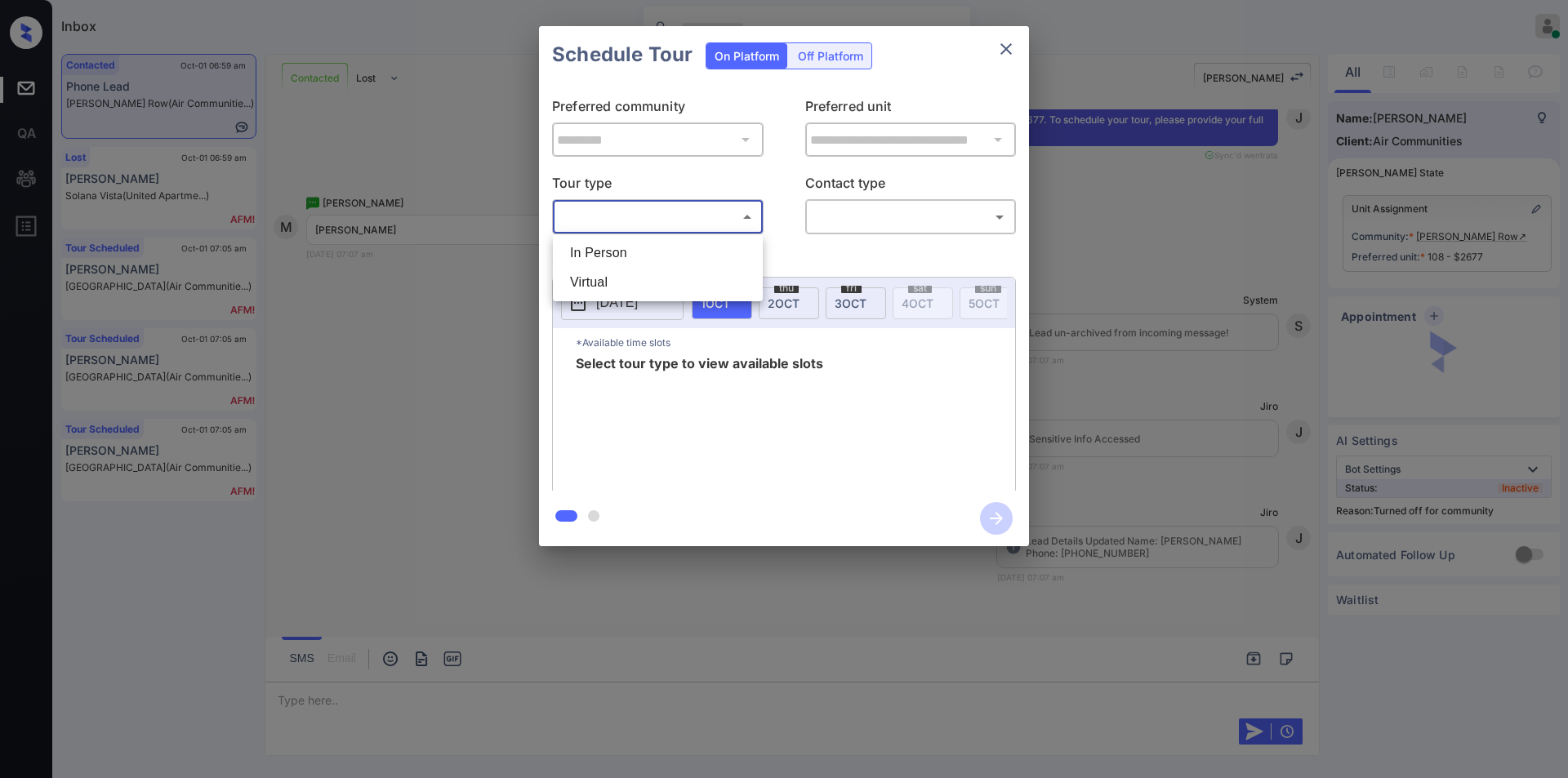
click at [653, 229] on body "Inbox Jiro Alonzo Online Set yourself offline Set yourself on break Profile Swi…" at bounding box center [784, 389] width 1568 height 778
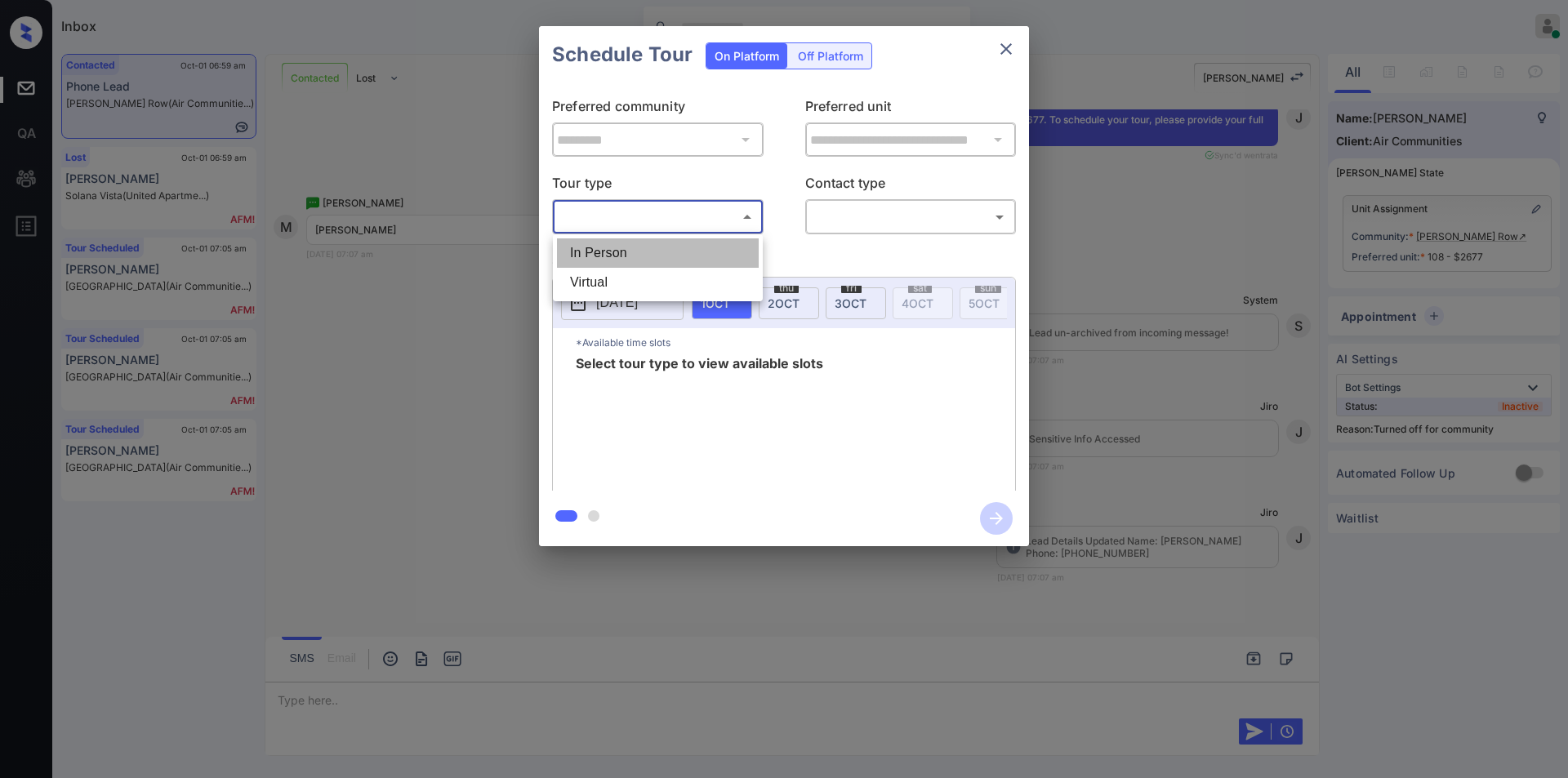
click at [632, 249] on li "In Person" at bounding box center [657, 253] width 202 height 30
type input "********"
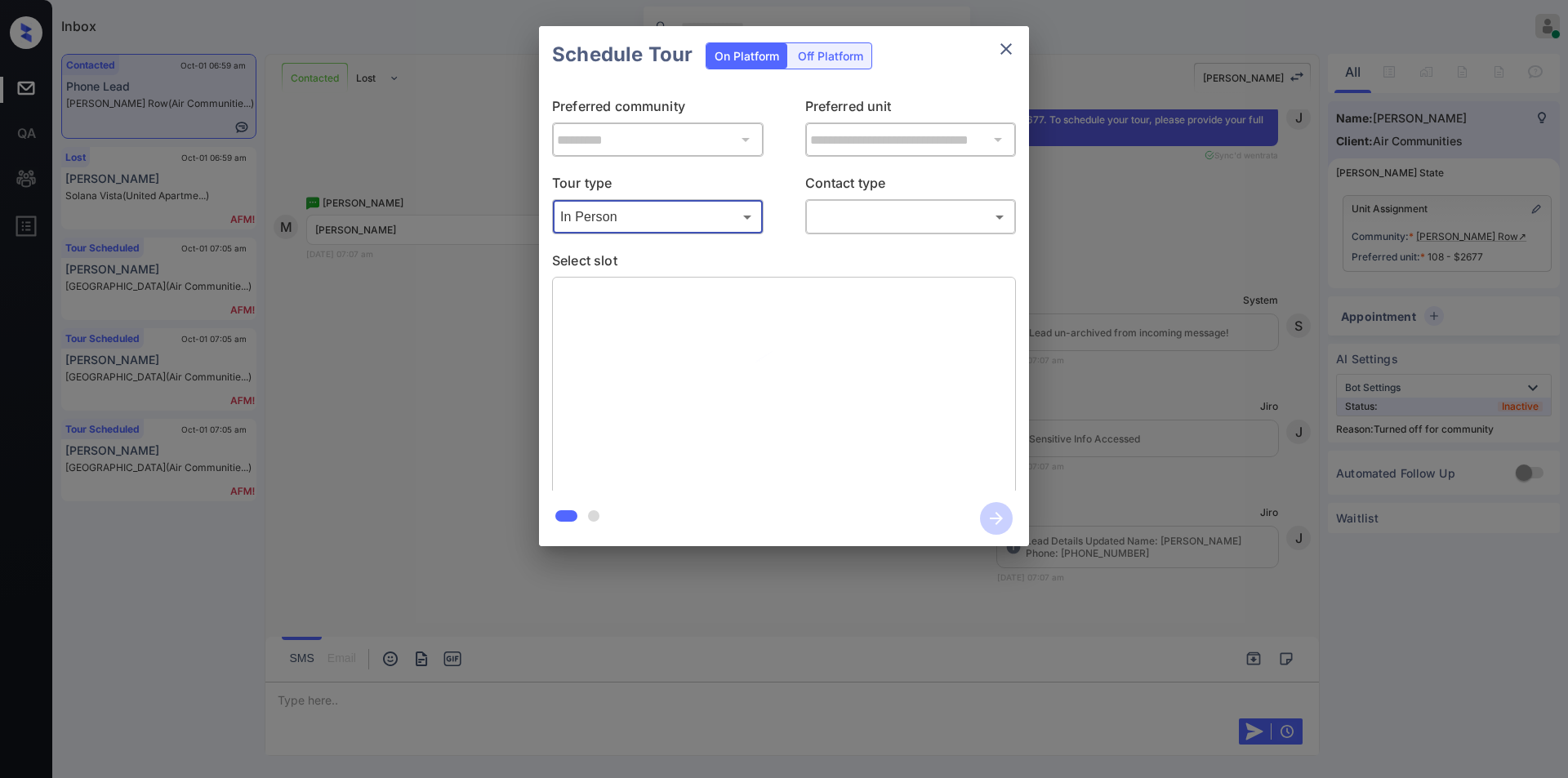
click at [869, 218] on body "Inbox Jiro Alonzo Online Set yourself offline Set yourself on break Profile Swi…" at bounding box center [784, 389] width 1568 height 778
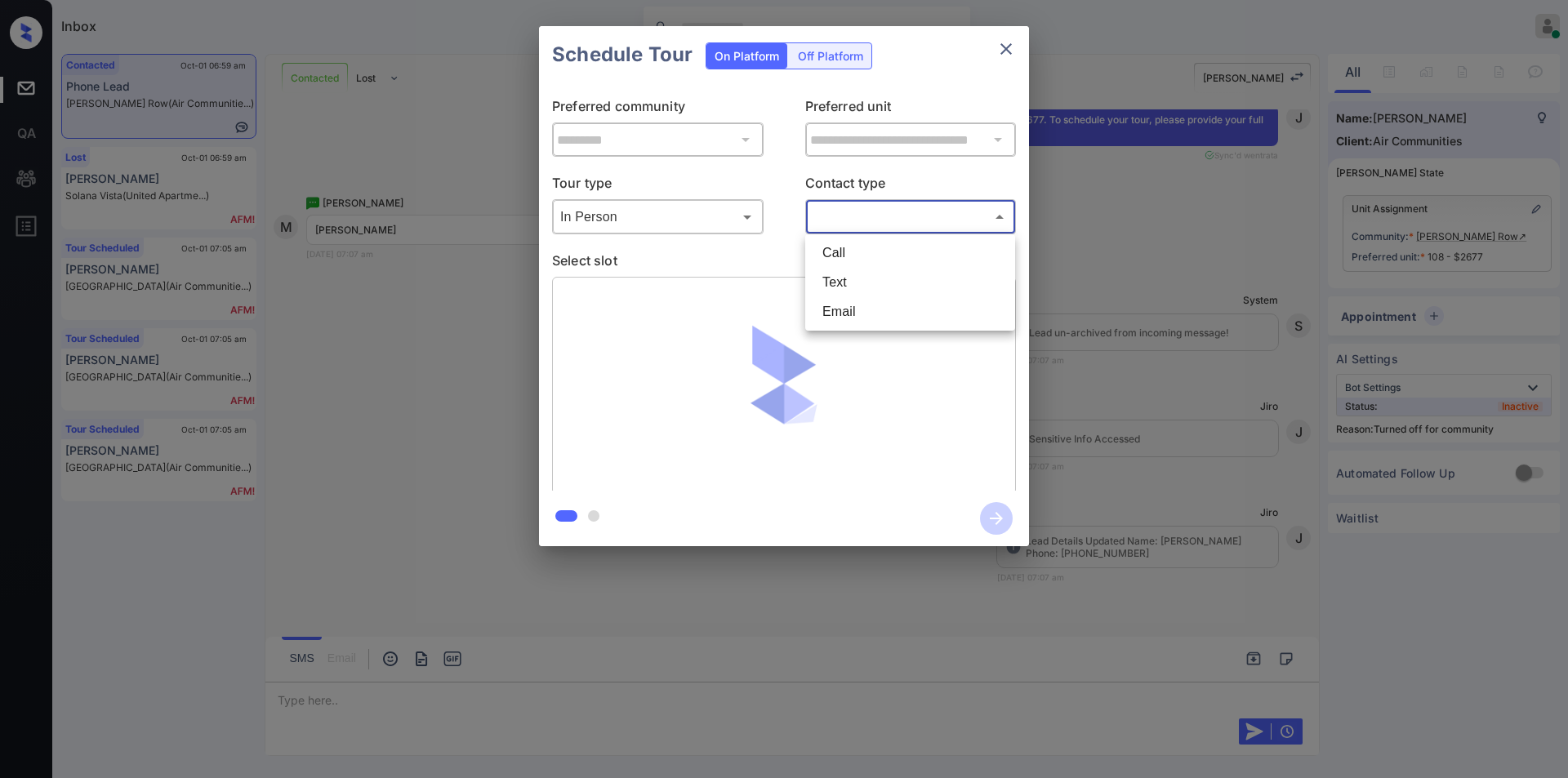
click at [847, 277] on li "Text" at bounding box center [911, 282] width 202 height 30
type input "****"
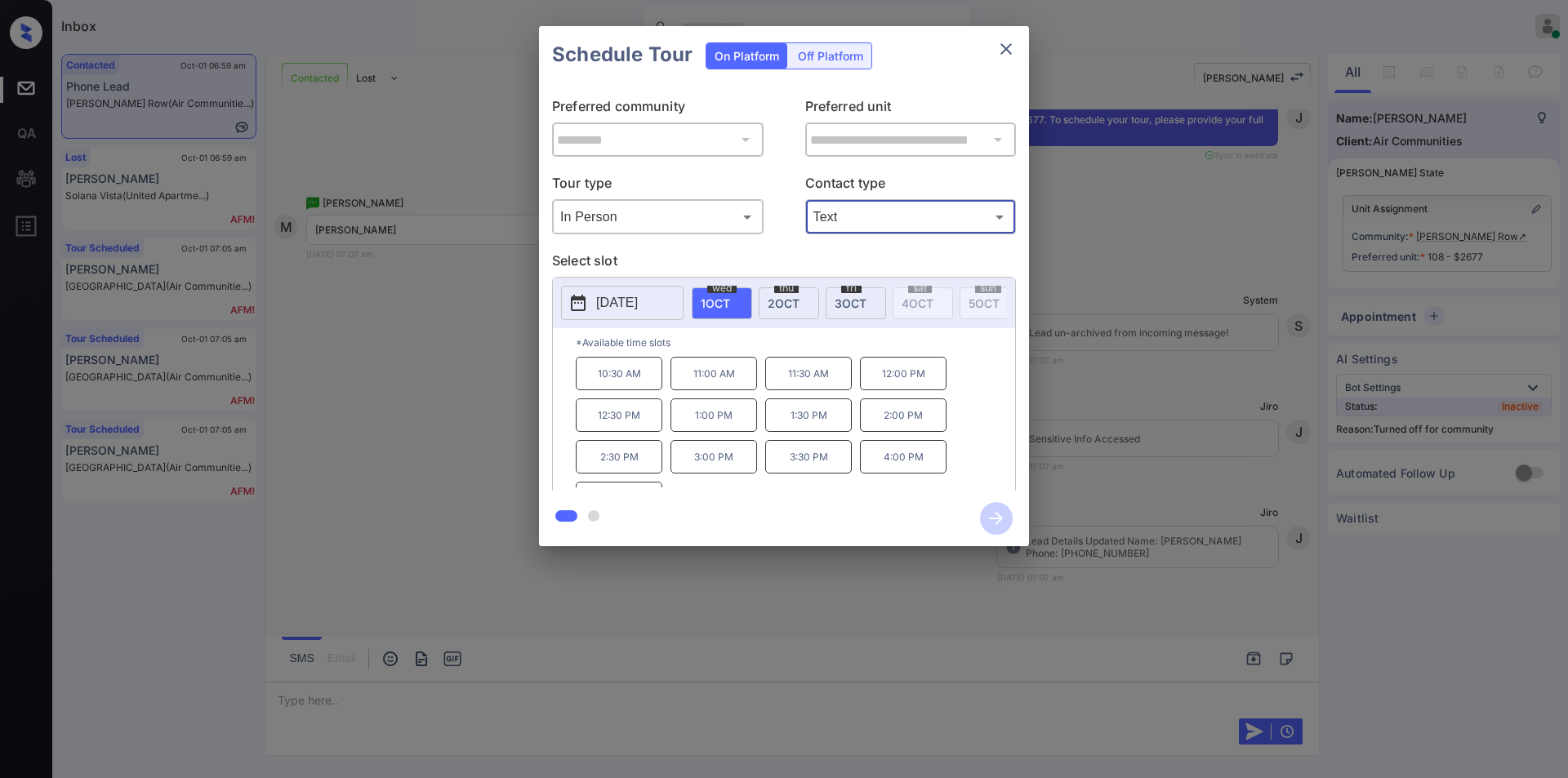
click at [406, 429] on div "**********" at bounding box center [784, 286] width 1568 height 573
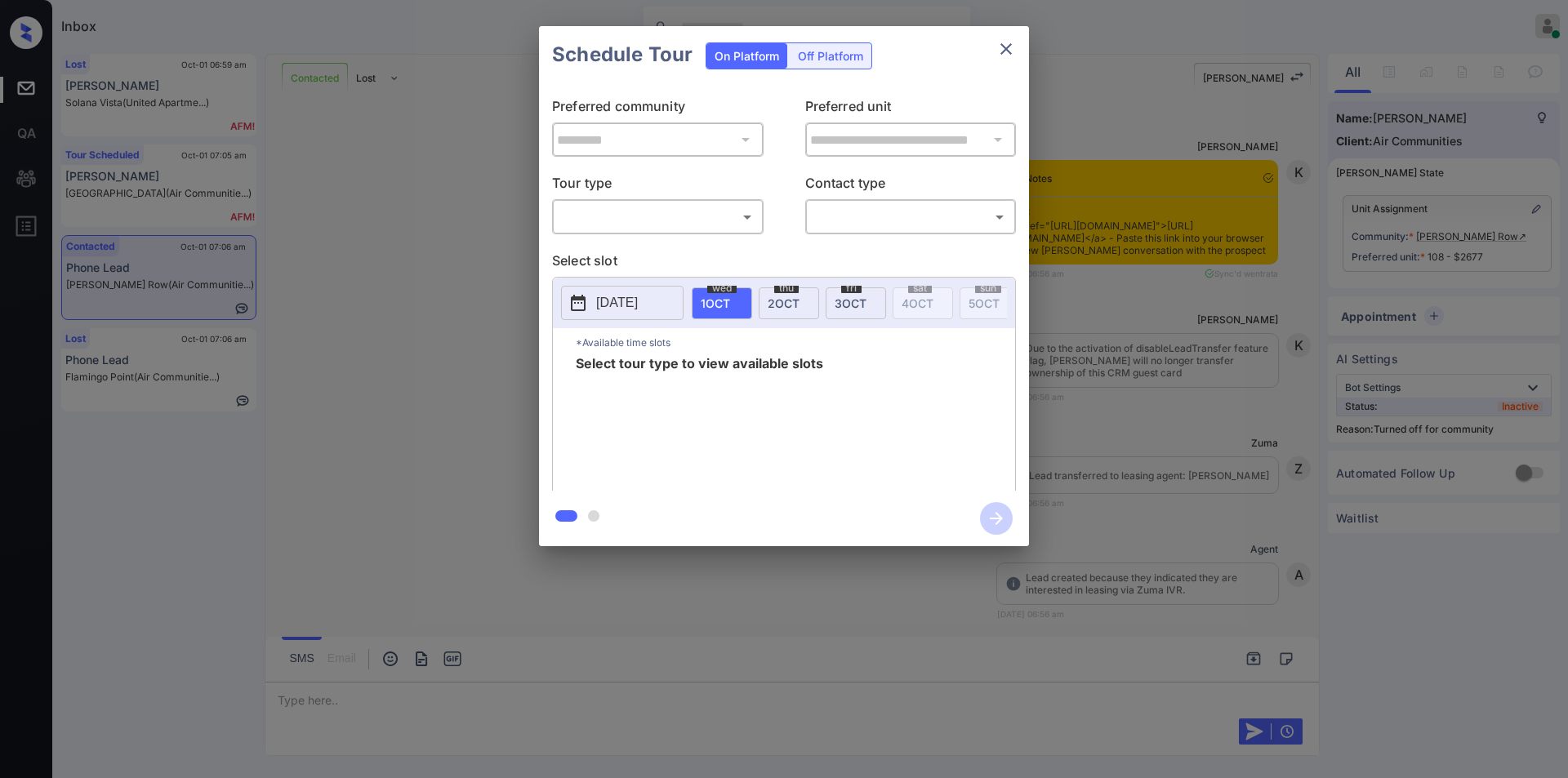
scroll to position [2217, 0]
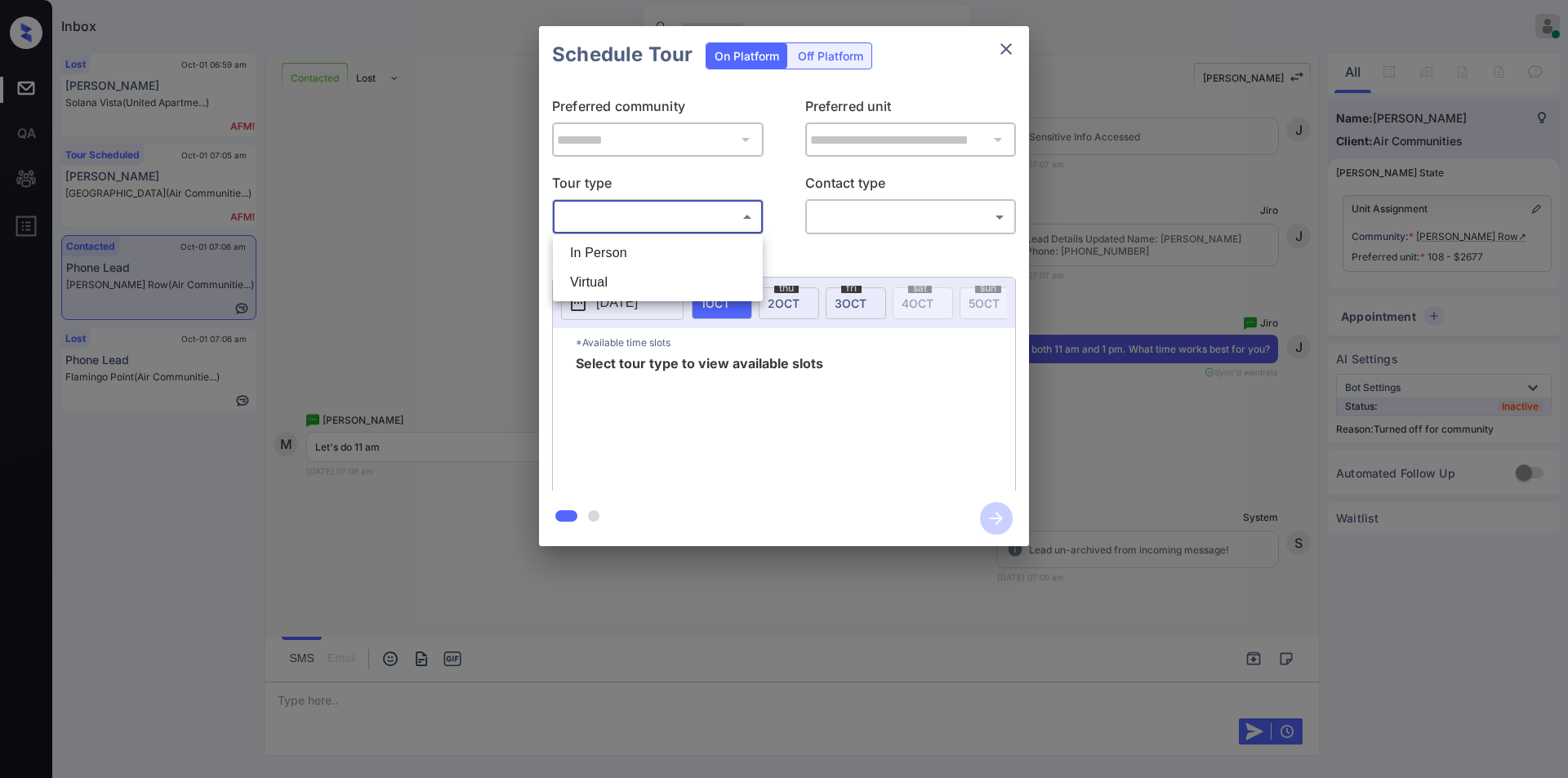
click at [604, 217] on body "Inbox [PERSON_NAME] Online Set yourself offline Set yourself on break Profile S…" at bounding box center [784, 389] width 1568 height 778
drag, startPoint x: 589, startPoint y: 253, endPoint x: 657, endPoint y: 250, distance: 68.1
click at [590, 253] on li "In Person" at bounding box center [657, 253] width 202 height 30
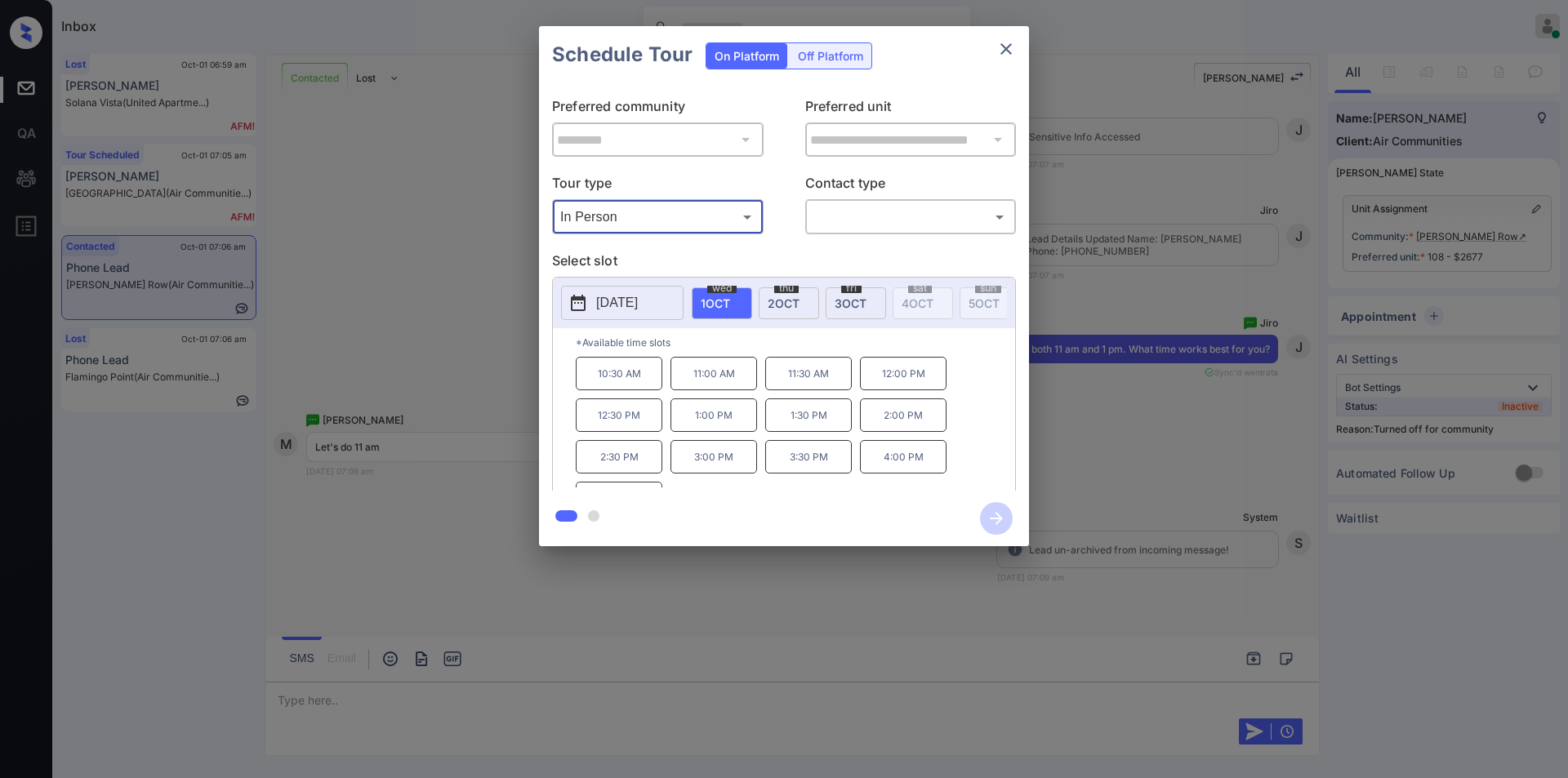
type input "********"
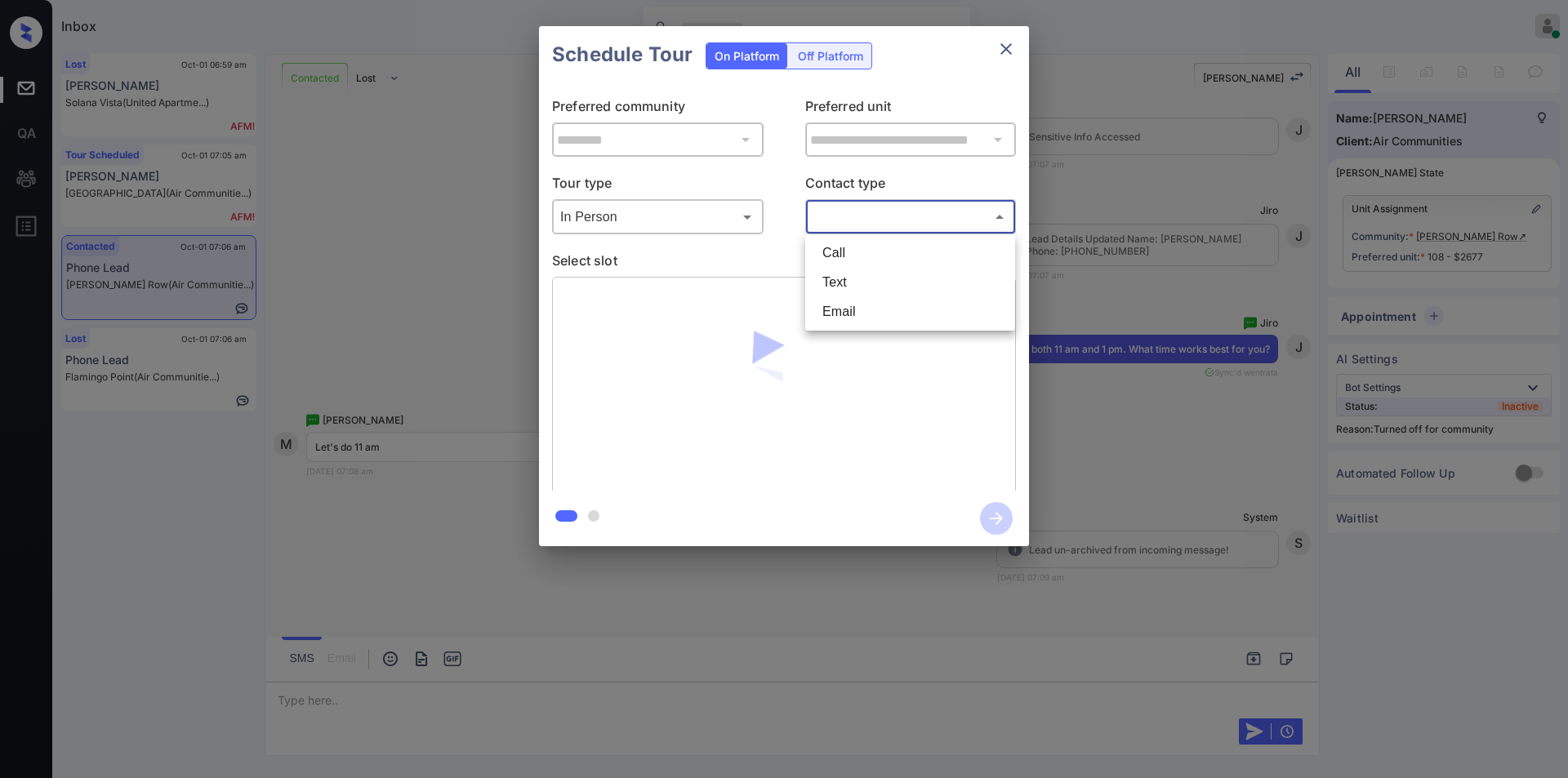
click at [821, 208] on body "Inbox Jiro Alonzo Online Set yourself offline Set yourself on break Profile Swi…" at bounding box center [784, 389] width 1568 height 778
click at [821, 280] on li "Text" at bounding box center [911, 282] width 202 height 30
type input "****"
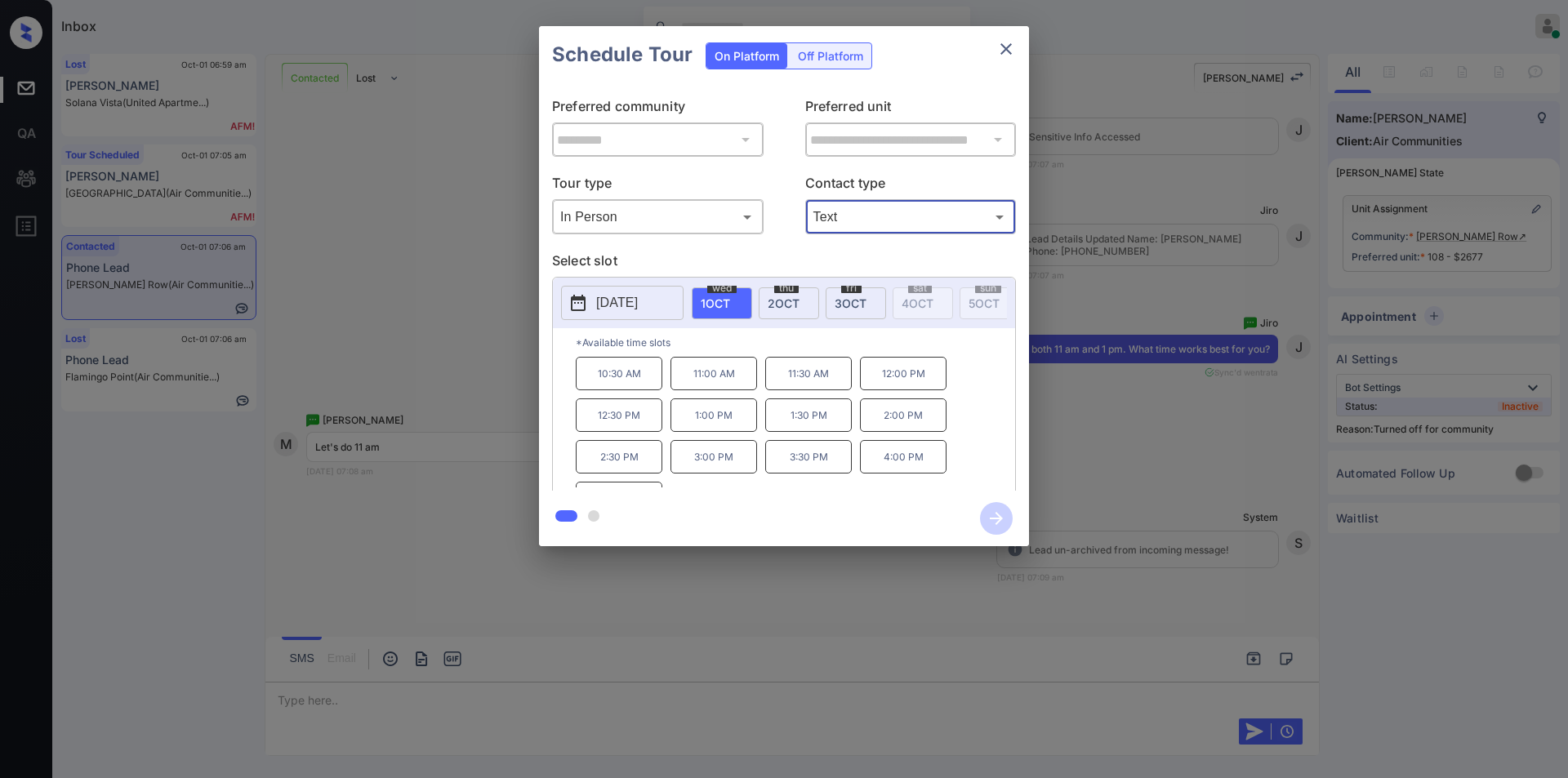
click at [687, 380] on p "11:00 AM" at bounding box center [713, 374] width 87 height 34
click at [993, 517] on icon "button" at bounding box center [996, 519] width 33 height 33
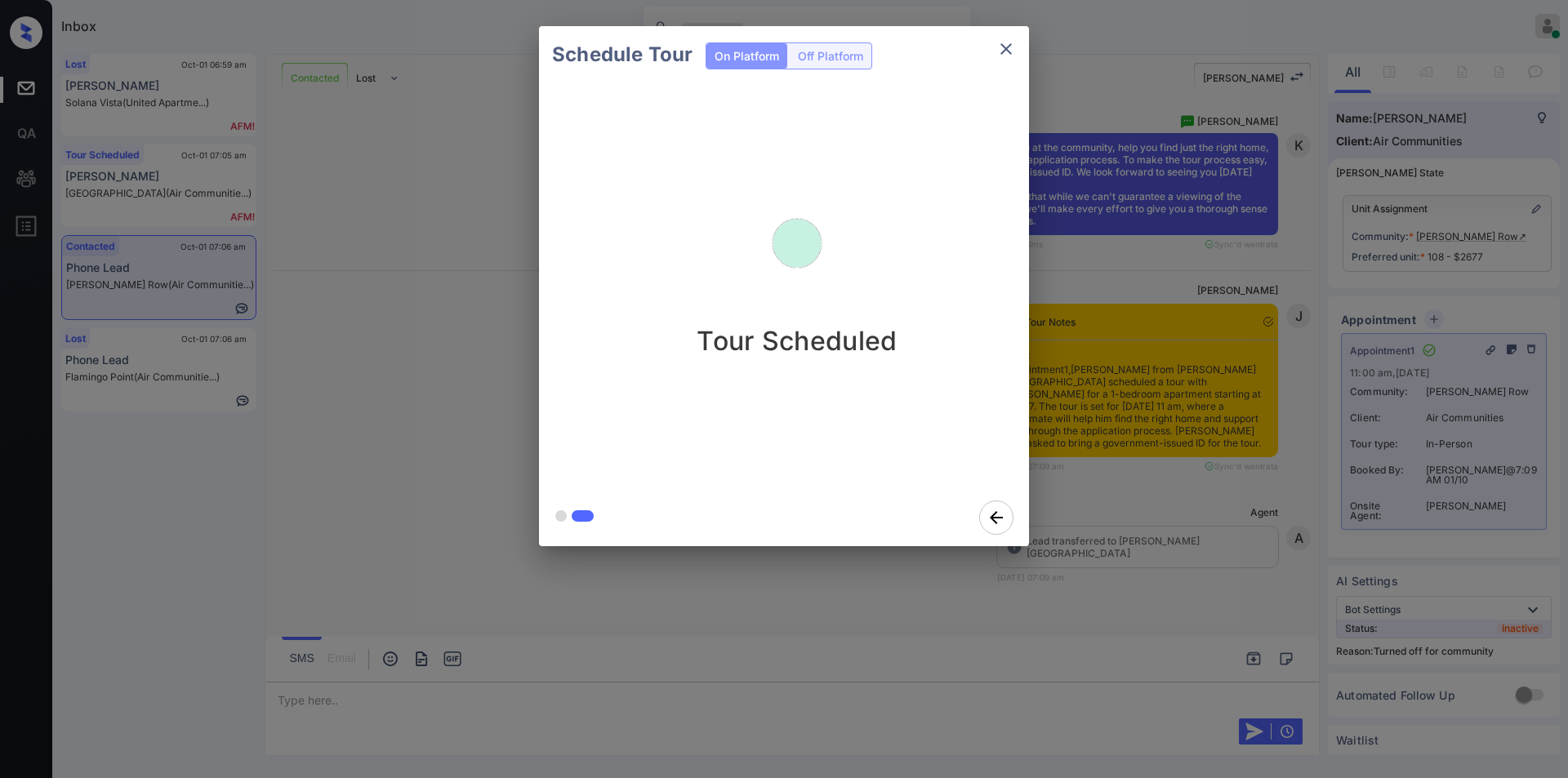
scroll to position [3080, 0]
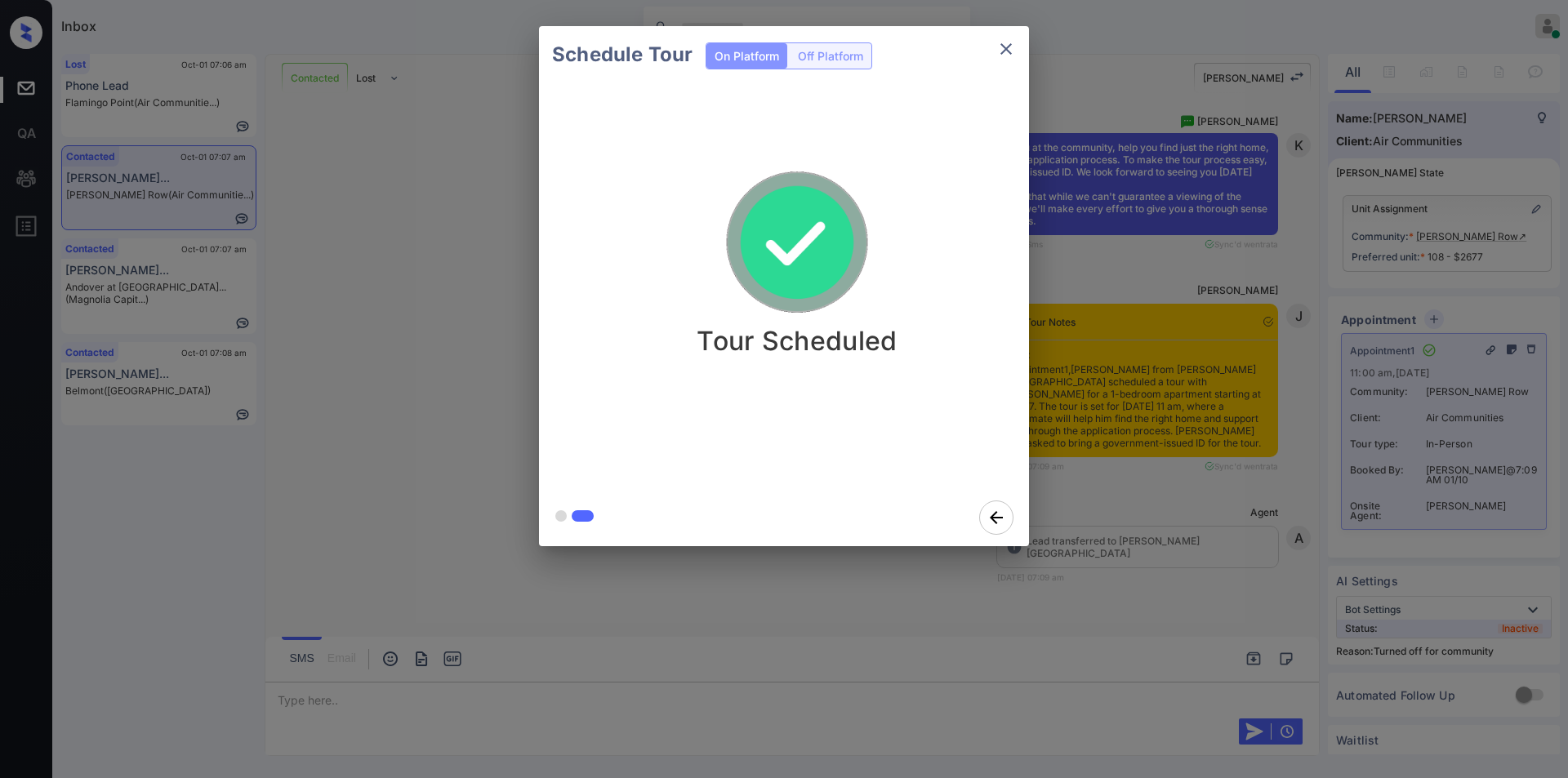
click at [1014, 50] on icon "close" at bounding box center [1006, 49] width 19 height 19
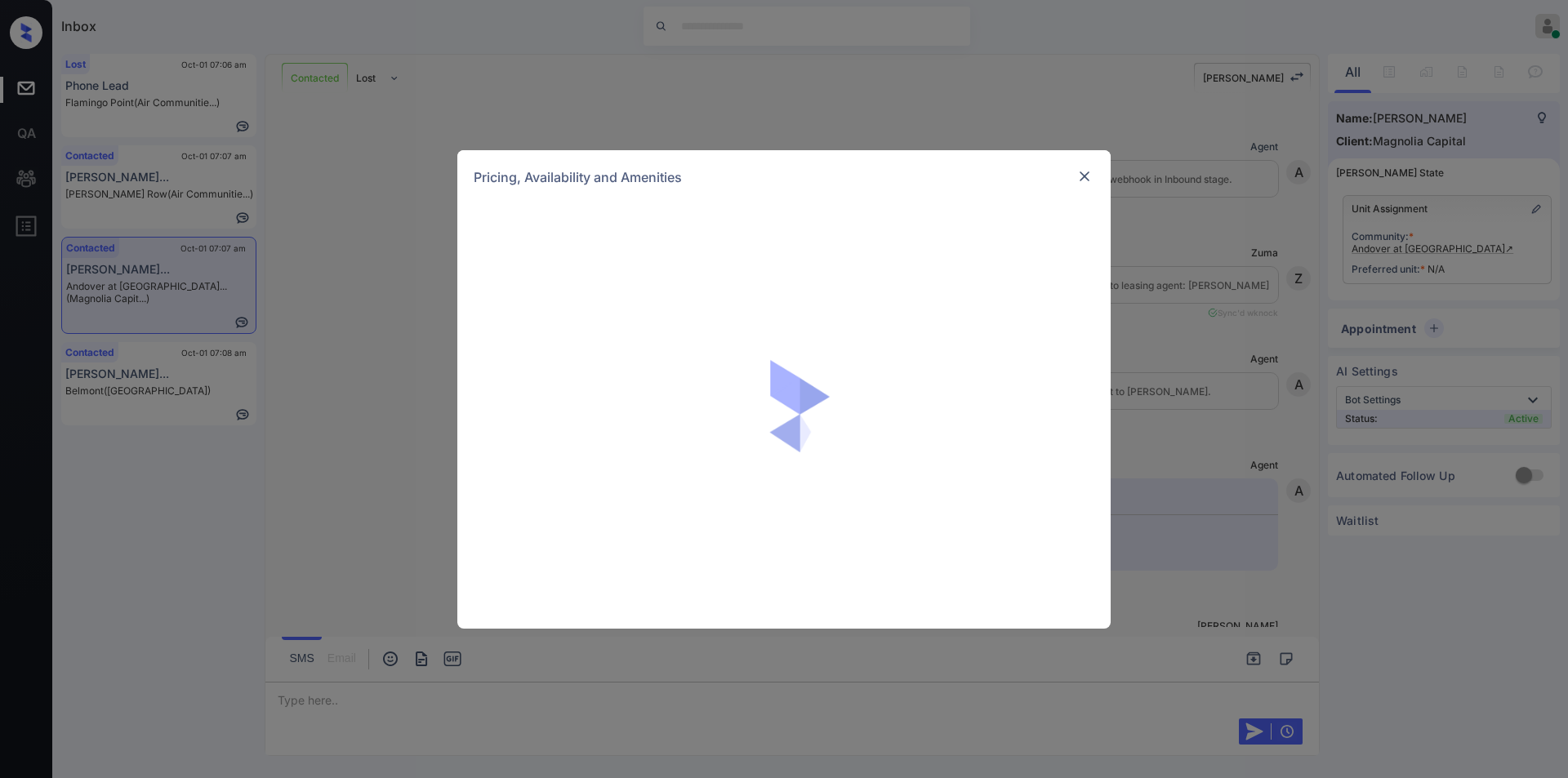
scroll to position [803, 0]
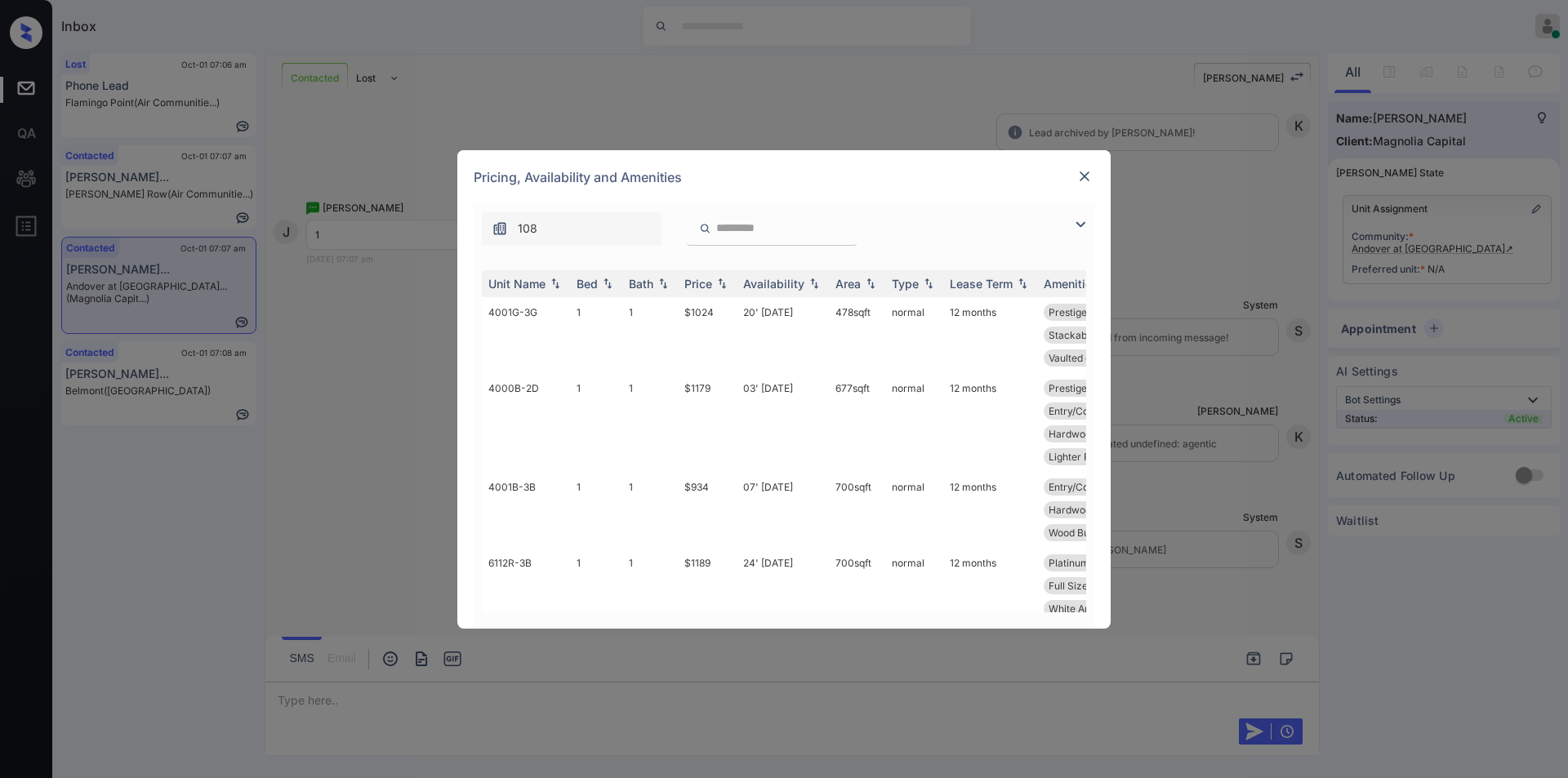
click at [1079, 220] on img at bounding box center [1080, 224] width 19 height 19
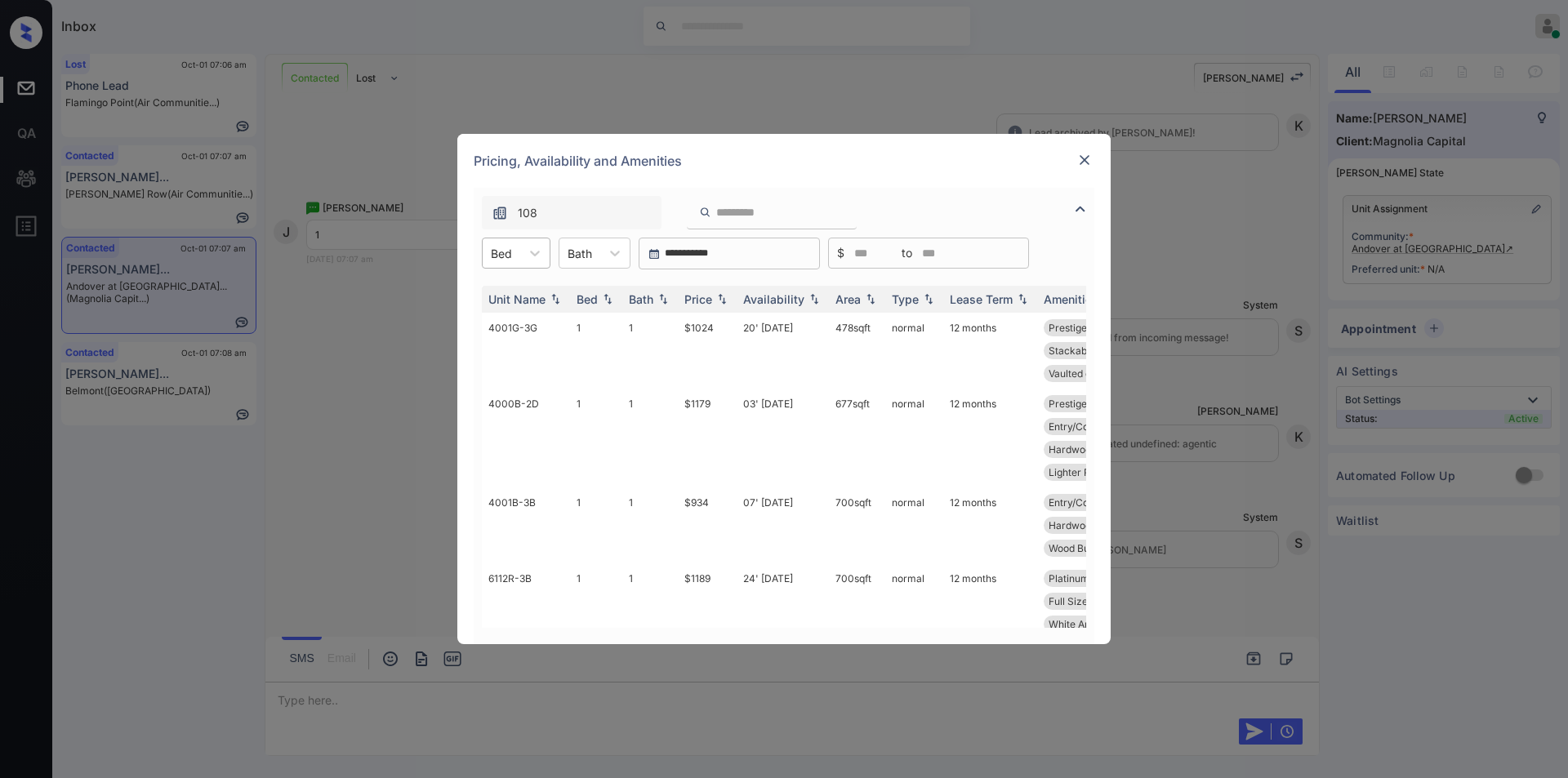
click at [499, 242] on div "Bed" at bounding box center [501, 253] width 38 height 24
click at [497, 294] on div "1" at bounding box center [515, 293] width 68 height 30
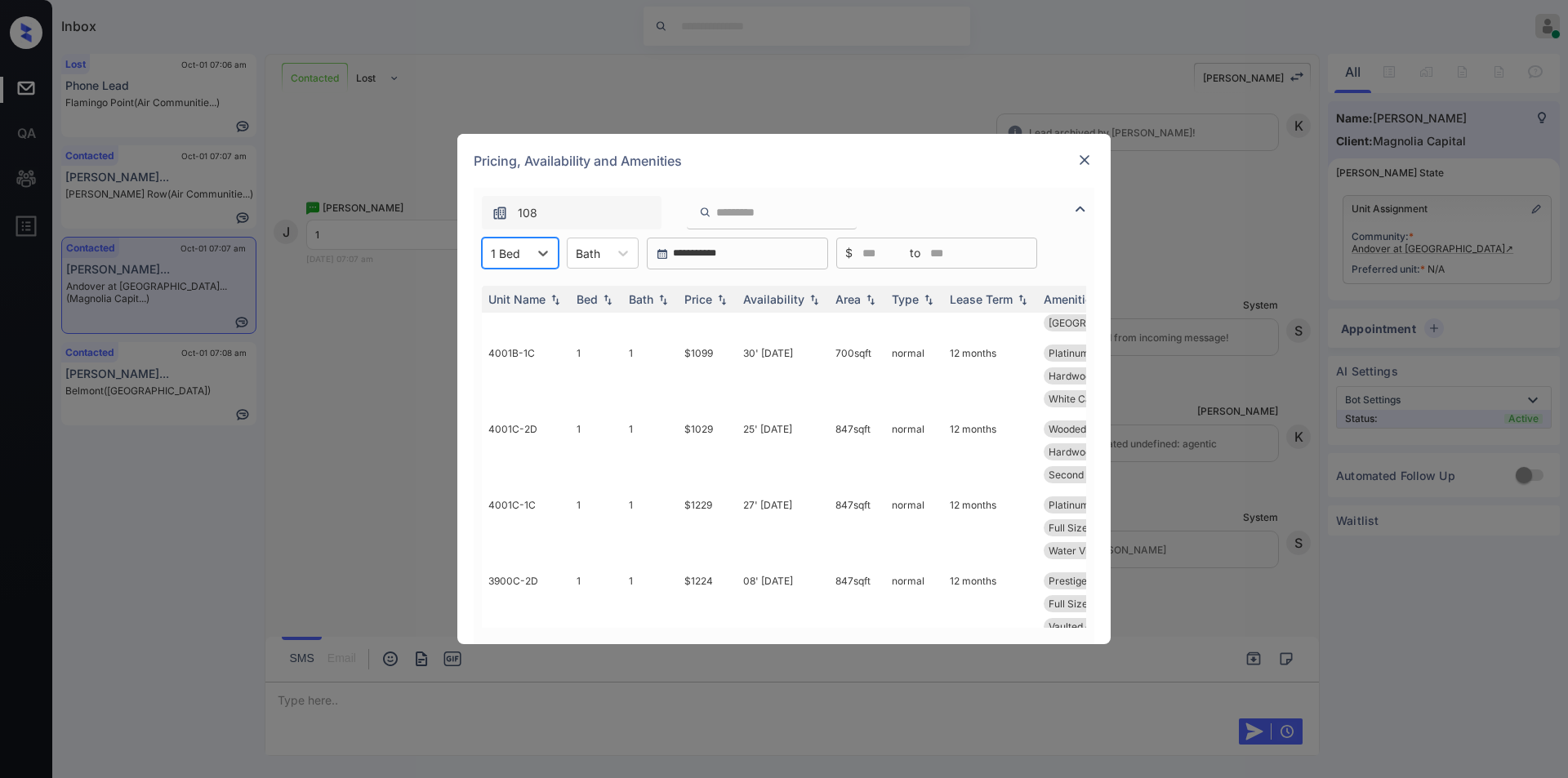
scroll to position [692, 0]
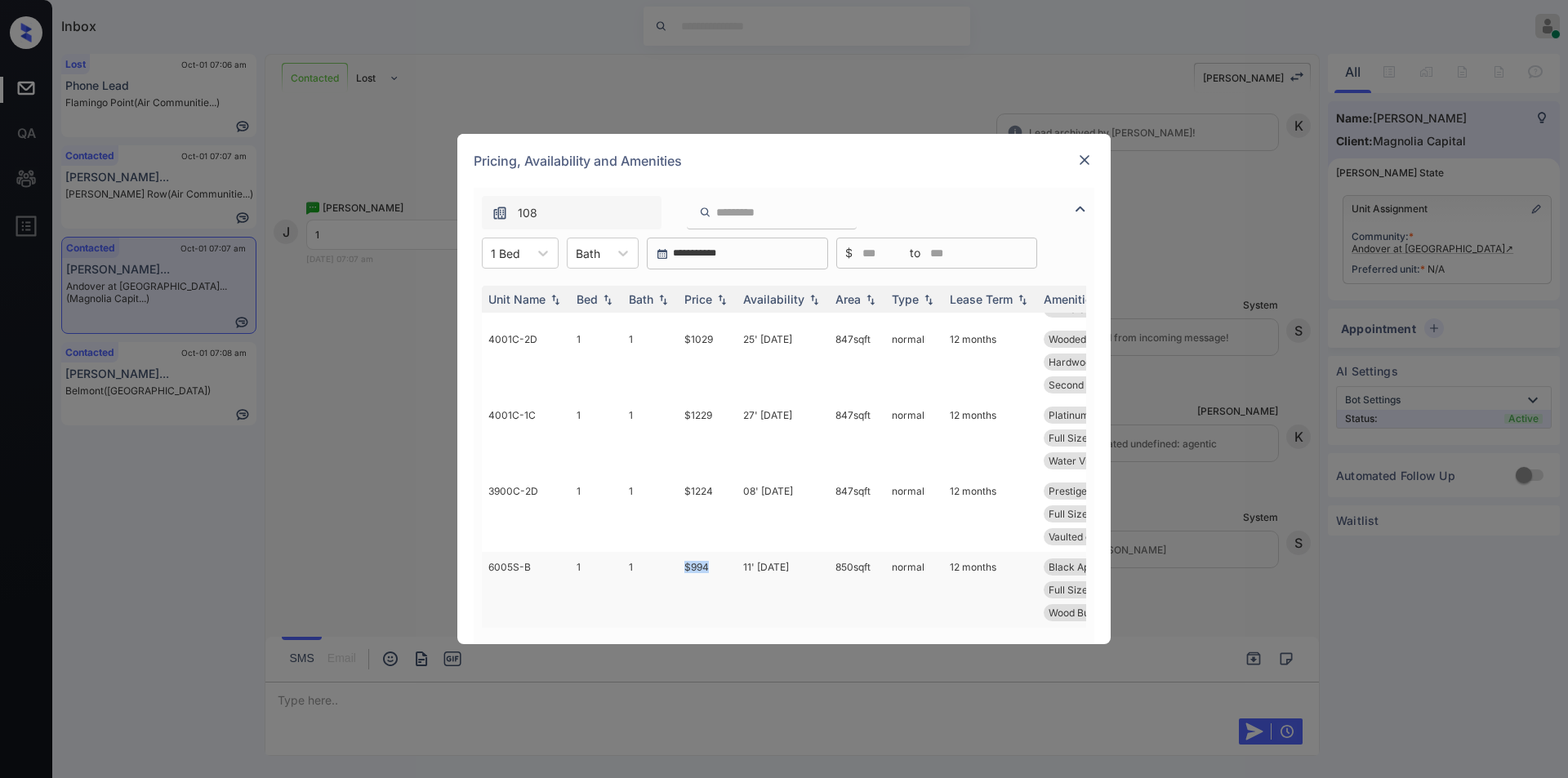
drag, startPoint x: 679, startPoint y: 556, endPoint x: 723, endPoint y: 553, distance: 44.1
click at [723, 553] on td "$994" at bounding box center [707, 589] width 59 height 76
copy td "$994"
click at [695, 557] on td "$994" at bounding box center [707, 589] width 59 height 76
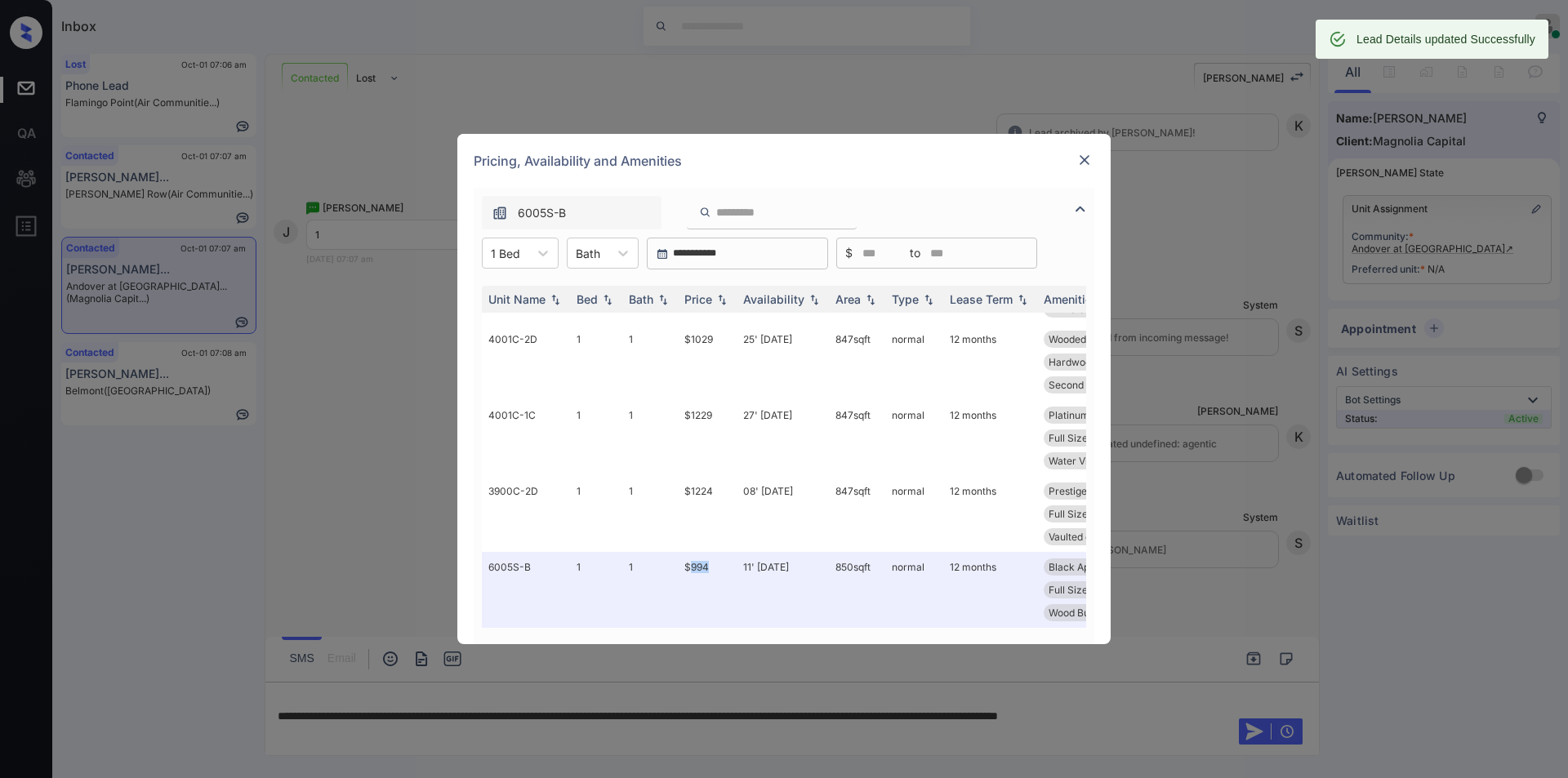
click at [1081, 154] on img at bounding box center [1084, 160] width 16 height 16
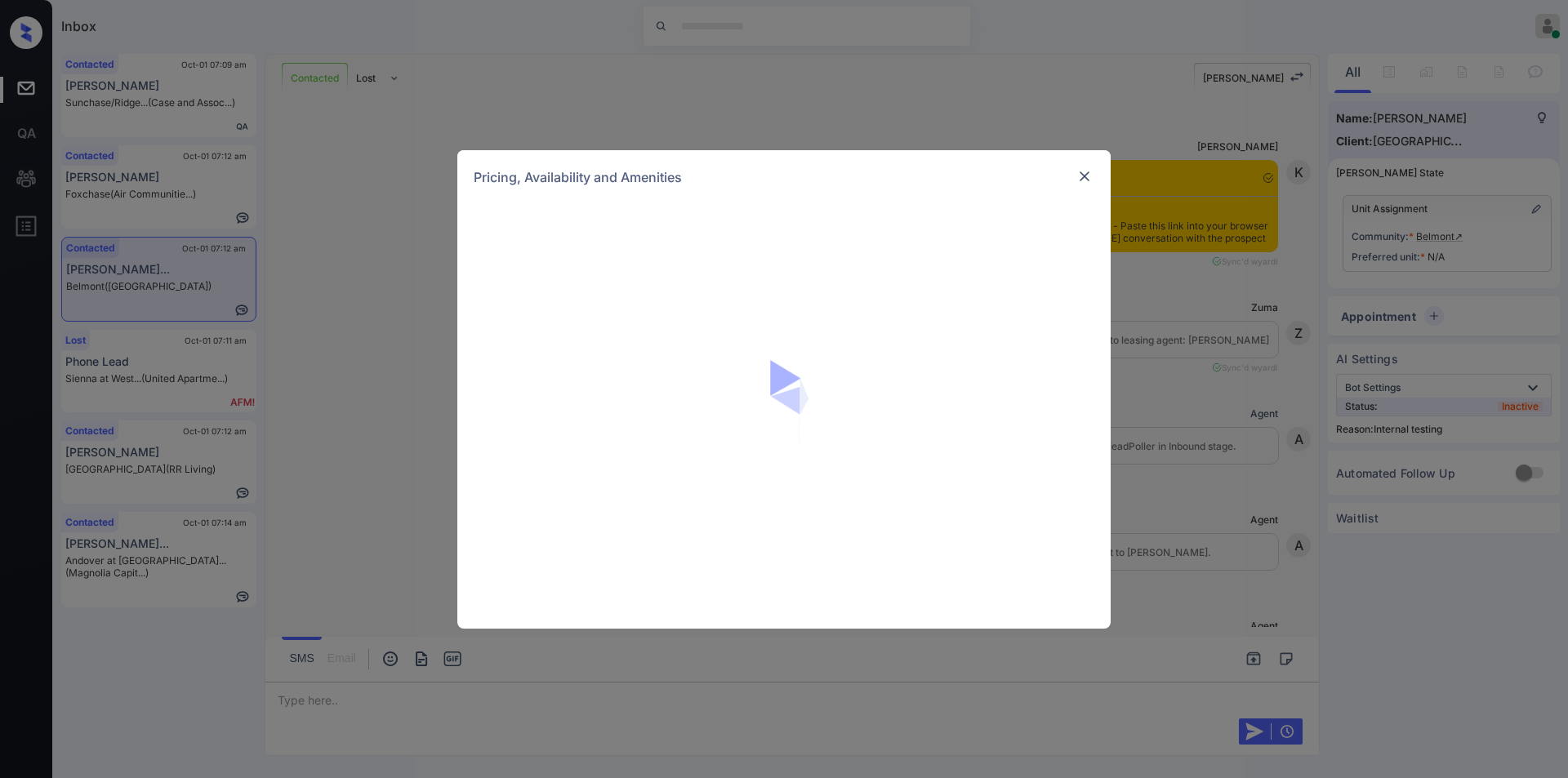
scroll to position [2323, 0]
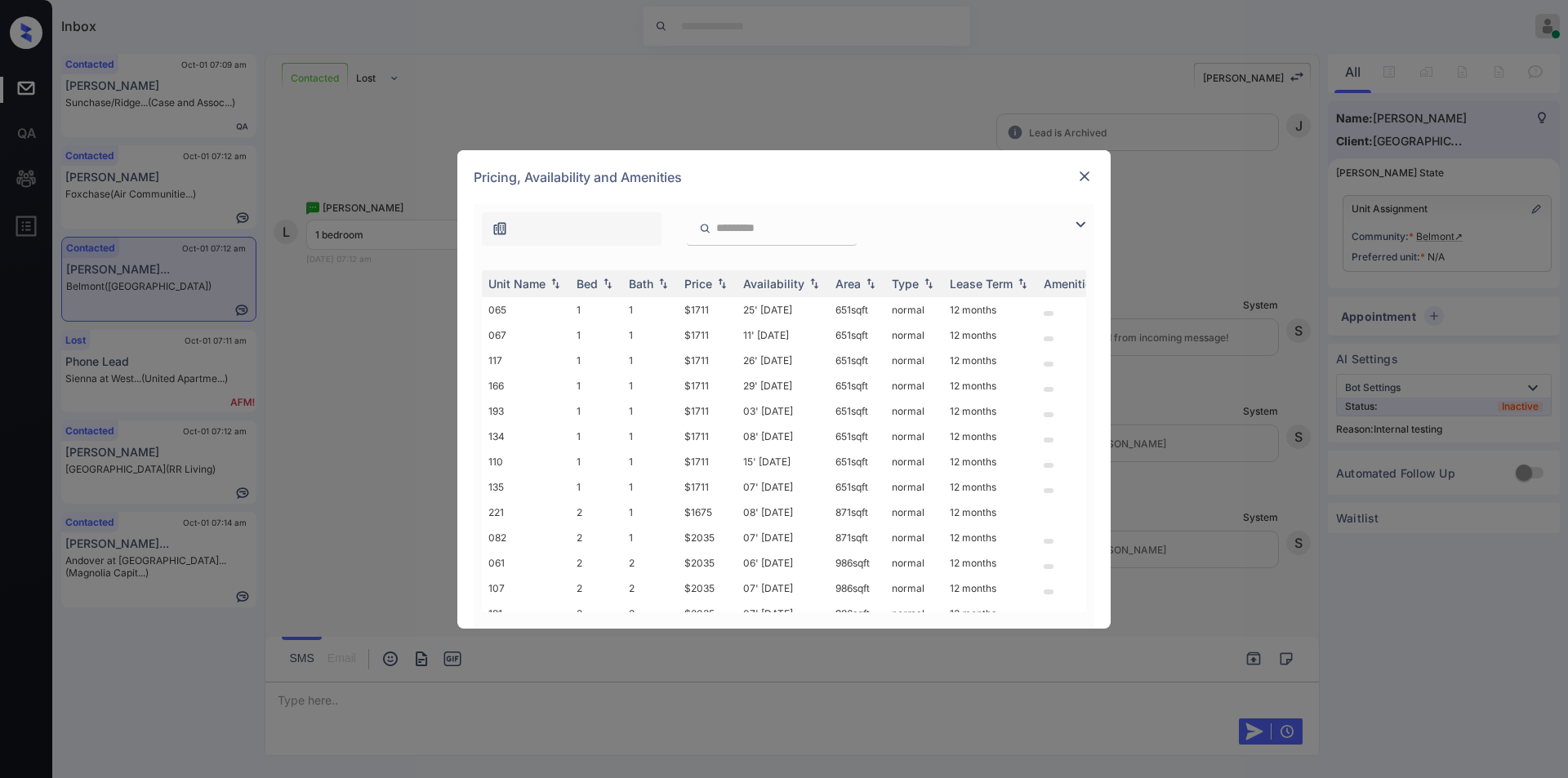
click at [1079, 225] on img at bounding box center [1080, 224] width 19 height 19
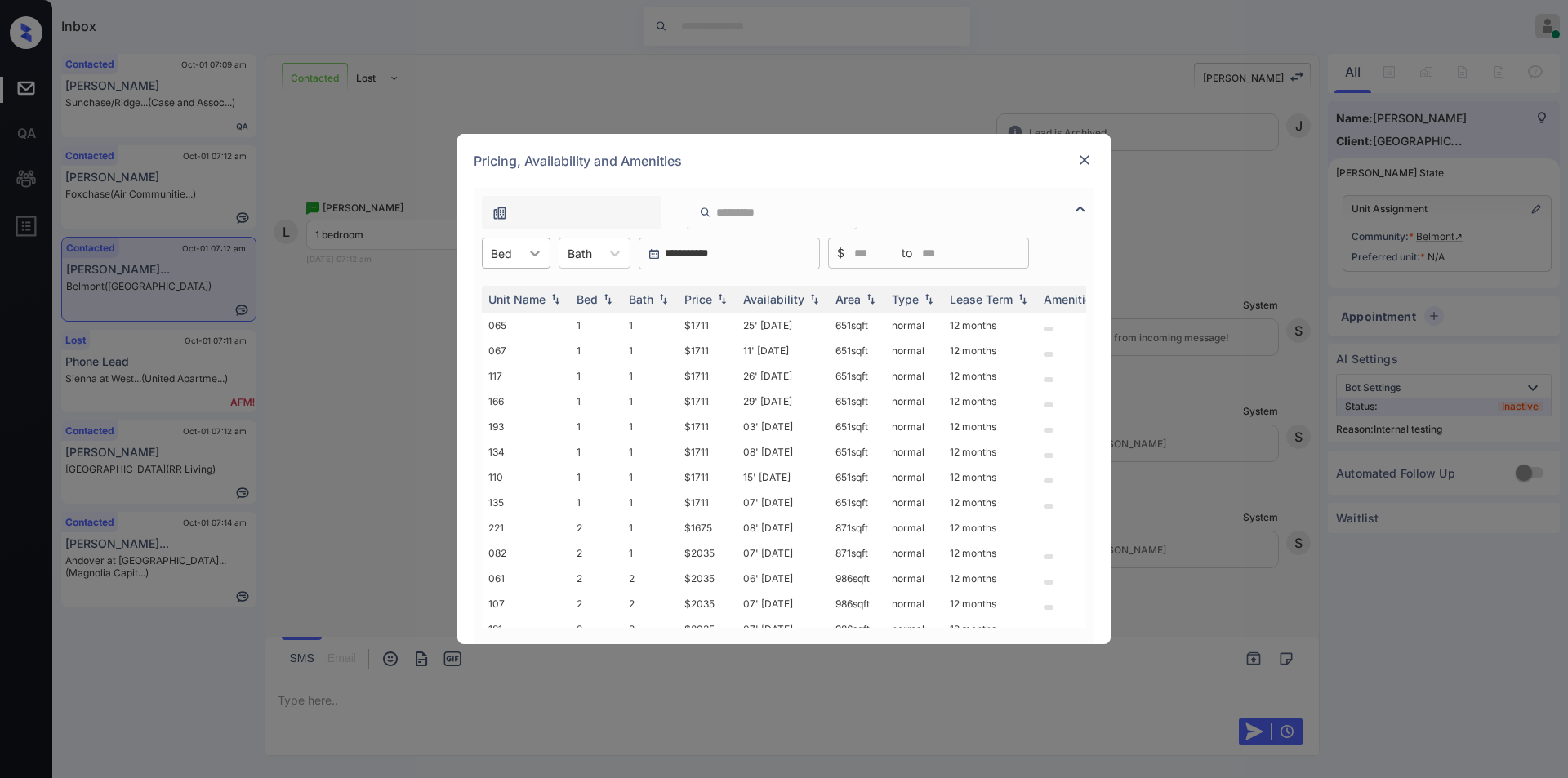
click at [527, 245] on icon at bounding box center [534, 252] width 16 height 16
click at [514, 295] on div "1" at bounding box center [515, 293] width 68 height 30
drag, startPoint x: 681, startPoint y: 323, endPoint x: 707, endPoint y: 322, distance: 26.0
click at [707, 322] on td "$1711" at bounding box center [707, 325] width 59 height 25
copy td "$1711"
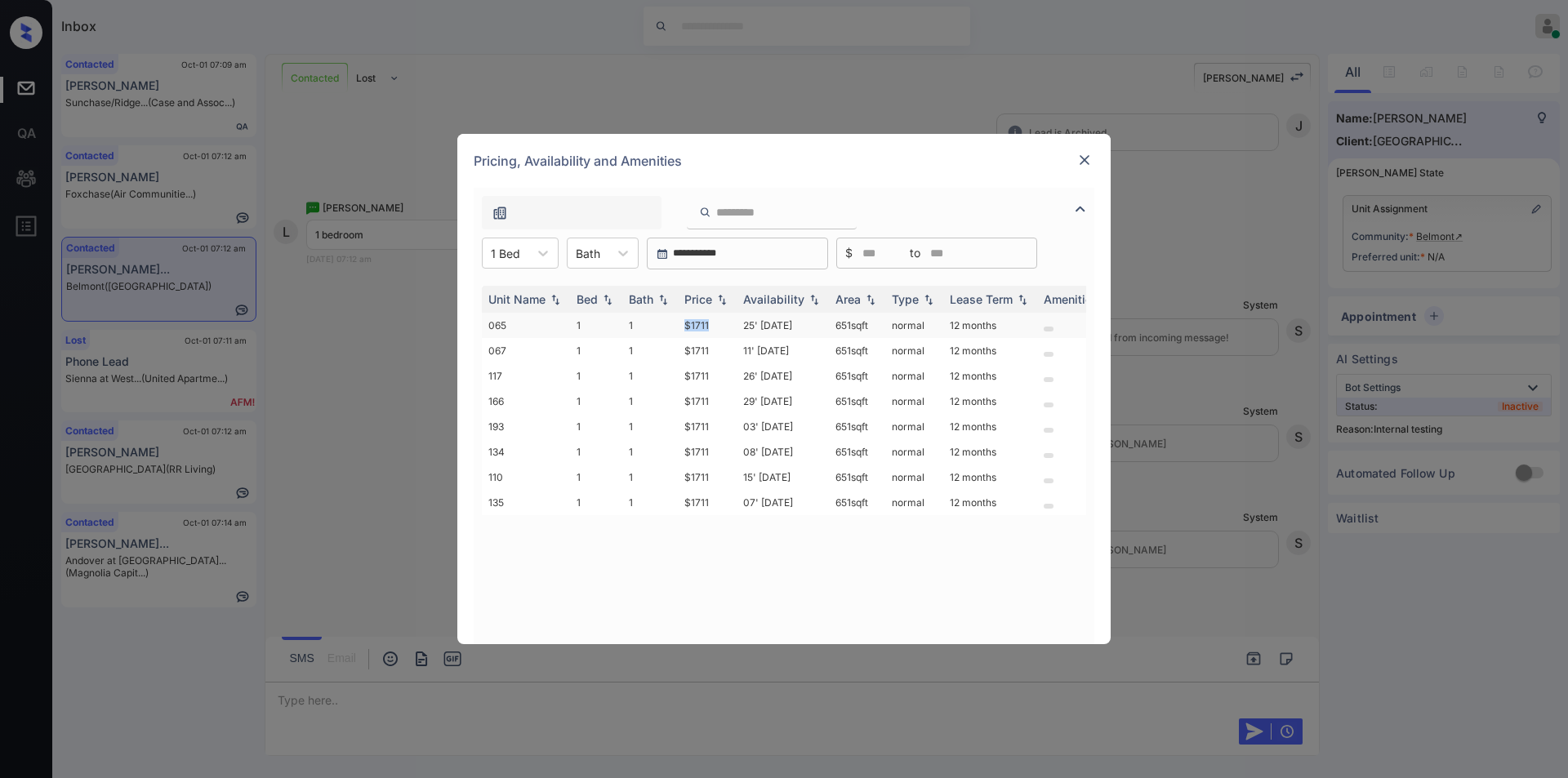
click at [700, 324] on td "$1711" at bounding box center [707, 325] width 59 height 25
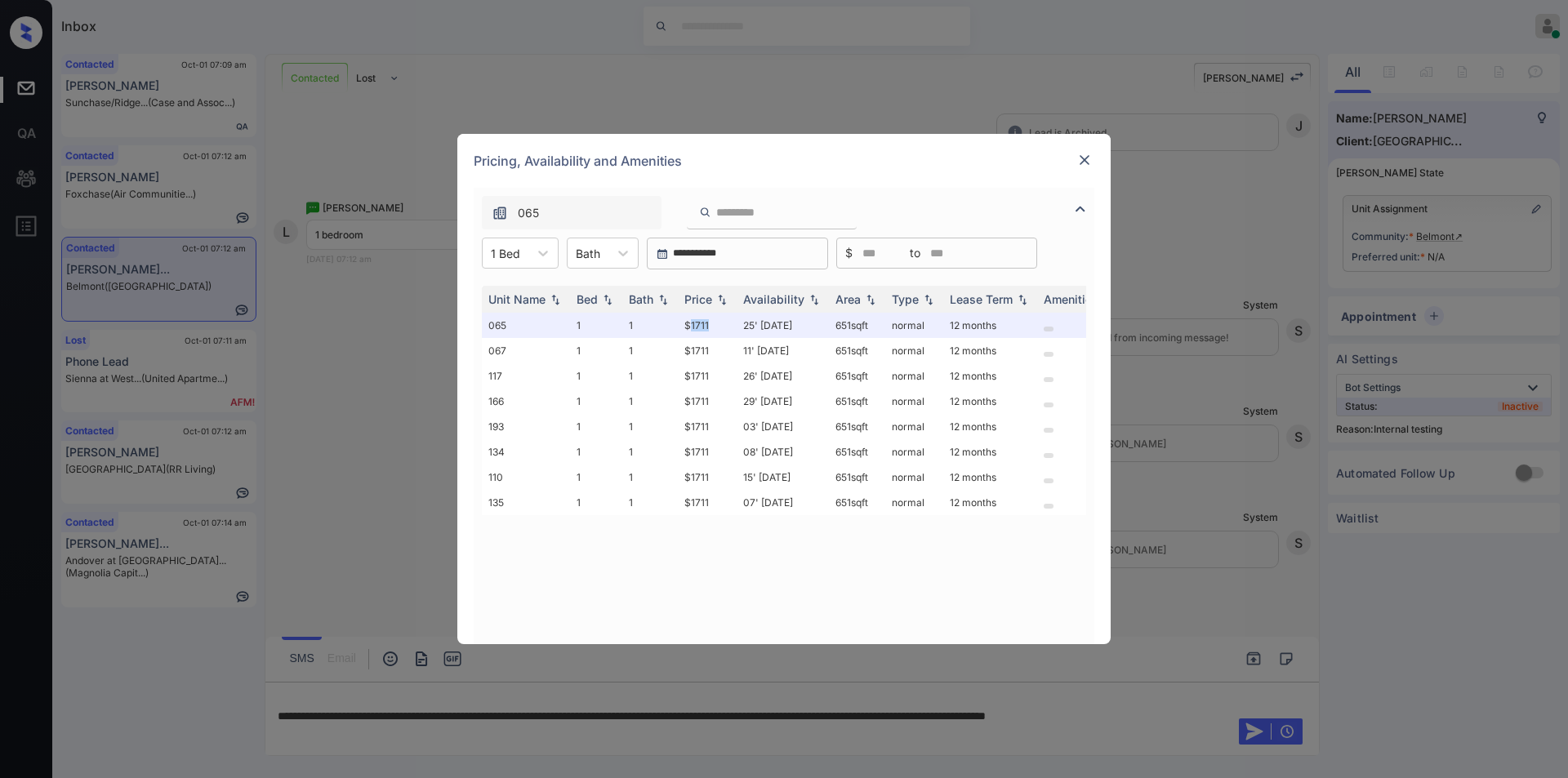
click at [1082, 161] on img at bounding box center [1084, 160] width 16 height 16
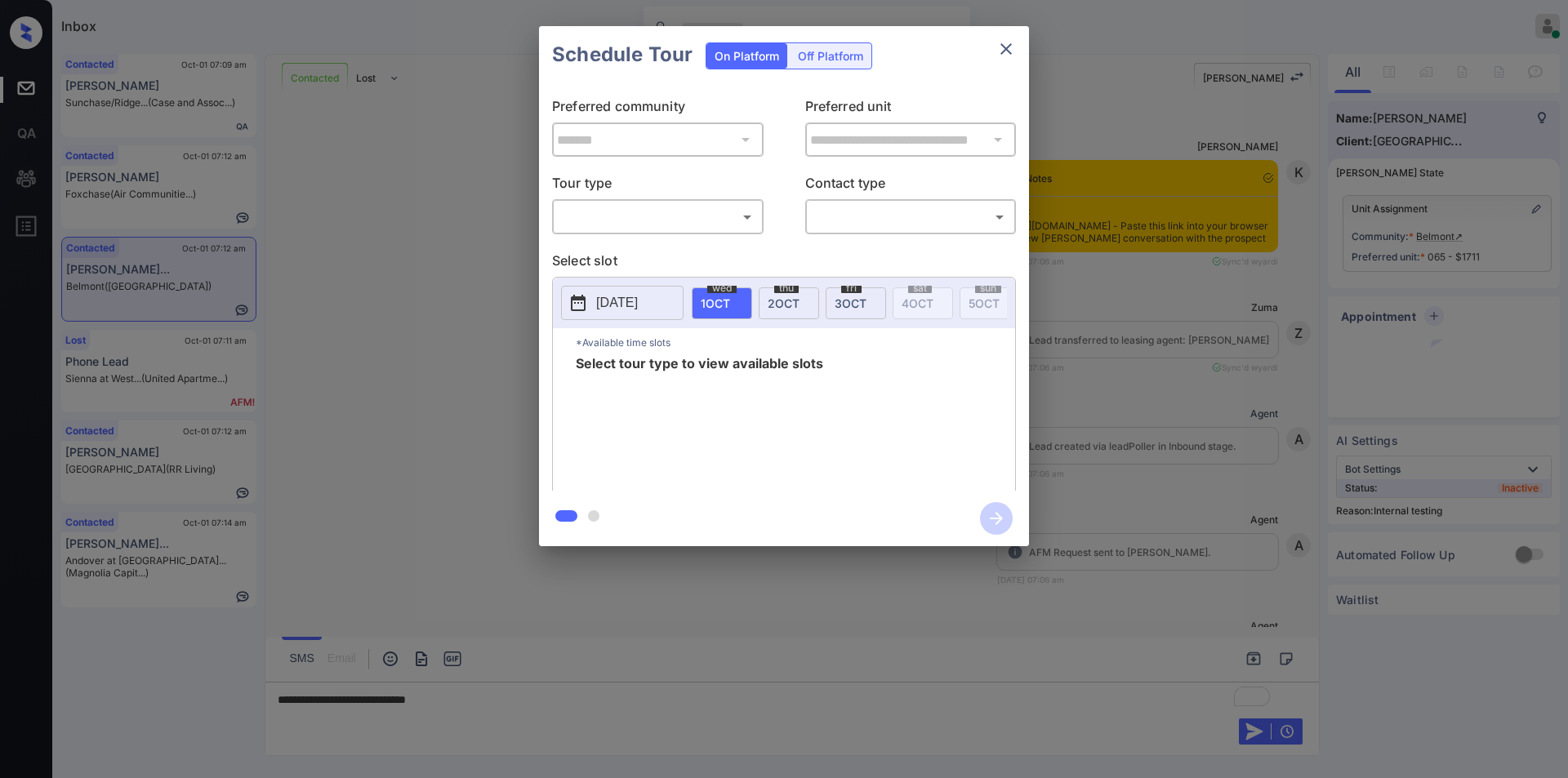
scroll to position [2429, 0]
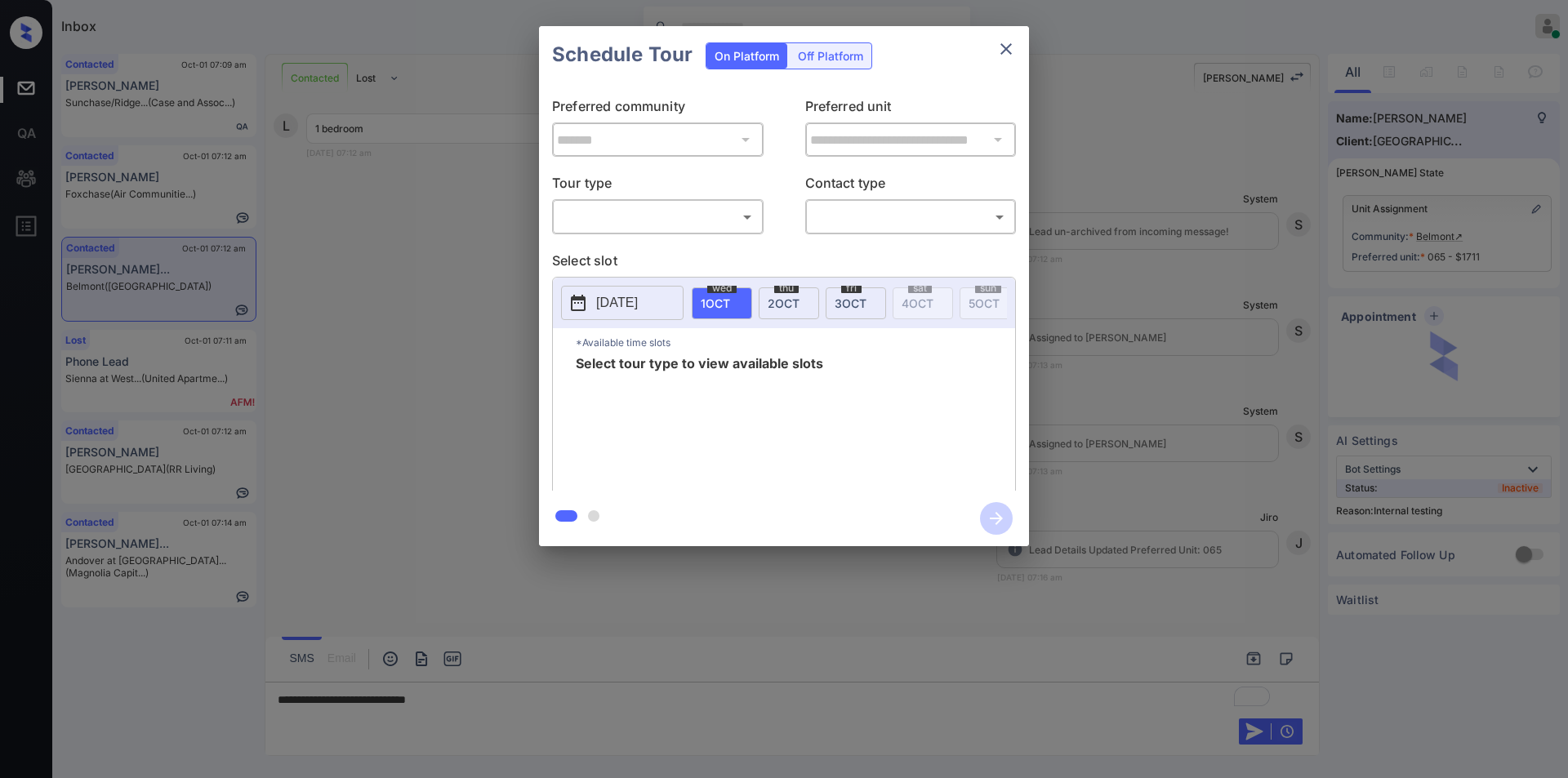
click at [618, 209] on body "Inbox Jiro Alonzo Online Set yourself offline Set yourself on break Profile Swi…" at bounding box center [784, 389] width 1568 height 778
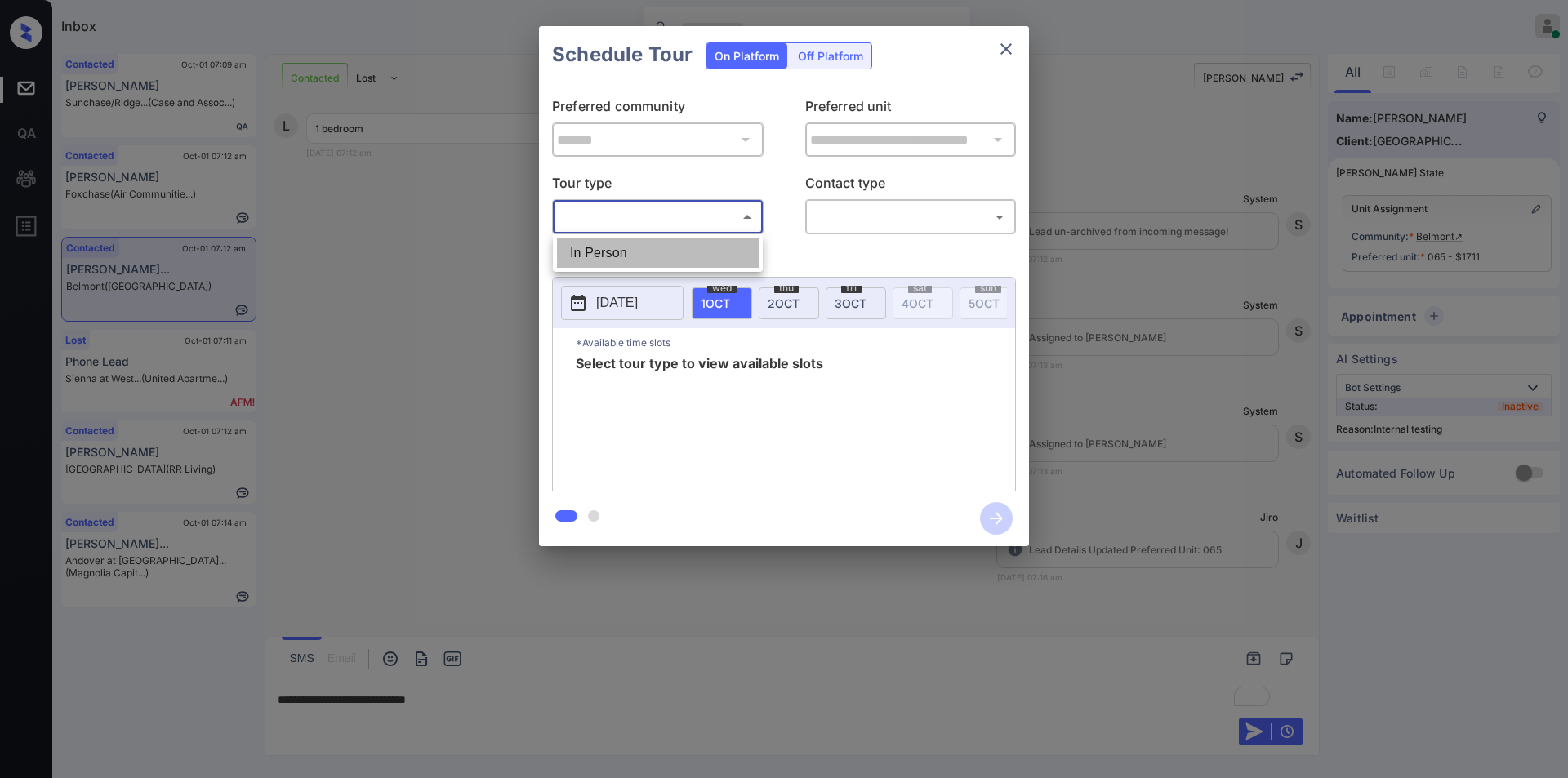
drag, startPoint x: 594, startPoint y: 246, endPoint x: 935, endPoint y: 234, distance: 341.2
click at [595, 246] on li "In Person" at bounding box center [657, 253] width 202 height 30
type input "********"
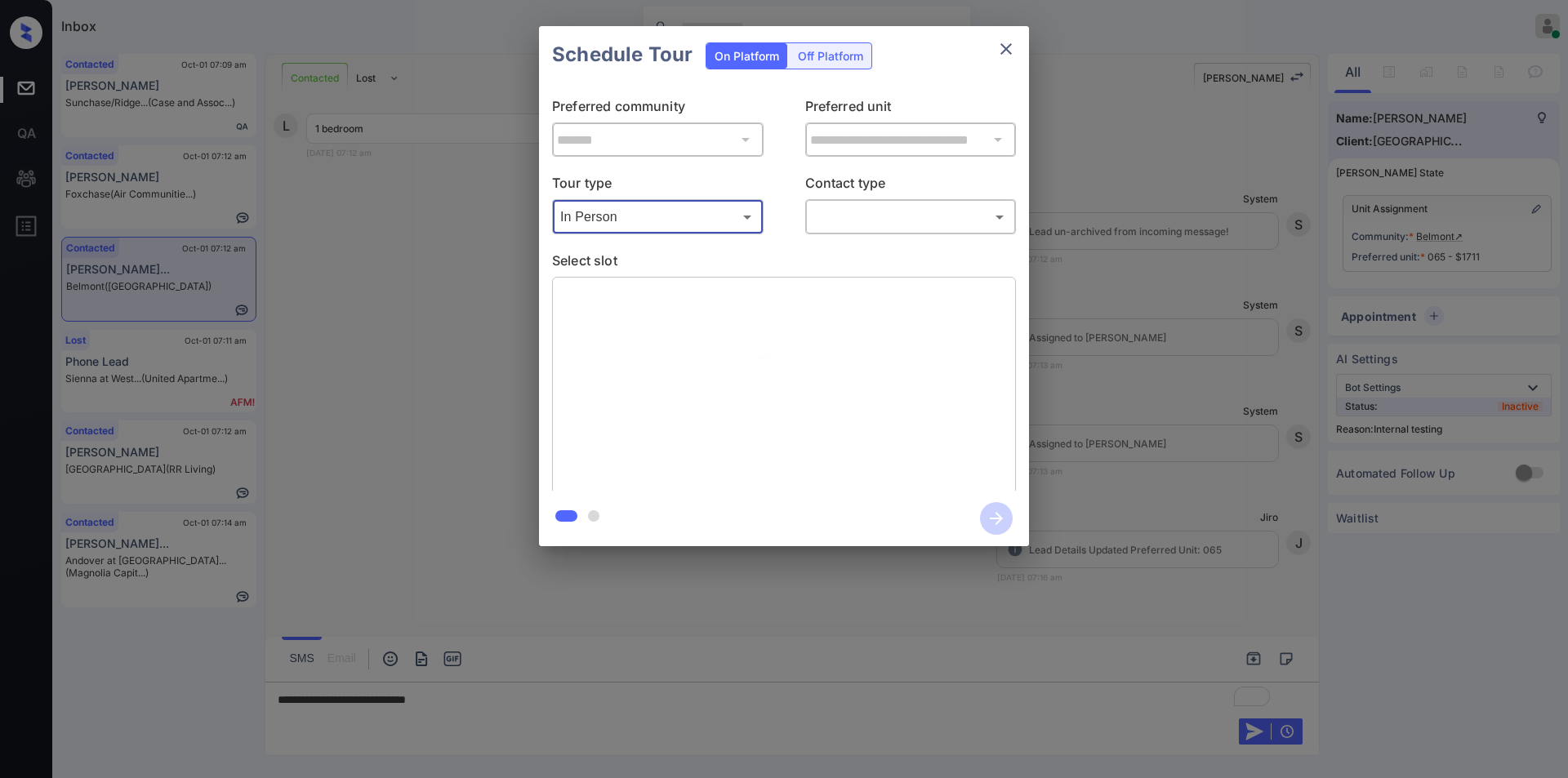
click at [885, 208] on body "Inbox Jiro Alonzo Online Set yourself offline Set yourself on break Profile Swi…" at bounding box center [784, 389] width 1568 height 778
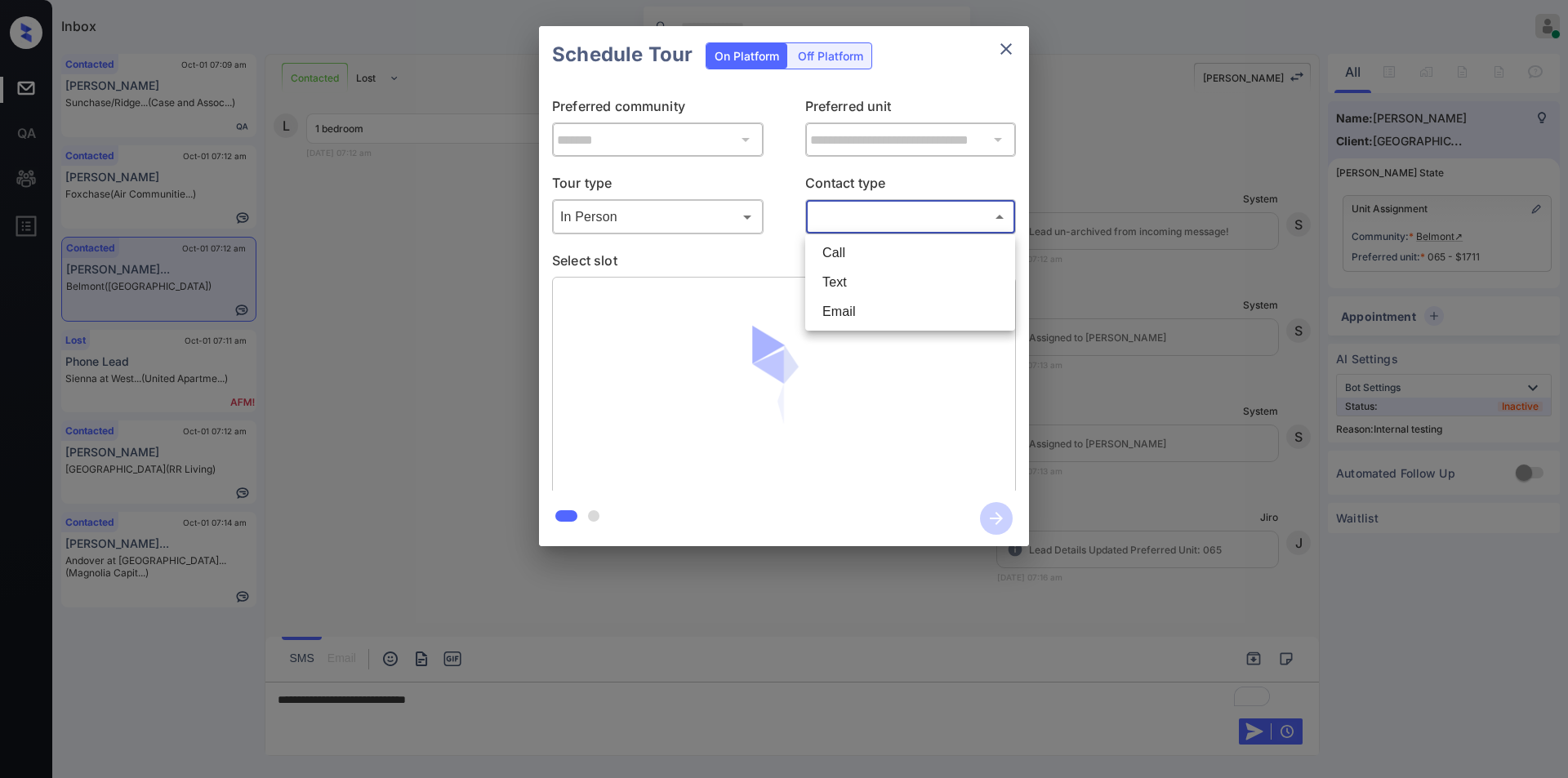
click at [853, 280] on li "Text" at bounding box center [911, 282] width 202 height 30
type input "****"
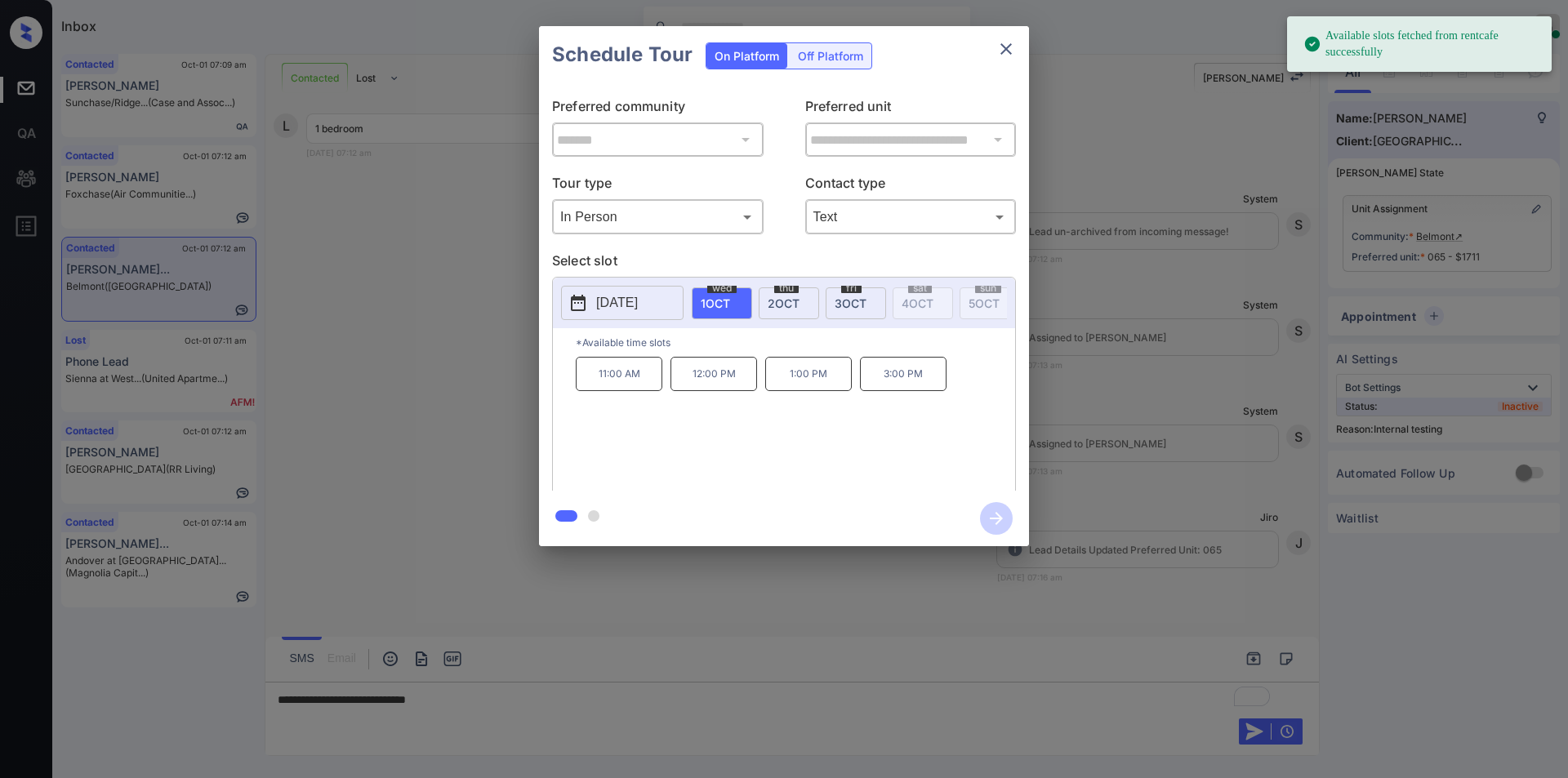
click at [775, 298] on span "2 OCT" at bounding box center [783, 303] width 32 height 13
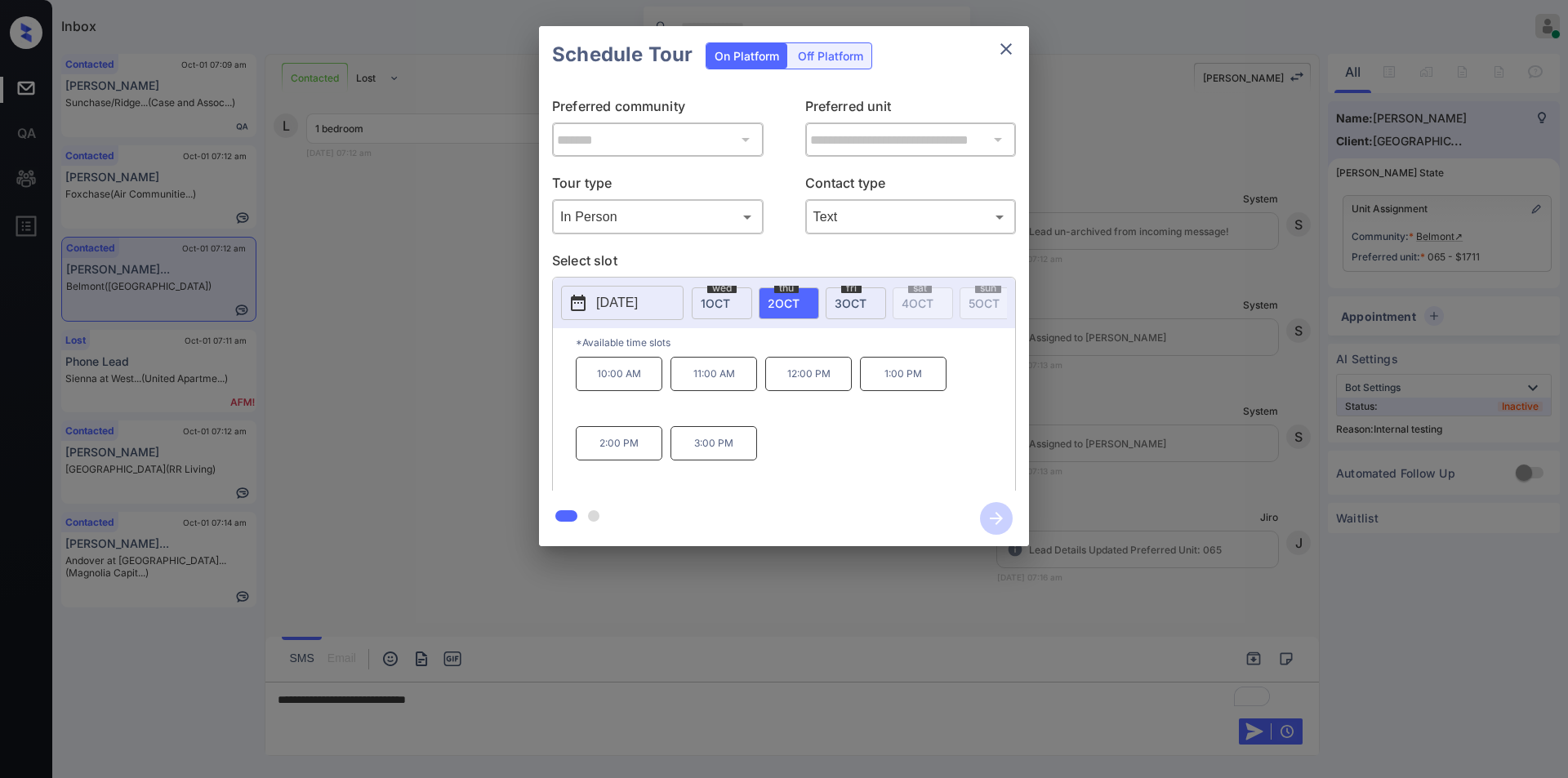
click at [465, 393] on div "**********" at bounding box center [784, 286] width 1568 height 573
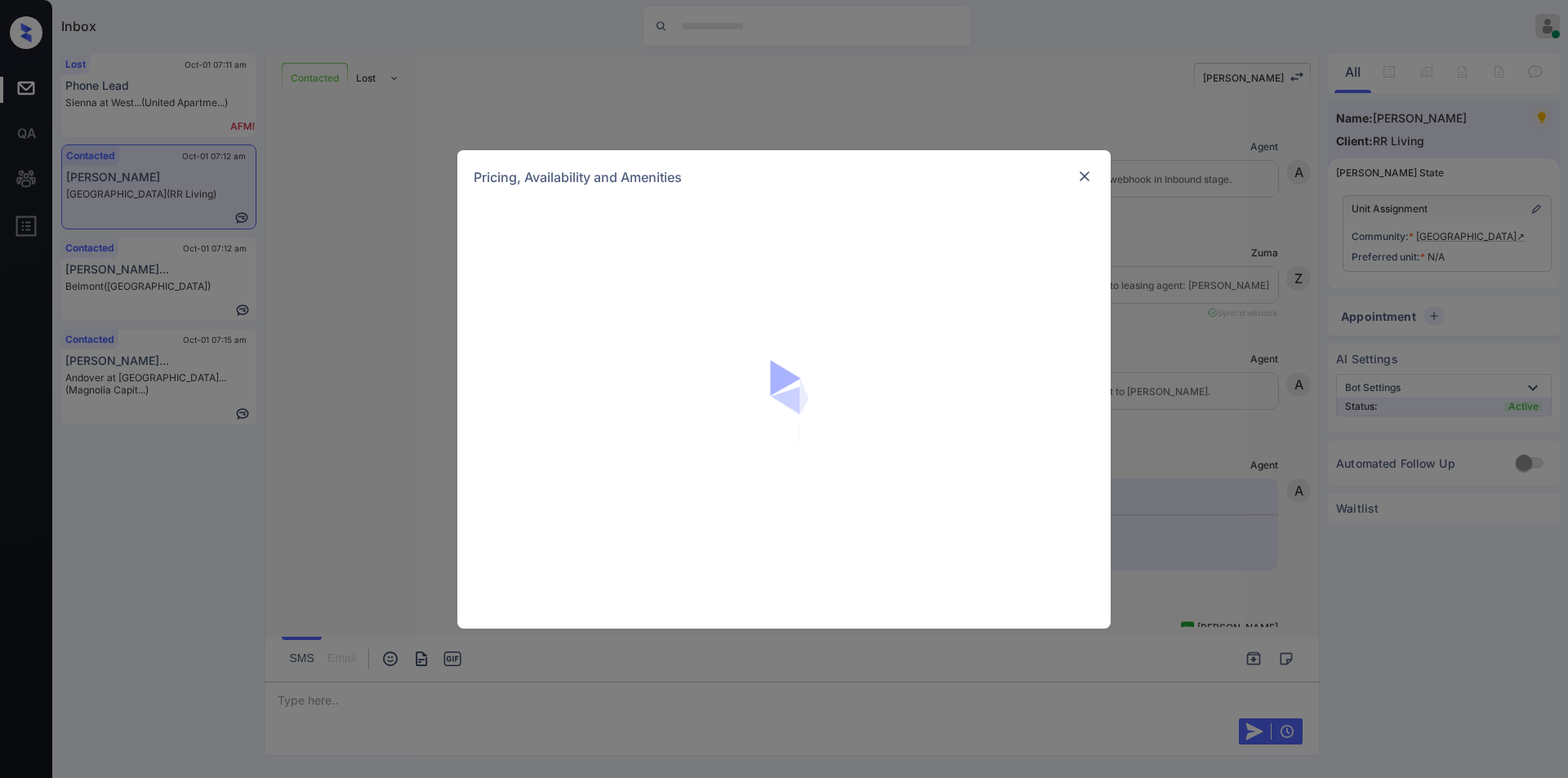
scroll to position [1212, 0]
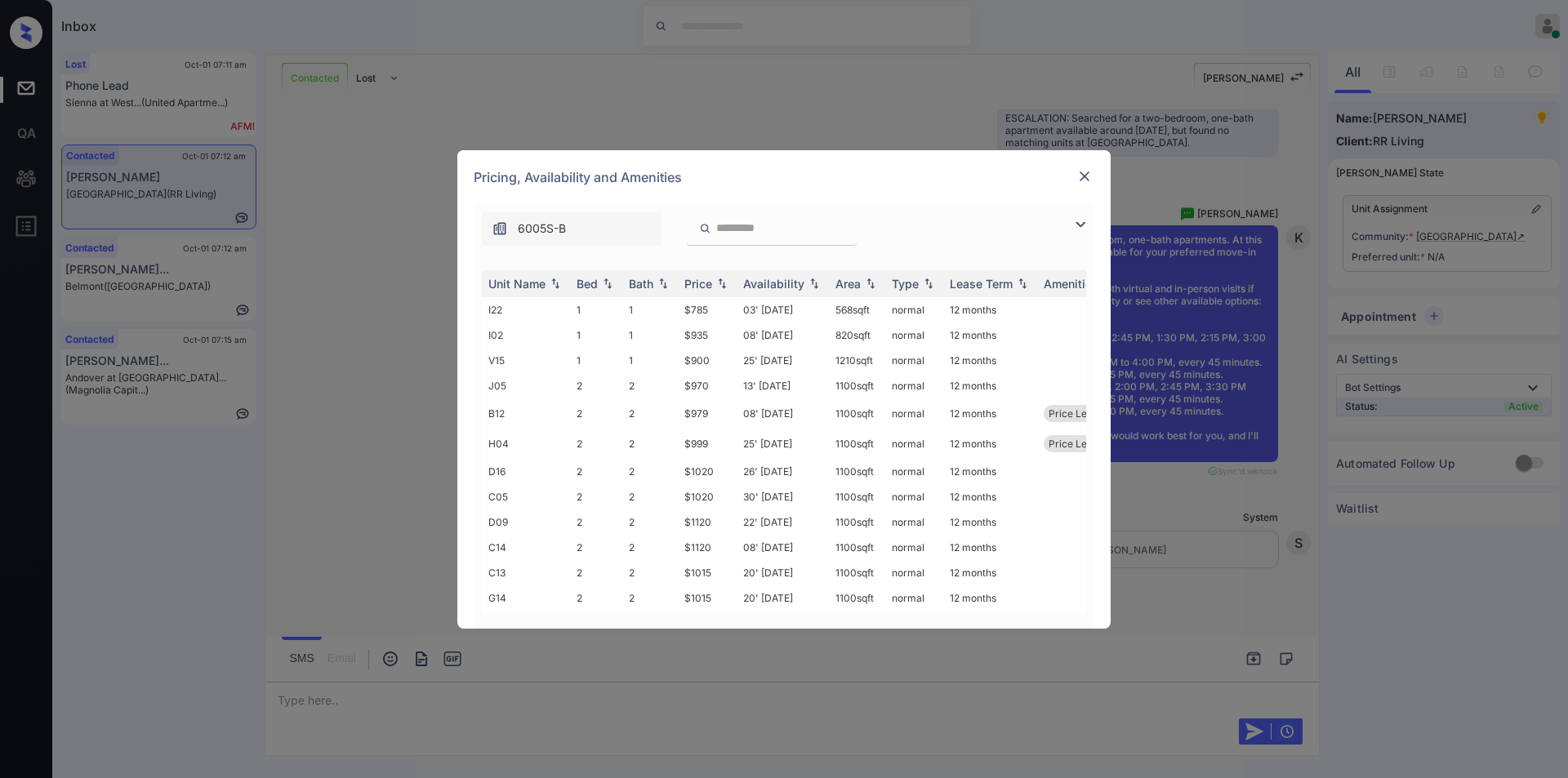
click at [1069, 223] on div "6005S-B" at bounding box center [784, 224] width 621 height 41
click at [1077, 223] on img at bounding box center [1080, 224] width 19 height 19
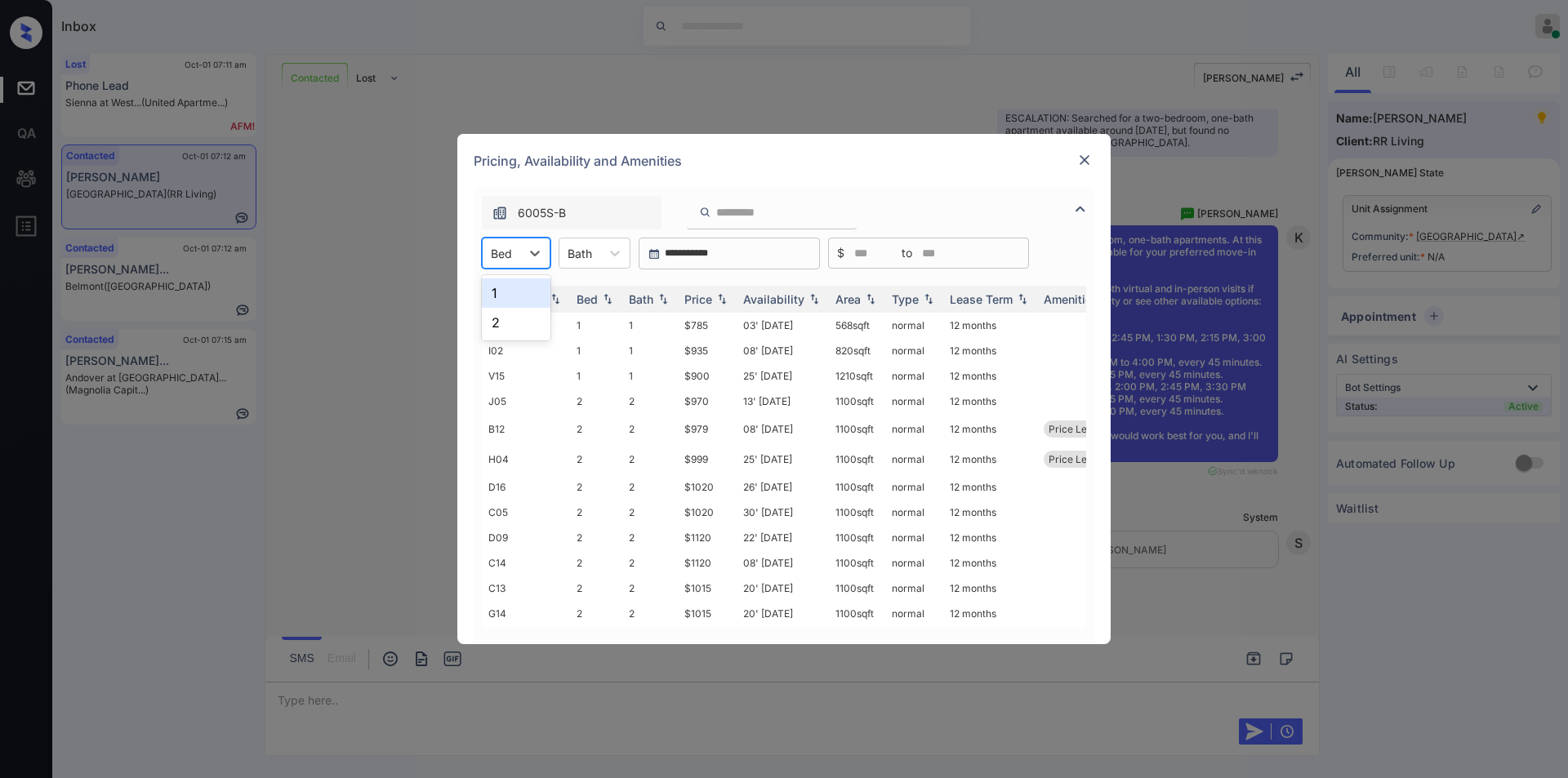
click at [502, 250] on div at bounding box center [501, 253] width 21 height 17
click at [501, 331] on div "2" at bounding box center [515, 323] width 68 height 30
click at [621, 256] on icon at bounding box center [625, 252] width 16 height 16
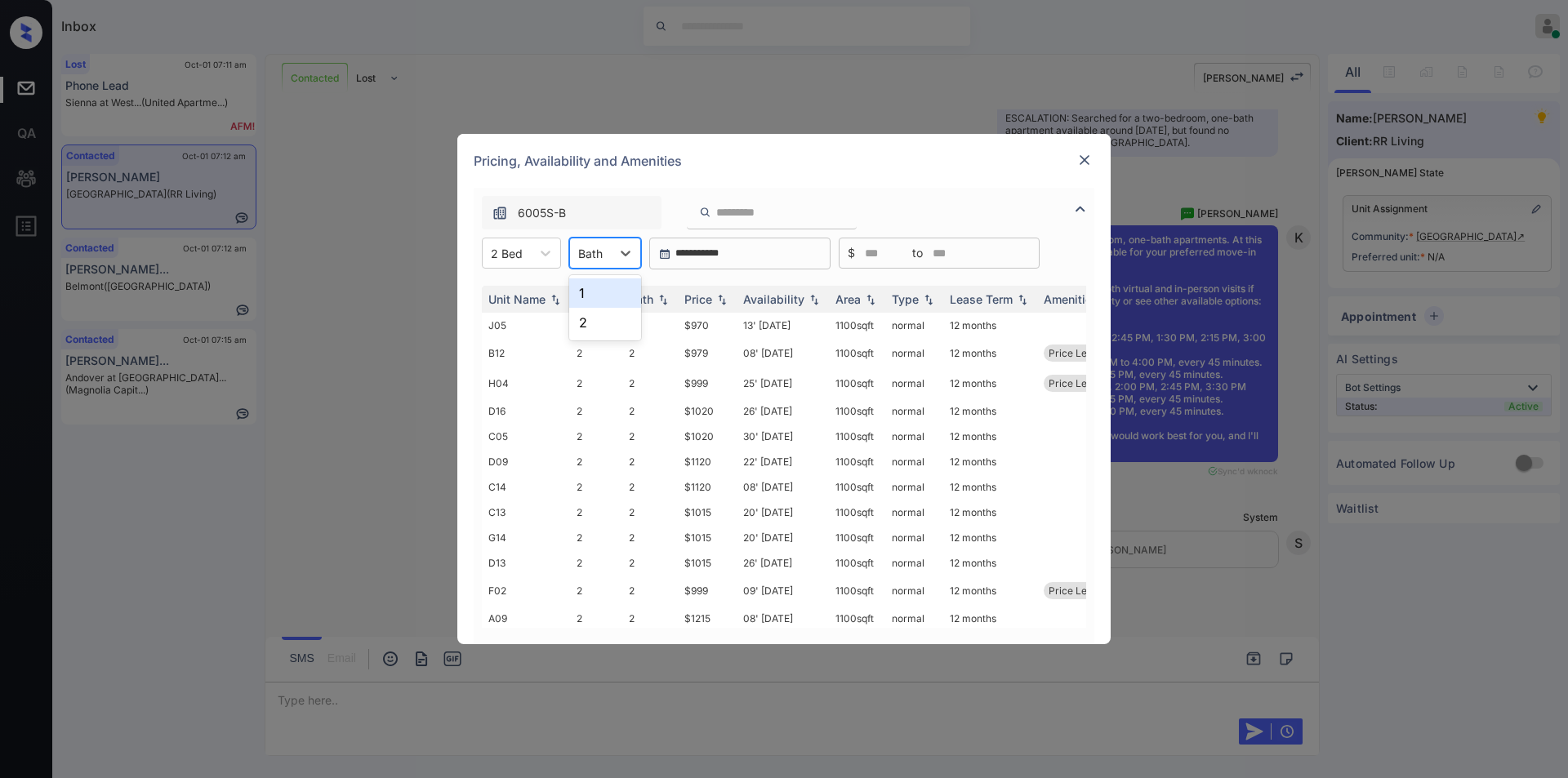
click at [605, 294] on div "1" at bounding box center [604, 293] width 72 height 30
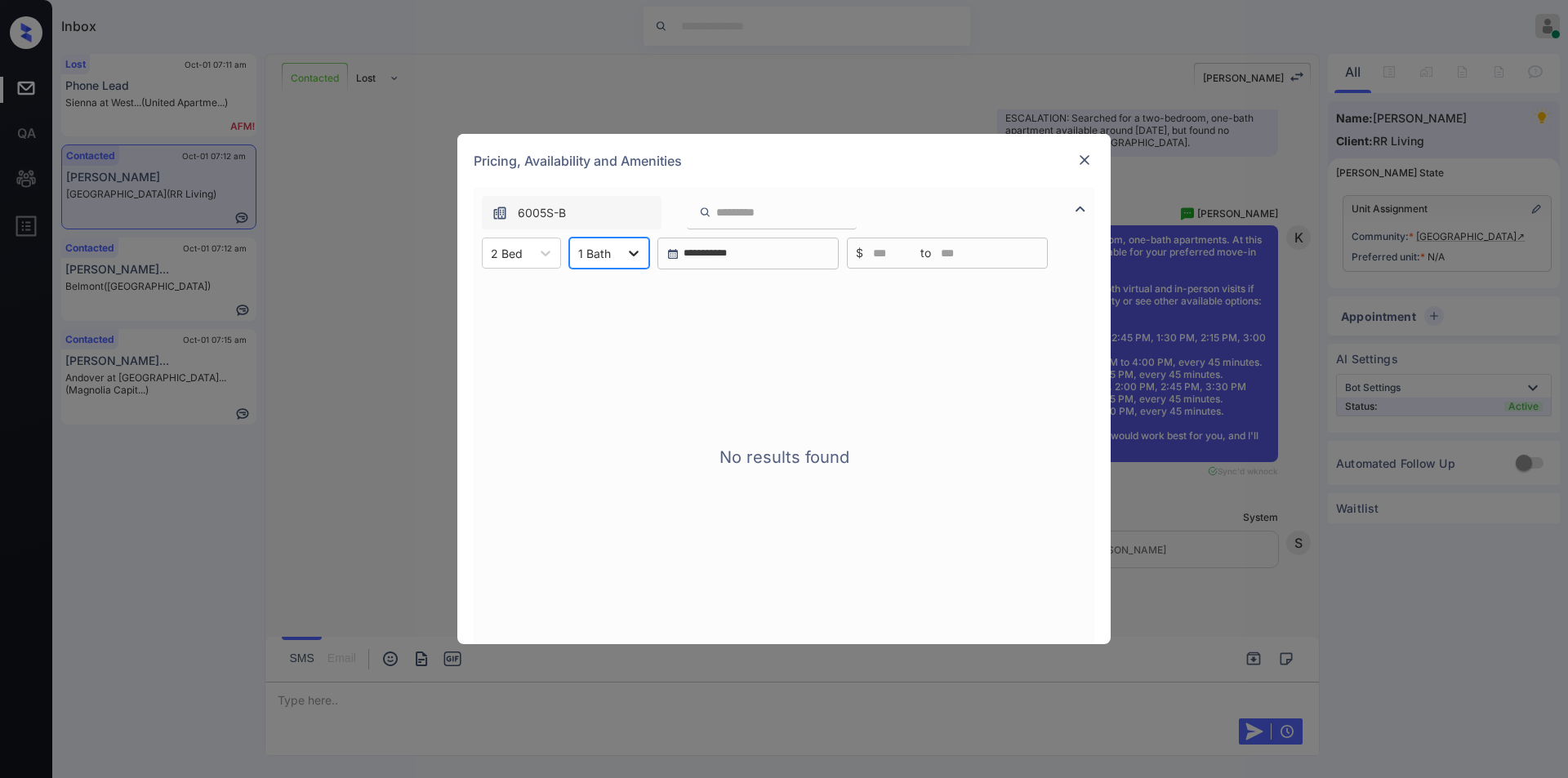
click at [626, 248] on icon at bounding box center [633, 252] width 16 height 16
click at [586, 325] on div "2" at bounding box center [608, 323] width 80 height 30
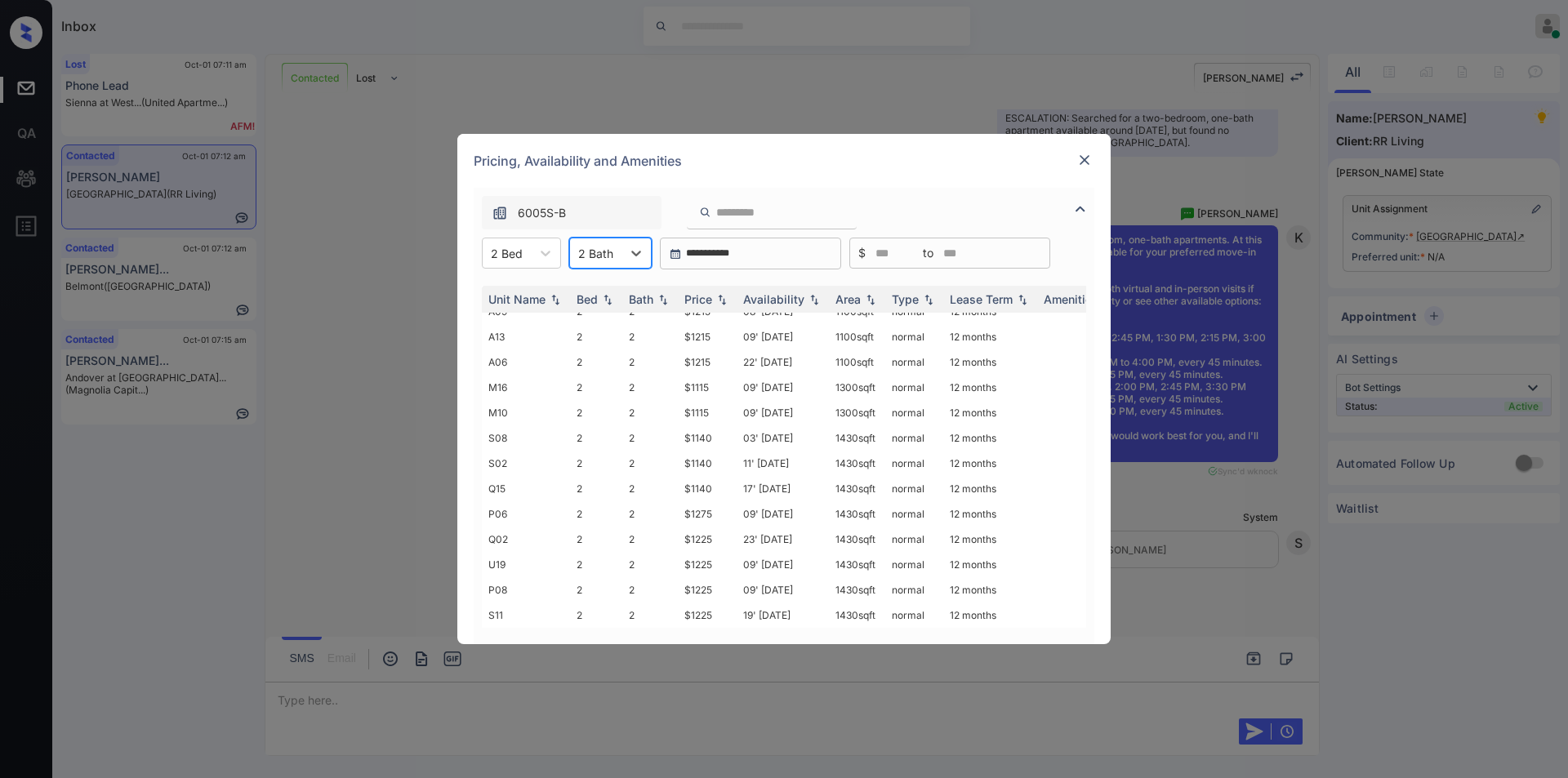
scroll to position [0, 0]
drag, startPoint x: 677, startPoint y: 320, endPoint x: 714, endPoint y: 320, distance: 37.0
click at [714, 320] on tr "J05 2 2 $970 13' Sep 25 1100 sqft normal 12 months" at bounding box center [908, 325] width 853 height 25
copy tr "$970"
click at [1090, 161] on img at bounding box center [1084, 160] width 16 height 16
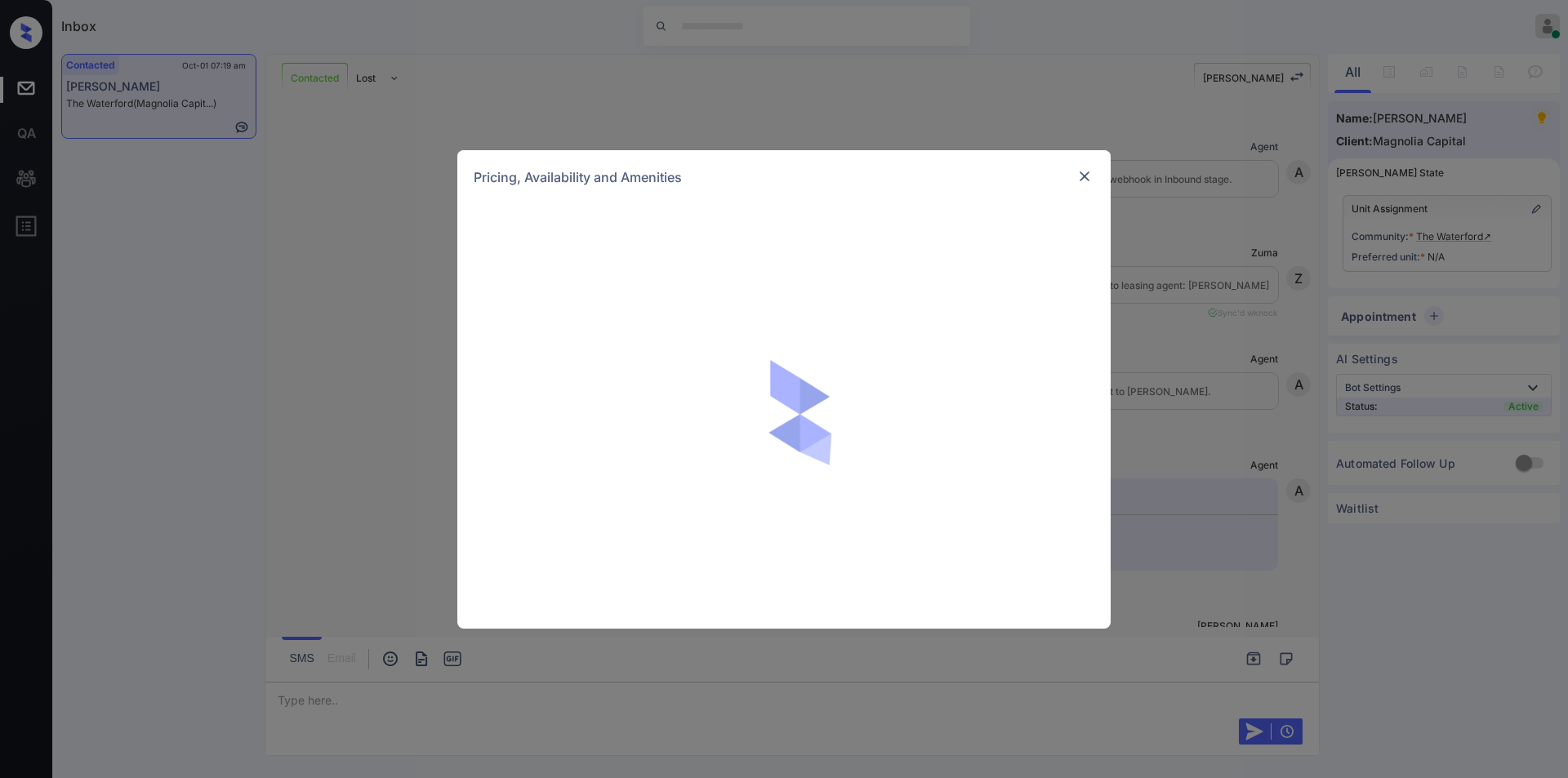
scroll to position [1517, 0]
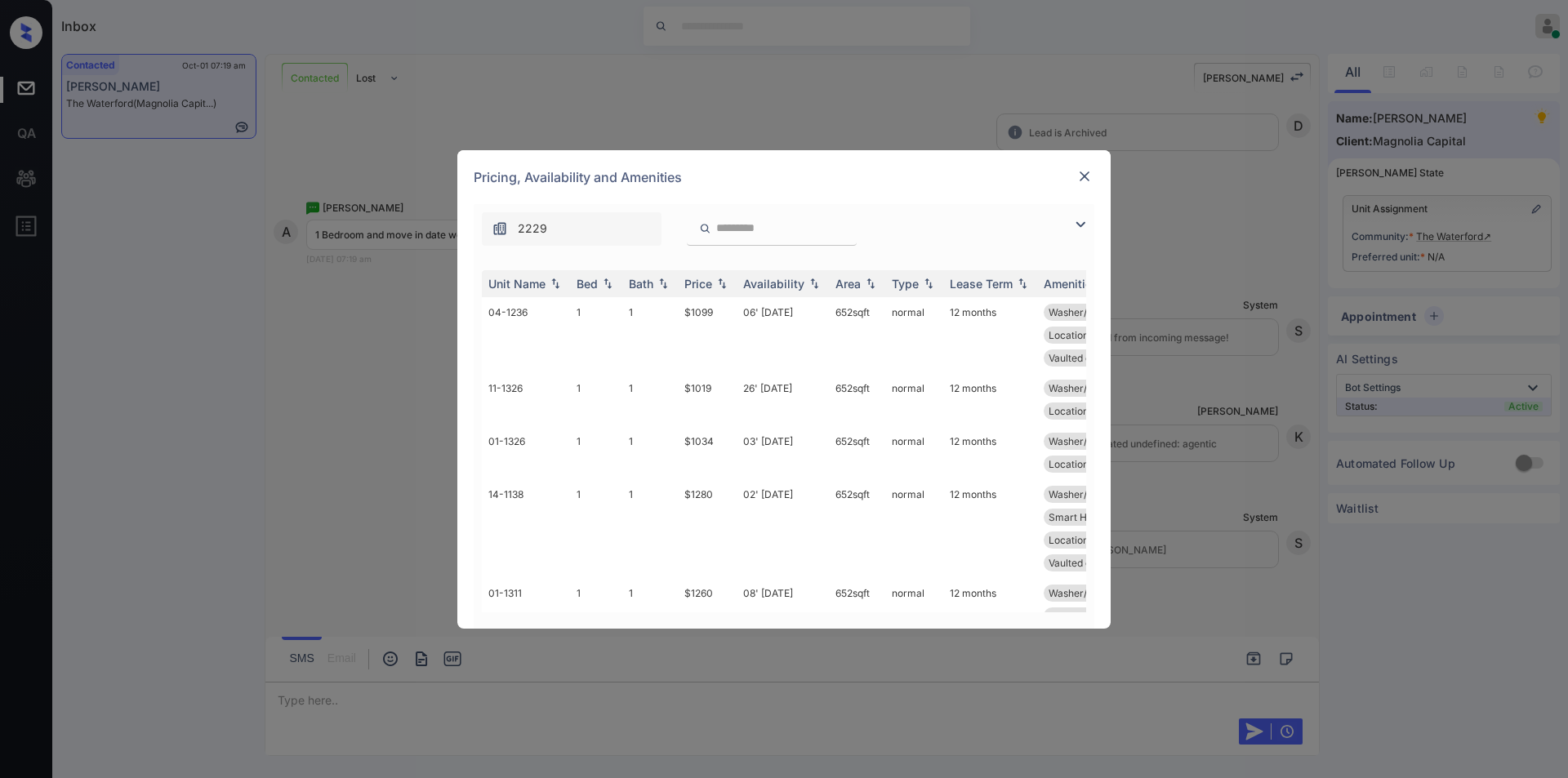
click at [1071, 226] on img at bounding box center [1080, 224] width 19 height 19
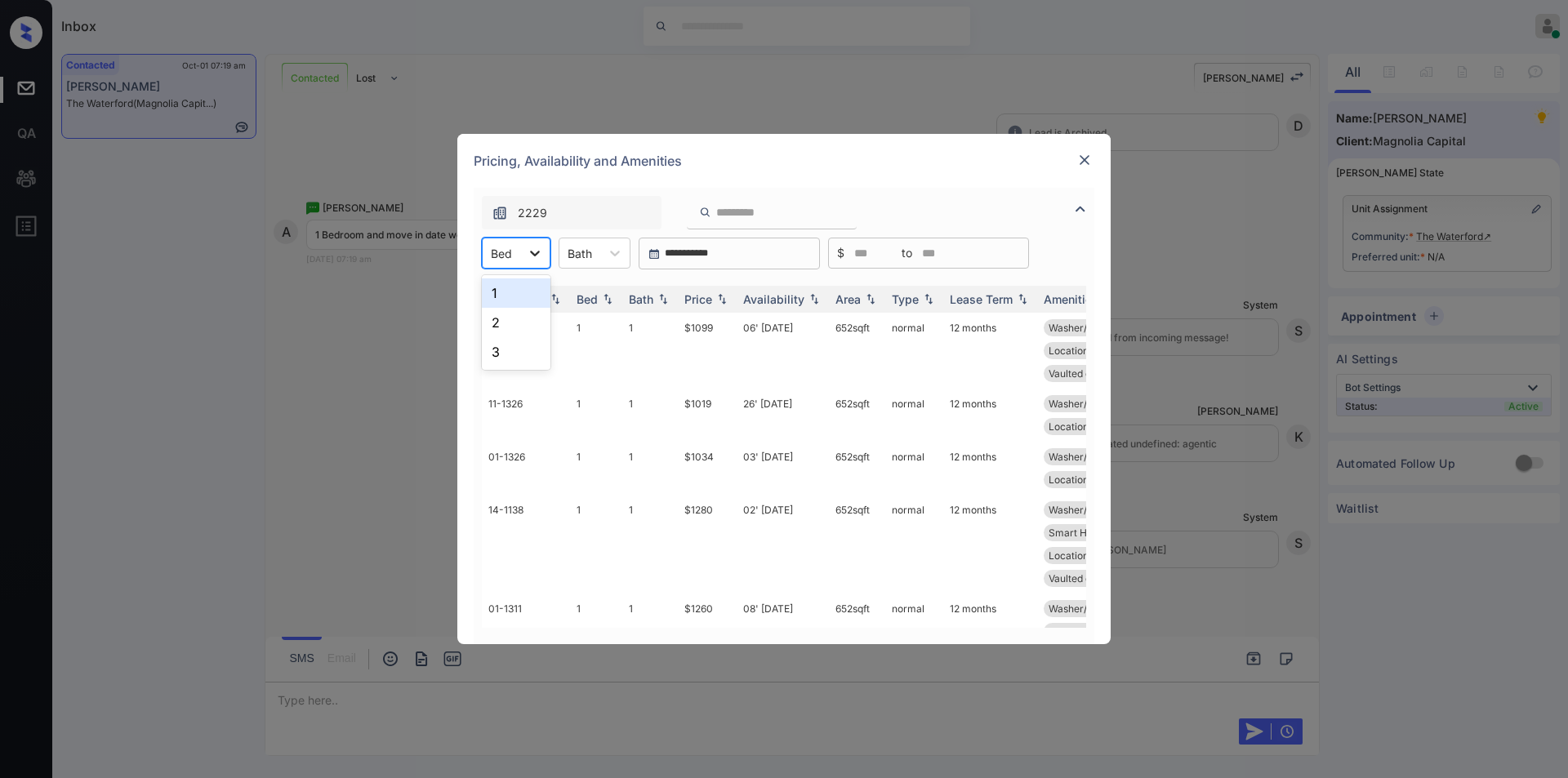
click at [542, 258] on icon at bounding box center [534, 252] width 16 height 16
click at [502, 298] on div "1" at bounding box center [515, 293] width 68 height 30
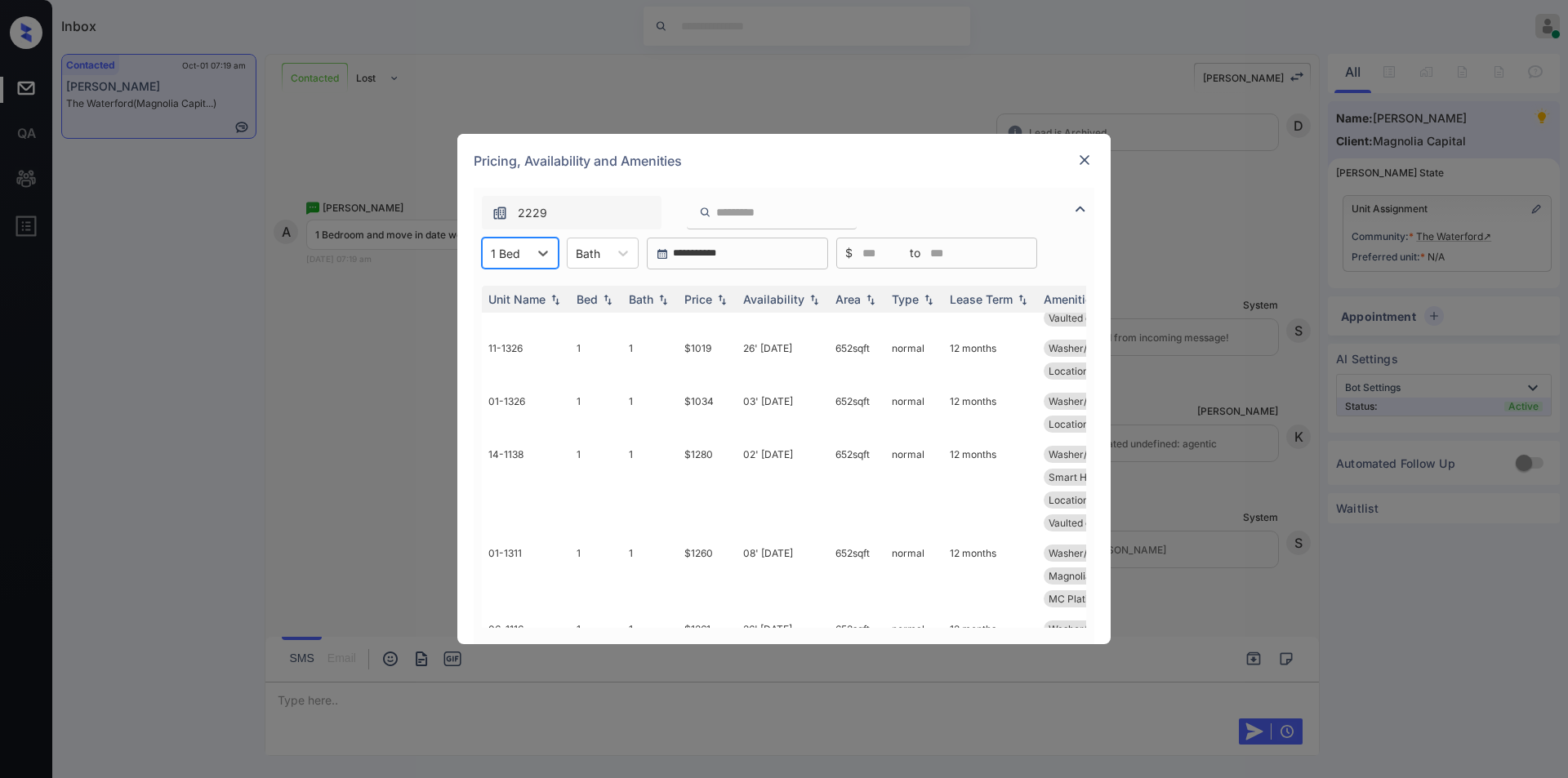
scroll to position [0, 0]
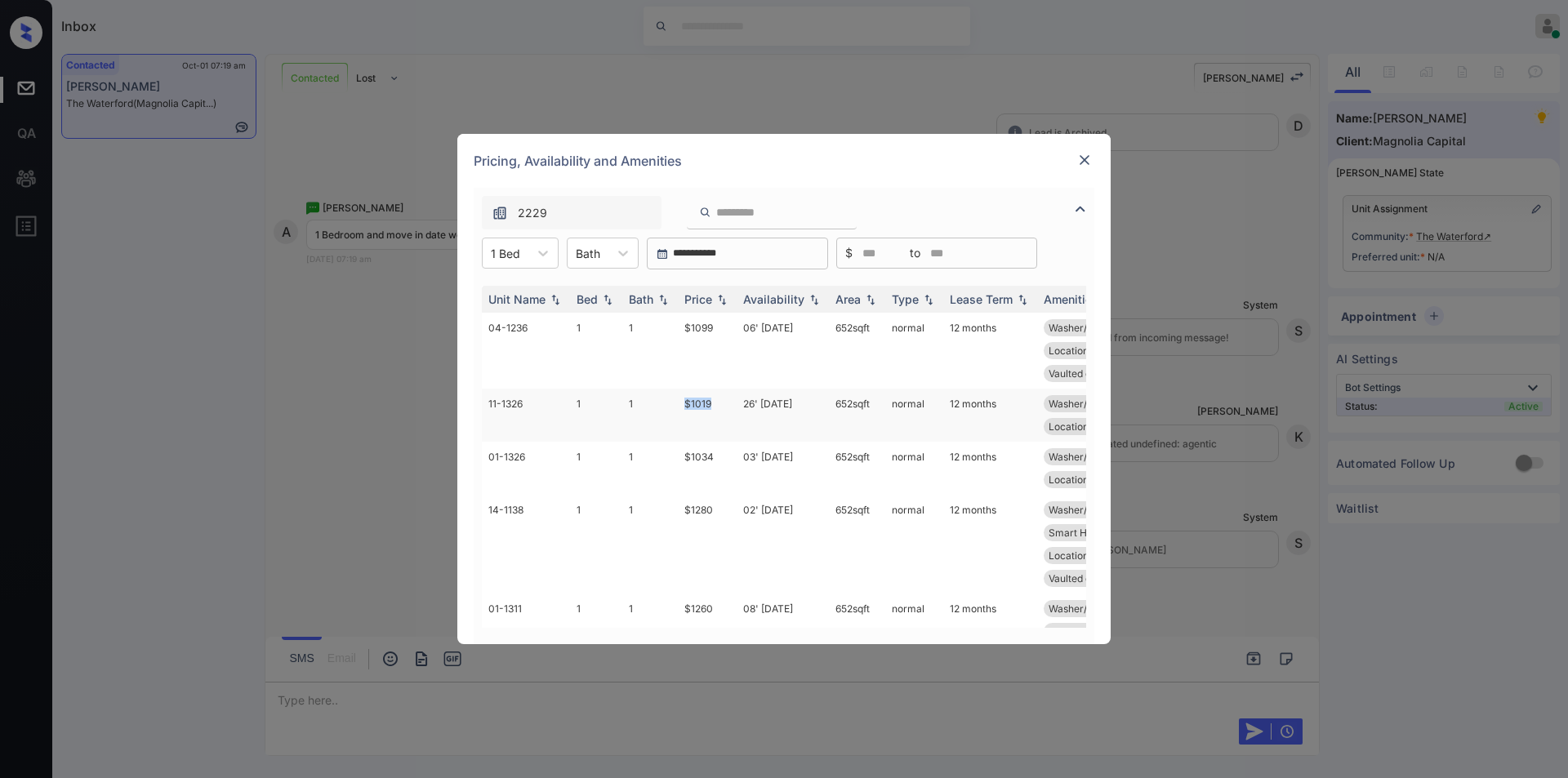
drag, startPoint x: 670, startPoint y: 400, endPoint x: 725, endPoint y: 405, distance: 55.2
click at [725, 405] on tr "11-1326 1 1 $1019 26' Nov 25 652 sqft normal 12 months Washer/Dryer Up... Smart…" at bounding box center [908, 415] width 853 height 53
copy tr "$1019"
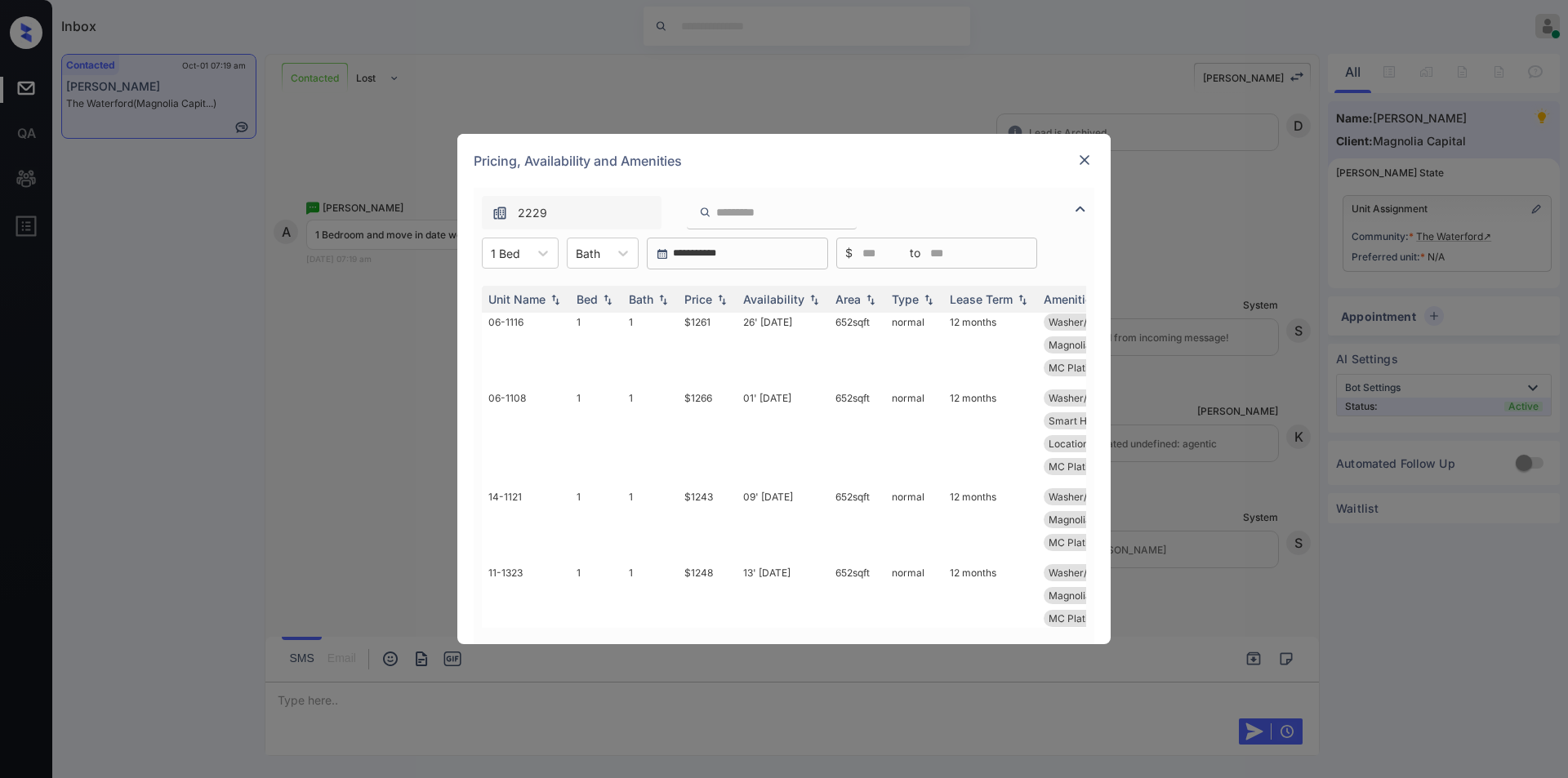
scroll to position [346, 0]
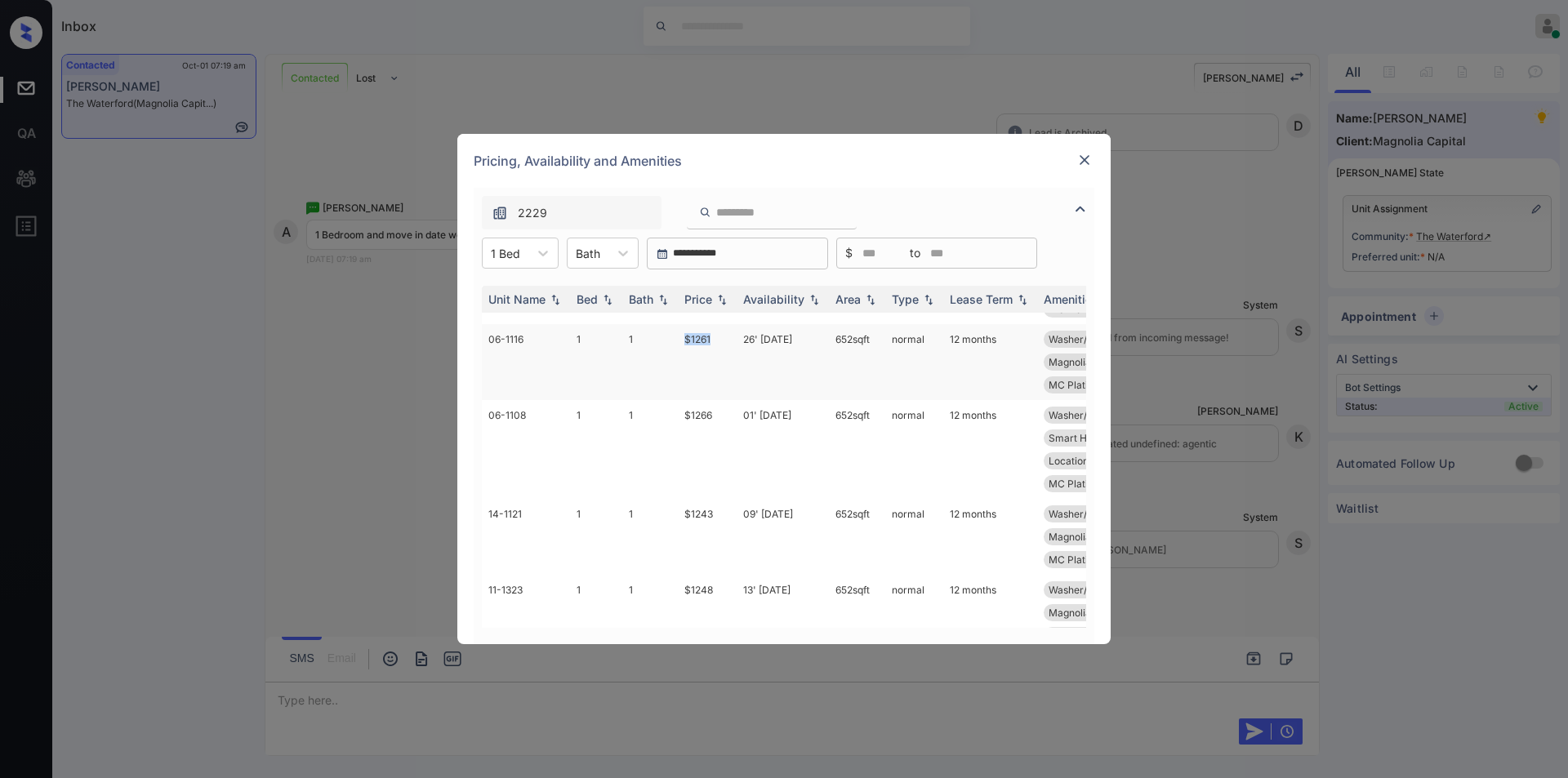
drag, startPoint x: 664, startPoint y: 332, endPoint x: 718, endPoint y: 341, distance: 54.7
click at [718, 341] on tr "06-1116 1 1 $1261 26' Sep 25 652 sqft normal 12 months Washer/Dryer Up... Smart…" at bounding box center [908, 362] width 853 height 76
copy tr "$1261"
click at [705, 341] on td "$1261" at bounding box center [707, 362] width 59 height 76
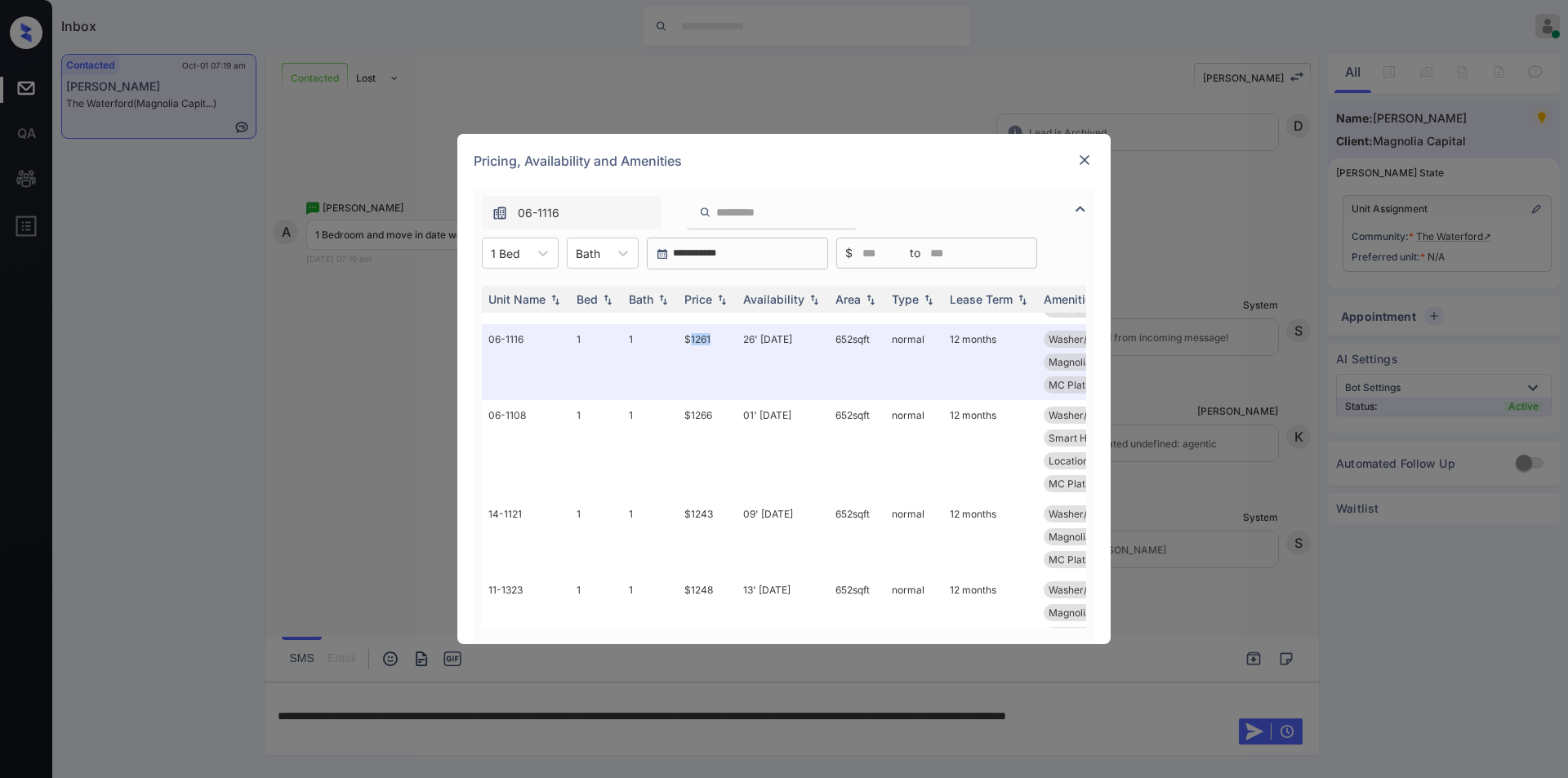
click at [1079, 155] on img at bounding box center [1084, 160] width 16 height 16
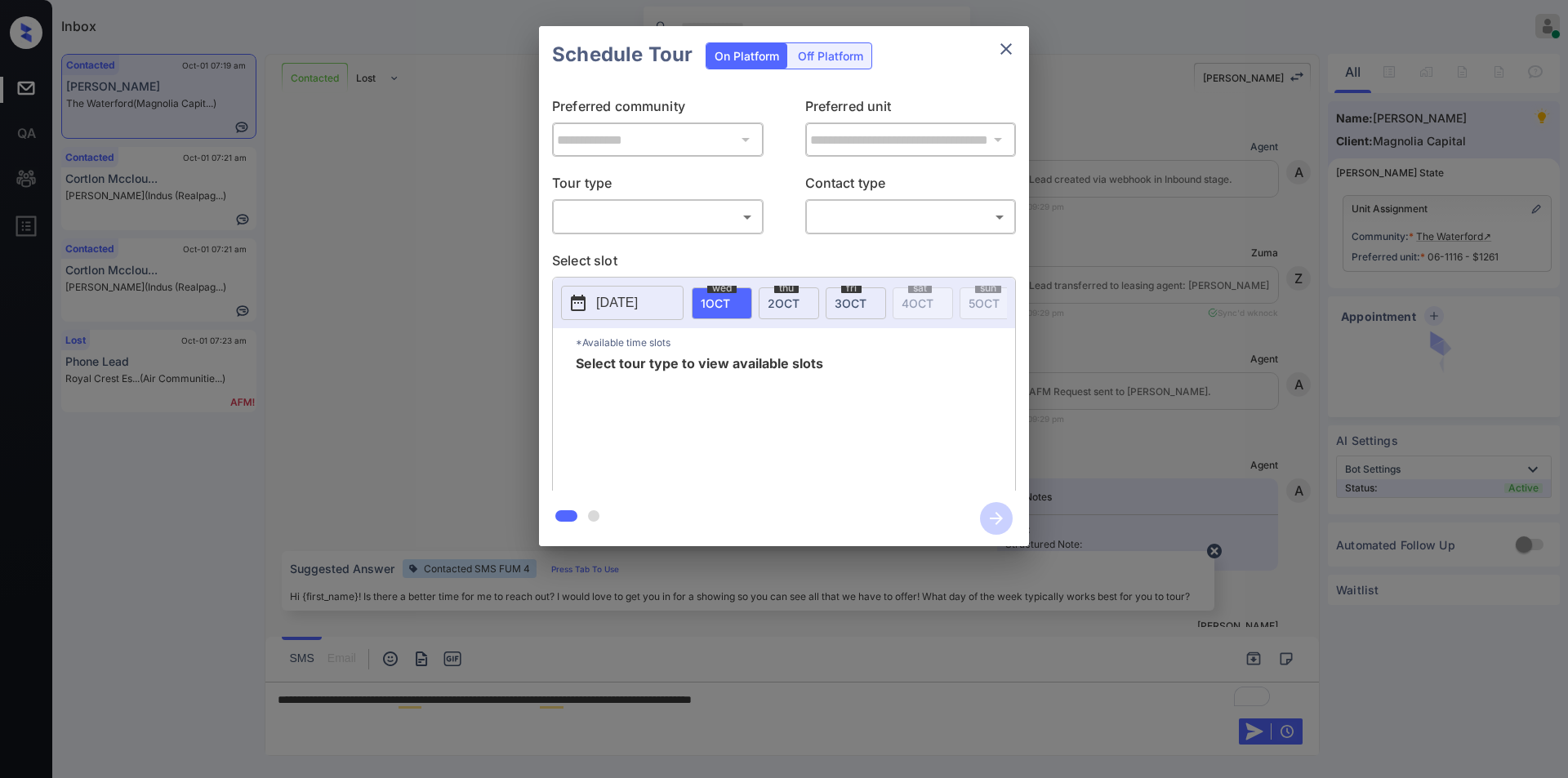
scroll to position [1623, 0]
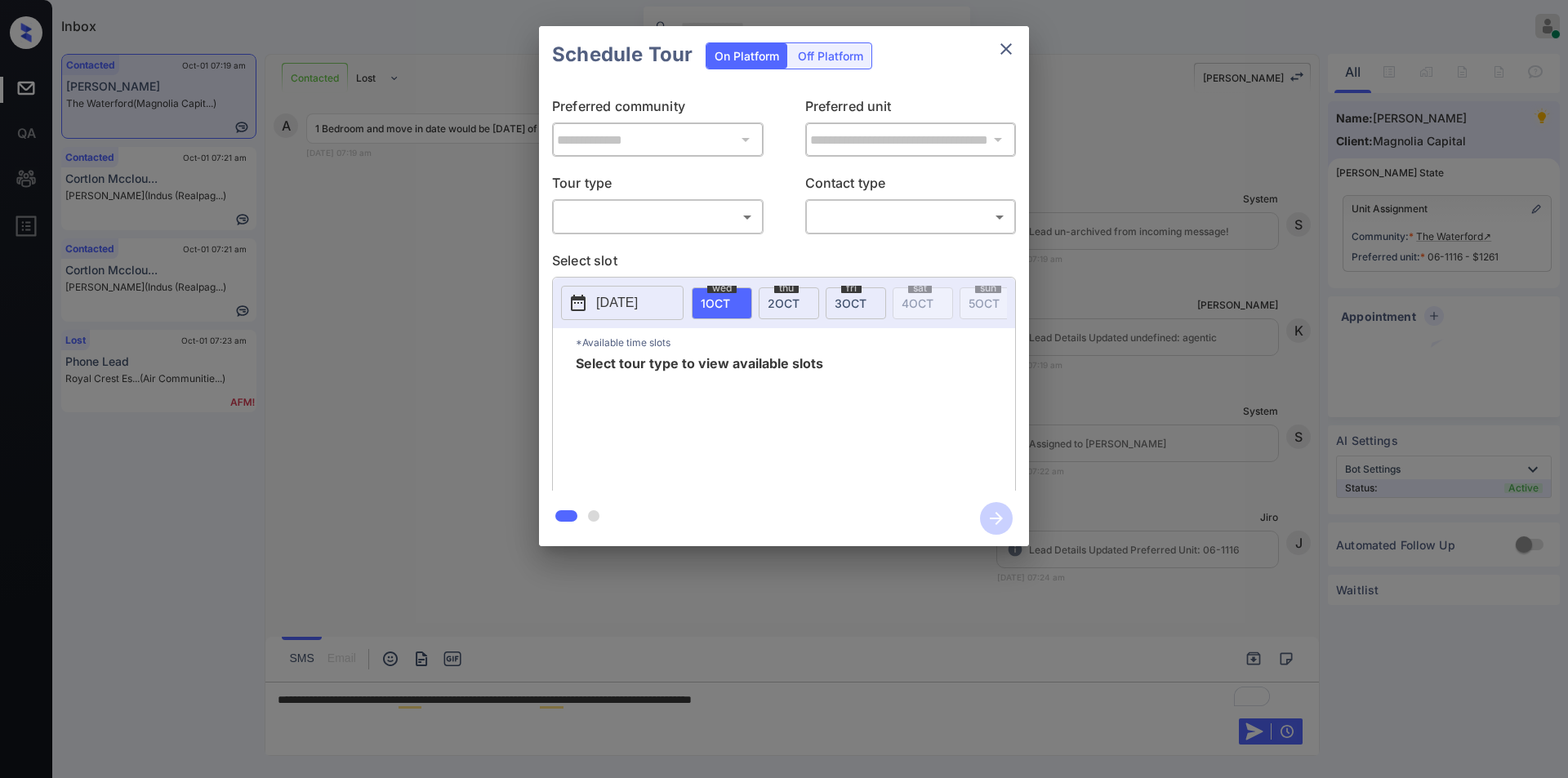
click at [635, 207] on body "Inbox [PERSON_NAME] Online Set yourself offline Set yourself on break Profile S…" at bounding box center [784, 389] width 1568 height 778
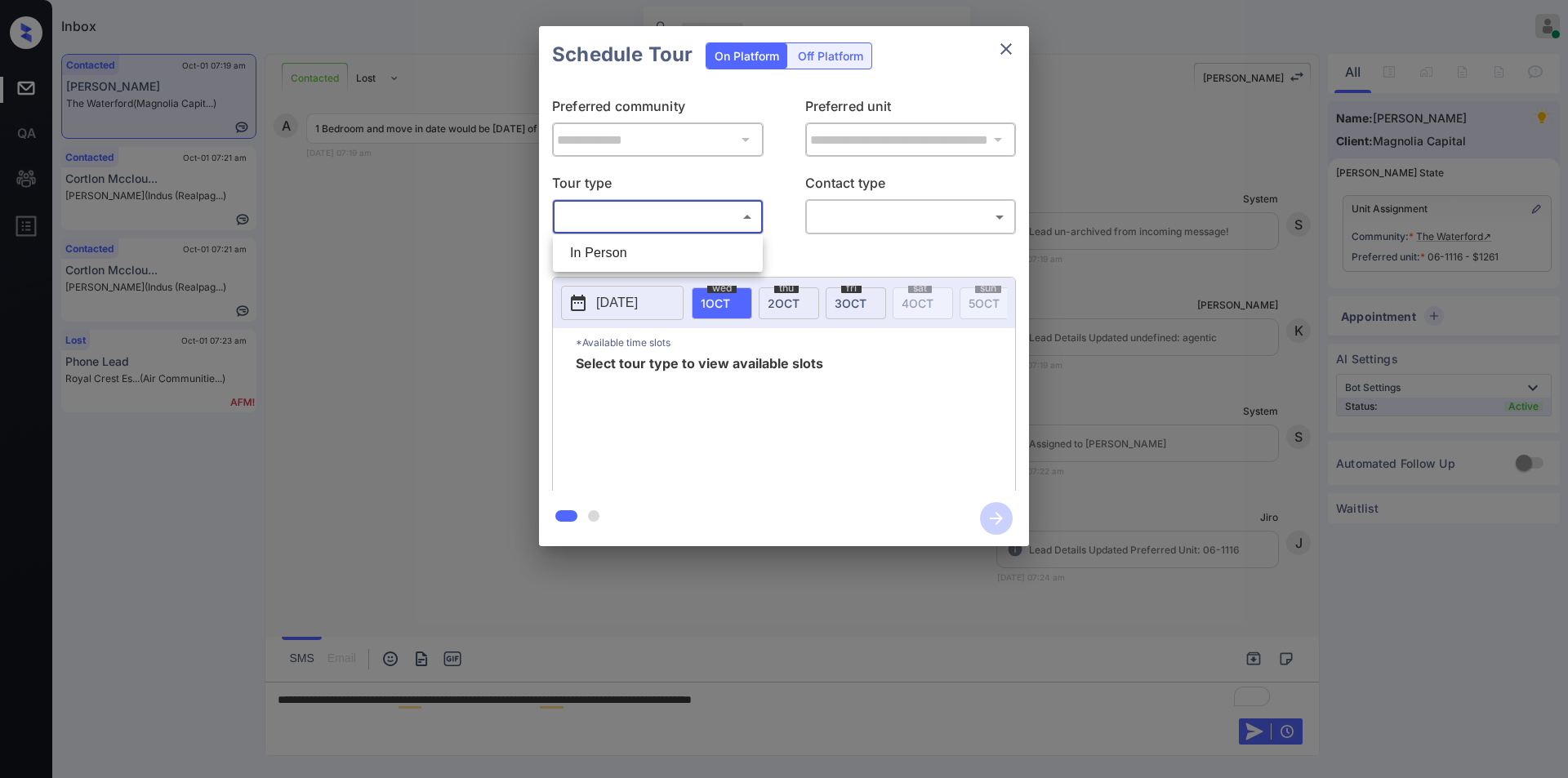
drag, startPoint x: 598, startPoint y: 246, endPoint x: 915, endPoint y: 241, distance: 317.0
click at [604, 246] on li "In Person" at bounding box center [657, 253] width 202 height 30
type input "********"
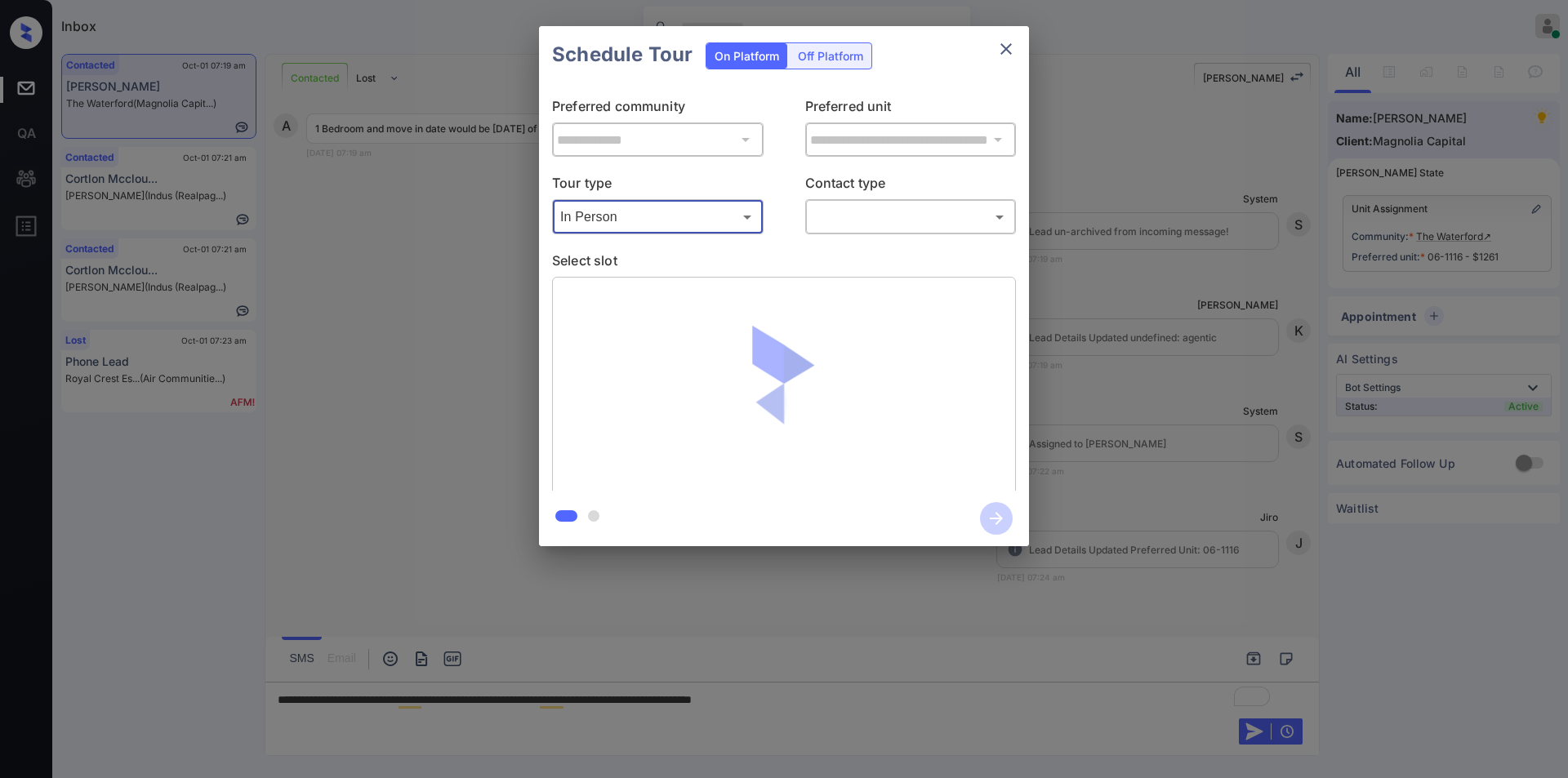
click at [887, 207] on body "Inbox Jiro Alonzo Online Set yourself offline Set yourself on break Profile Swi…" at bounding box center [784, 389] width 1568 height 778
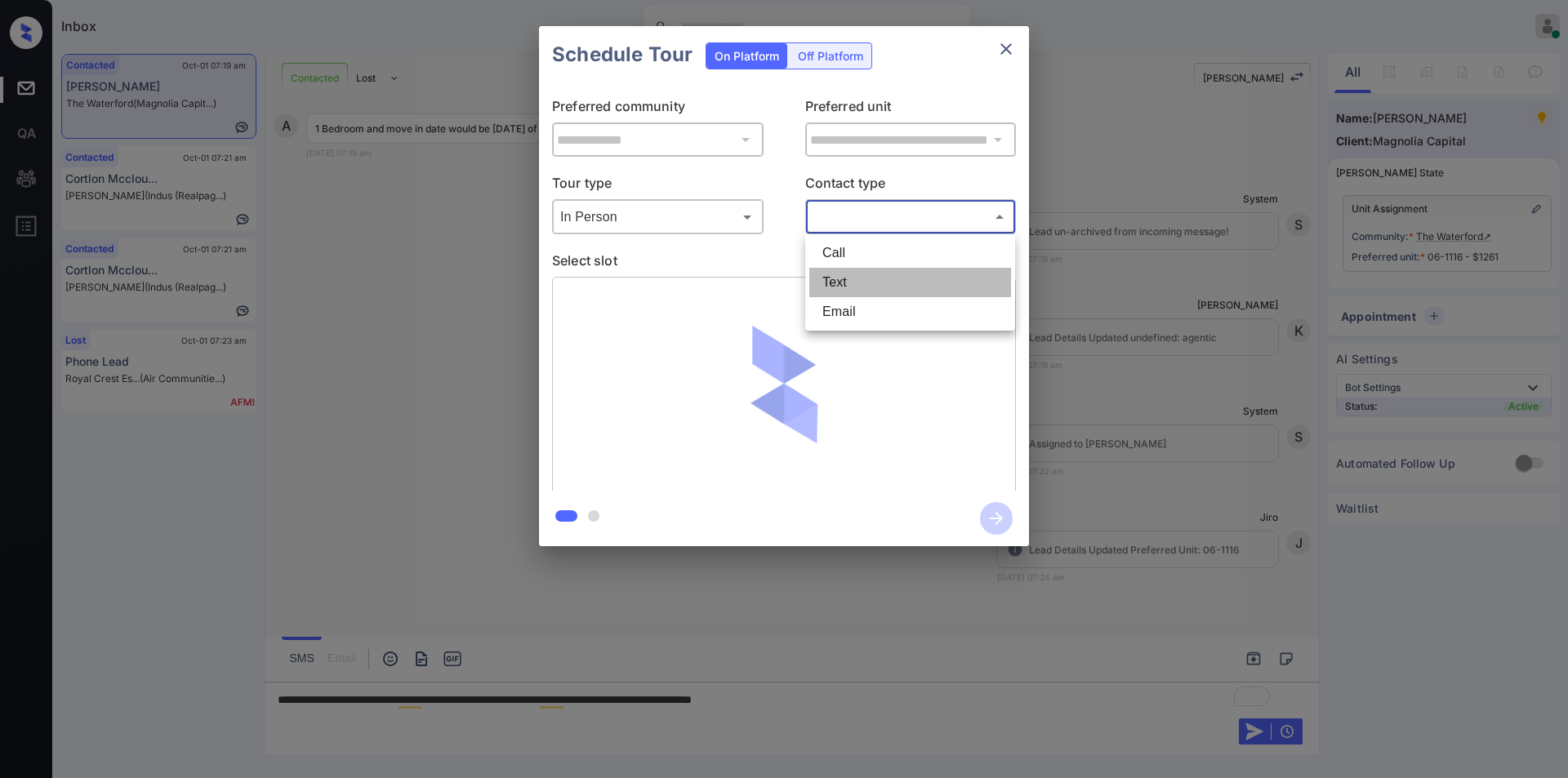
click at [847, 279] on li "Text" at bounding box center [911, 282] width 202 height 30
type input "****"
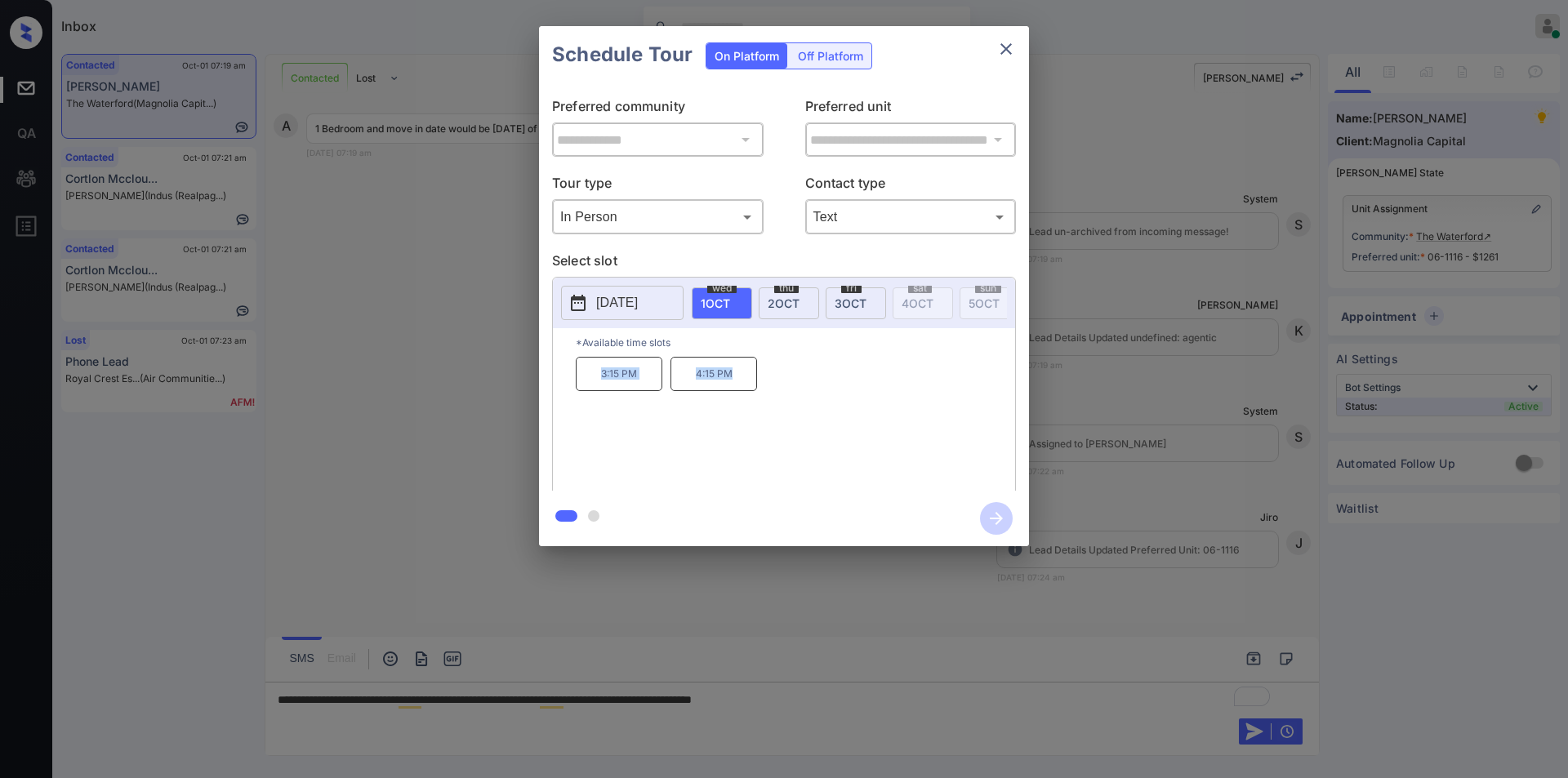
drag, startPoint x: 584, startPoint y: 374, endPoint x: 786, endPoint y: 379, distance: 202.1
click at [786, 379] on div "3:15 PM 4:15 PM" at bounding box center [795, 423] width 439 height 131
copy div "3:15 PM 4:15 PM"
click at [971, 679] on div at bounding box center [784, 389] width 1568 height 778
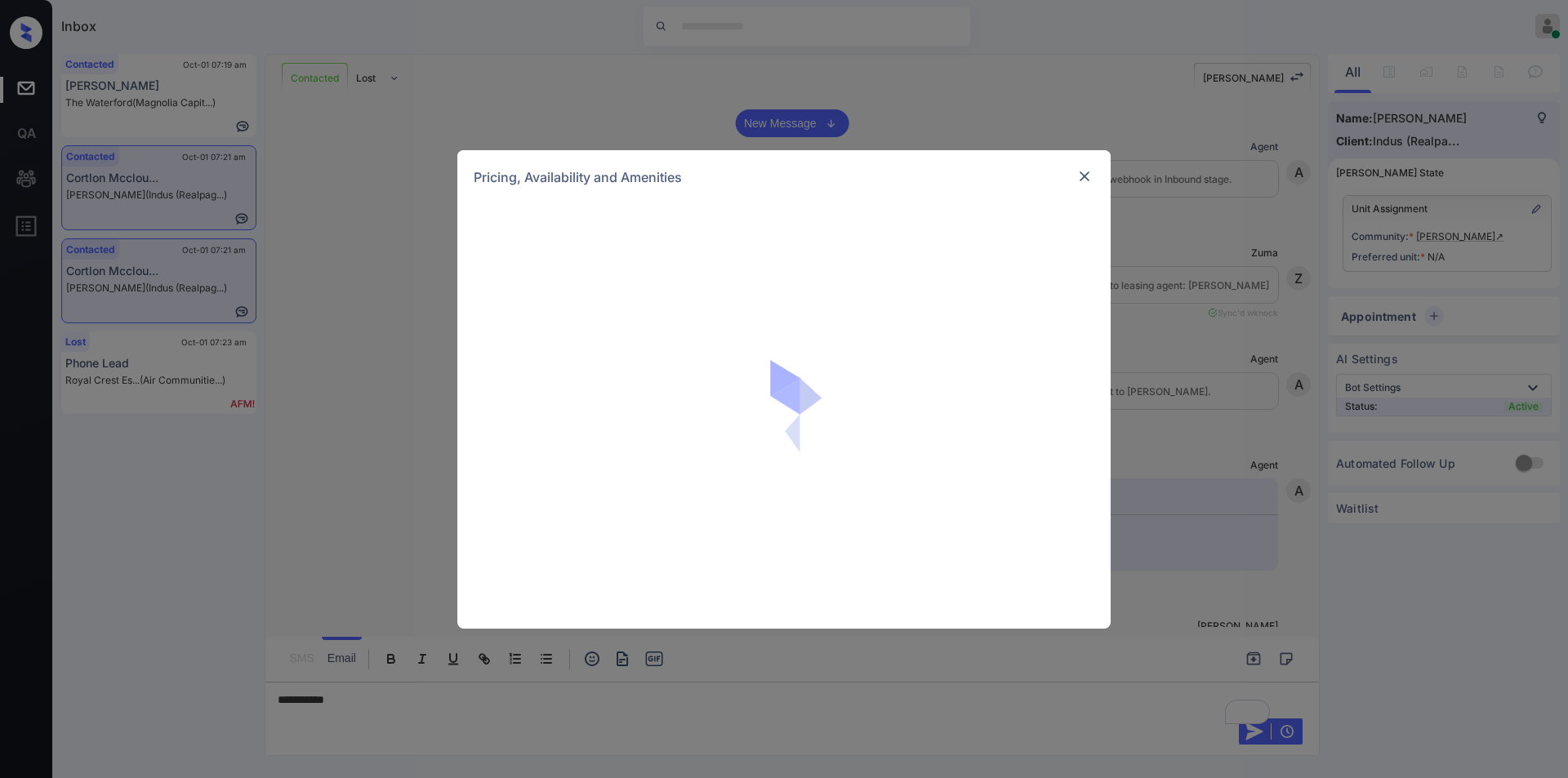
scroll to position [996, 0]
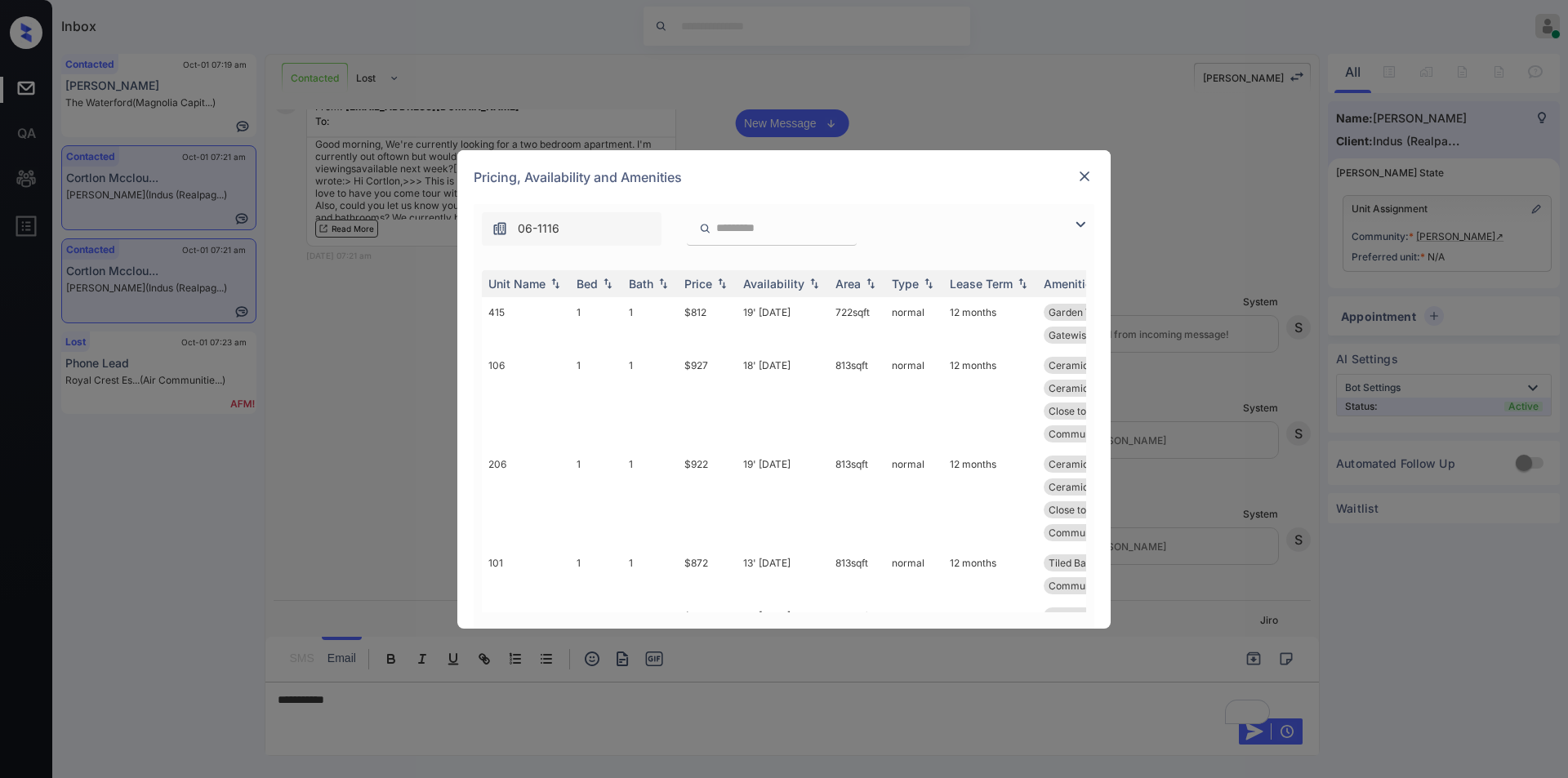
click at [1080, 225] on img at bounding box center [1080, 224] width 19 height 19
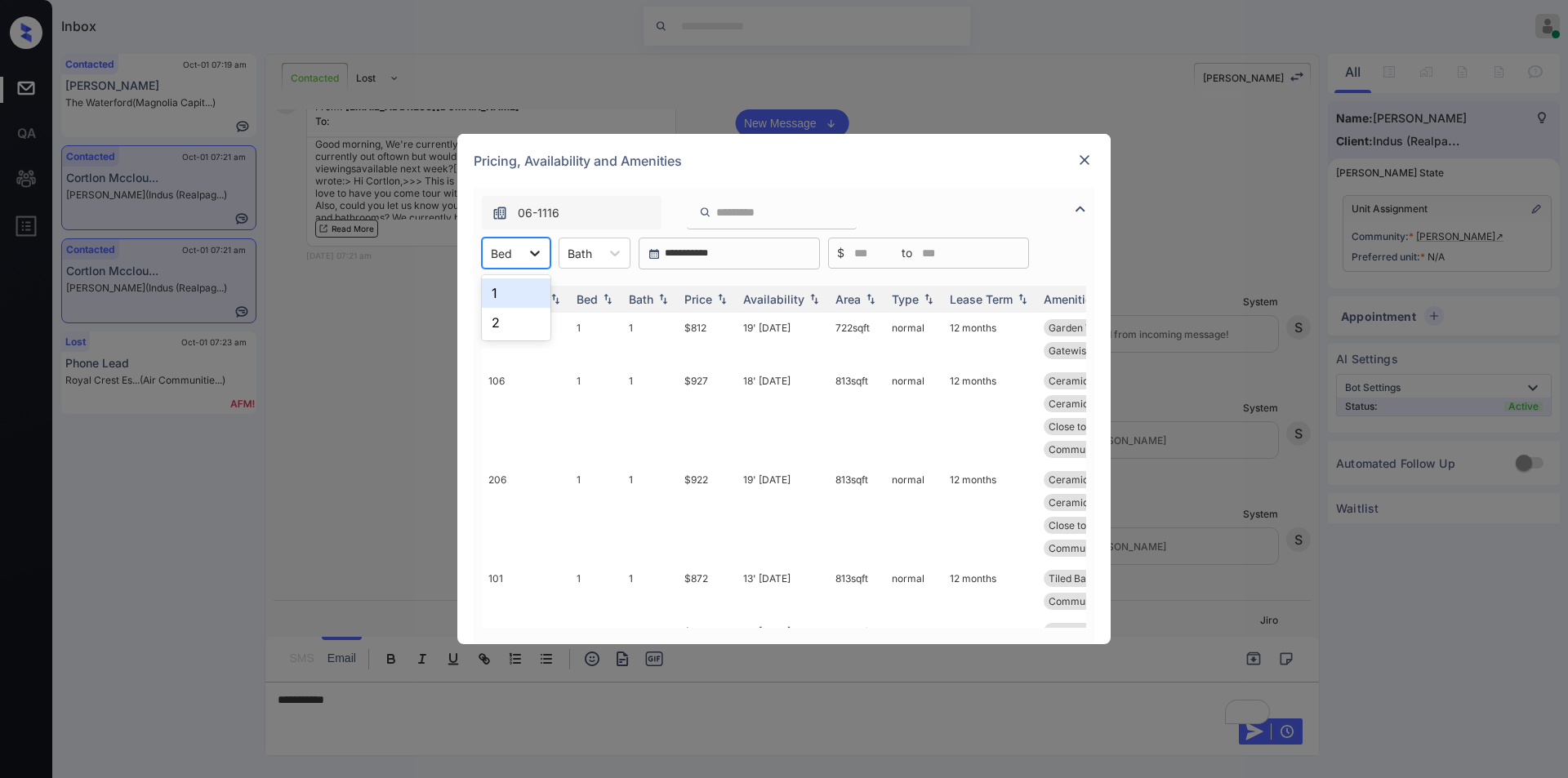
click at [537, 253] on icon at bounding box center [534, 253] width 10 height 6
click at [498, 328] on div "2" at bounding box center [515, 323] width 68 height 30
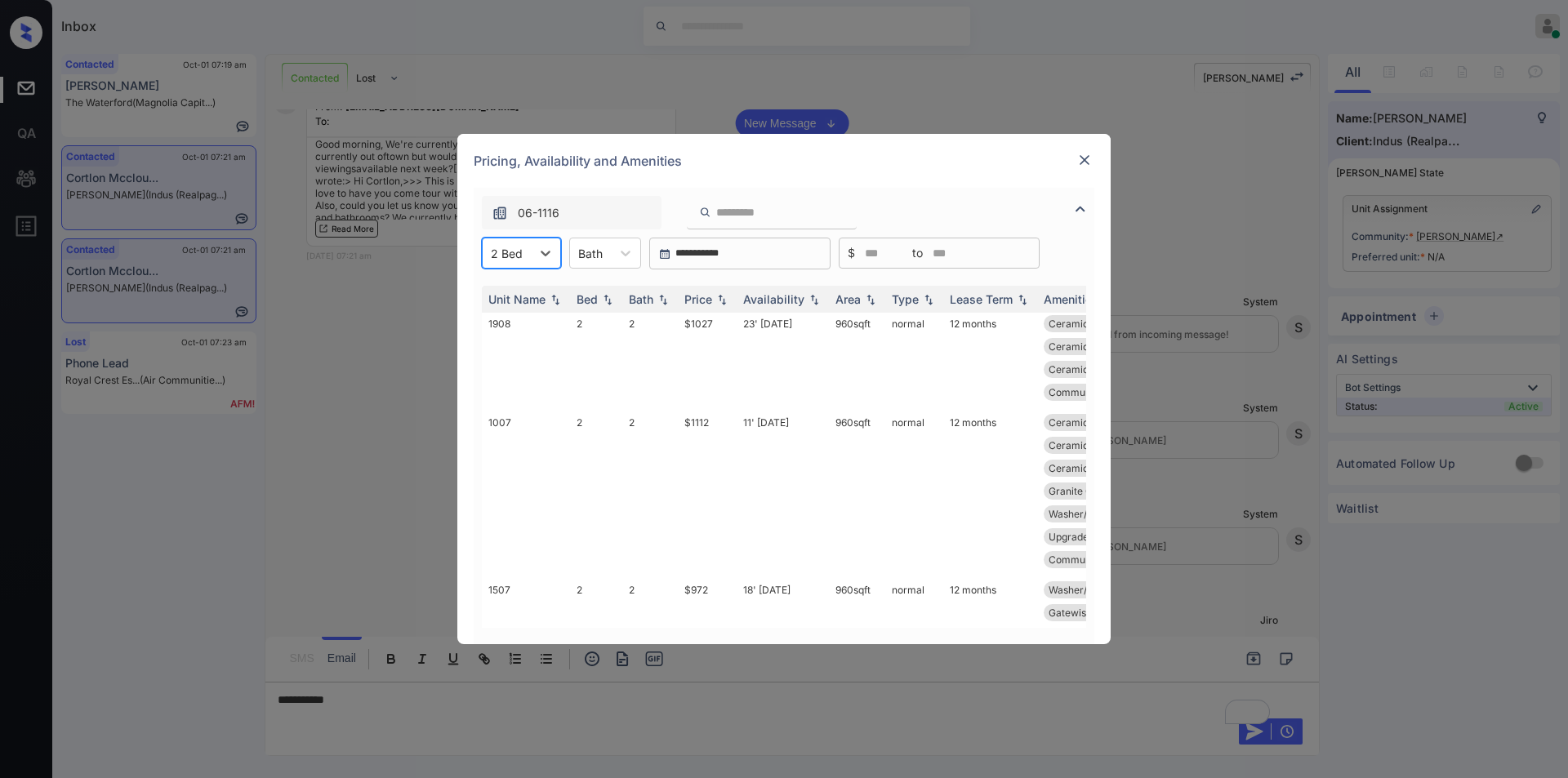
scroll to position [0, 0]
drag, startPoint x: 673, startPoint y: 327, endPoint x: 714, endPoint y: 320, distance: 41.6
click at [714, 320] on tr "1410 2 1 $947 17' [DATE] 864 sqft normal 12 months Ceramic Tile Ba... Ceramic T…" at bounding box center [908, 362] width 853 height 99
copy tr "$947"
click at [695, 327] on td "$947" at bounding box center [707, 362] width 59 height 99
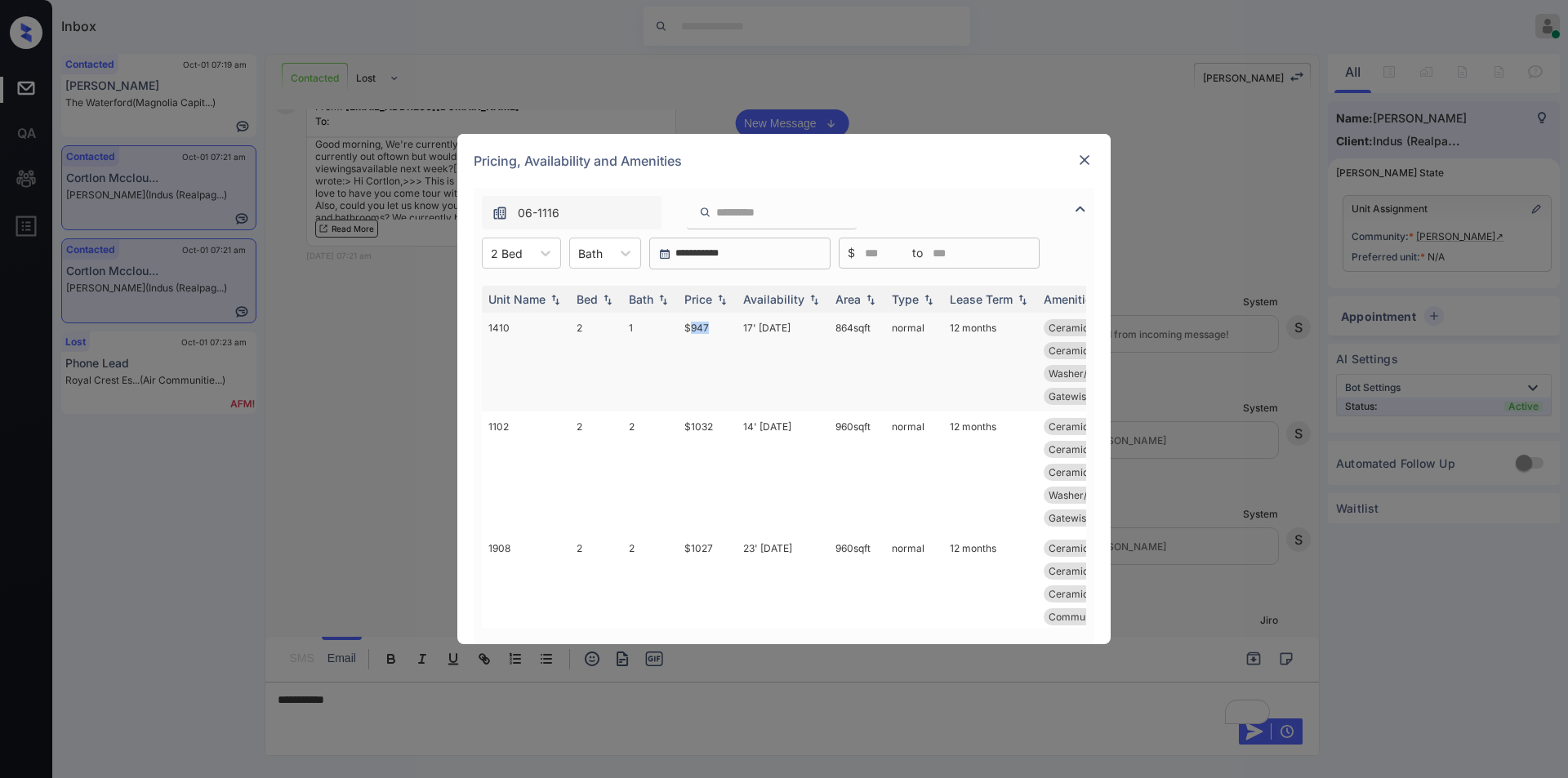
click at [694, 327] on td "$947" at bounding box center [707, 362] width 59 height 99
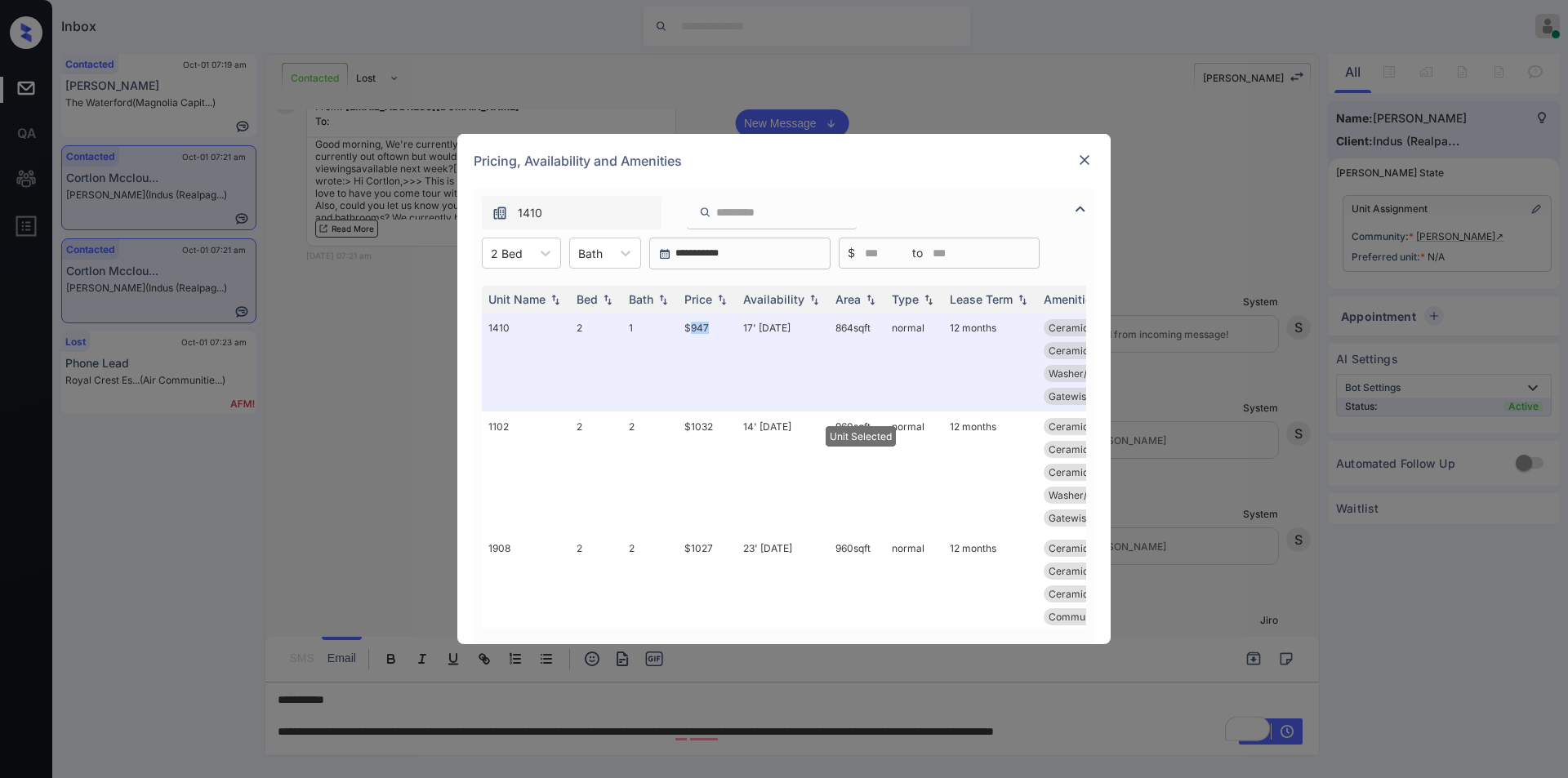
click at [1090, 160] on img at bounding box center [1084, 160] width 16 height 16
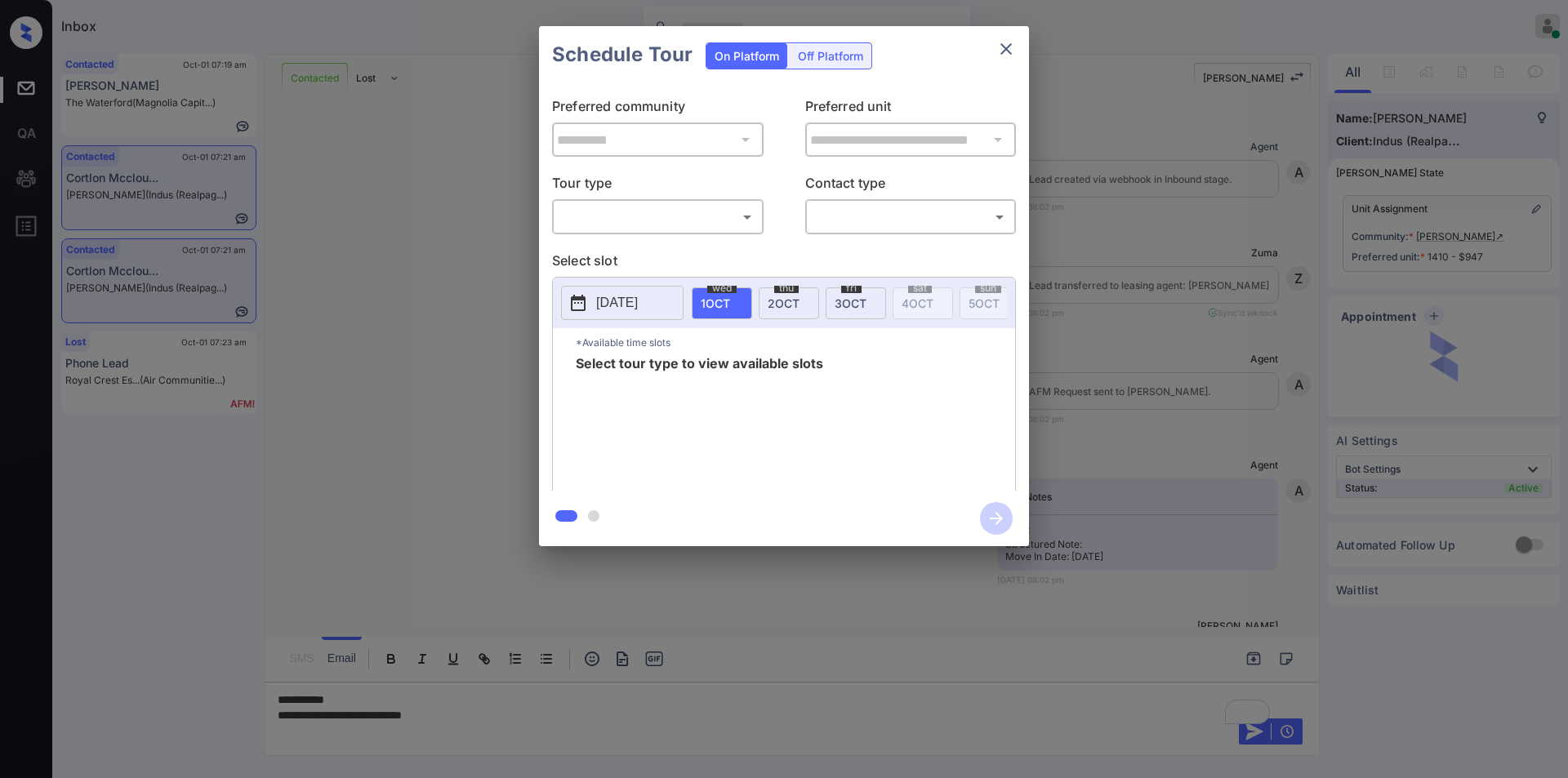
scroll to position [996, 0]
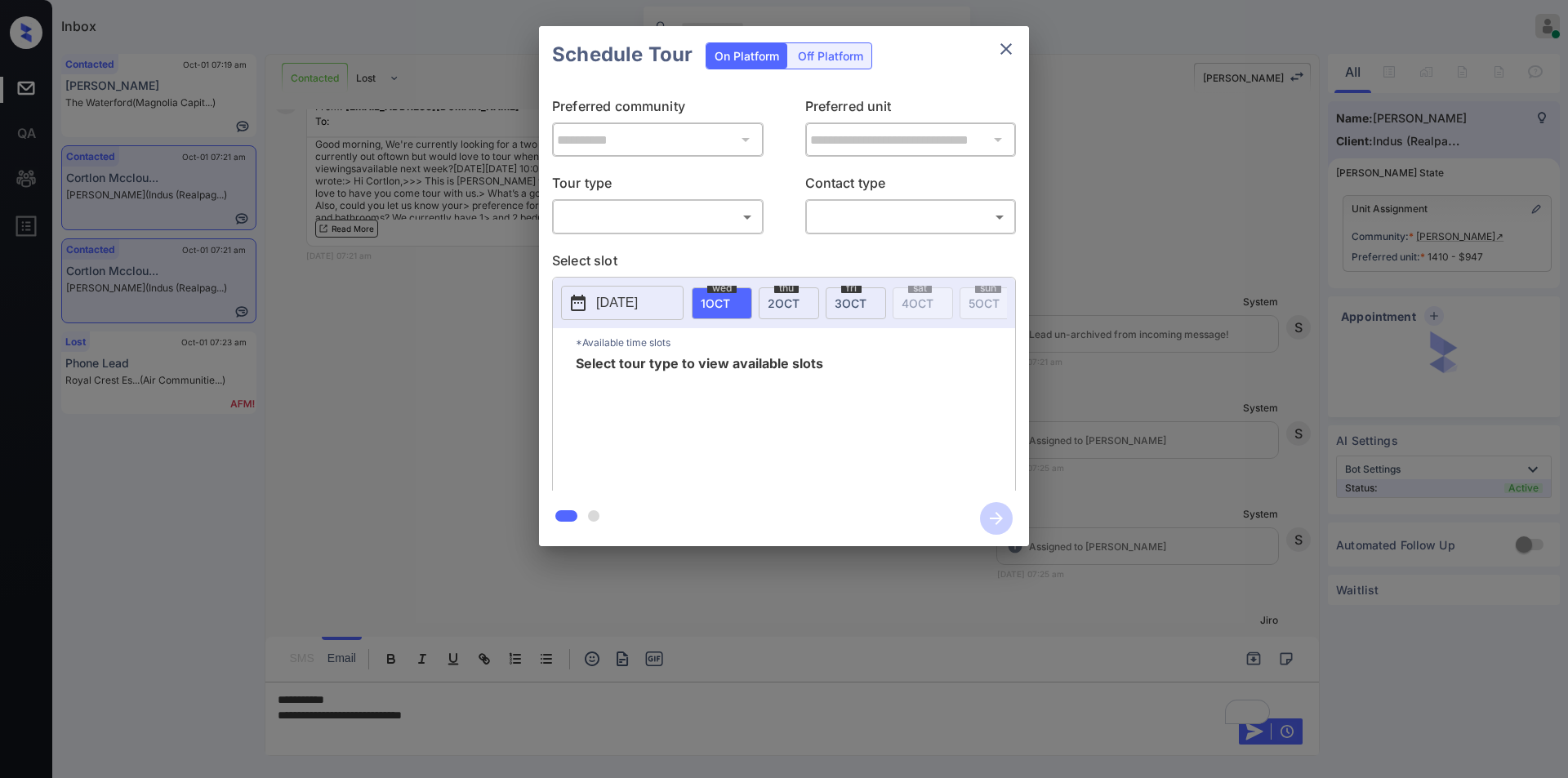
click at [630, 219] on body "Inbox [PERSON_NAME] Online Set yourself offline Set yourself on break Profile S…" at bounding box center [784, 389] width 1568 height 778
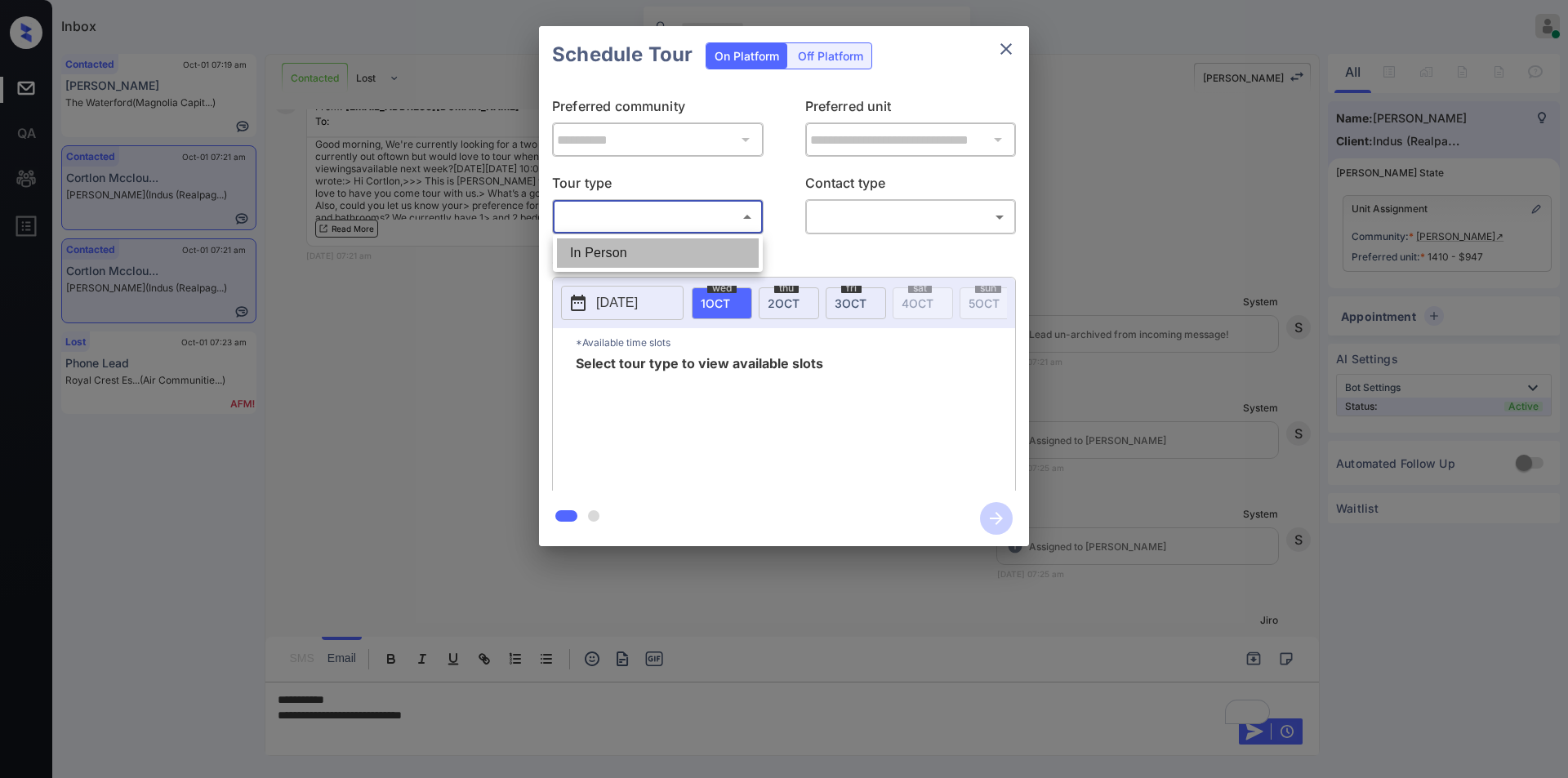
drag, startPoint x: 599, startPoint y: 255, endPoint x: 842, endPoint y: 246, distance: 243.2
click at [600, 255] on li "In Person" at bounding box center [657, 253] width 202 height 30
type input "********"
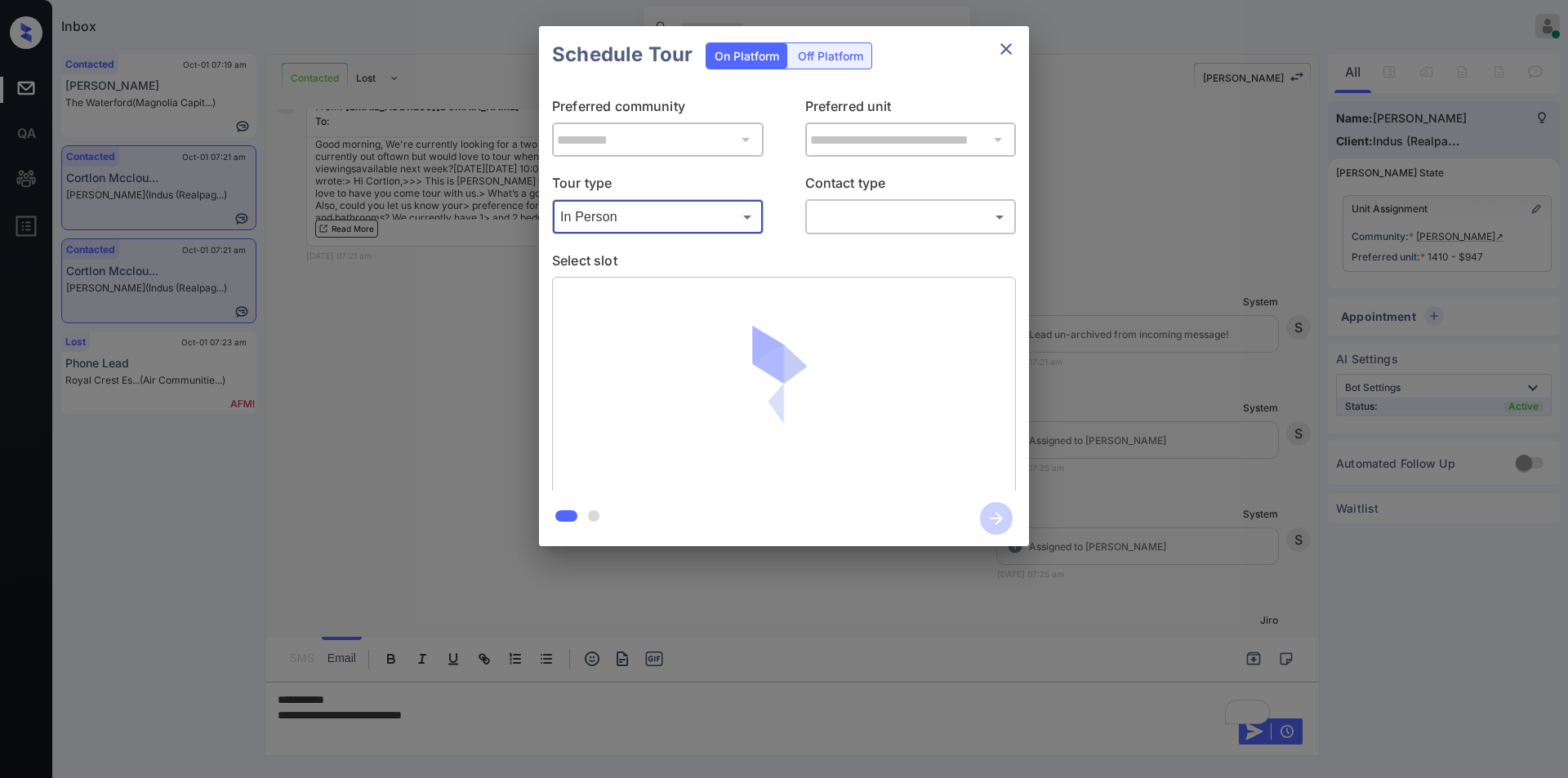
click at [847, 216] on body "Inbox [PERSON_NAME] Online Set yourself offline Set yourself on break Profile S…" at bounding box center [784, 389] width 1568 height 778
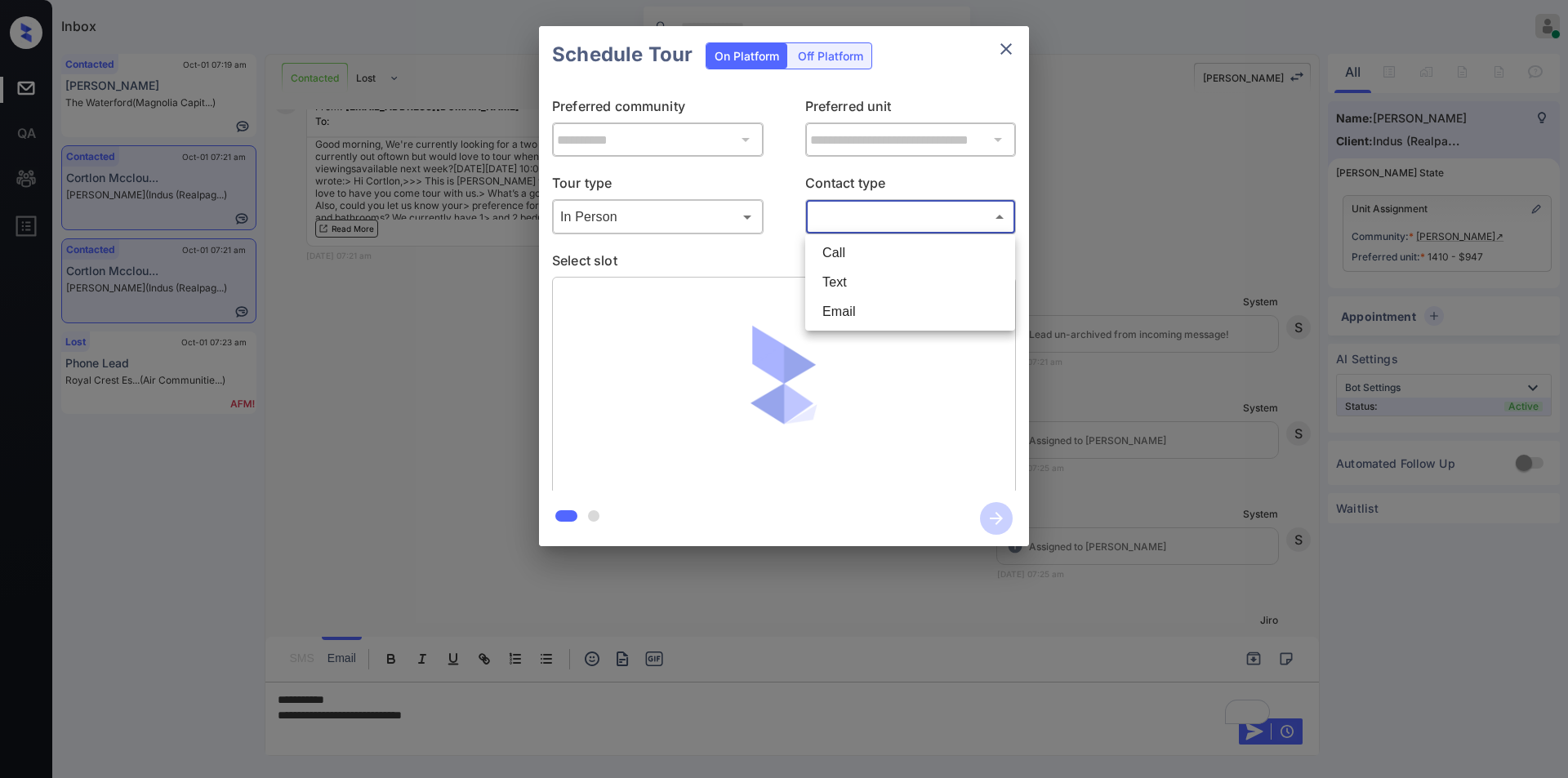
click at [856, 278] on li "Text" at bounding box center [911, 282] width 202 height 30
type input "****"
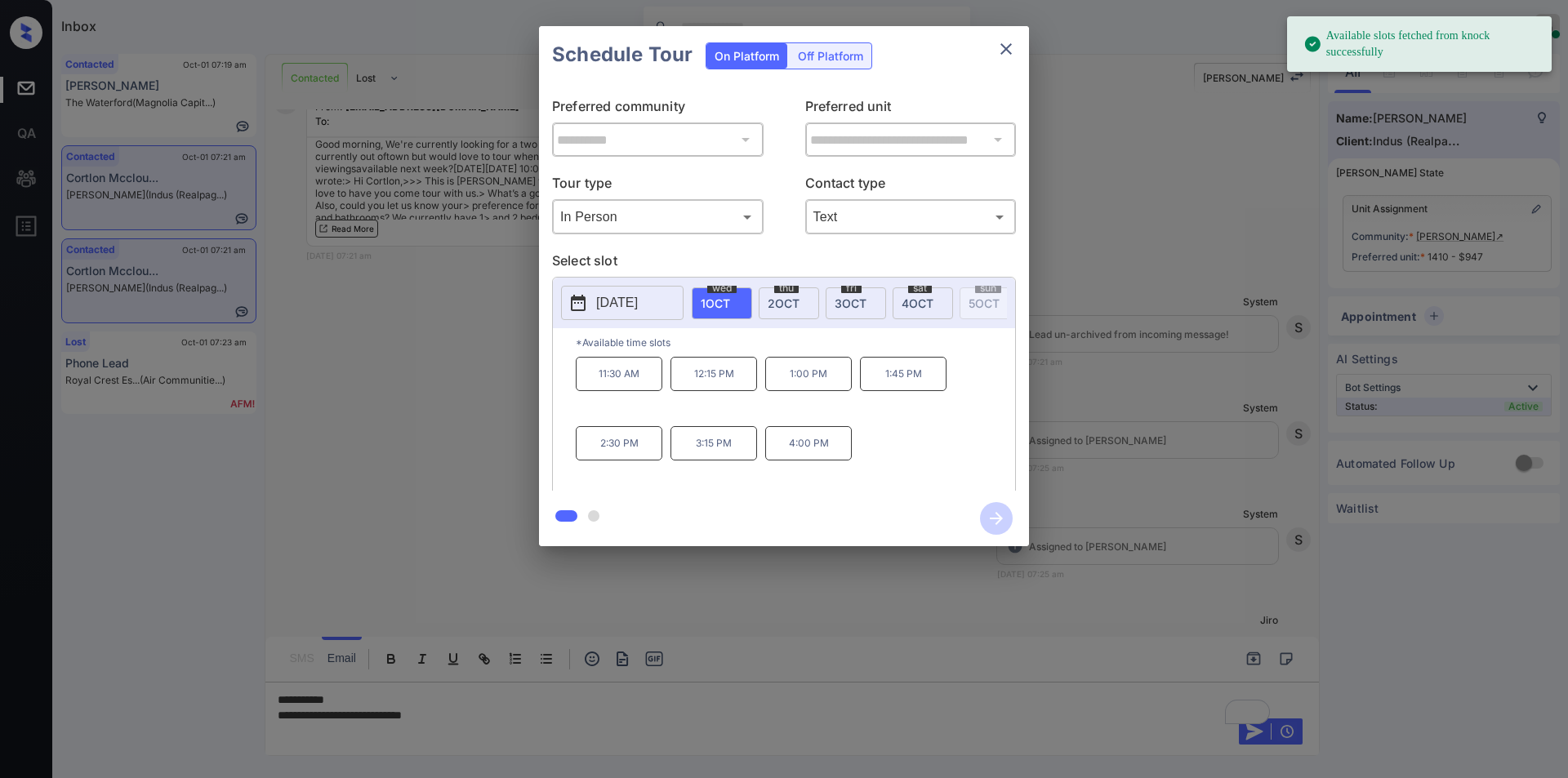
click at [617, 286] on button "2025-10-01" at bounding box center [622, 303] width 122 height 35
click at [621, 179] on div "6" at bounding box center [615, 174] width 22 height 22
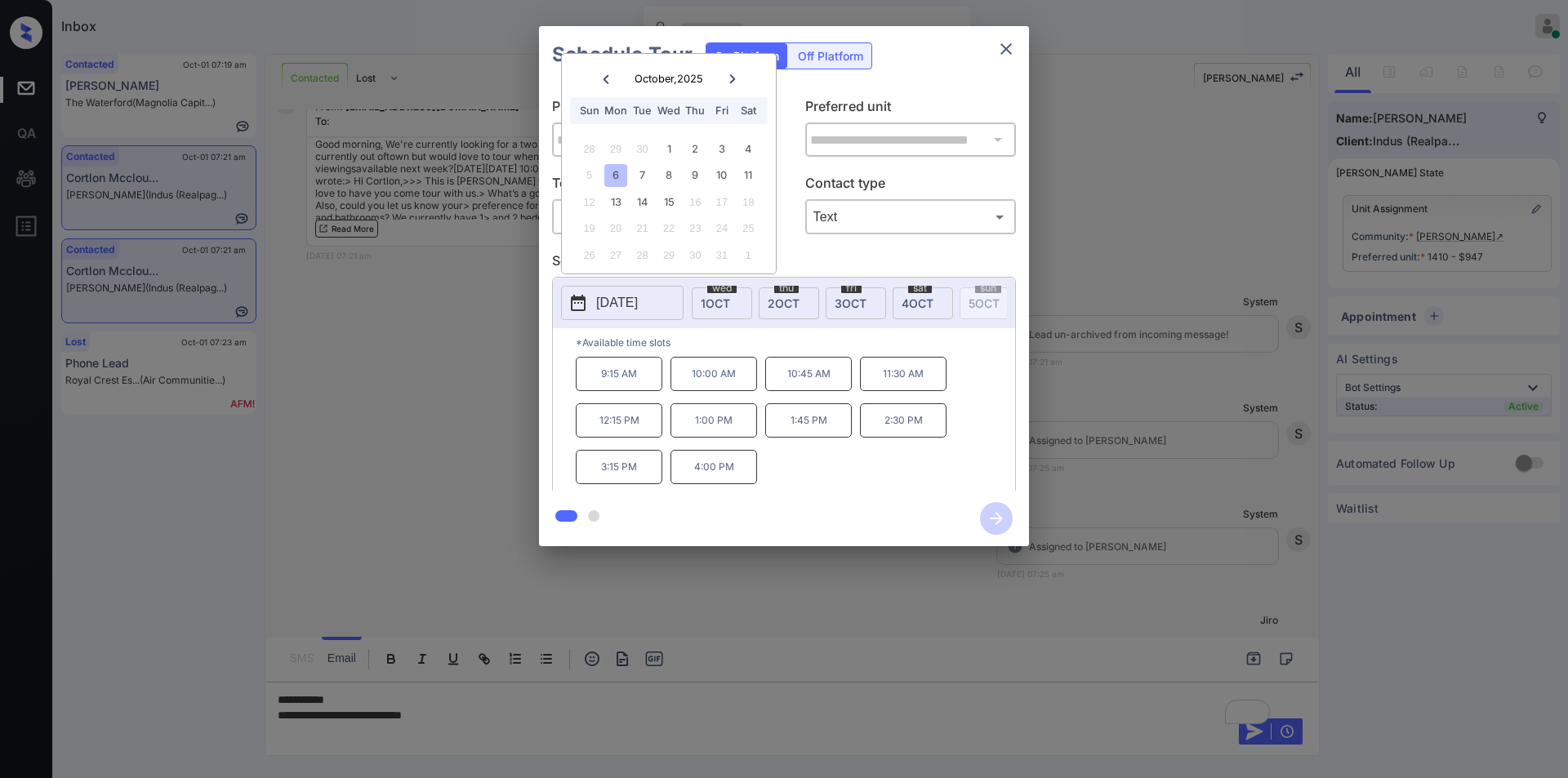
click at [387, 487] on div "**********" at bounding box center [784, 286] width 1568 height 573
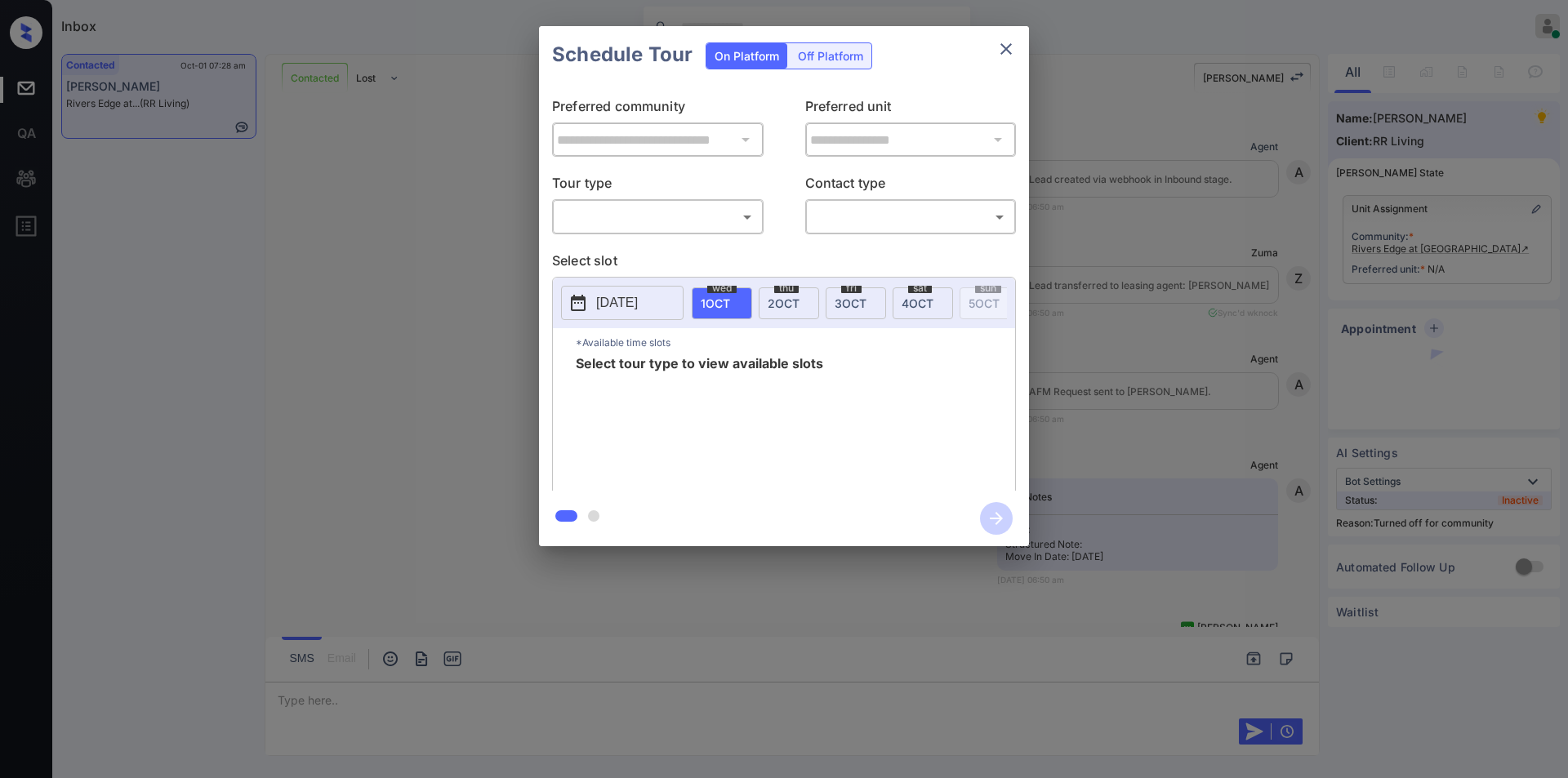
scroll to position [2068, 0]
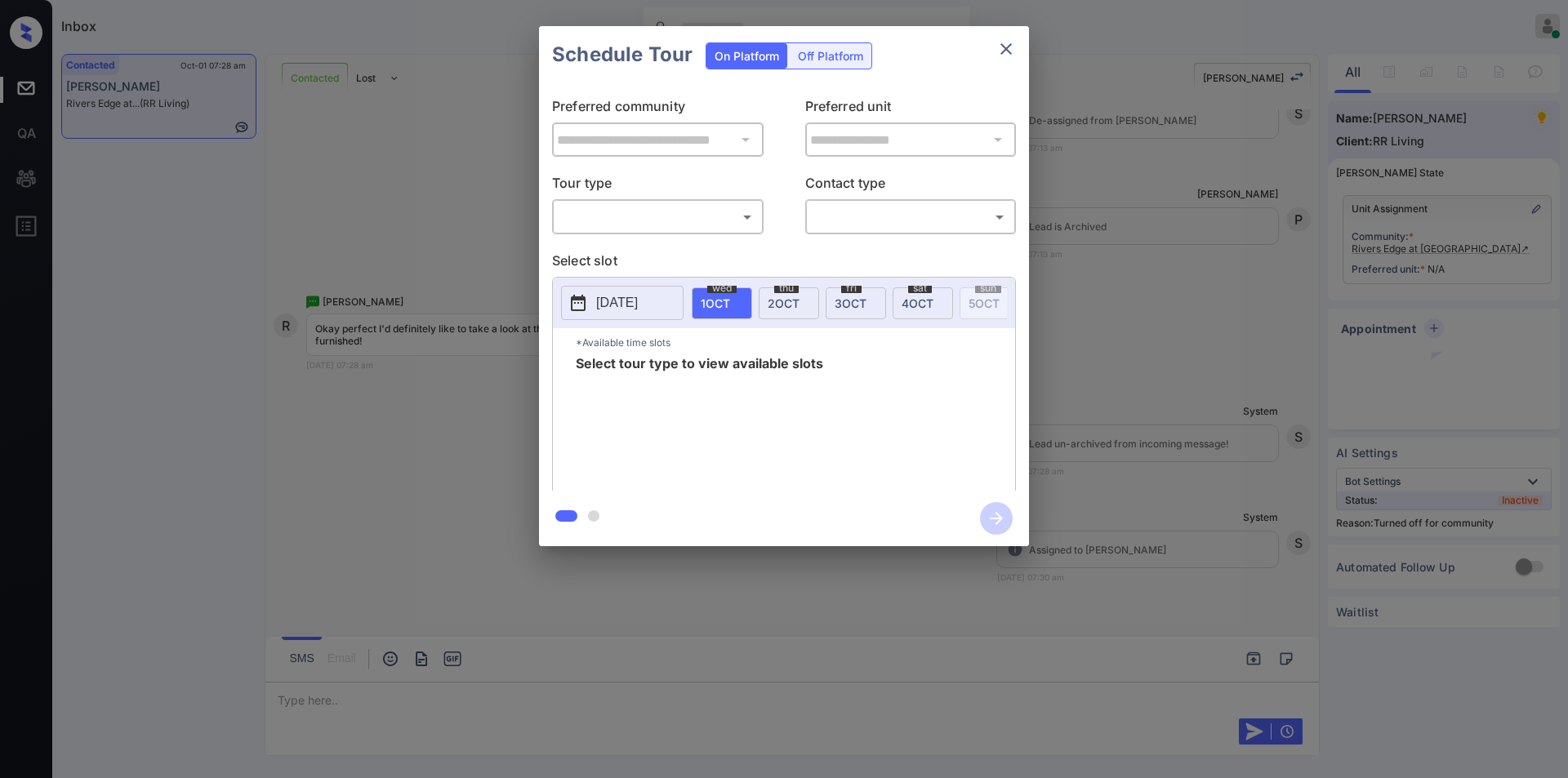
click at [604, 204] on body "Inbox Jiro Alonzo Online Set yourself offline Set yourself on break Profile Swi…" at bounding box center [784, 389] width 1568 height 778
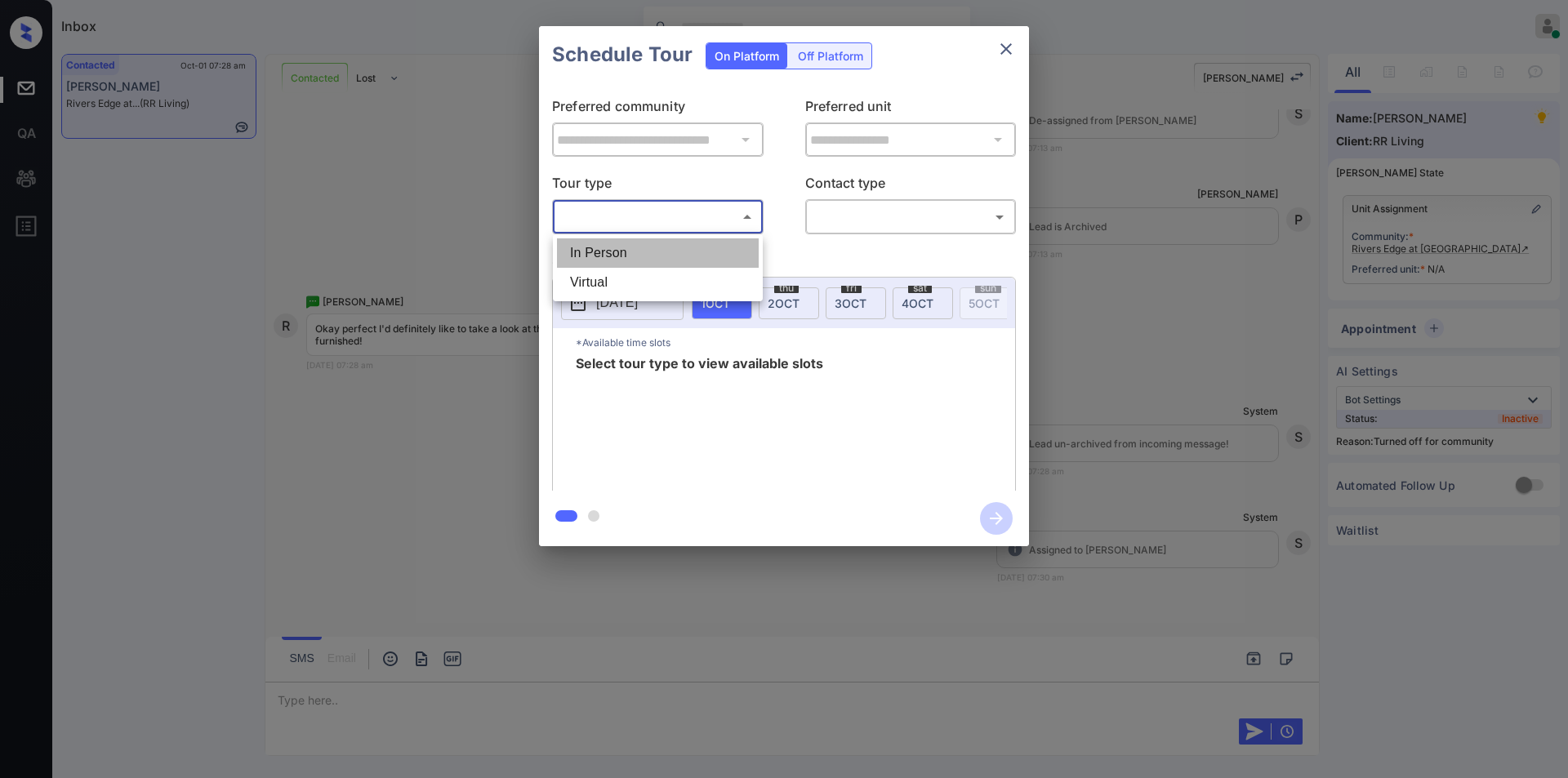
click at [609, 249] on li "In Person" at bounding box center [657, 253] width 202 height 30
type input "********"
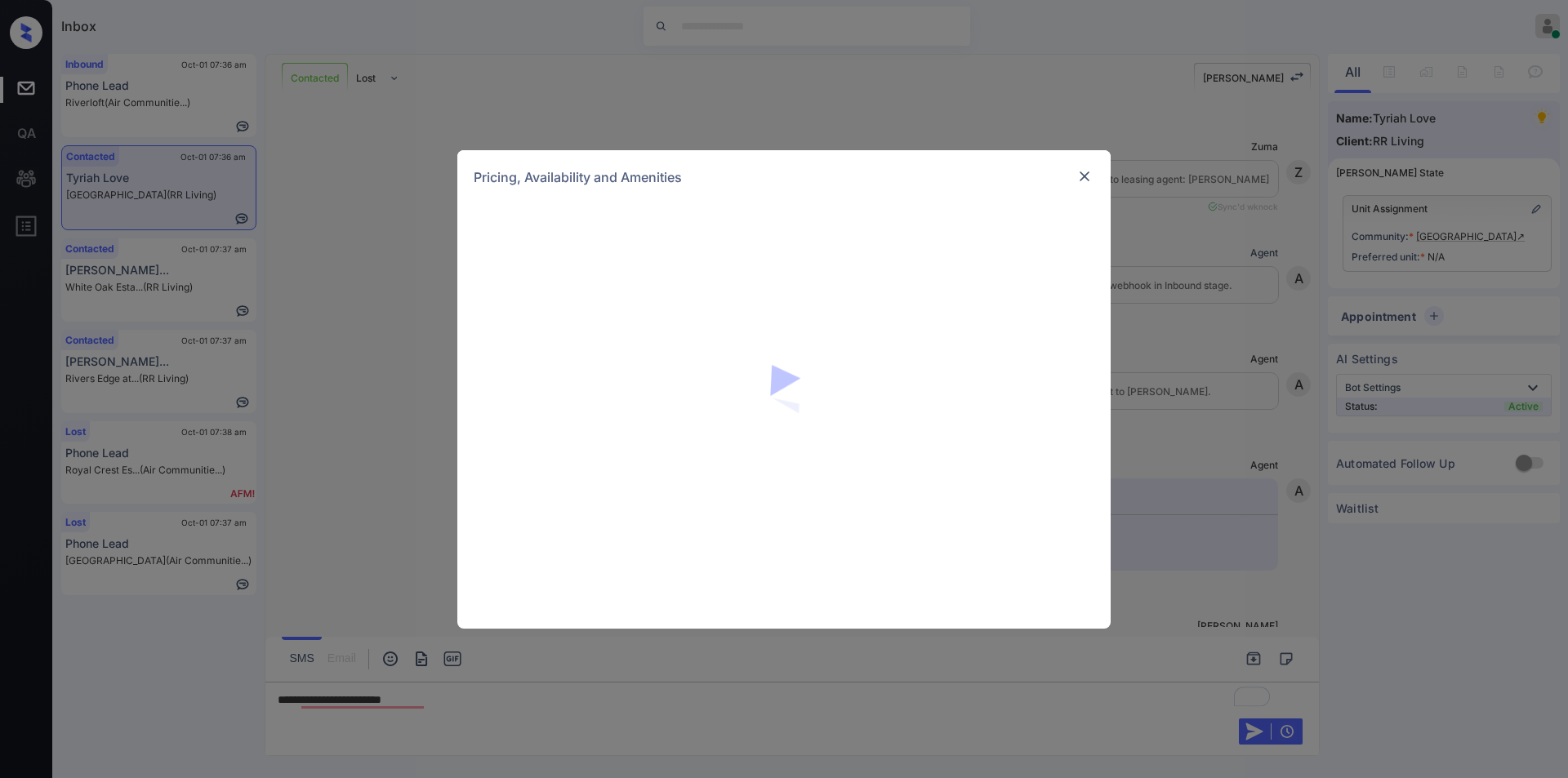
scroll to position [791, 0]
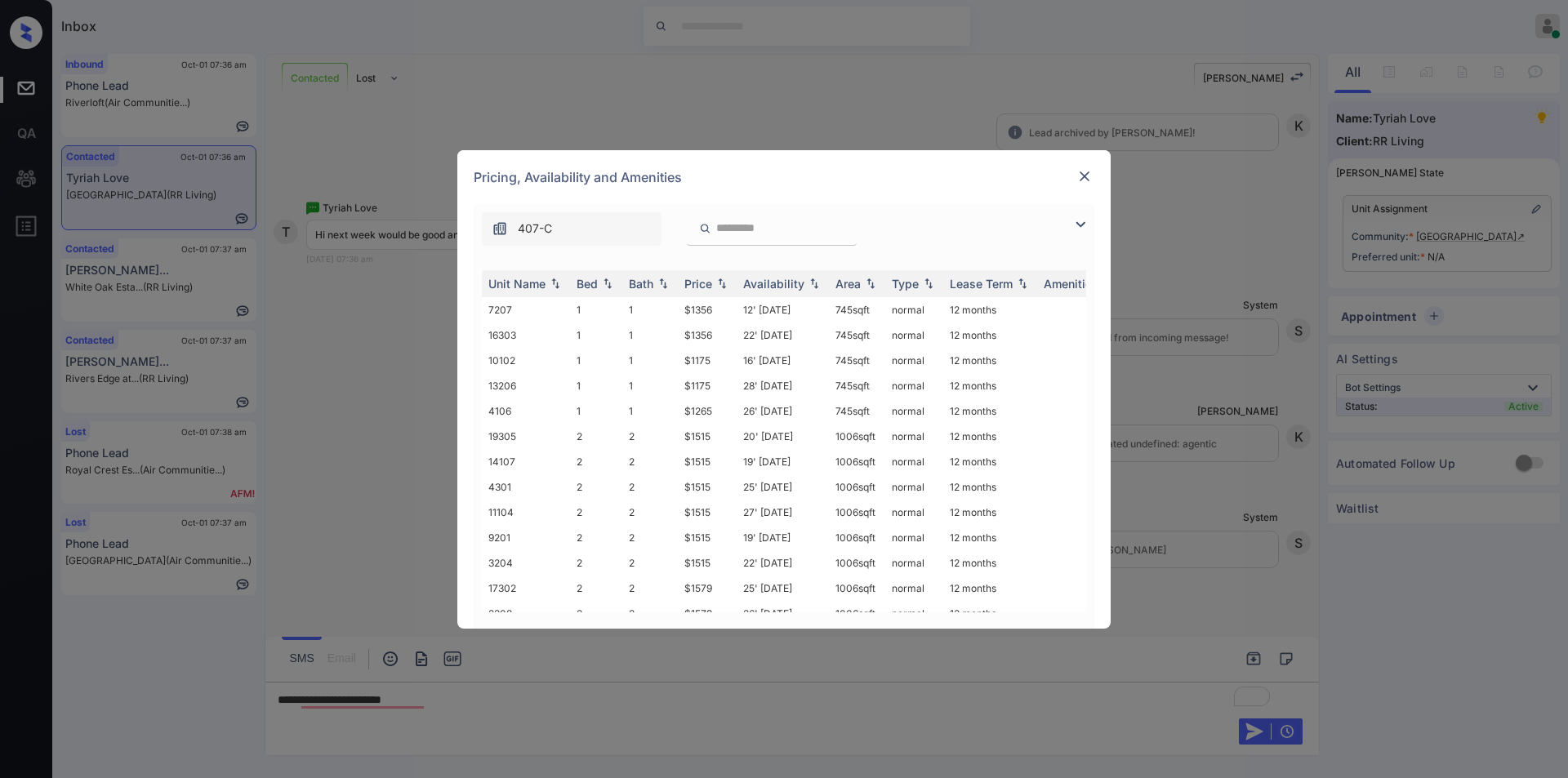
click at [1080, 223] on img at bounding box center [1080, 224] width 19 height 19
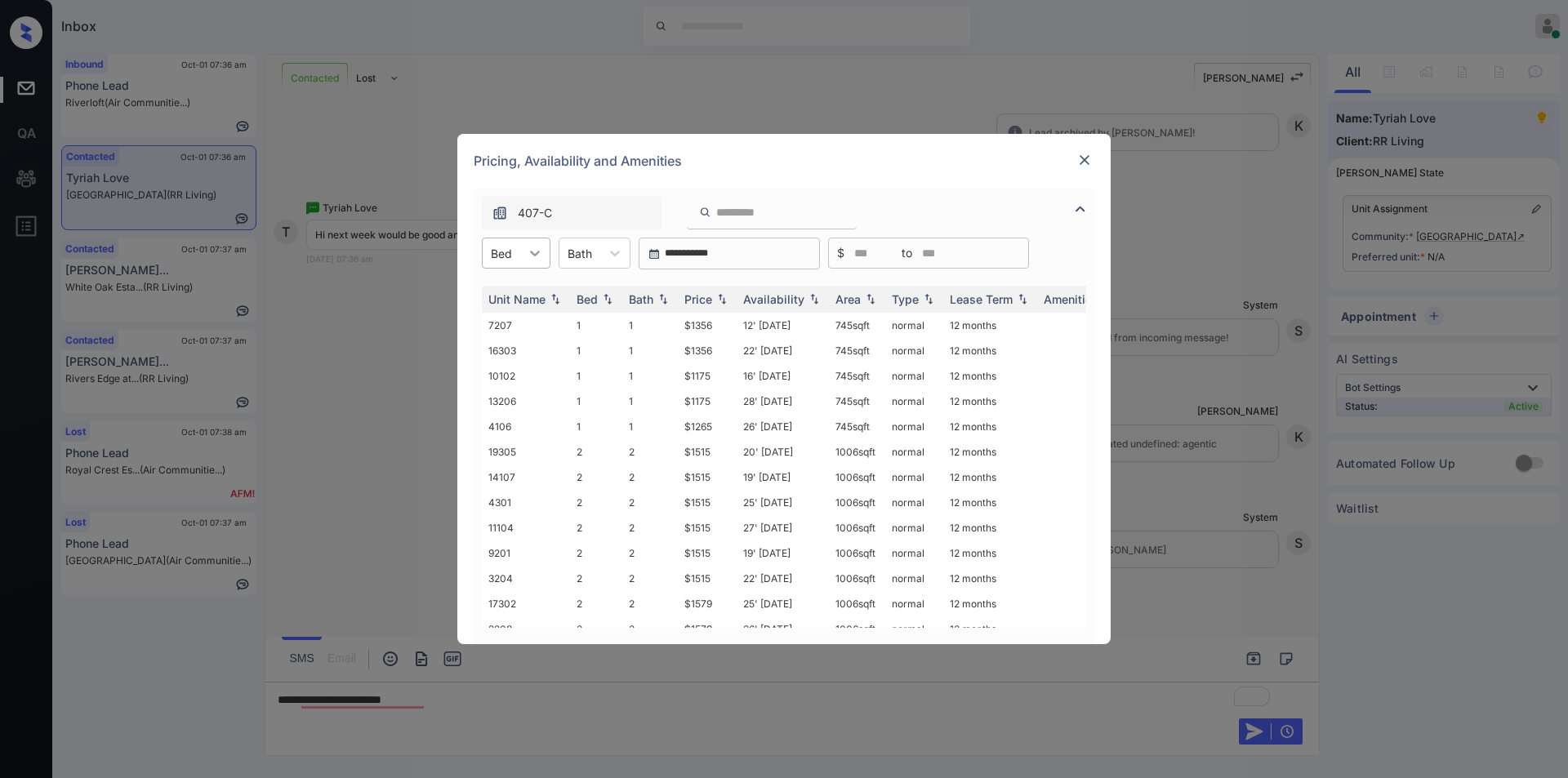
click at [521, 247] on div at bounding box center [534, 253] width 30 height 30
click at [488, 292] on div "1" at bounding box center [515, 293] width 68 height 30
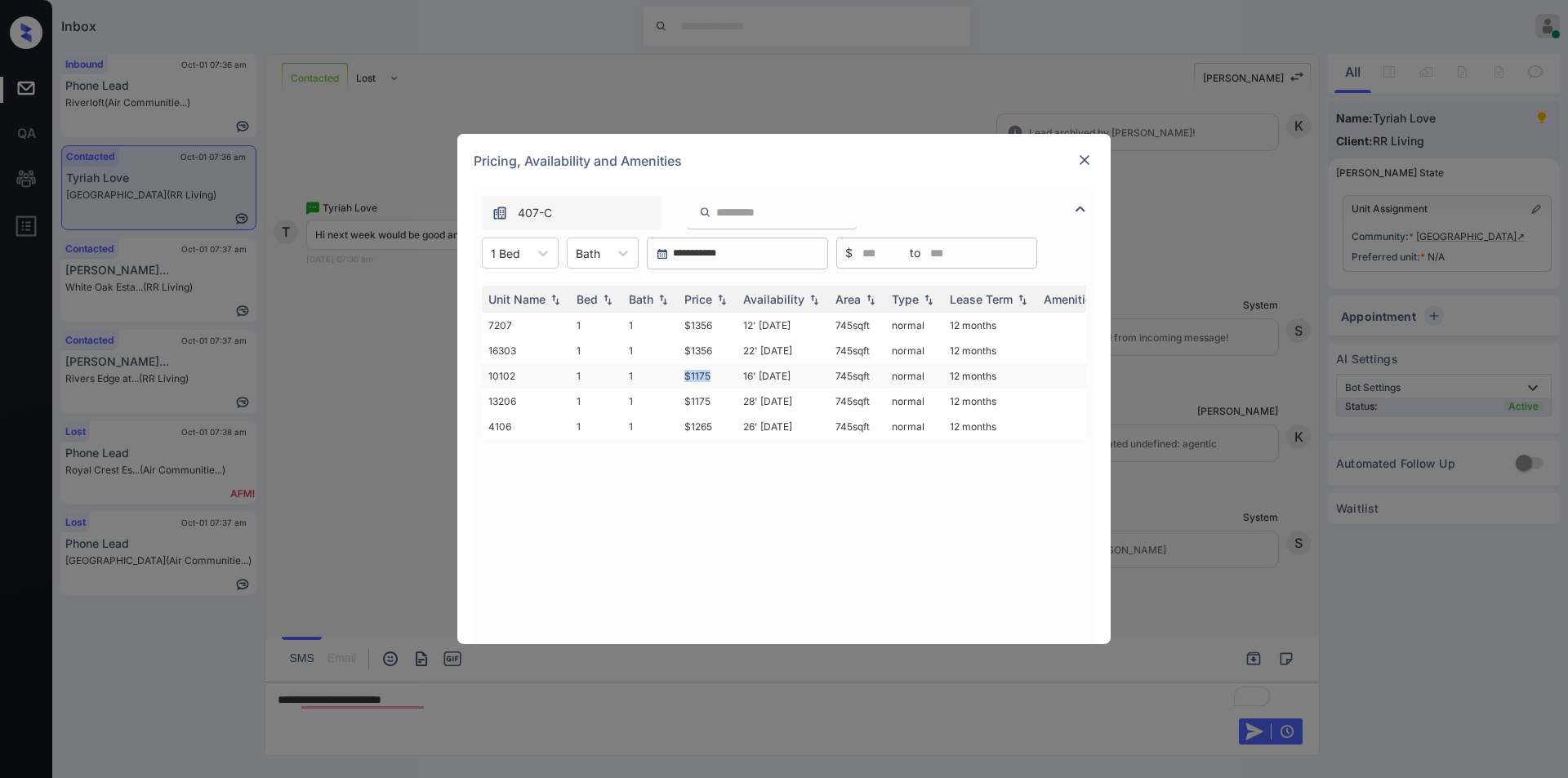
drag, startPoint x: 684, startPoint y: 373, endPoint x: 716, endPoint y: 368, distance: 32.4
click at [716, 368] on td "$1175" at bounding box center [707, 376] width 59 height 25
copy td "$1175"
click at [697, 379] on td "$1175" at bounding box center [707, 376] width 59 height 25
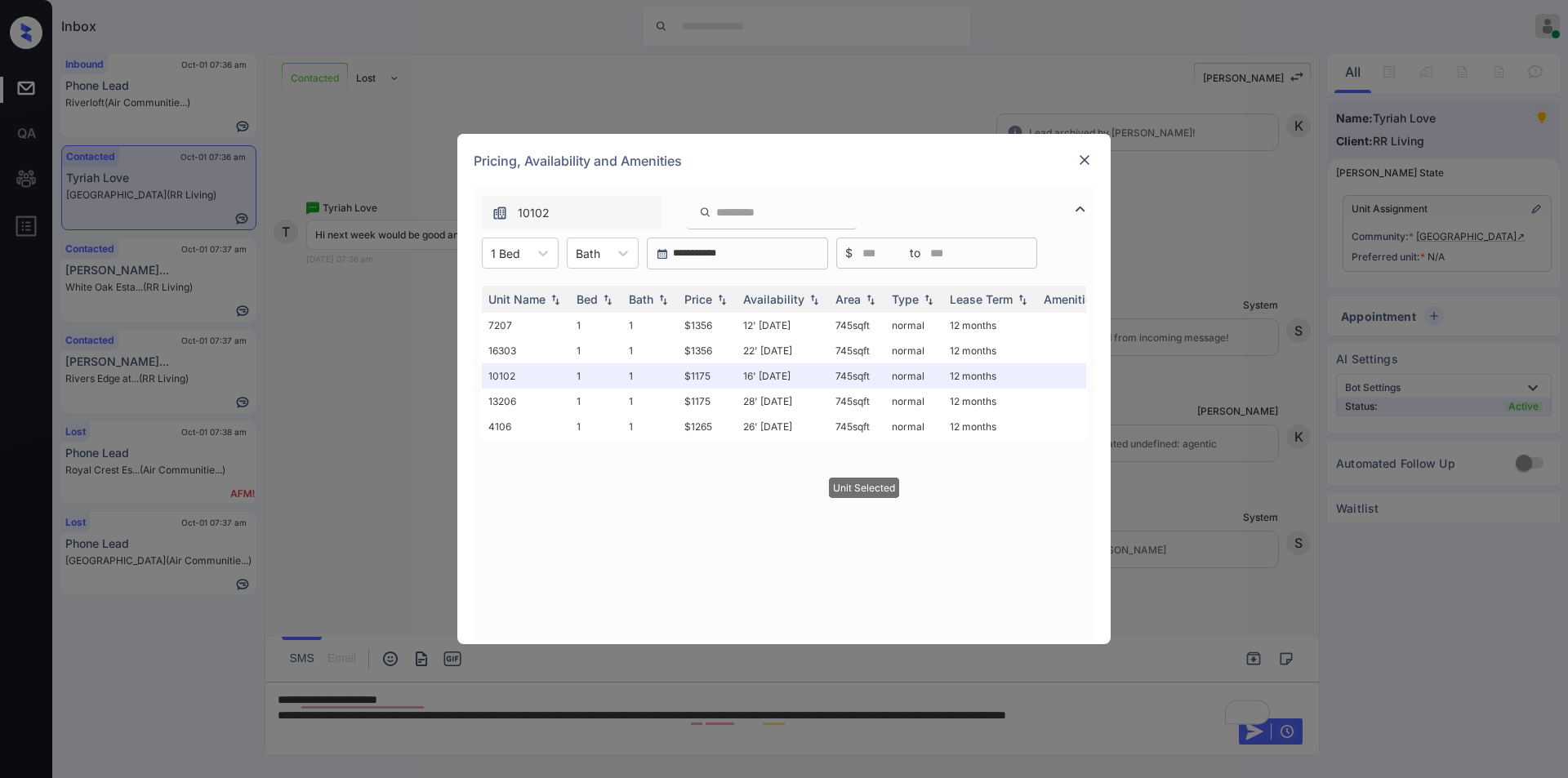
click at [1089, 147] on div "Pricing, Availability and Amenities" at bounding box center [784, 161] width 654 height 54
click at [1084, 159] on img at bounding box center [1084, 160] width 16 height 16
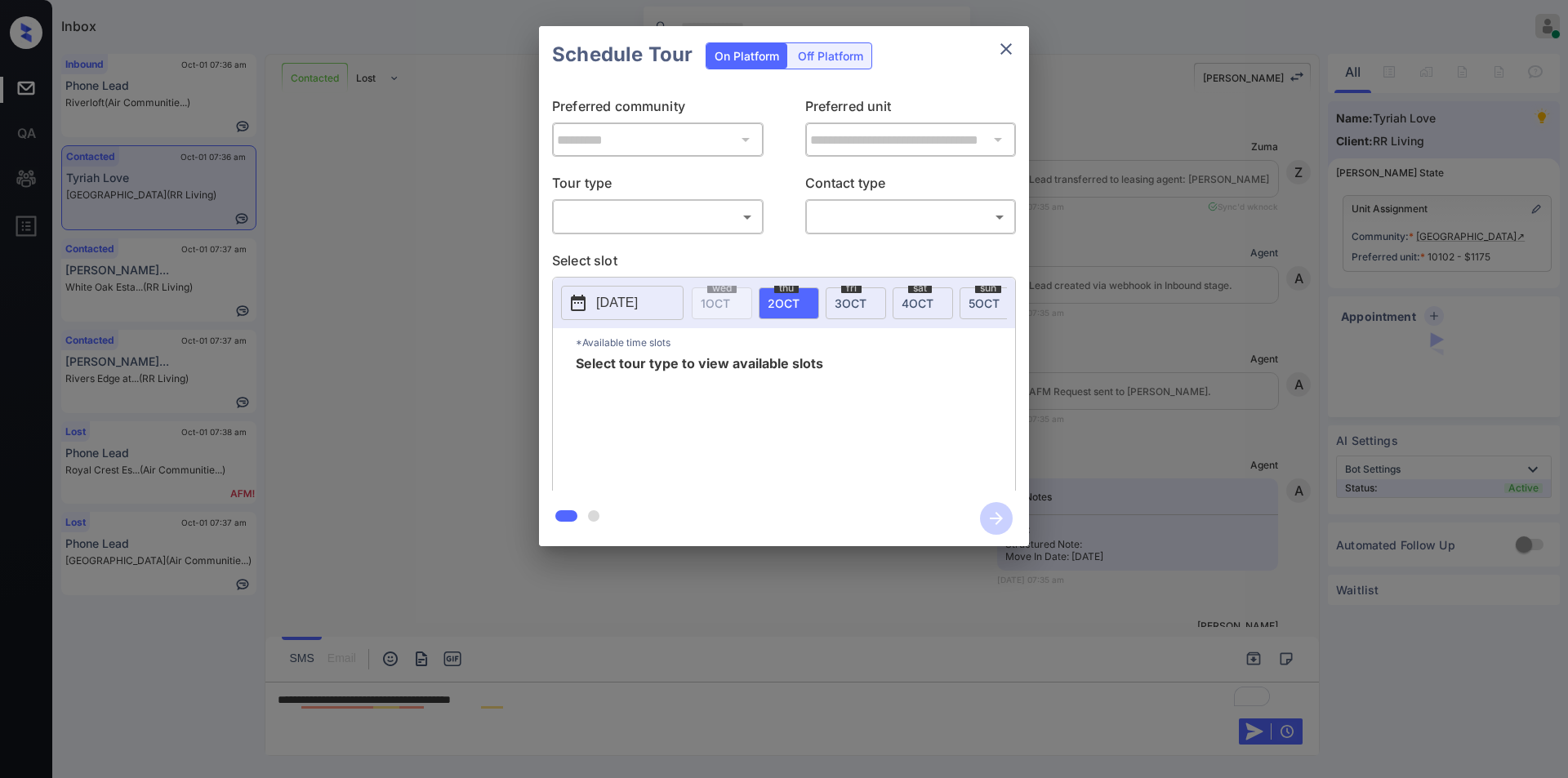
scroll to position [896, 0]
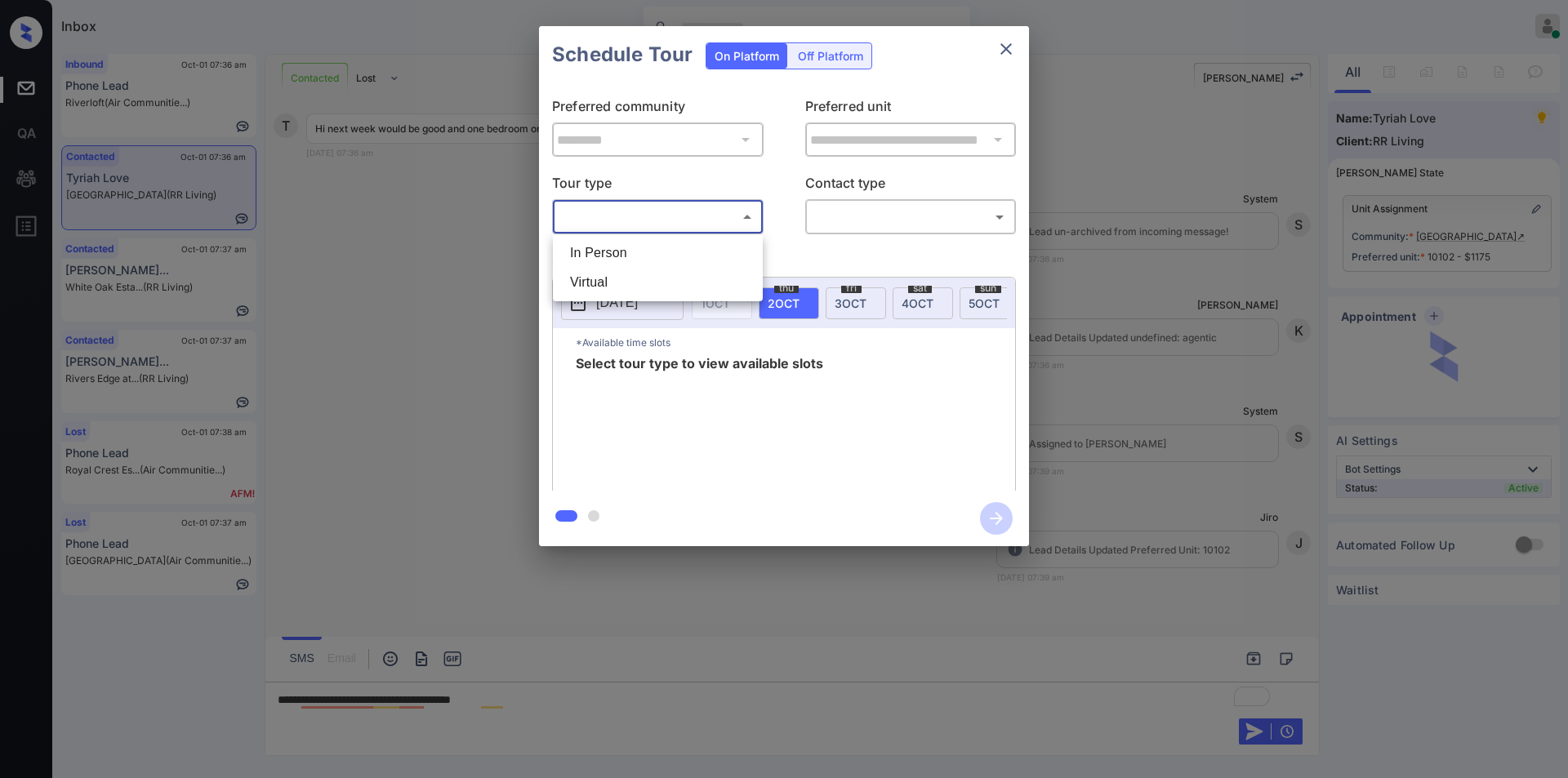
click at [643, 228] on body "Inbox Jiro Alonzo Online Set yourself offline Set yourself on break Profile Swi…" at bounding box center [784, 389] width 1568 height 778
click at [612, 271] on li "Virtual" at bounding box center [657, 282] width 202 height 30
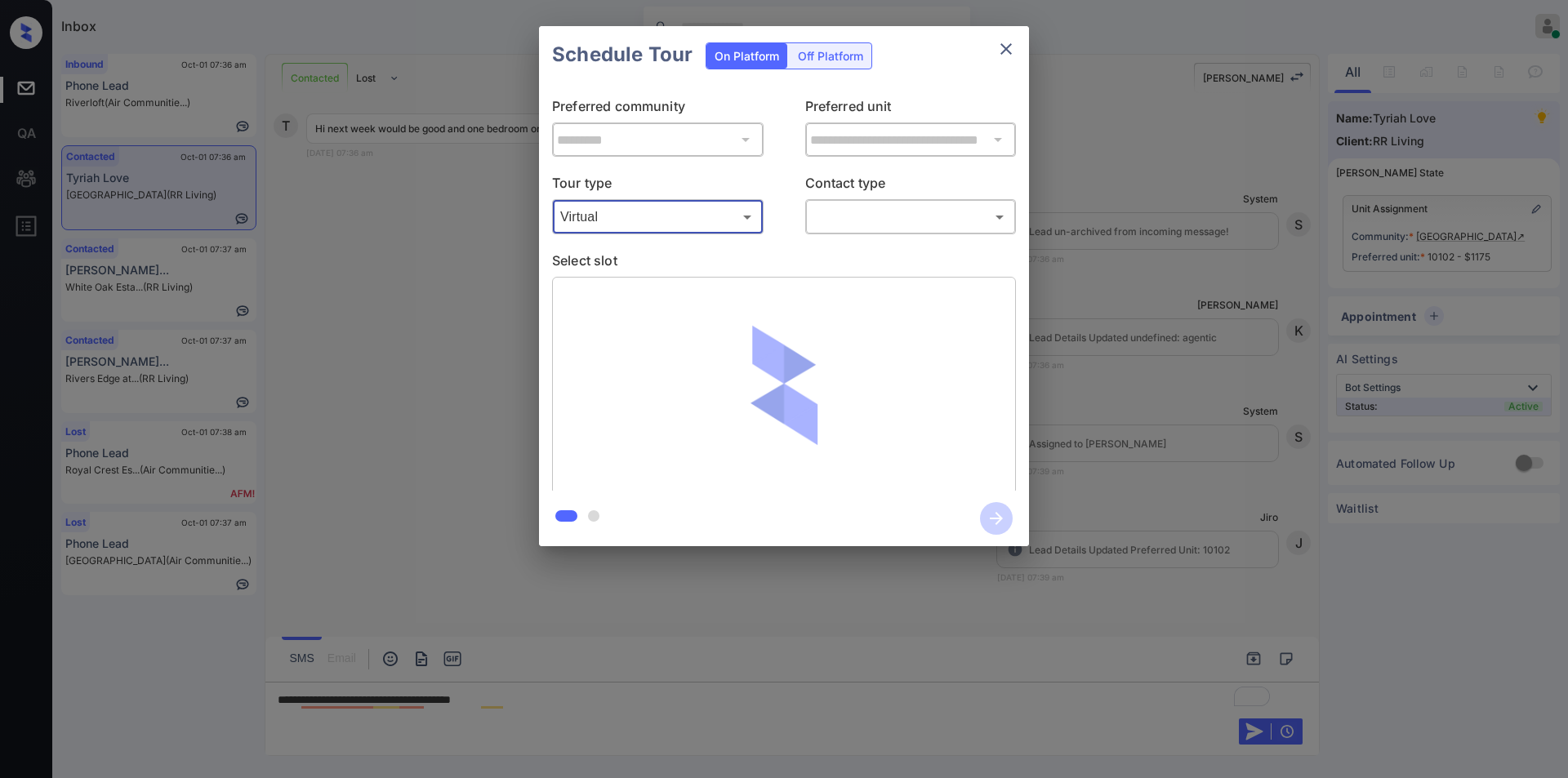
click at [634, 220] on body "Inbox Jiro Alonzo Online Set yourself offline Set yourself on break Profile Swi…" at bounding box center [784, 389] width 1568 height 778
click at [616, 260] on li "In Person" at bounding box center [657, 253] width 202 height 30
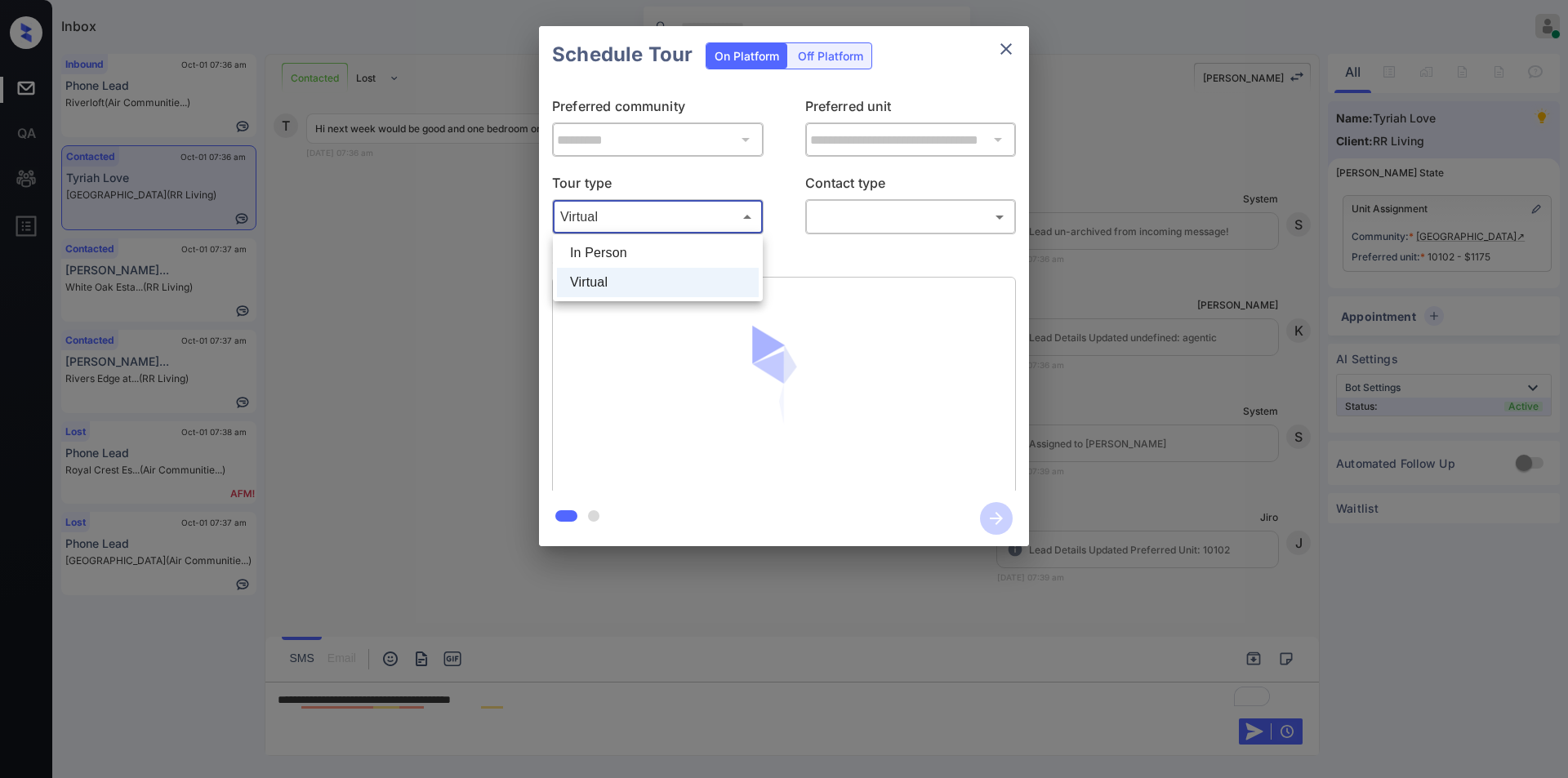
type input "********"
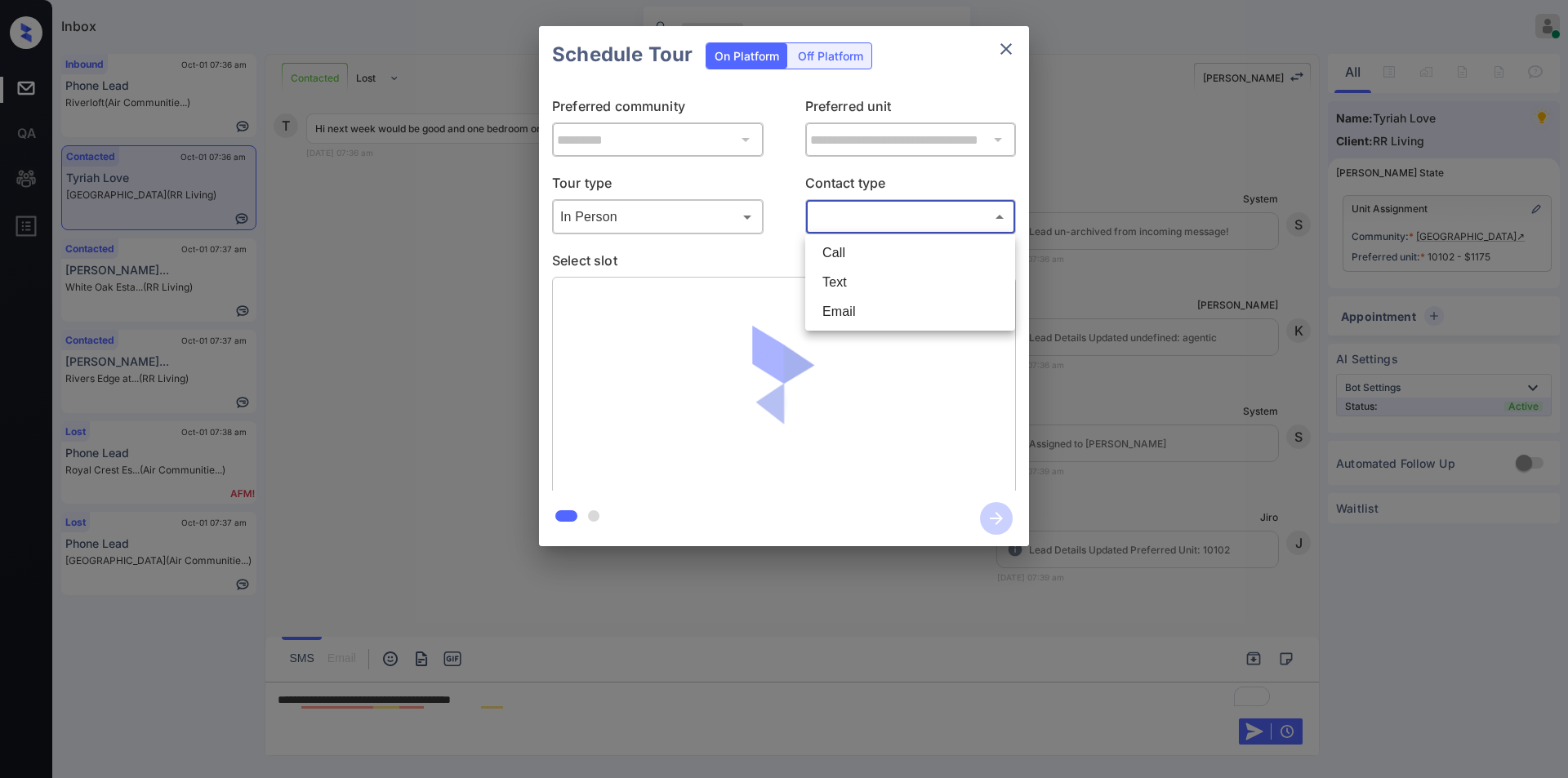
click at [856, 210] on body "Inbox Jiro Alonzo Online Set yourself offline Set yourself on break Profile Swi…" at bounding box center [784, 389] width 1568 height 778
click at [839, 272] on li "Text" at bounding box center [911, 282] width 202 height 30
type input "****"
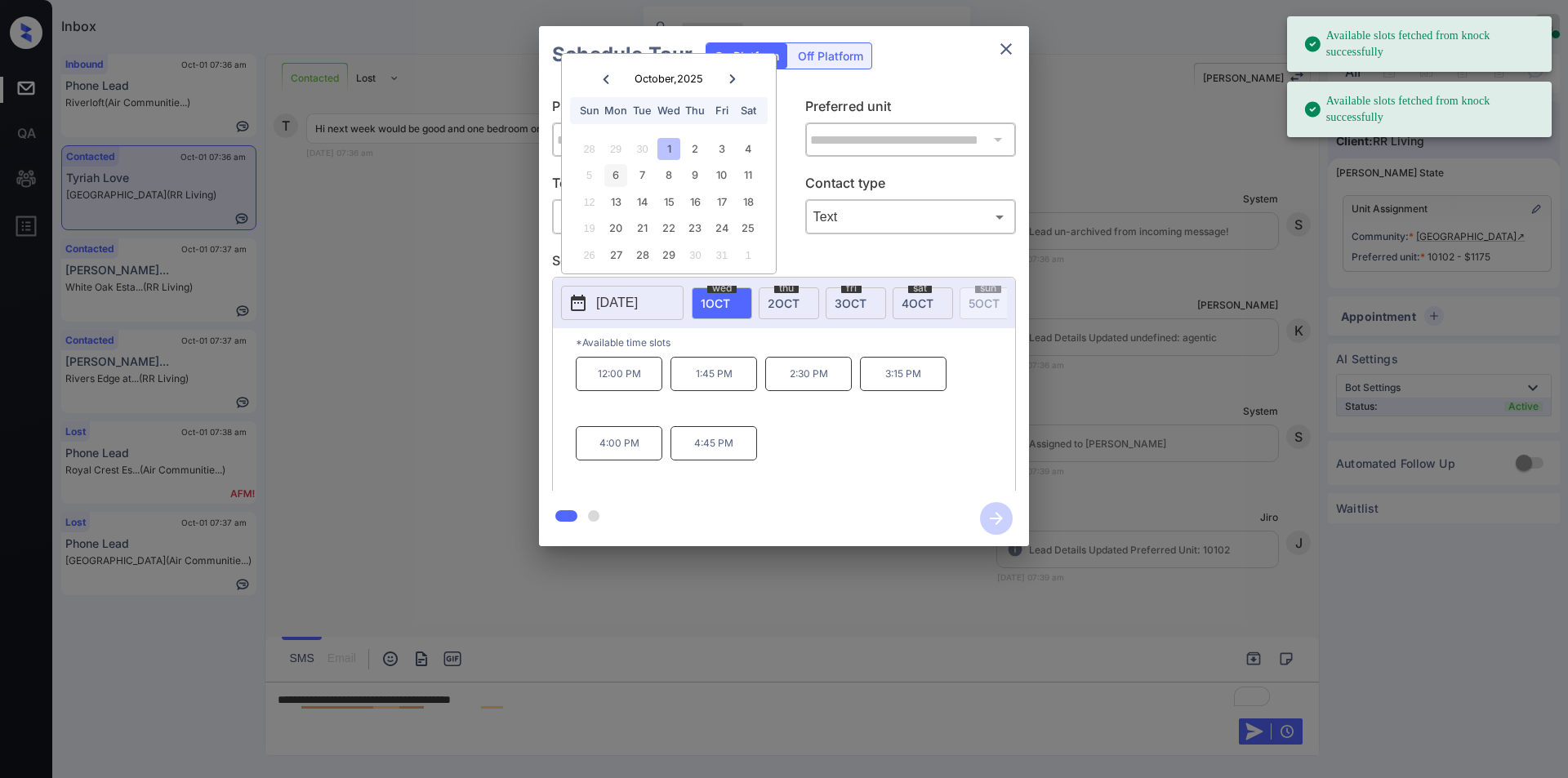
click at [617, 173] on div "6" at bounding box center [615, 174] width 22 height 22
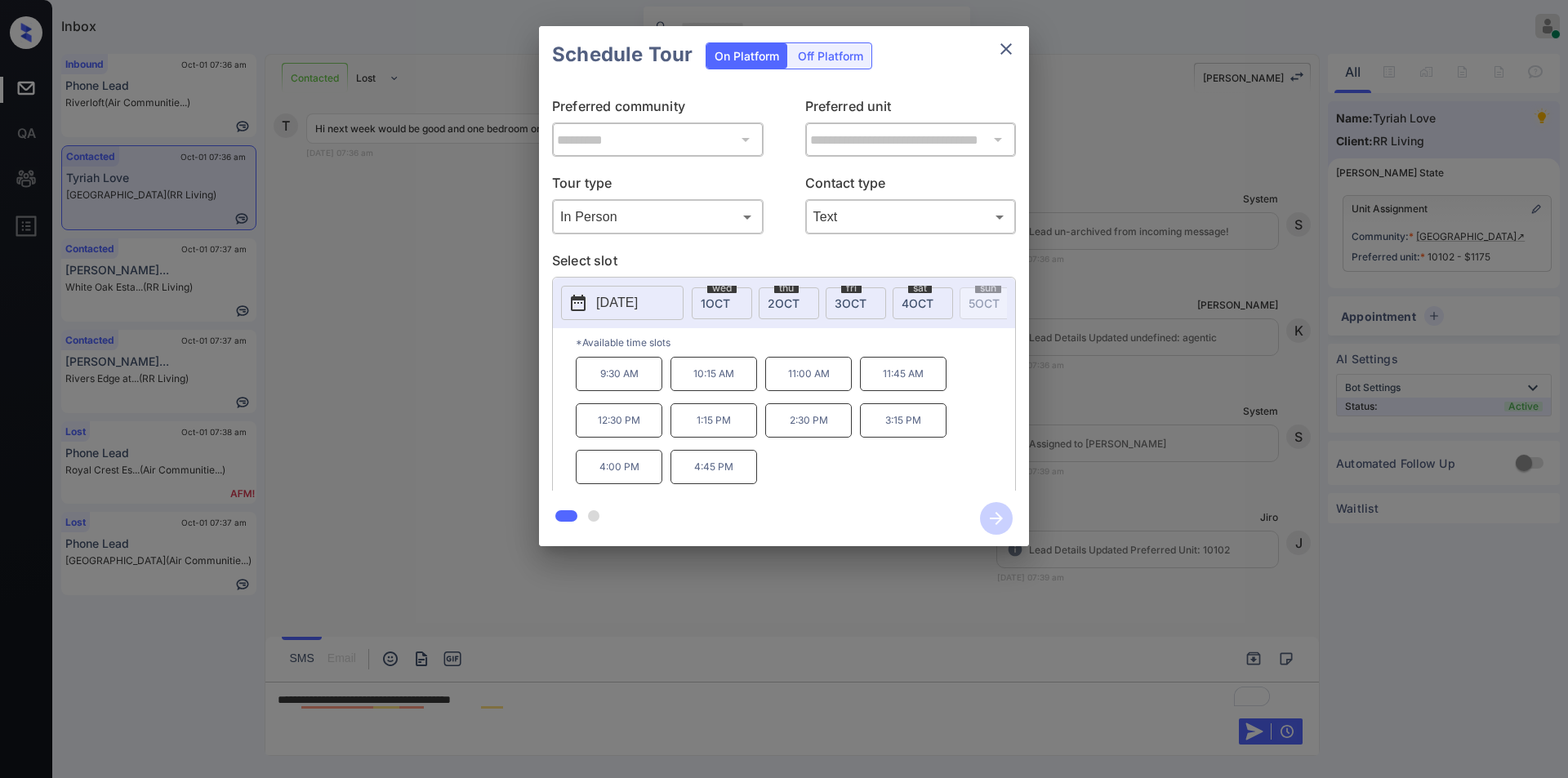
click at [498, 383] on div "**********" at bounding box center [784, 286] width 1568 height 573
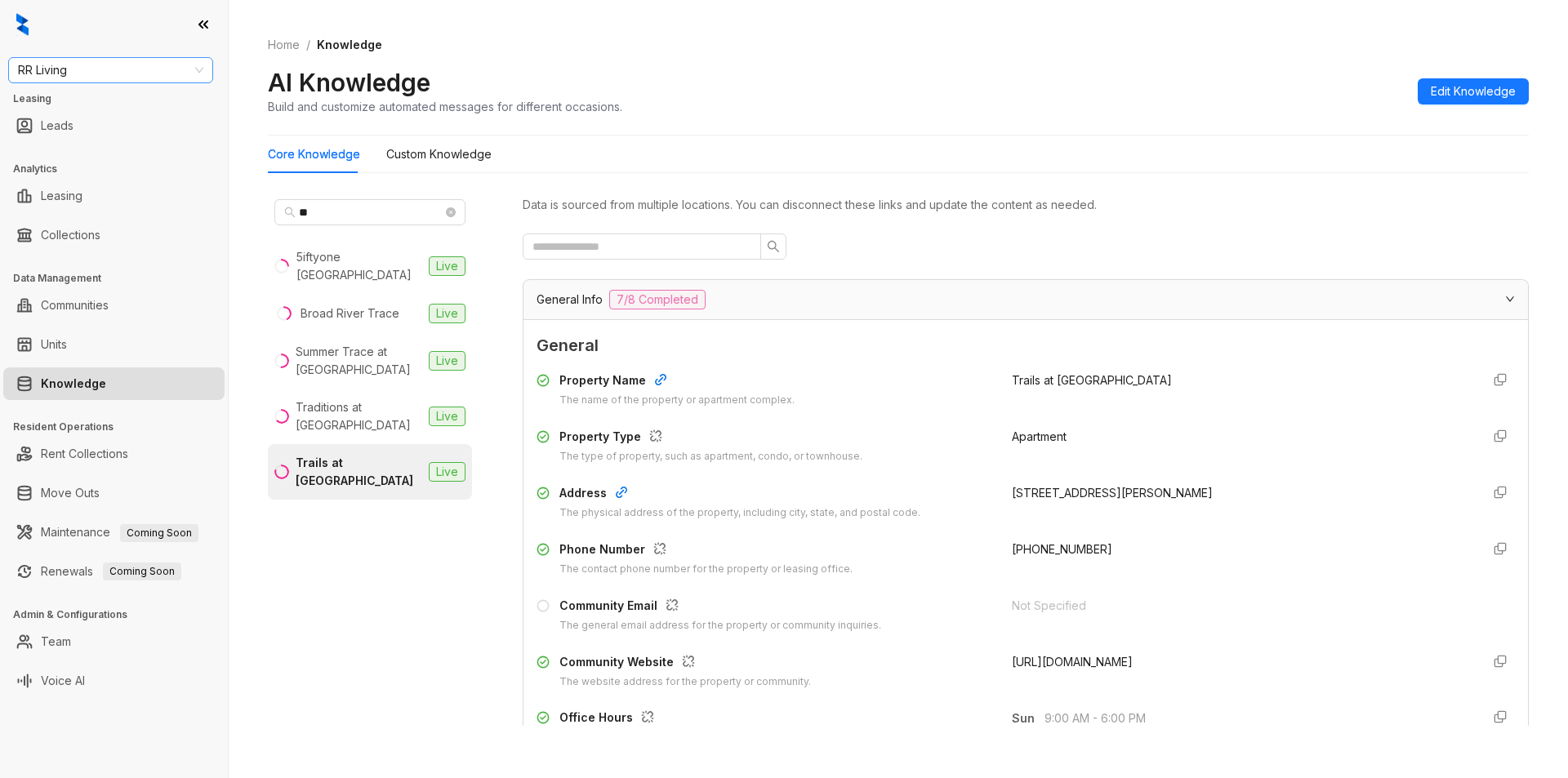
scroll to position [2203, 0]
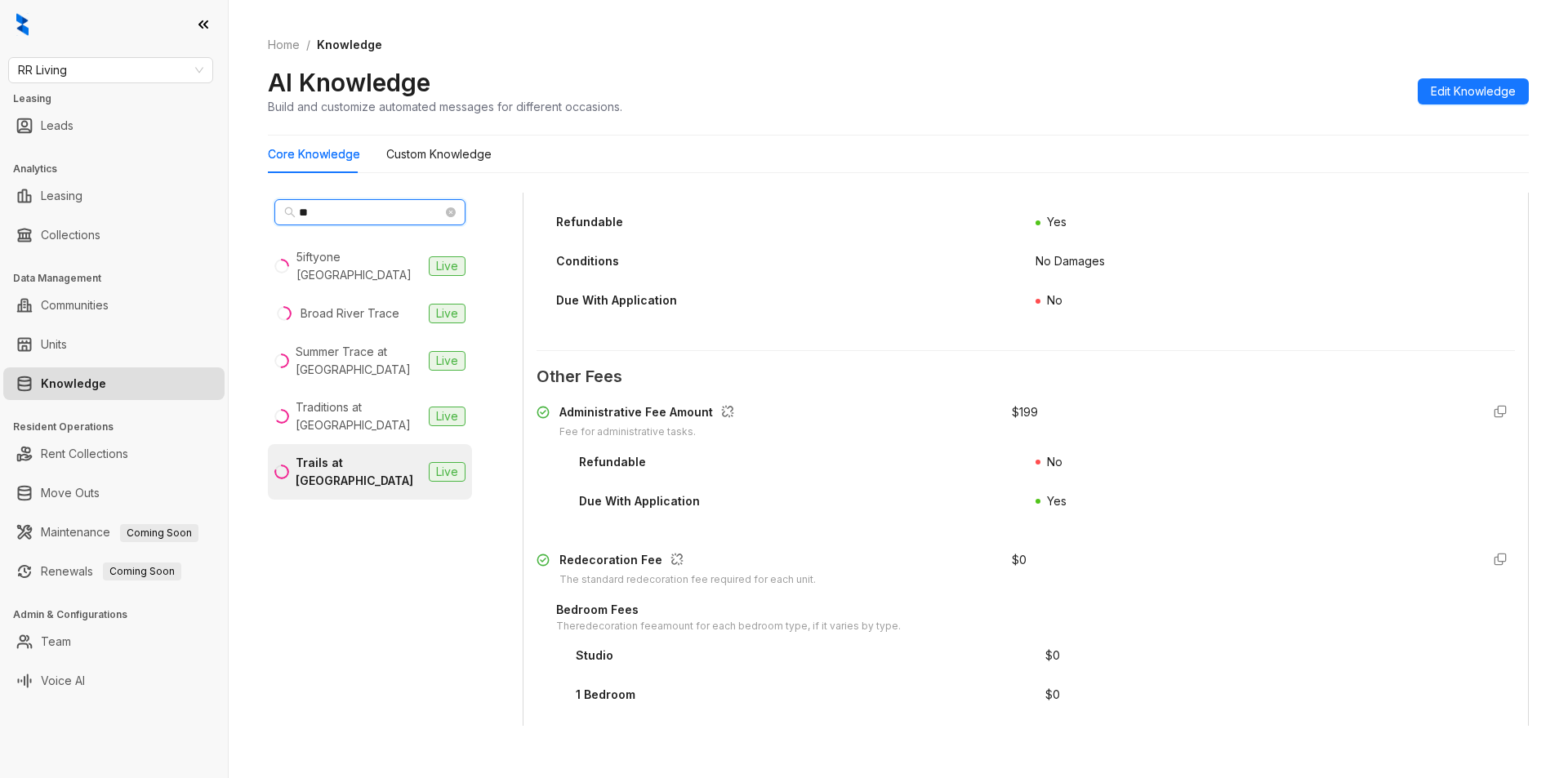
drag, startPoint x: 339, startPoint y: 206, endPoint x: 161, endPoint y: 215, distance: 178.2
click at [161, 215] on div "RR Living Leasing Leads Analytics Leasing Collections Data Management Communiti…" at bounding box center [784, 389] width 1568 height 778
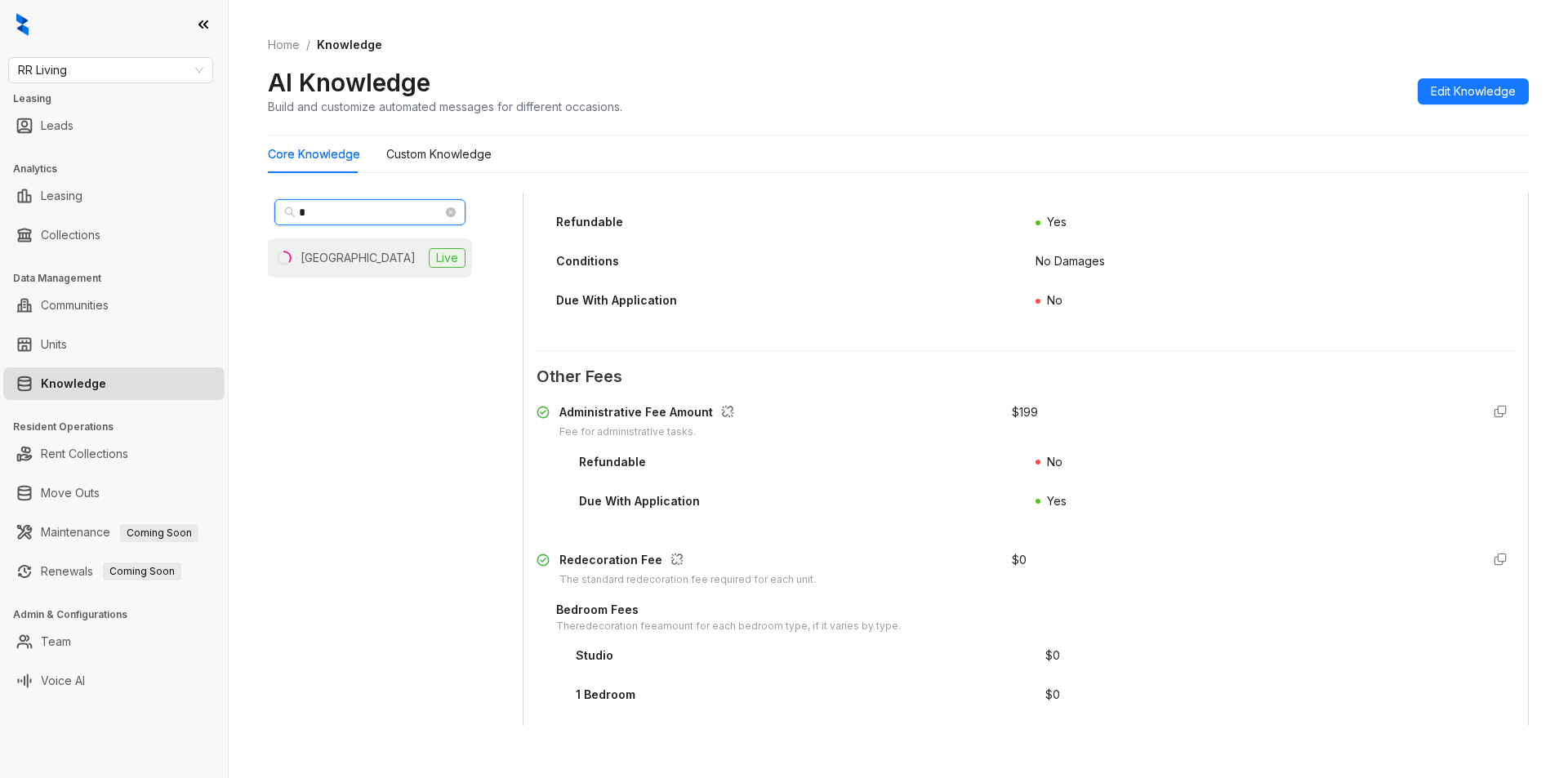
type input "*"
click at [401, 264] on li "[GEOGRAPHIC_DATA] Live" at bounding box center [370, 258] width 204 height 39
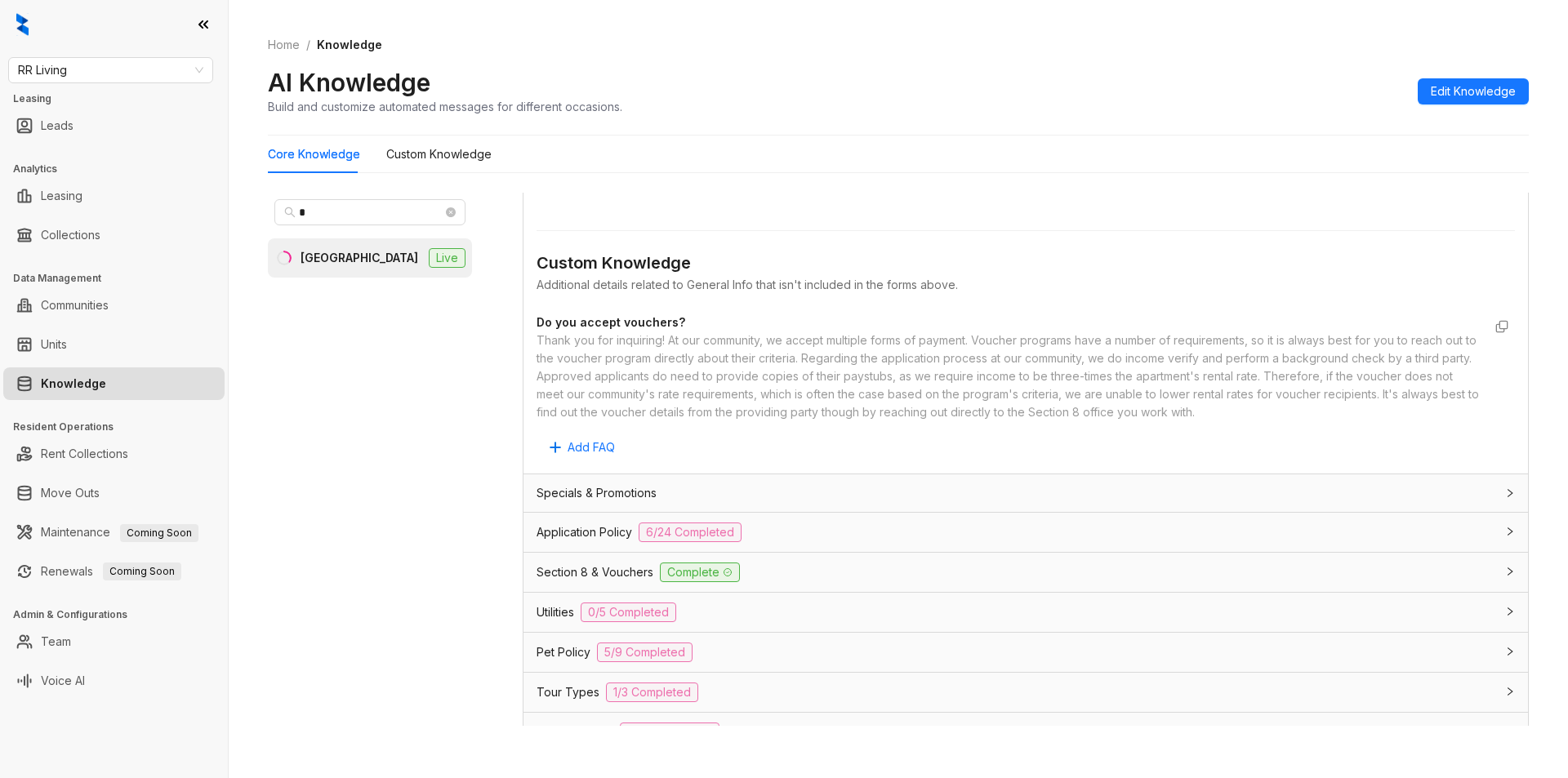
scroll to position [781, 0]
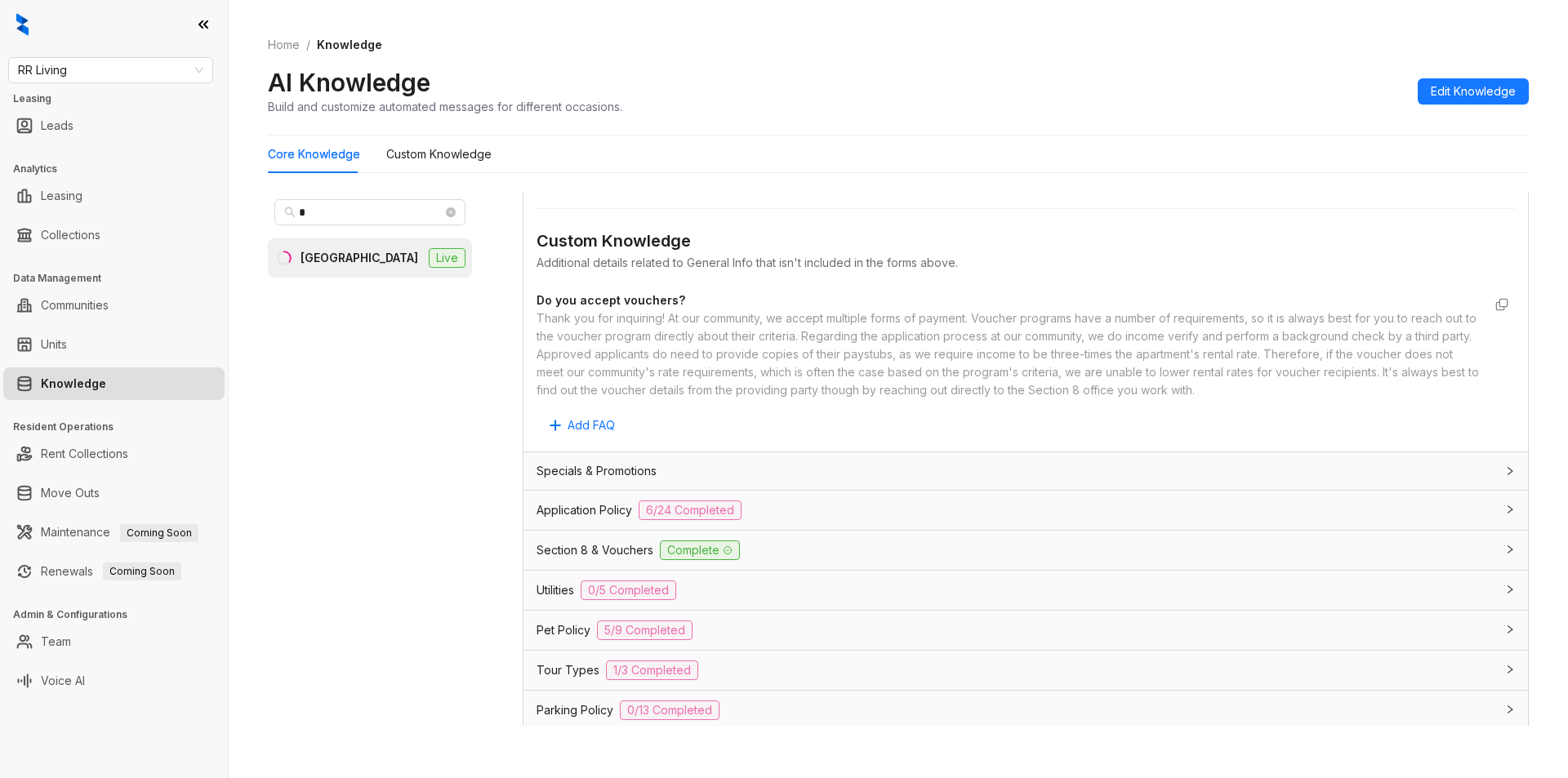
click at [763, 583] on div "Utilities 0/5 Completed" at bounding box center [1015, 590] width 959 height 19
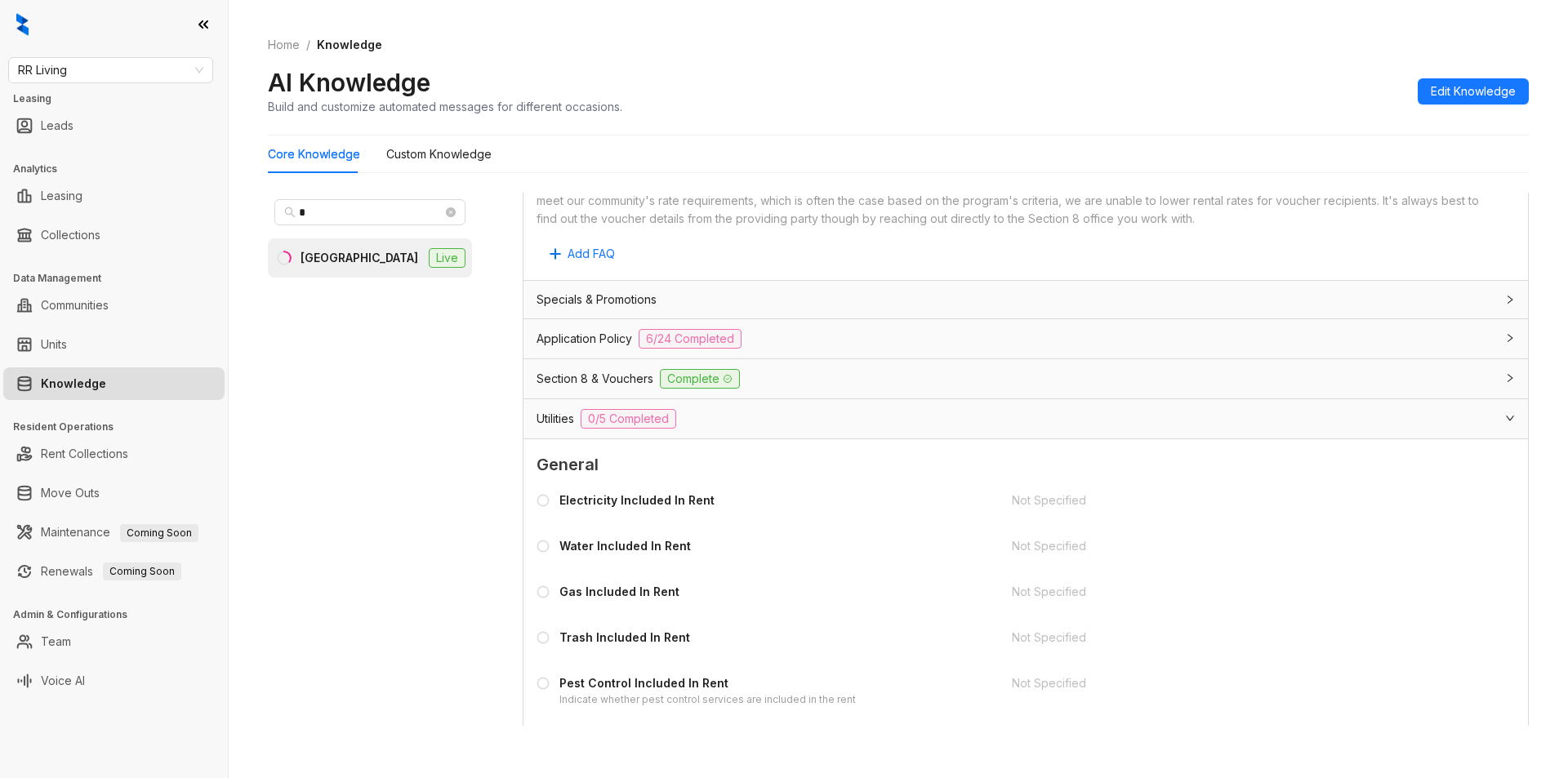
scroll to position [989, 0]
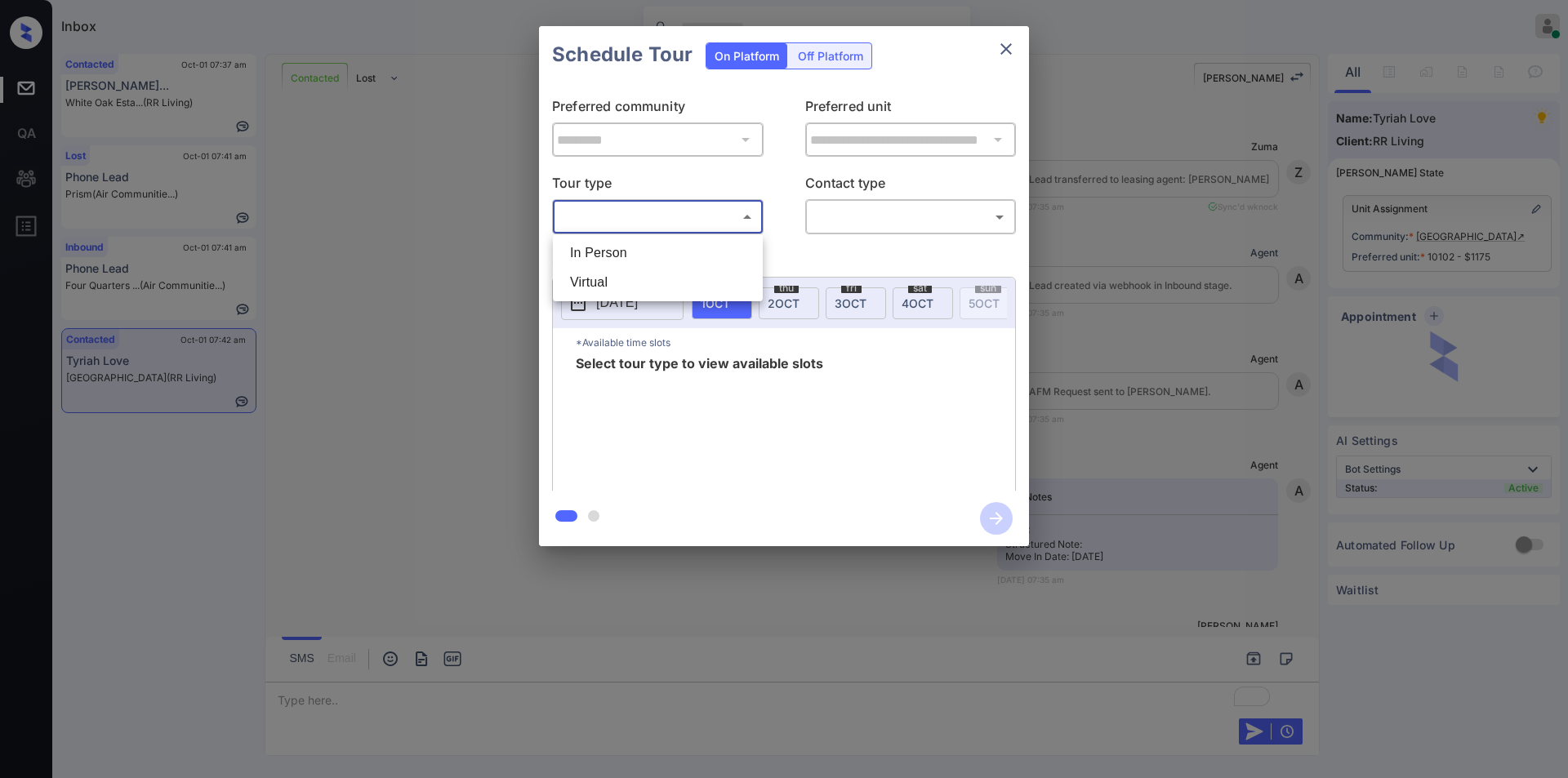
click at [624, 250] on li "In Person" at bounding box center [657, 253] width 202 height 30
type input "********"
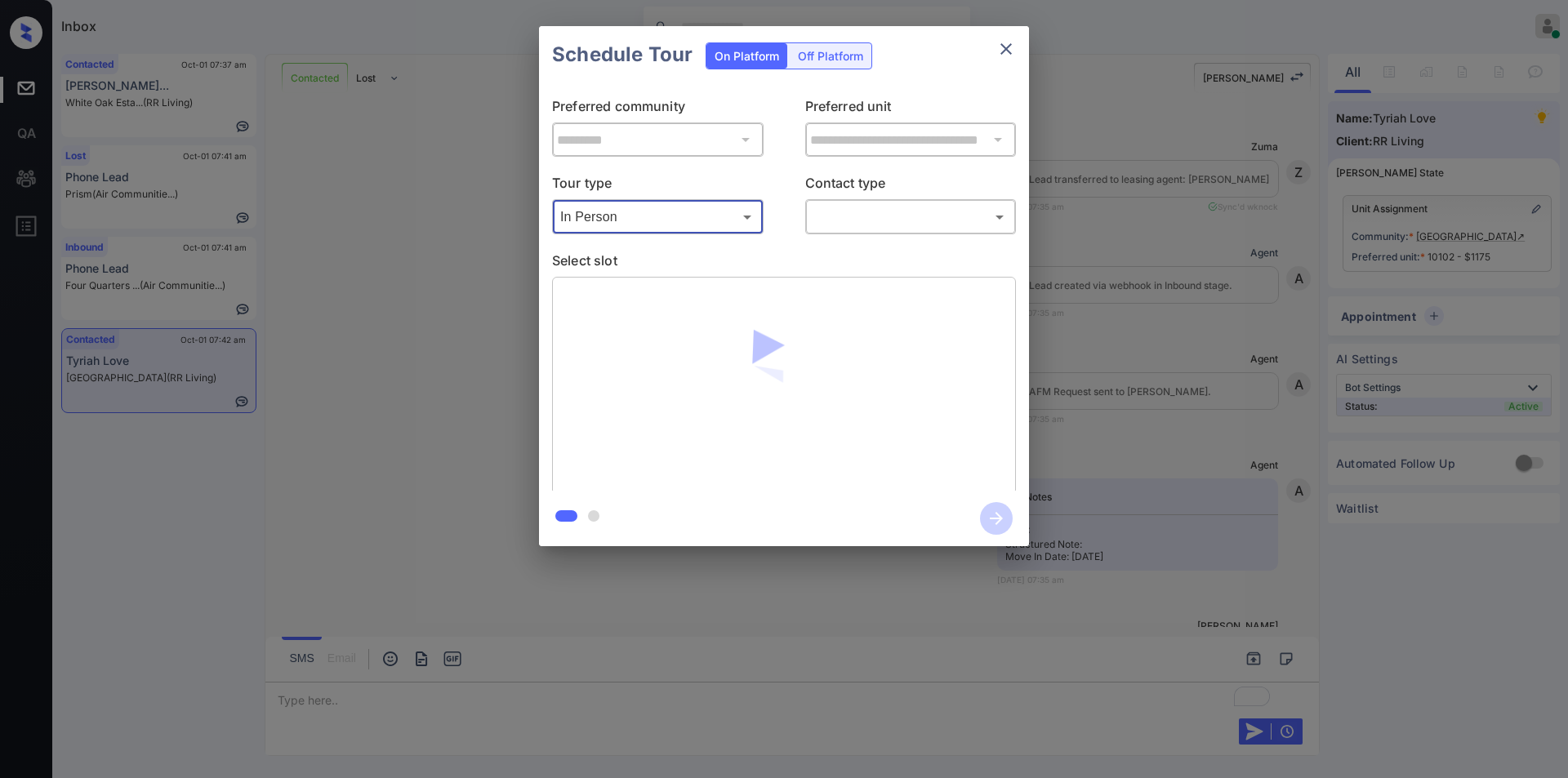
scroll to position [2450, 0]
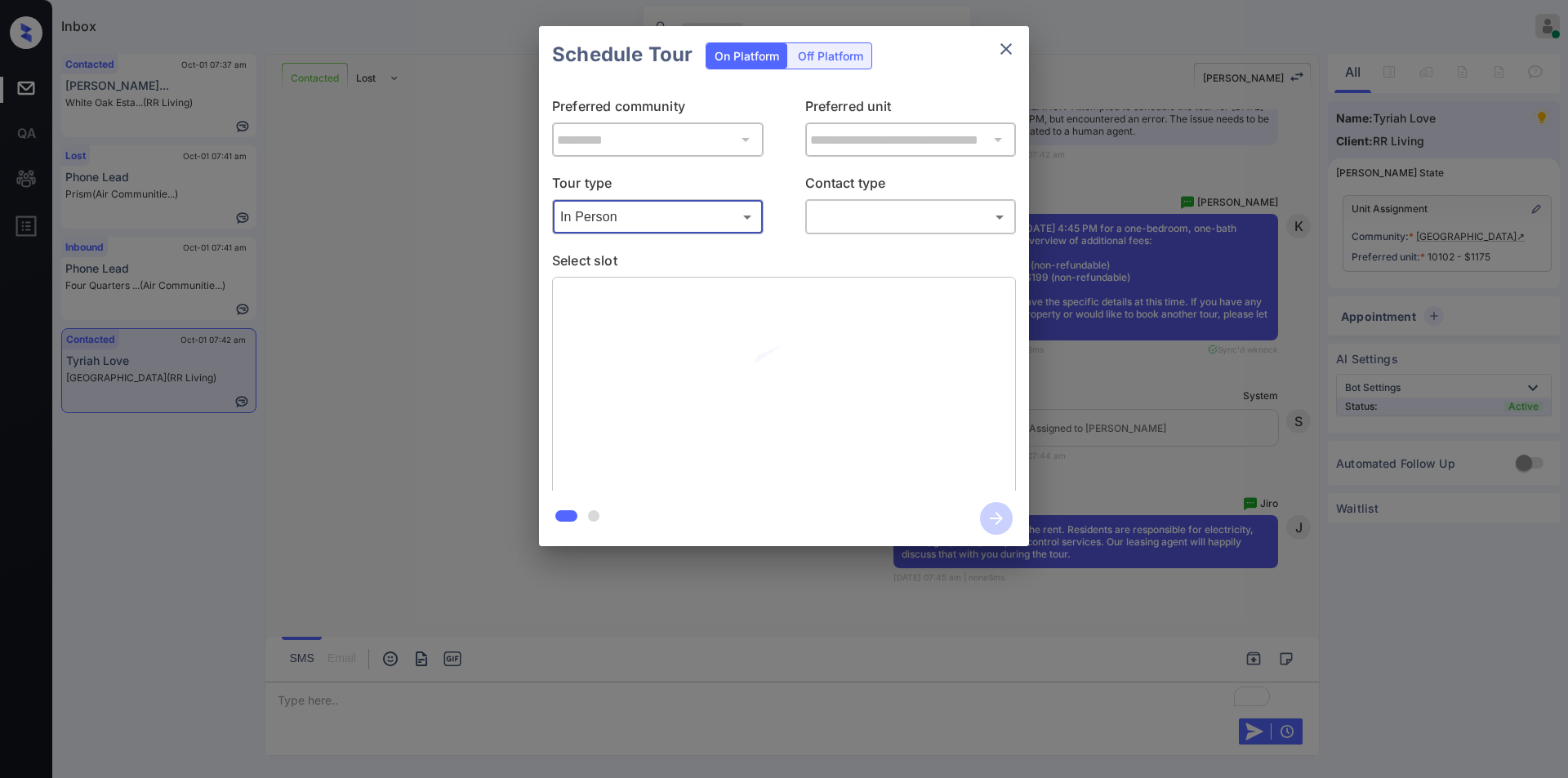
click at [876, 214] on body "Inbox Jiro Alonzo Online Set yourself offline Set yourself on break Profile Swi…" at bounding box center [784, 389] width 1568 height 778
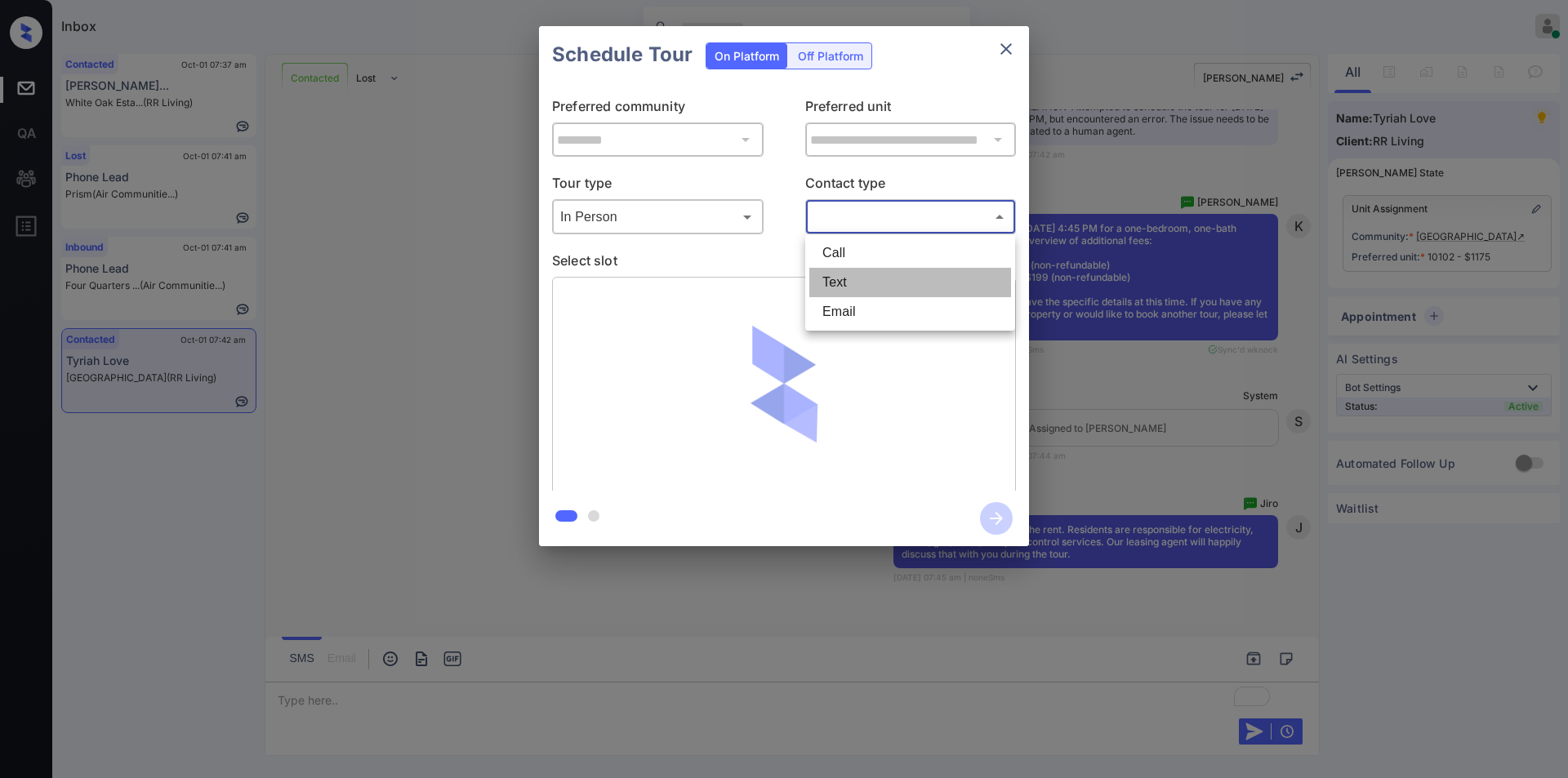
click at [861, 278] on li "Text" at bounding box center [911, 282] width 202 height 30
type input "****"
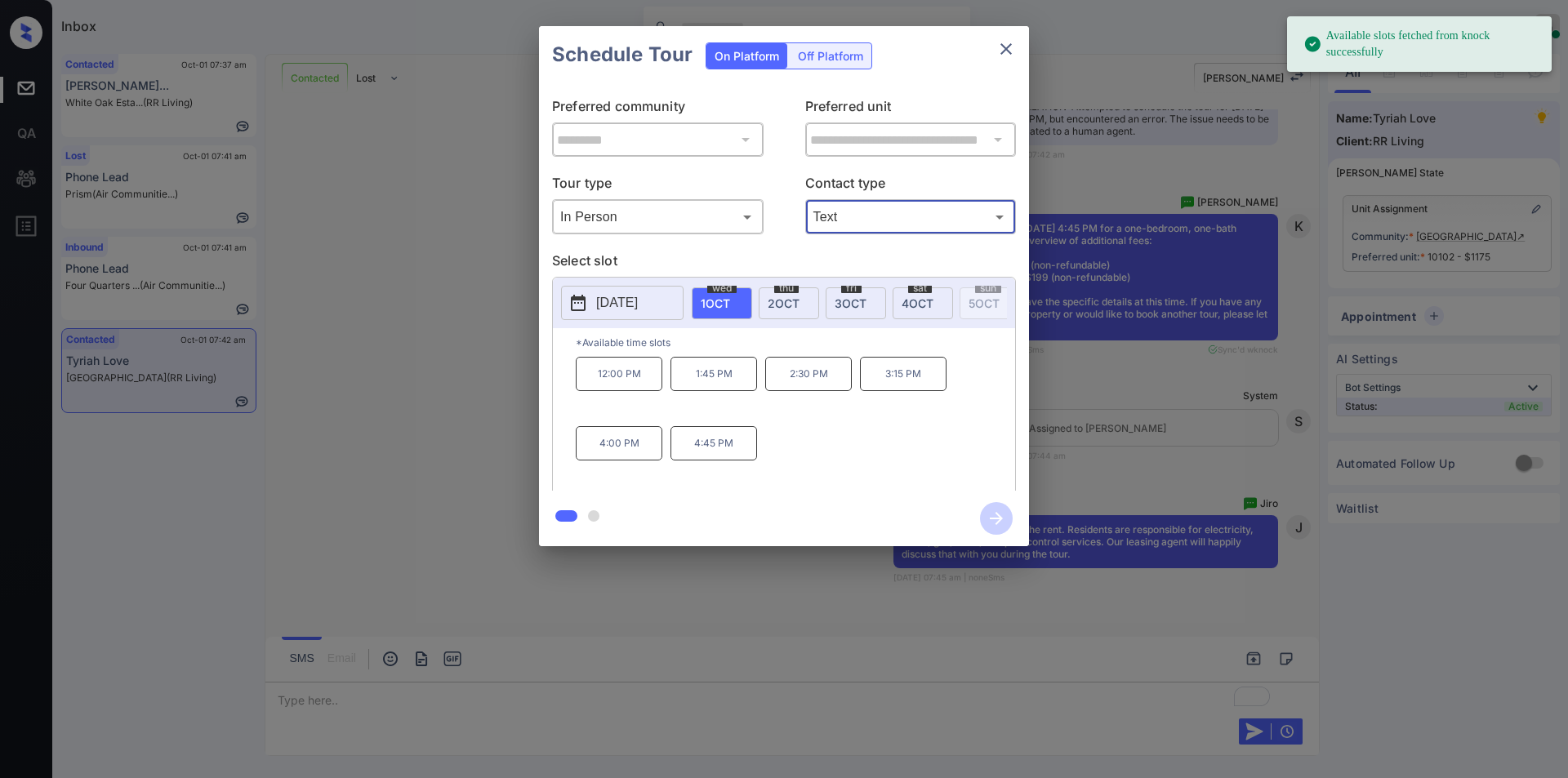
click at [637, 305] on p "2025-10-01" at bounding box center [616, 303] width 41 height 19
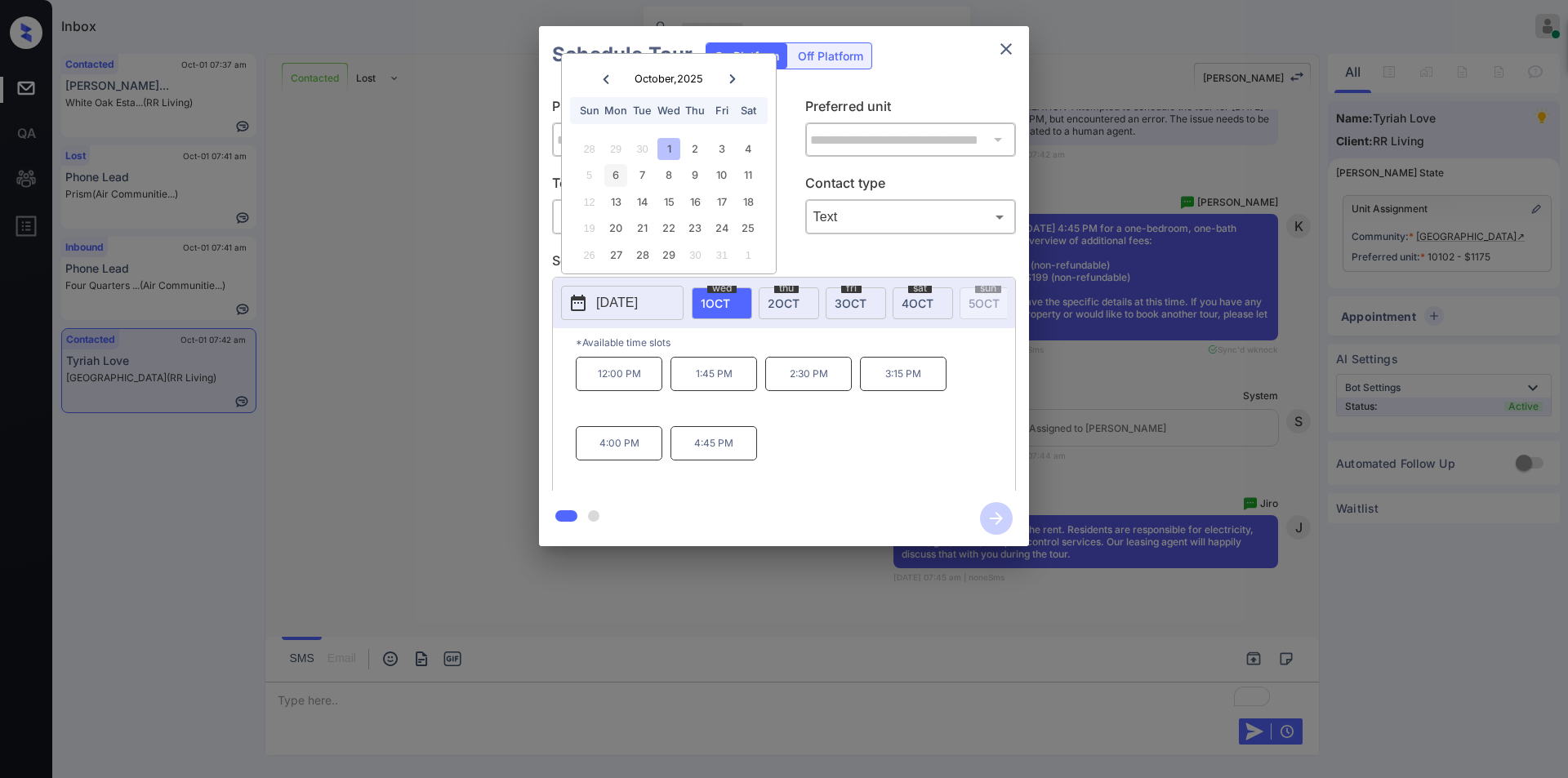
click at [622, 177] on div "6" at bounding box center [615, 174] width 22 height 22
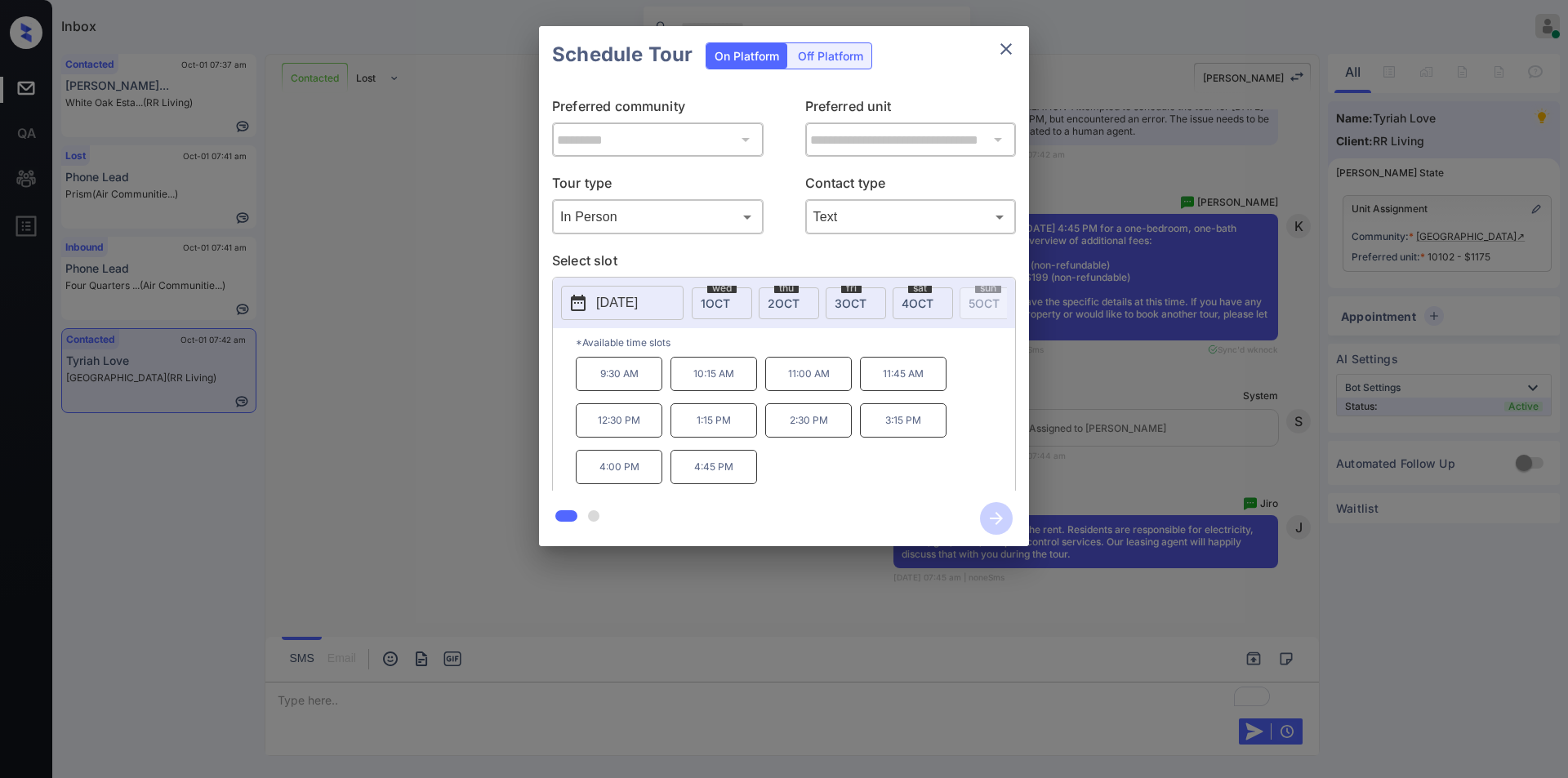
click at [707, 471] on p "4:45 PM" at bounding box center [713, 467] width 87 height 35
click at [992, 514] on icon "button" at bounding box center [996, 519] width 33 height 33
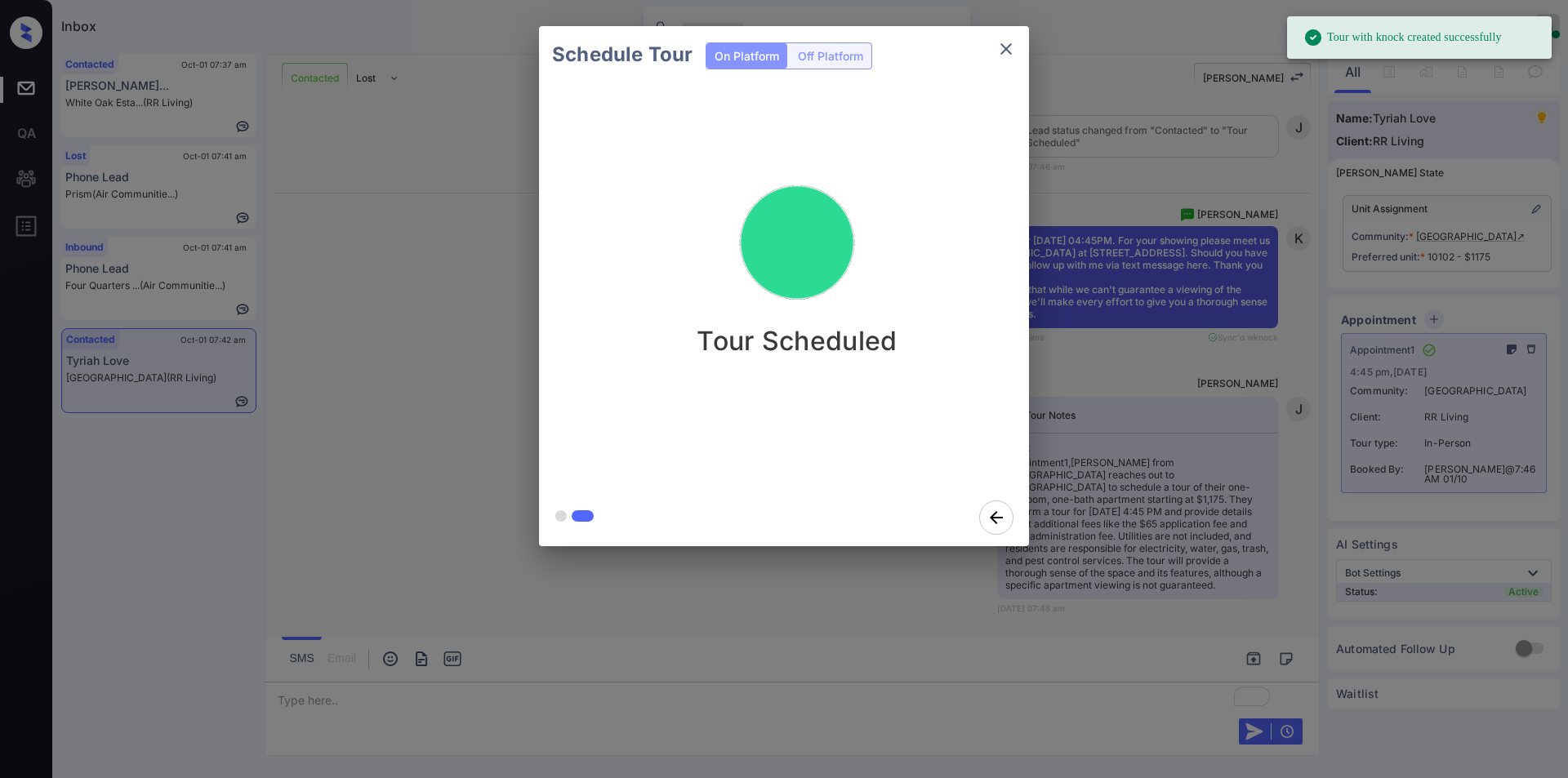
scroll to position [3095, 0]
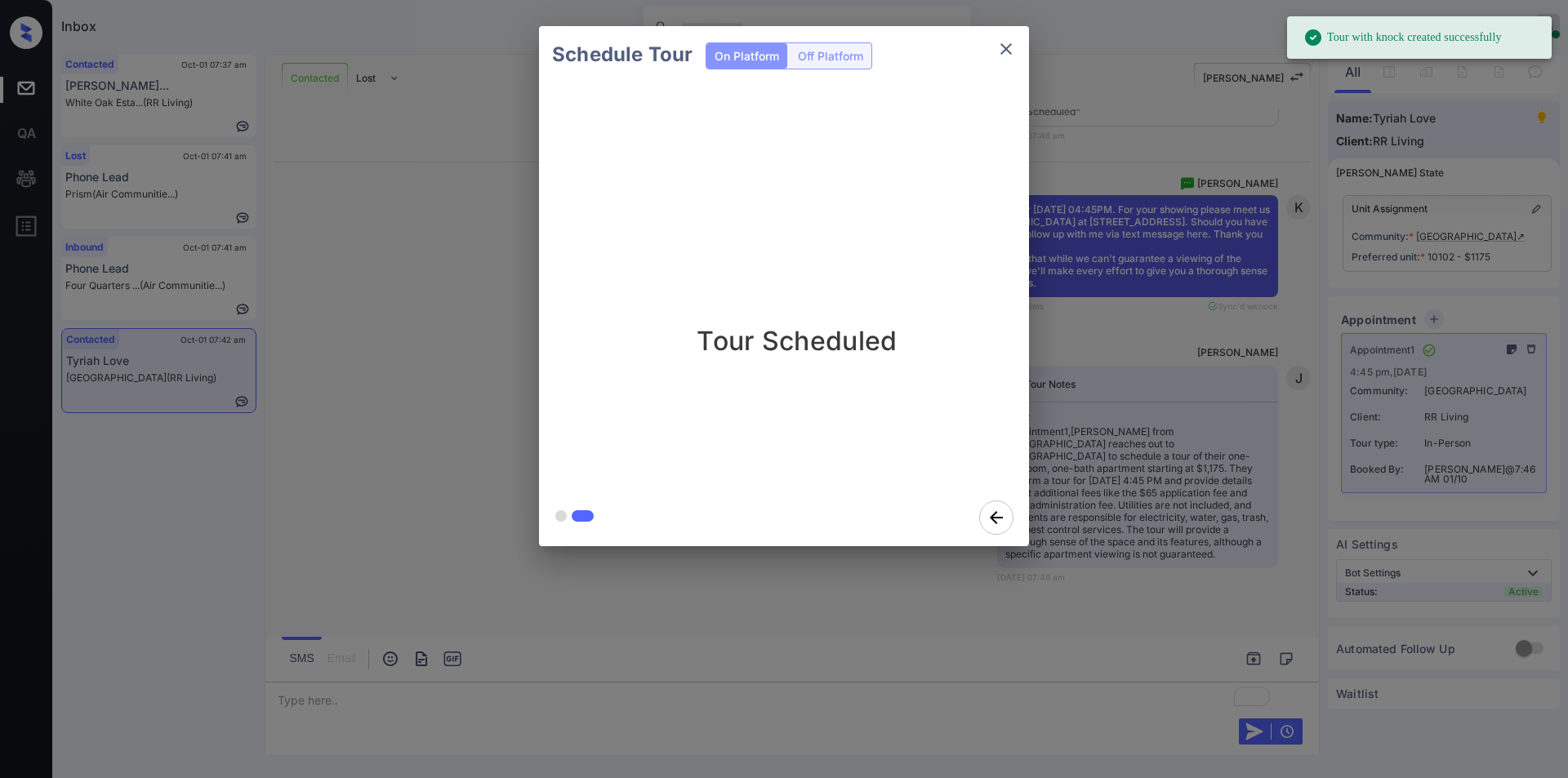
click at [1002, 49] on icon "close" at bounding box center [1006, 49] width 19 height 19
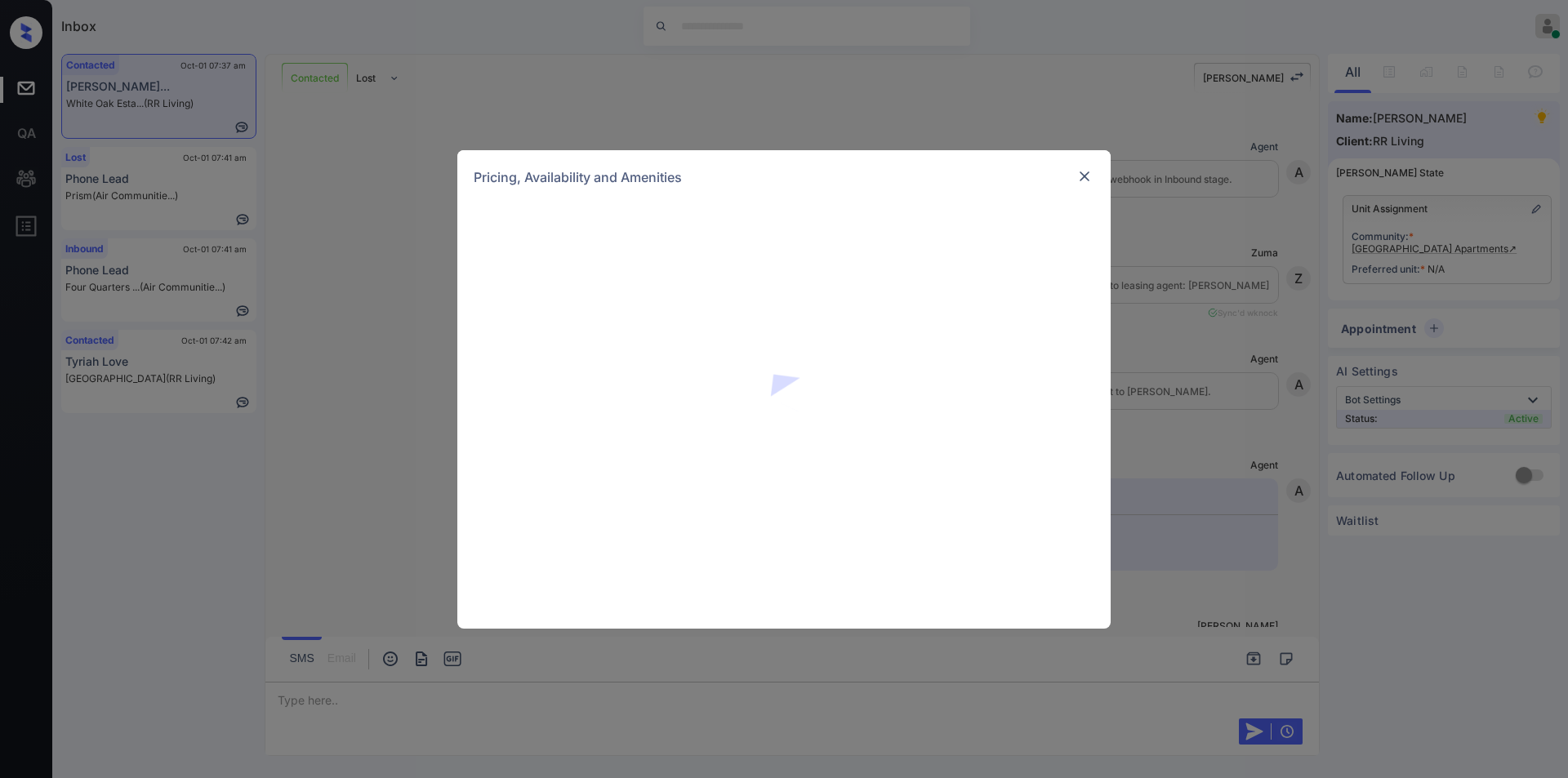
scroll to position [1183, 0]
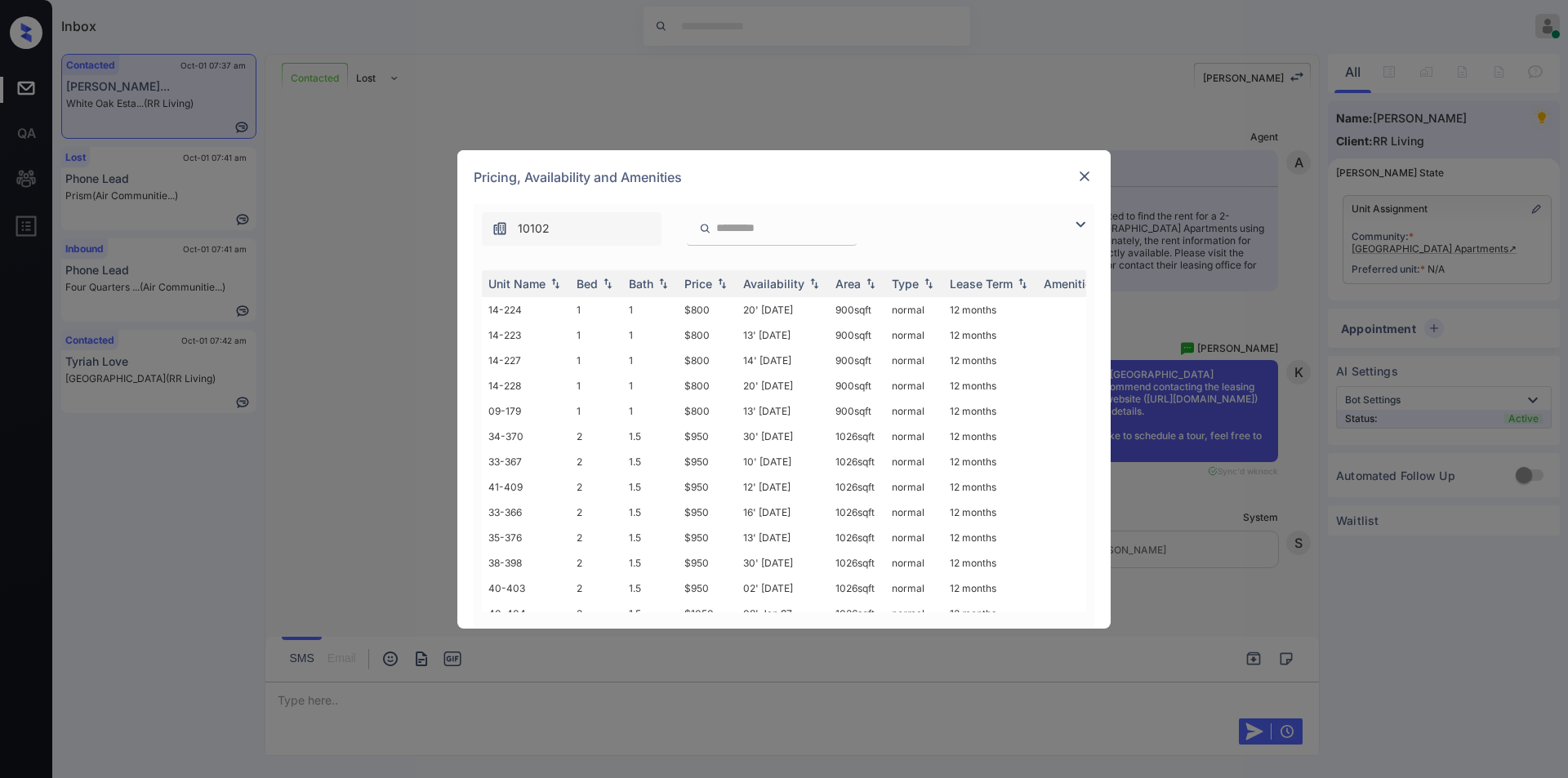
click at [1077, 219] on img at bounding box center [1080, 224] width 19 height 19
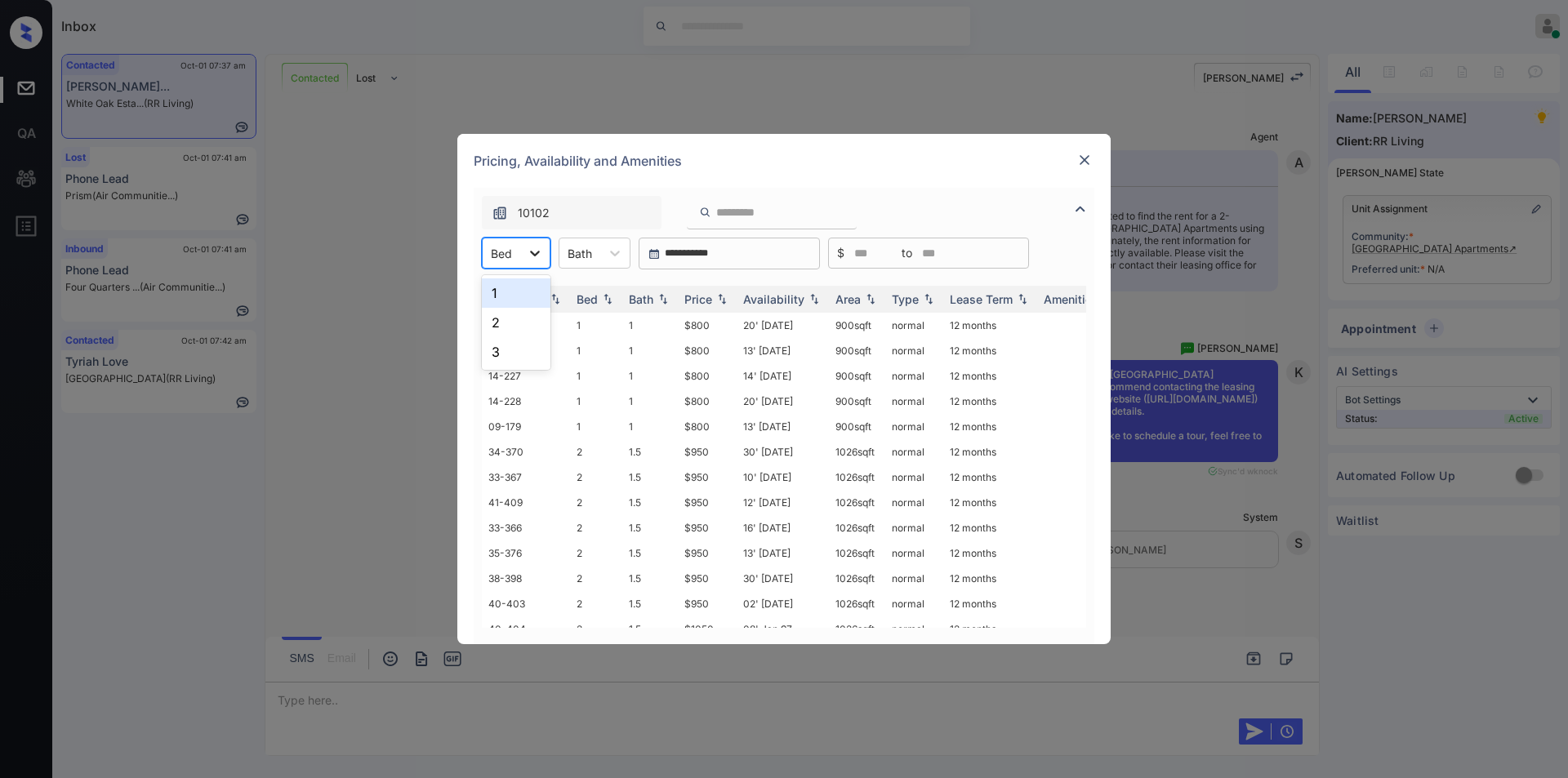
click at [527, 256] on icon at bounding box center [534, 252] width 16 height 16
click at [506, 323] on div "2" at bounding box center [515, 323] width 68 height 30
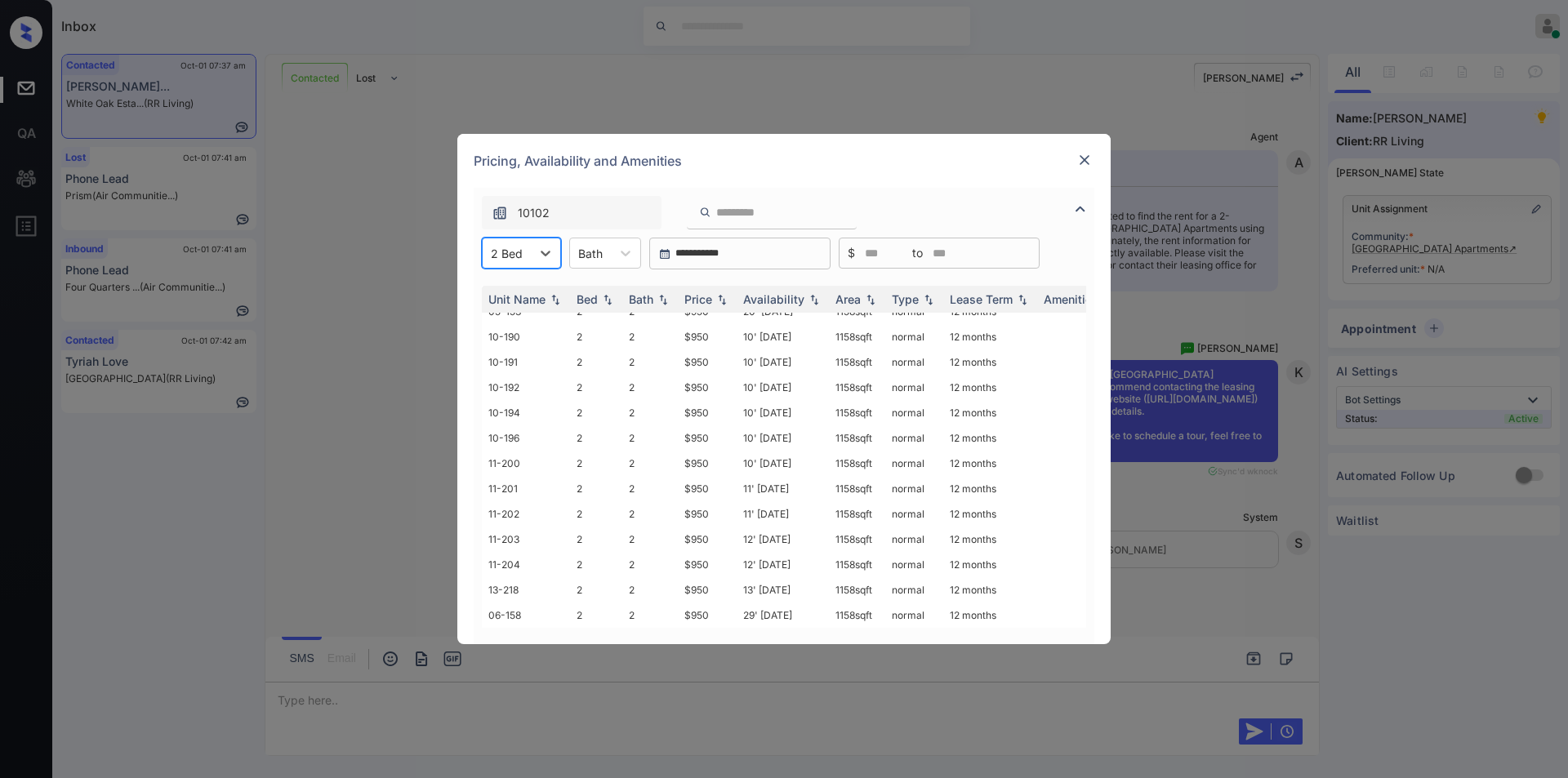
scroll to position [0, 0]
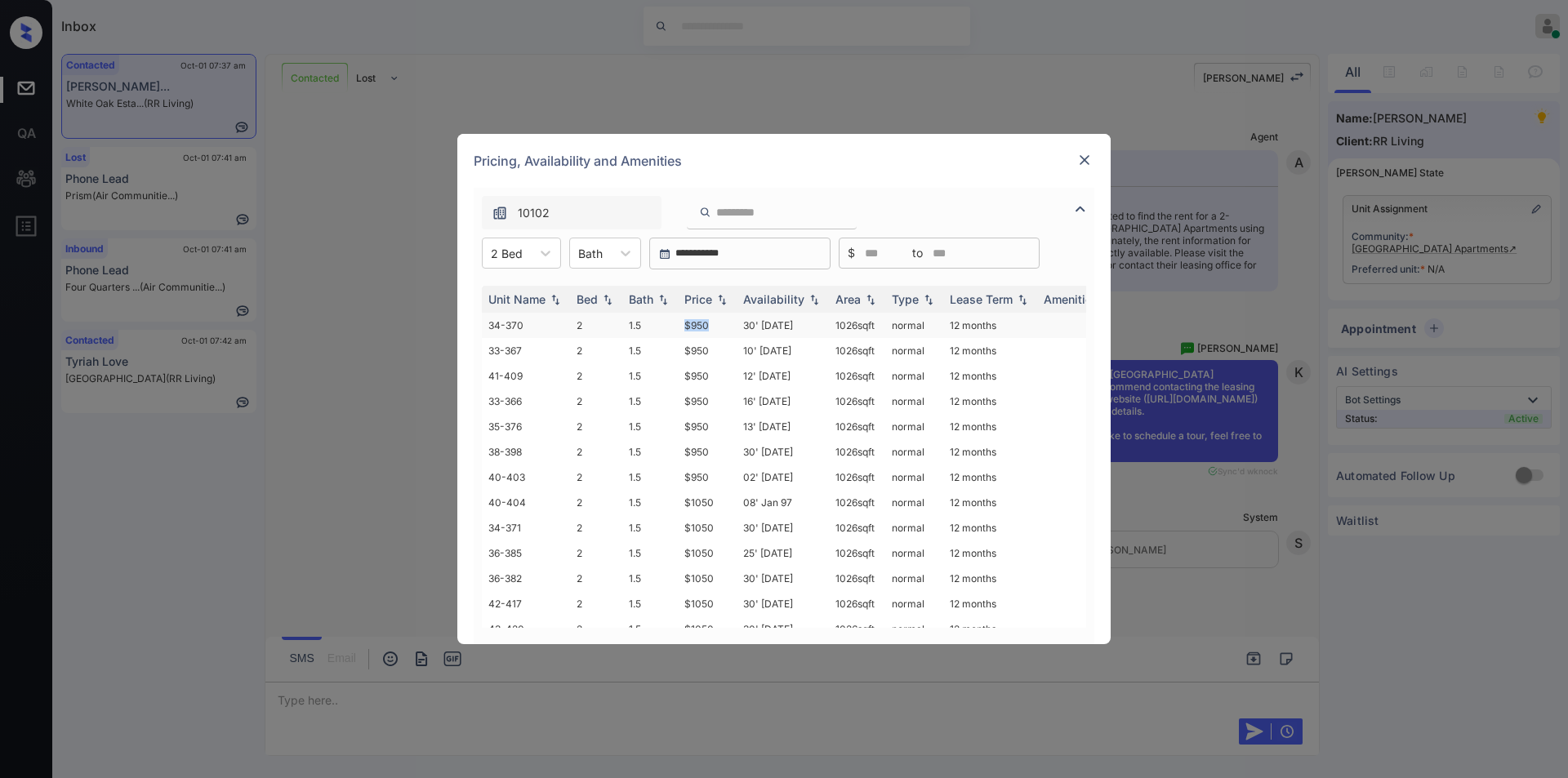
drag, startPoint x: 678, startPoint y: 321, endPoint x: 731, endPoint y: 329, distance: 53.6
click at [731, 329] on td "$950" at bounding box center [707, 325] width 59 height 25
copy td "$950"
click at [705, 330] on td "$950" at bounding box center [707, 325] width 59 height 25
click at [705, 329] on td "$950" at bounding box center [707, 325] width 59 height 25
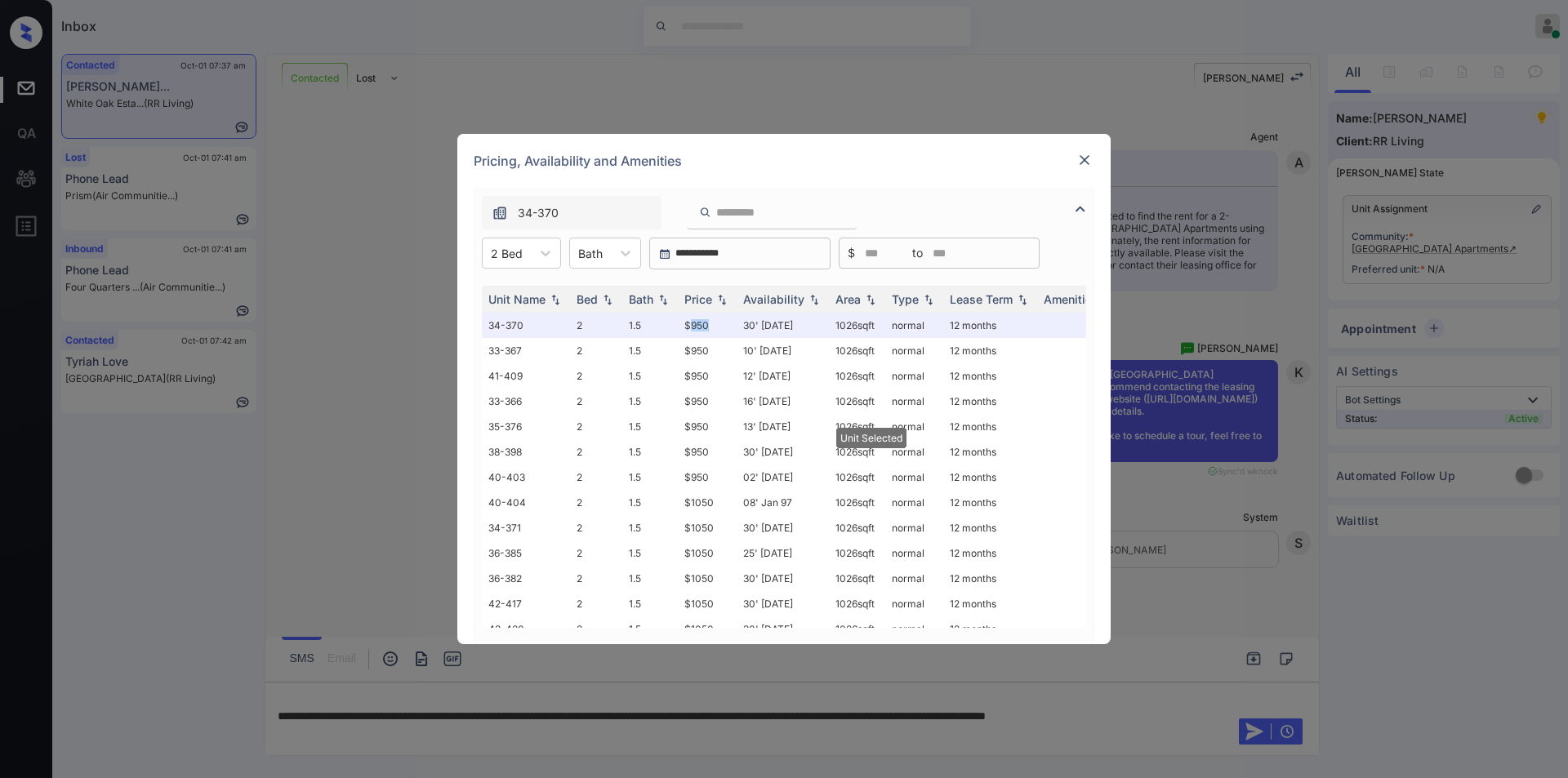
click at [1081, 155] on img at bounding box center [1084, 160] width 16 height 16
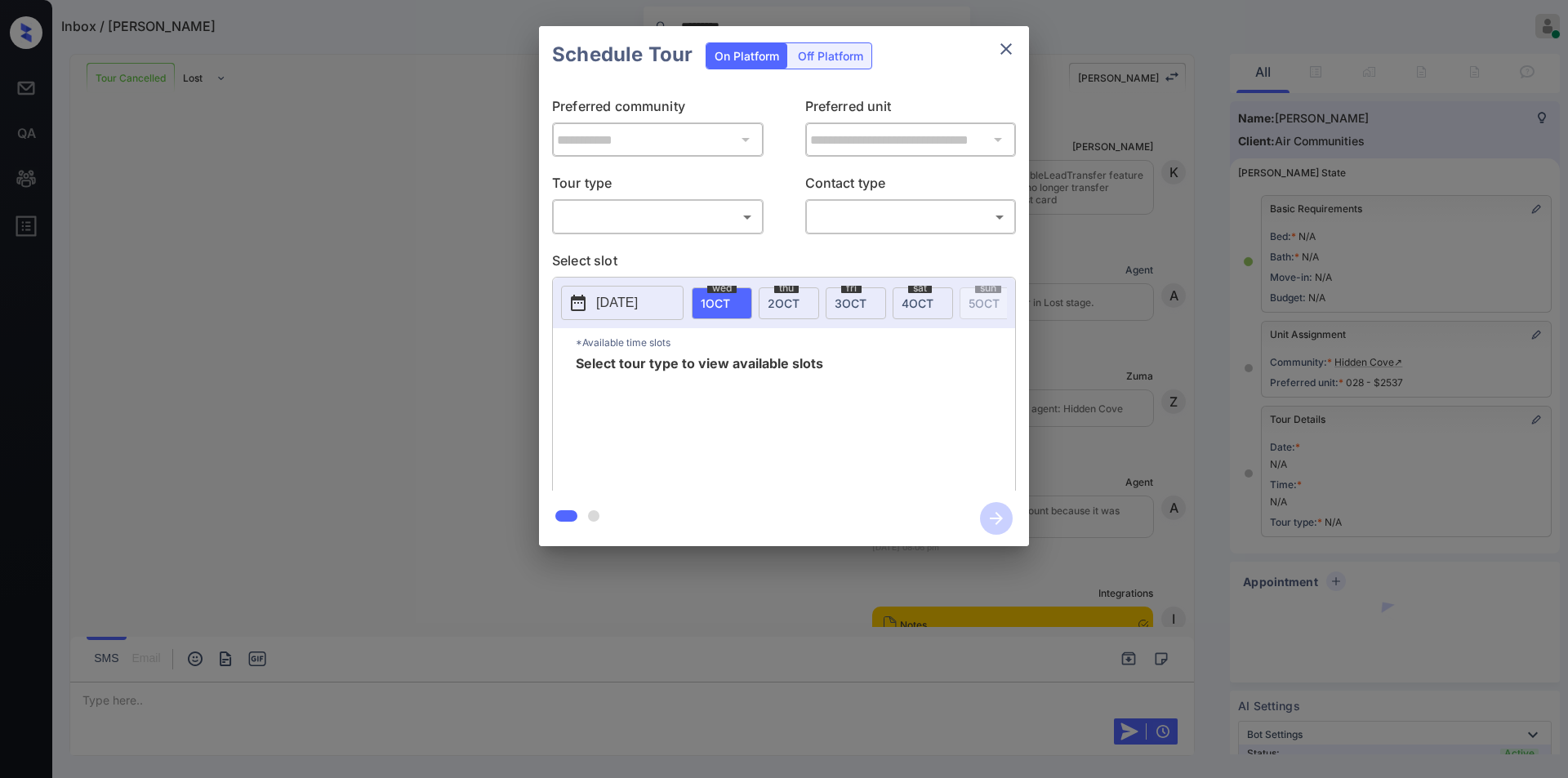
scroll to position [4993, 0]
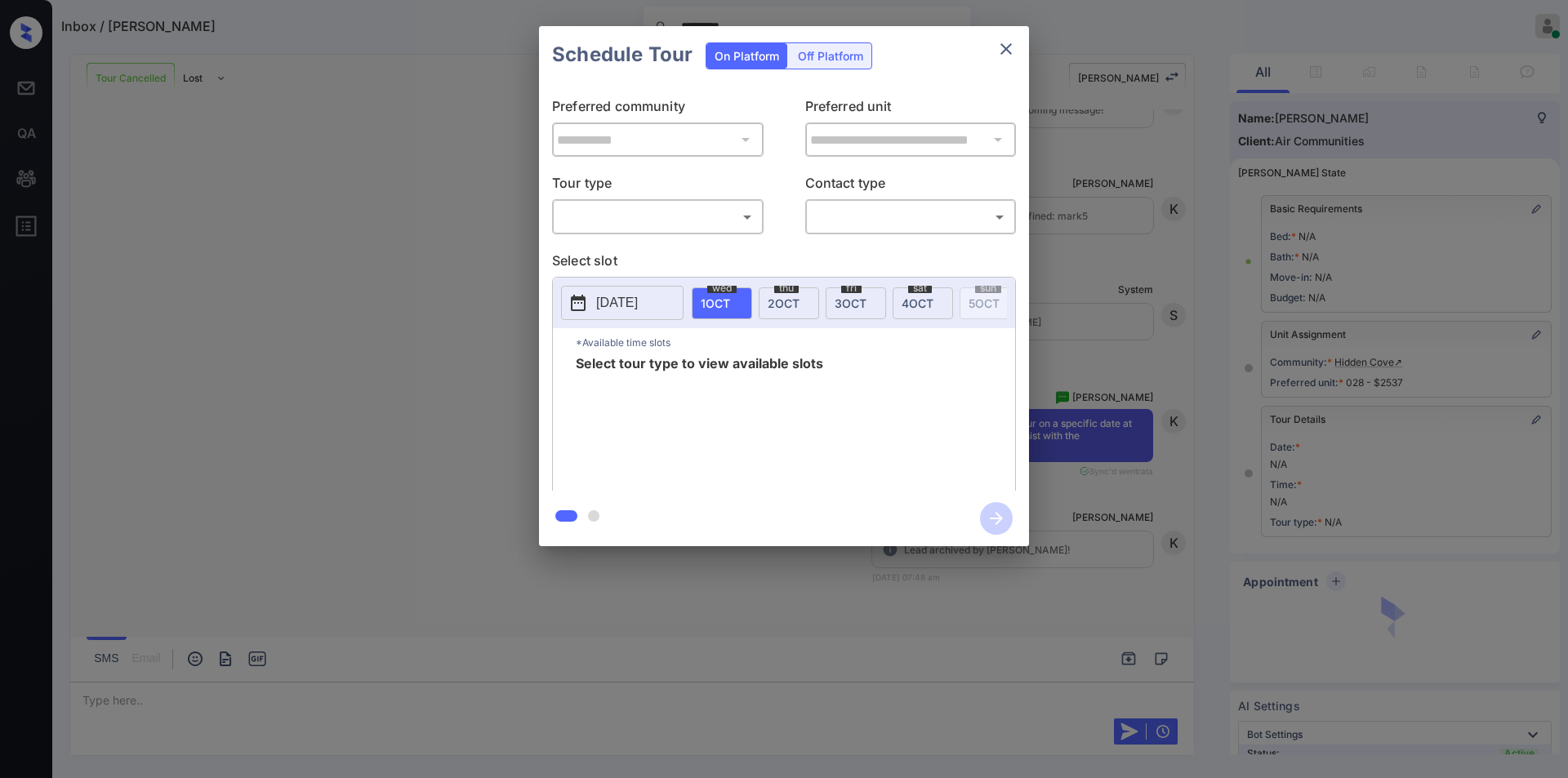
click at [617, 206] on body "Inbox / [PERSON_NAME] ********* [PERSON_NAME] Online Set yourself offline Set y…" at bounding box center [784, 389] width 1568 height 778
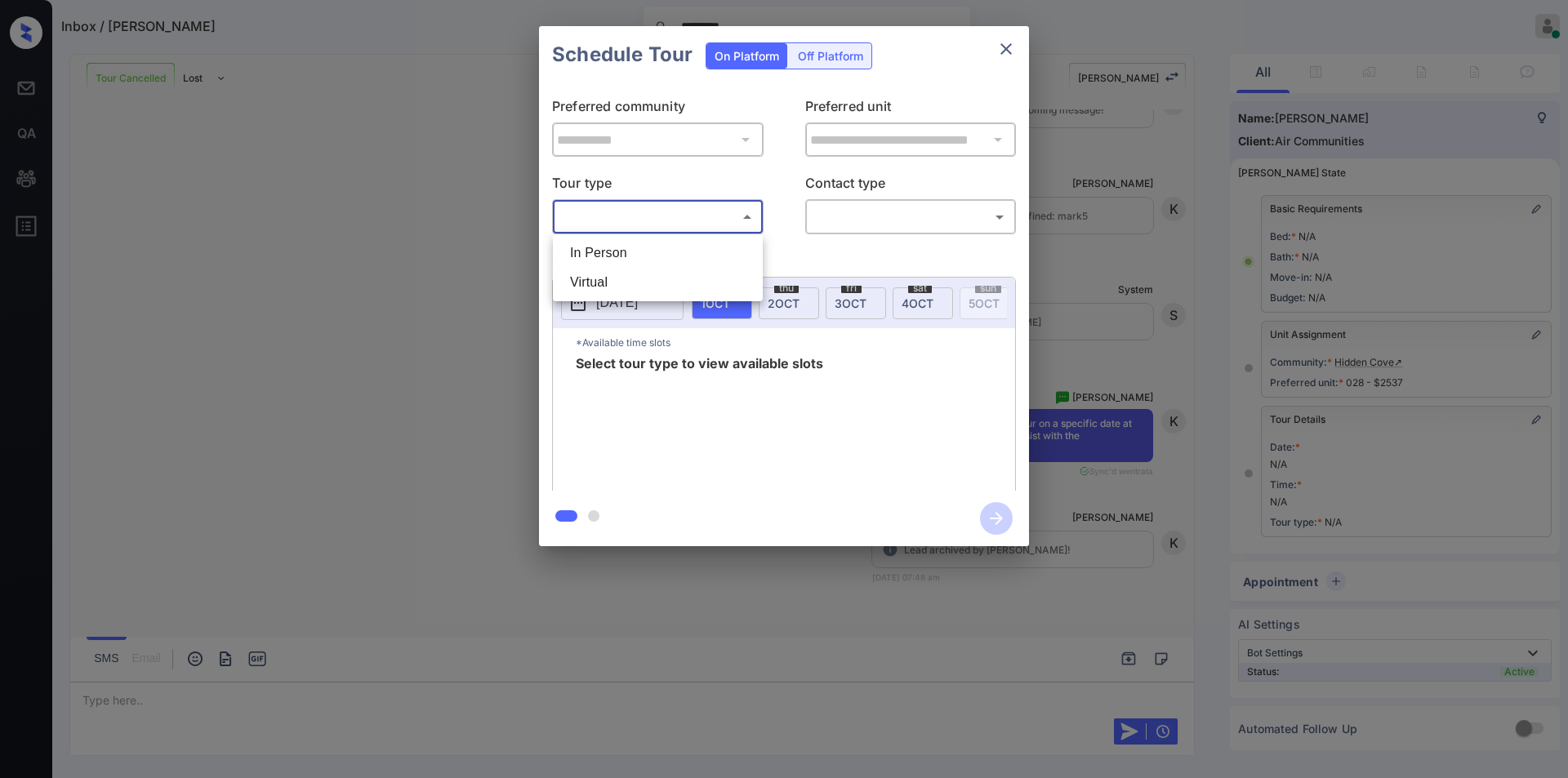
click at [601, 240] on li "In Person" at bounding box center [657, 253] width 202 height 30
type input "********"
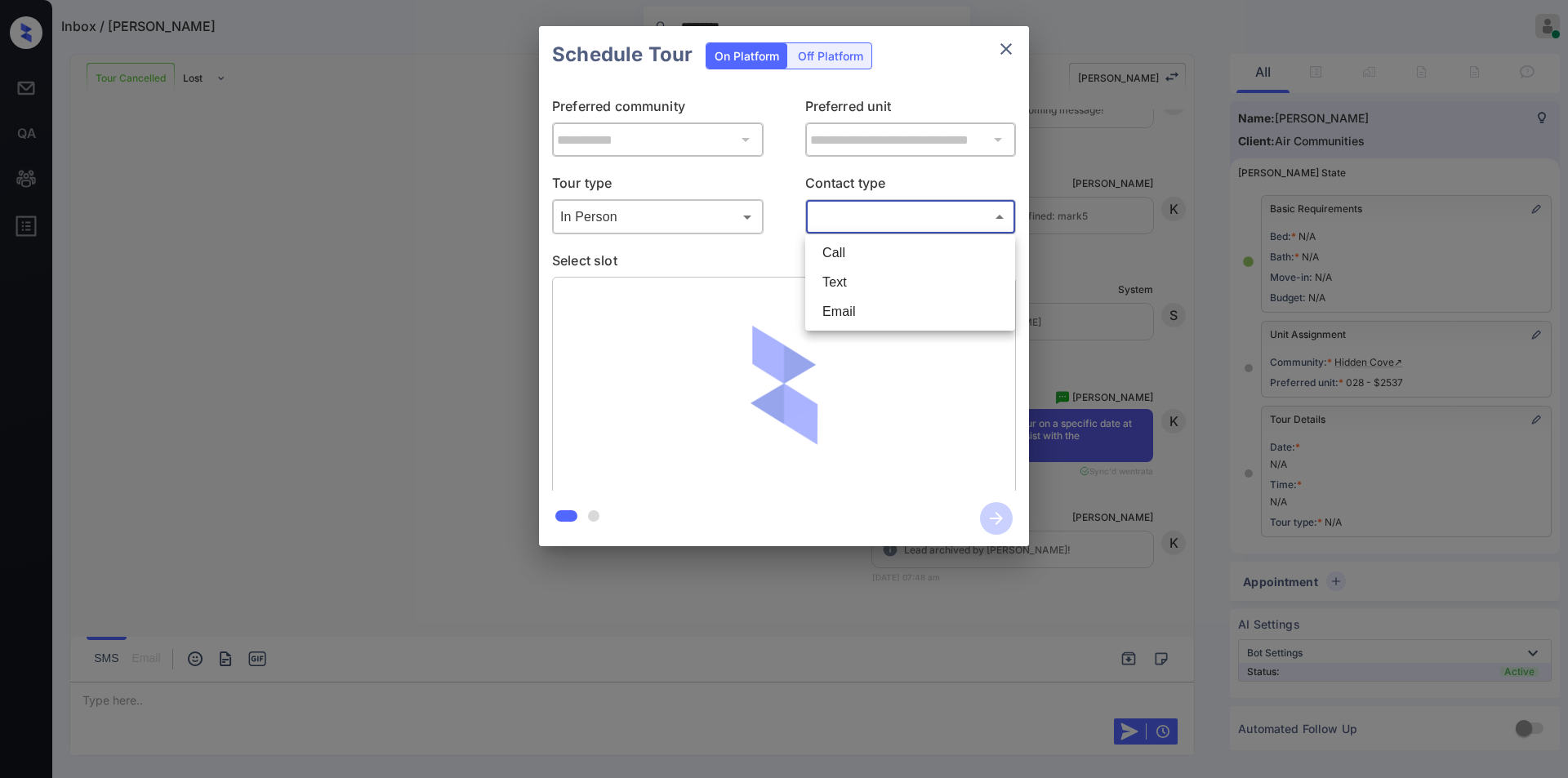
drag, startPoint x: 862, startPoint y: 203, endPoint x: 852, endPoint y: 262, distance: 59.8
click at [861, 202] on body "Inbox / Jack Cook ********* Jiro Alonzo Online Set yourself offline Set yoursel…" at bounding box center [784, 389] width 1568 height 778
click at [842, 283] on li "Text" at bounding box center [911, 282] width 202 height 30
type input "****"
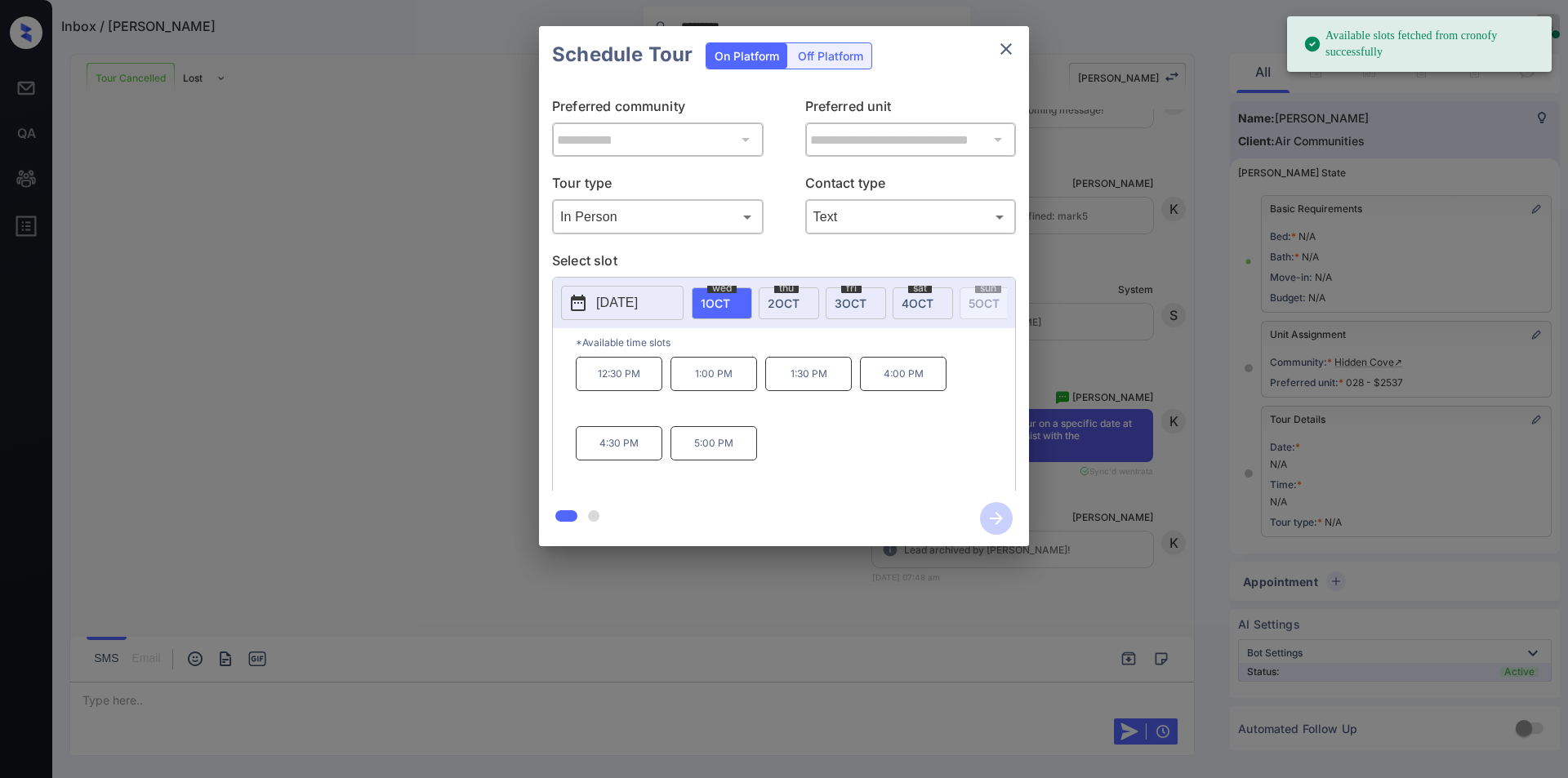
click at [799, 383] on p "1:30 PM" at bounding box center [809, 375] width 87 height 35
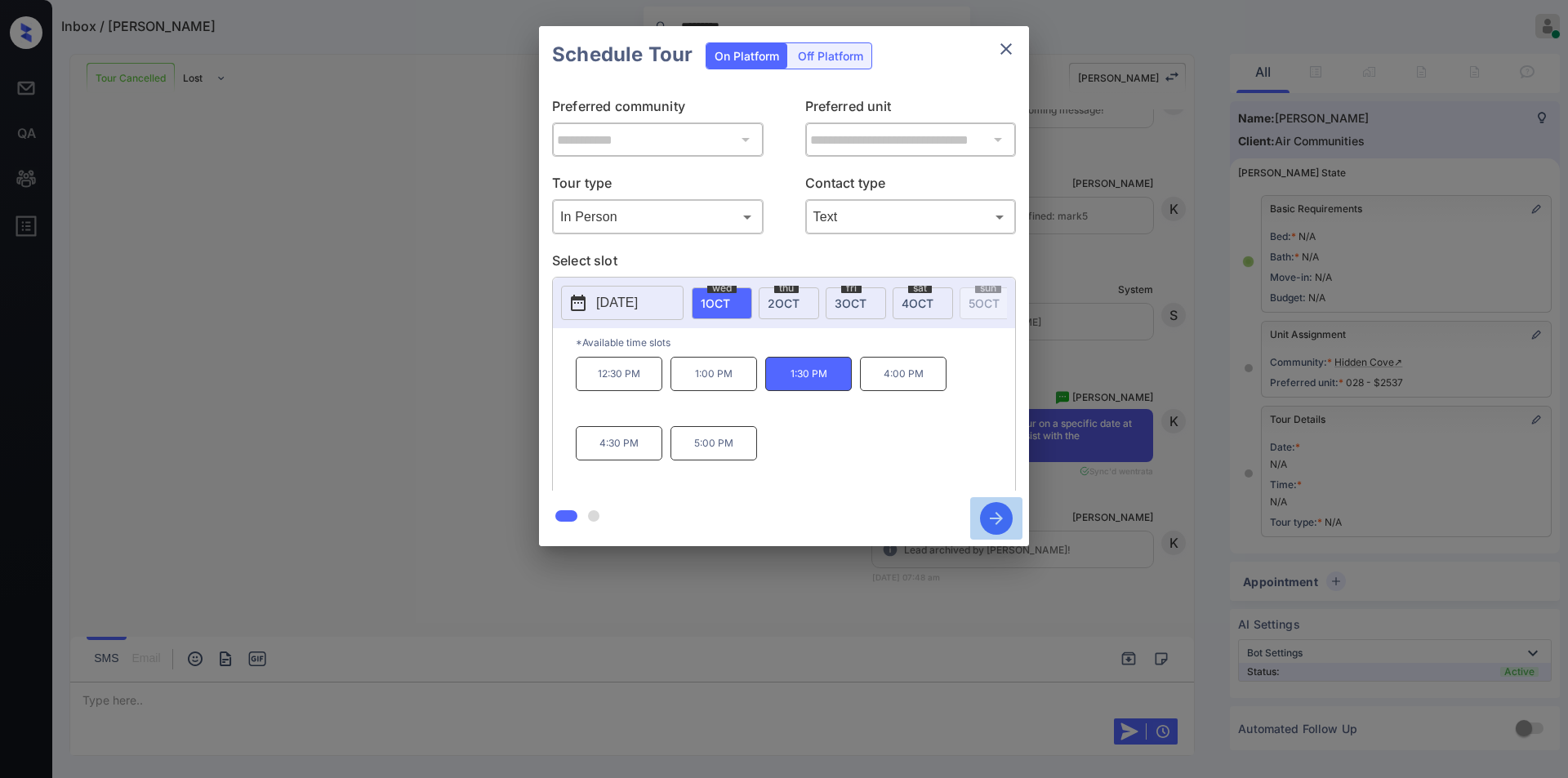
click at [1003, 521] on icon "button" at bounding box center [996, 519] width 33 height 33
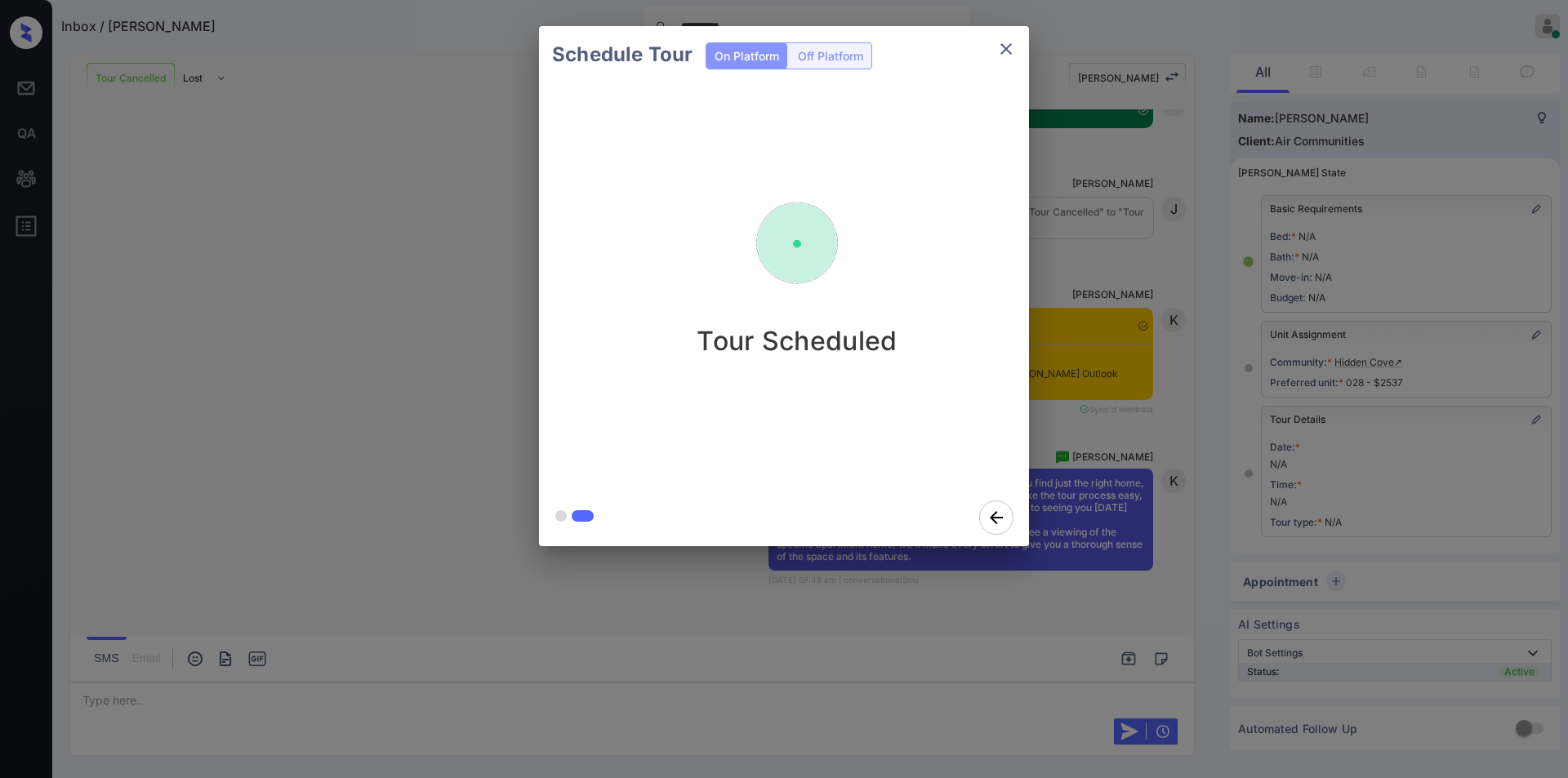
scroll to position [5851, 0]
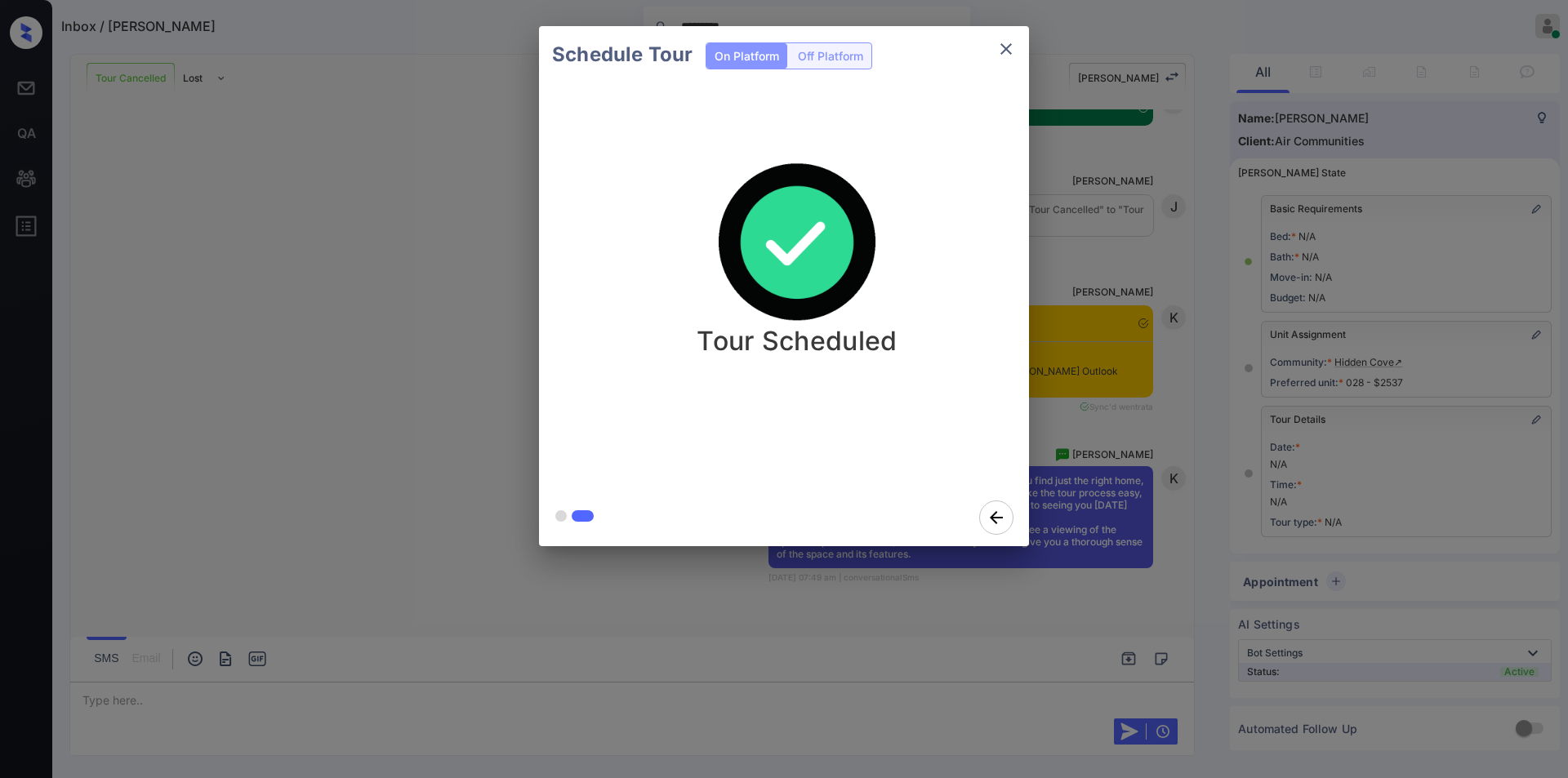
click at [1001, 44] on icon "close" at bounding box center [1006, 49] width 12 height 12
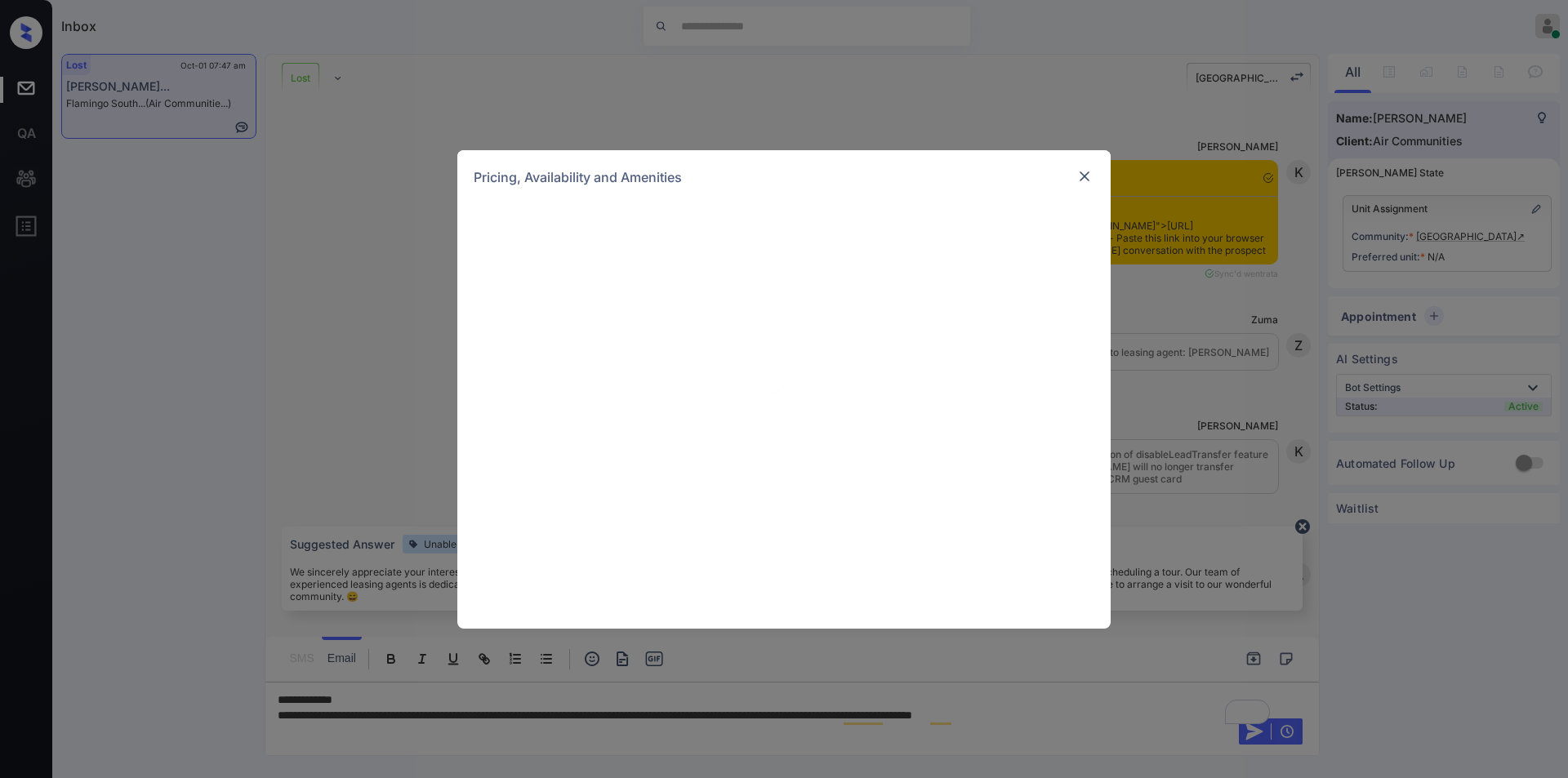
scroll to position [2739, 0]
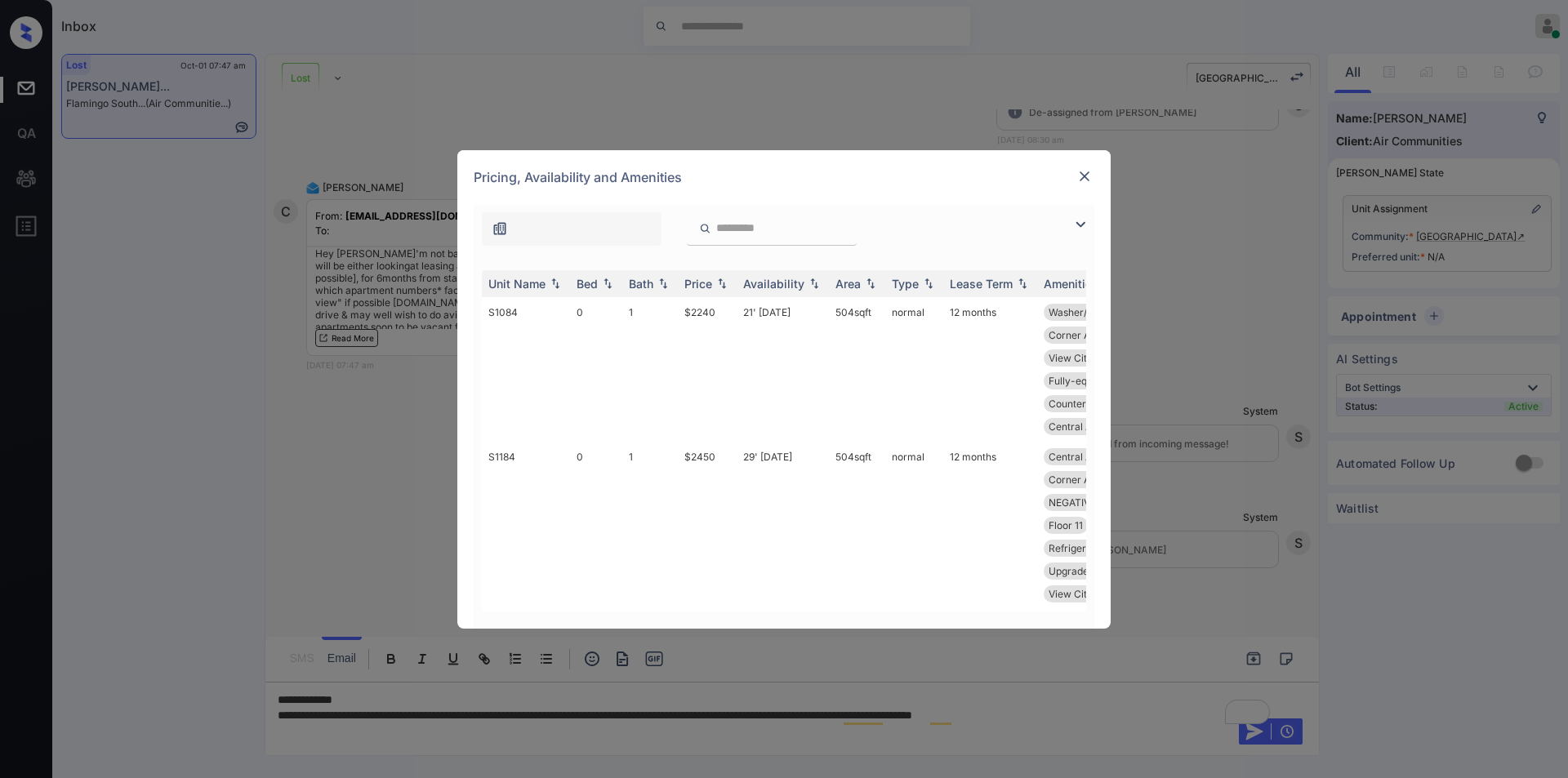
click at [1078, 223] on img at bounding box center [1080, 224] width 19 height 19
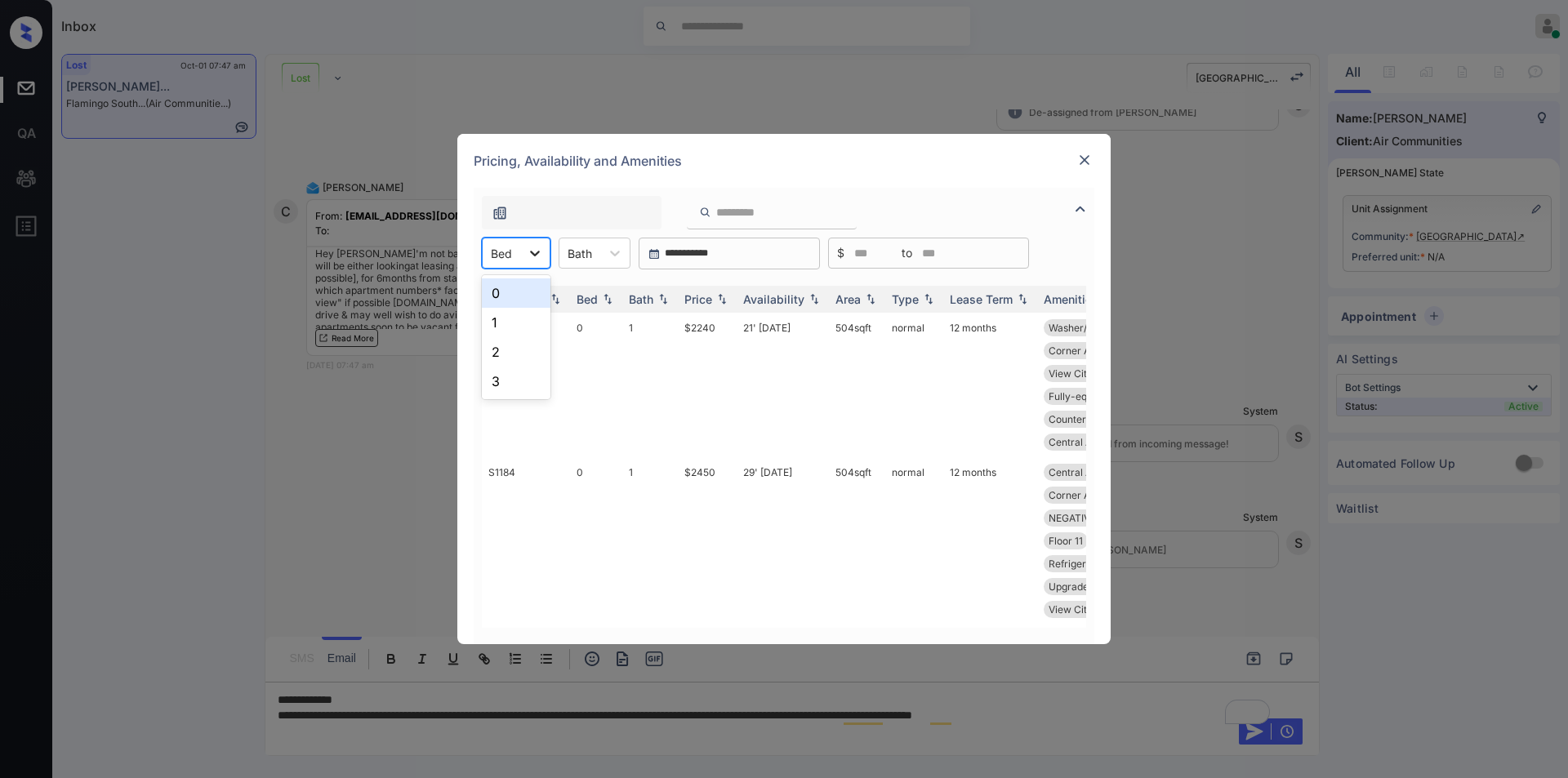
click at [525, 250] on div at bounding box center [534, 253] width 30 height 30
click at [498, 331] on div "1" at bounding box center [515, 323] width 68 height 30
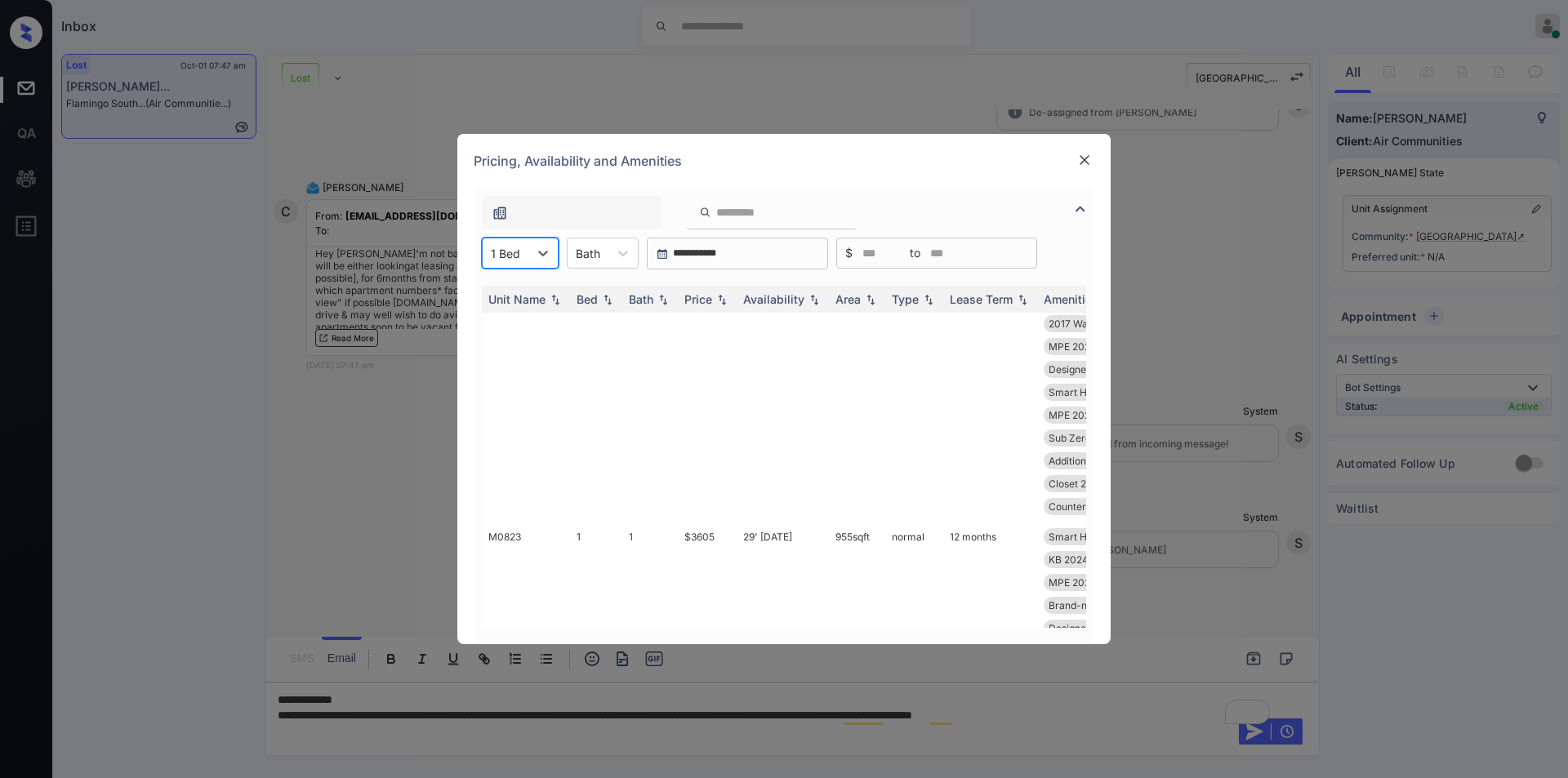
scroll to position [0, 0]
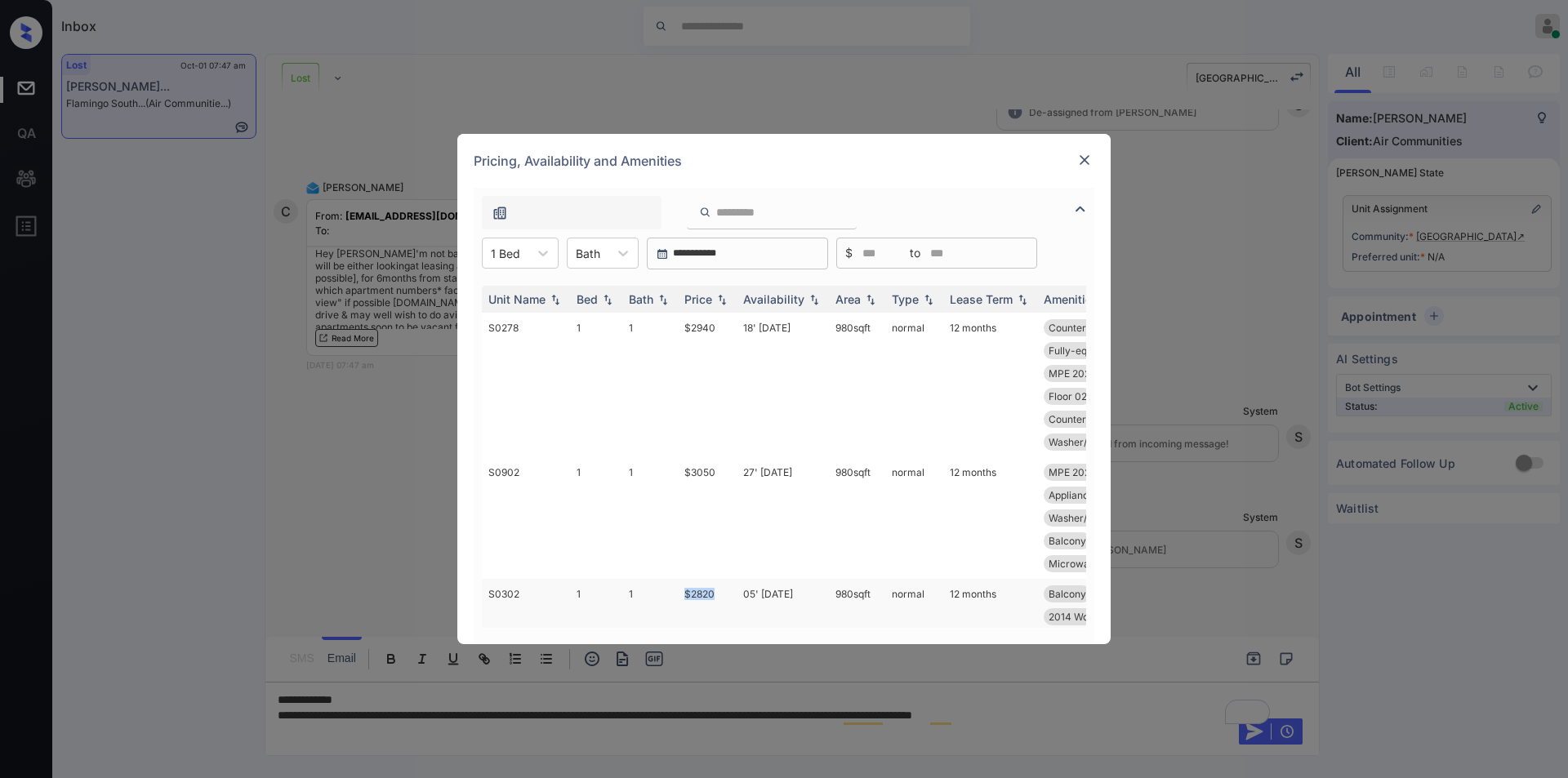
drag, startPoint x: 681, startPoint y: 600, endPoint x: 716, endPoint y: 590, distance: 36.4
click at [716, 590] on td "$2820" at bounding box center [707, 651] width 59 height 144
copy td "$2820"
click at [706, 598] on td "$2820" at bounding box center [707, 651] width 59 height 144
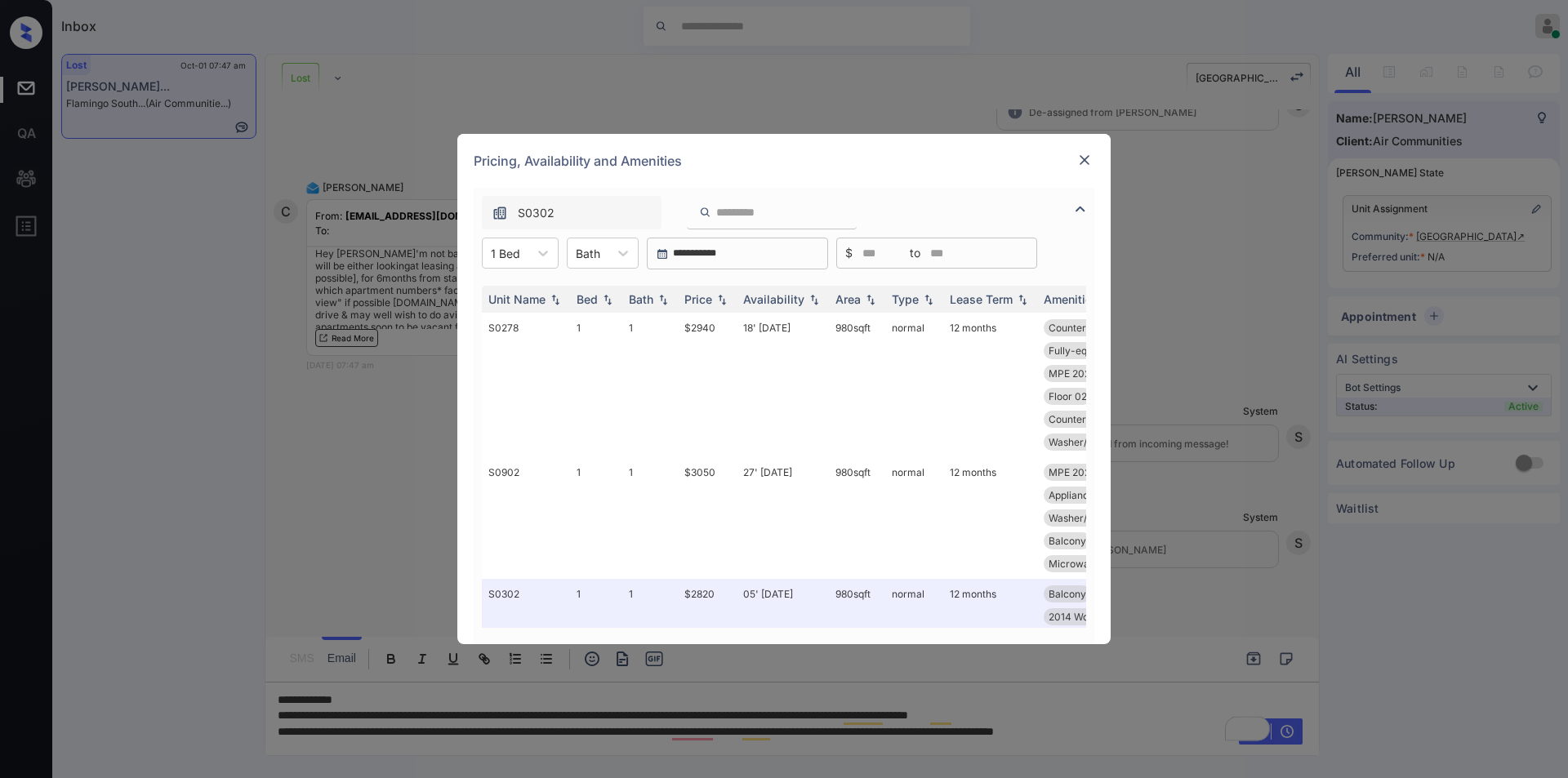
click at [1086, 149] on div "Pricing, Availability and Amenities" at bounding box center [784, 161] width 654 height 54
click at [1078, 158] on img at bounding box center [1084, 160] width 16 height 16
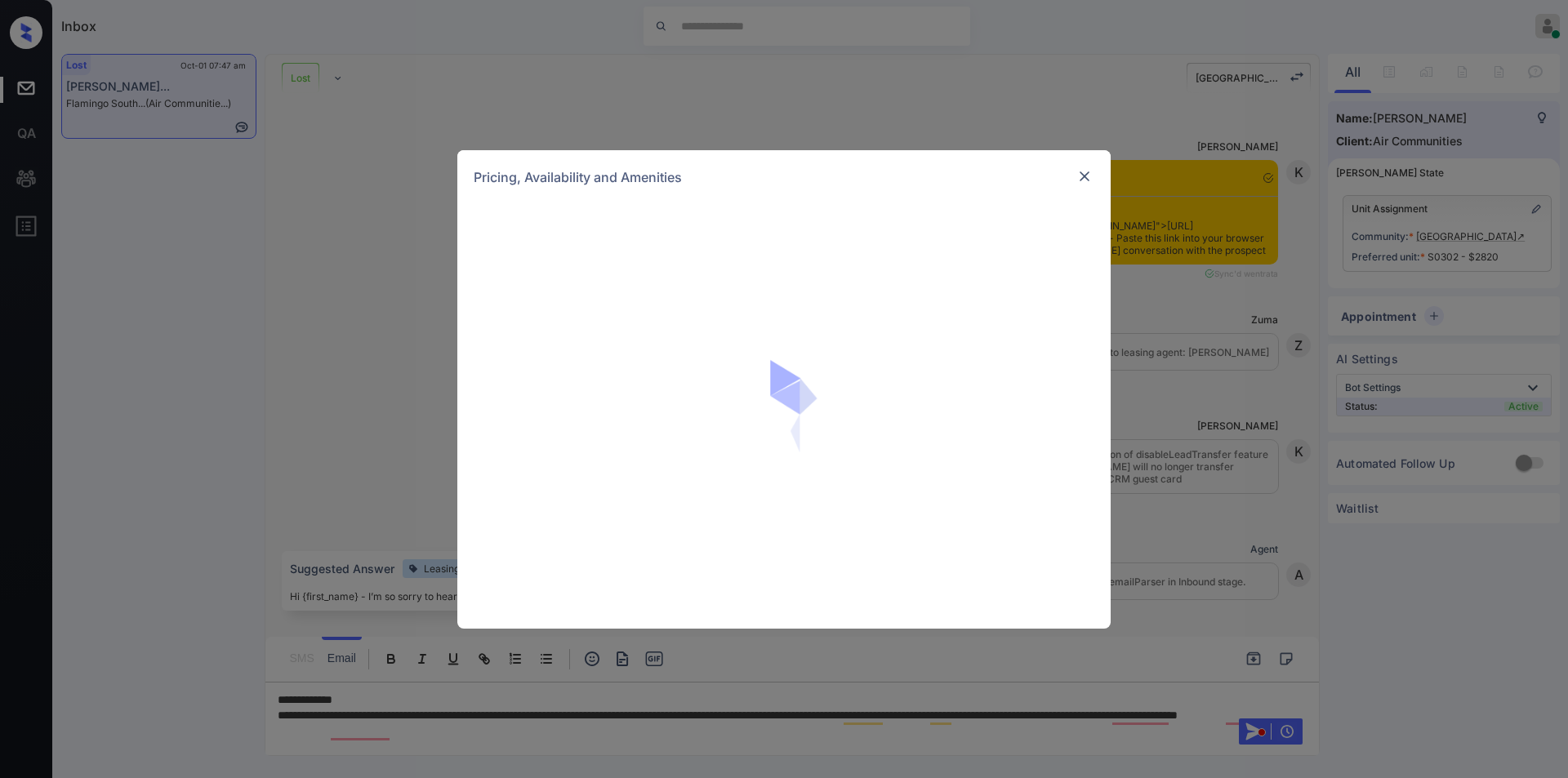
scroll to position [2845, 0]
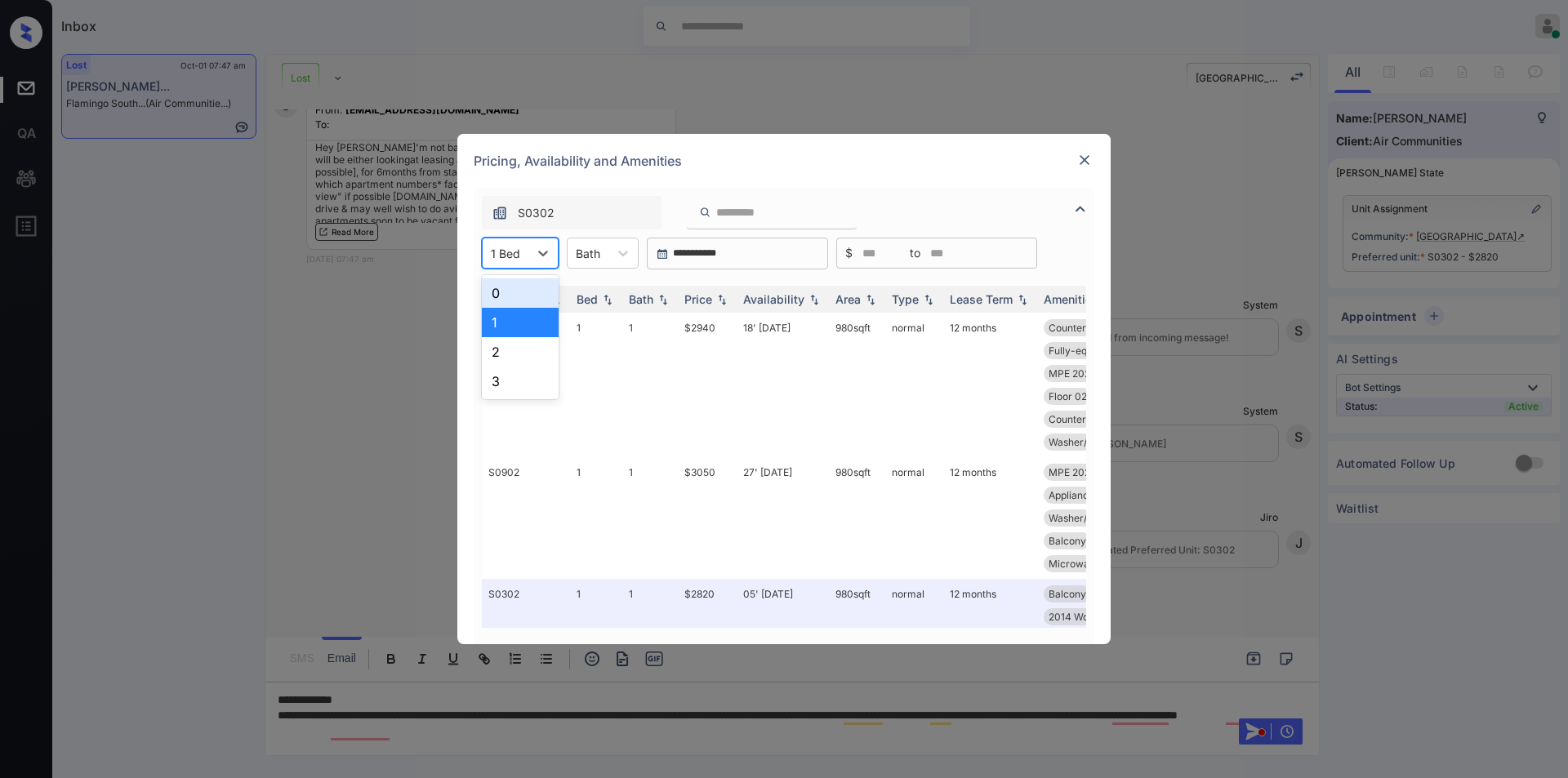
click at [525, 250] on div "1 Bed" at bounding box center [504, 253] width 45 height 24
click at [498, 349] on div "2" at bounding box center [520, 351] width 77 height 30
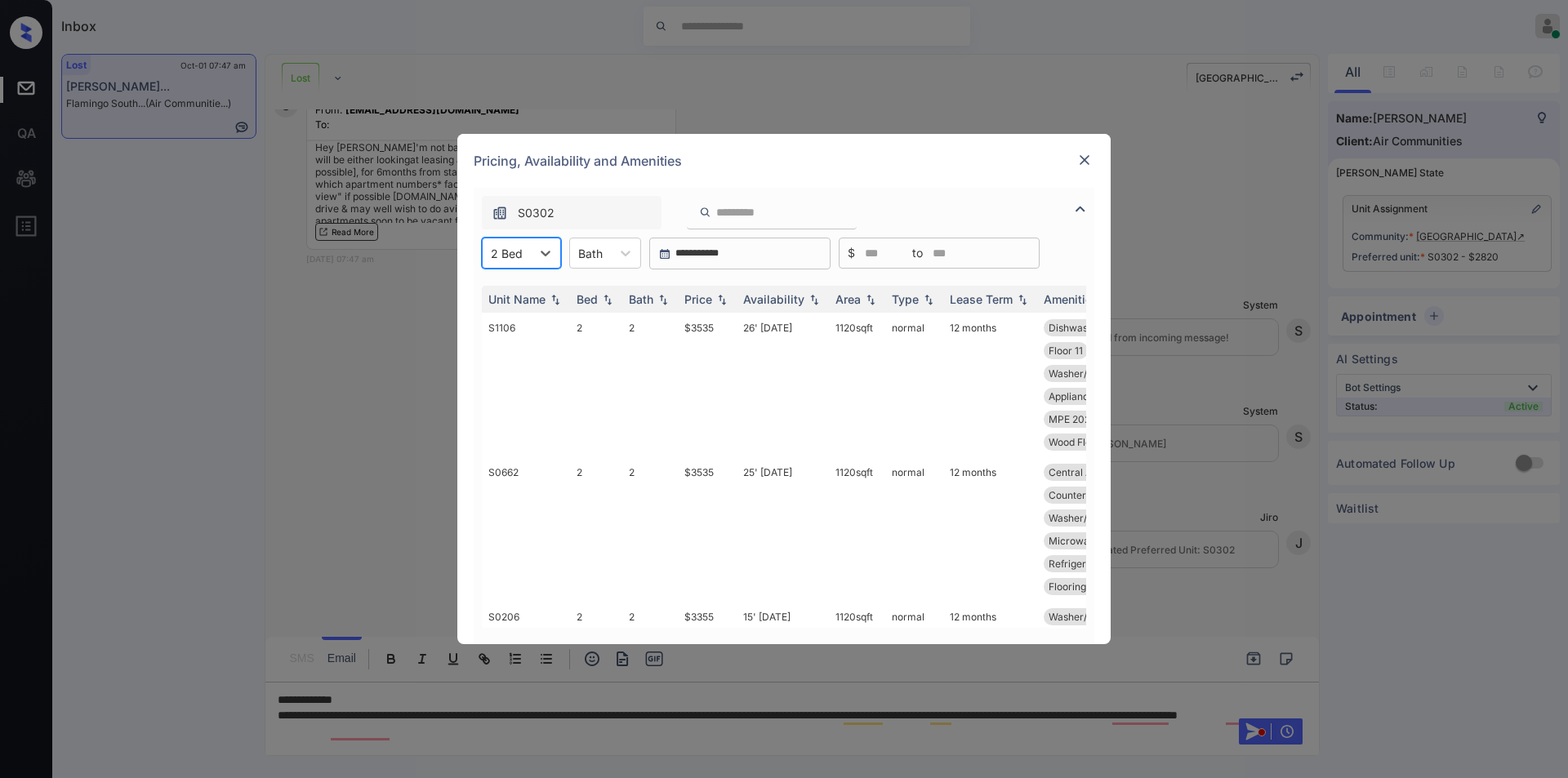
scroll to position [245, 0]
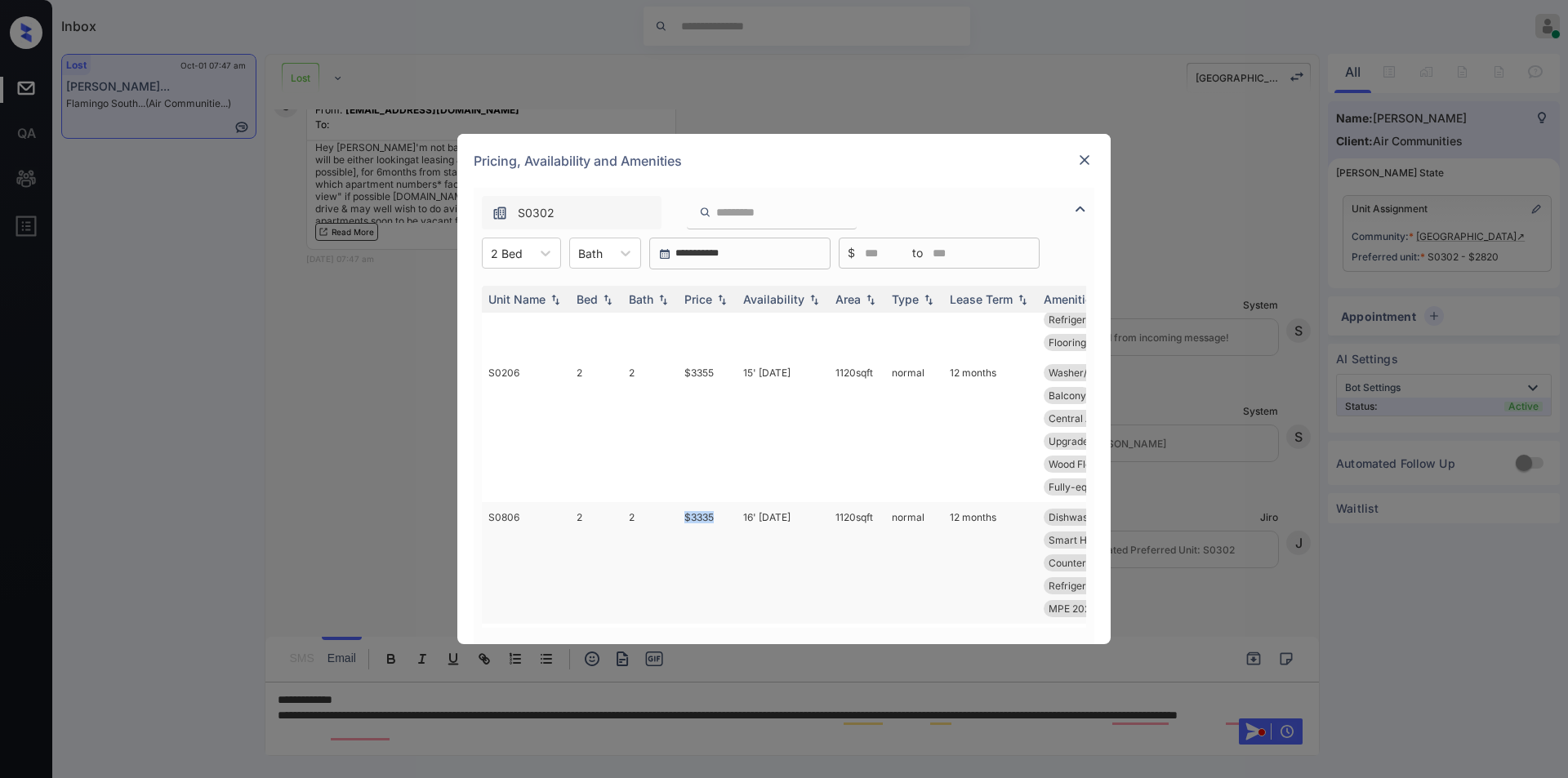
drag, startPoint x: 682, startPoint y: 519, endPoint x: 734, endPoint y: 519, distance: 52.0
click at [734, 519] on td "$3335" at bounding box center [707, 563] width 59 height 121
copy td "$3335"
click at [1087, 153] on img at bounding box center [1084, 160] width 16 height 16
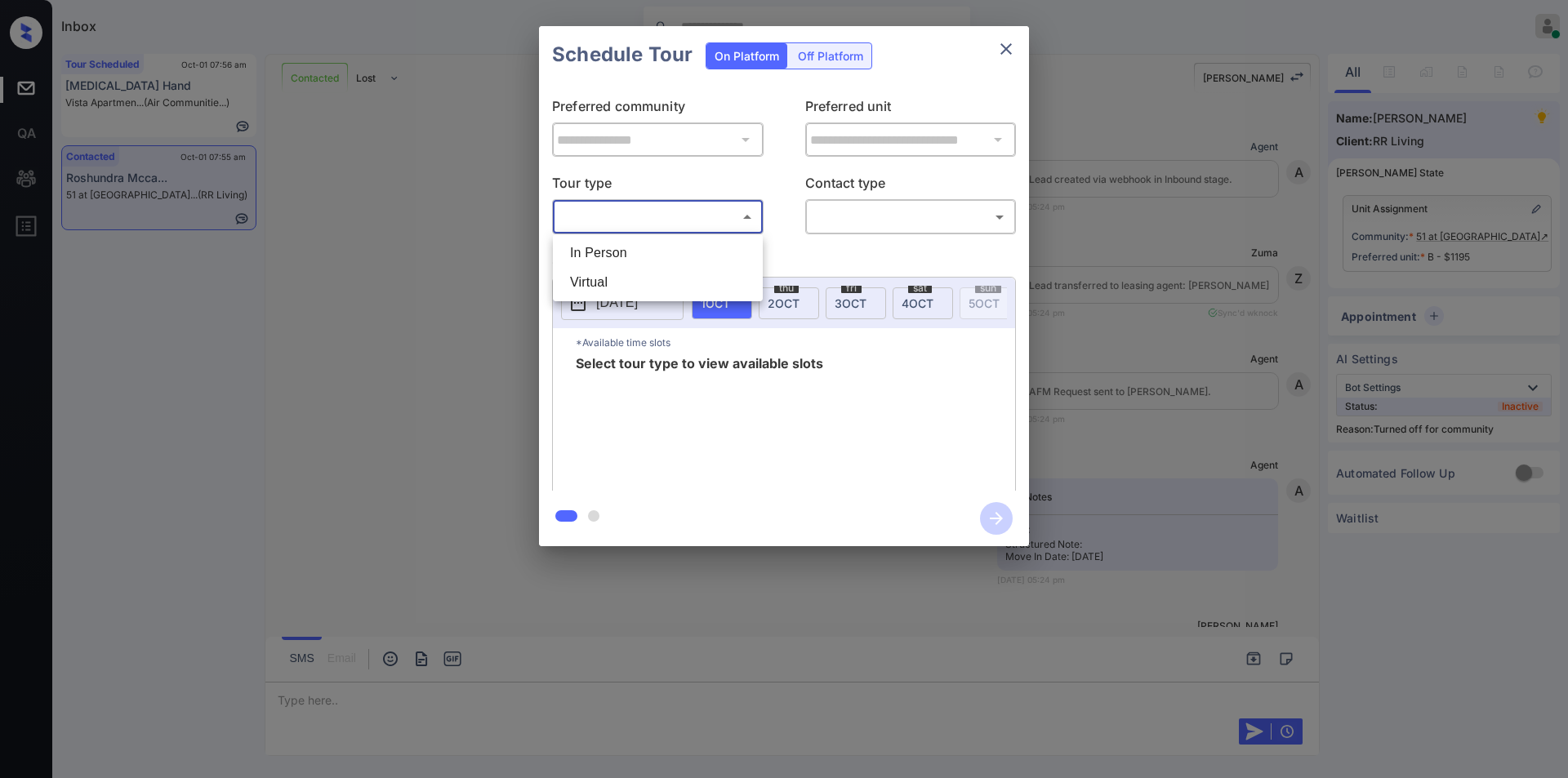
click at [648, 203] on body "Inbox [PERSON_NAME] Online Set yourself offline Set yourself on break Profile S…" at bounding box center [784, 389] width 1568 height 778
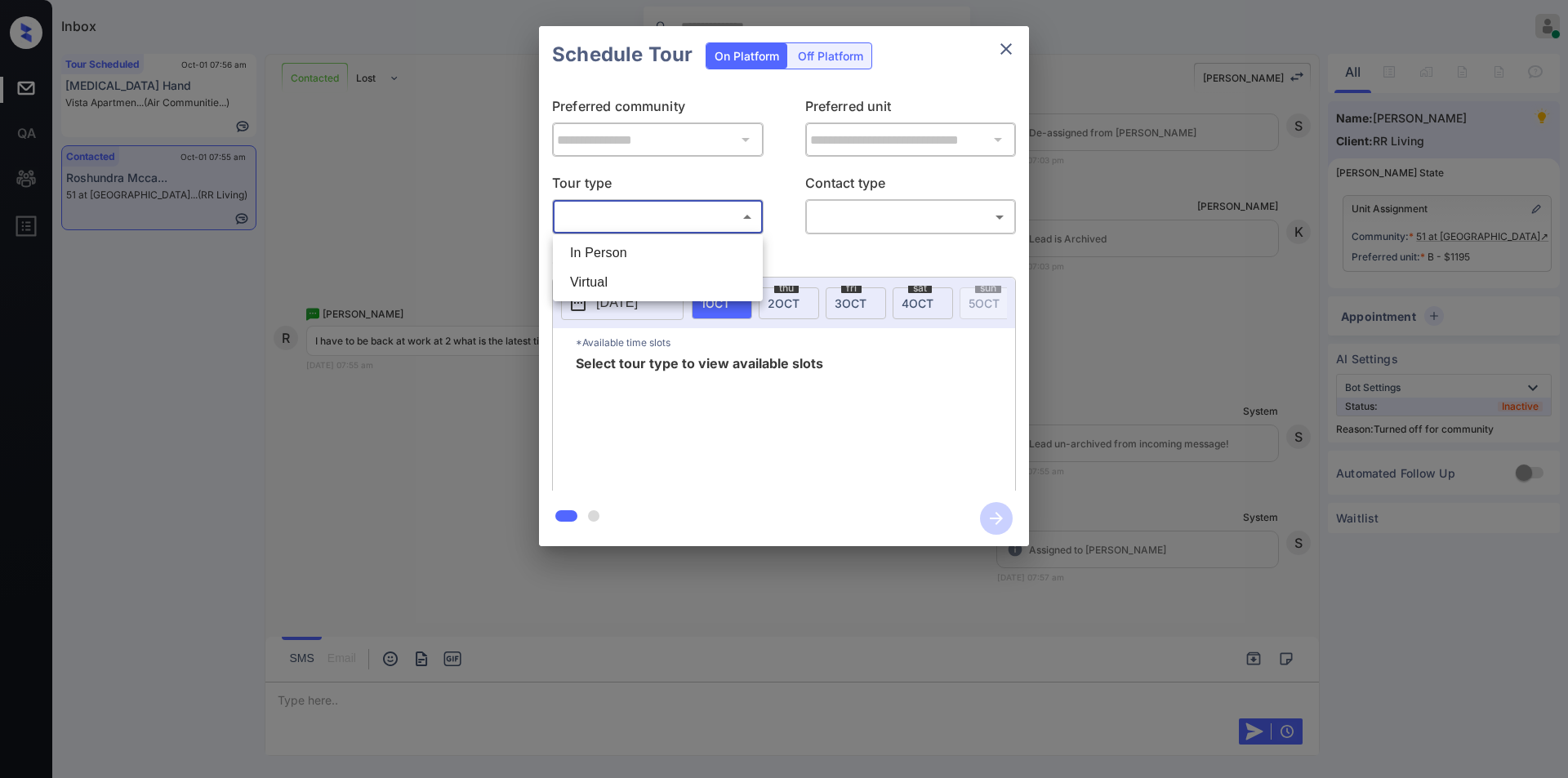
click at [627, 239] on li "In Person" at bounding box center [657, 253] width 202 height 30
type input "********"
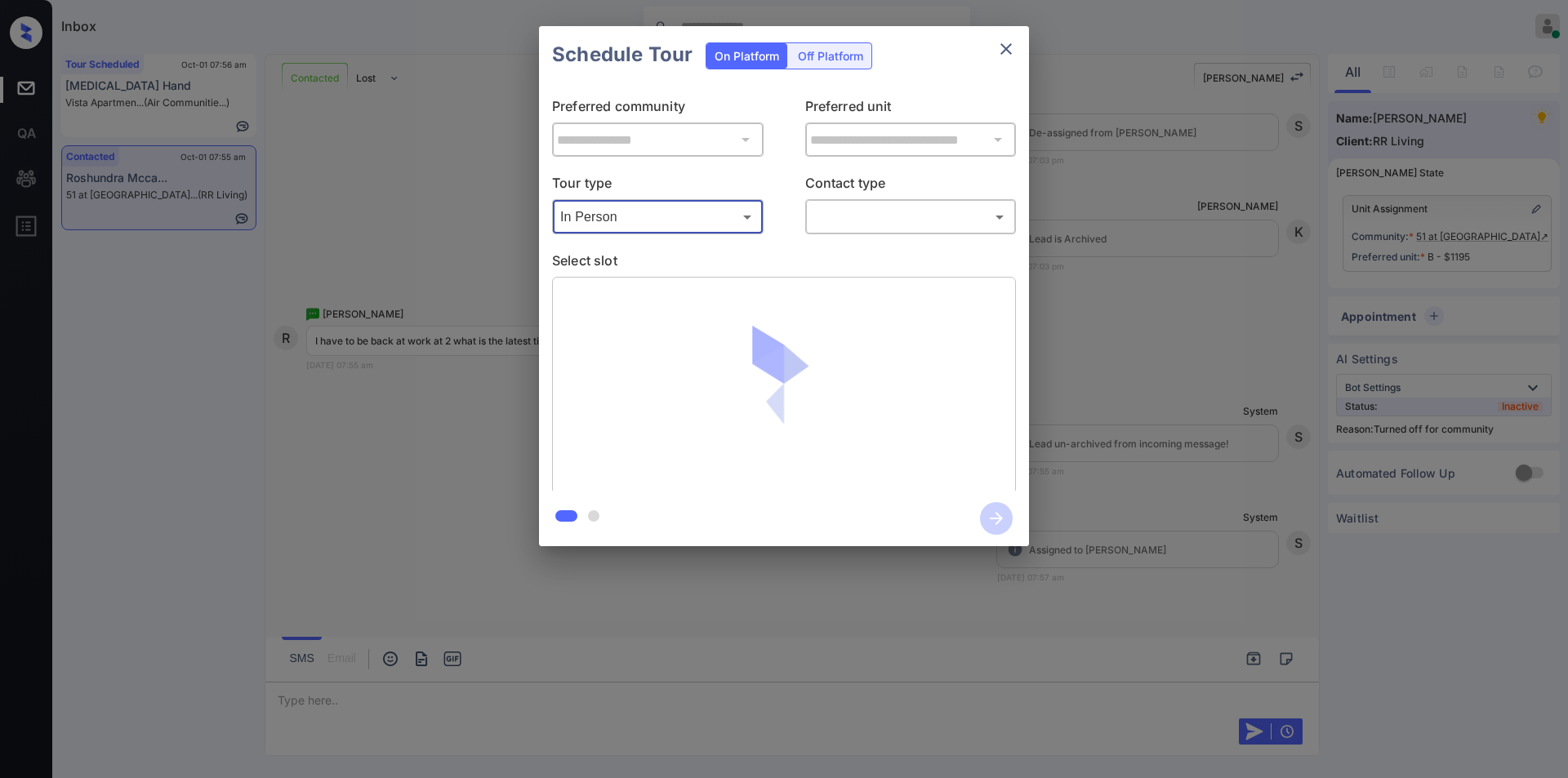
click at [870, 223] on body "Inbox [PERSON_NAME] Online Set yourself offline Set yourself on break Profile S…" at bounding box center [784, 389] width 1568 height 778
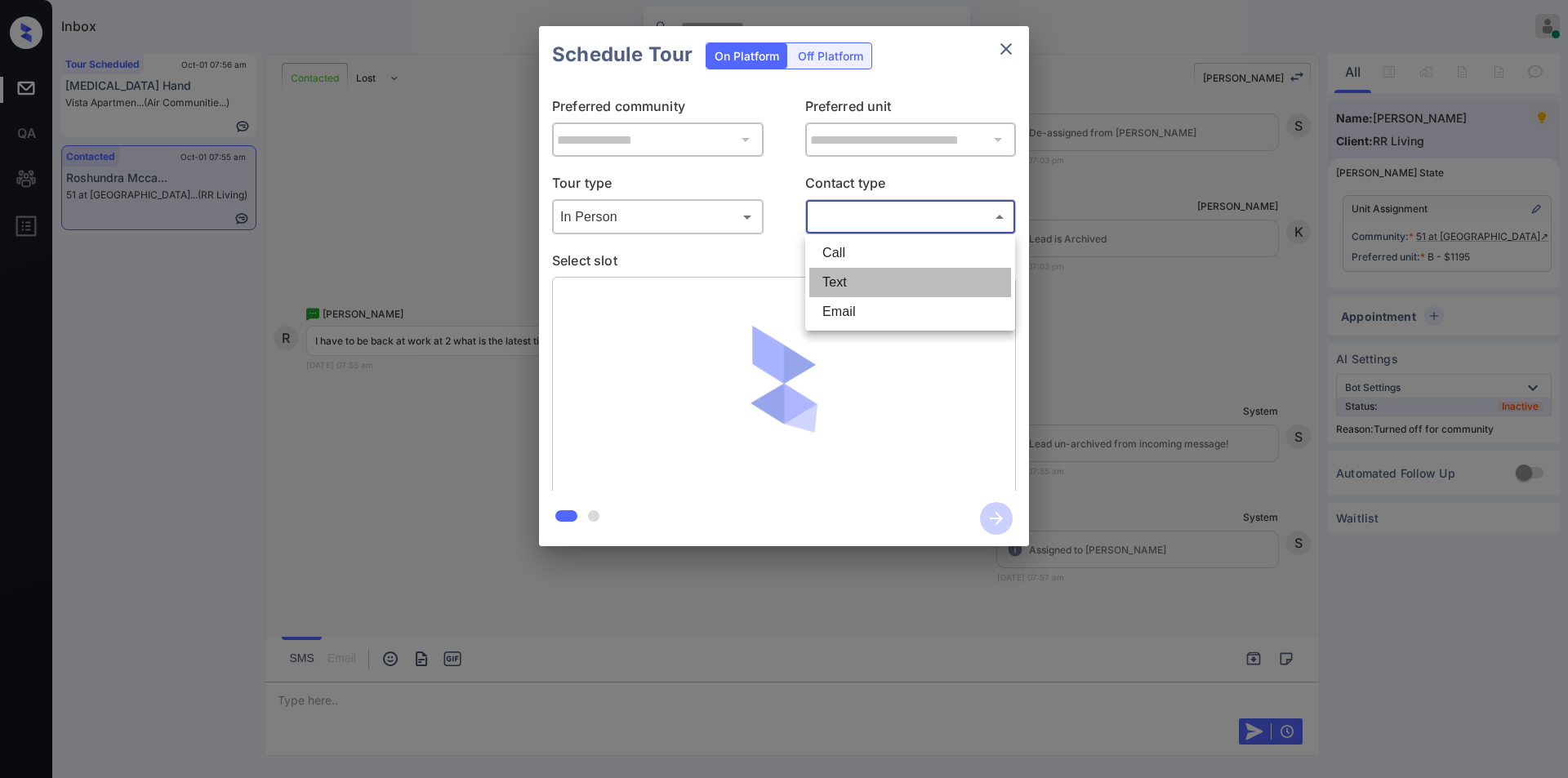
click at [847, 279] on li "Text" at bounding box center [911, 282] width 202 height 30
type input "****"
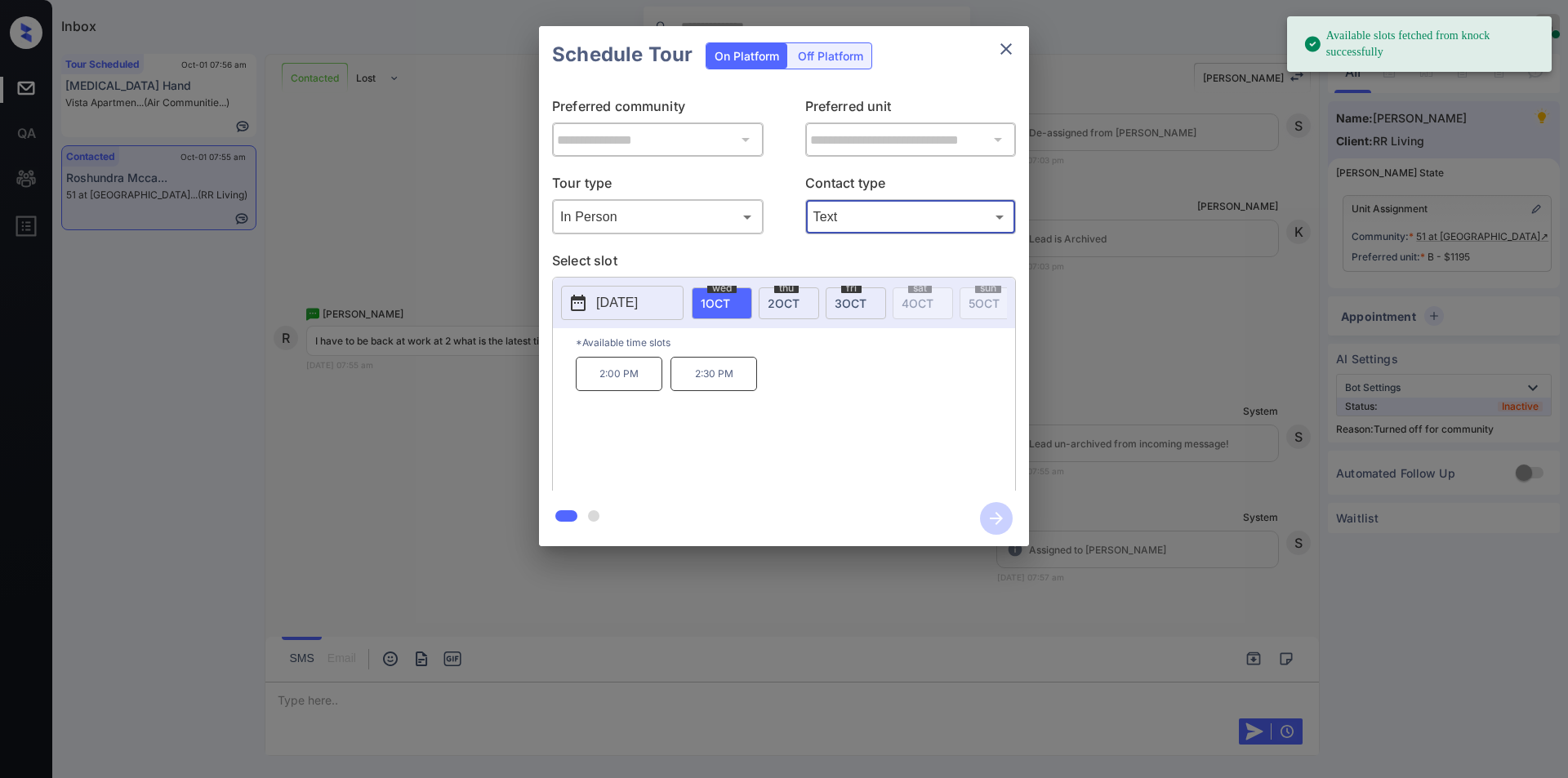
click at [775, 305] on span "2 OCT" at bounding box center [783, 303] width 32 height 13
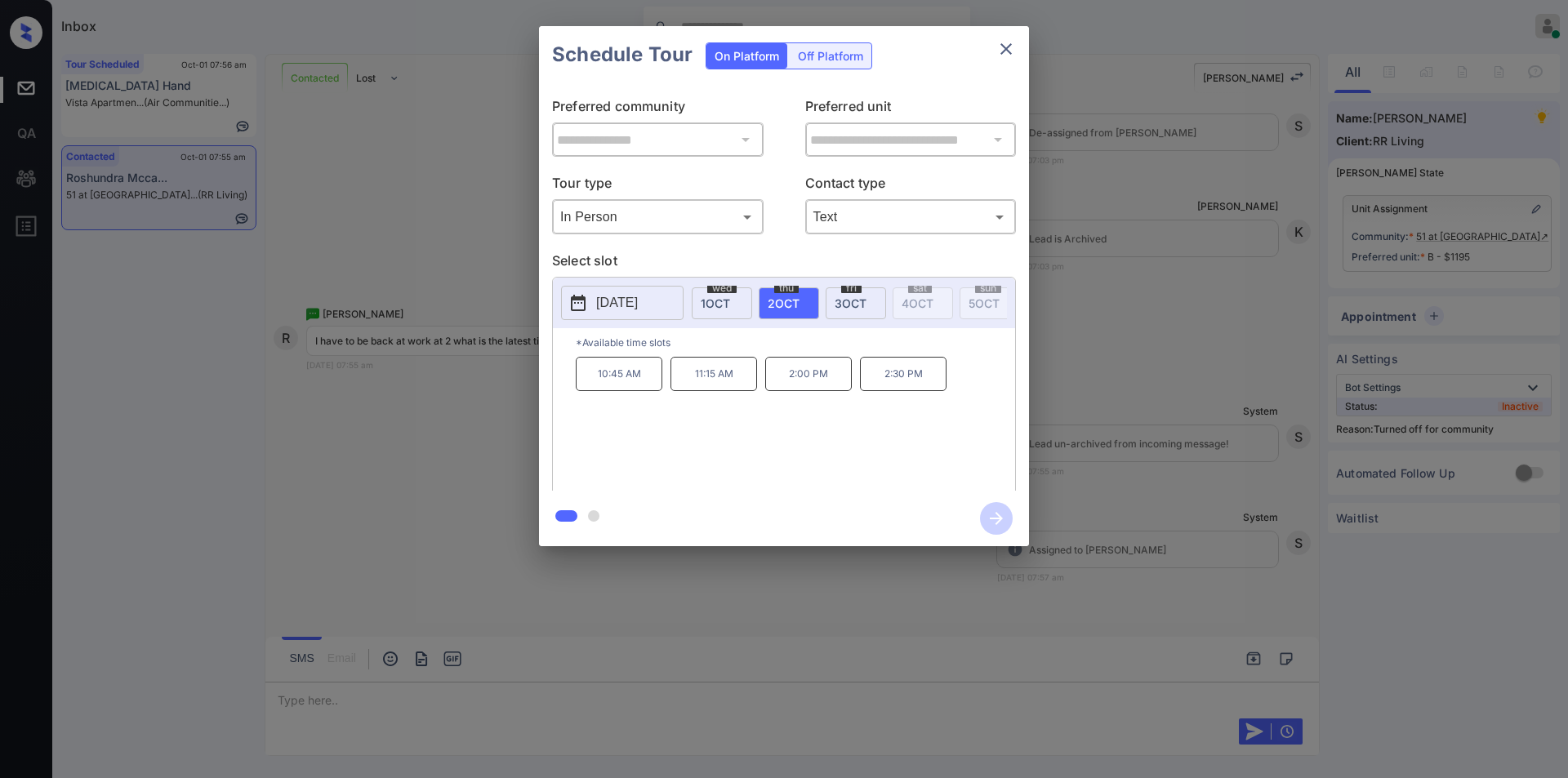
click at [849, 308] on span "3 OCT" at bounding box center [850, 303] width 32 height 13
click at [617, 295] on p "2025-10-03" at bounding box center [616, 303] width 41 height 19
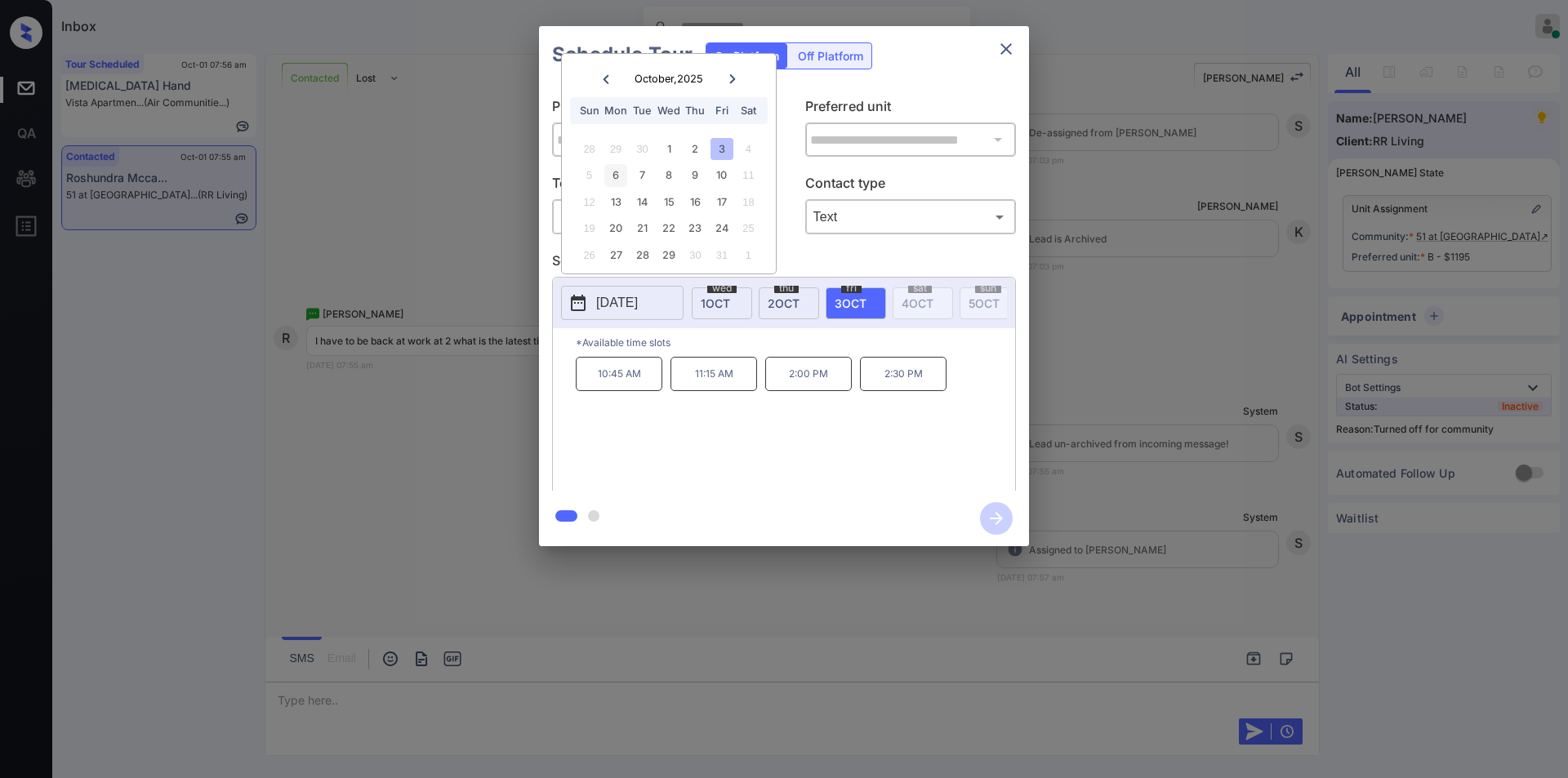
click at [623, 178] on div "6" at bounding box center [615, 174] width 22 height 22
click at [644, 175] on div "7" at bounding box center [642, 174] width 22 height 22
click at [671, 177] on div "8" at bounding box center [668, 174] width 22 height 22
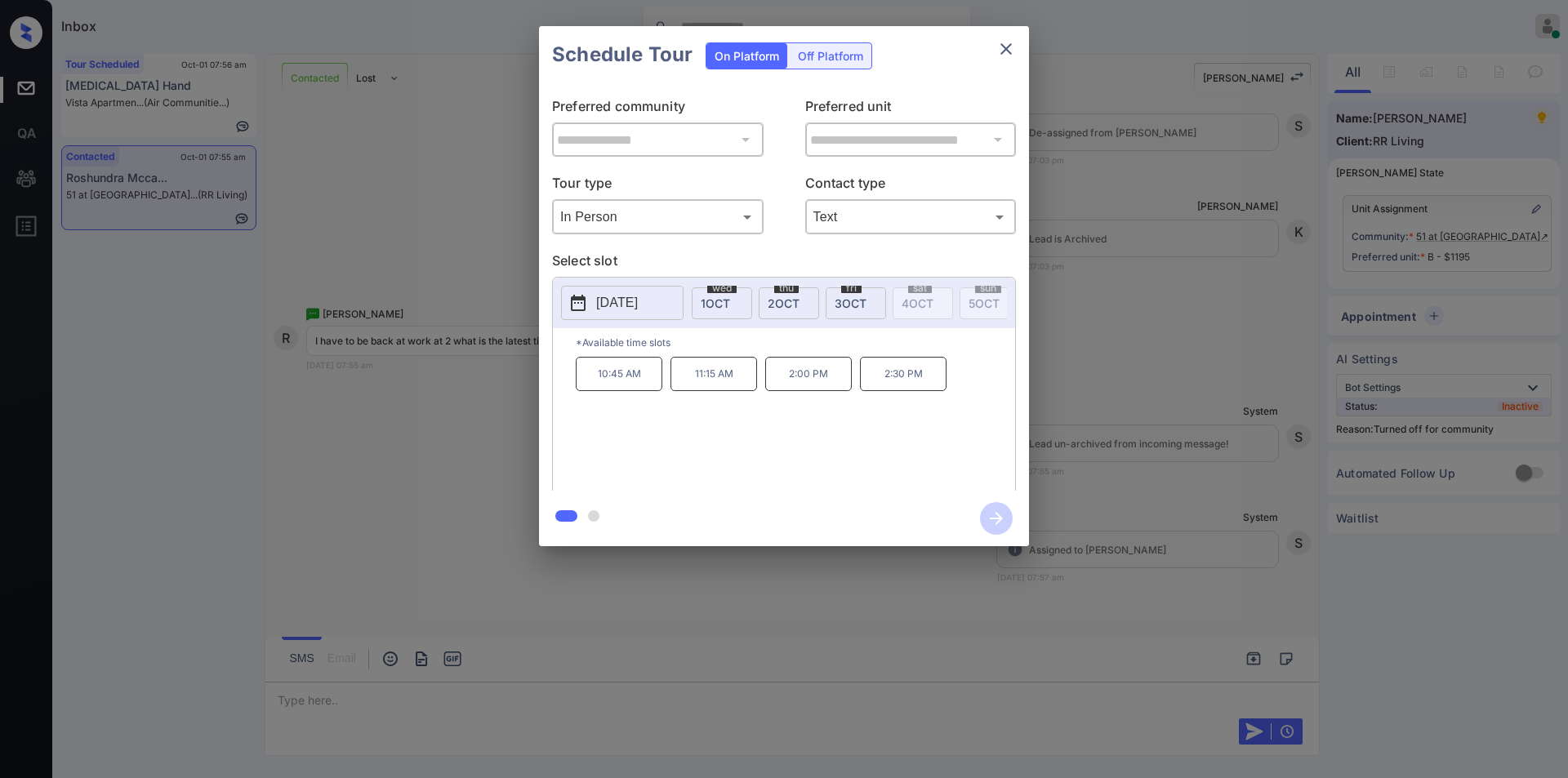
click at [427, 211] on div "**********" at bounding box center [784, 286] width 1568 height 573
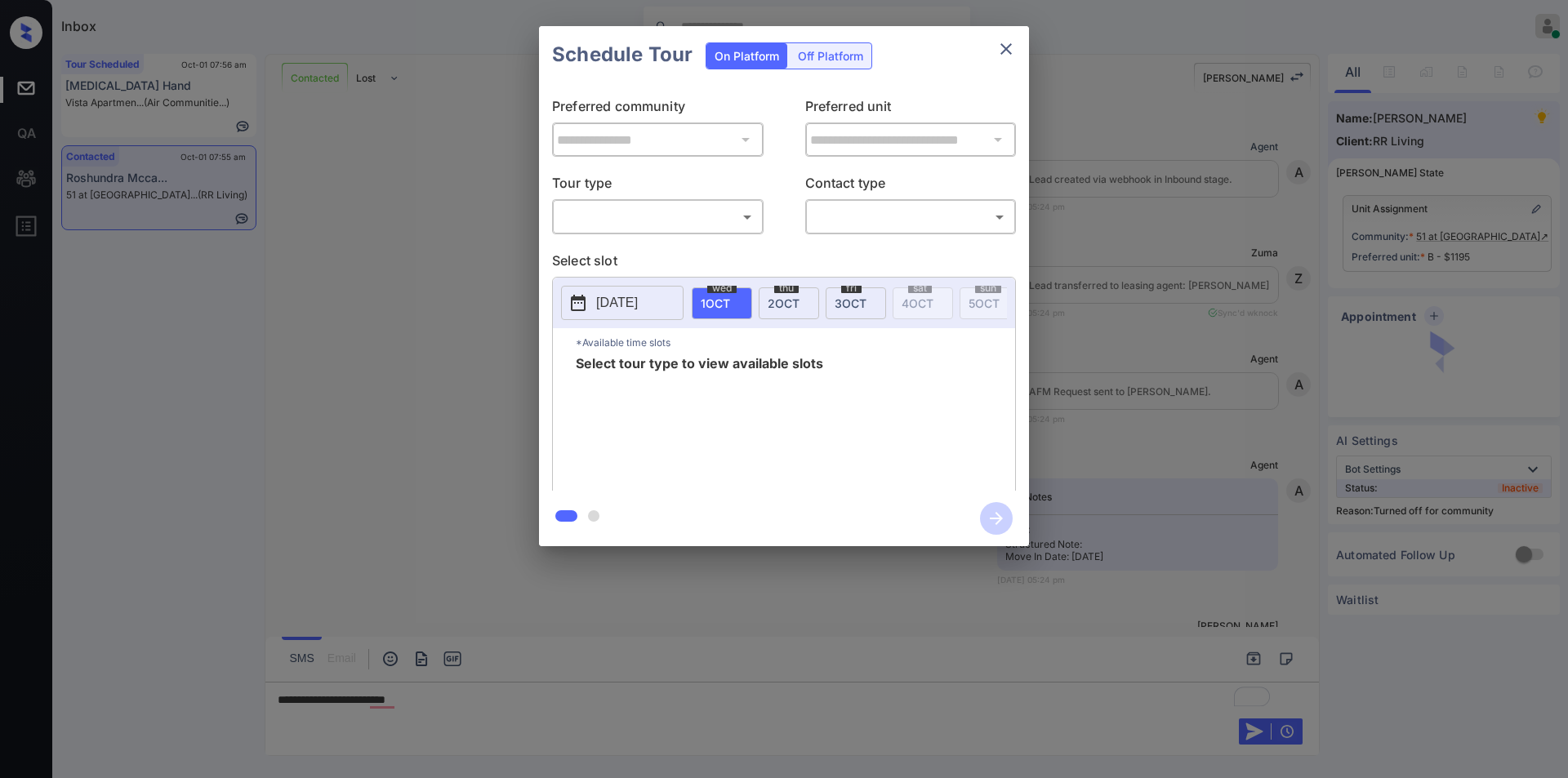
click at [653, 217] on body "Inbox [PERSON_NAME] Online Set yourself offline Set yourself on break Profile S…" at bounding box center [784, 389] width 1568 height 778
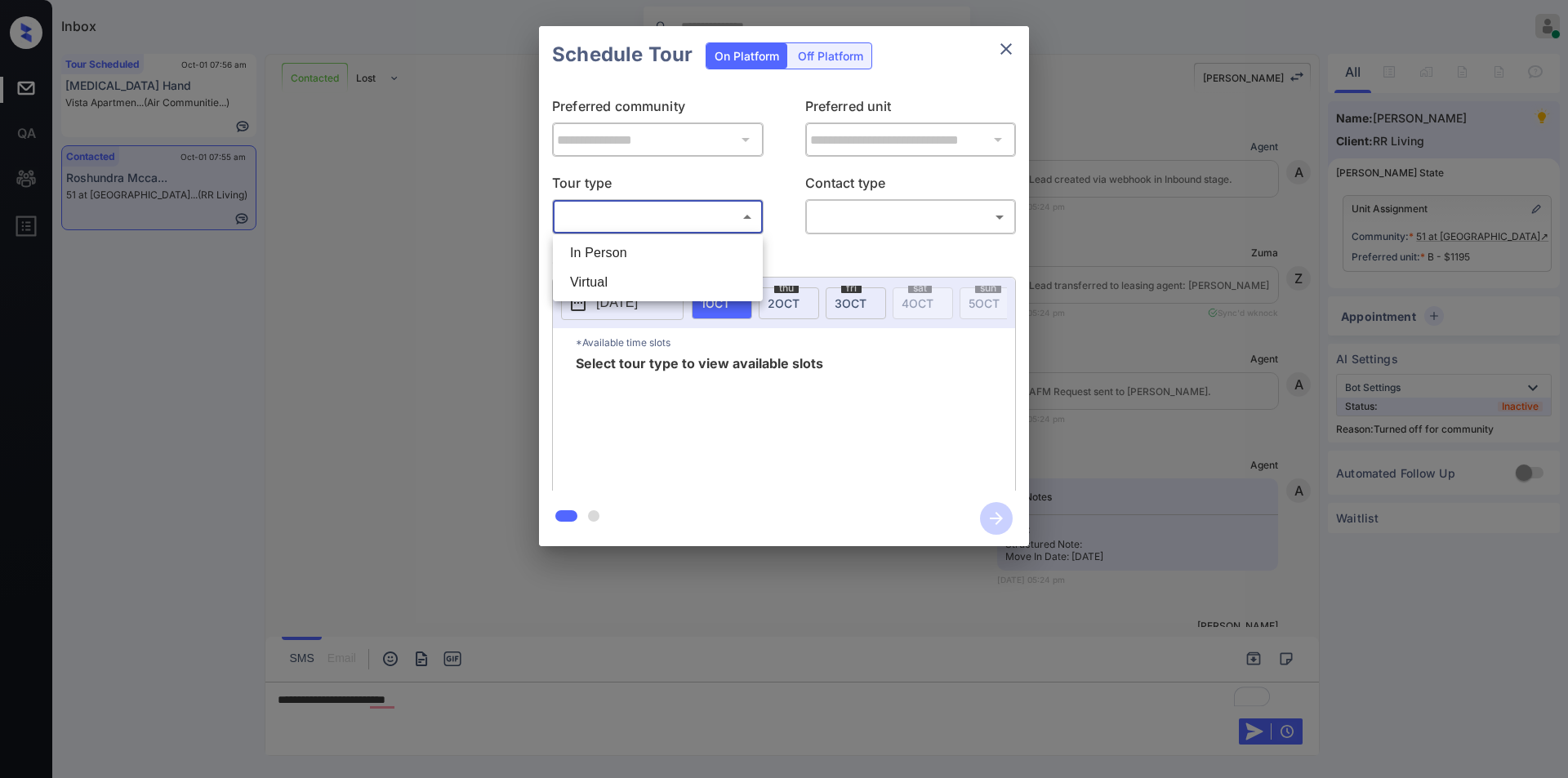
scroll to position [4559, 0]
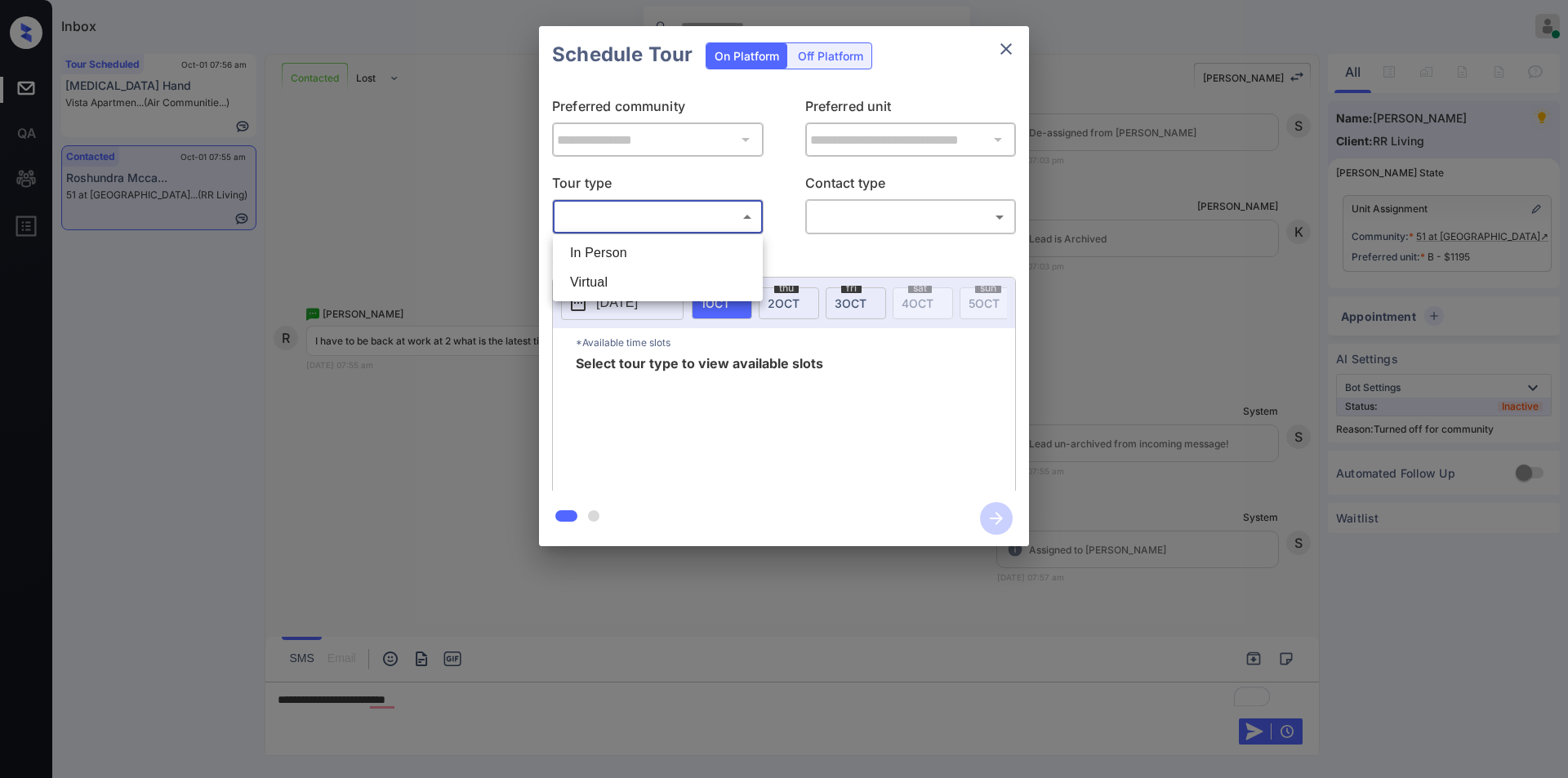
click at [630, 246] on li "In Person" at bounding box center [657, 253] width 202 height 30
type input "********"
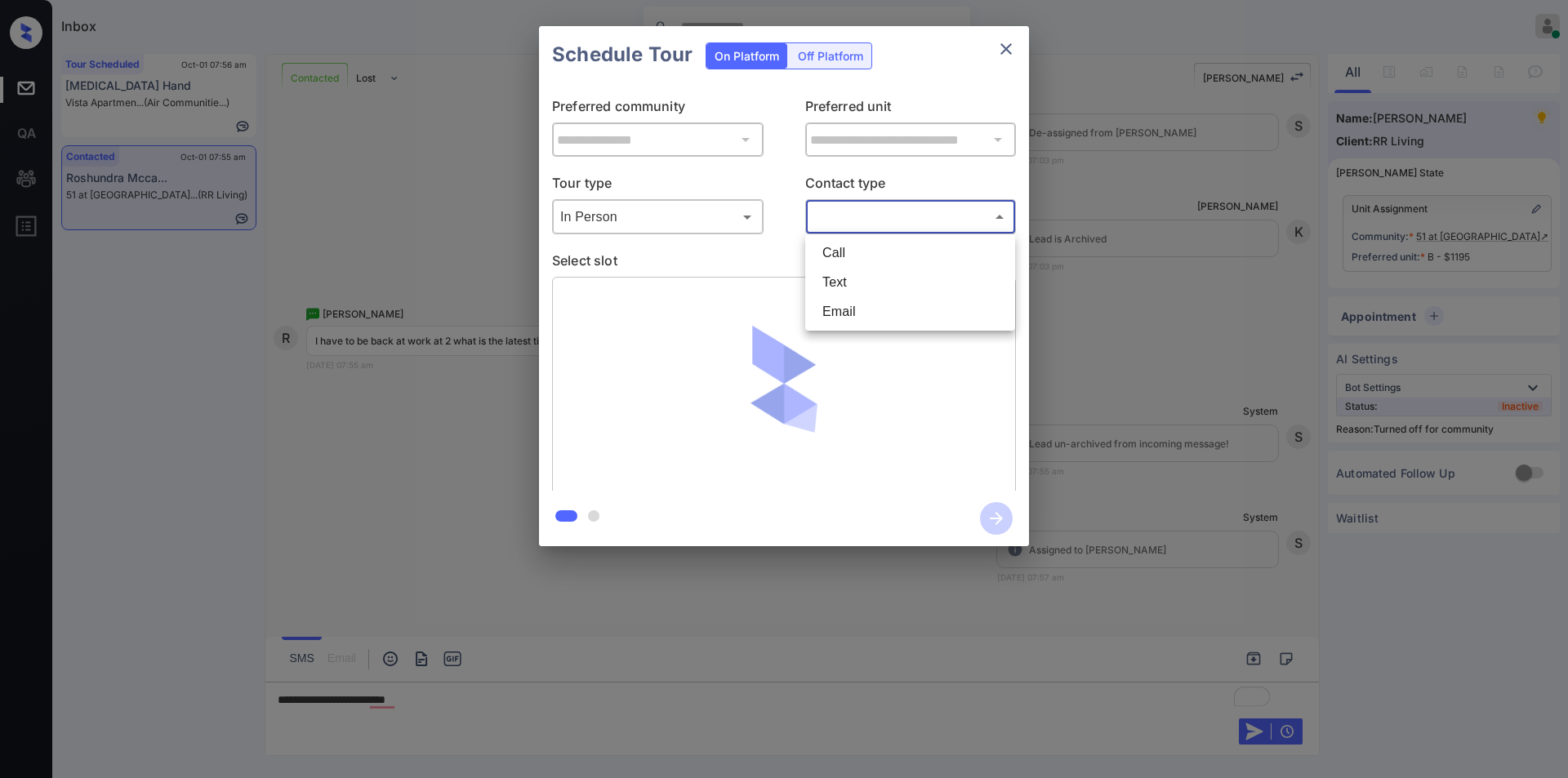
click at [844, 220] on body "Inbox Jiro Alonzo Online Set yourself offline Set yourself on break Profile Swi…" at bounding box center [784, 389] width 1568 height 778
click at [859, 294] on li "Text" at bounding box center [911, 282] width 202 height 30
type input "****"
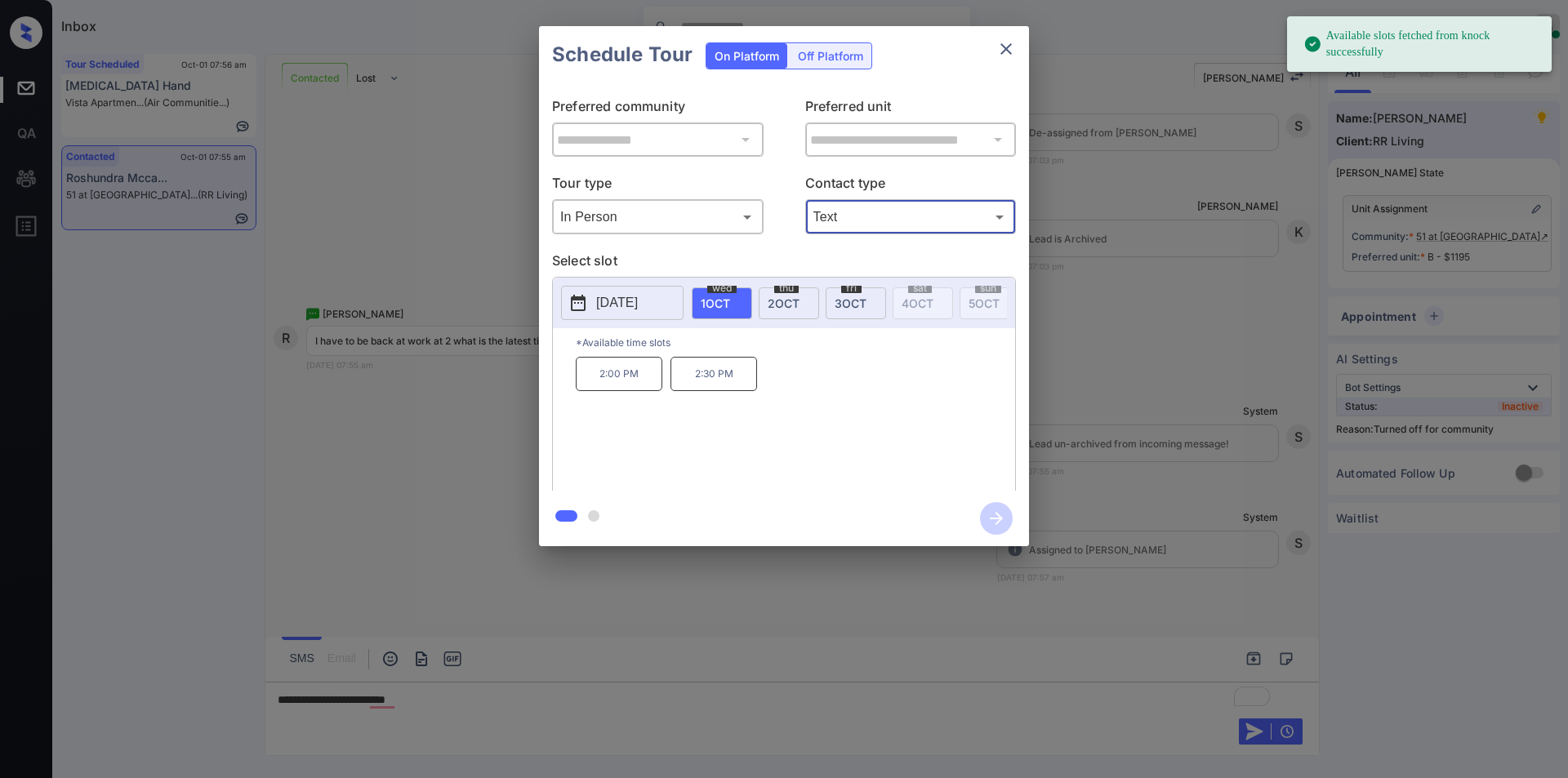
click at [618, 301] on p "2025-10-01" at bounding box center [616, 303] width 41 height 19
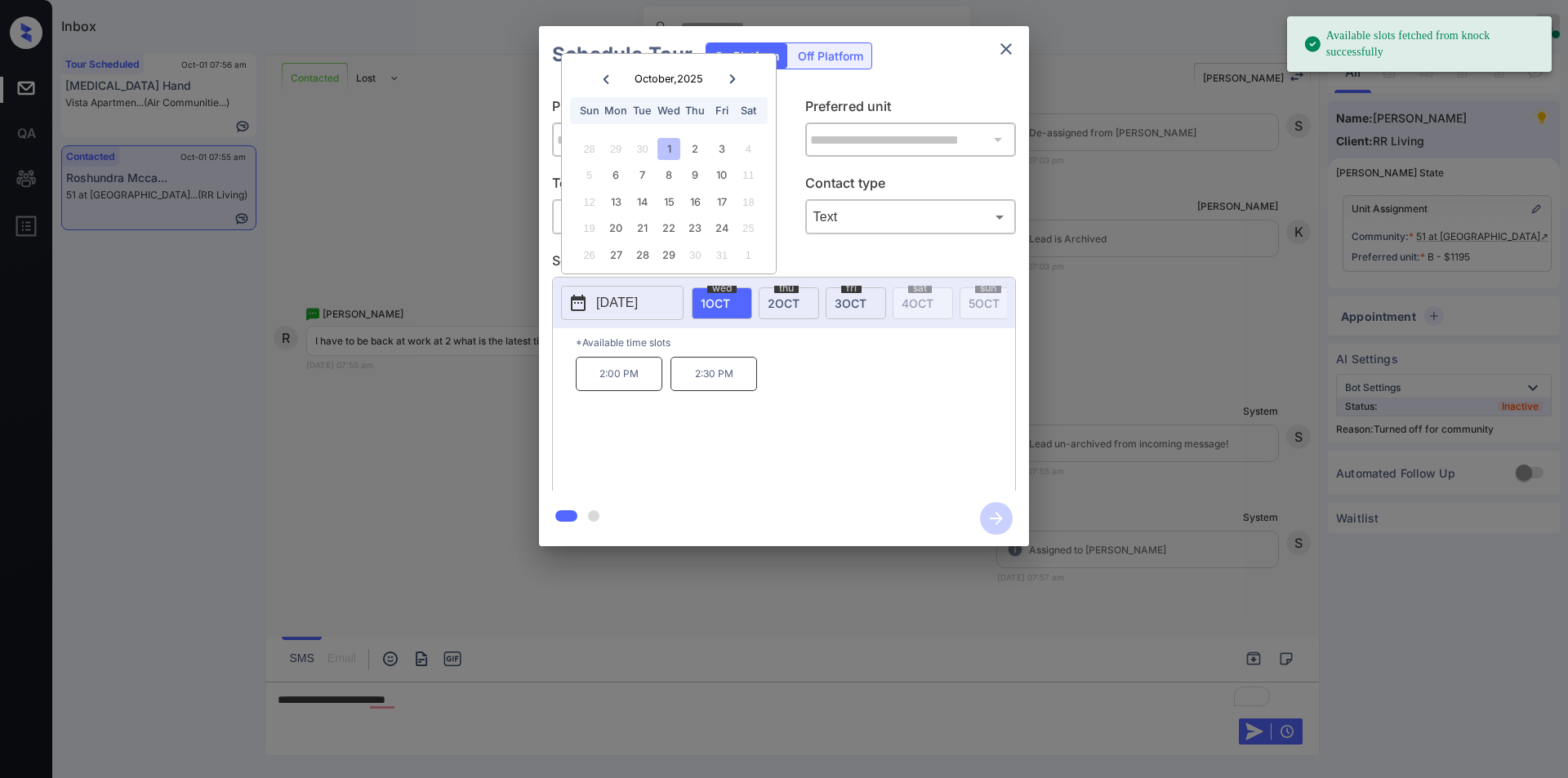
click at [152, 499] on div "**********" at bounding box center [784, 286] width 1568 height 573
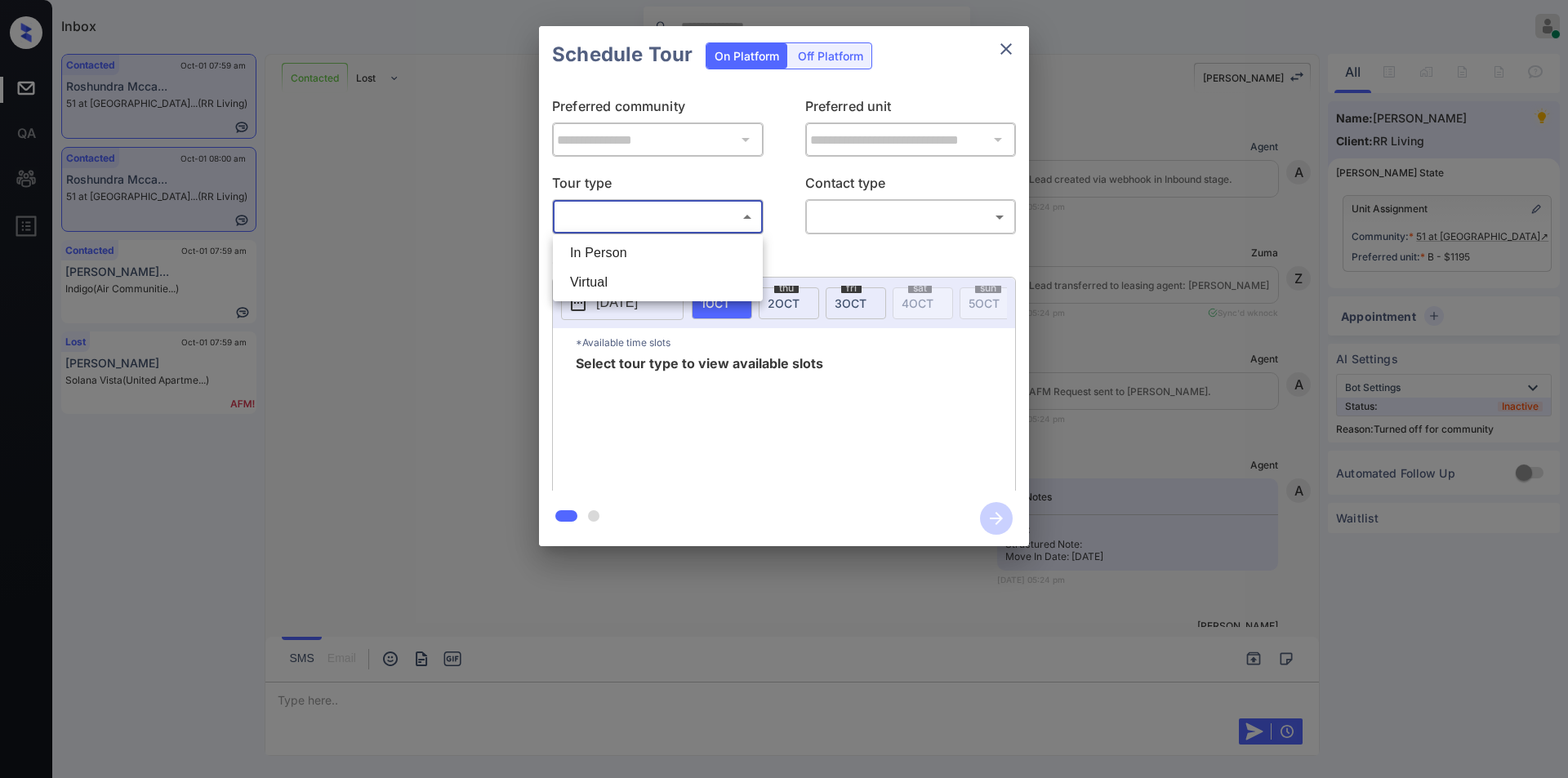
drag, startPoint x: 0, startPoint y: 0, endPoint x: 919, endPoint y: 230, distance: 947.3
click at [588, 250] on li "In Person" at bounding box center [657, 253] width 202 height 30
type input "********"
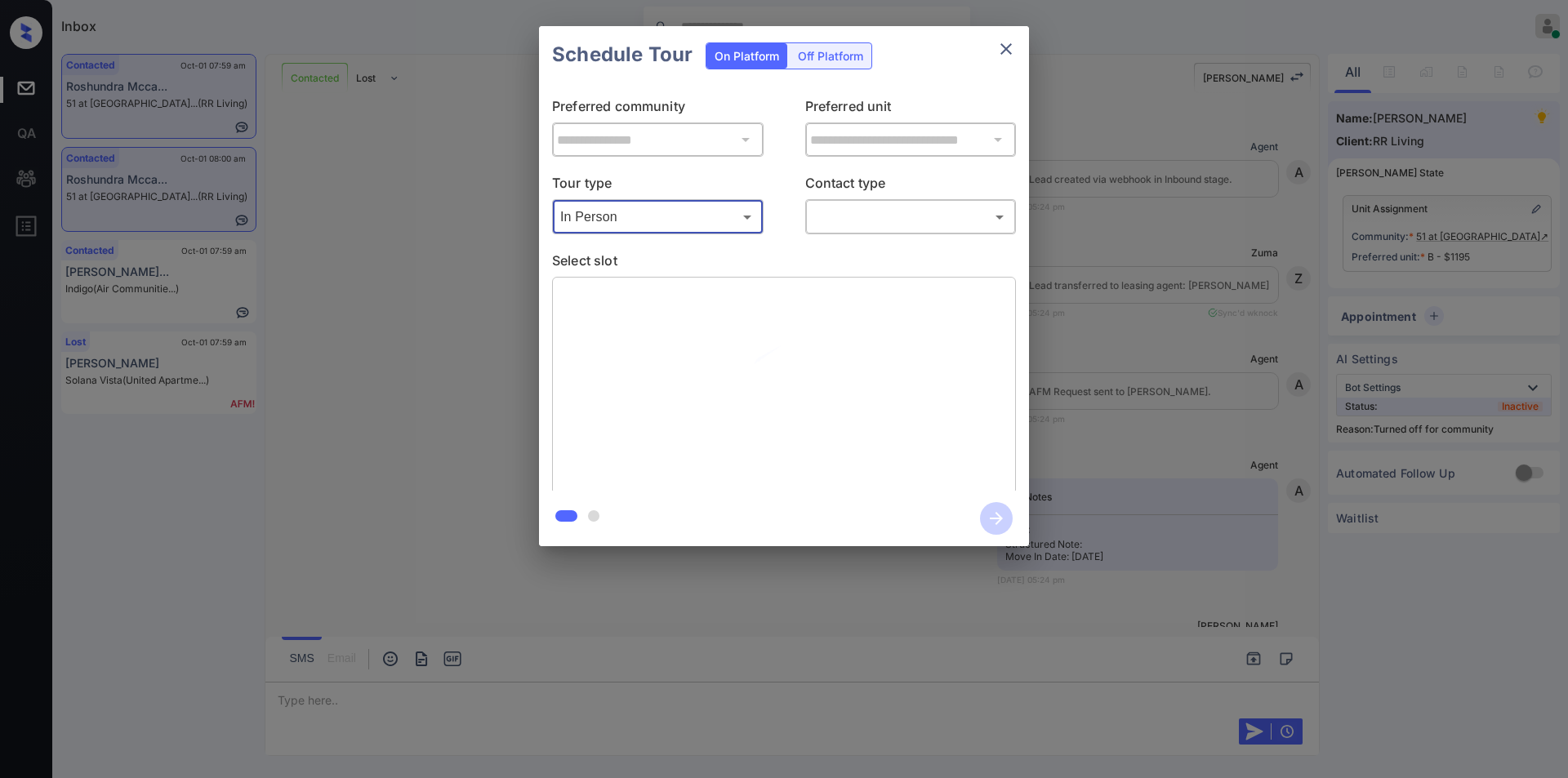
scroll to position [5180, 0]
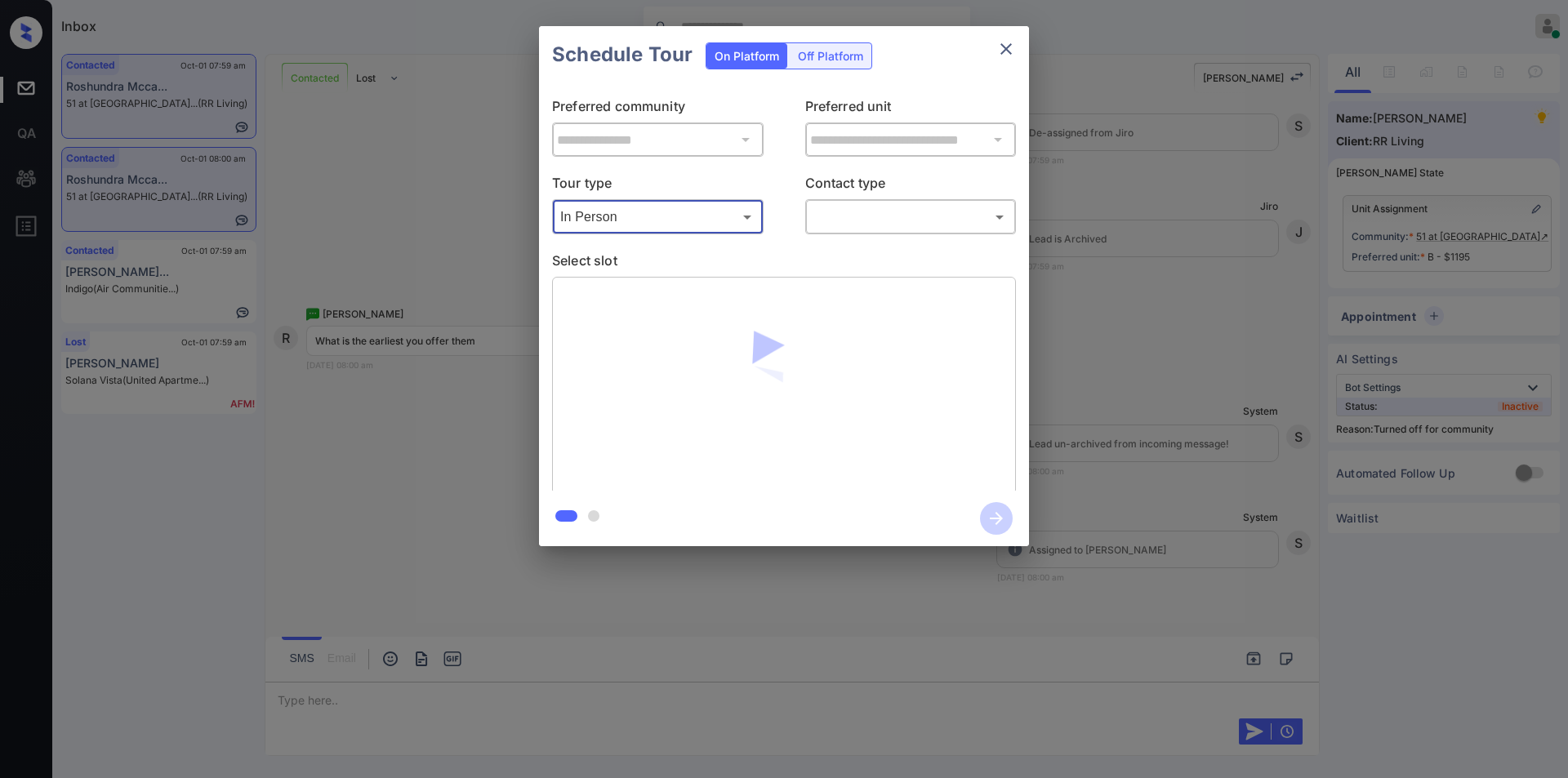
click at [868, 200] on div "​ ​" at bounding box center [911, 217] width 212 height 35
click at [863, 215] on body "Inbox Jiro Alonzo Online Set yourself offline Set yourself on break Profile Swi…" at bounding box center [784, 389] width 1568 height 778
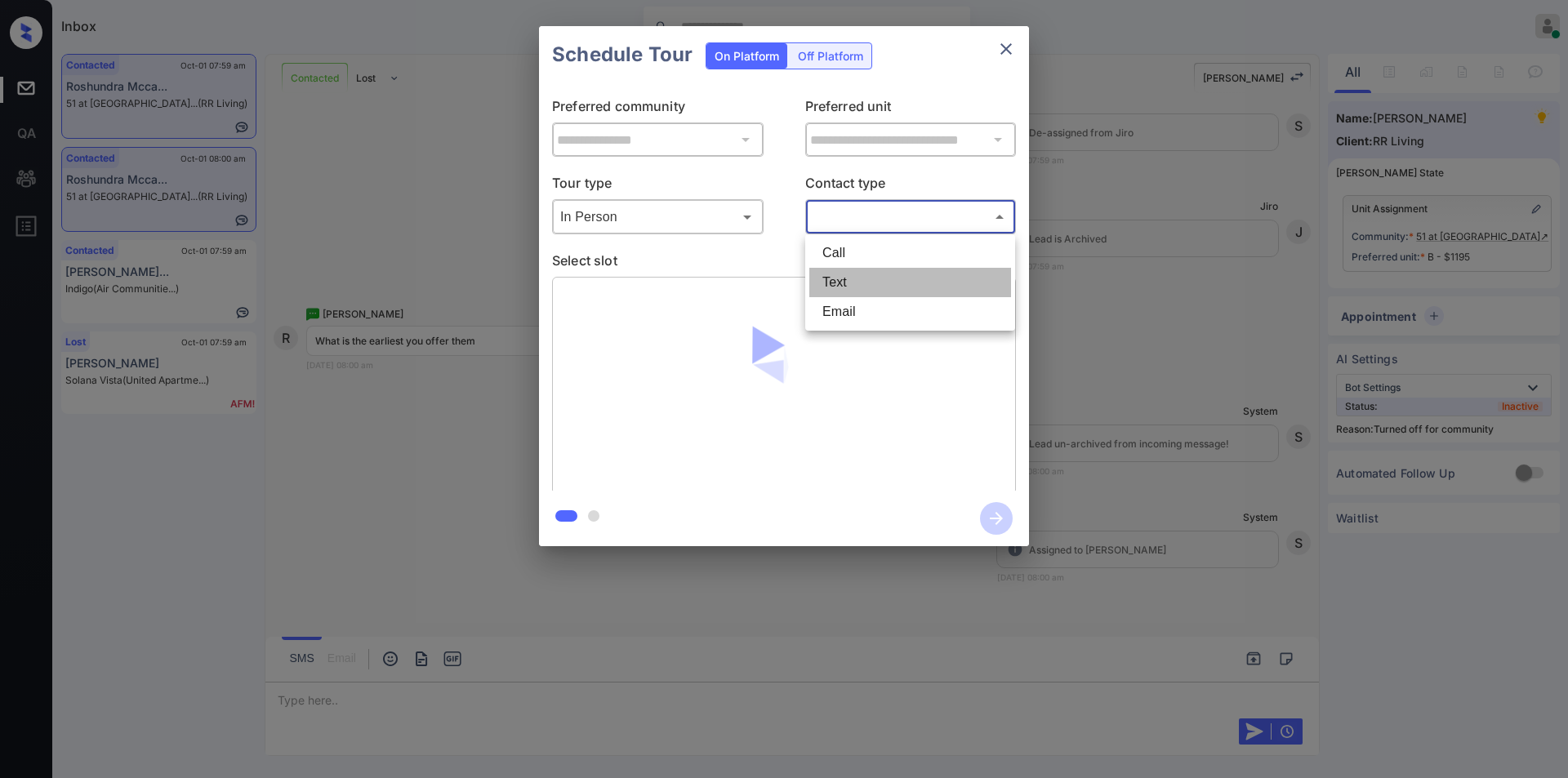
click at [855, 280] on li "Text" at bounding box center [911, 282] width 202 height 30
type input "****"
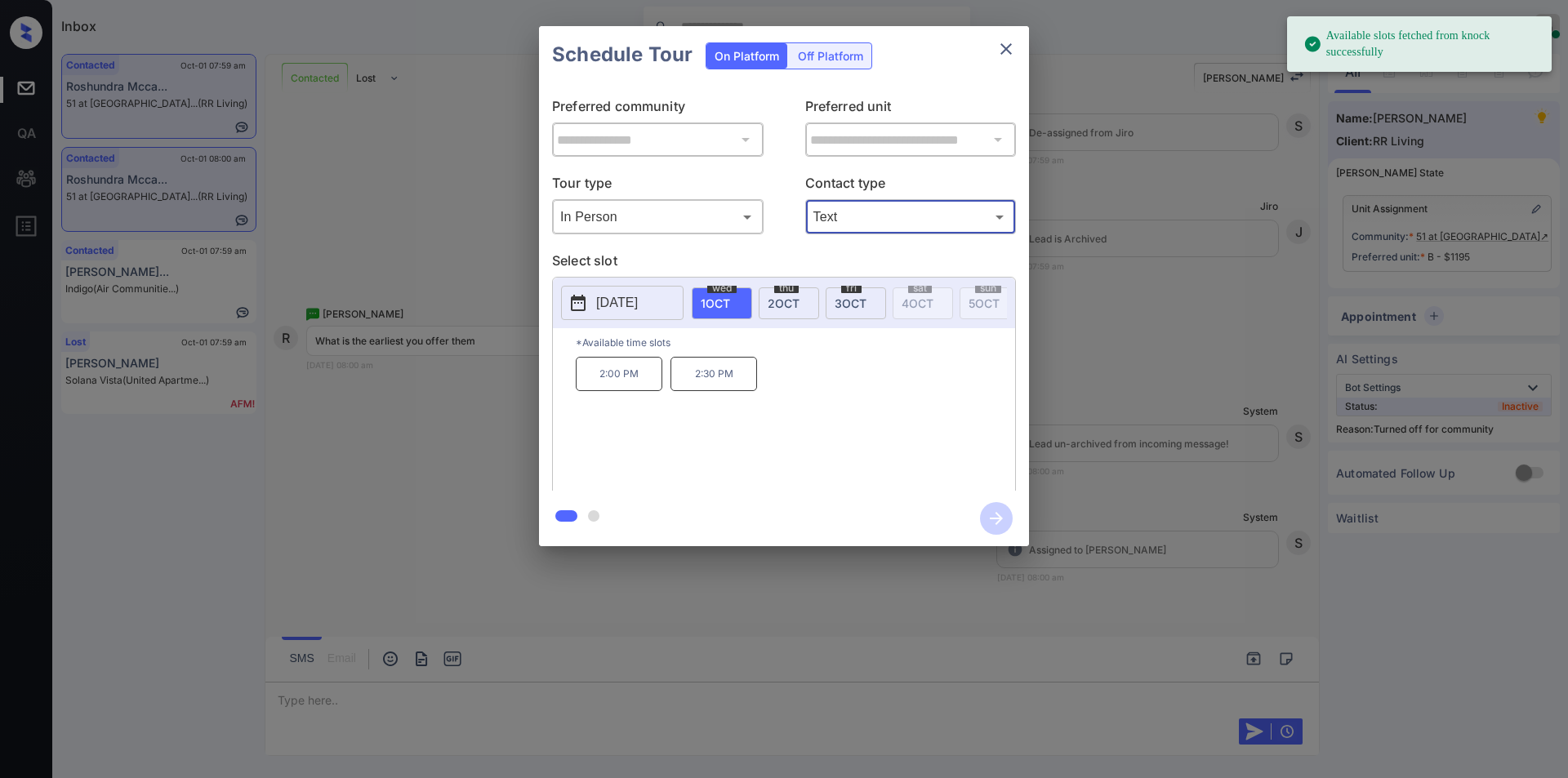
click at [784, 307] on span "2 OCT" at bounding box center [783, 303] width 32 height 13
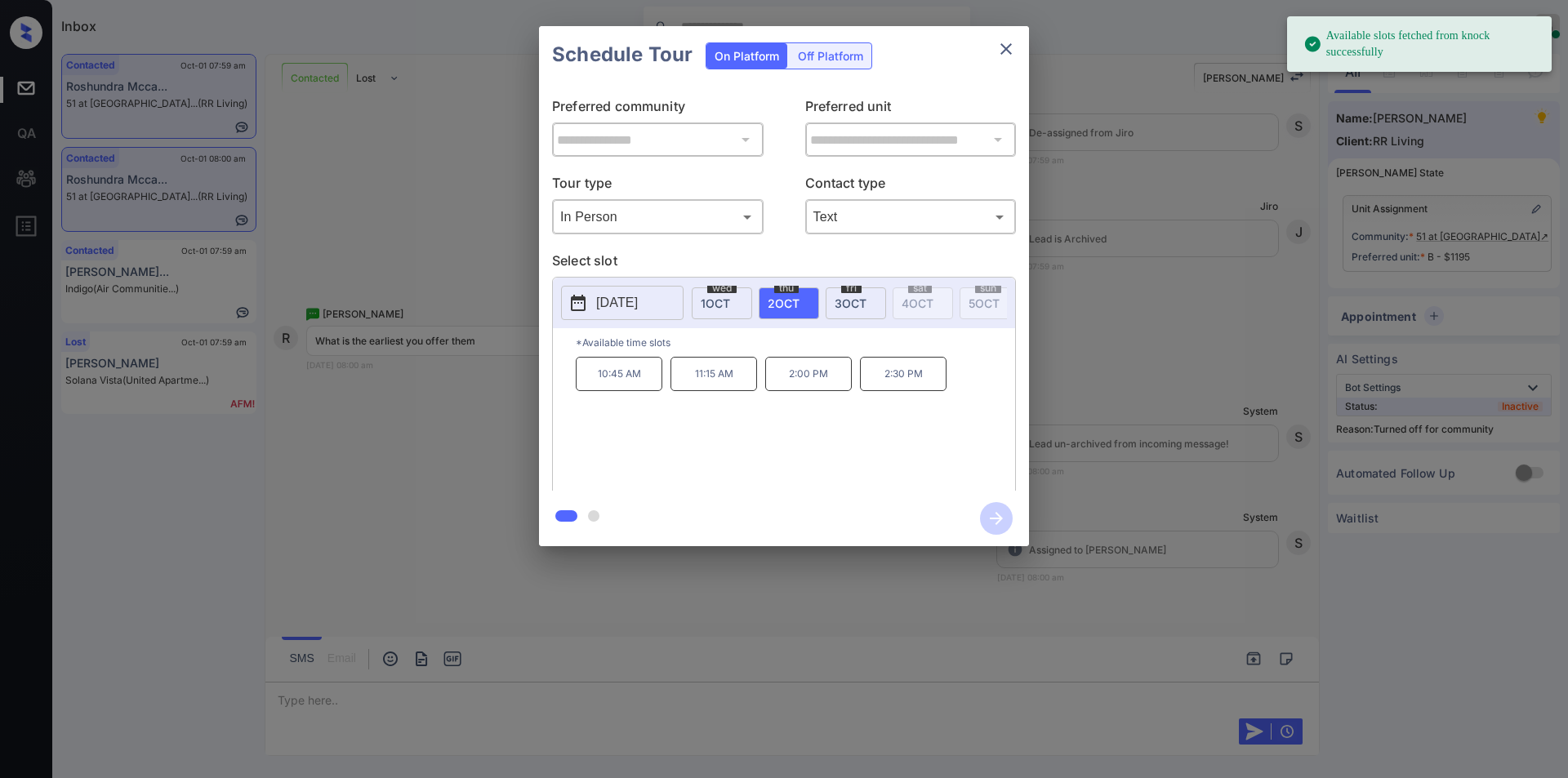
click at [854, 301] on span "3 OCT" at bounding box center [850, 303] width 32 height 13
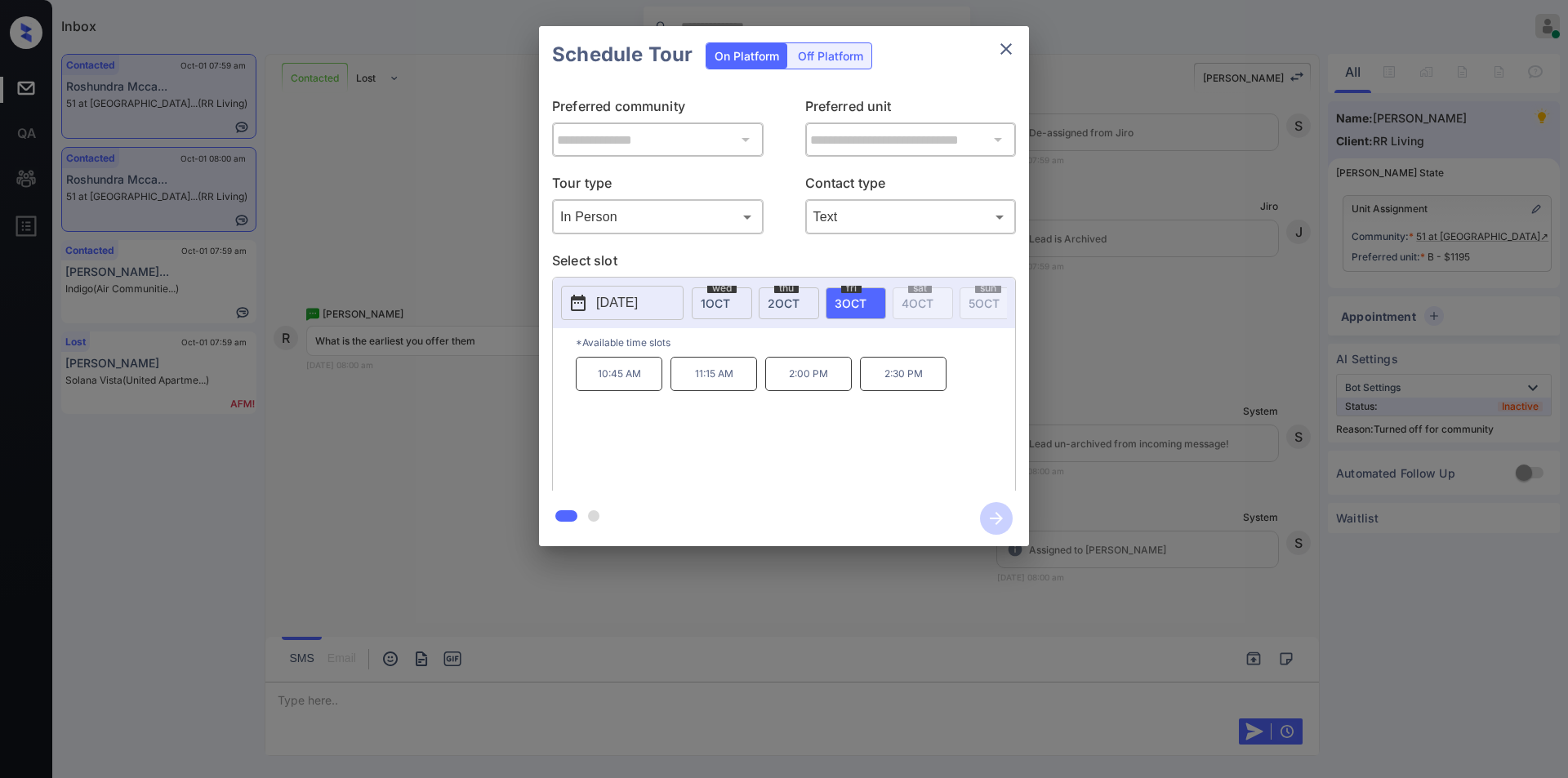
click at [441, 410] on div "**********" at bounding box center [784, 286] width 1568 height 573
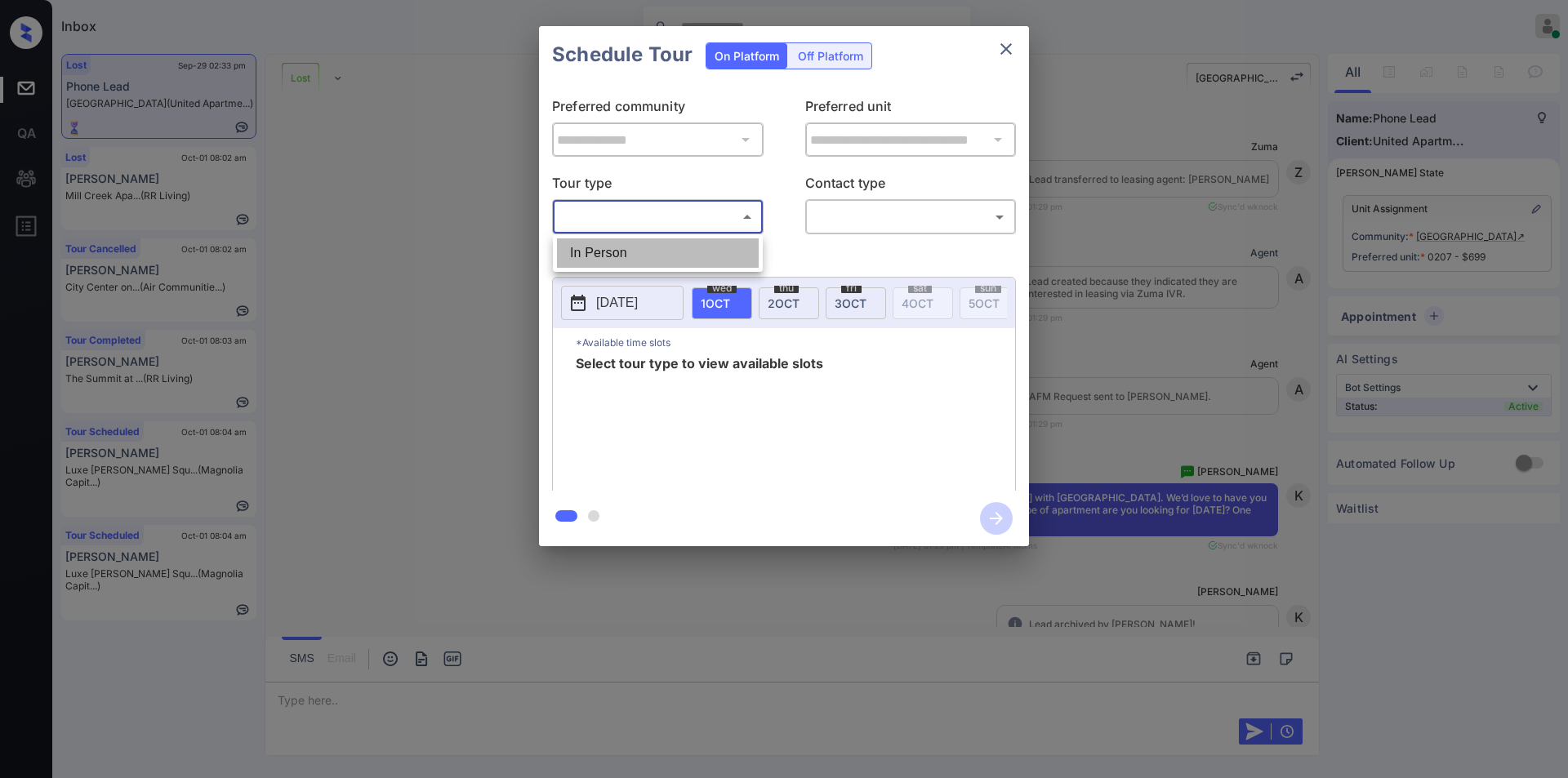
click at [621, 254] on li "In Person" at bounding box center [657, 253] width 202 height 30
type input "********"
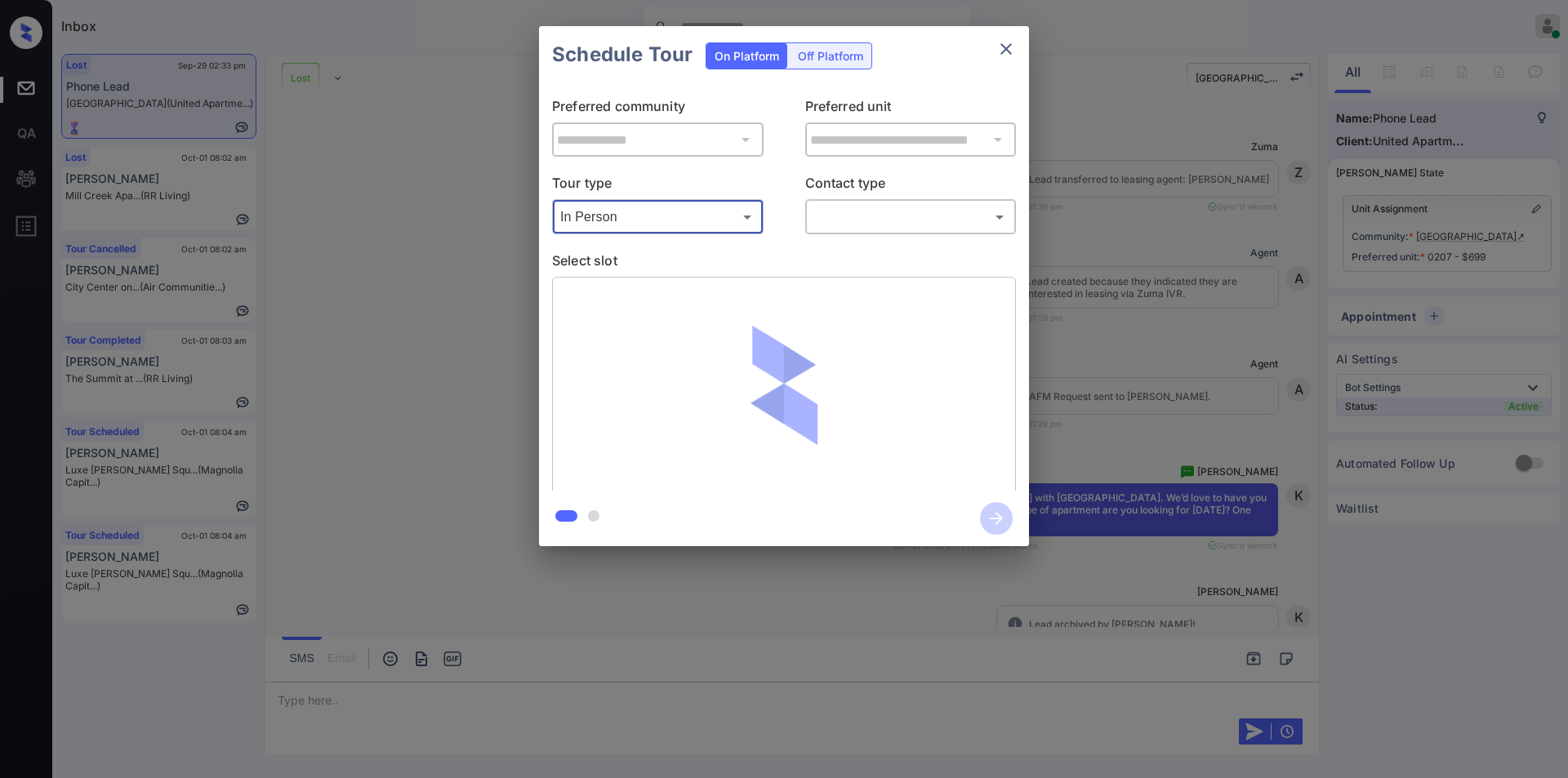
scroll to position [13658, 0]
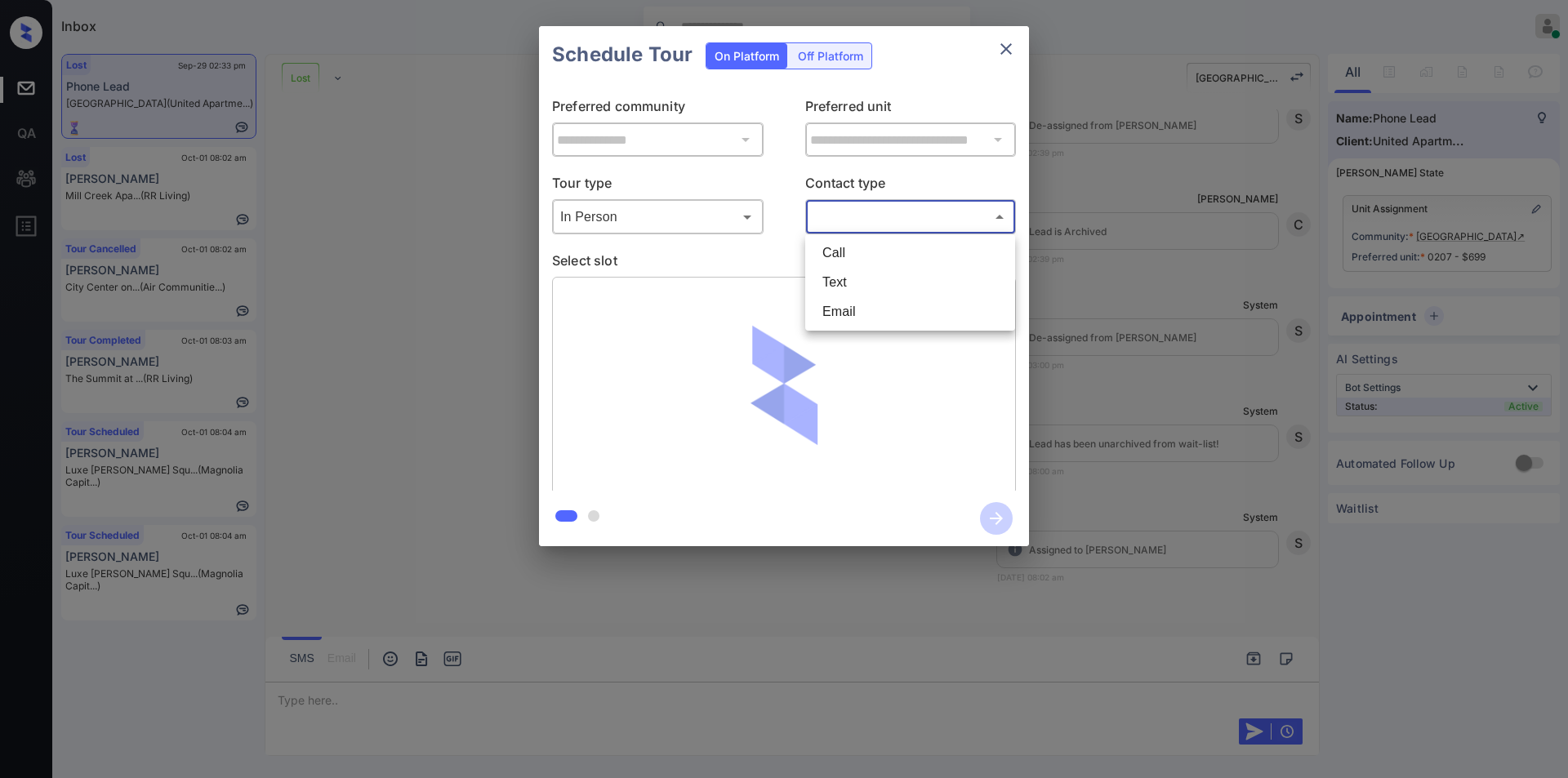
click at [906, 230] on body "Inbox [PERSON_NAME] Online Set yourself offline Set yourself on break Profile S…" at bounding box center [784, 389] width 1568 height 778
click at [857, 290] on li "Text" at bounding box center [911, 282] width 202 height 30
type input "****"
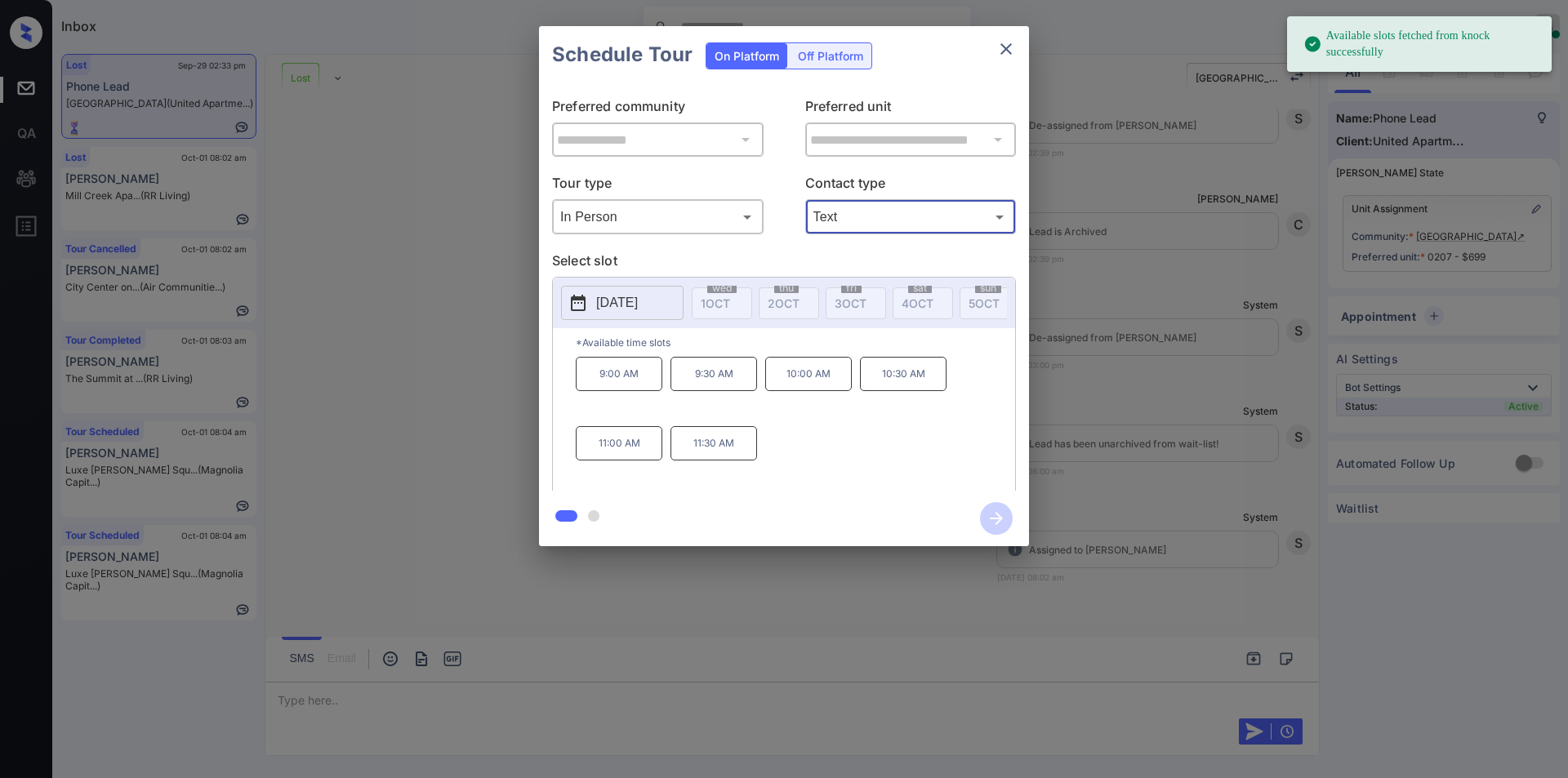
click at [604, 311] on p "[DATE]" at bounding box center [616, 303] width 41 height 19
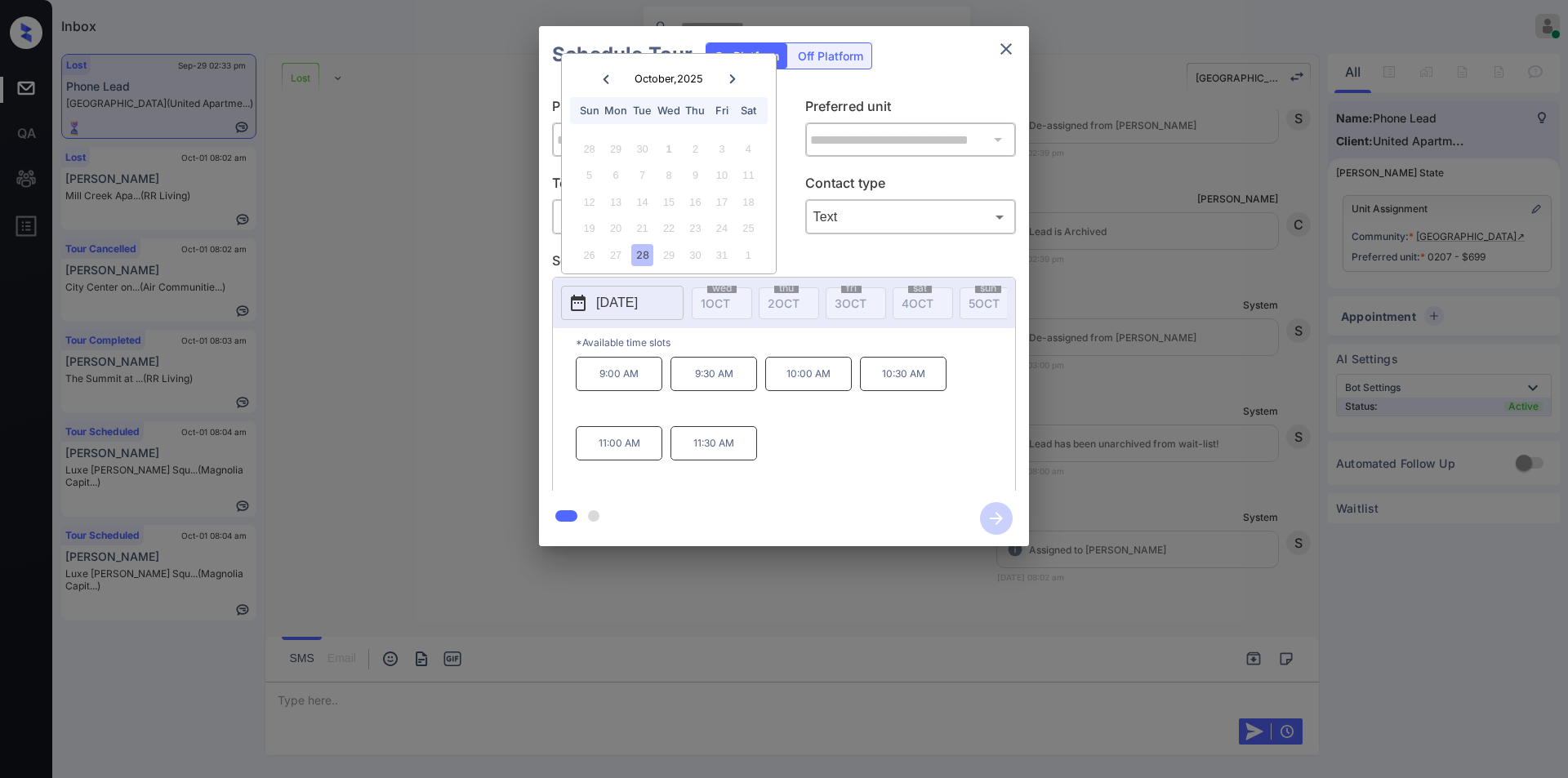
click at [637, 249] on div "28" at bounding box center [642, 255] width 22 height 22
click at [433, 396] on div "**********" at bounding box center [784, 286] width 1568 height 573
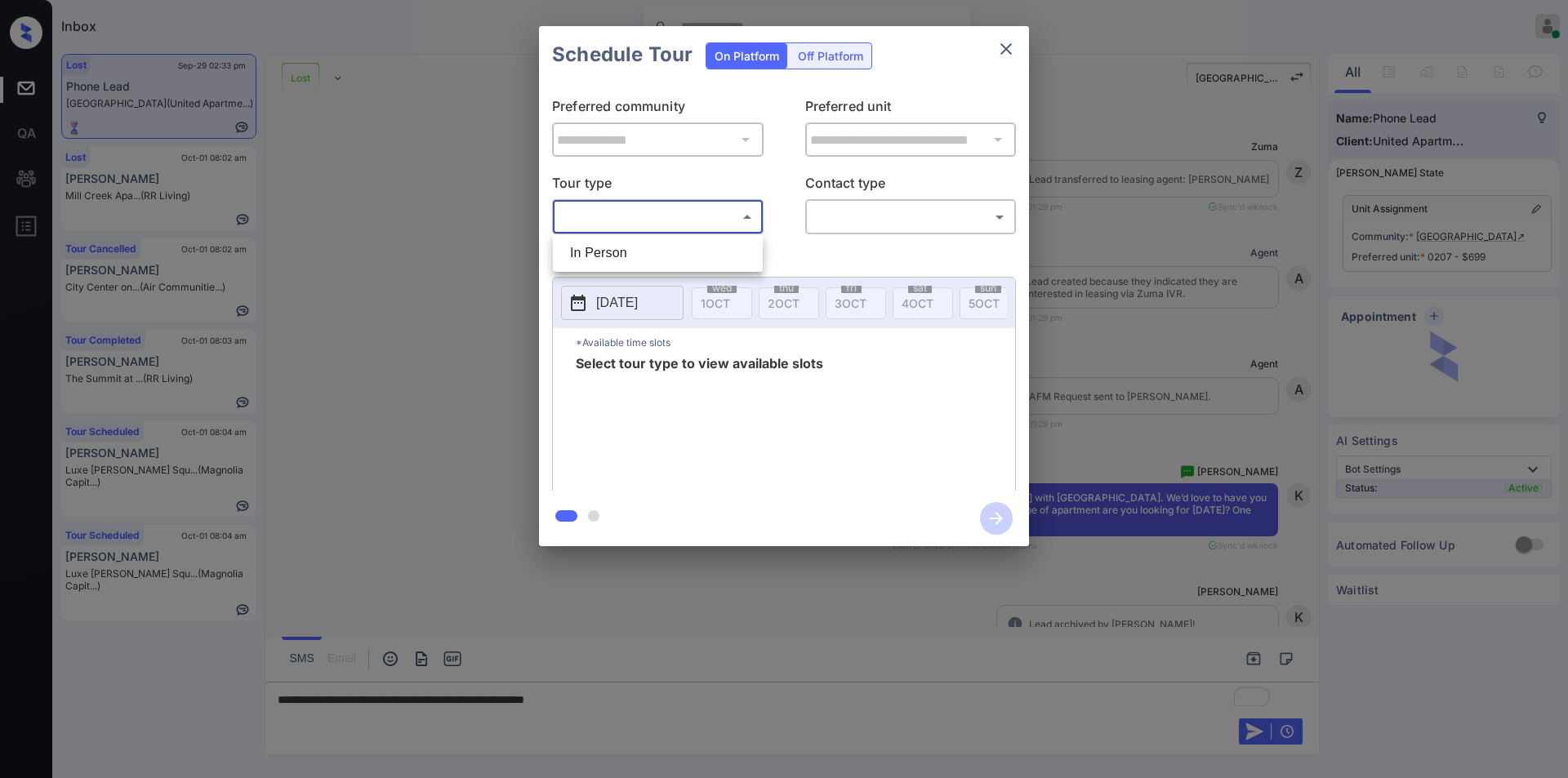
click at [615, 261] on li "In Person" at bounding box center [657, 253] width 202 height 30
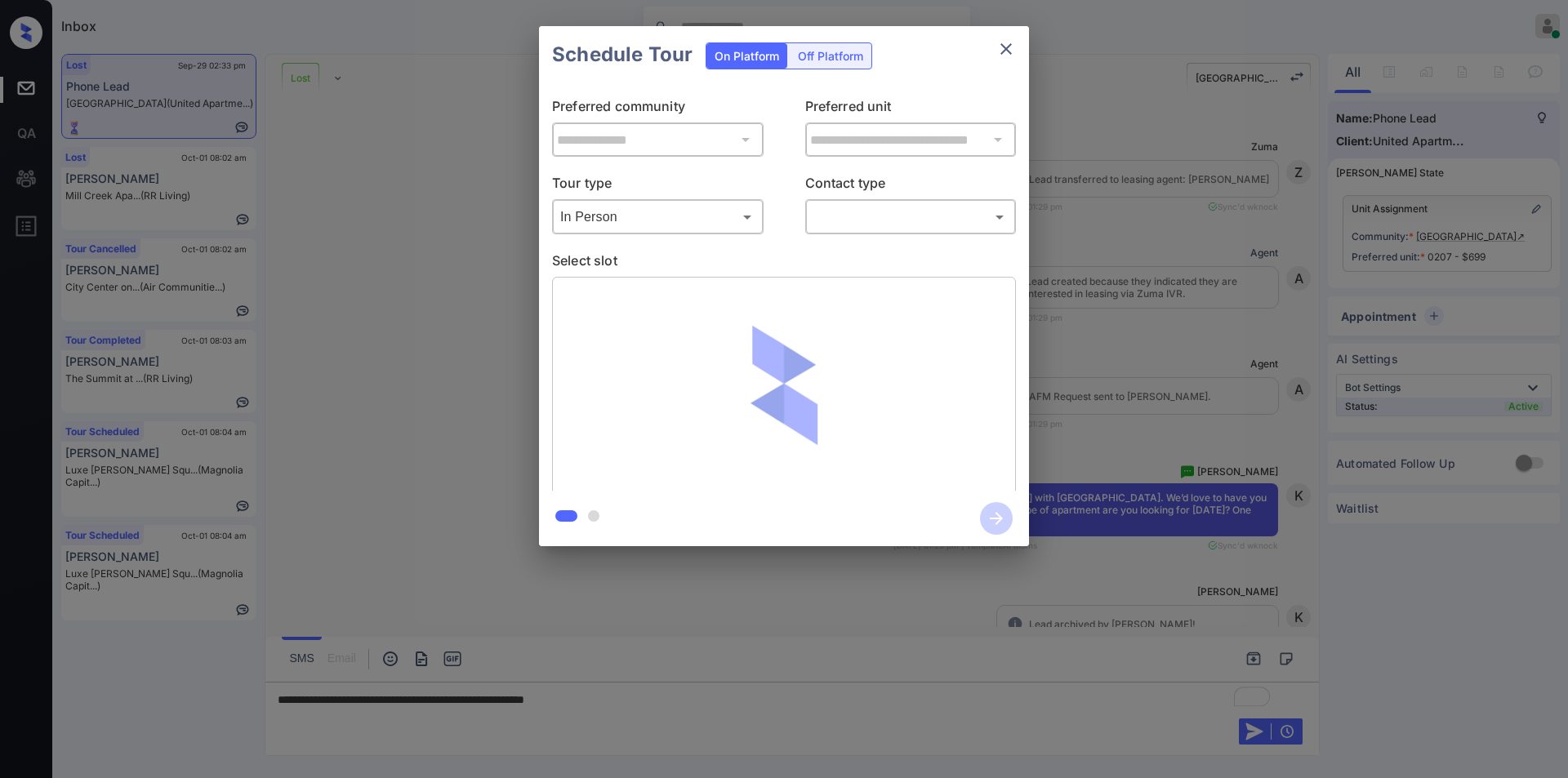
type input "********"
click at [818, 218] on div at bounding box center [784, 389] width 1568 height 778
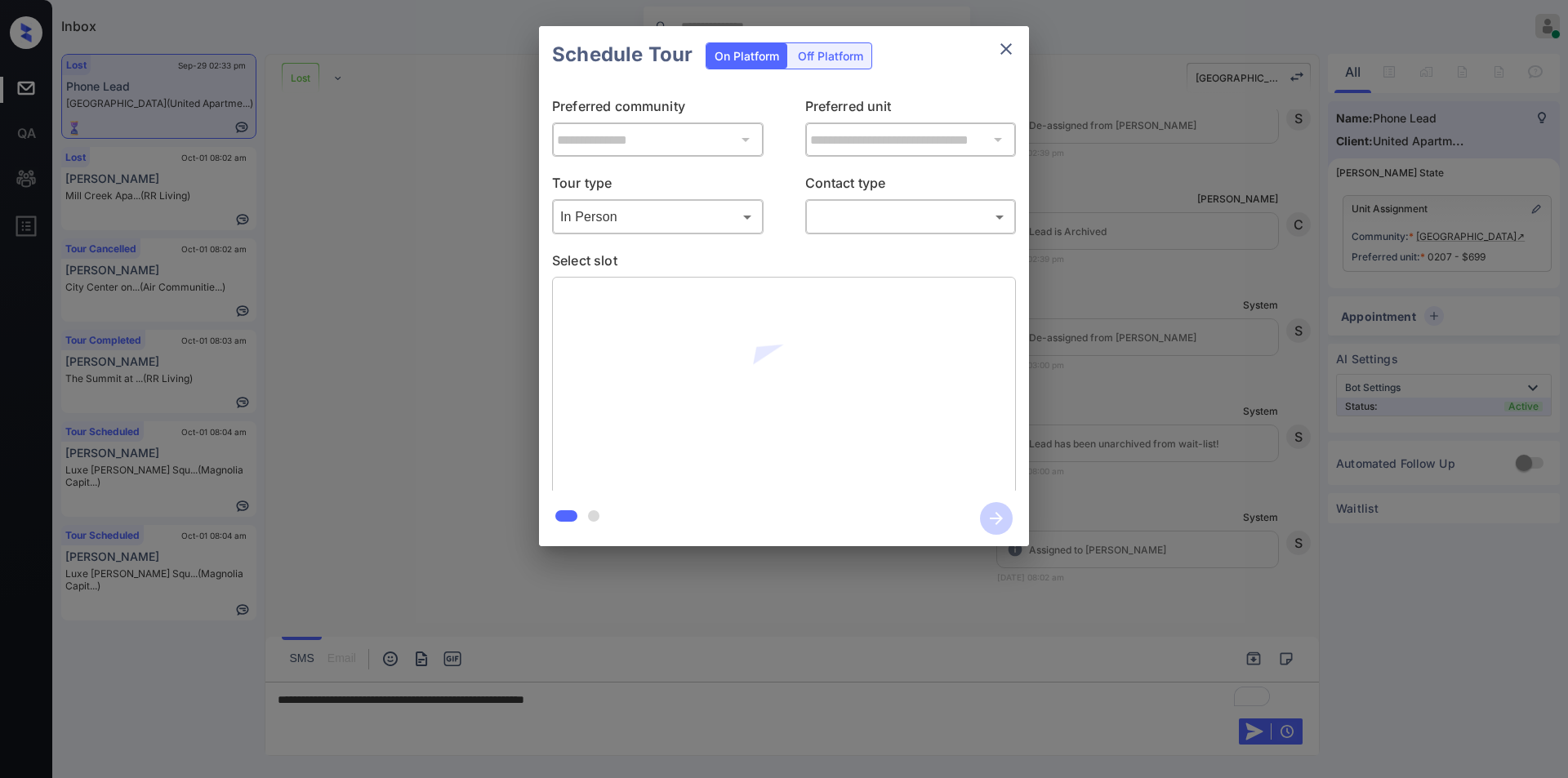
click at [853, 218] on body "Inbox Jiro Alonzo Online Set yourself offline Set yourself on break Profile Swi…" at bounding box center [784, 389] width 1568 height 778
click at [834, 279] on li "Text" at bounding box center [911, 282] width 202 height 30
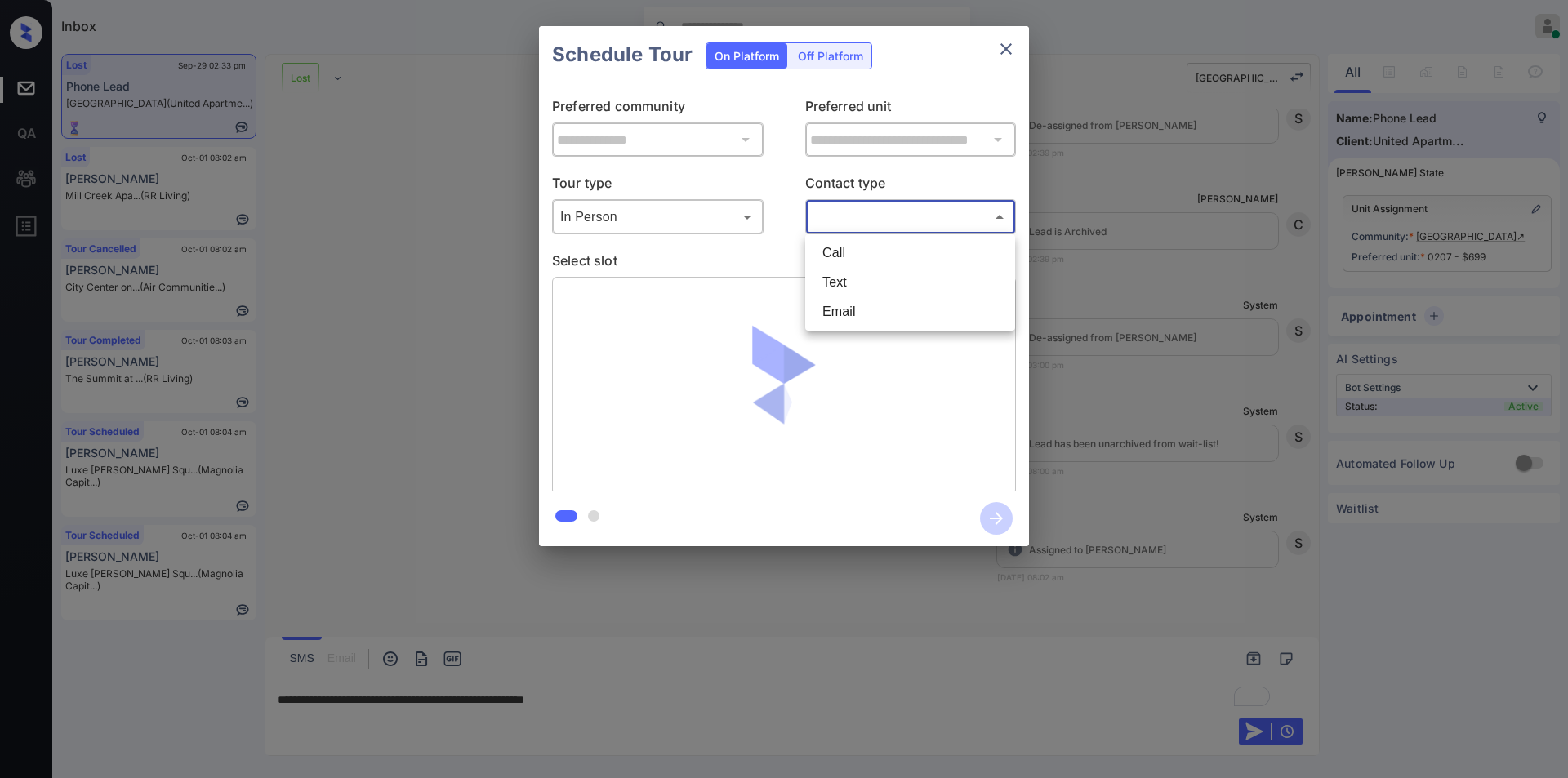
type input "****"
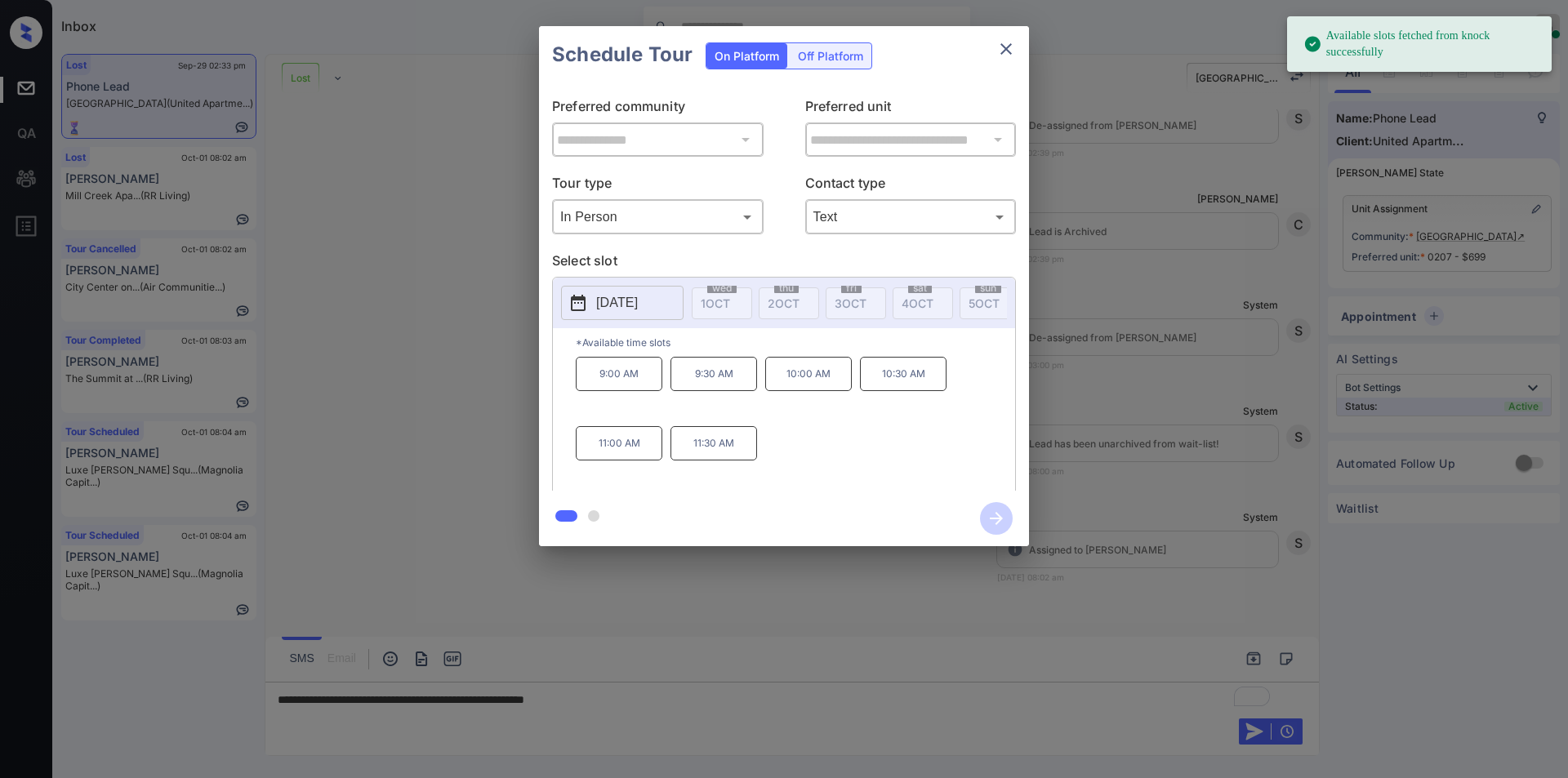
click at [436, 452] on div "**********" at bounding box center [784, 286] width 1568 height 573
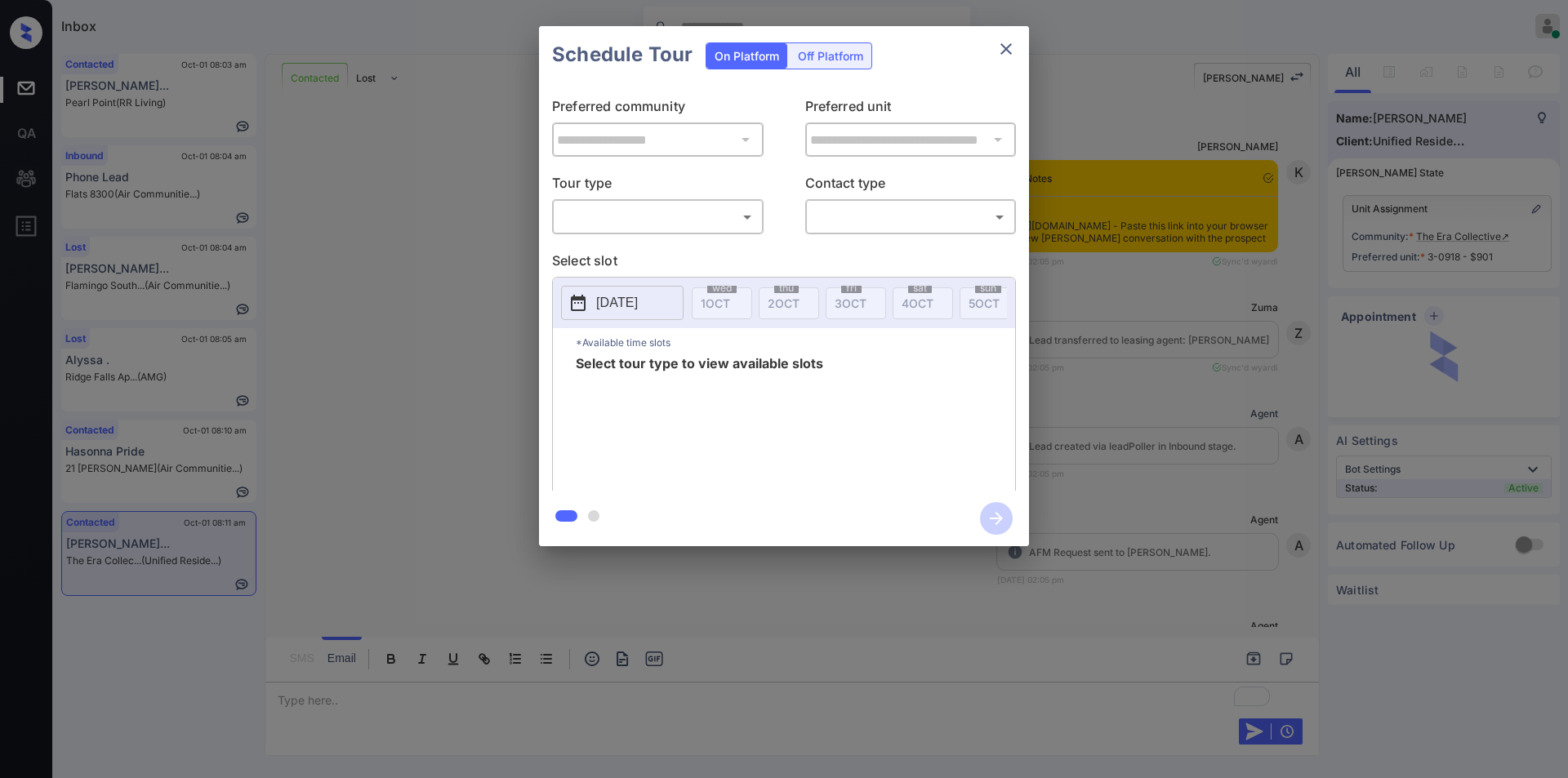
scroll to position [3021, 0]
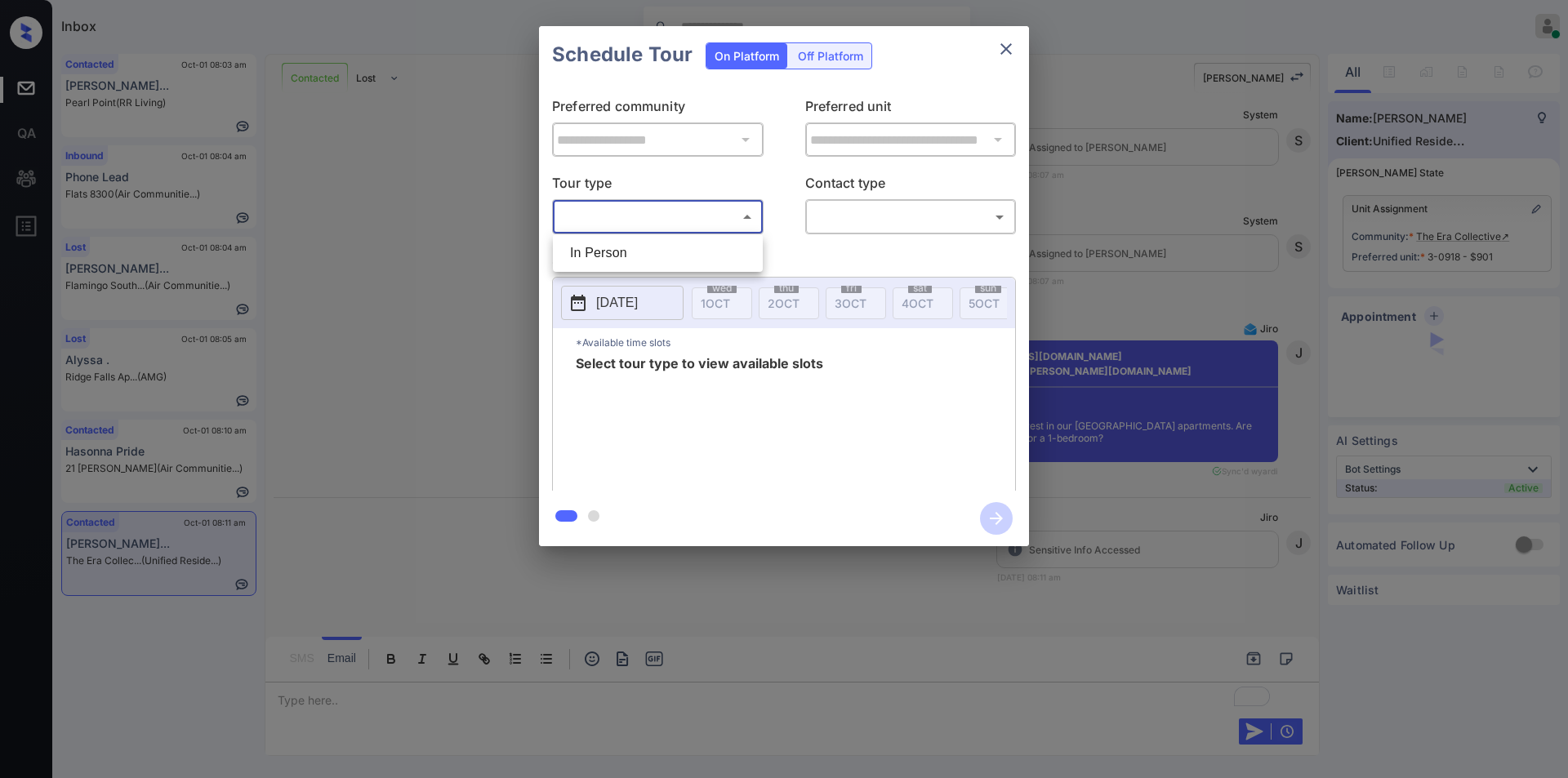
click at [621, 216] on body "Inbox Jiro Alonzo Online Set yourself offline Set yourself on break Profile Swi…" at bounding box center [784, 389] width 1568 height 778
click at [605, 251] on li "In Person" at bounding box center [657, 253] width 202 height 30
type input "********"
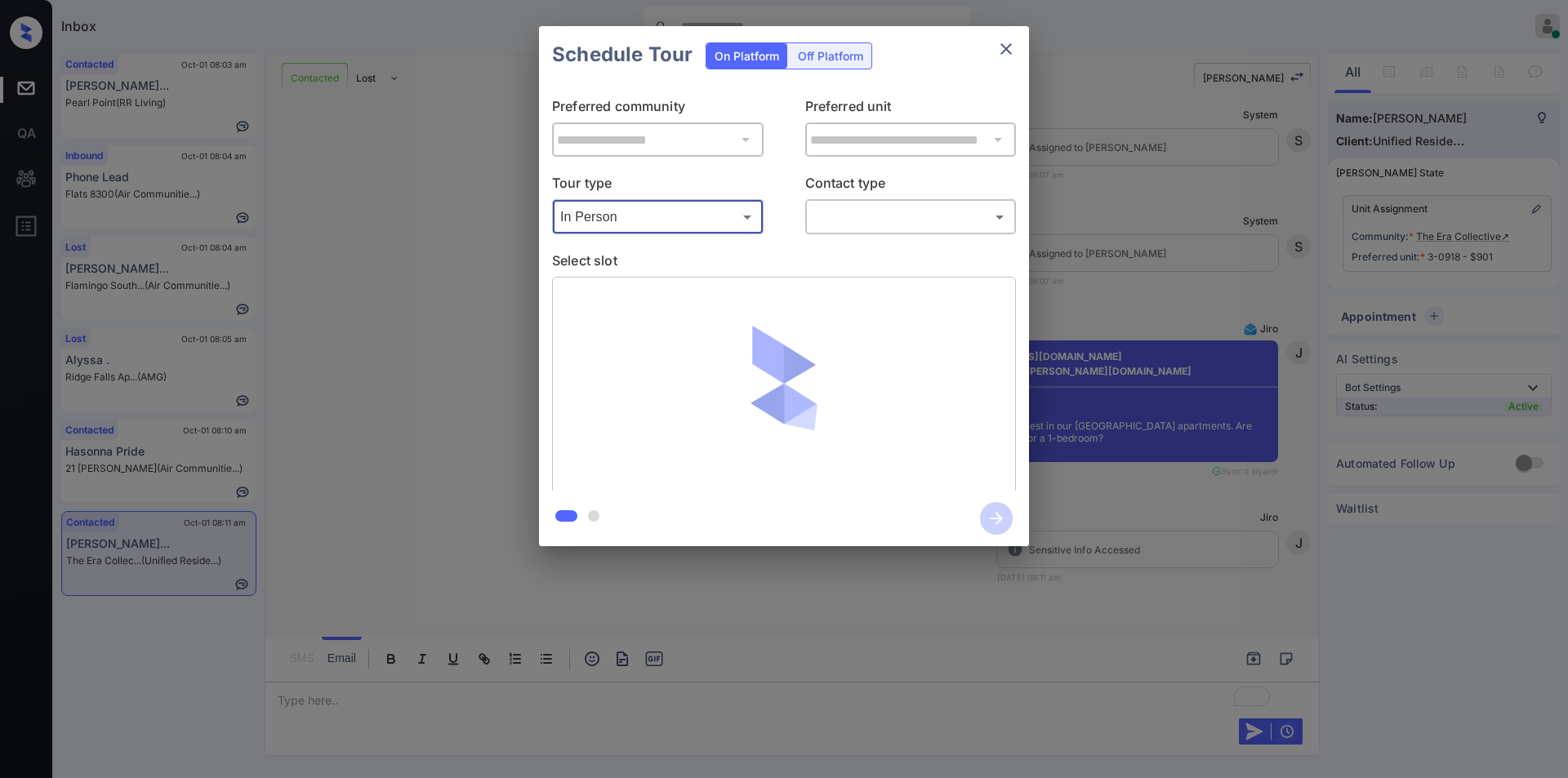
click at [889, 203] on body "Inbox Jiro Alonzo Online Set yourself offline Set yourself on break Profile Swi…" at bounding box center [784, 389] width 1568 height 778
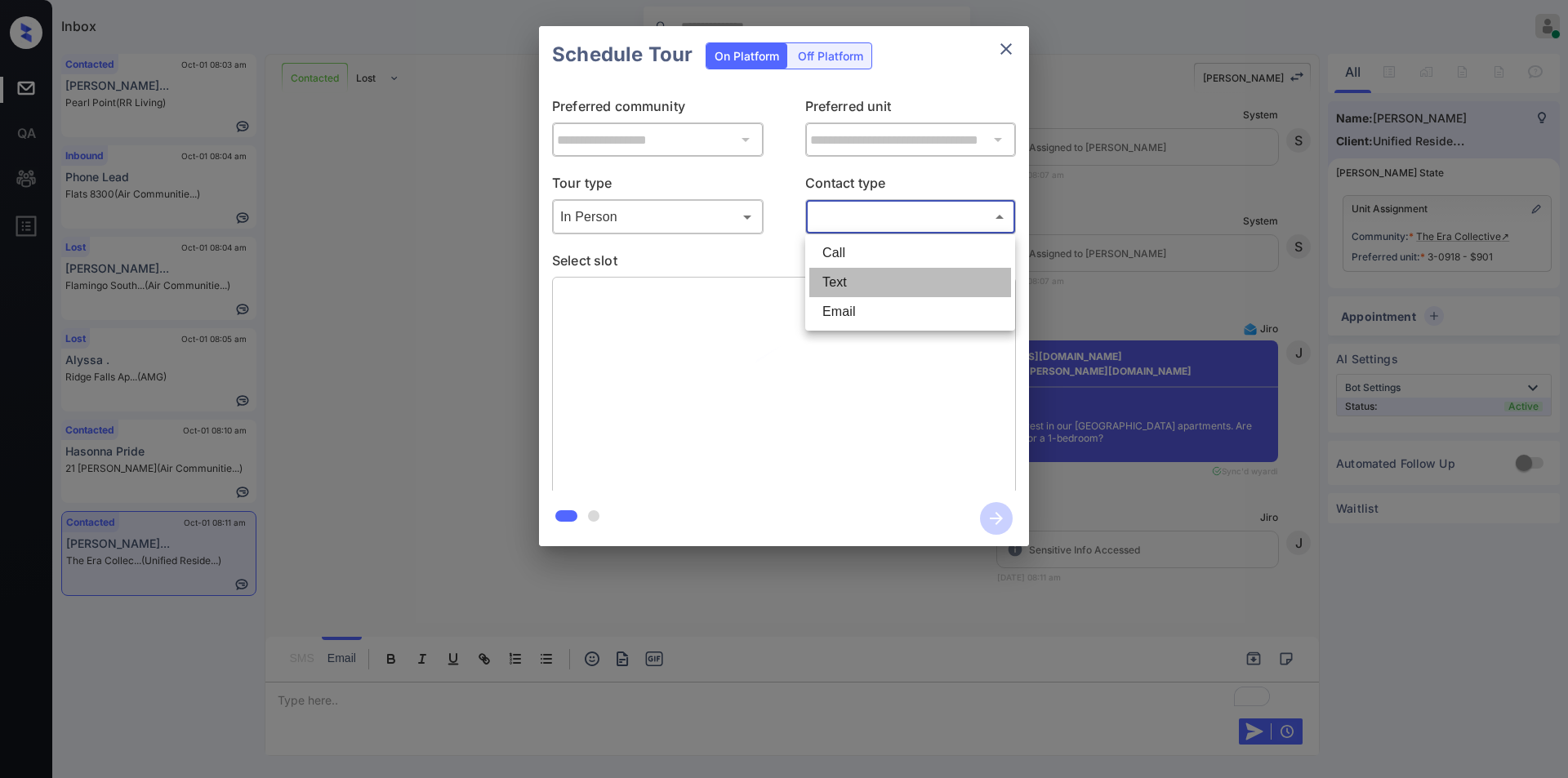
click at [844, 275] on li "Text" at bounding box center [911, 282] width 202 height 30
type input "****"
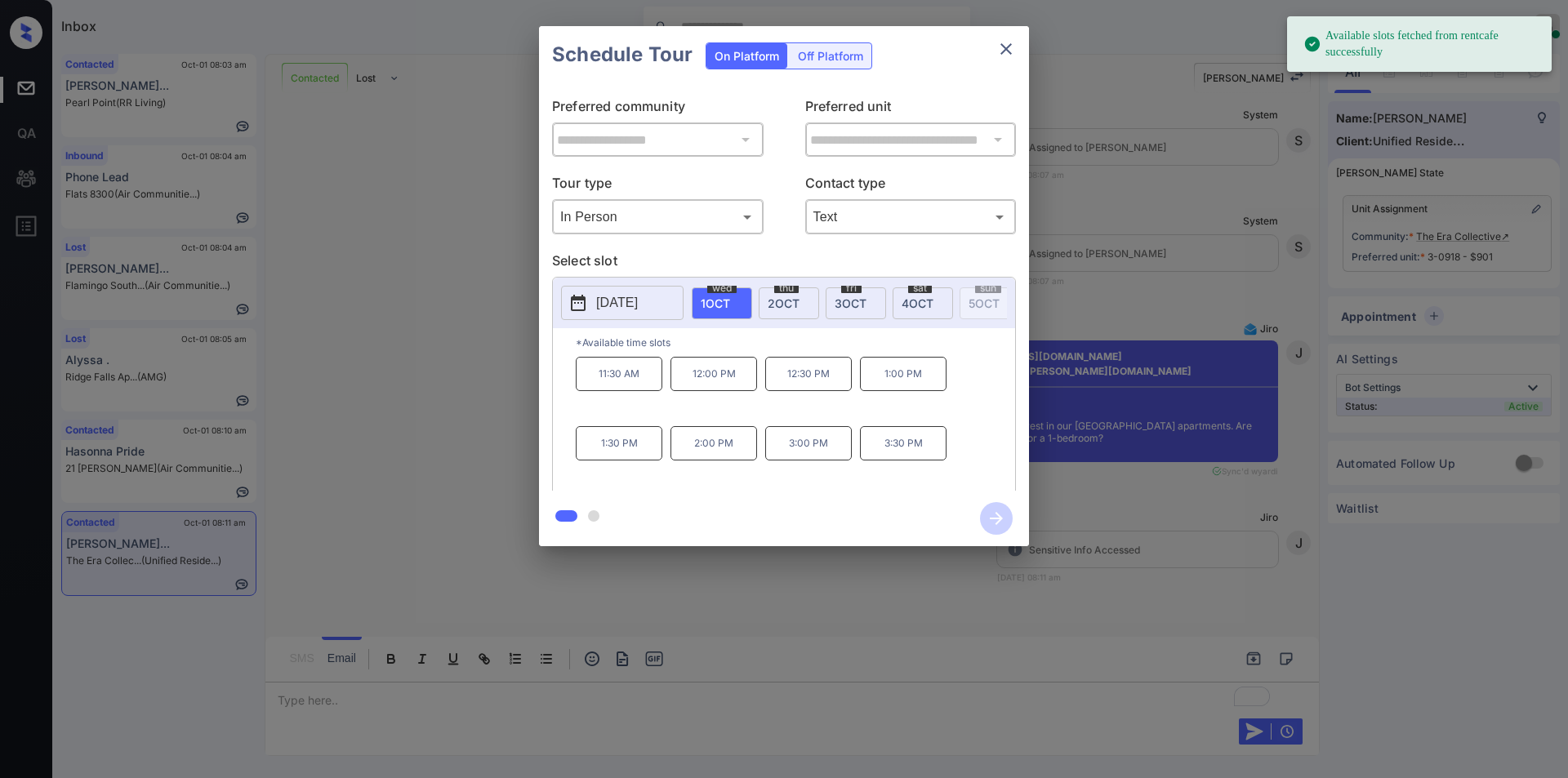
click at [630, 299] on p "2025-10-01" at bounding box center [616, 303] width 41 height 19
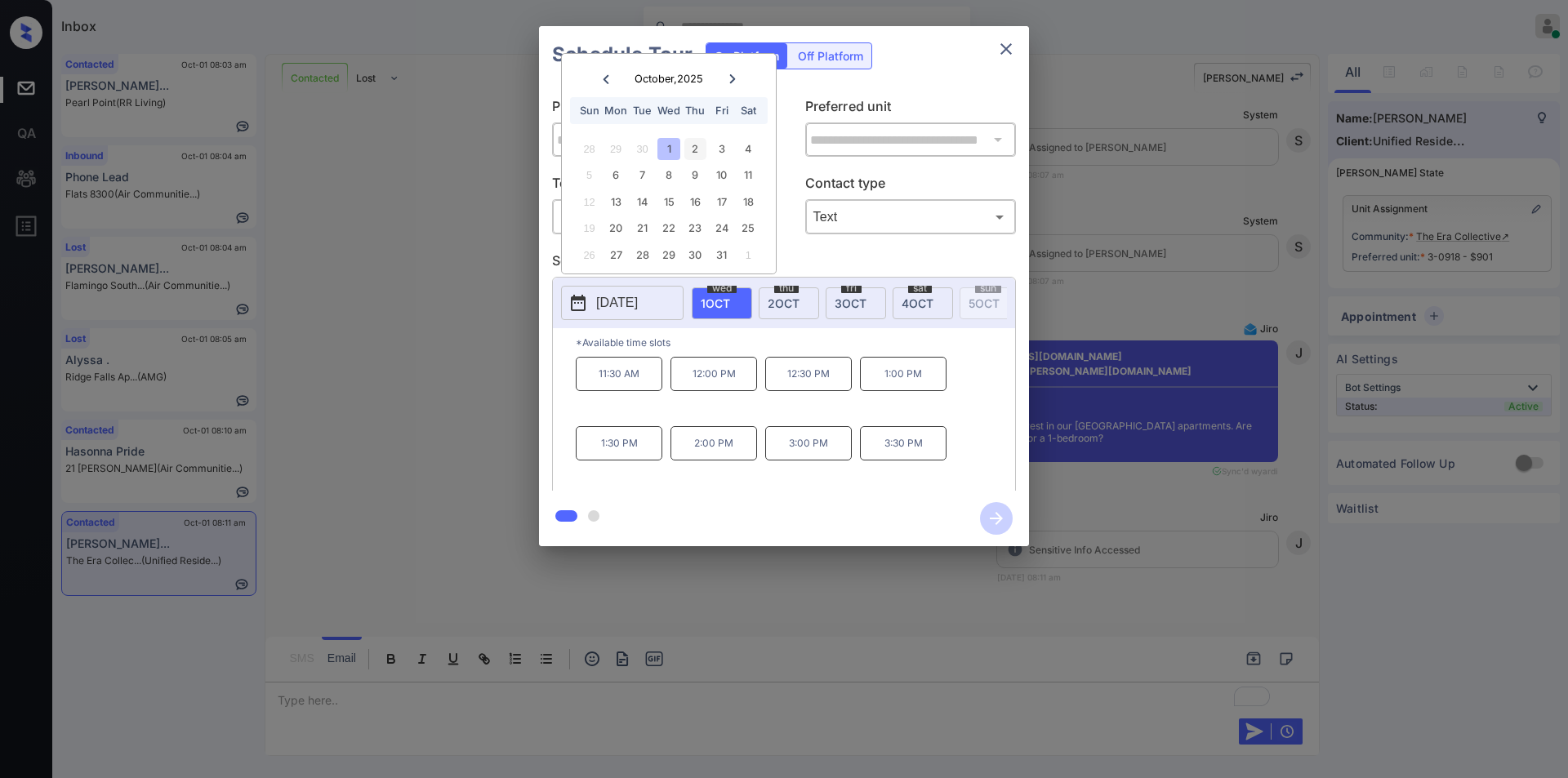
click at [697, 150] on div "2" at bounding box center [695, 148] width 22 height 22
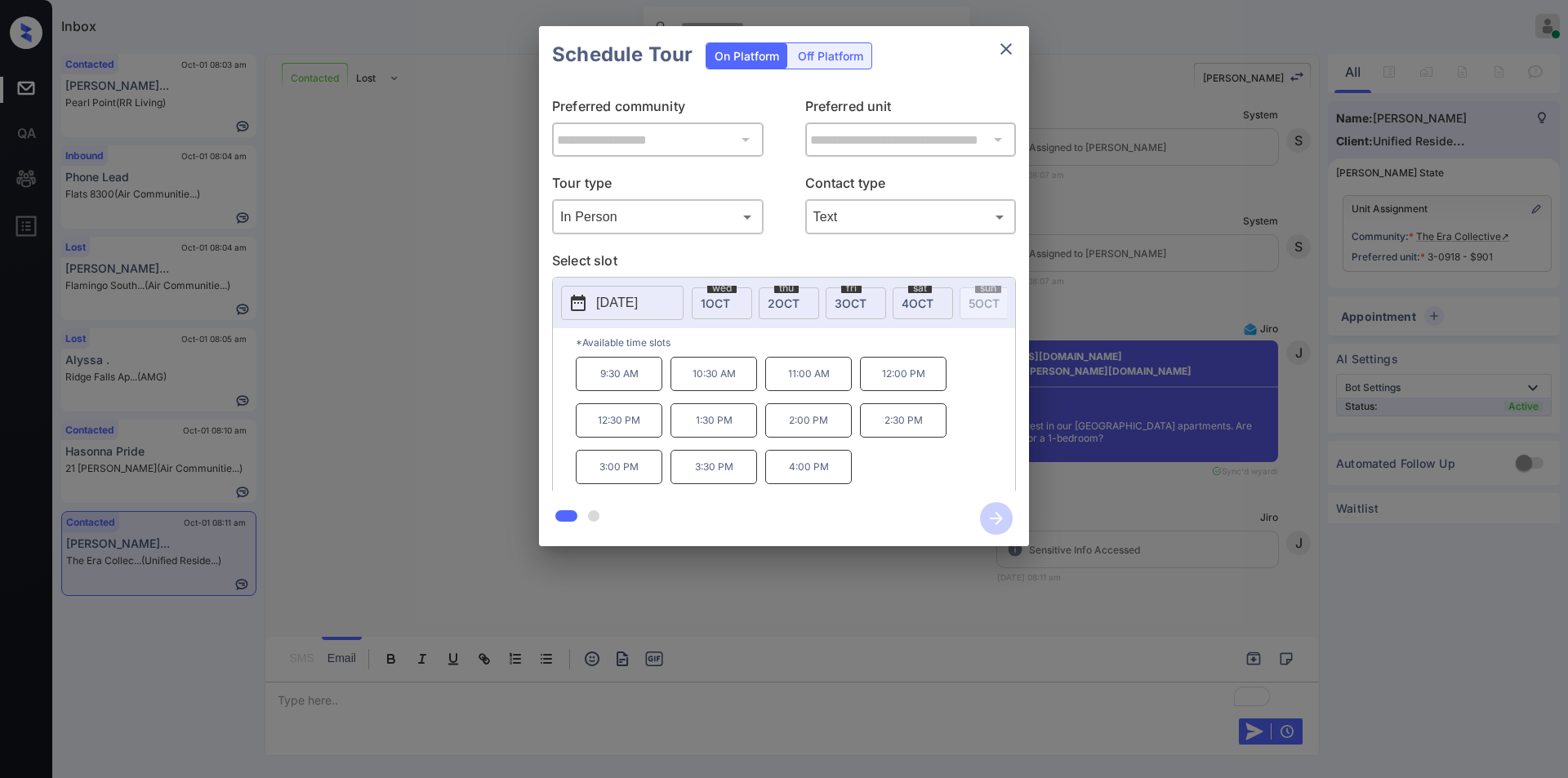
click at [407, 406] on div "**********" at bounding box center [784, 286] width 1568 height 573
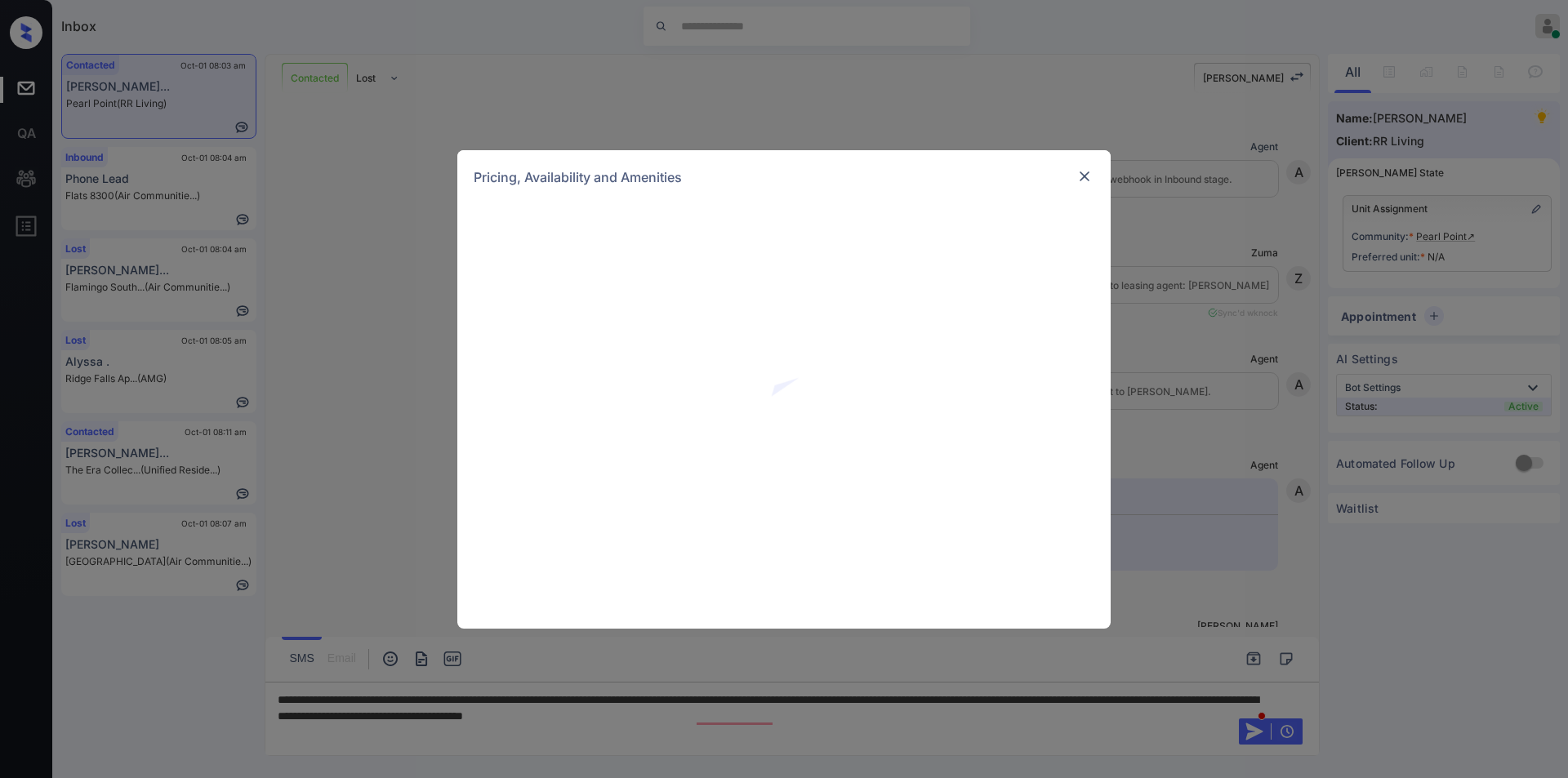
scroll to position [815, 0]
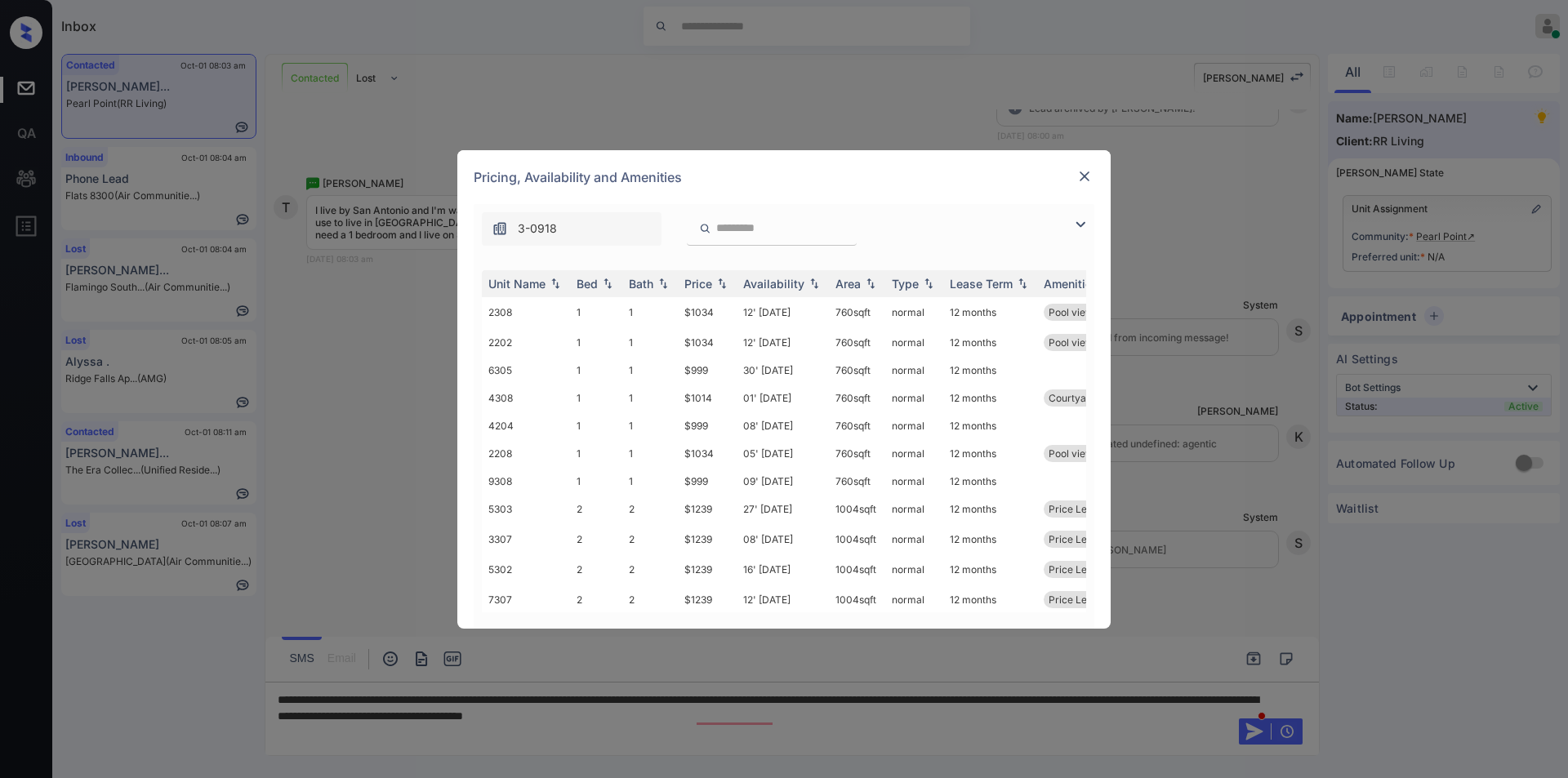
click at [1073, 220] on img at bounding box center [1080, 224] width 19 height 19
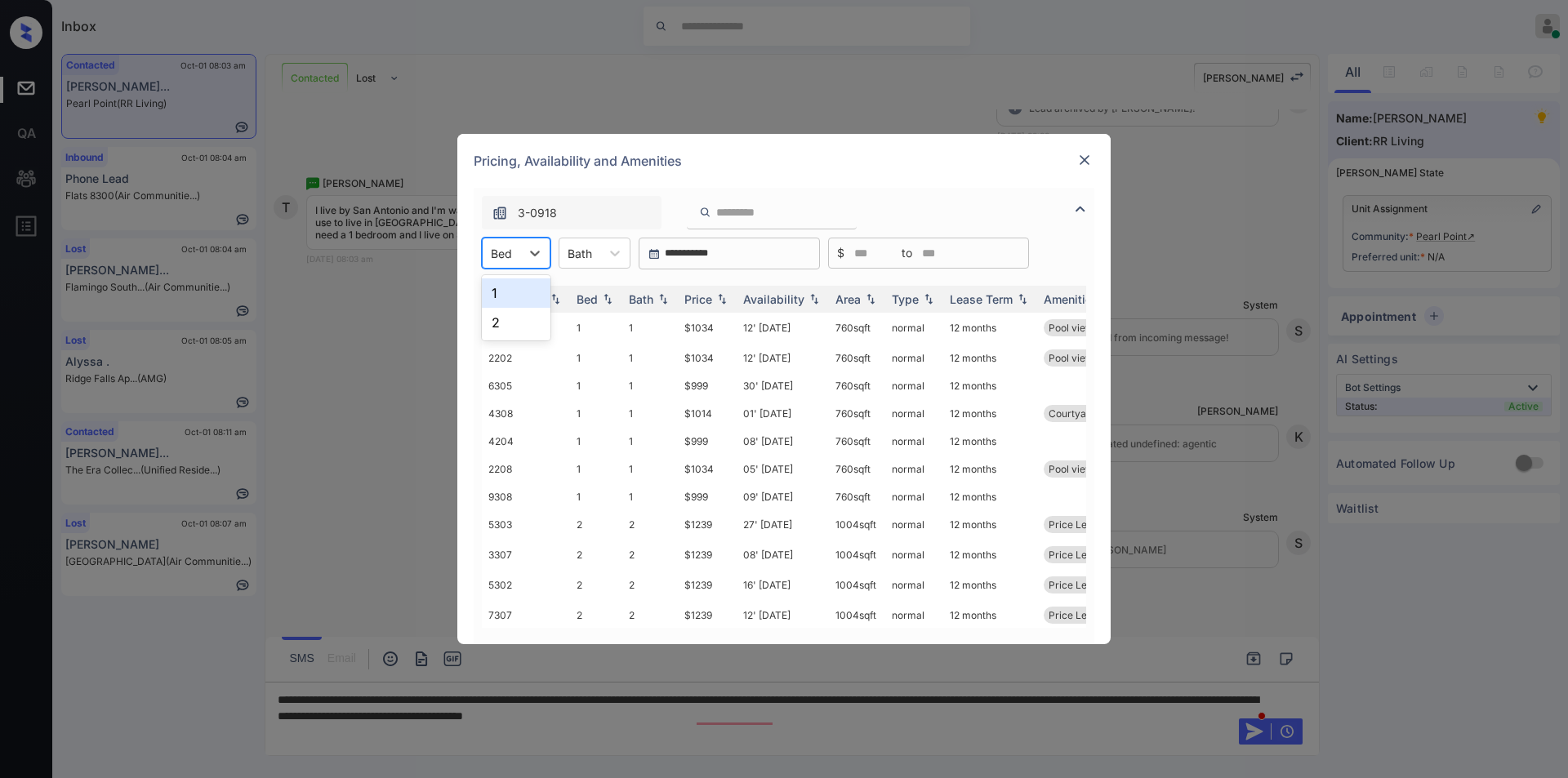
click at [515, 252] on div "Bed" at bounding box center [501, 253] width 38 height 24
click at [512, 297] on div "1" at bounding box center [515, 293] width 68 height 30
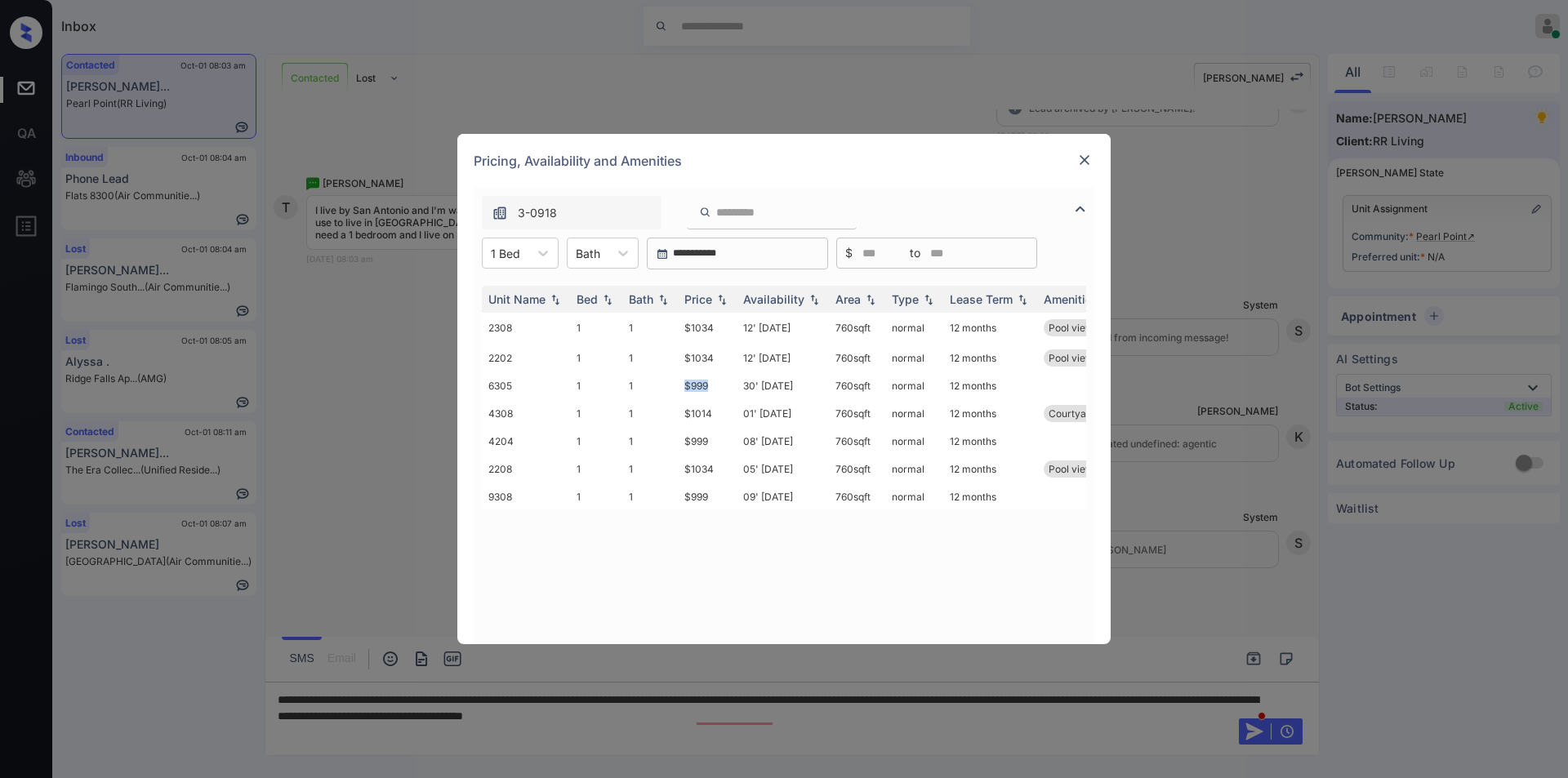
drag, startPoint x: 676, startPoint y: 380, endPoint x: 1027, endPoint y: 255, distance: 372.6
click at [718, 388] on tr "6305 1 1 $999 30' Sep 25 760 sqft normal 12 months" at bounding box center [908, 386] width 853 height 25
copy tr "$999"
click at [1085, 164] on img at bounding box center [1084, 160] width 16 height 16
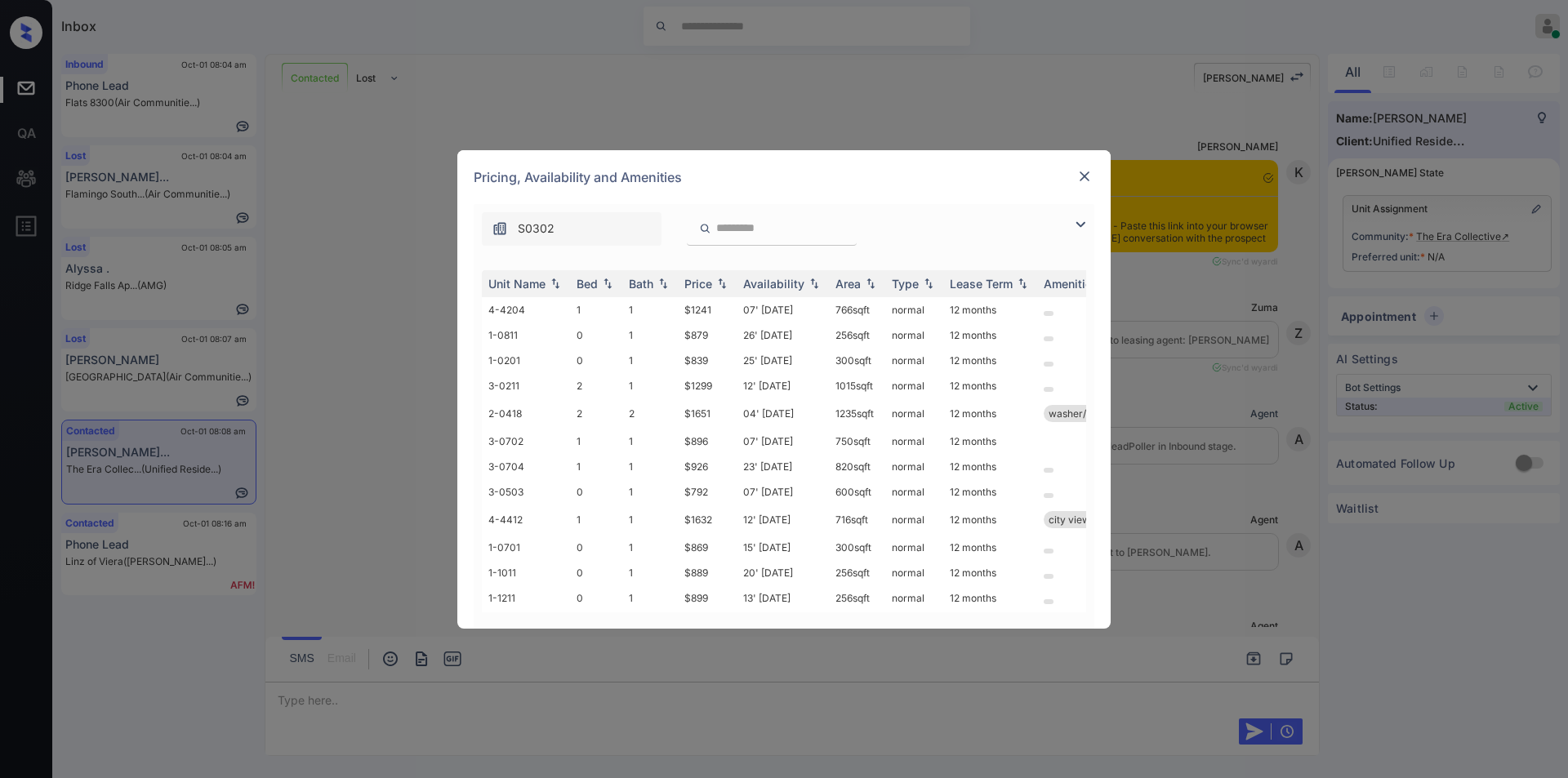
scroll to position [1013, 0]
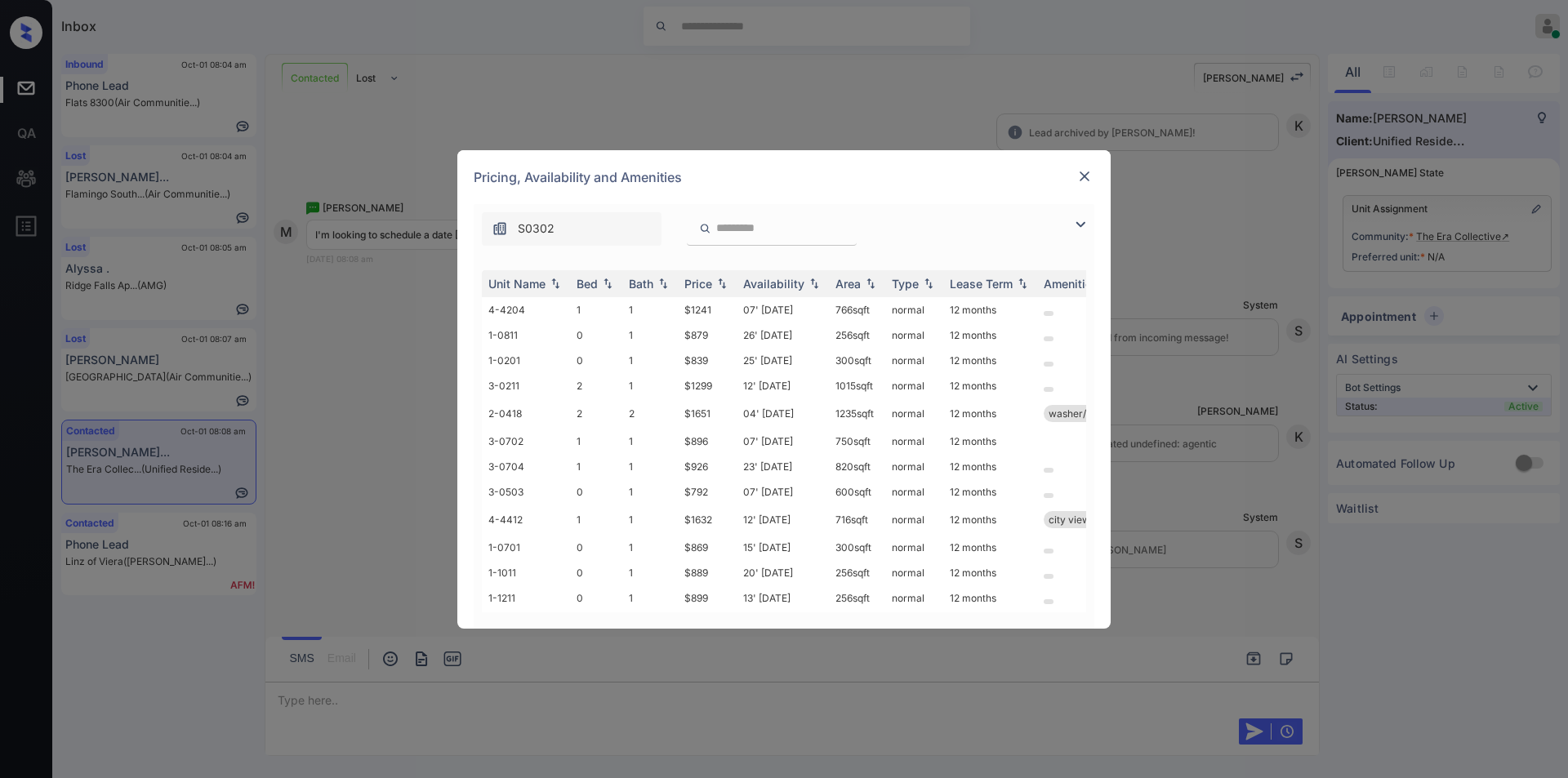
click at [1085, 222] on img at bounding box center [1080, 224] width 19 height 19
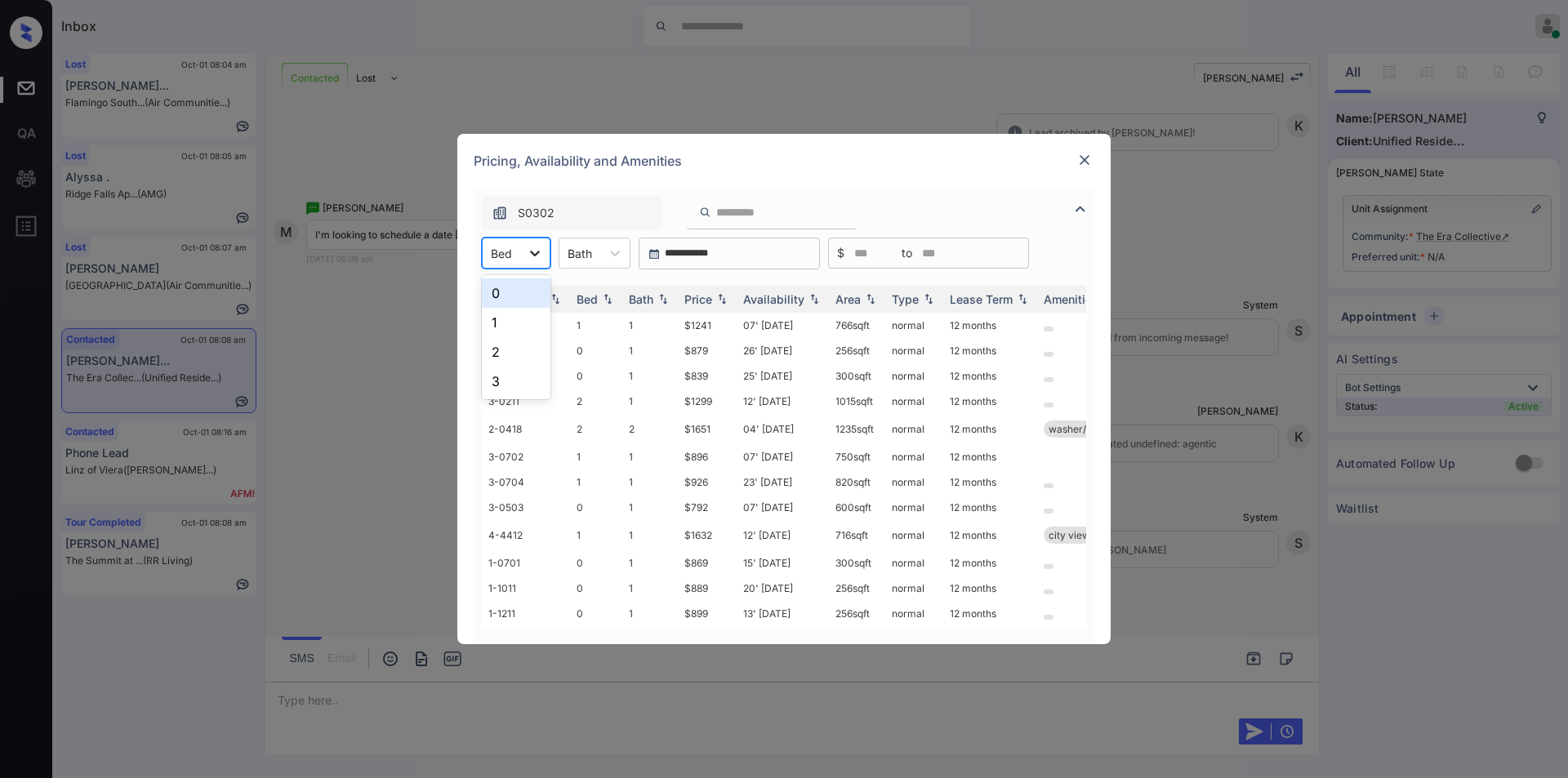
click at [521, 248] on div at bounding box center [534, 253] width 30 height 30
click at [503, 324] on div "1" at bounding box center [515, 323] width 68 height 30
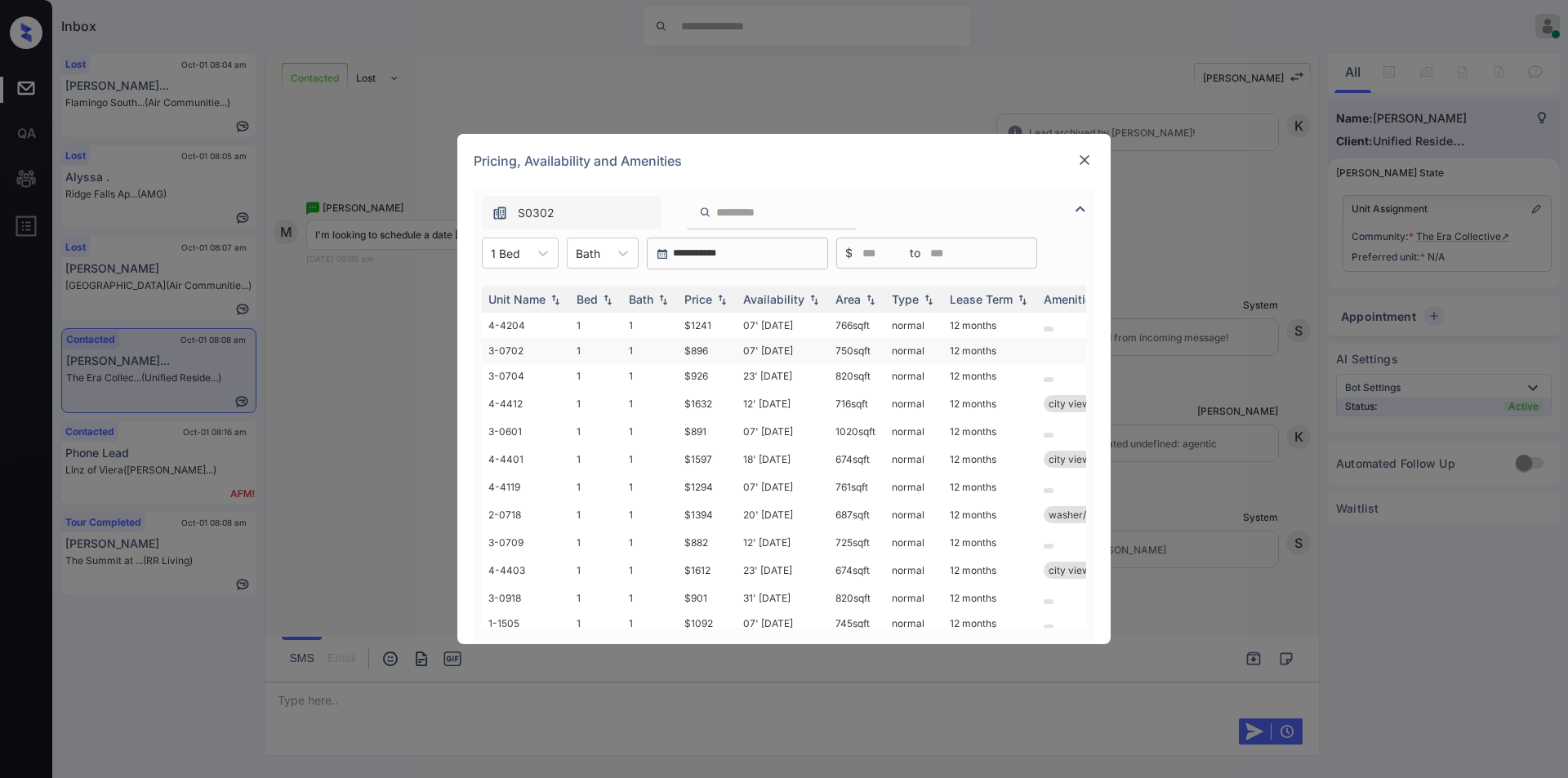
drag, startPoint x: 683, startPoint y: 351, endPoint x: 701, endPoint y: 359, distance: 19.7
click at [712, 347] on td "$896" at bounding box center [707, 350] width 59 height 25
copy td "$896"
click at [701, 352] on td "$896" at bounding box center [707, 350] width 59 height 25
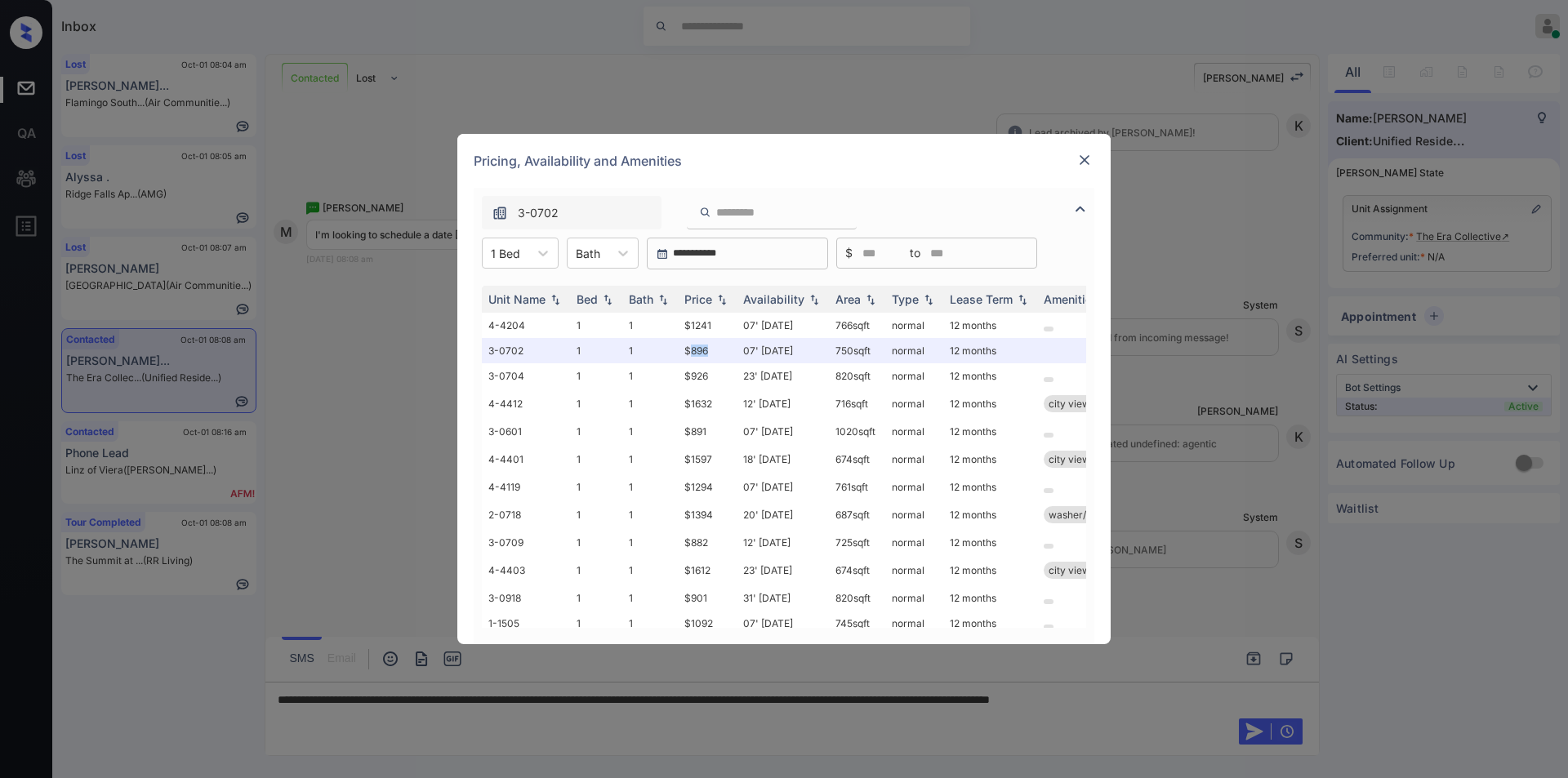
click at [1085, 158] on img at bounding box center [1084, 160] width 16 height 16
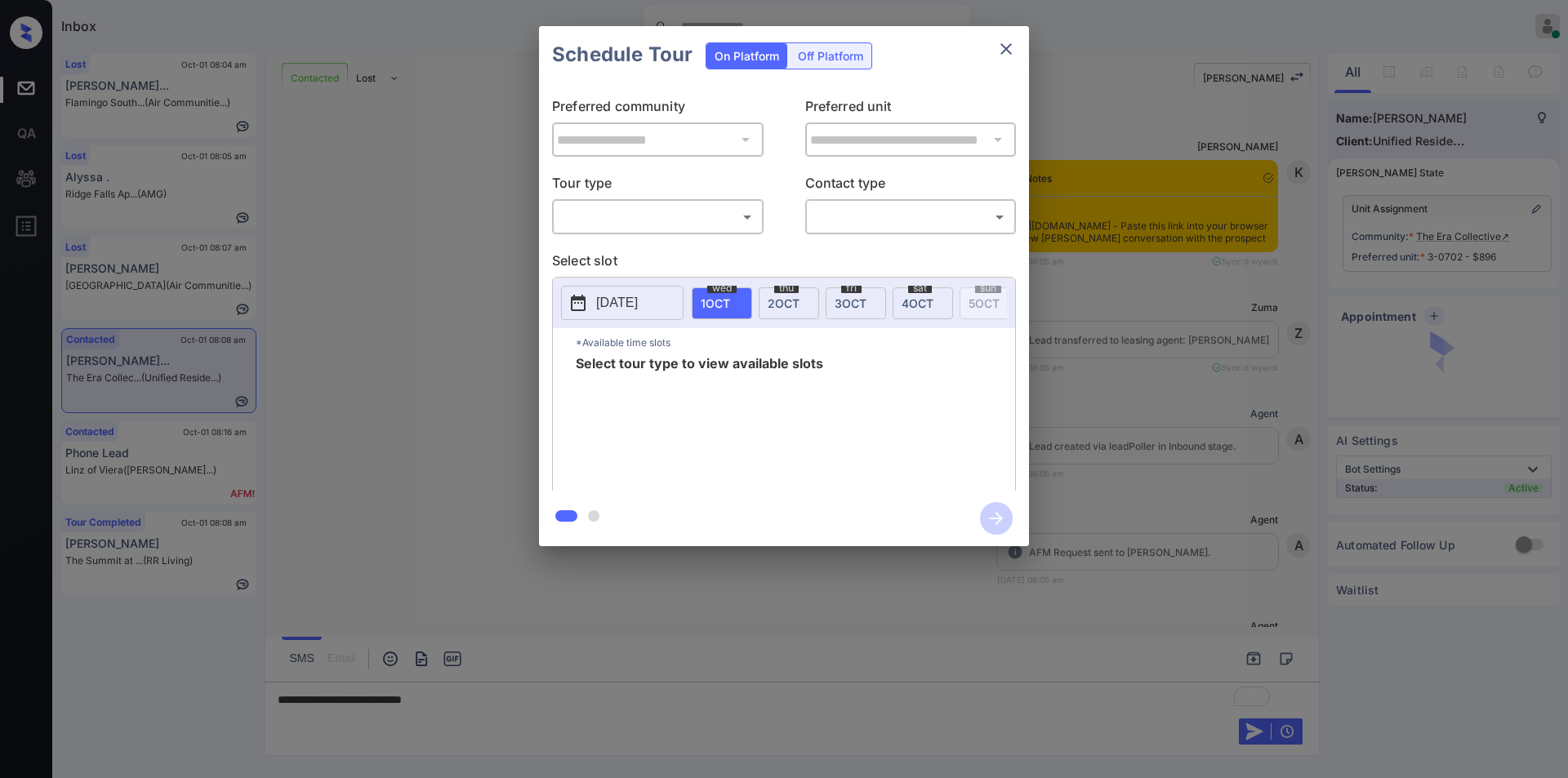
click at [587, 209] on body "Inbox [PERSON_NAME] Online Set yourself offline Set yourself on break Profile S…" at bounding box center [784, 389] width 1568 height 778
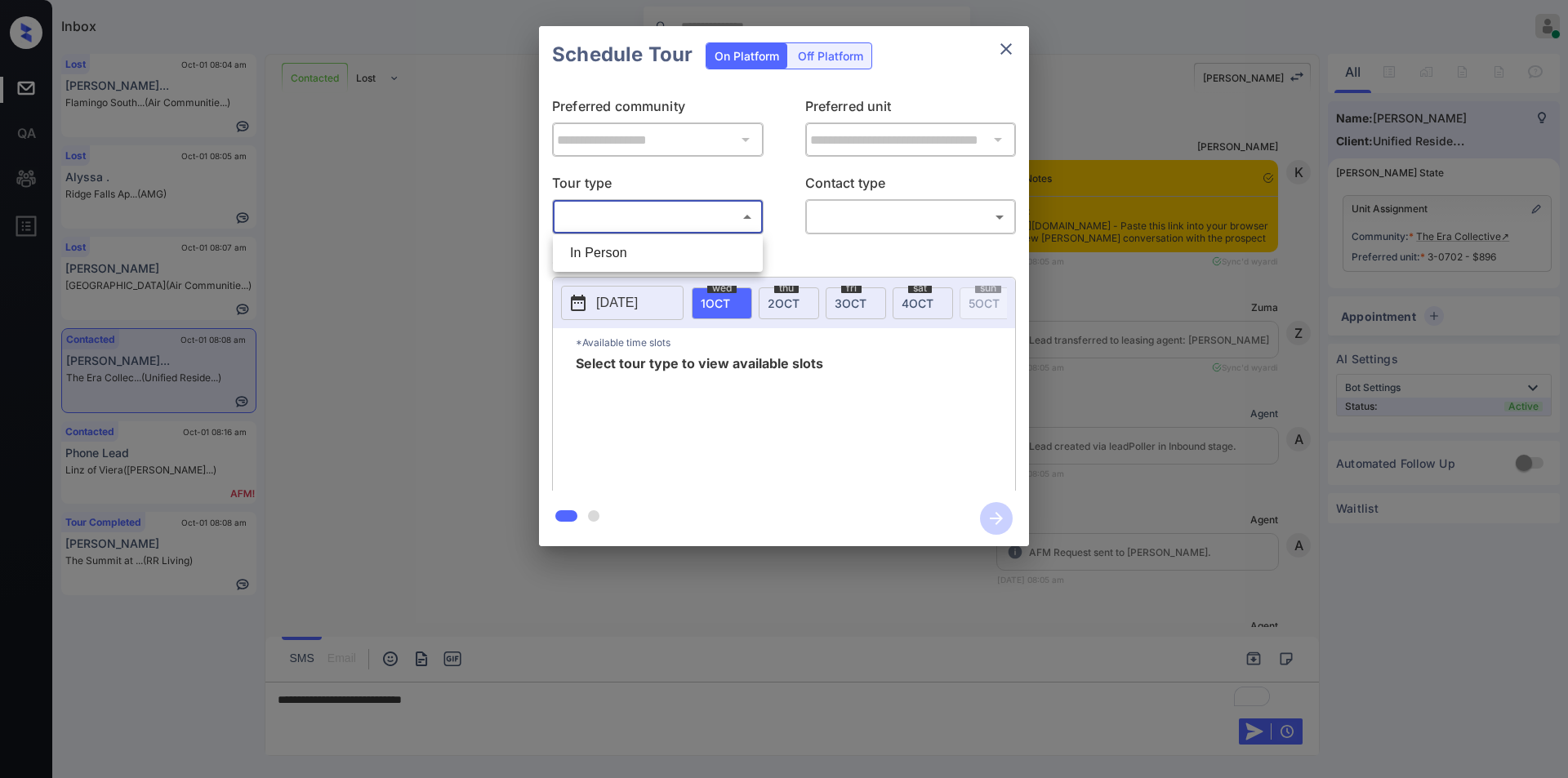
scroll to position [1119, 0]
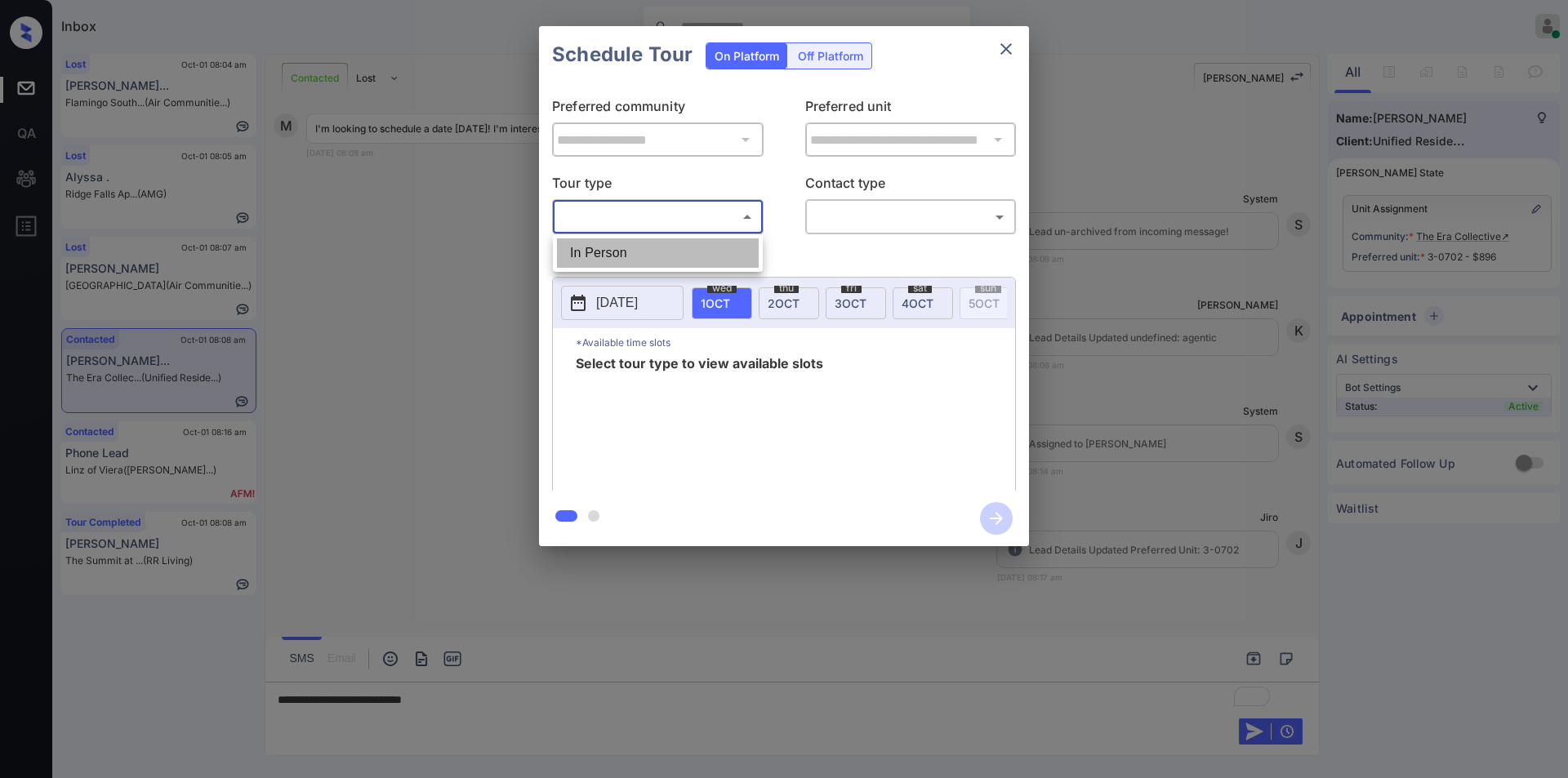
click at [592, 252] on li "In Person" at bounding box center [657, 253] width 202 height 30
type input "********"
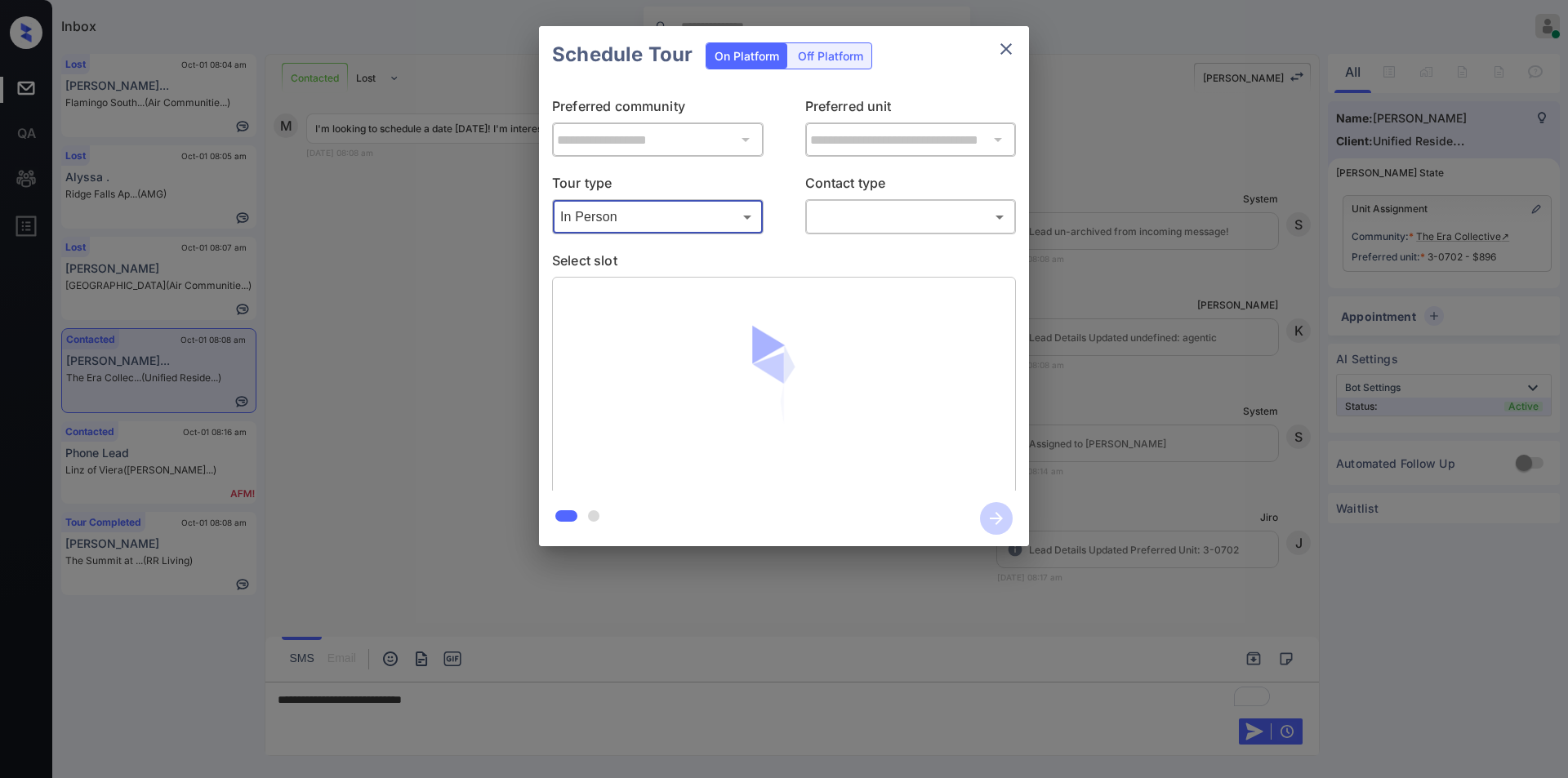
click at [843, 214] on body "Inbox [PERSON_NAME] Online Set yourself offline Set yourself on break Profile S…" at bounding box center [784, 389] width 1568 height 778
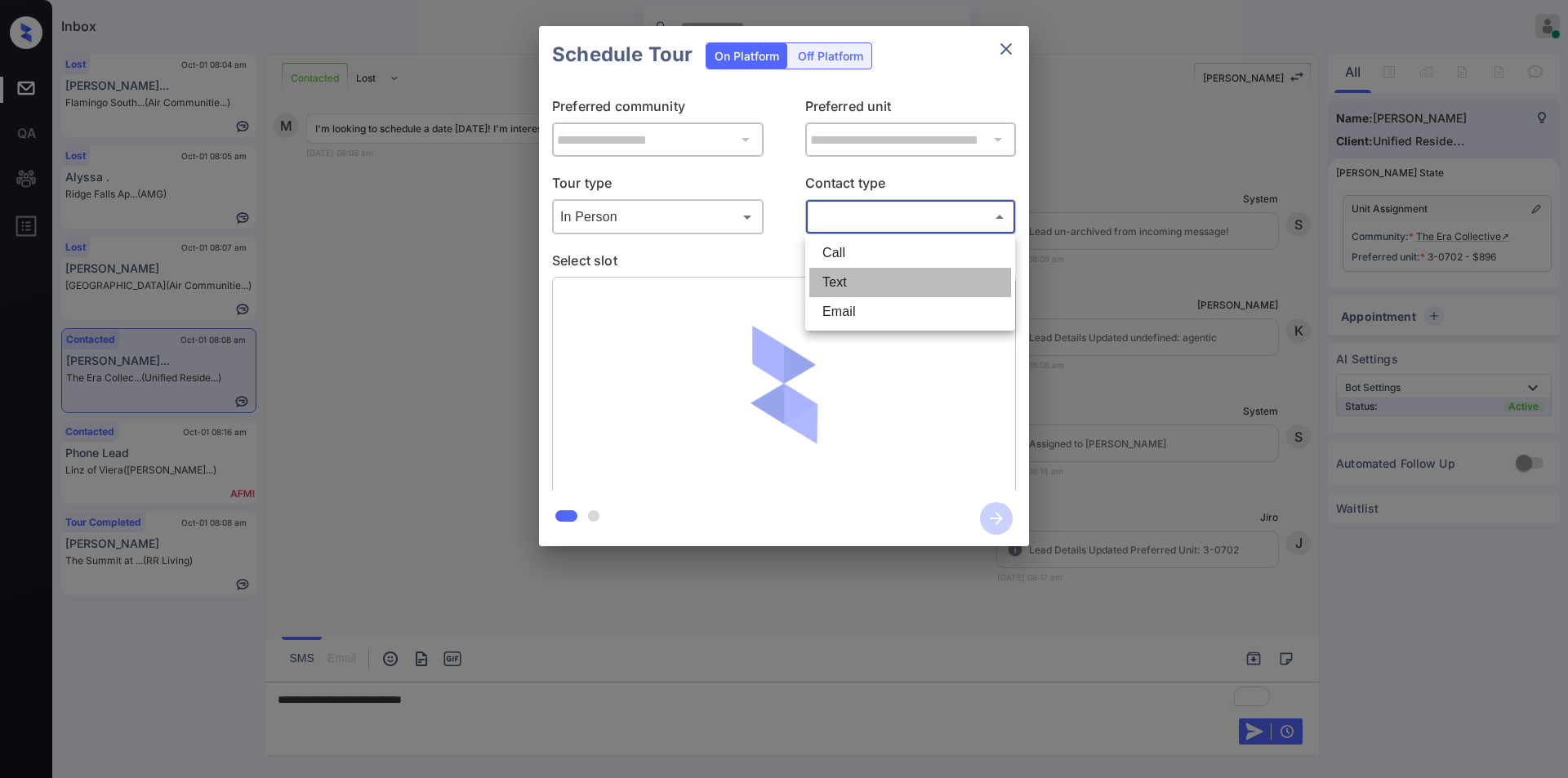
click at [831, 285] on li "Text" at bounding box center [911, 282] width 202 height 30
type input "****"
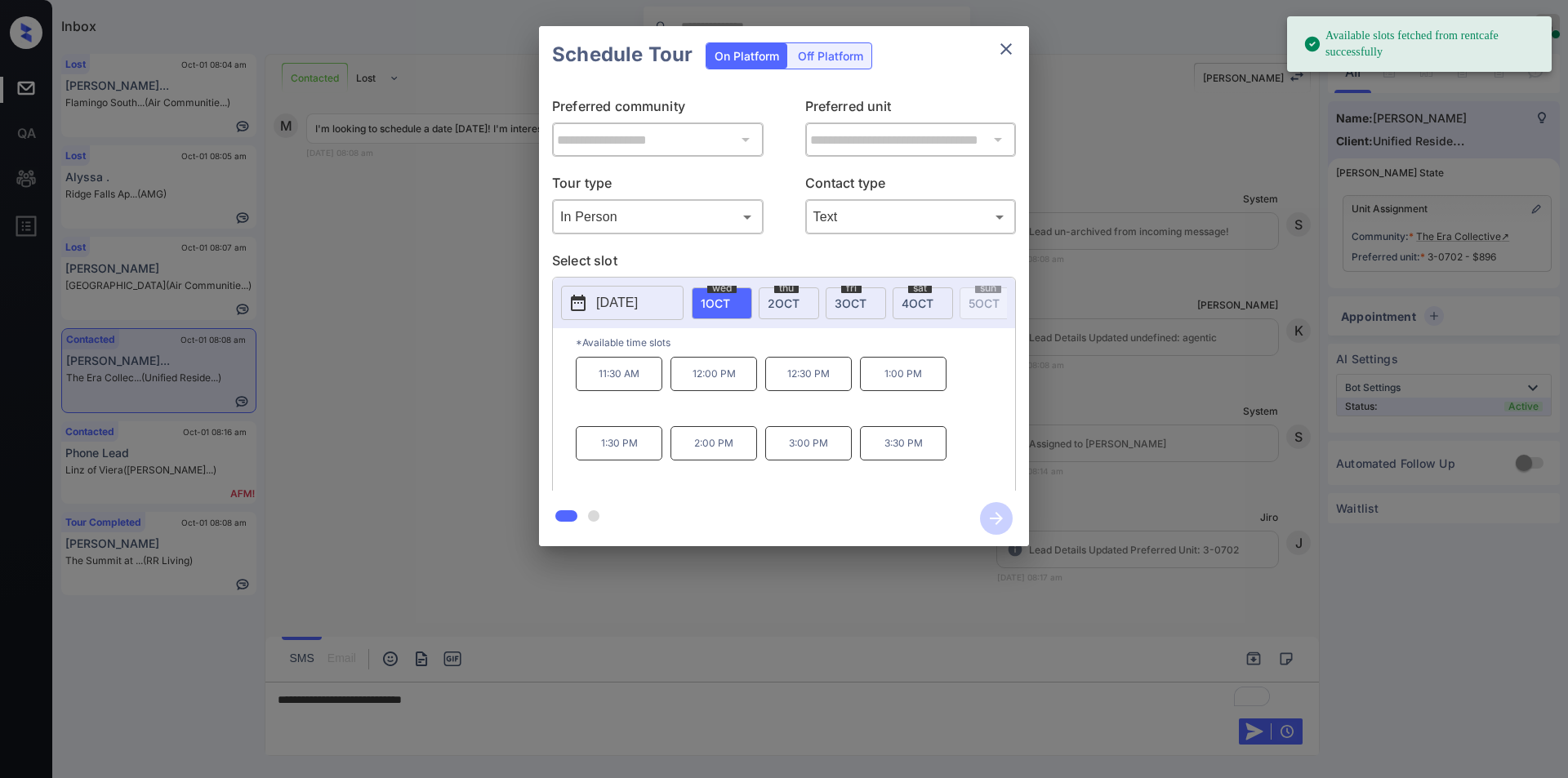
click at [677, 306] on button "2025-10-01" at bounding box center [622, 303] width 122 height 35
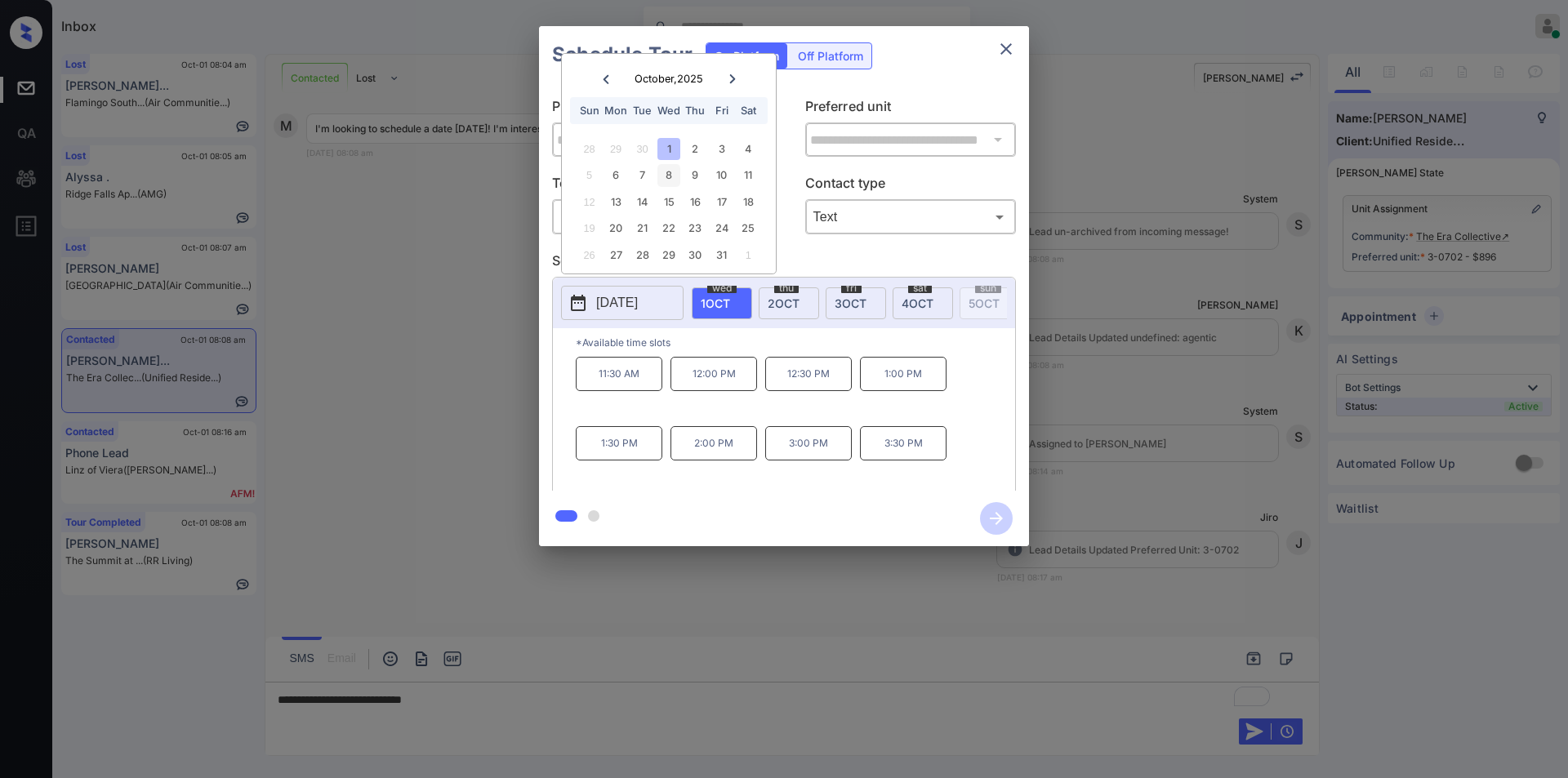
click at [671, 180] on div "8" at bounding box center [668, 174] width 22 height 22
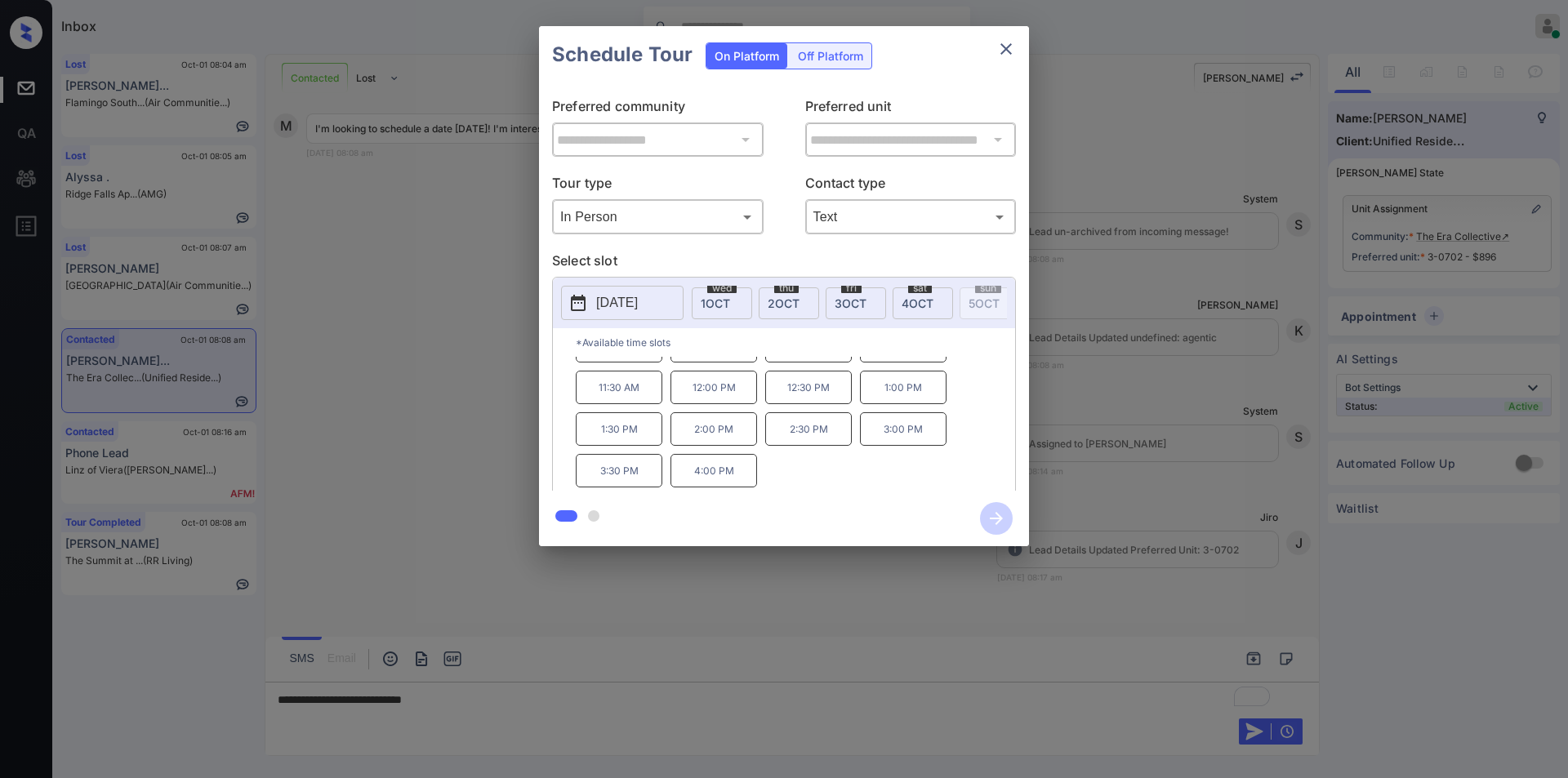
scroll to position [0, 0]
click at [414, 510] on div "**********" at bounding box center [784, 286] width 1568 height 573
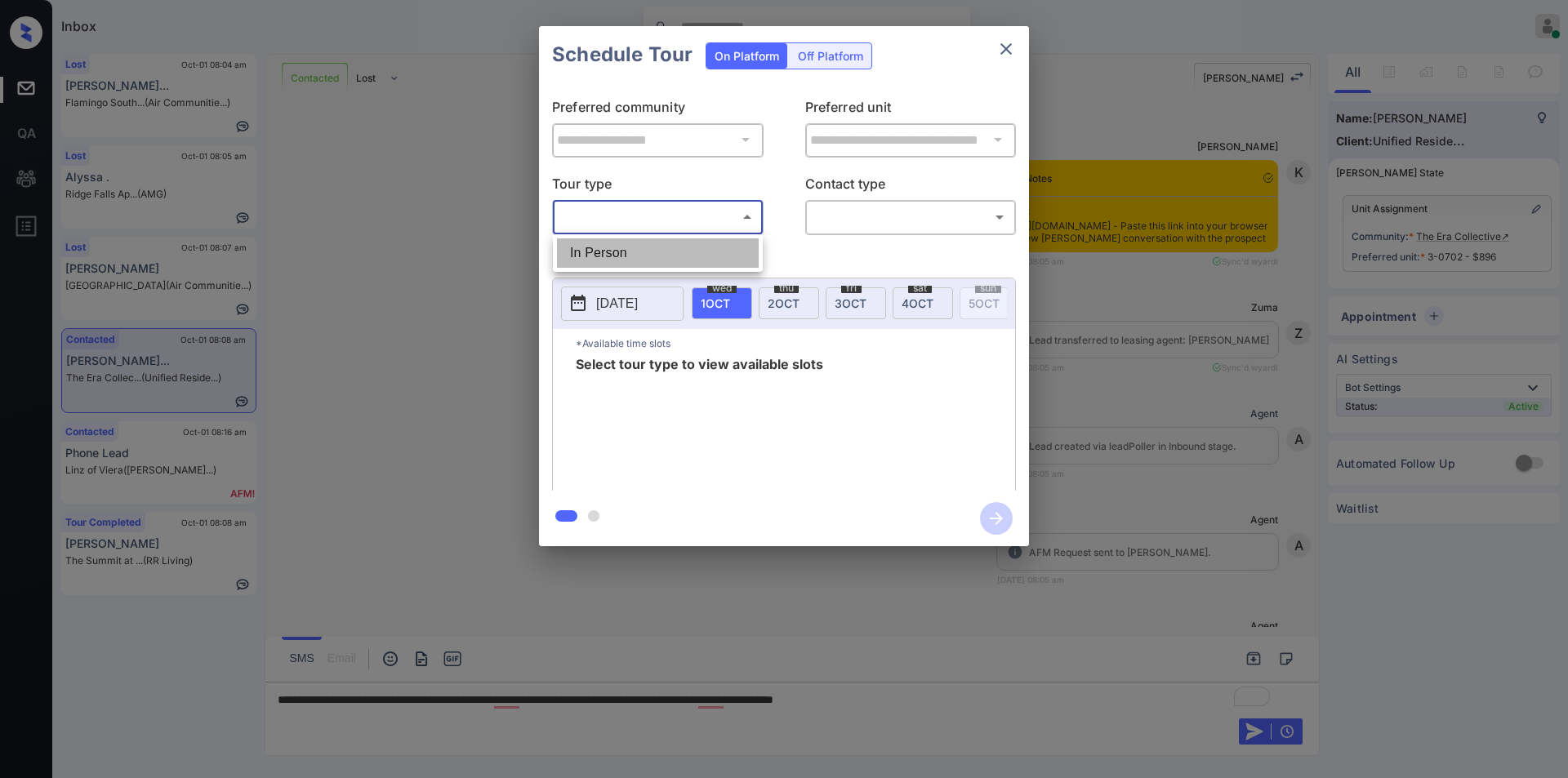
click at [621, 259] on li "In Person" at bounding box center [657, 253] width 202 height 30
type input "********"
click at [834, 218] on div at bounding box center [784, 389] width 1568 height 778
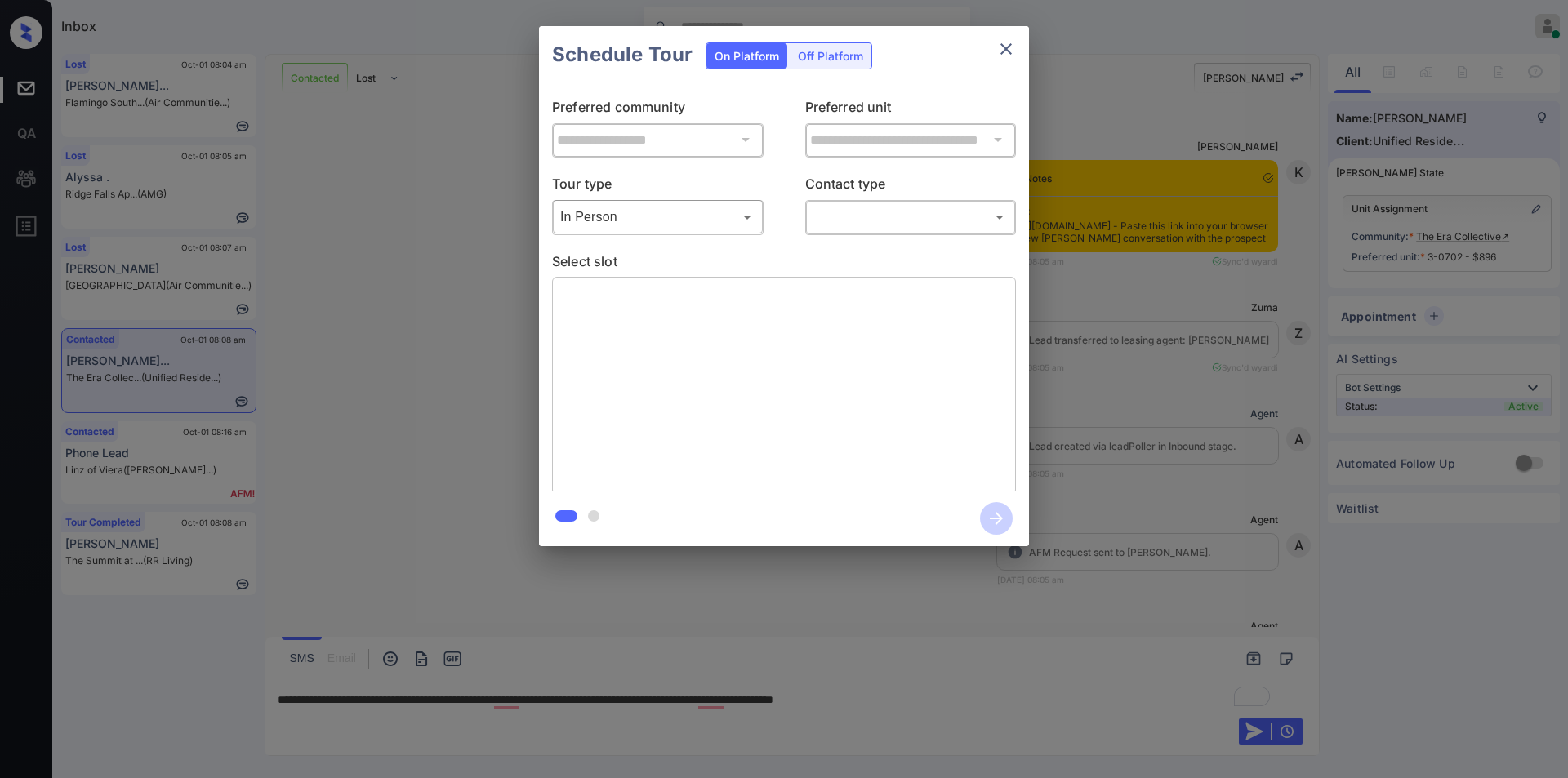
scroll to position [1119, 0]
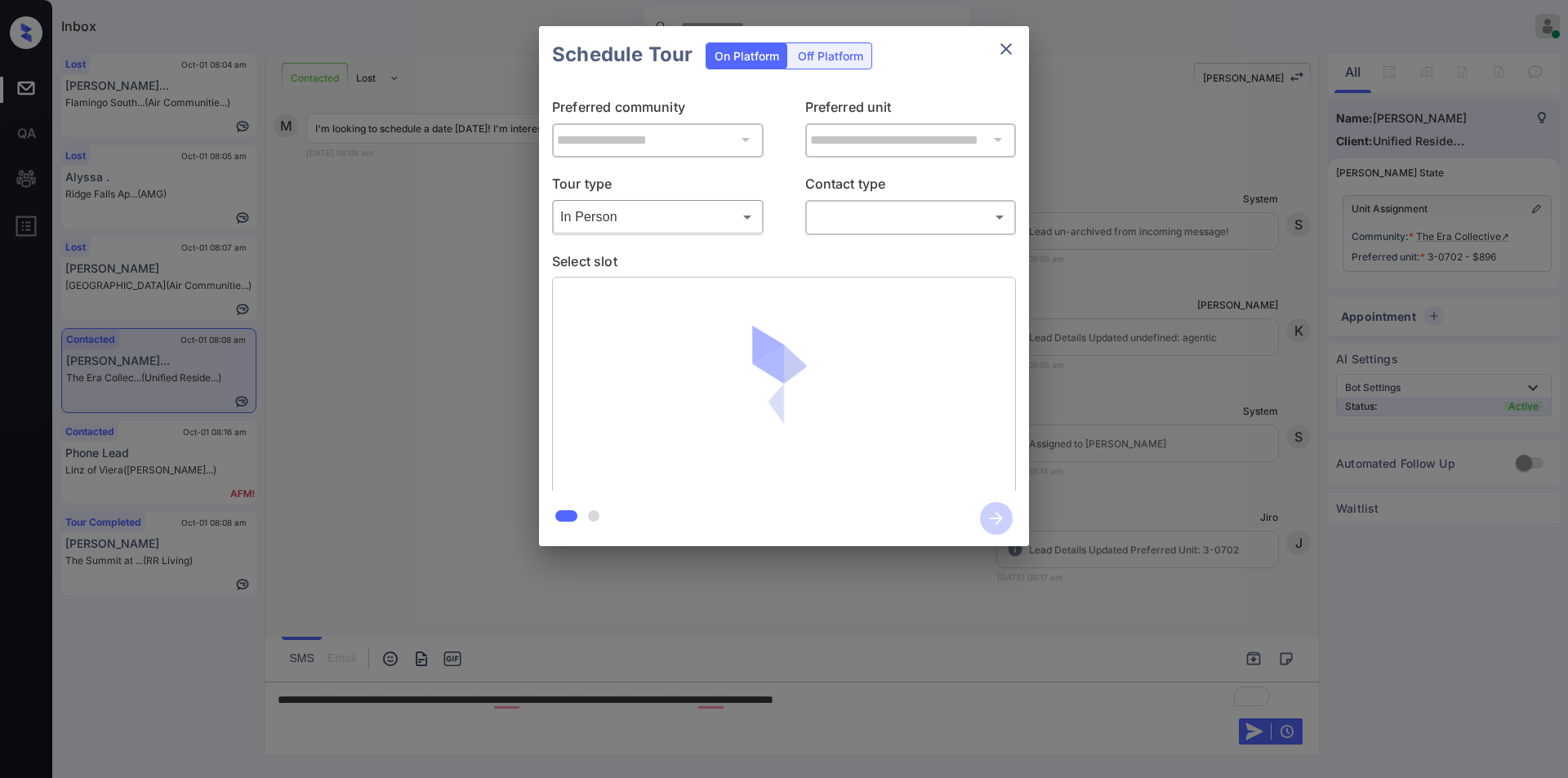
click at [841, 219] on body "Inbox [PERSON_NAME] Online Set yourself offline Set yourself on break Profile S…" at bounding box center [784, 389] width 1568 height 778
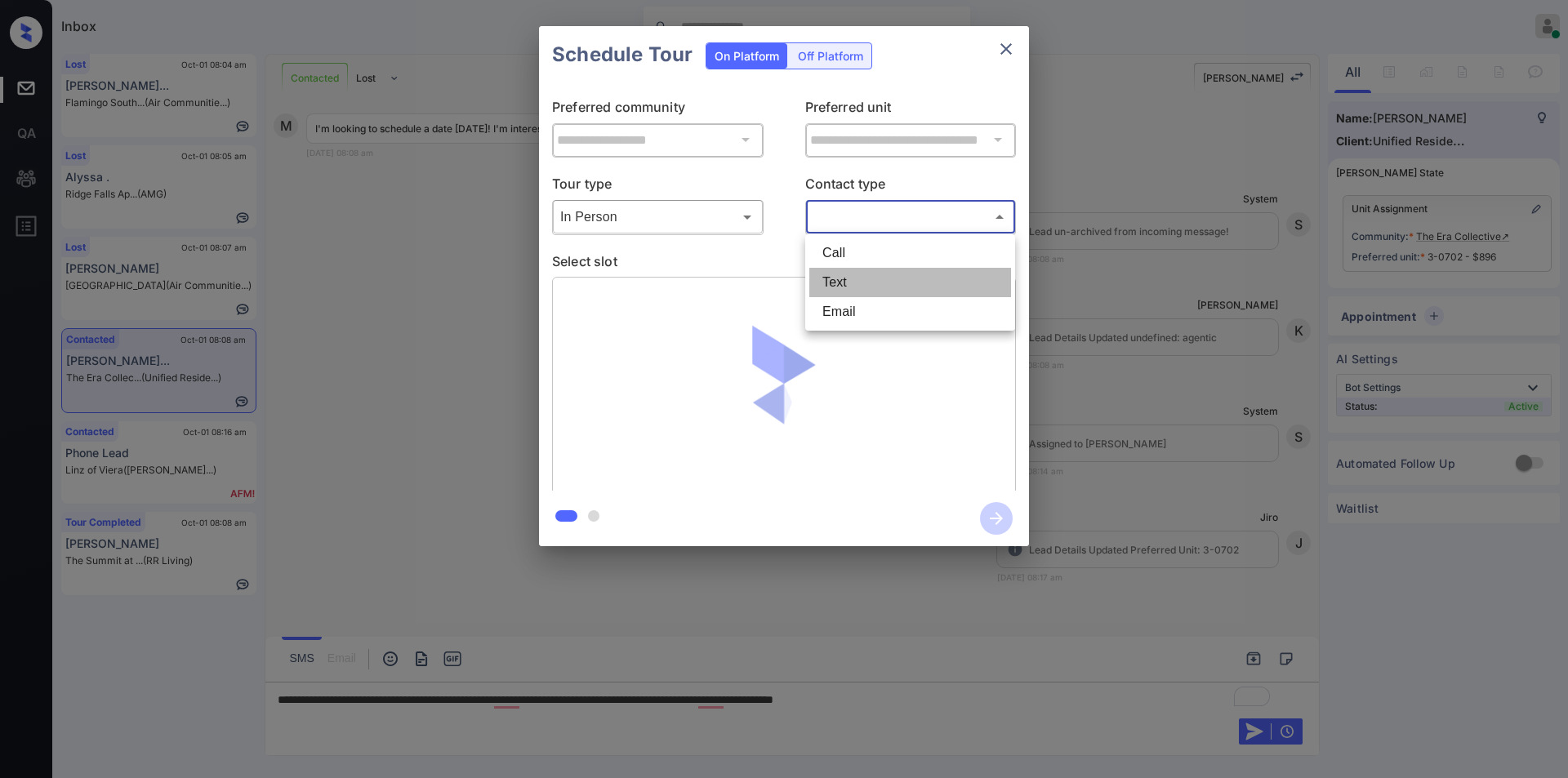
click at [825, 285] on li "Text" at bounding box center [911, 282] width 202 height 30
type input "****"
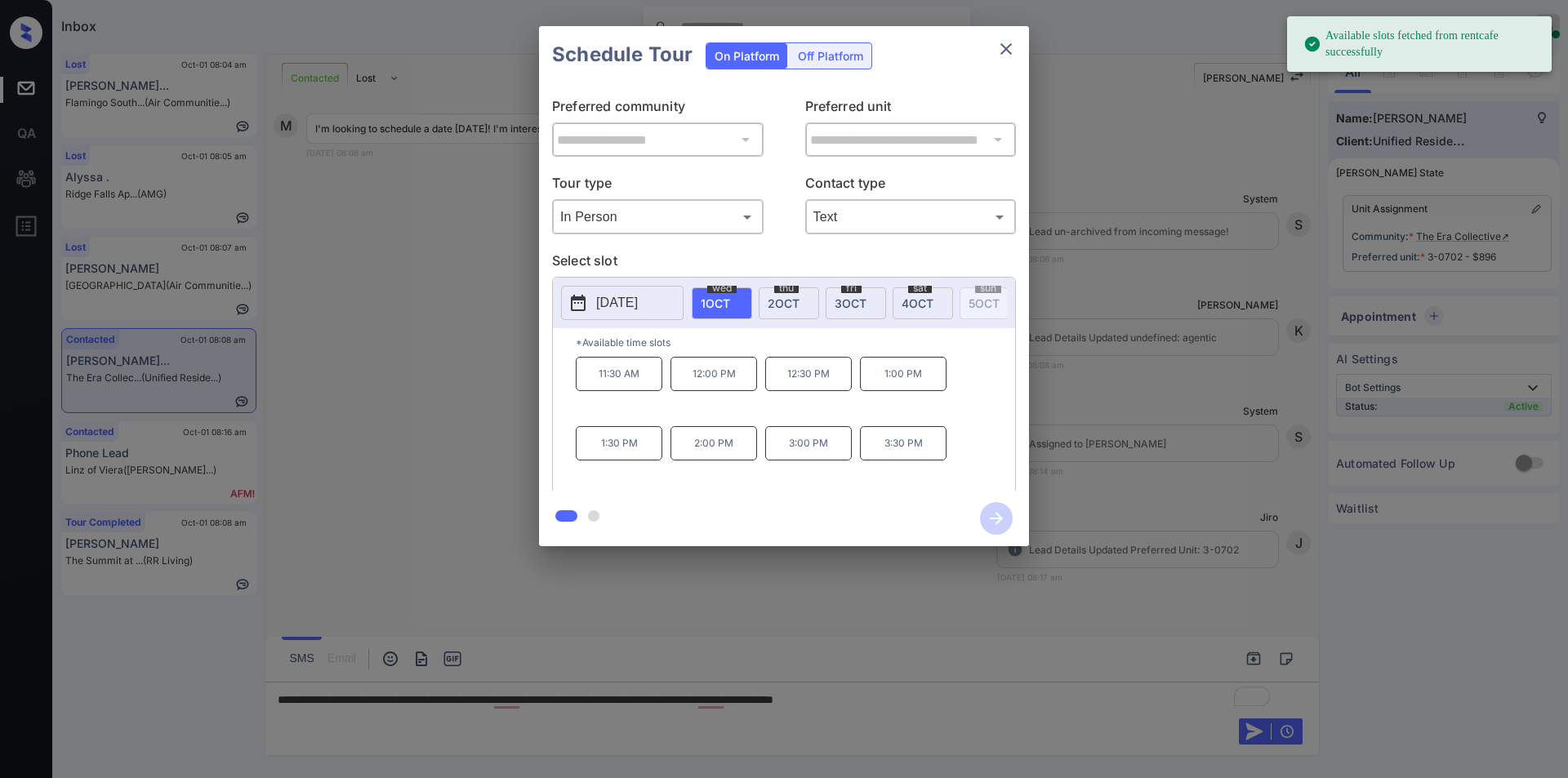
click at [637, 304] on p "[DATE]" at bounding box center [616, 303] width 41 height 19
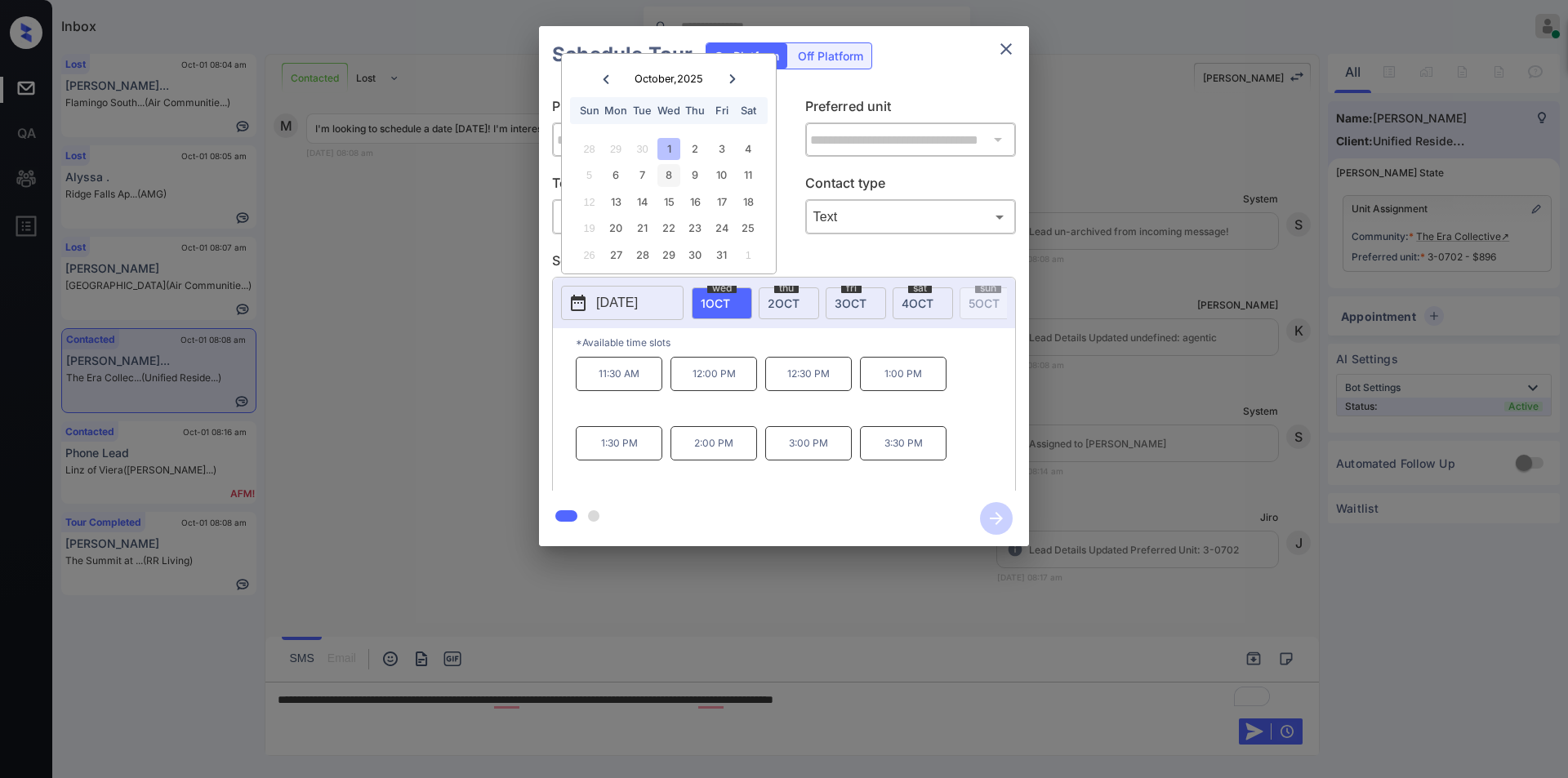
click at [673, 184] on div "8" at bounding box center [668, 174] width 22 height 22
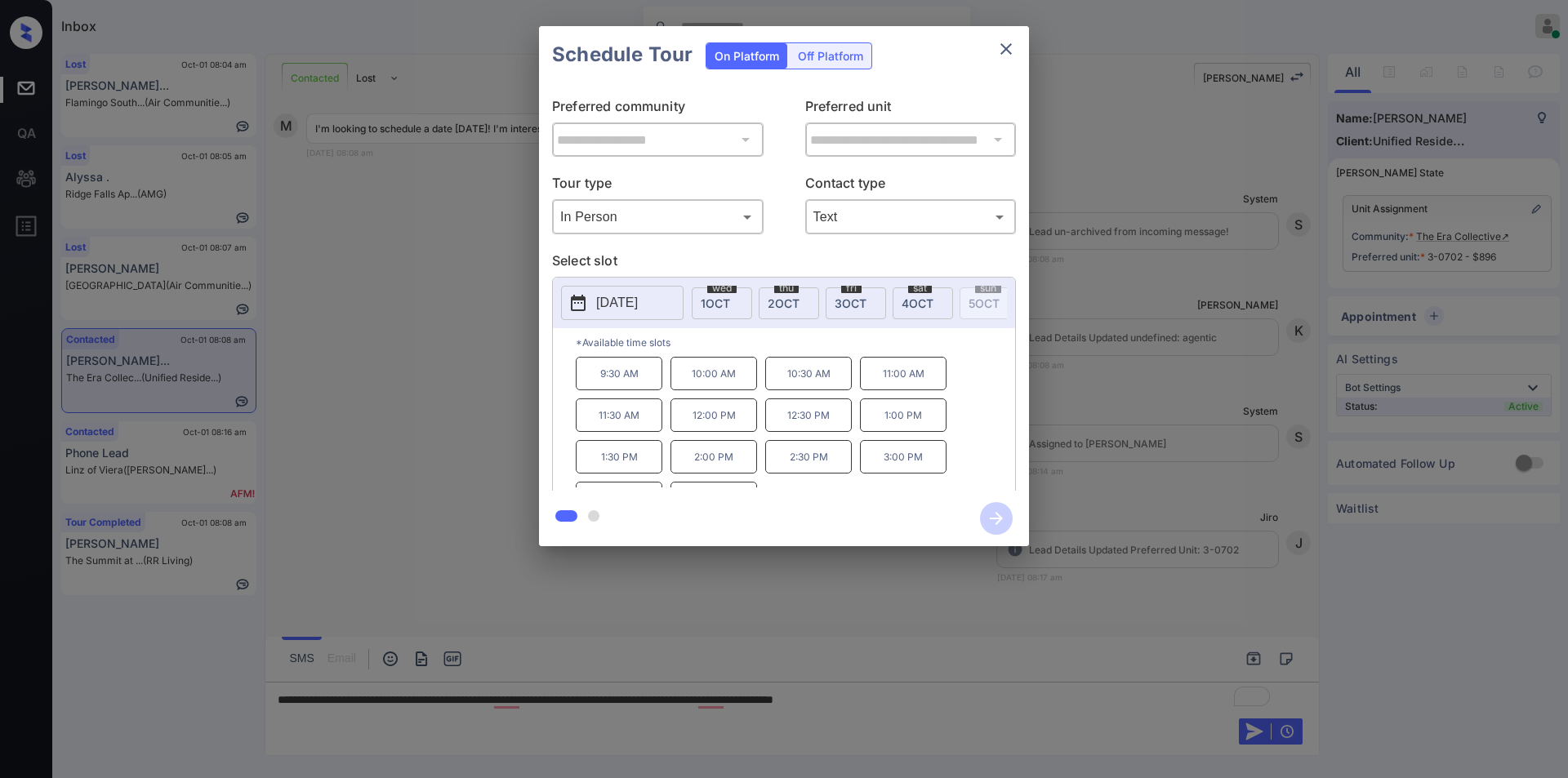
scroll to position [28, 0]
click at [363, 433] on div "**********" at bounding box center [784, 286] width 1568 height 573
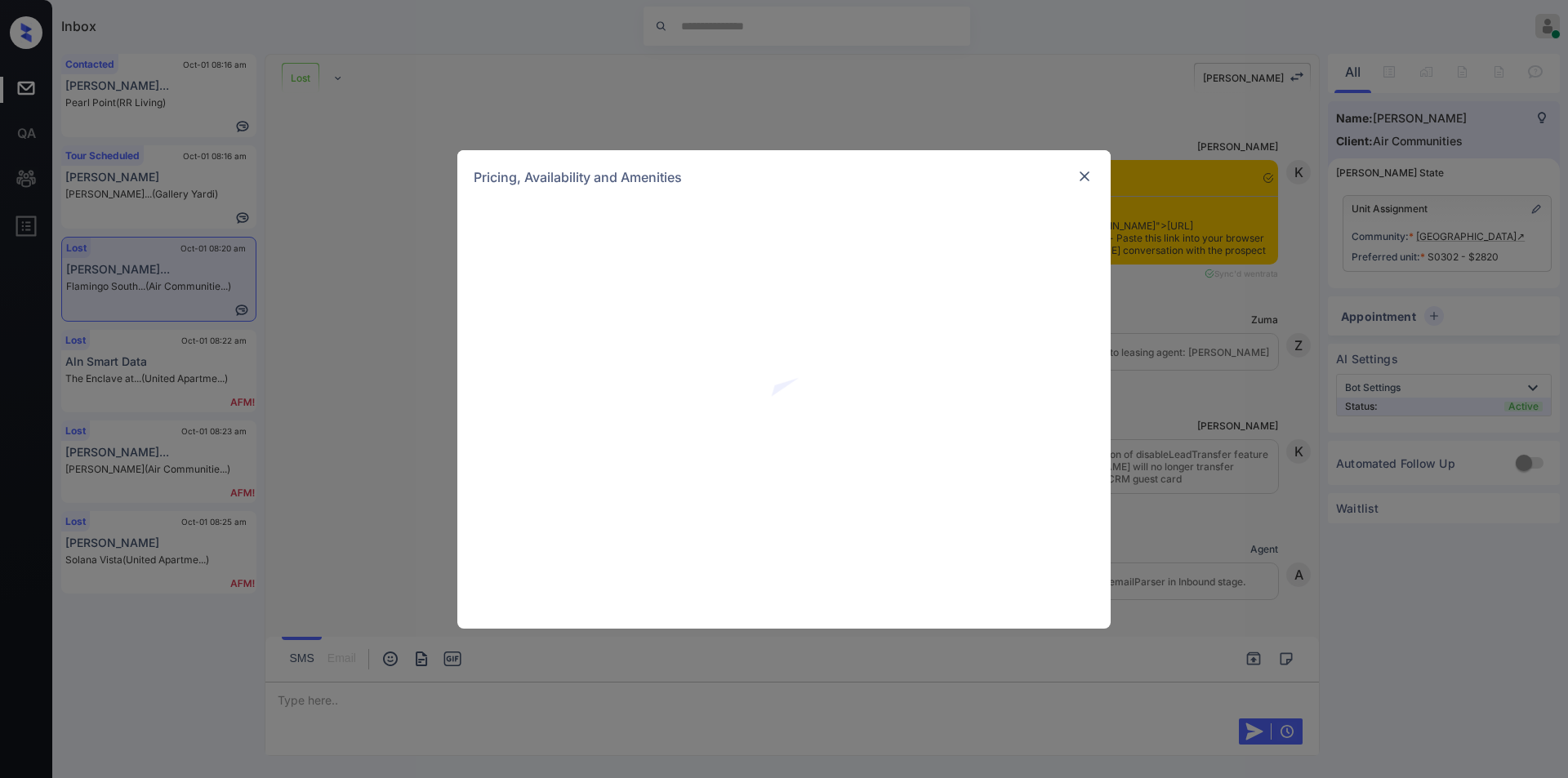
scroll to position [4914, 0]
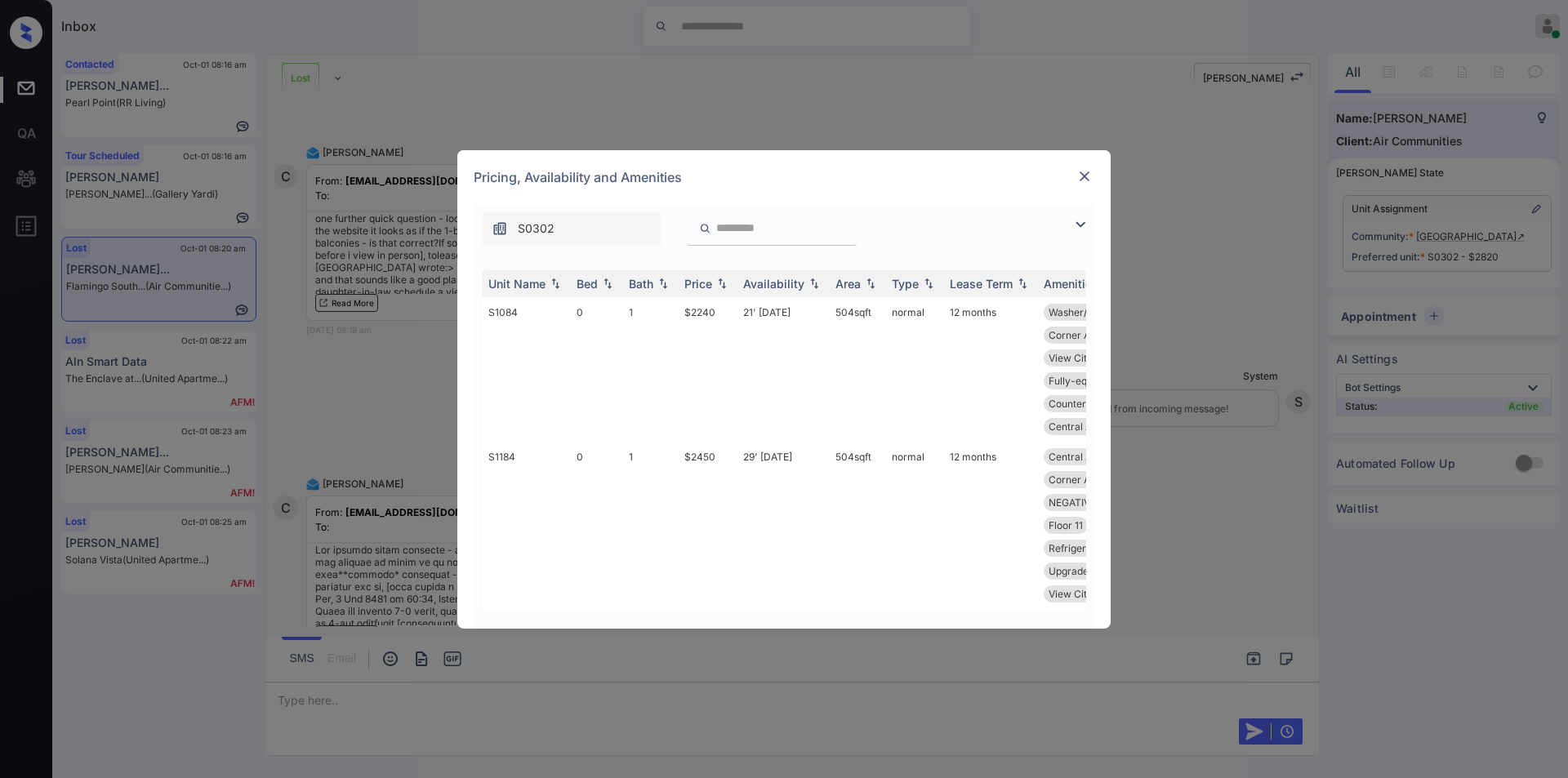
click at [1083, 223] on img at bounding box center [1080, 224] width 19 height 19
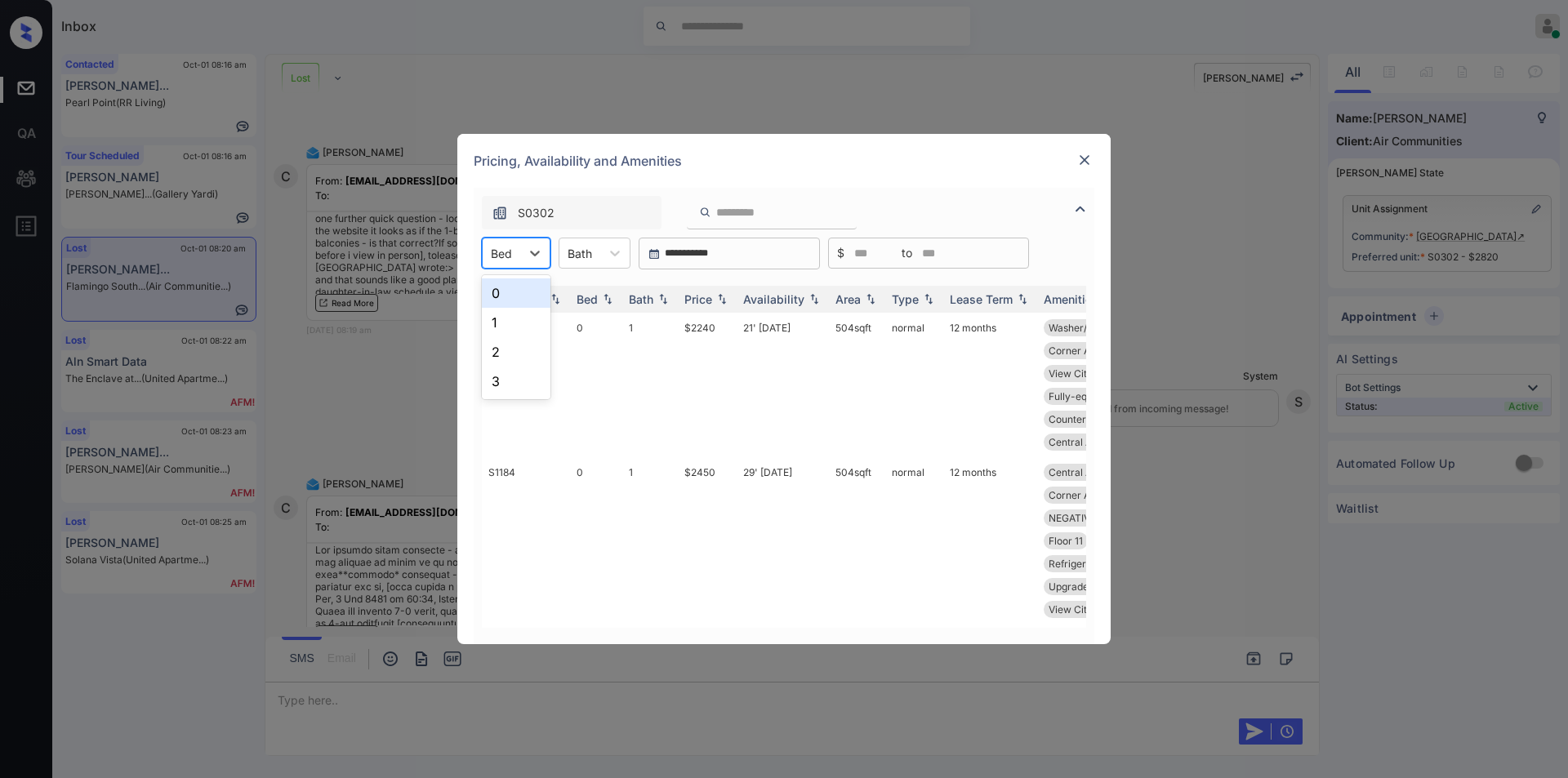
click at [519, 246] on div "Bed" at bounding box center [501, 253] width 38 height 24
click at [496, 318] on div "1" at bounding box center [515, 323] width 68 height 30
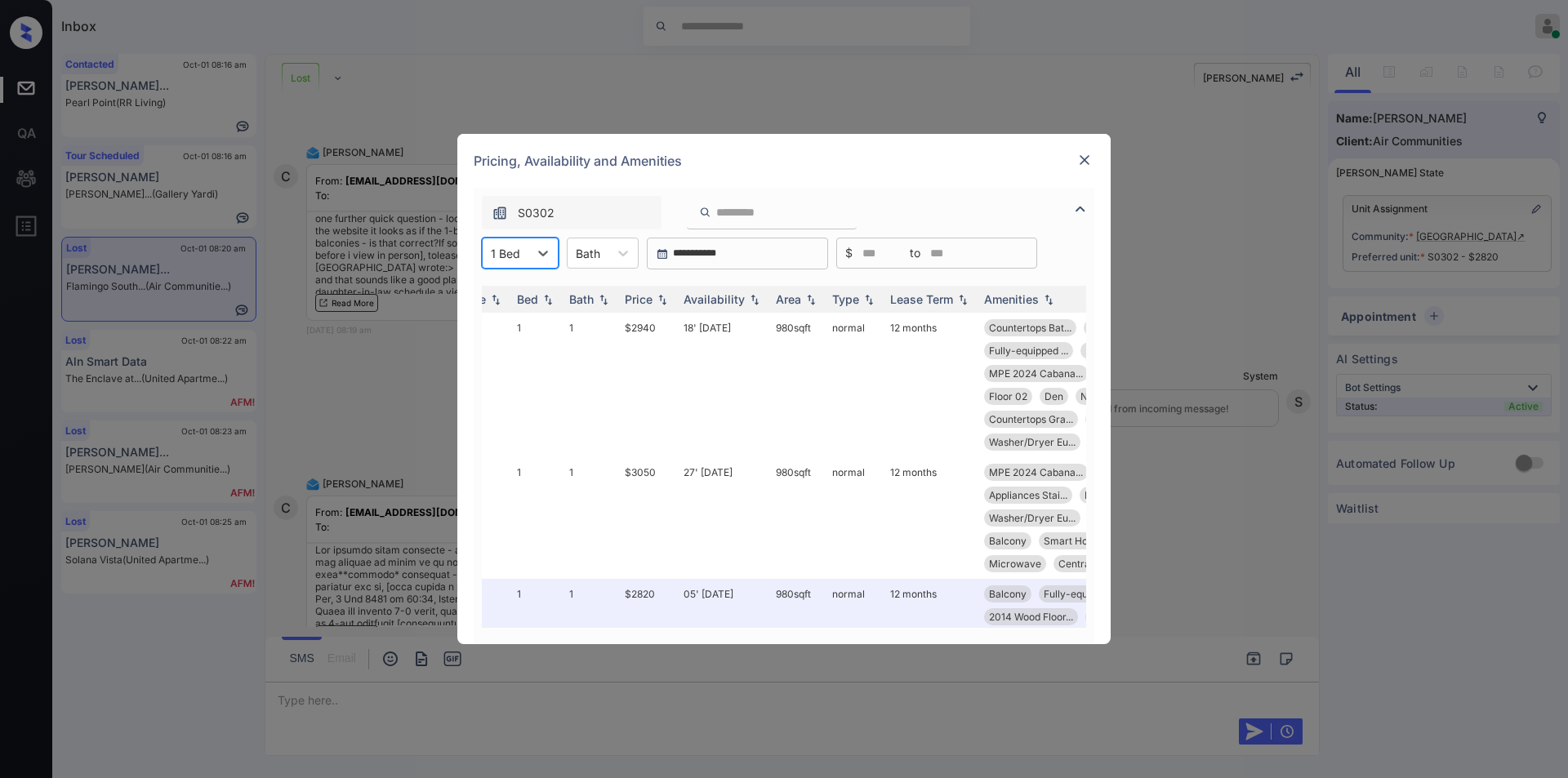
scroll to position [0, 21]
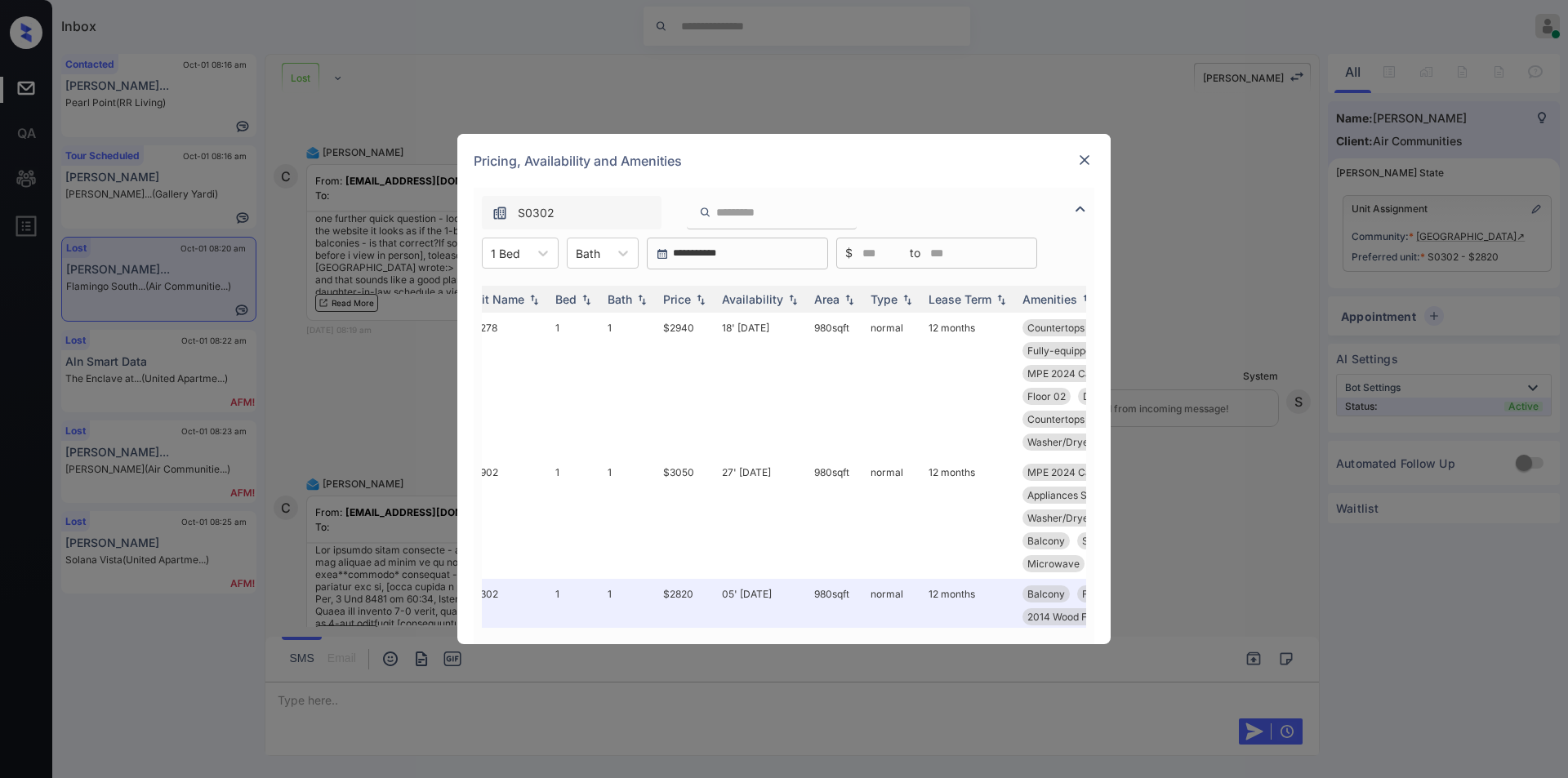
click at [1093, 162] on div at bounding box center [1084, 160] width 19 height 19
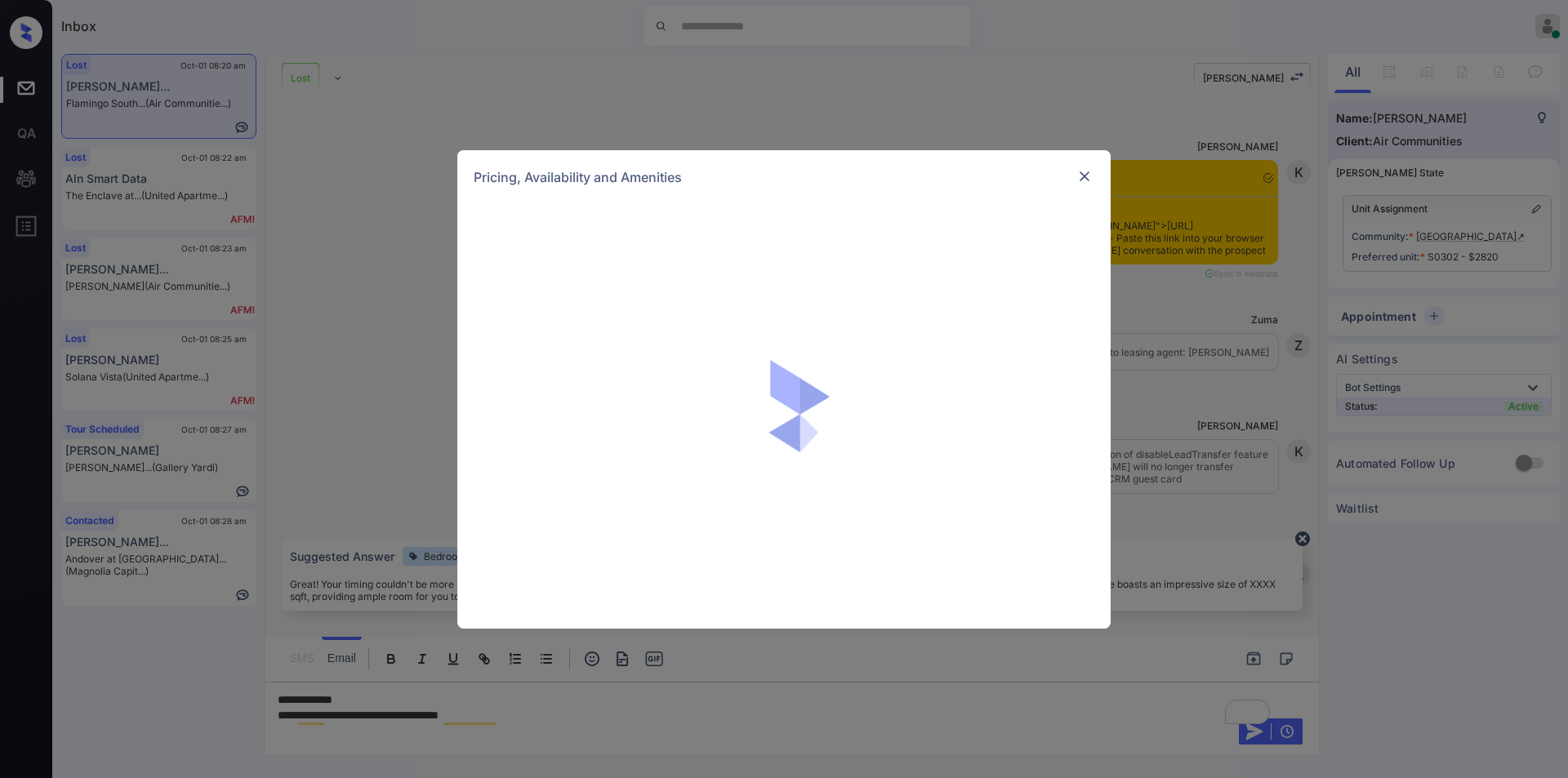
scroll to position [5285, 0]
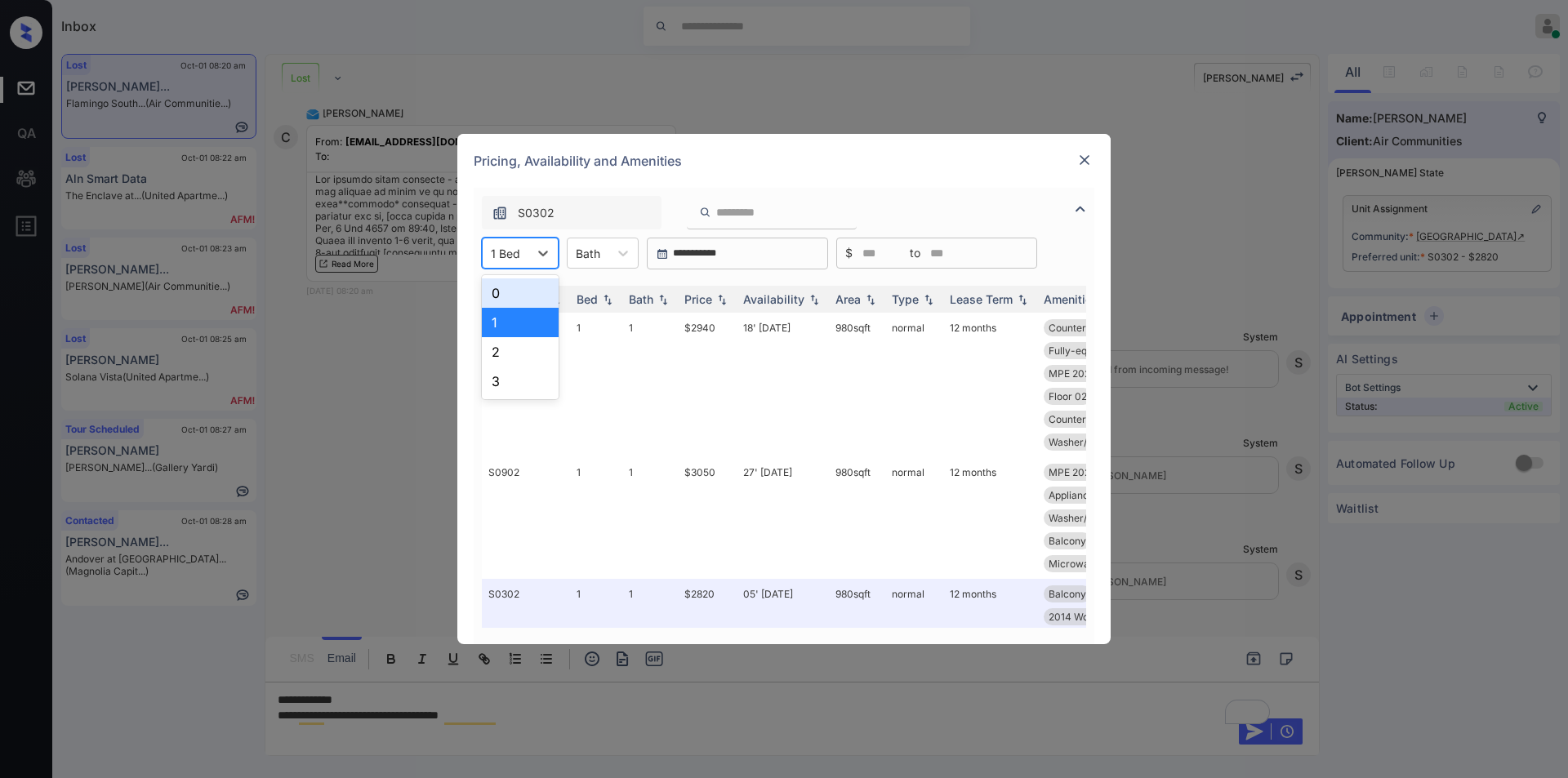
click at [521, 258] on div "1 Bed" at bounding box center [504, 253] width 45 height 24
click at [511, 352] on div "2" at bounding box center [520, 351] width 77 height 30
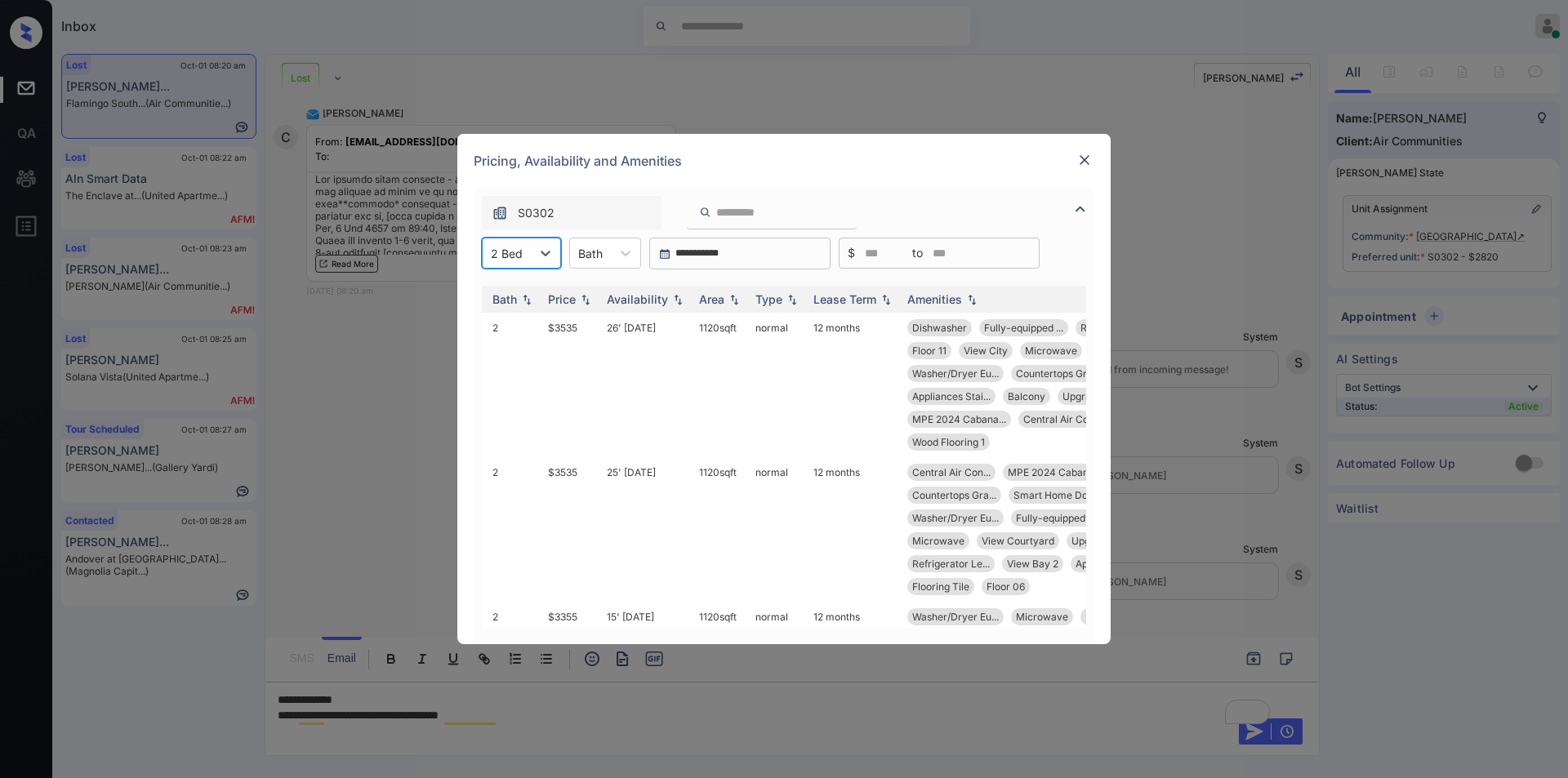
scroll to position [0, 244]
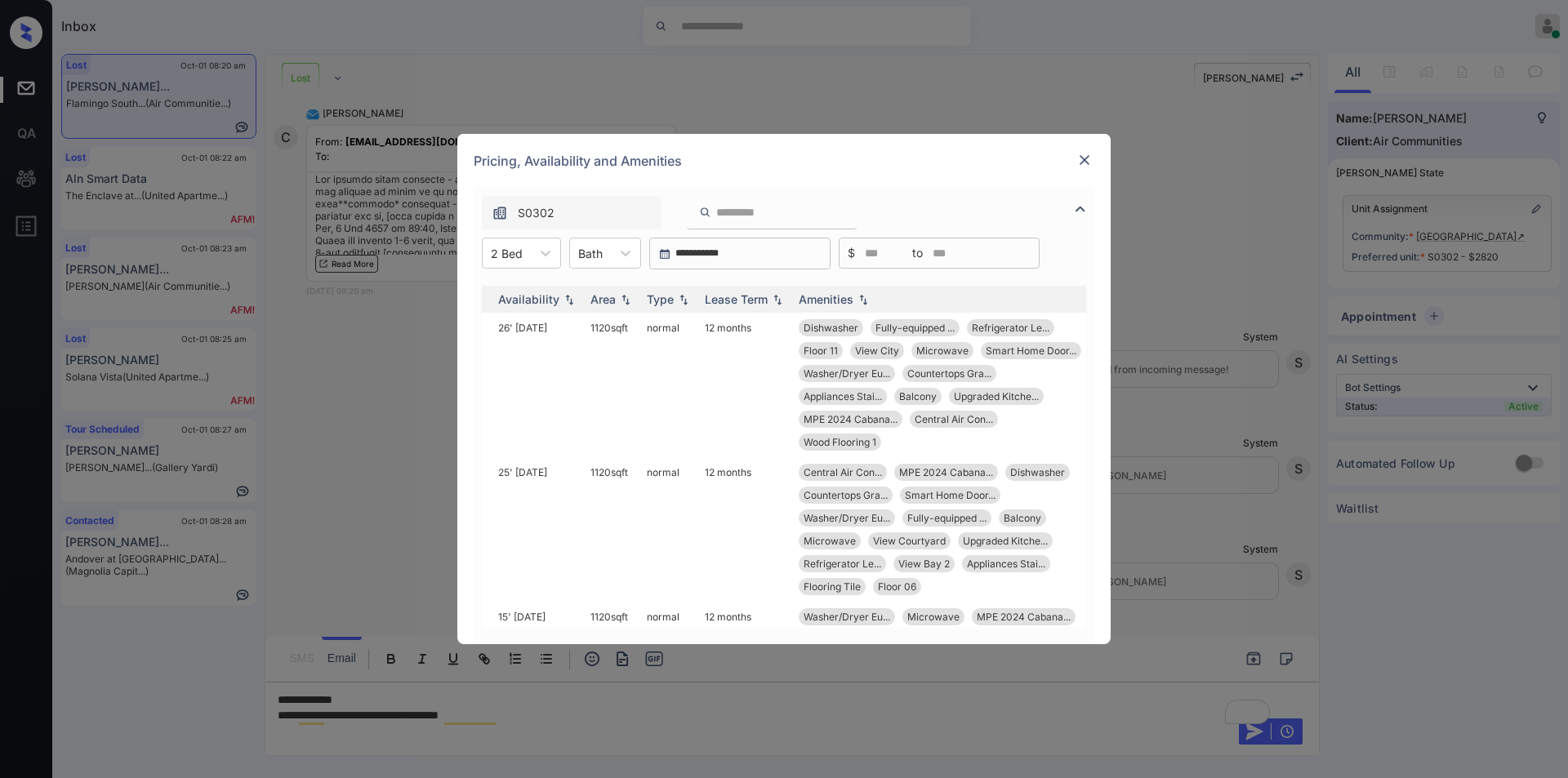
click at [1083, 153] on img at bounding box center [1084, 160] width 16 height 16
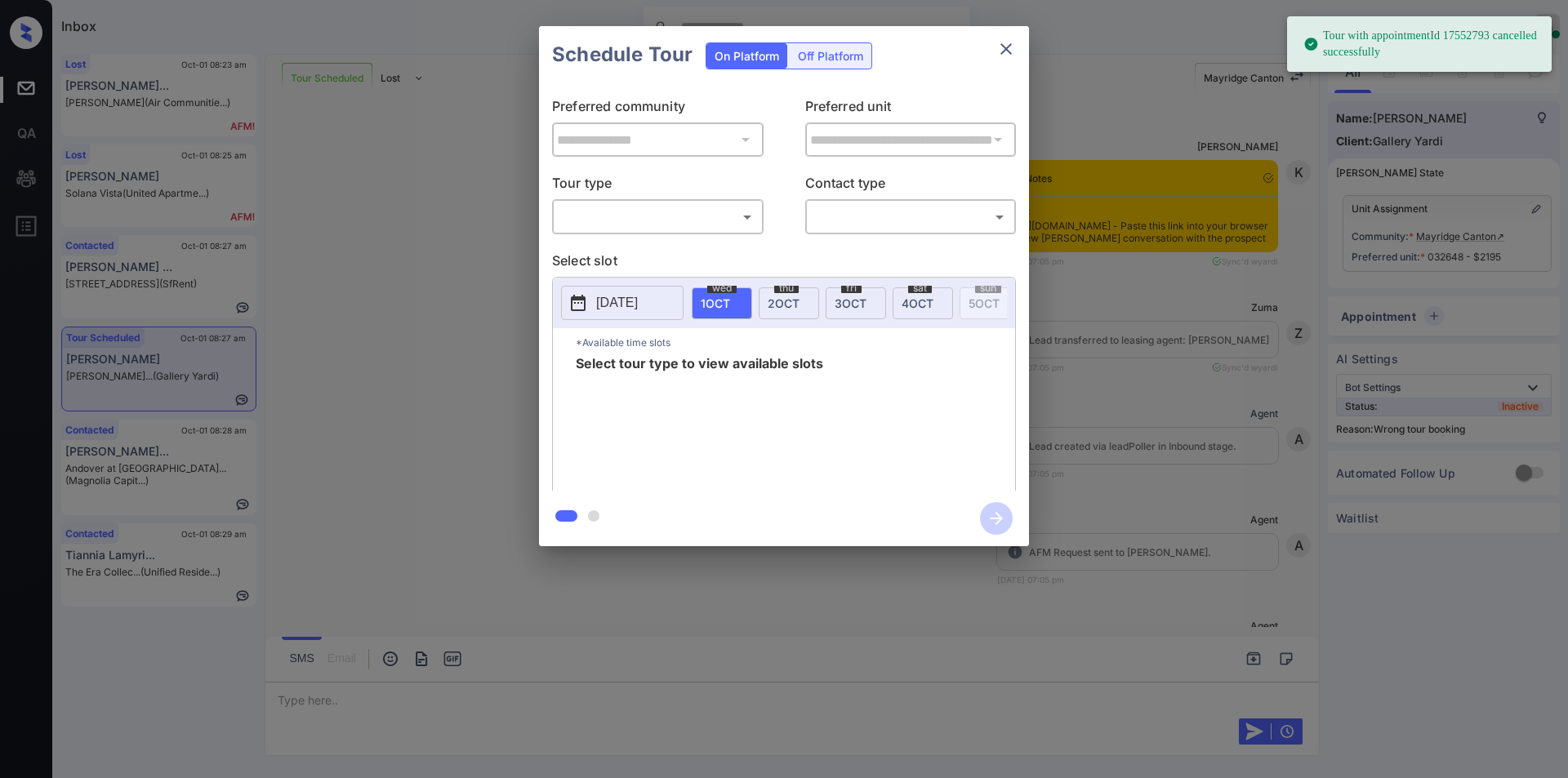
click at [592, 205] on body "Tour with appointmentId 17552793 cancelled successfully Inbox Jiro Alonzo Onlin…" at bounding box center [784, 389] width 1568 height 778
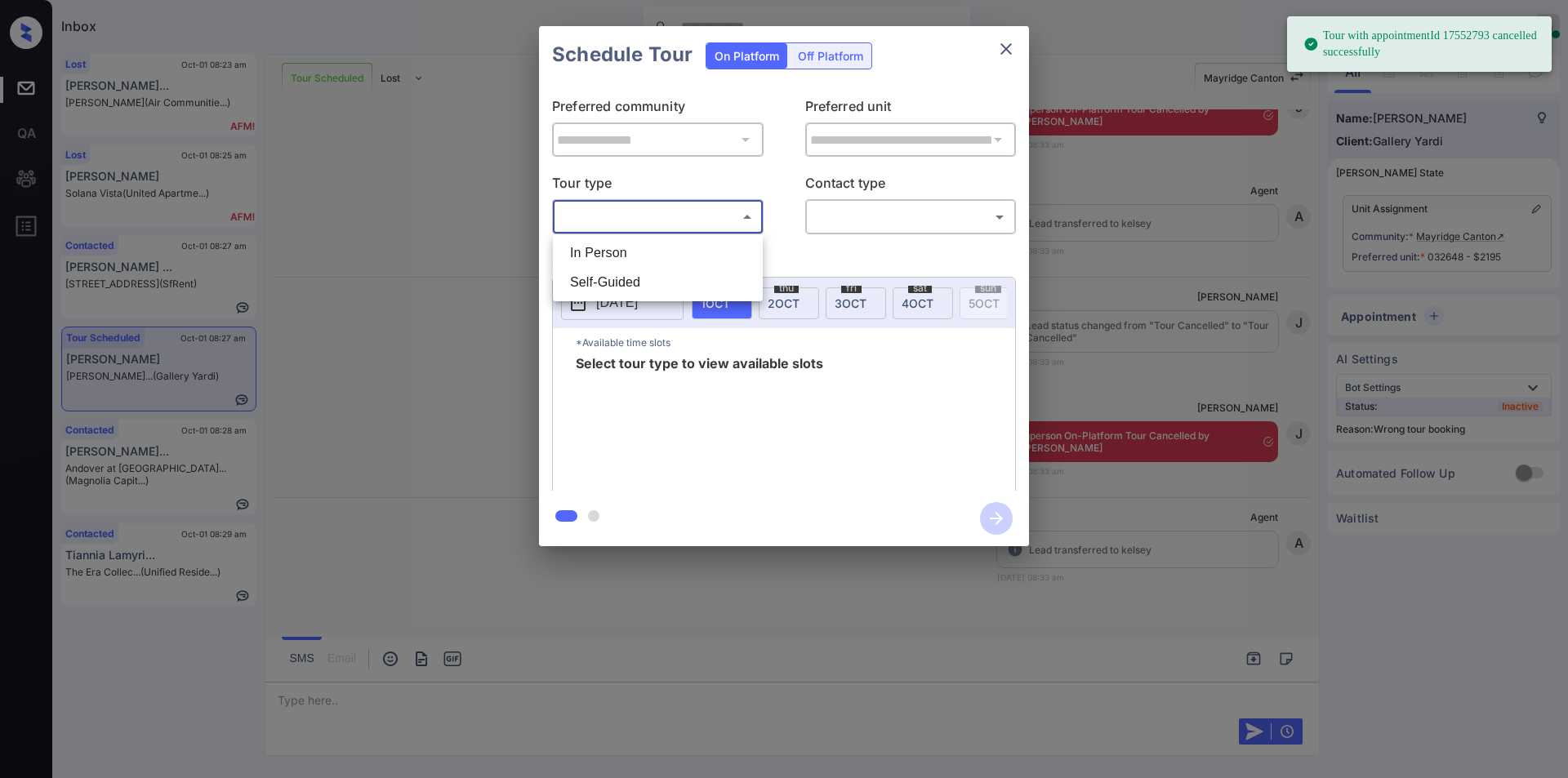
click at [603, 246] on li "In Person" at bounding box center [657, 253] width 202 height 30
type input "********"
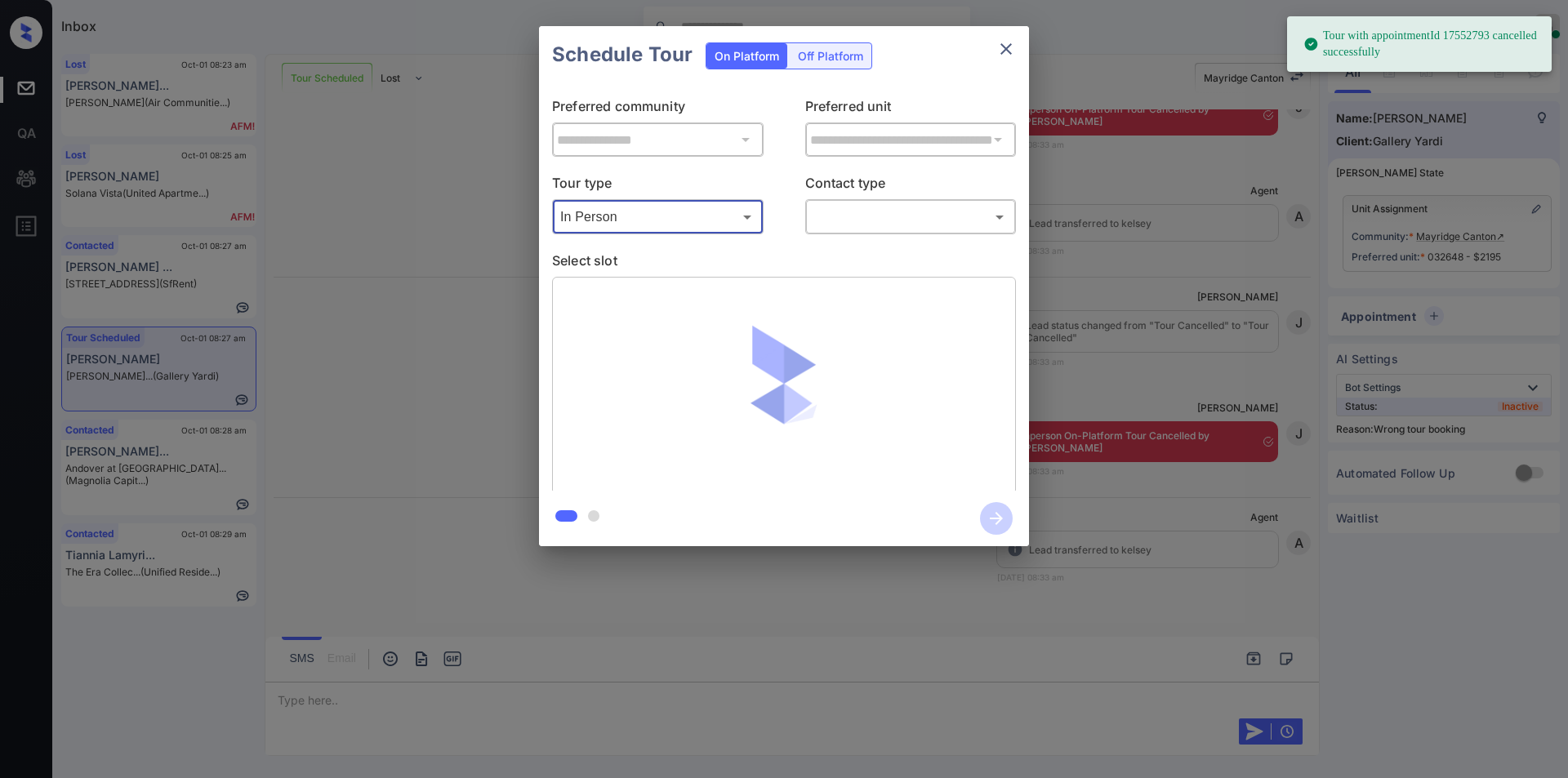
click at [832, 199] on div "​ ​" at bounding box center [911, 217] width 212 height 35
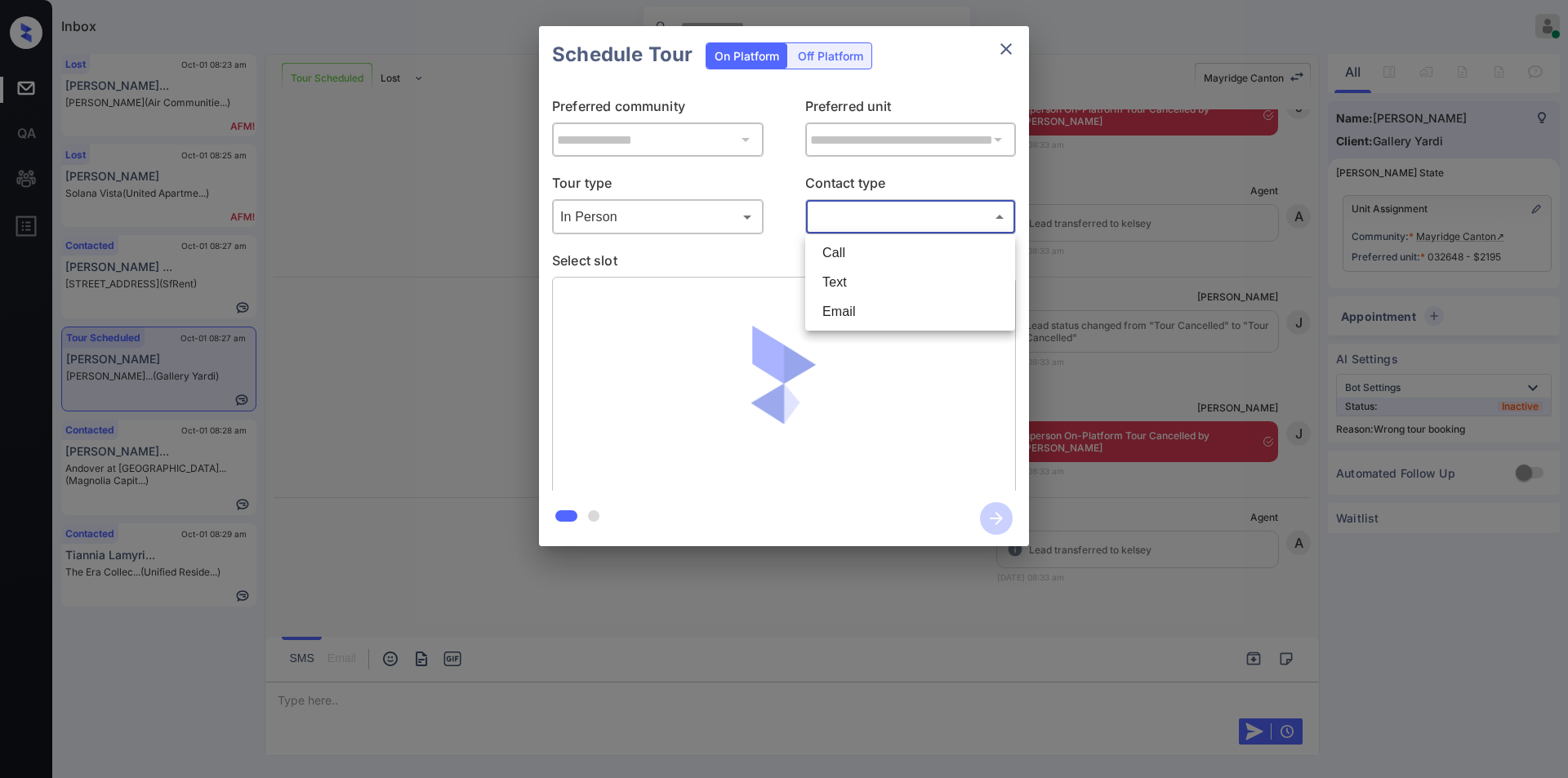
click at [863, 217] on body "Tour with appointmentId 17552793 cancelled successfully Inbox Jiro Alonzo Onlin…" at bounding box center [784, 389] width 1568 height 778
click at [835, 281] on li "Text" at bounding box center [911, 282] width 202 height 30
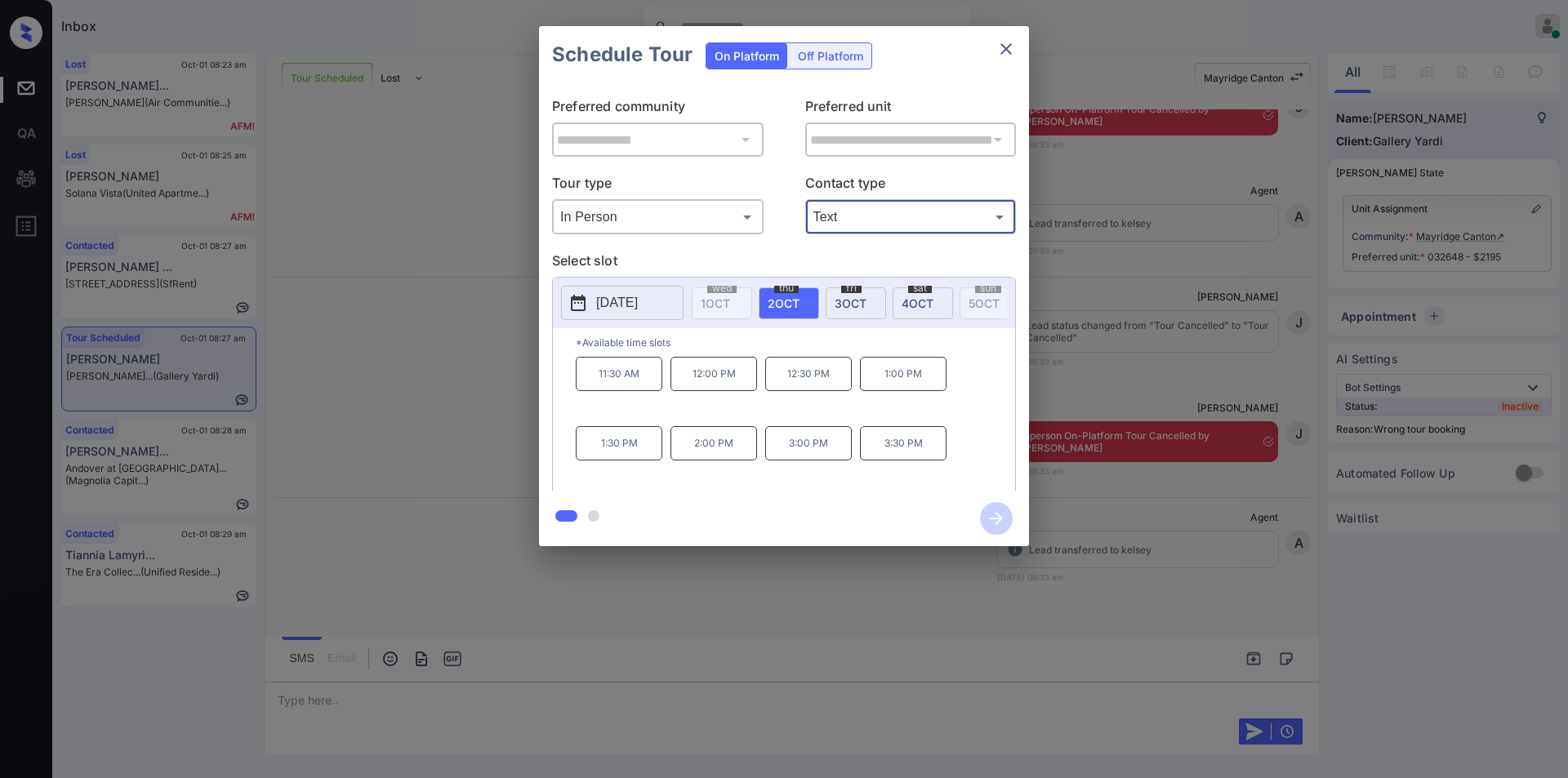
type input "****"
click at [406, 401] on div "**********" at bounding box center [784, 286] width 1568 height 573
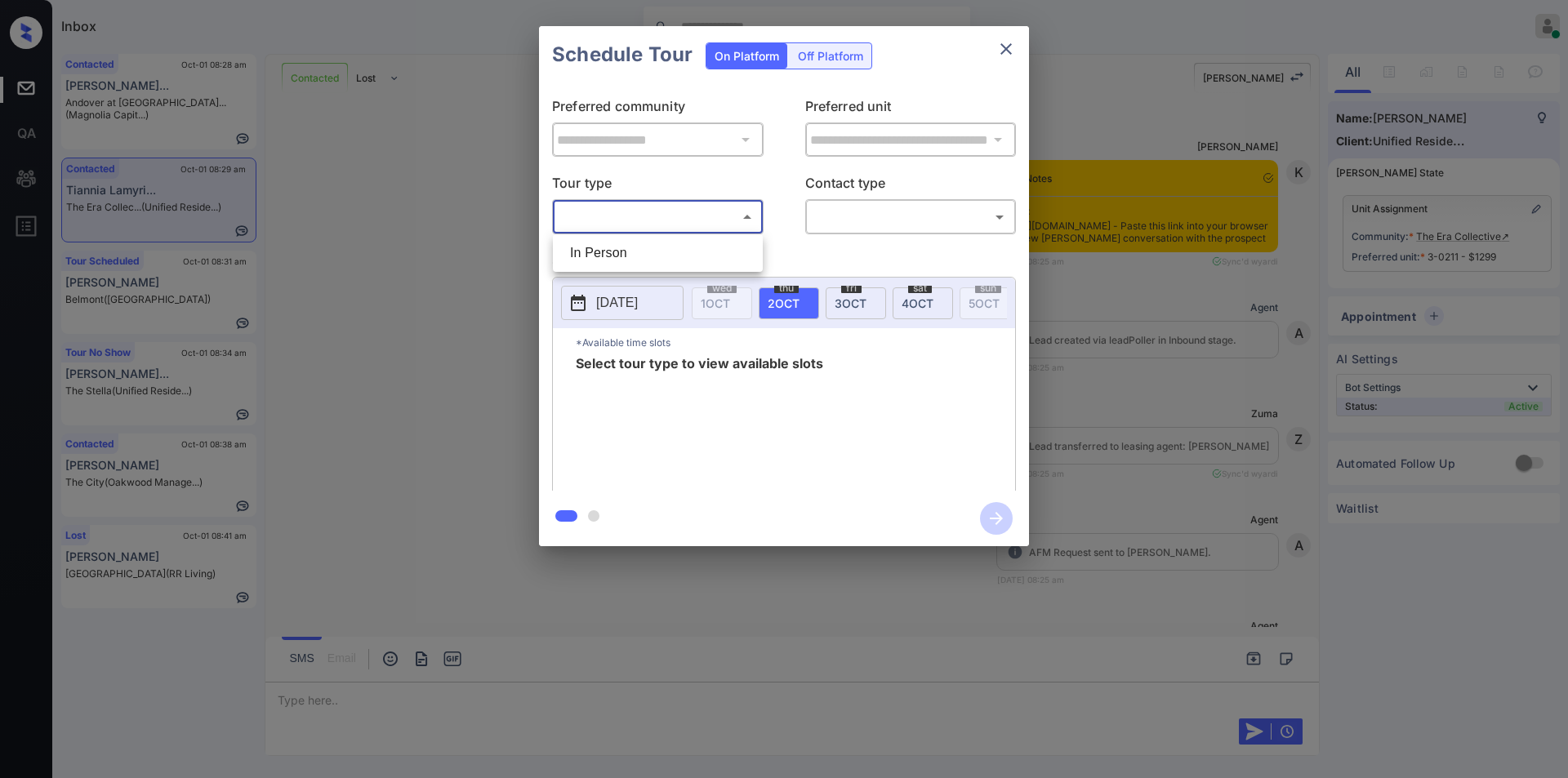
click at [628, 225] on body "Inbox Jiro Alonzo Online Set yourself offline Set yourself on break Profile Swi…" at bounding box center [784, 389] width 1568 height 778
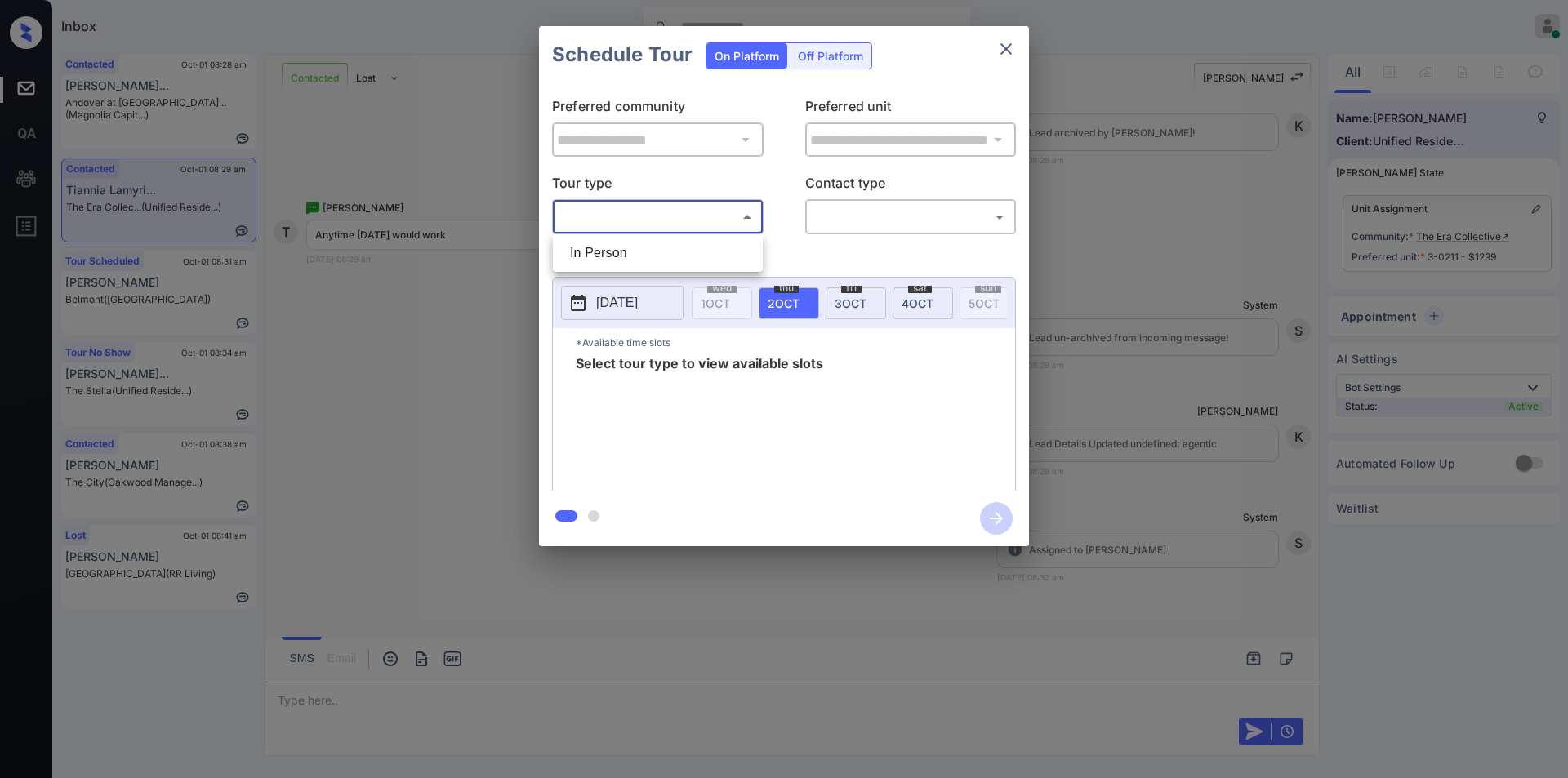
click at [611, 252] on li "In Person" at bounding box center [657, 253] width 202 height 30
type input "********"
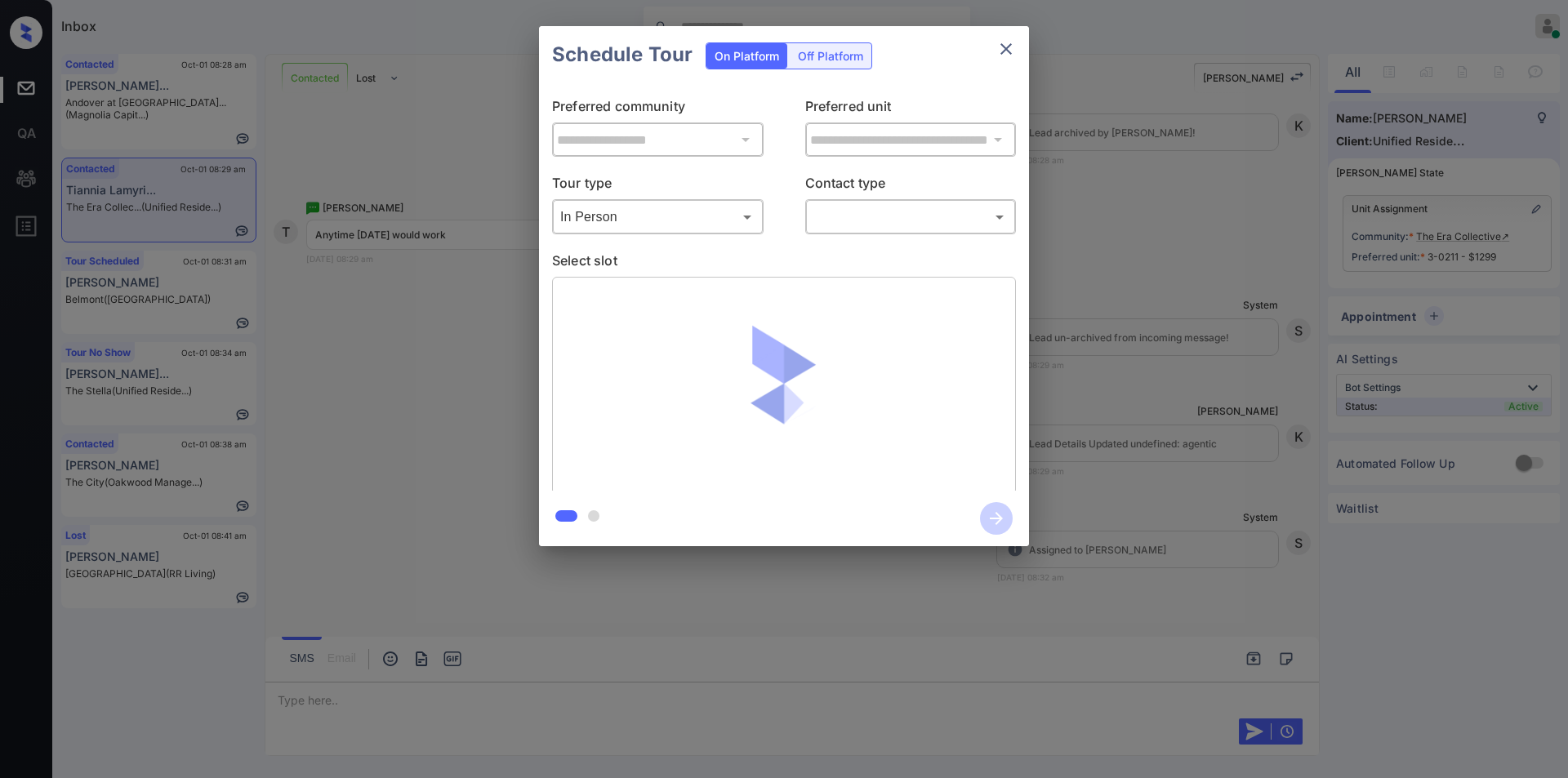
click at [854, 213] on body "Inbox Jiro Alonzo Online Set yourself offline Set yourself on break Profile Swi…" at bounding box center [784, 389] width 1568 height 778
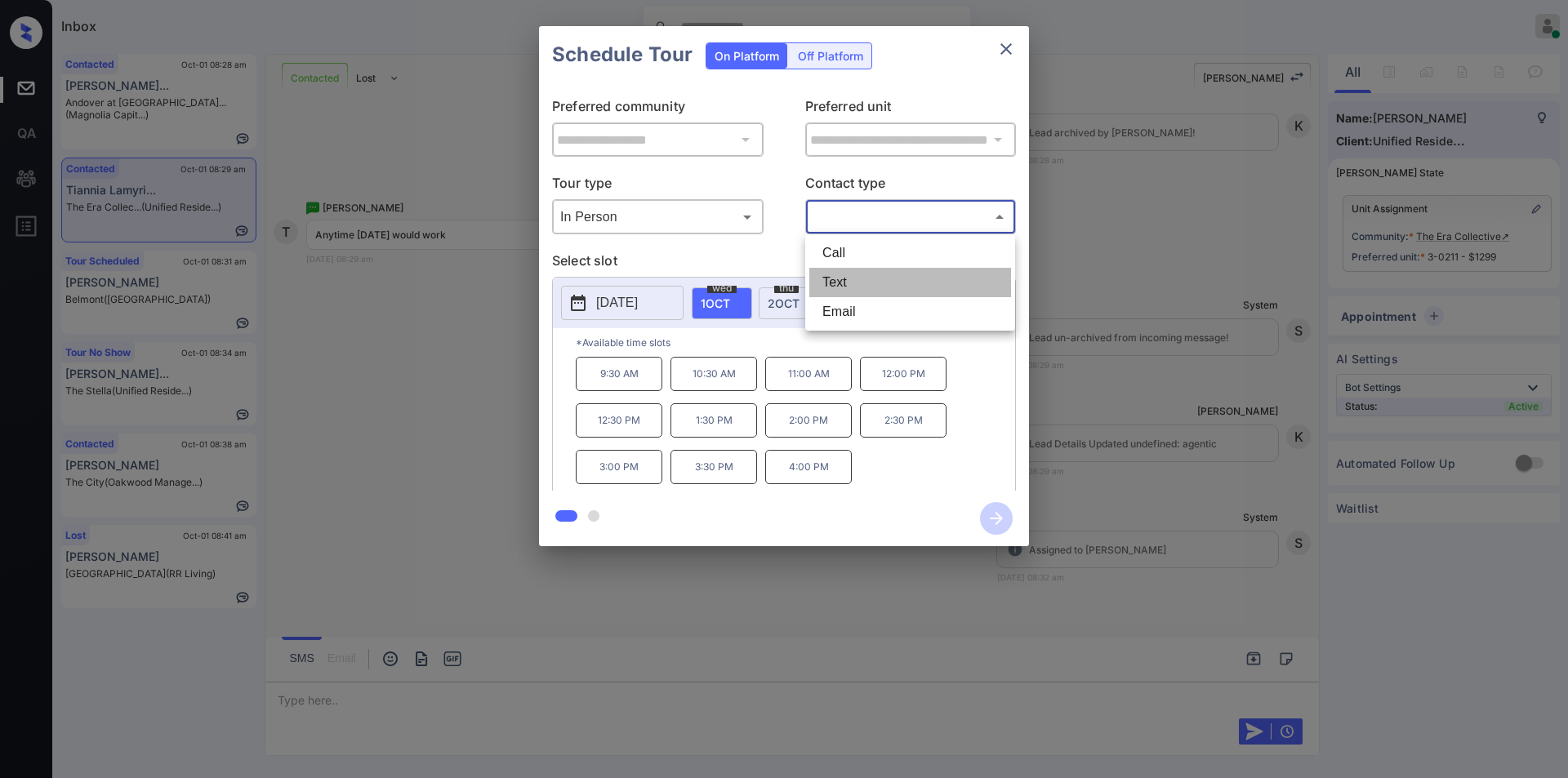
click at [839, 279] on li "Text" at bounding box center [911, 282] width 202 height 30
type input "****"
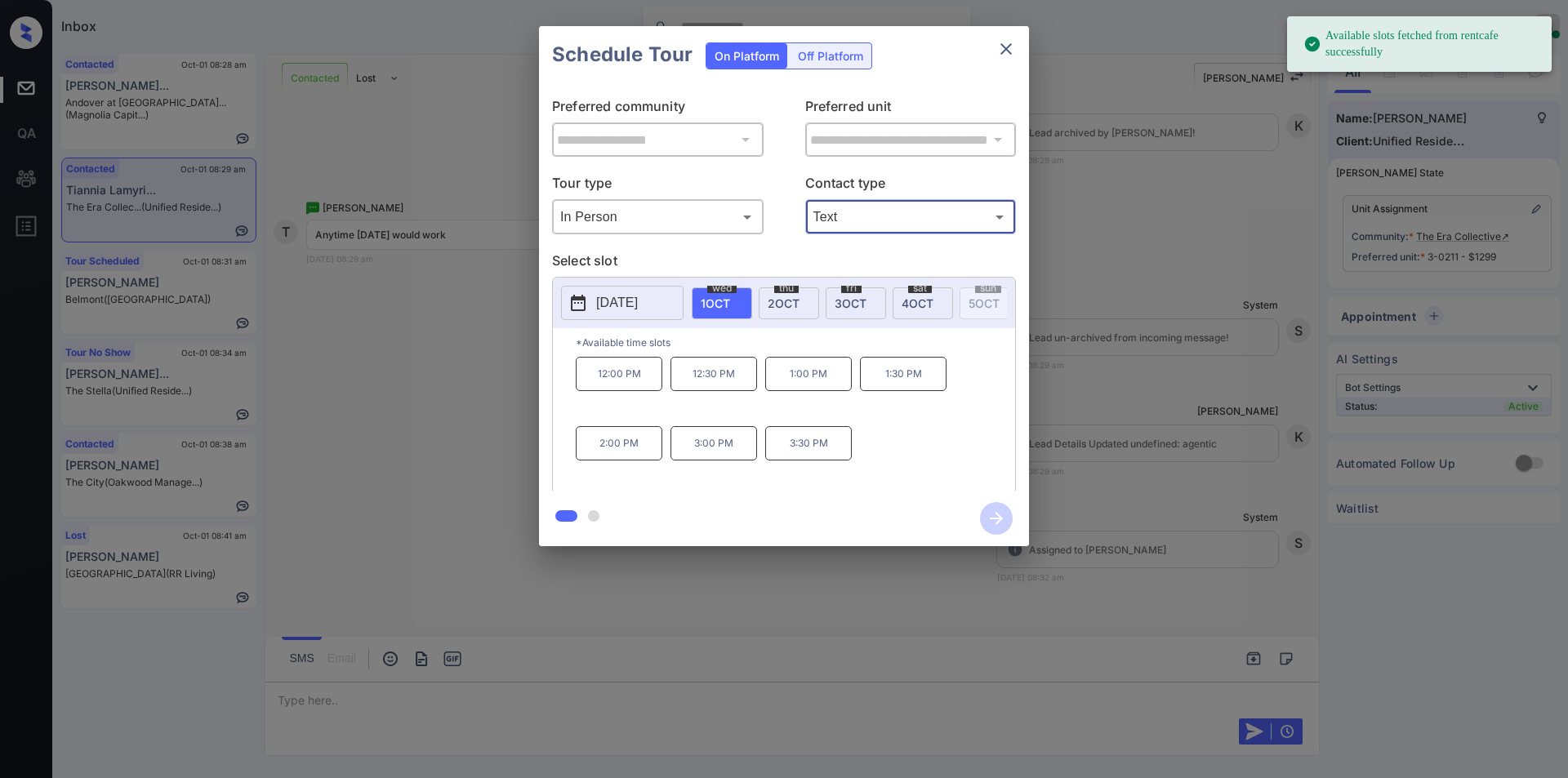
click at [781, 298] on span "2 OCT" at bounding box center [783, 303] width 32 height 13
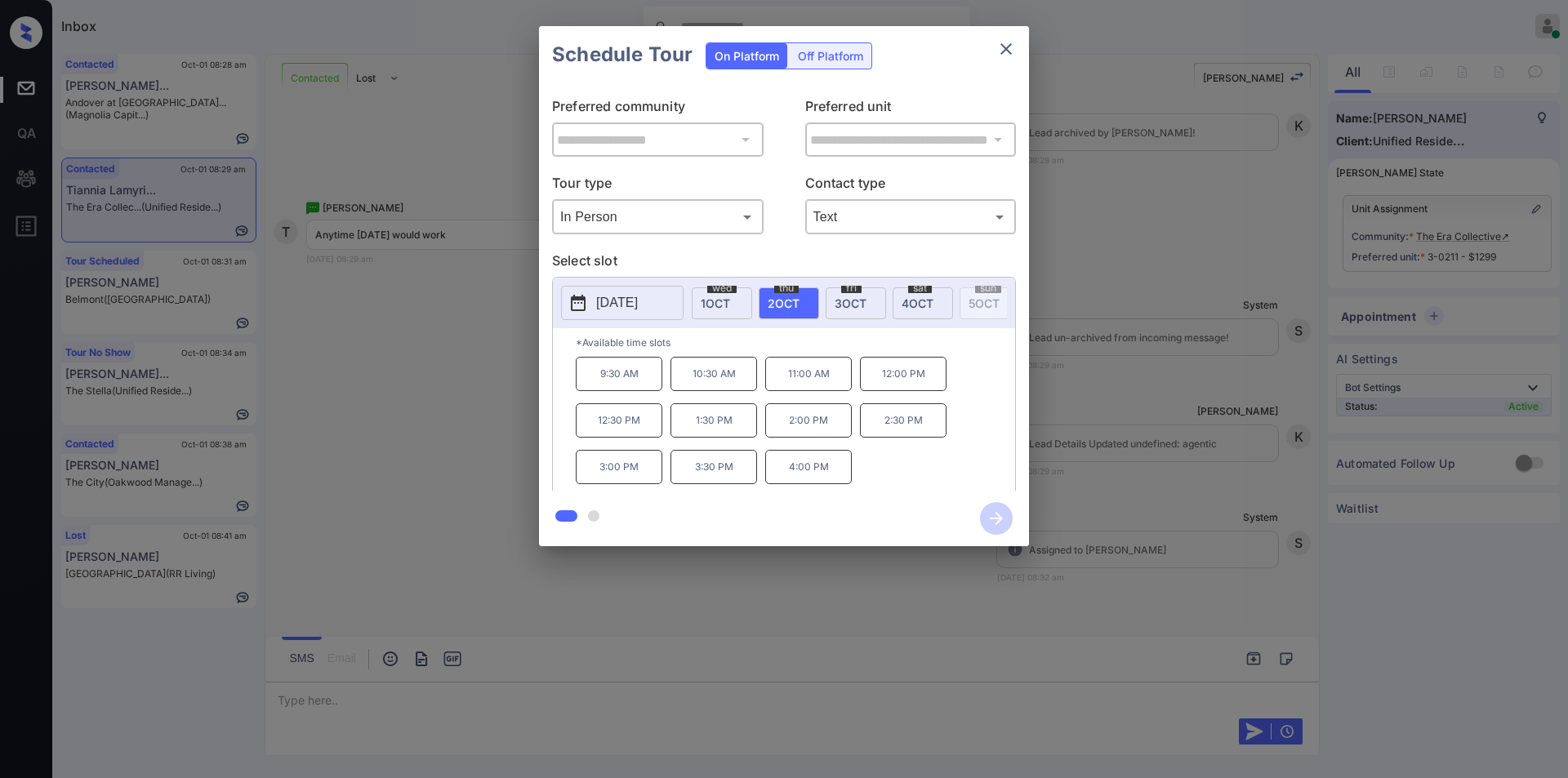
click at [718, 385] on p "10:30 AM" at bounding box center [713, 375] width 87 height 35
click at [1001, 525] on icon "button" at bounding box center [996, 519] width 33 height 33
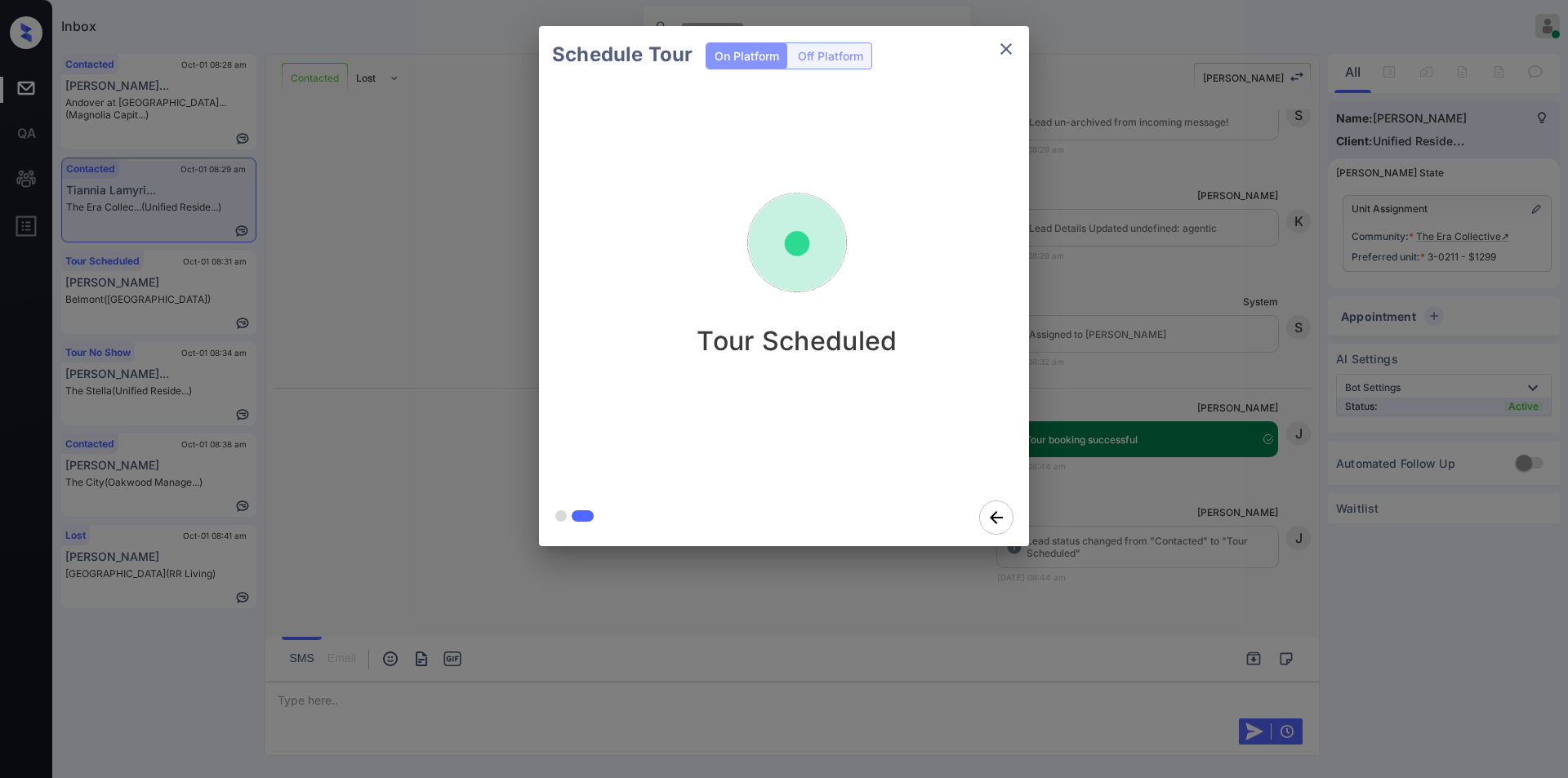
scroll to position [1980, 0]
click at [997, 48] on icon "close" at bounding box center [1006, 49] width 19 height 19
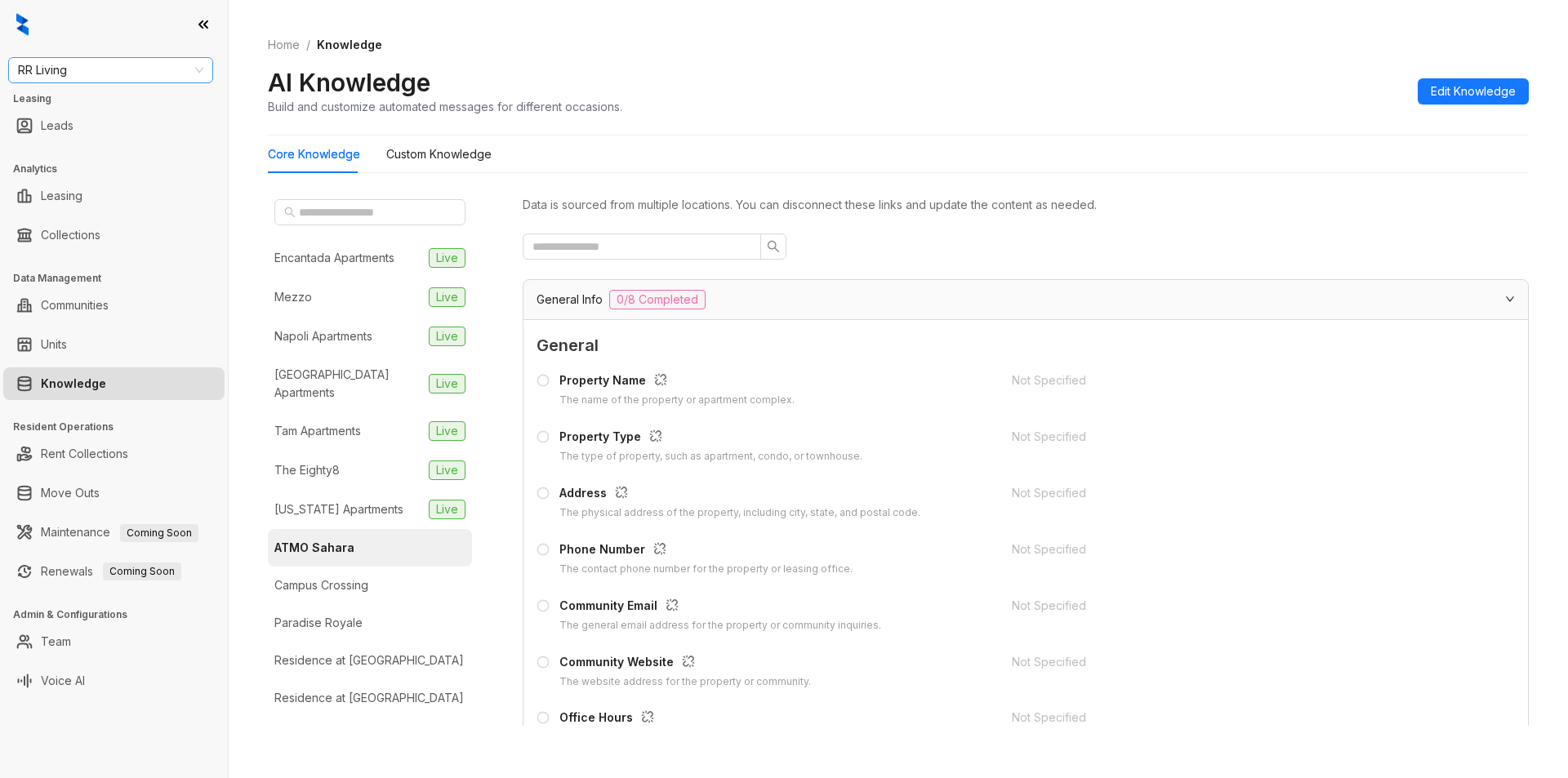
click at [119, 72] on span "RR Living" at bounding box center [111, 69] width 186 height 24
click at [123, 68] on span "RR Living" at bounding box center [111, 69] width 186 height 24
type input "***"
click at [65, 150] on div "LDG Multifamily" at bounding box center [111, 155] width 179 height 18
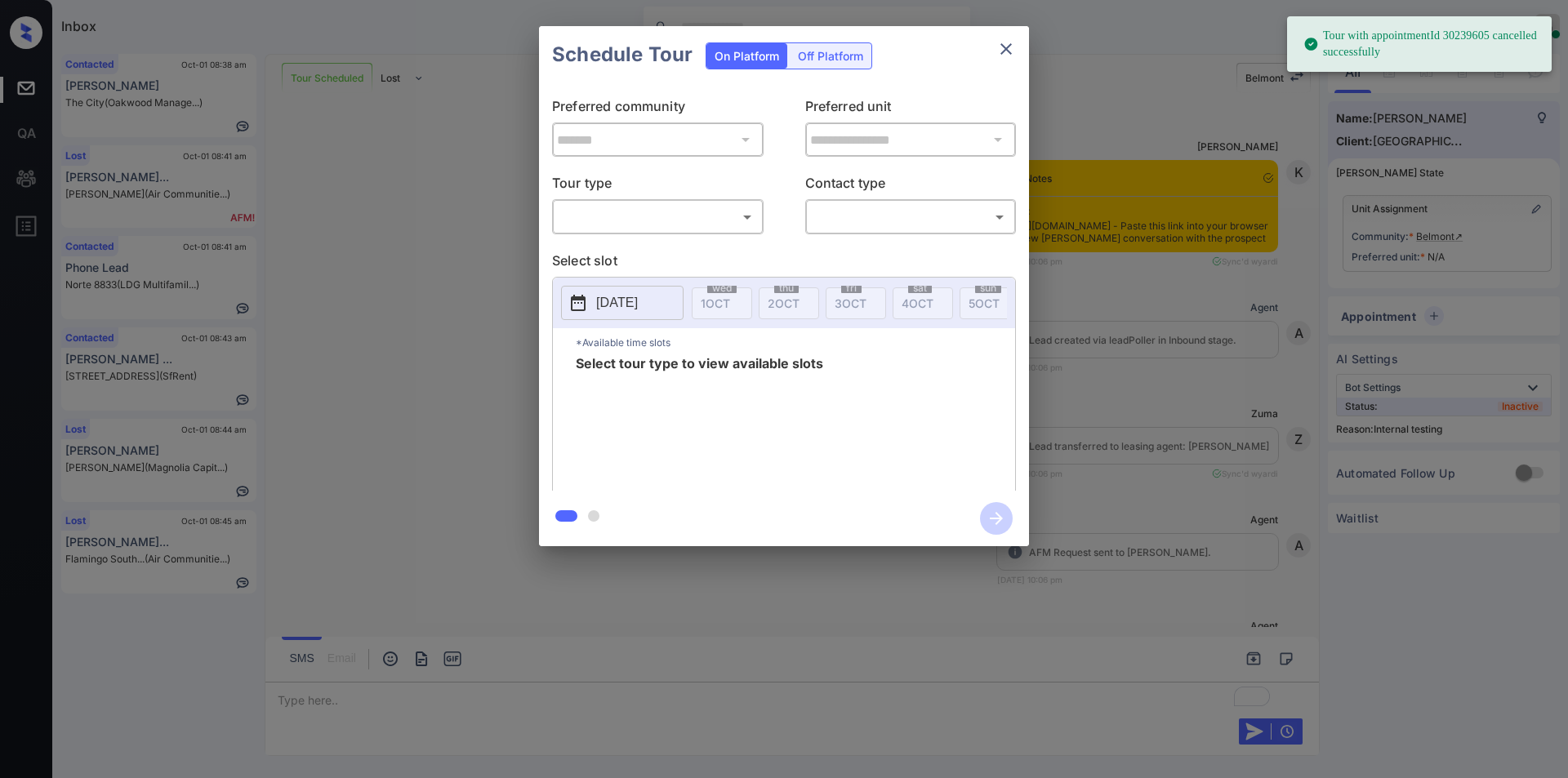
scroll to position [15152, 0]
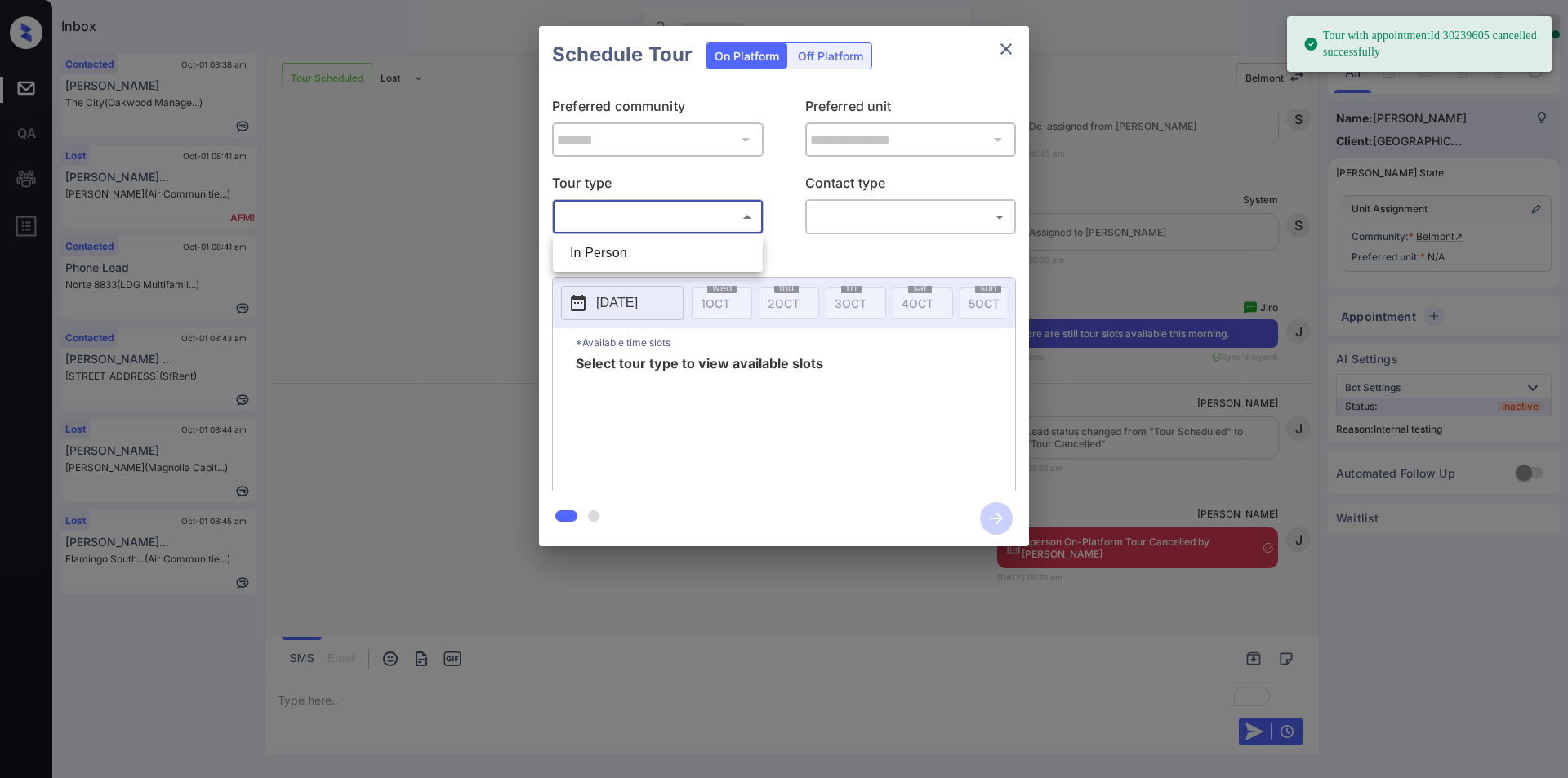
click at [676, 207] on body "Tour with appointmentId 30239605 cancelled successfully Inbox [PERSON_NAME] Onl…" at bounding box center [784, 389] width 1568 height 778
click at [639, 253] on li "In Person" at bounding box center [657, 253] width 202 height 30
type input "********"
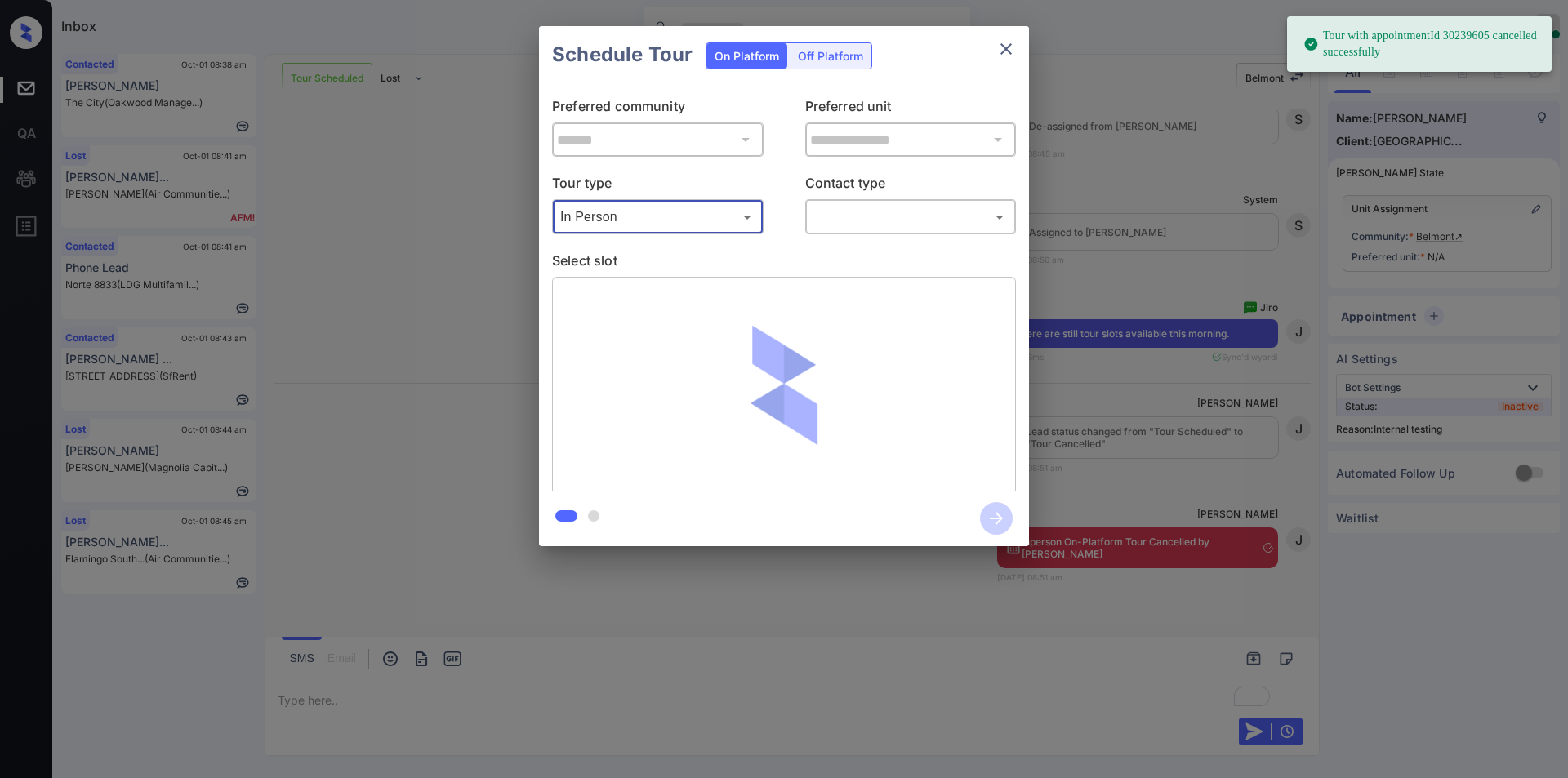
click at [858, 213] on body "Tour with appointmentId 30239605 cancelled successfully Inbox [PERSON_NAME] Onl…" at bounding box center [784, 389] width 1568 height 778
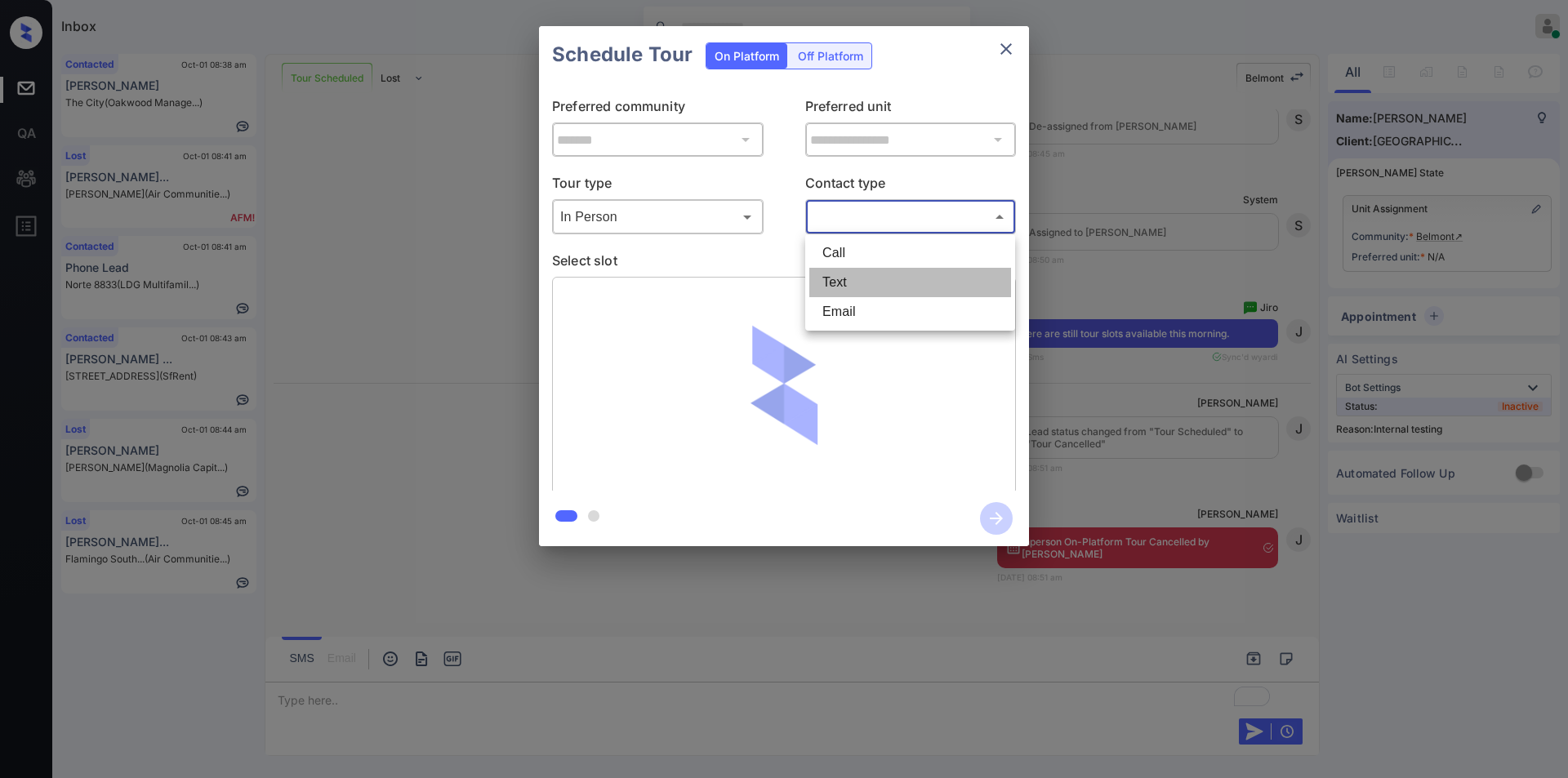
click at [858, 275] on li "Text" at bounding box center [911, 282] width 202 height 30
type input "****"
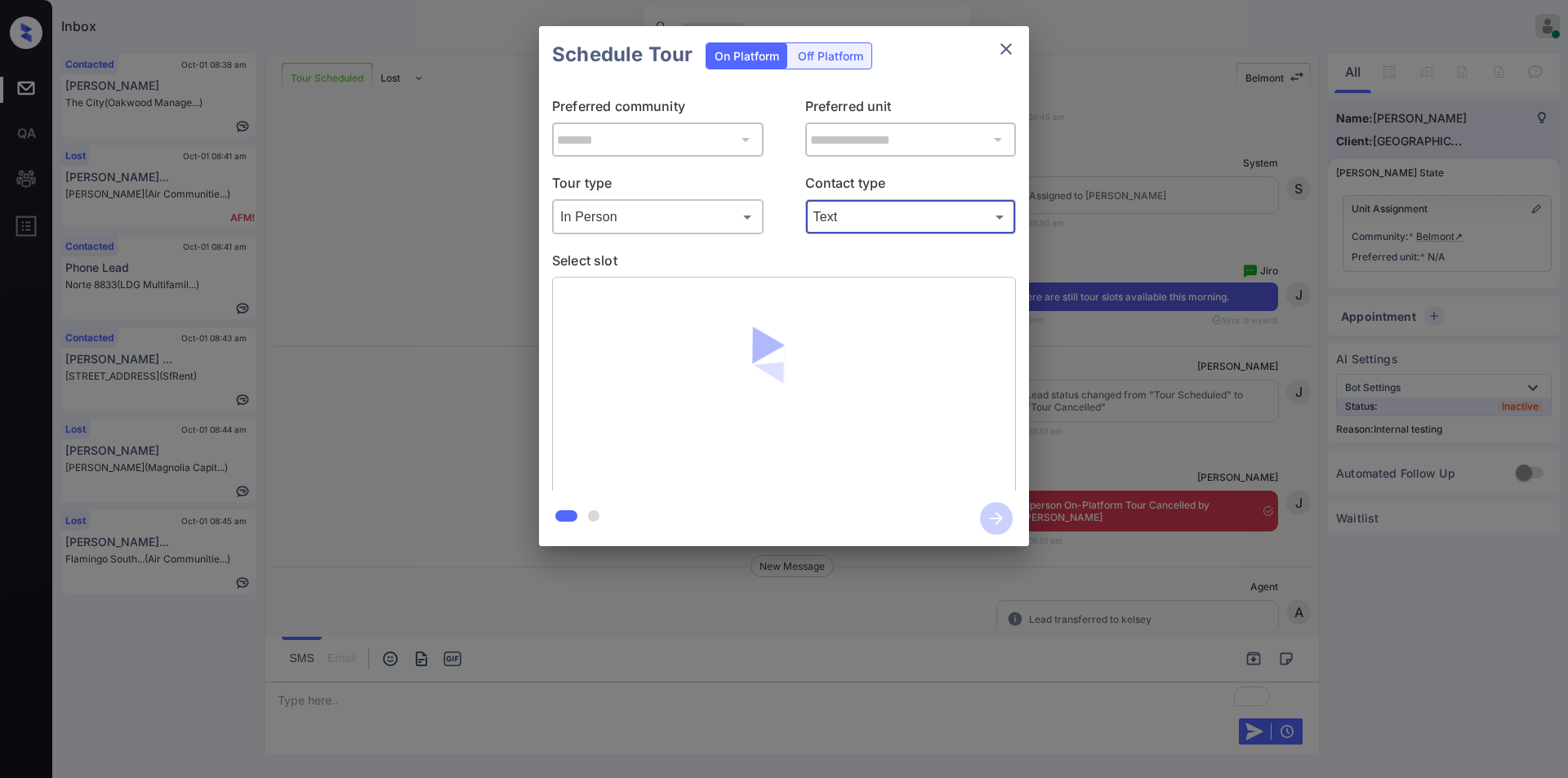
scroll to position [15258, 0]
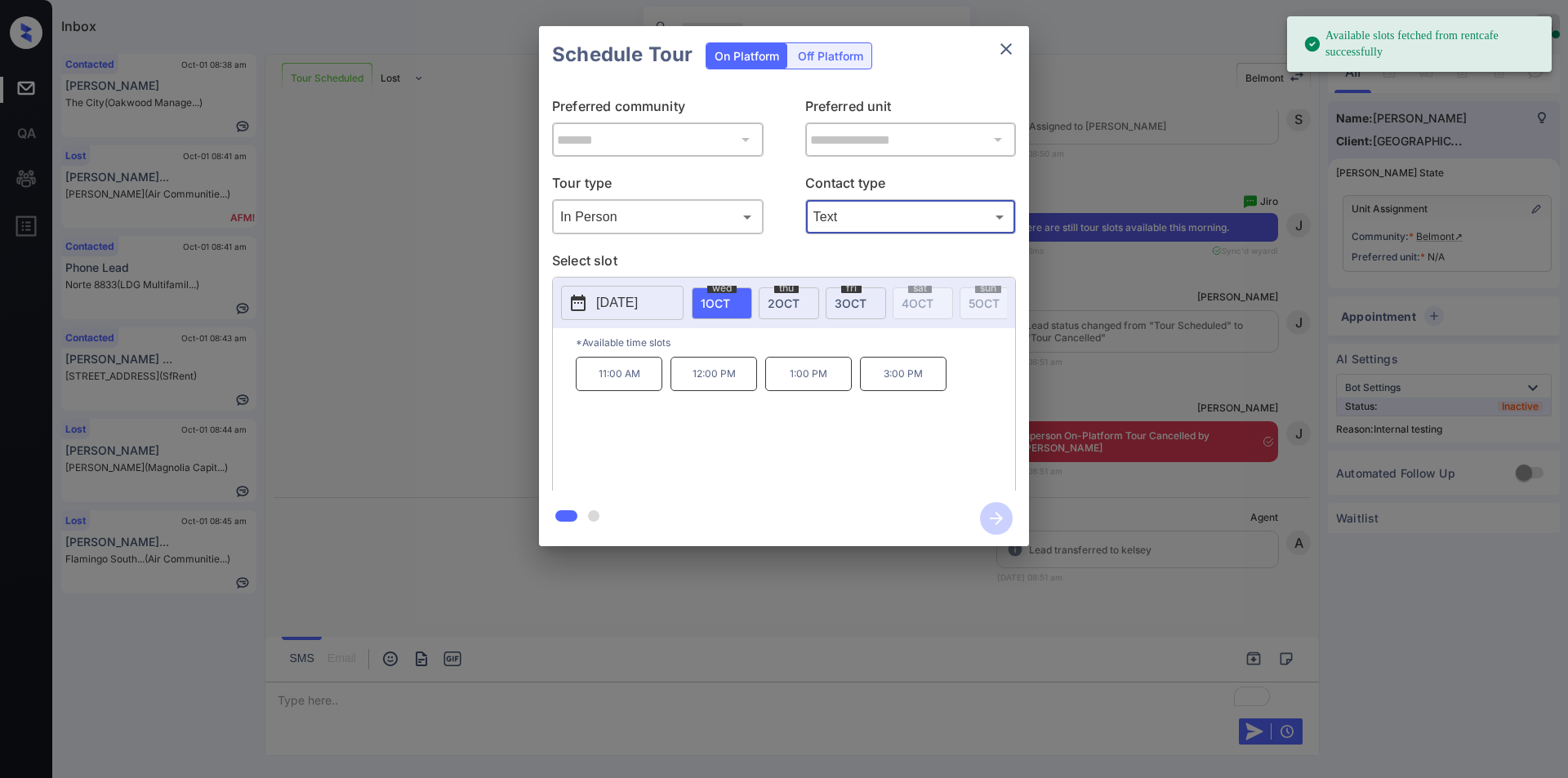
click at [436, 384] on div "**********" at bounding box center [784, 286] width 1568 height 573
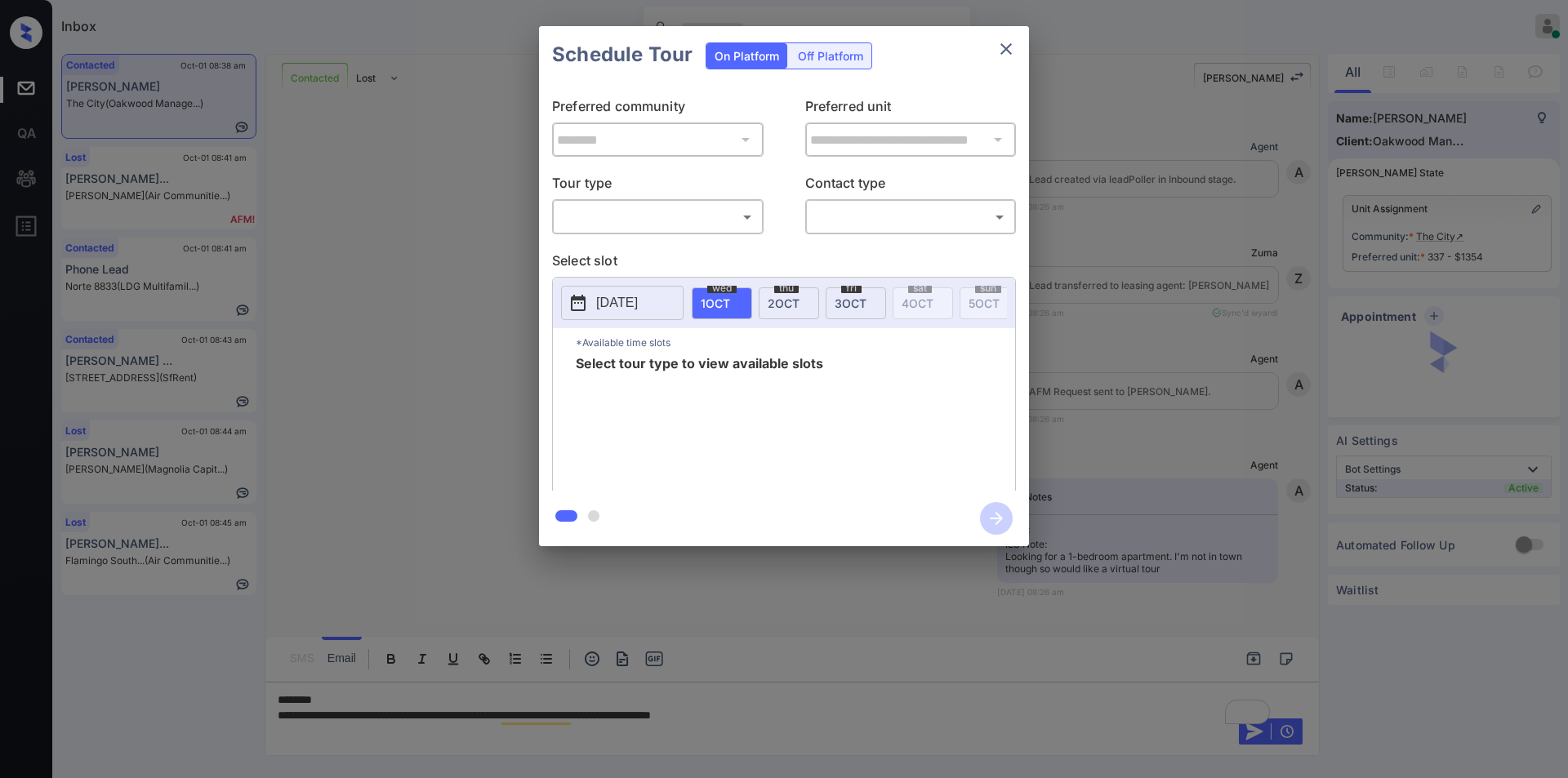
scroll to position [1336, 0]
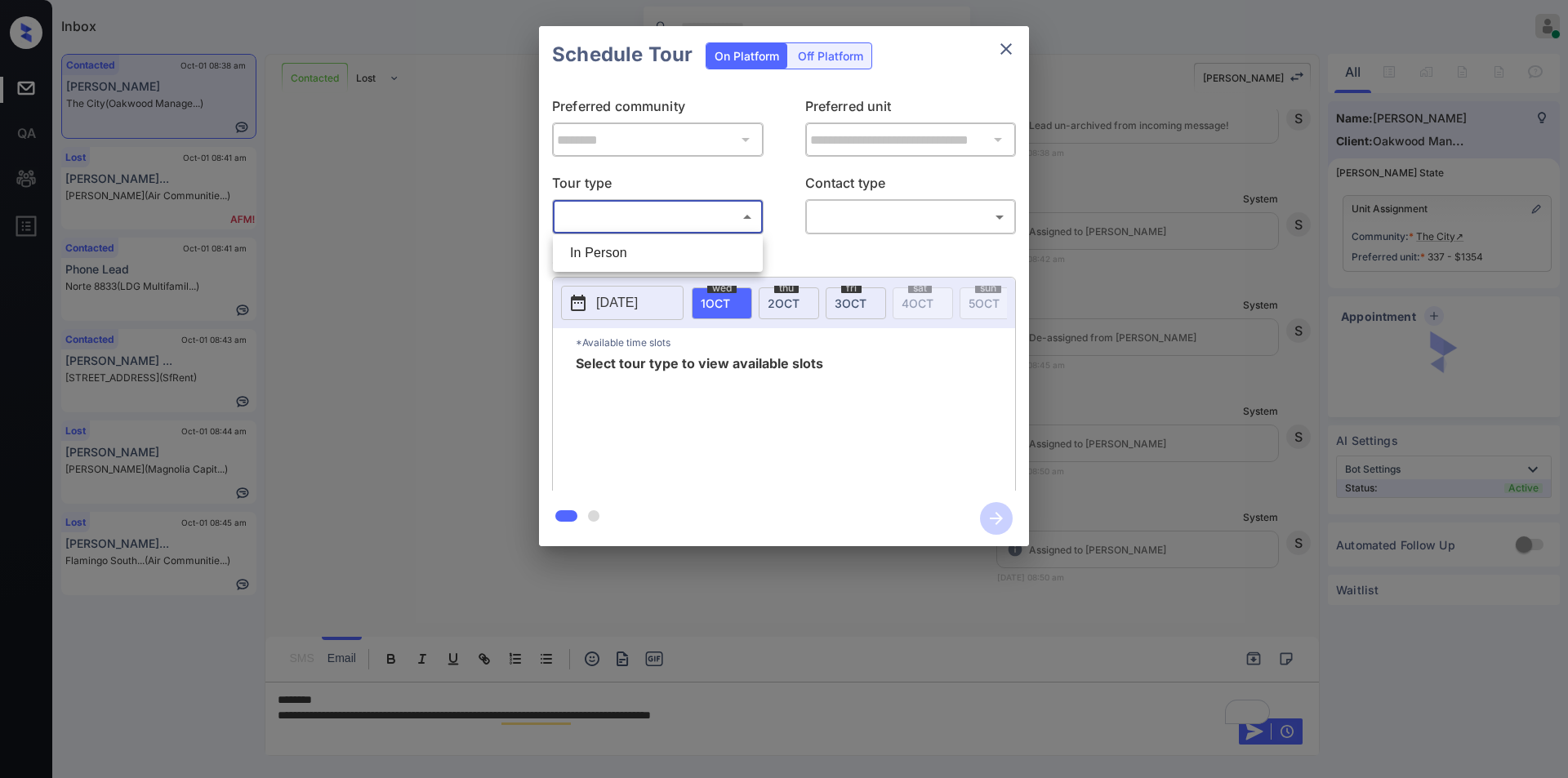
click at [707, 228] on body "Inbox [PERSON_NAME] Online Set yourself offline Set yourself on break Profile S…" at bounding box center [784, 389] width 1568 height 778
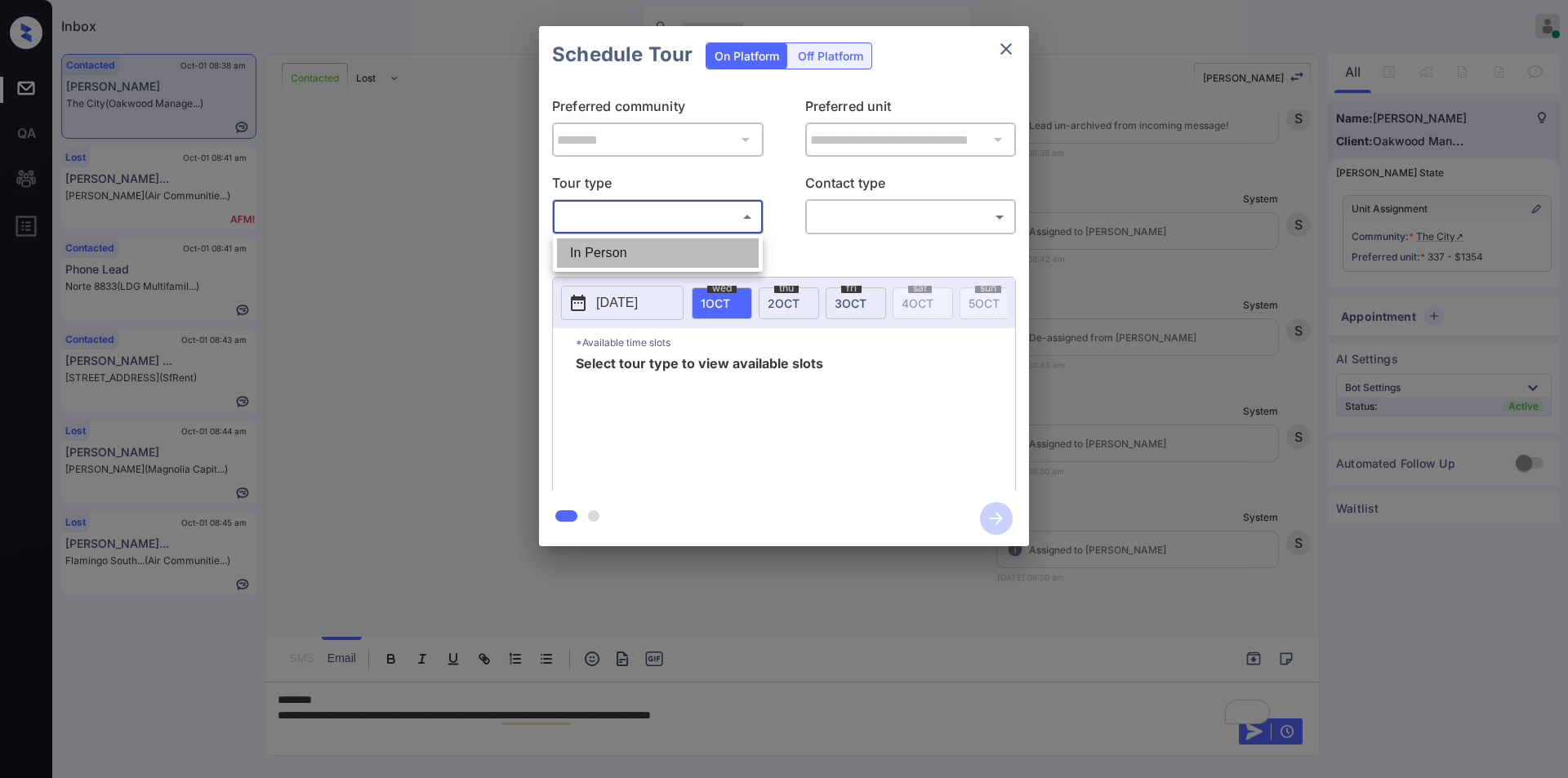
click at [659, 245] on li "In Person" at bounding box center [657, 253] width 202 height 30
type input "********"
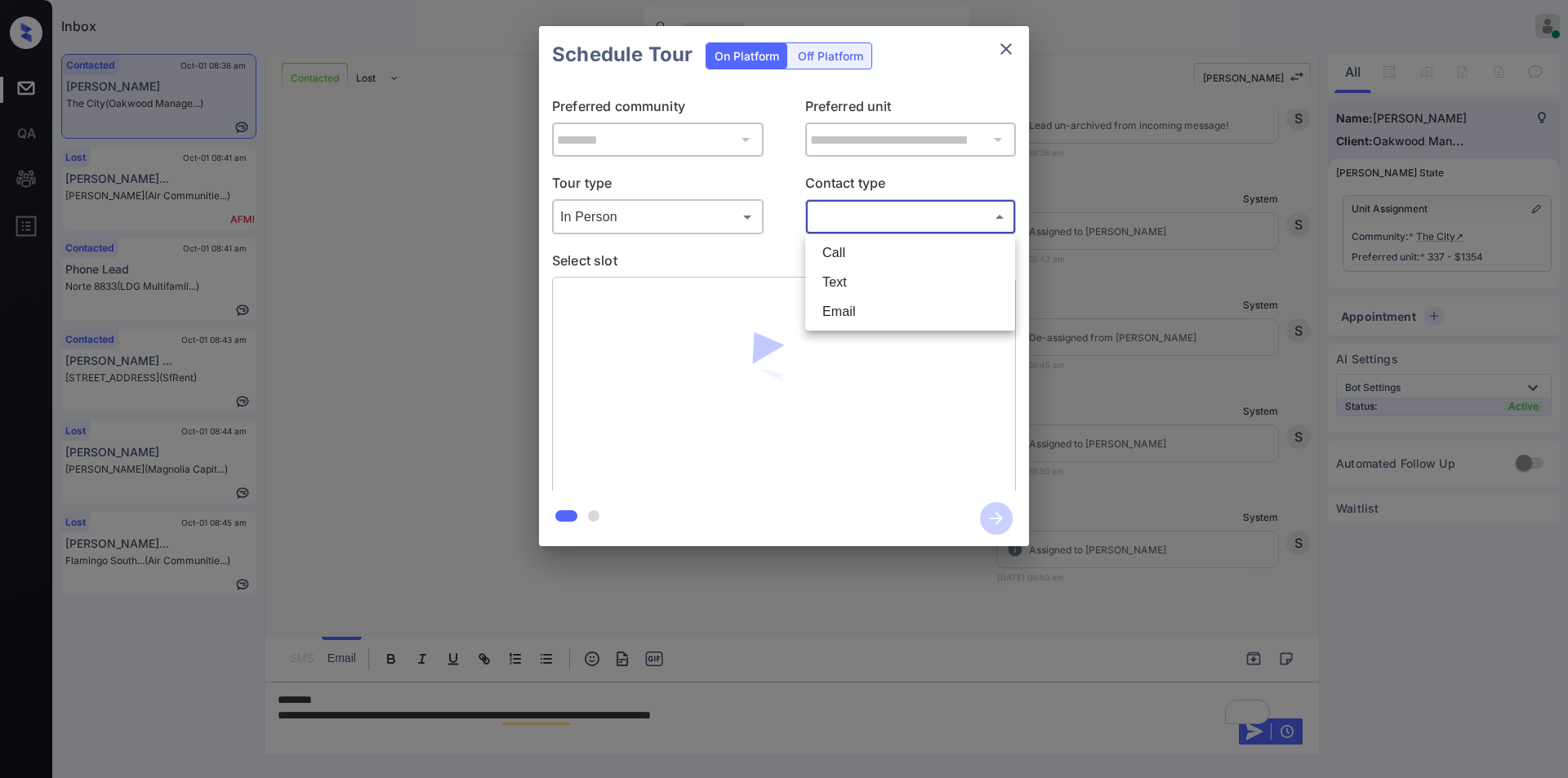
click at [858, 203] on body "Inbox [PERSON_NAME] Online Set yourself offline Set yourself on break Profile S…" at bounding box center [784, 389] width 1568 height 778
click at [846, 276] on li "Text" at bounding box center [911, 282] width 202 height 30
type input "****"
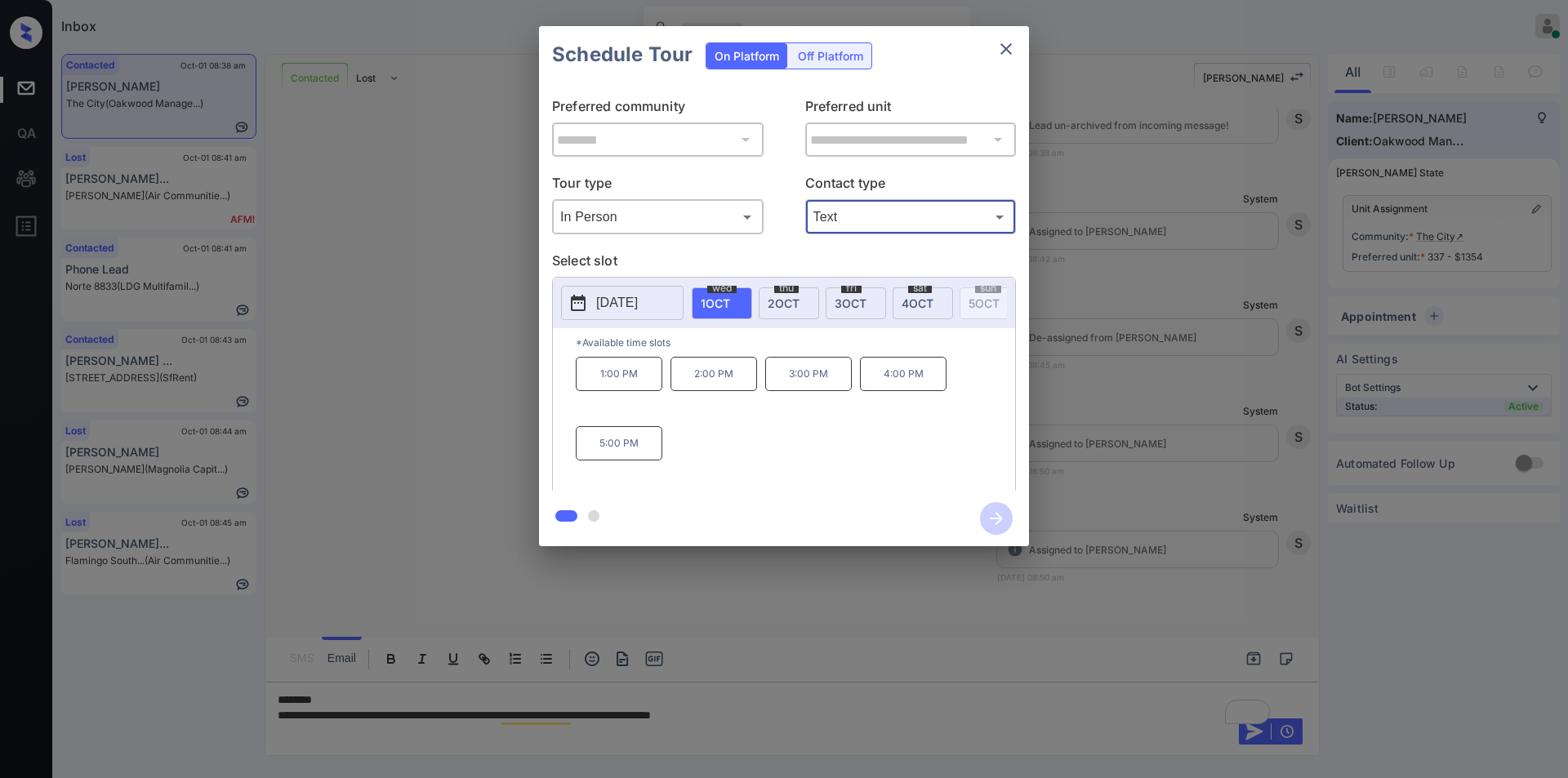
click at [1009, 45] on icon "close" at bounding box center [1006, 49] width 12 height 12
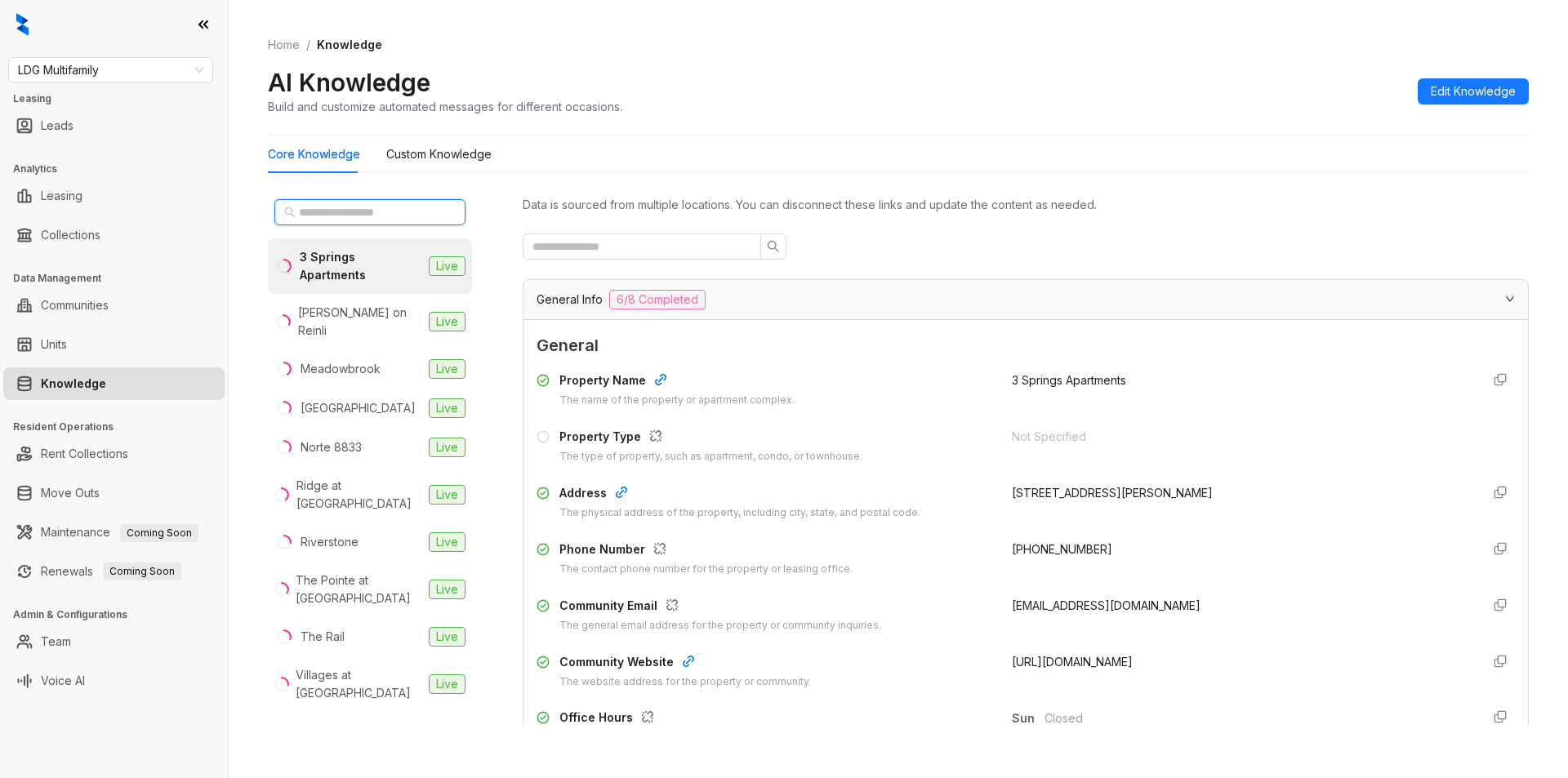
click at [376, 206] on input "text" at bounding box center [370, 212] width 143 height 18
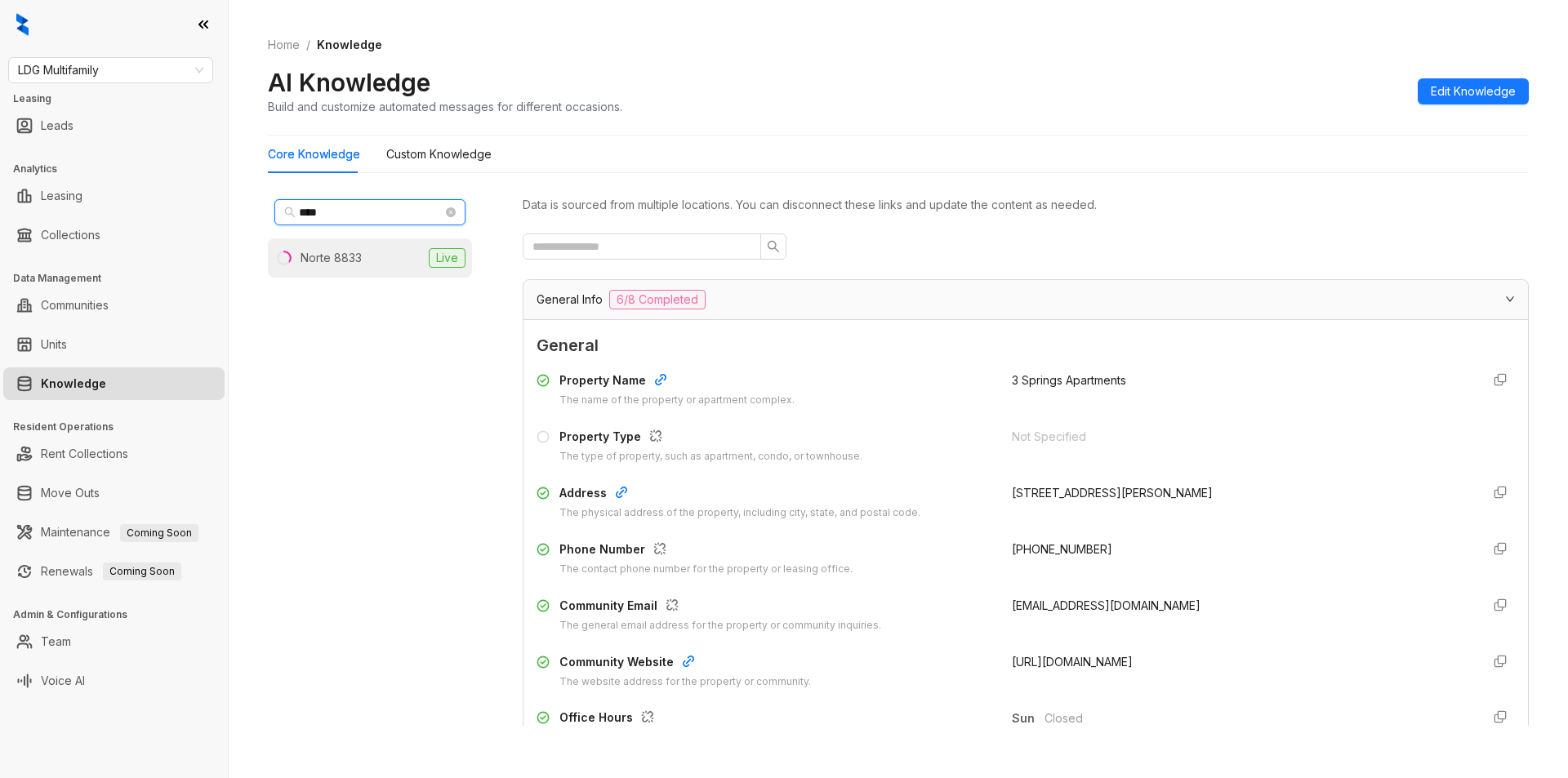
type input "****"
click at [337, 261] on div "Norte 8833" at bounding box center [331, 258] width 62 height 18
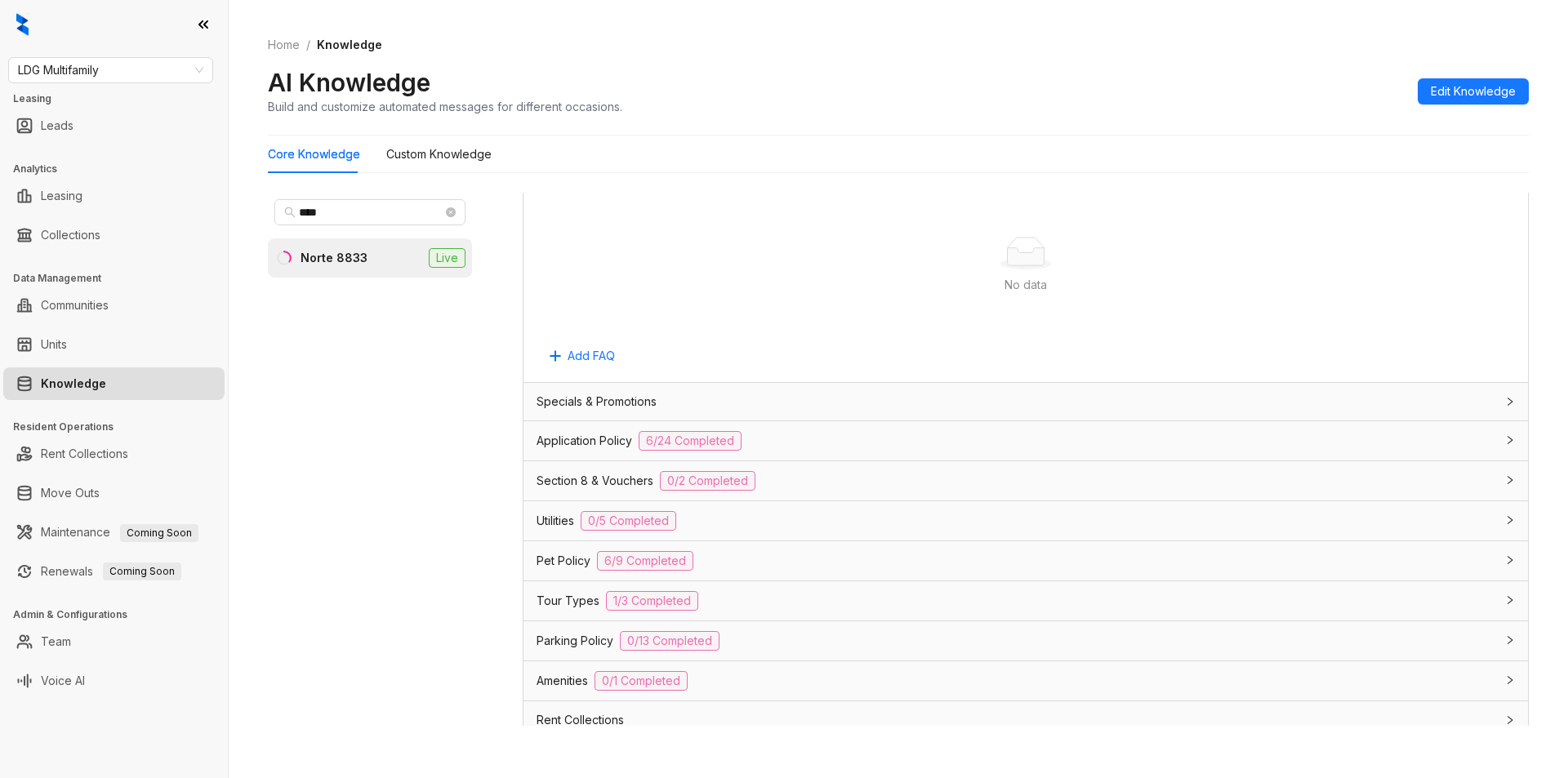
scroll to position [903, 0]
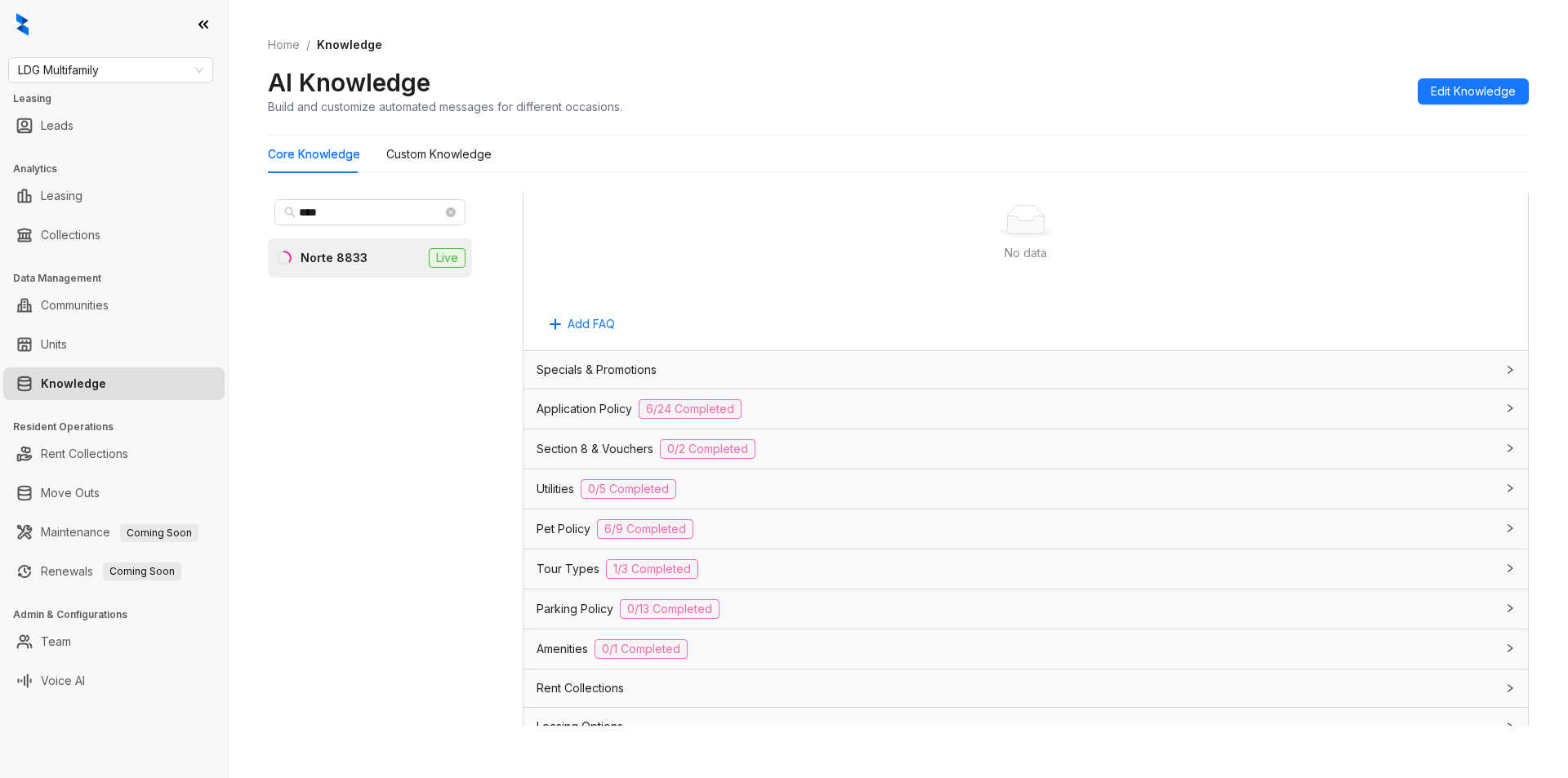
click at [861, 411] on div "Application Policy 6/24 Completed" at bounding box center [1015, 409] width 959 height 19
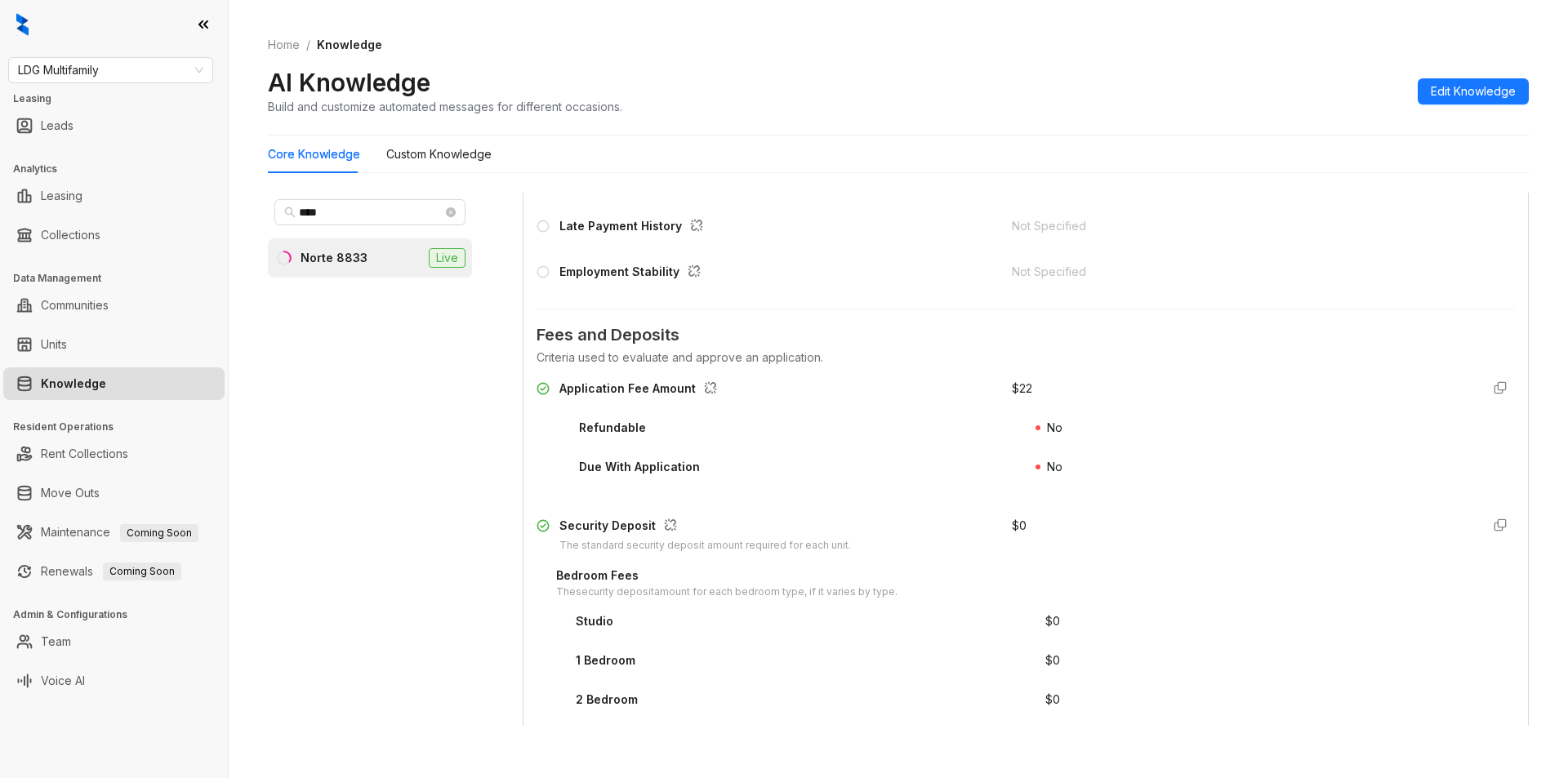
scroll to position [1661, 0]
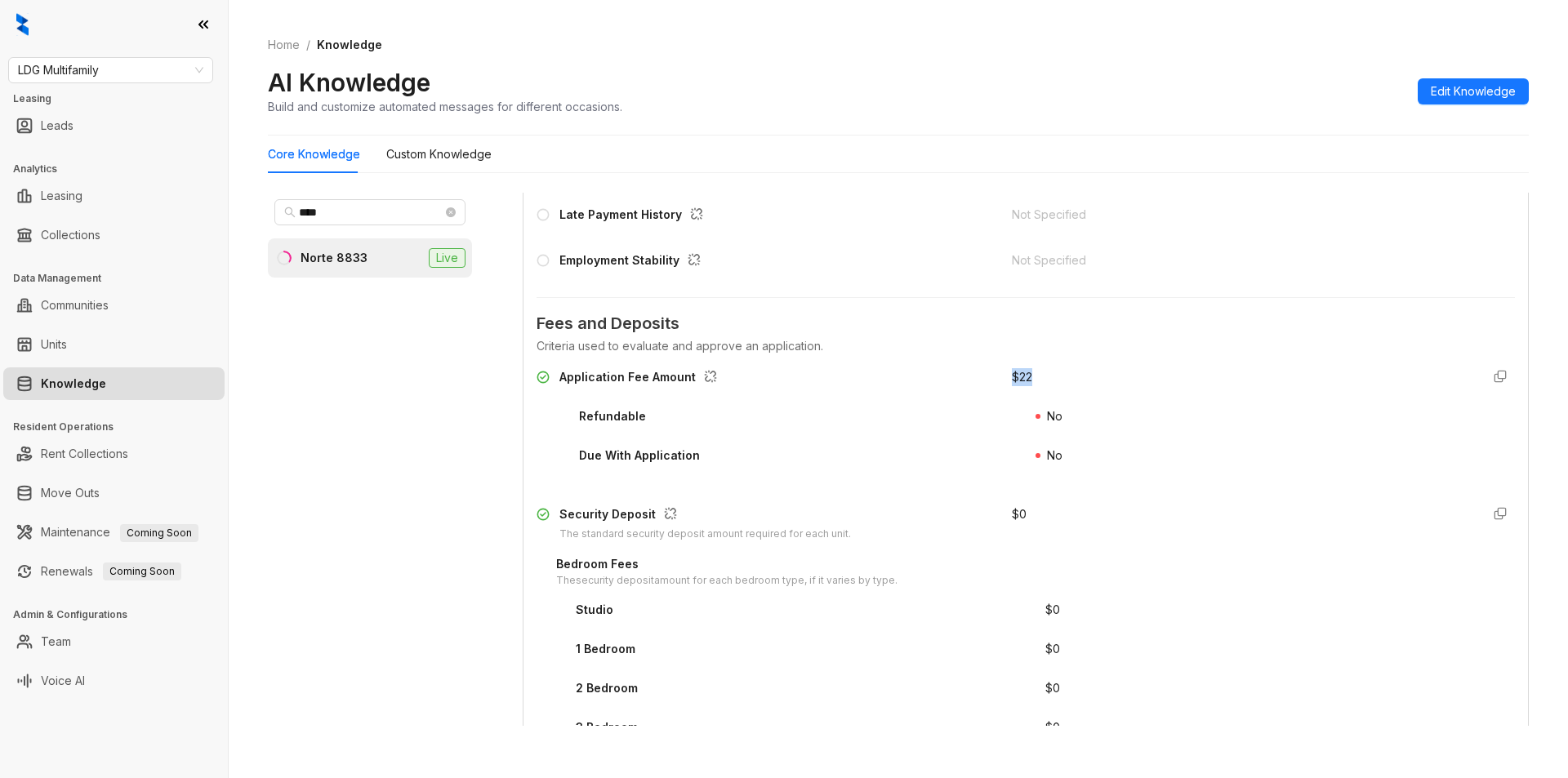
drag, startPoint x: 1009, startPoint y: 377, endPoint x: 1028, endPoint y: 377, distance: 19.0
click at [1028, 377] on div "Application Fee Amount $ 22" at bounding box center [1025, 381] width 978 height 26
copy div "$ 22"
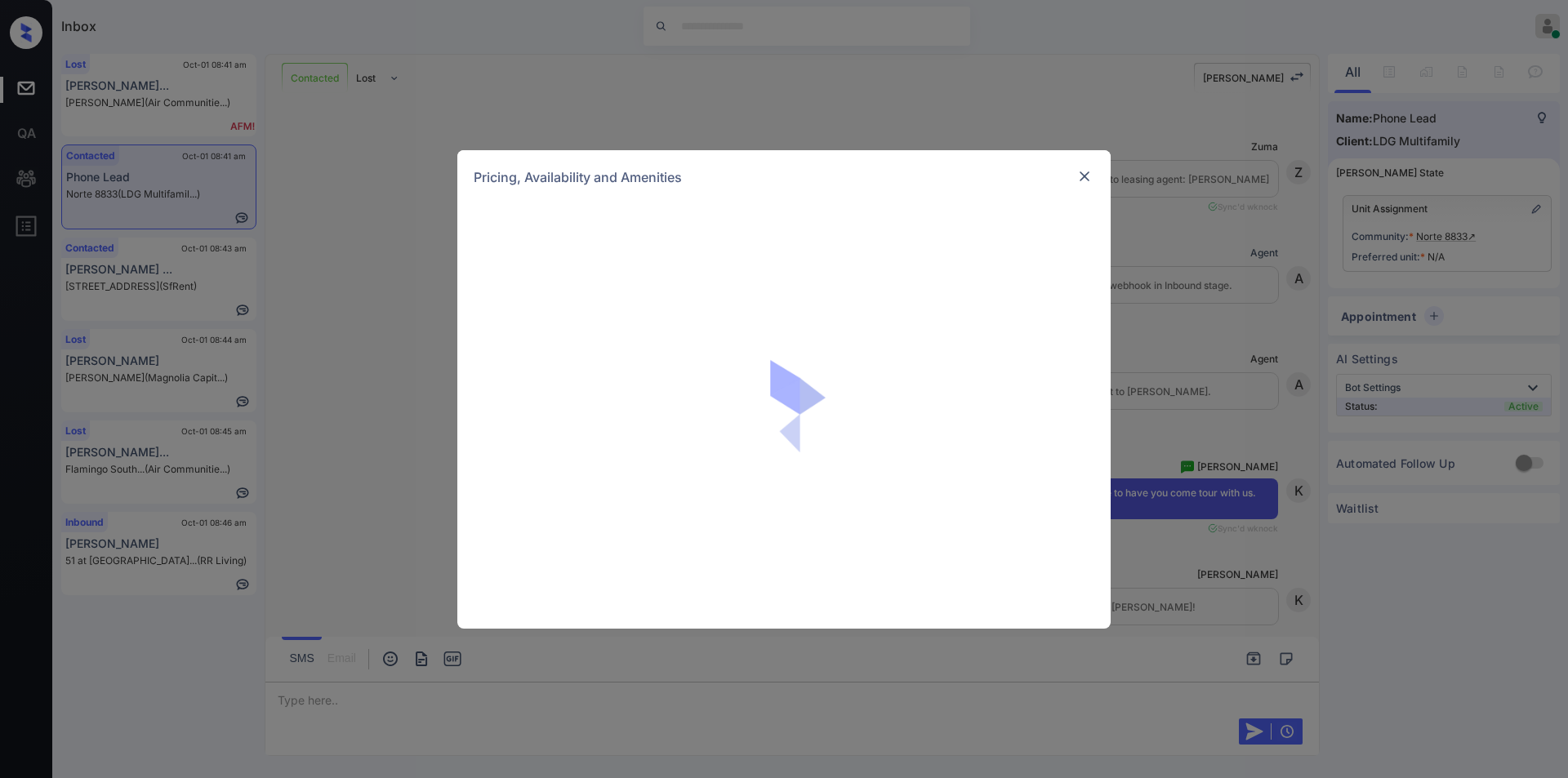
scroll to position [436, 0]
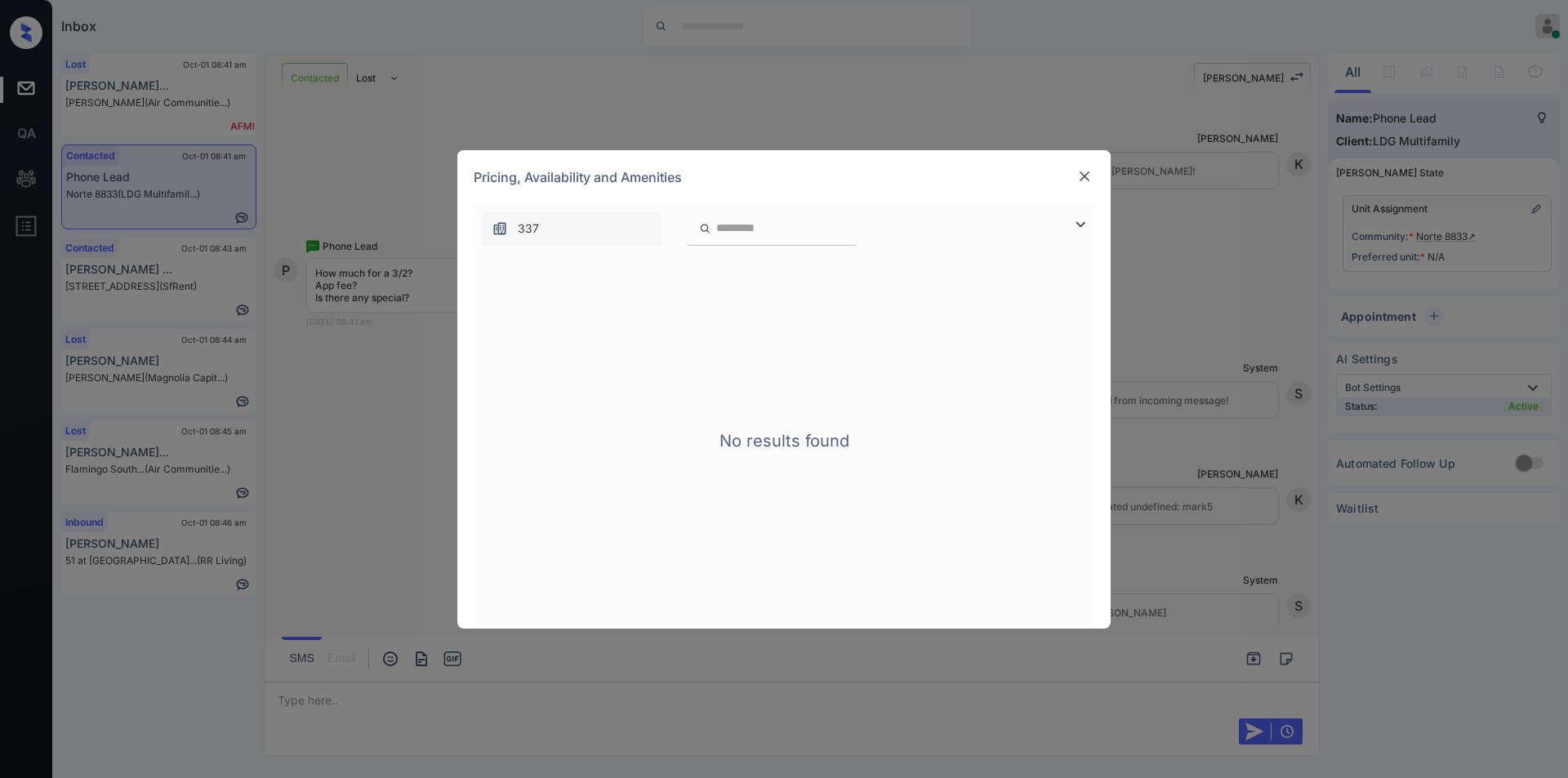
click at [1078, 218] on img at bounding box center [1080, 224] width 19 height 19
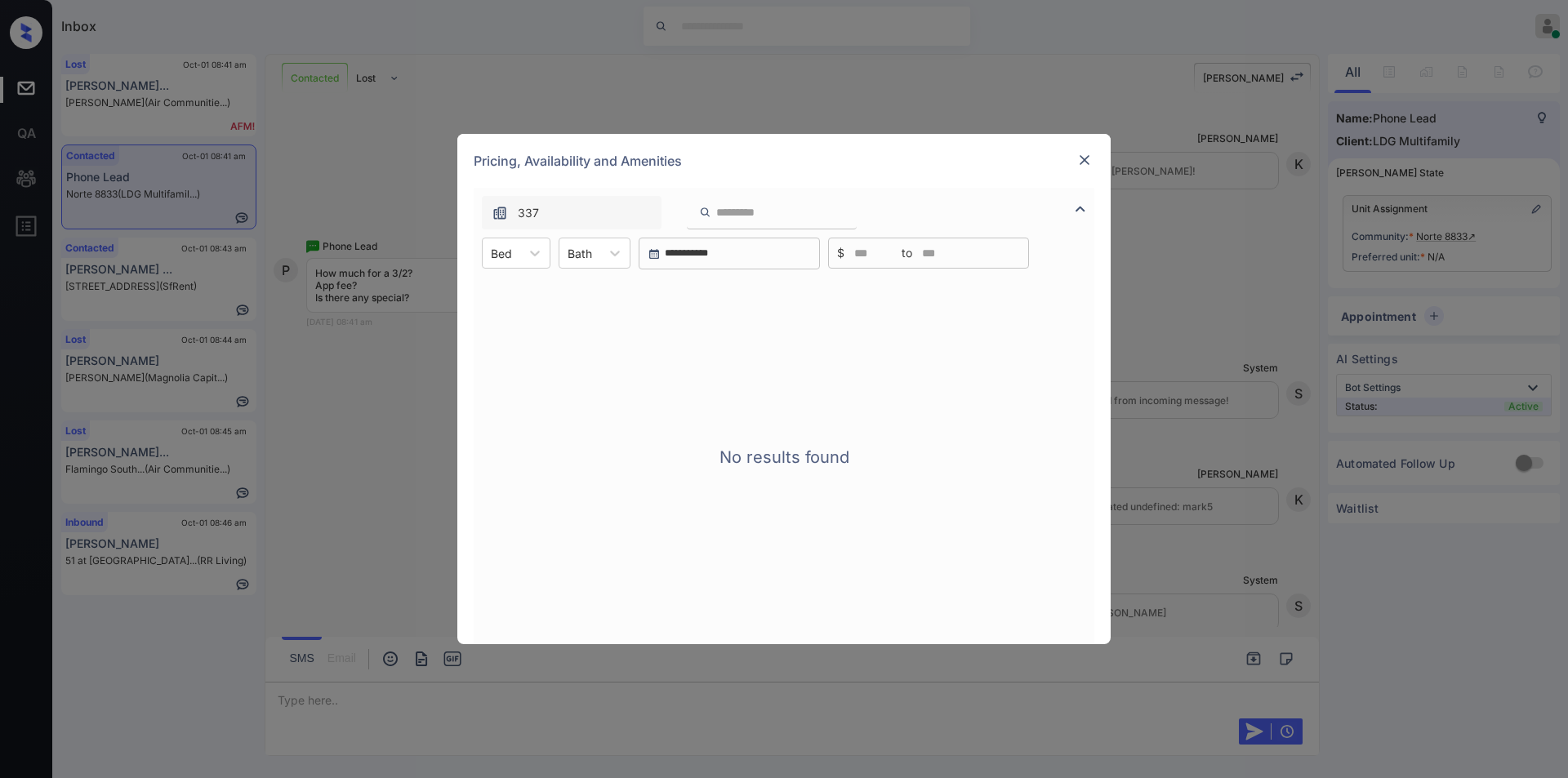
click at [1079, 163] on img at bounding box center [1084, 160] width 16 height 16
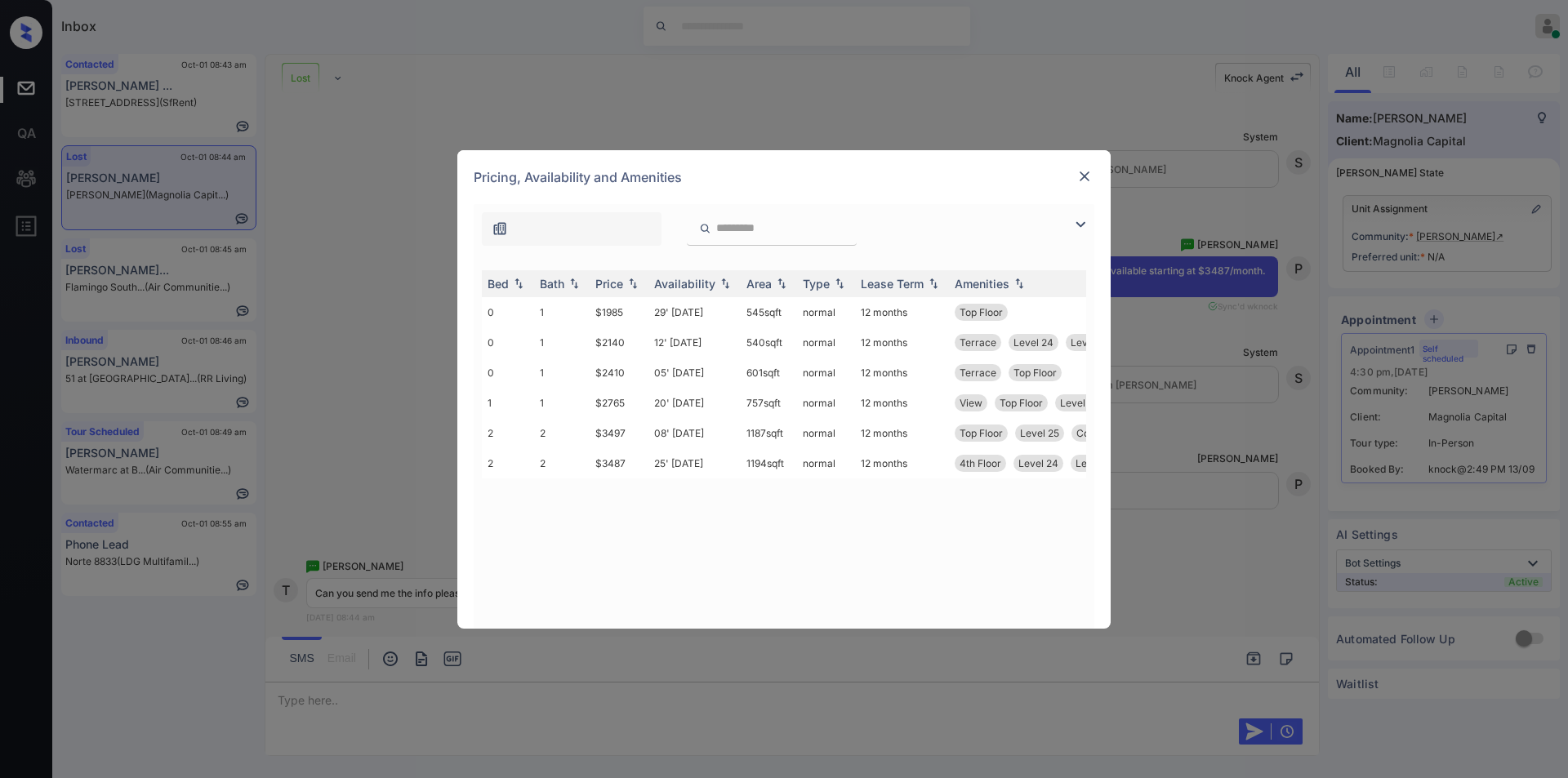
scroll to position [0, 244]
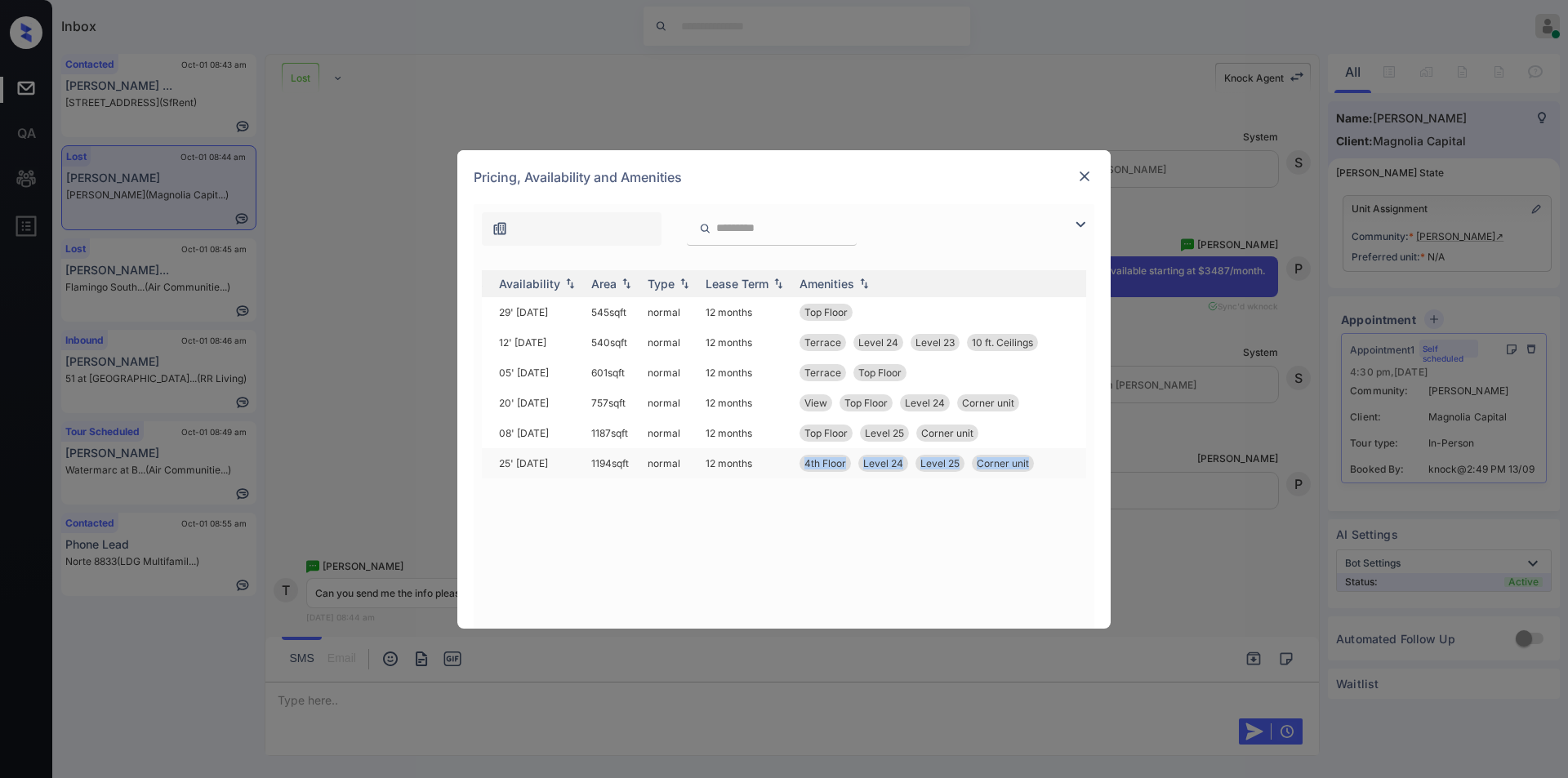
drag, startPoint x: 791, startPoint y: 470, endPoint x: 1039, endPoint y: 457, distance: 248.3
click at [1039, 457] on tr "432 2 2 $3487 25' [DATE] sqft normal 12 months 4th Floor Level 24 Level 25 Corn…" at bounding box center [664, 463] width 853 height 30
copy tr "4th Floor Level 24 Level 25 Corner unit"
drag, startPoint x: 577, startPoint y: 469, endPoint x: 633, endPoint y: 462, distance: 56.4
click at [633, 462] on tr "432 2 2 $3487 25' Aug 25 1194 sqft normal 12 months 4th Floor Level 24 Level 25…" at bounding box center [664, 463] width 853 height 30
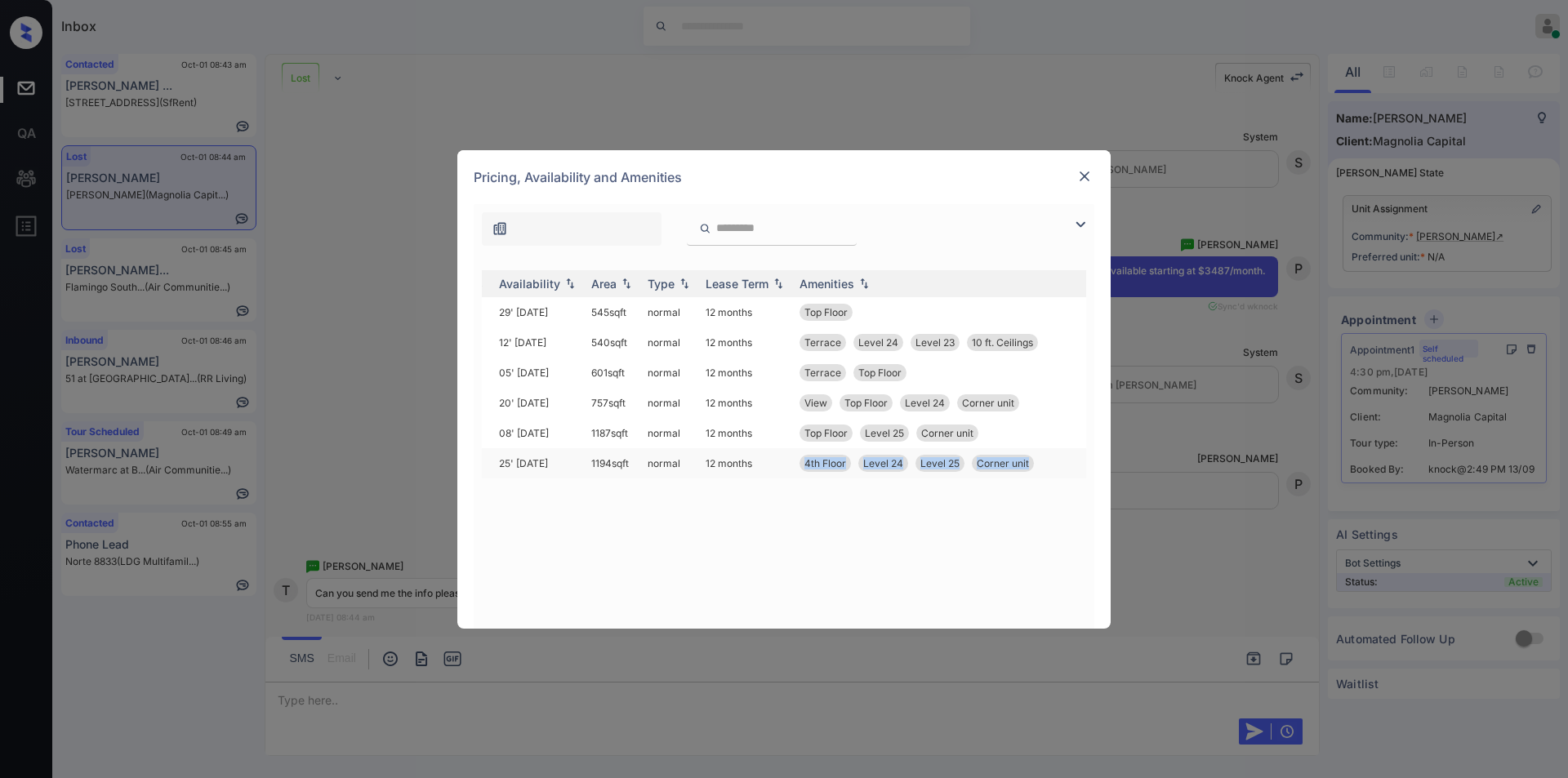
copy tr "1194 sqft"
click at [1078, 182] on img at bounding box center [1084, 176] width 16 height 16
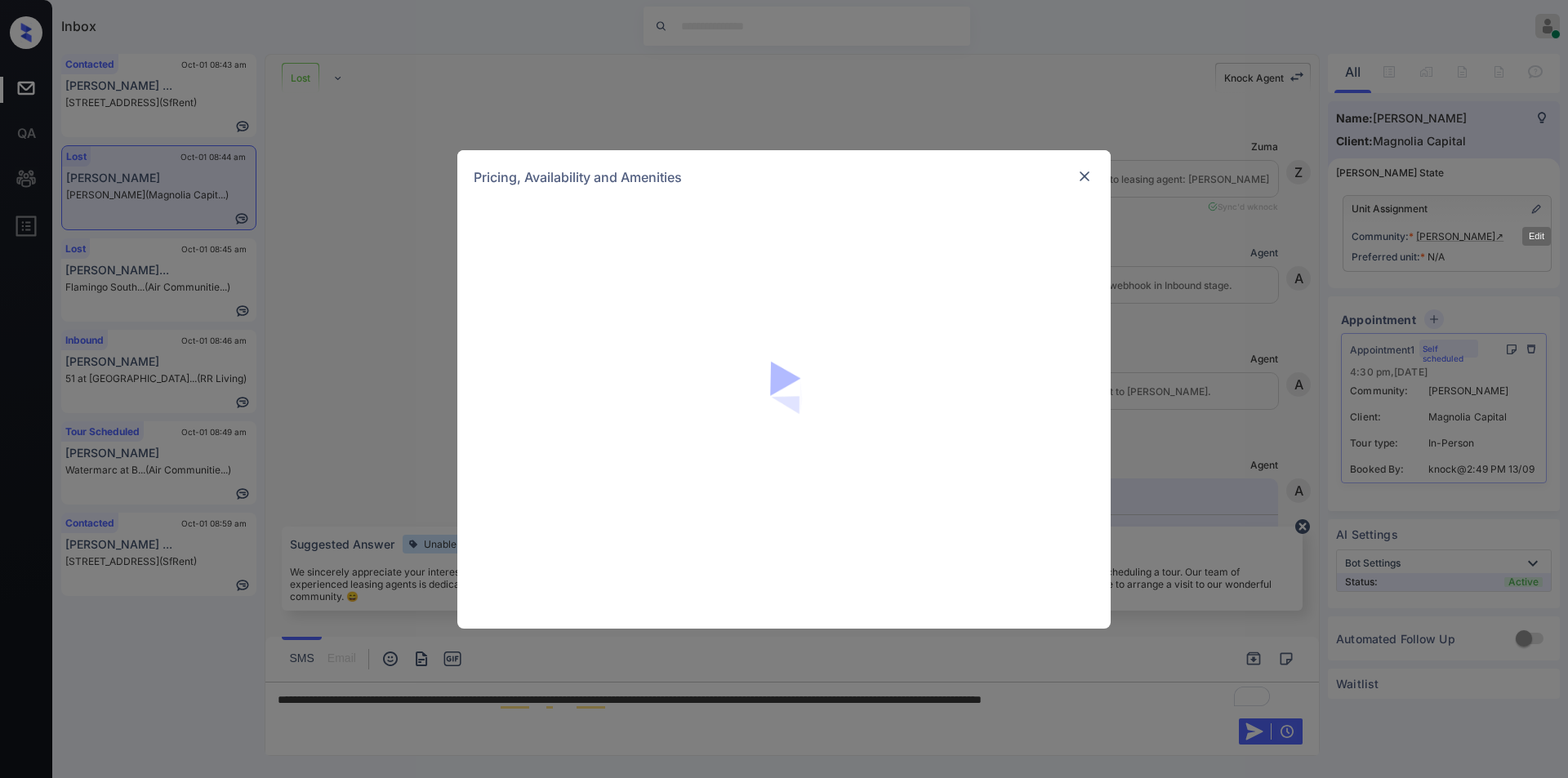
scroll to position [5500, 0]
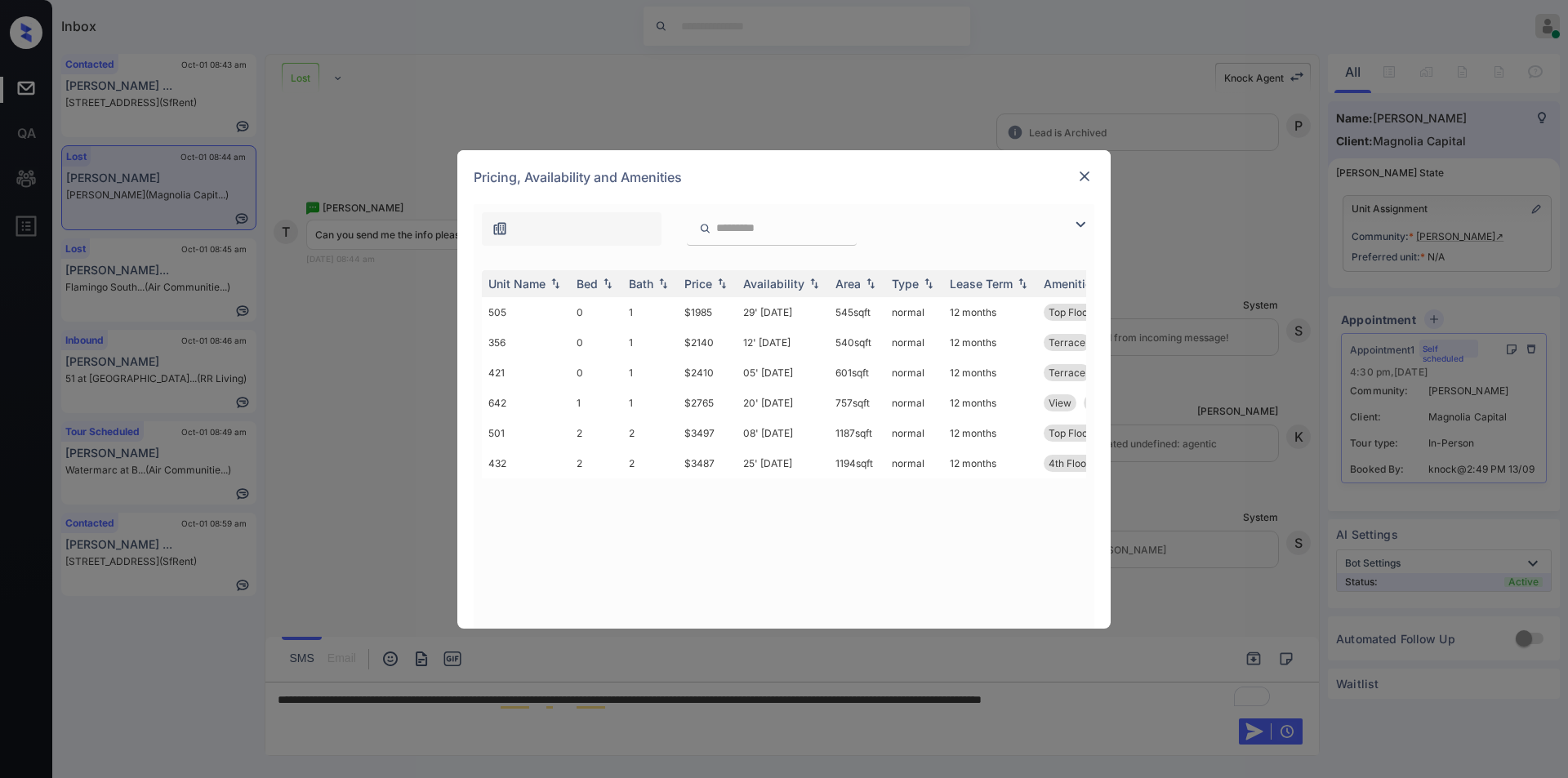
drag, startPoint x: 658, startPoint y: 599, endPoint x: 799, endPoint y: 606, distance: 141.2
click at [799, 606] on div "Unit Name Bed Bath Price Availability Area Type Lease Term Amenities 505 0 1 $1…" at bounding box center [784, 441] width 604 height 342
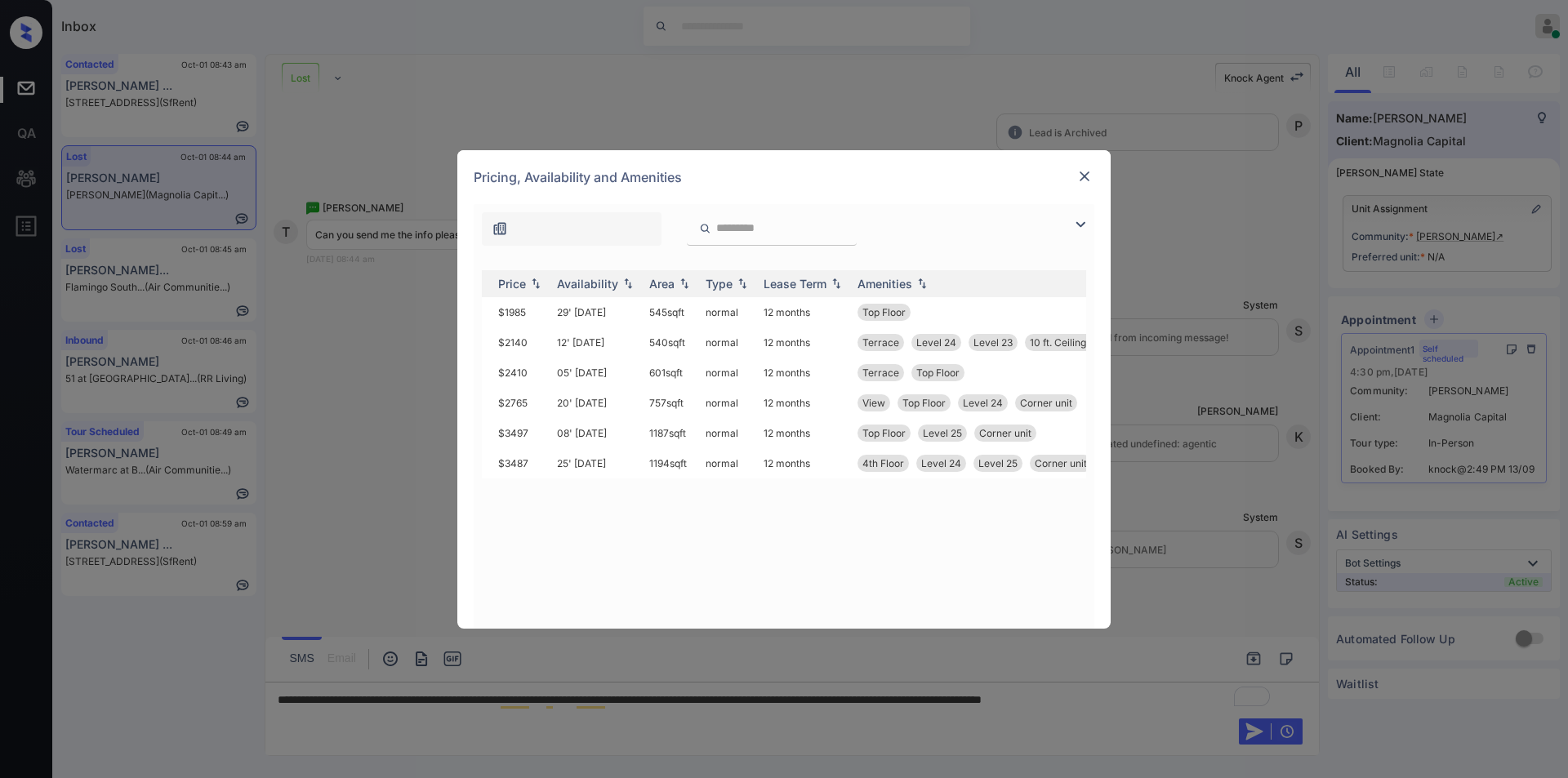
scroll to position [0, 249]
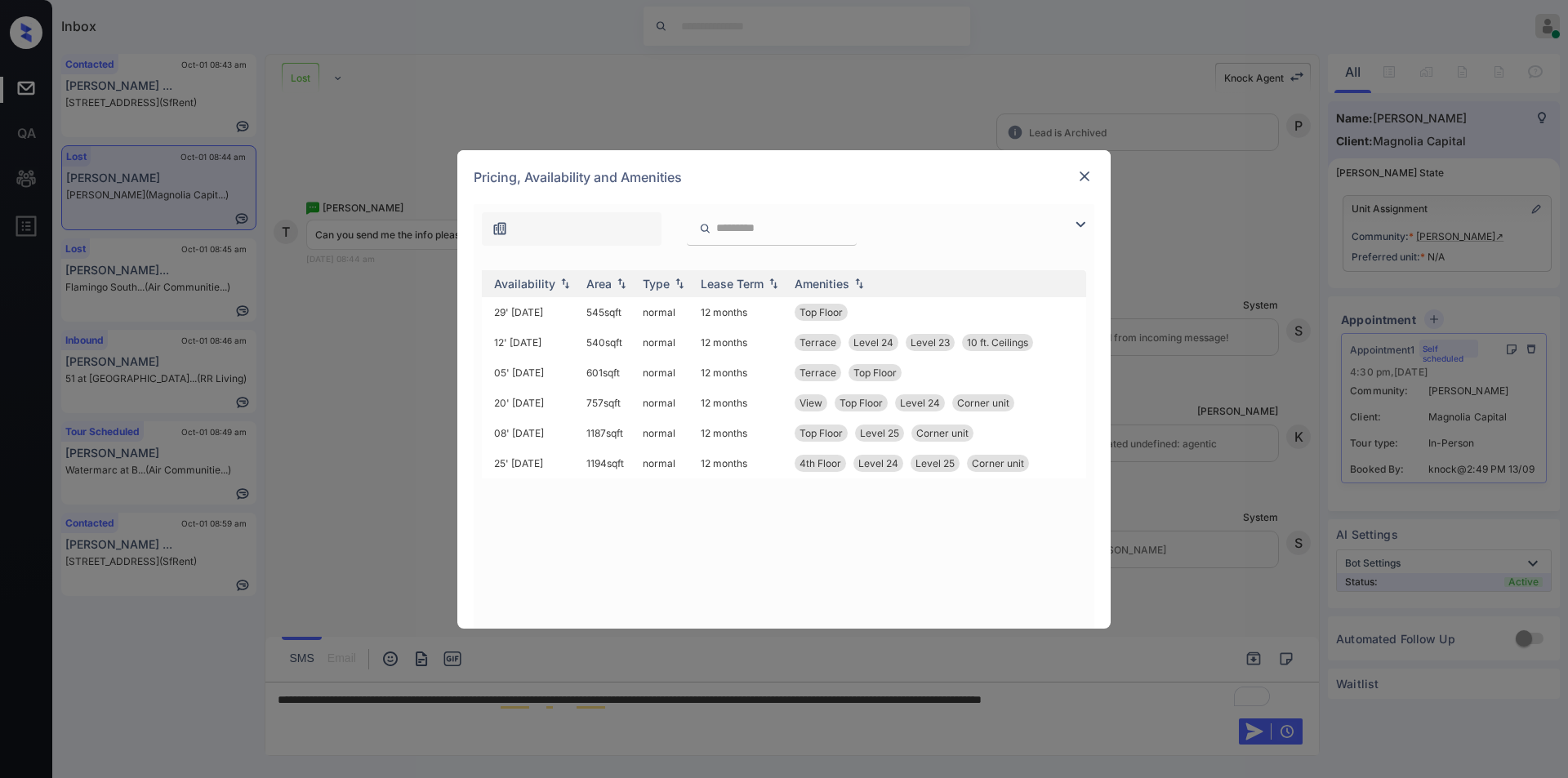
click at [1085, 177] on img at bounding box center [1084, 176] width 16 height 16
